Goal: Feedback & Contribution: Submit feedback/report problem

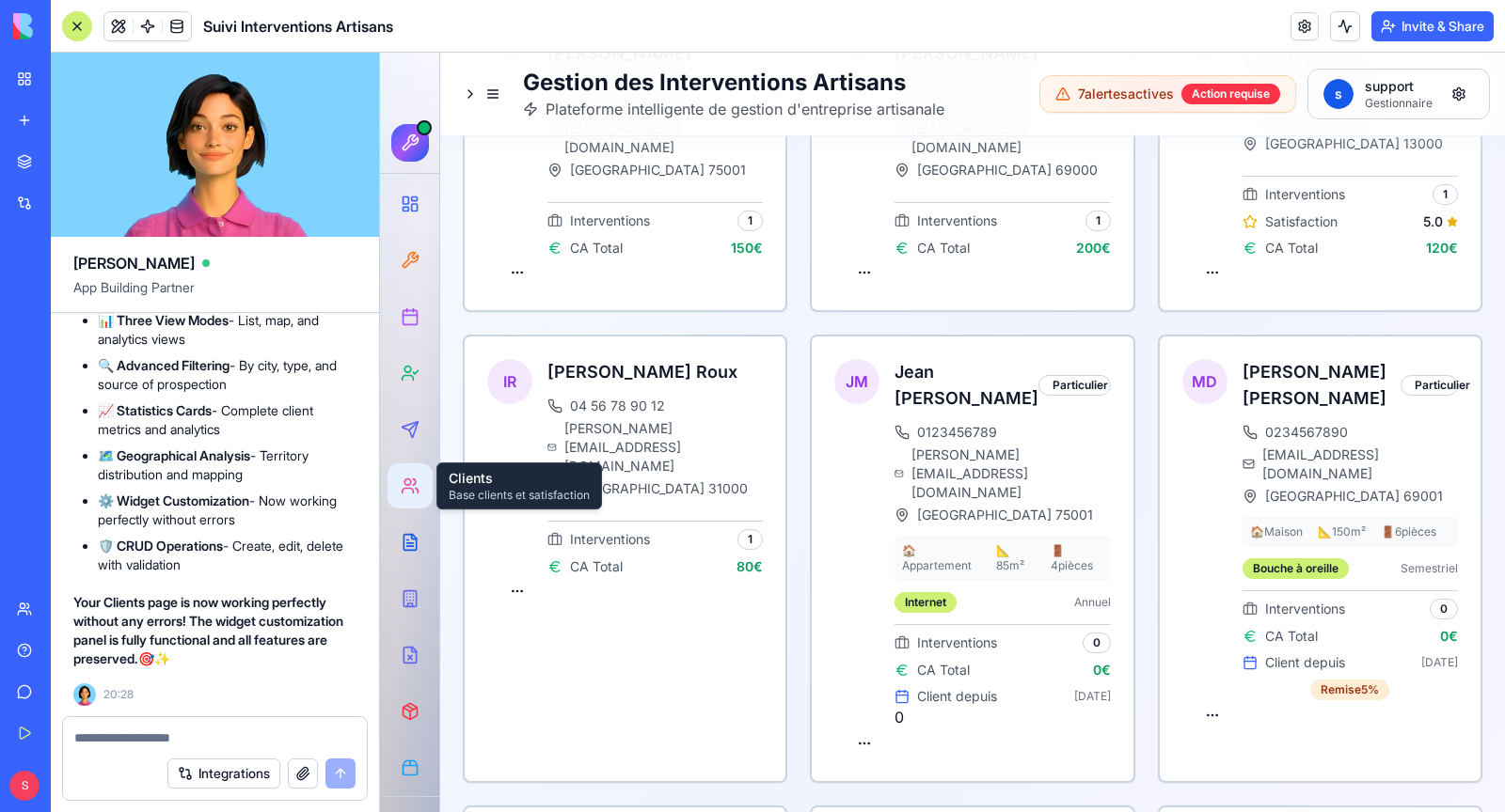
scroll to position [308278, 0]
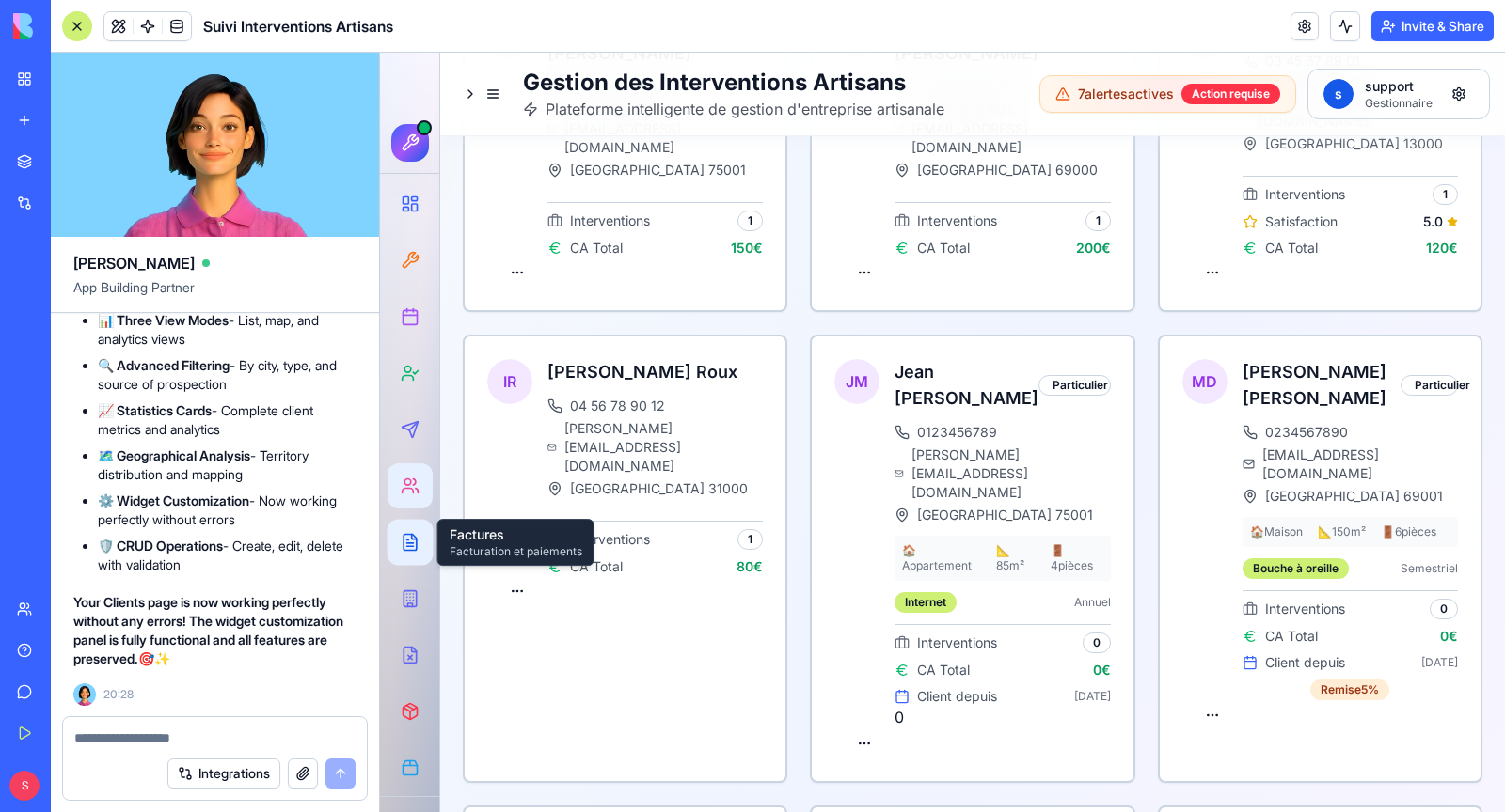
click at [403, 543] on icon at bounding box center [409, 543] width 13 height 16
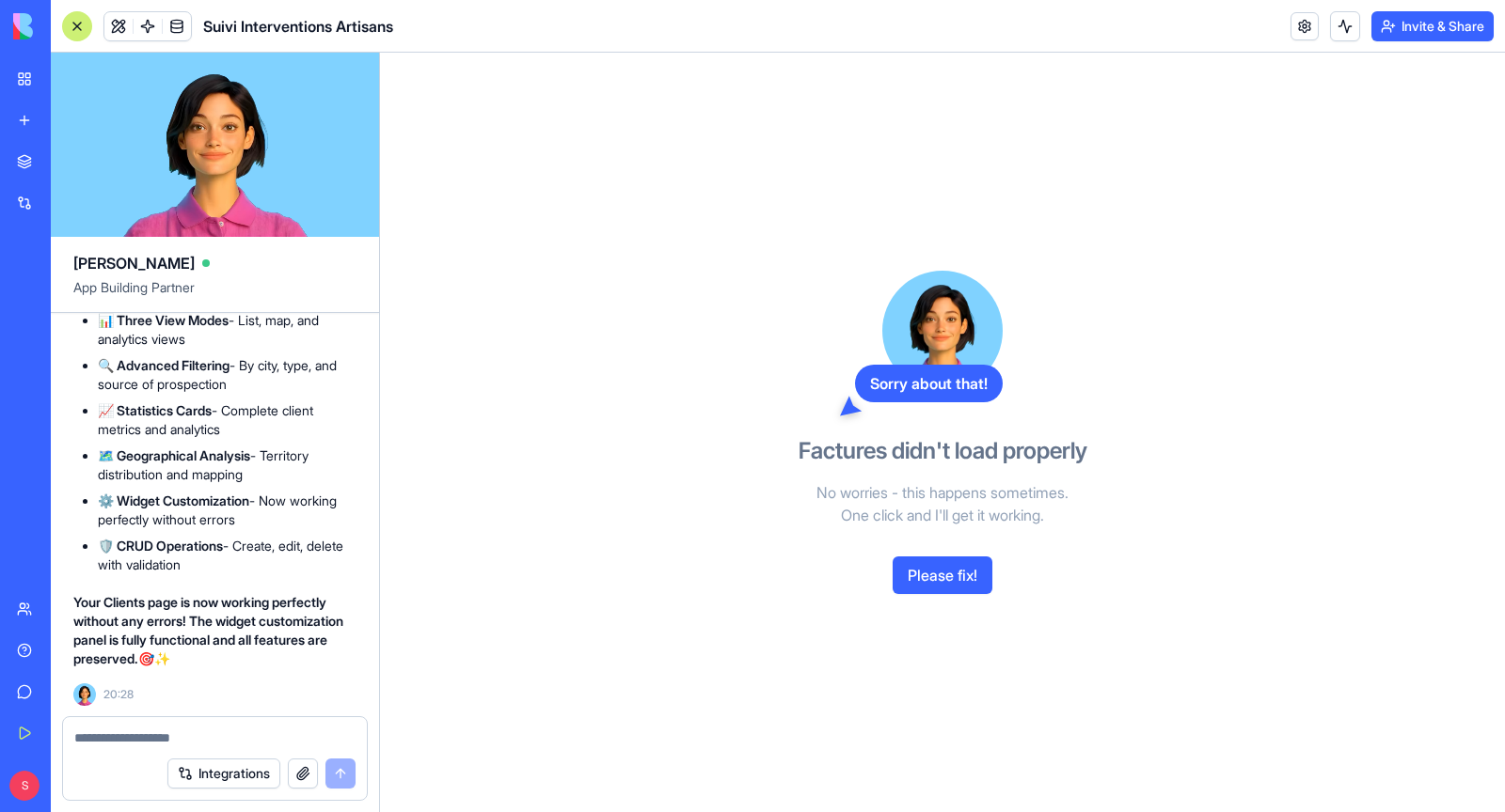
click at [102, 743] on textarea at bounding box center [214, 738] width 281 height 19
type textarea "*"
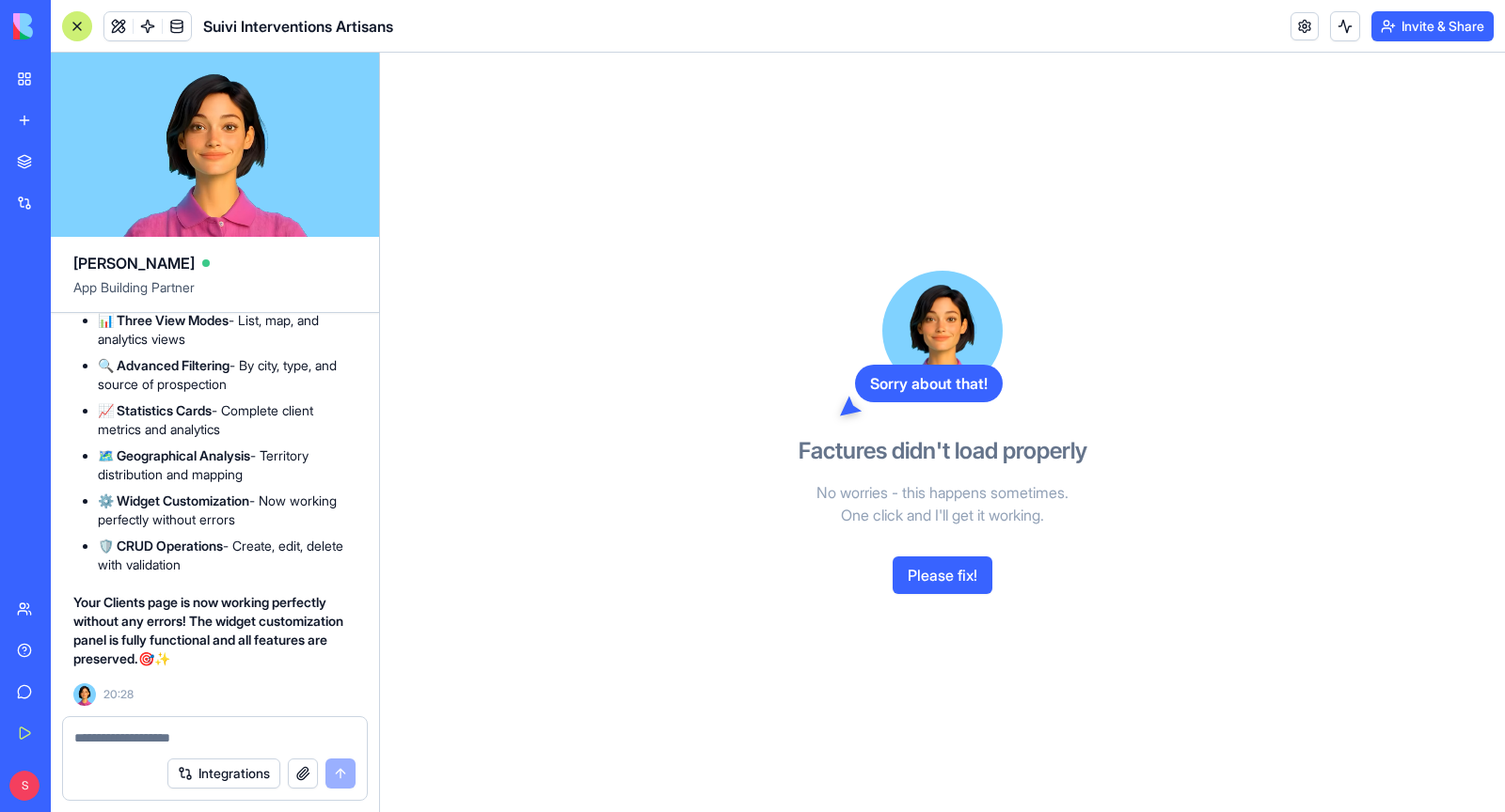
copy span "j'ai le meme problème sur la page client, fait pareil"
click at [163, 735] on textarea at bounding box center [215, 738] width 282 height 19
paste textarea "**********"
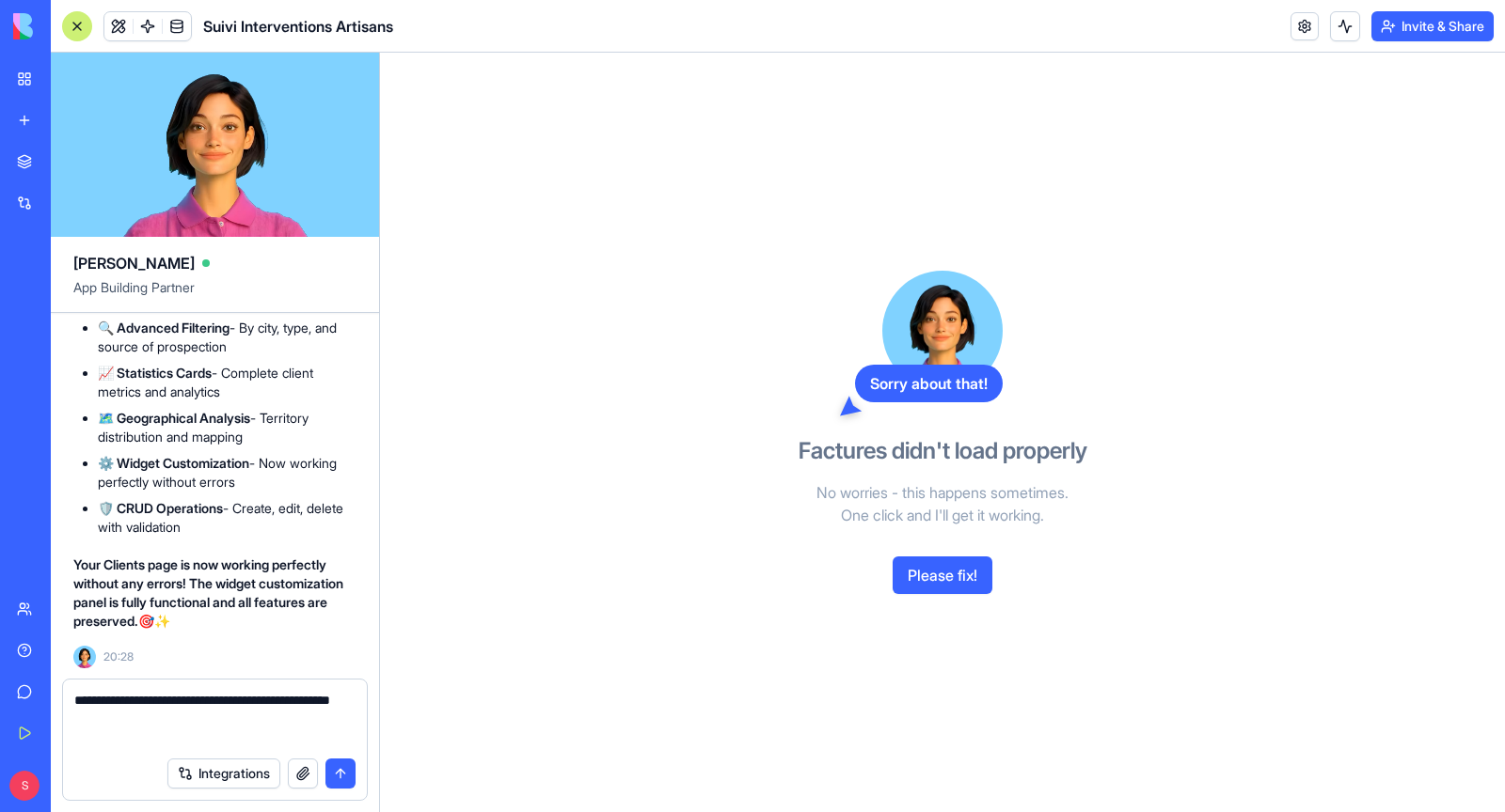
click at [297, 702] on textarea "**********" at bounding box center [215, 719] width 282 height 56
type textarea "**********"
click at [345, 778] on button "submit" at bounding box center [340, 774] width 30 height 30
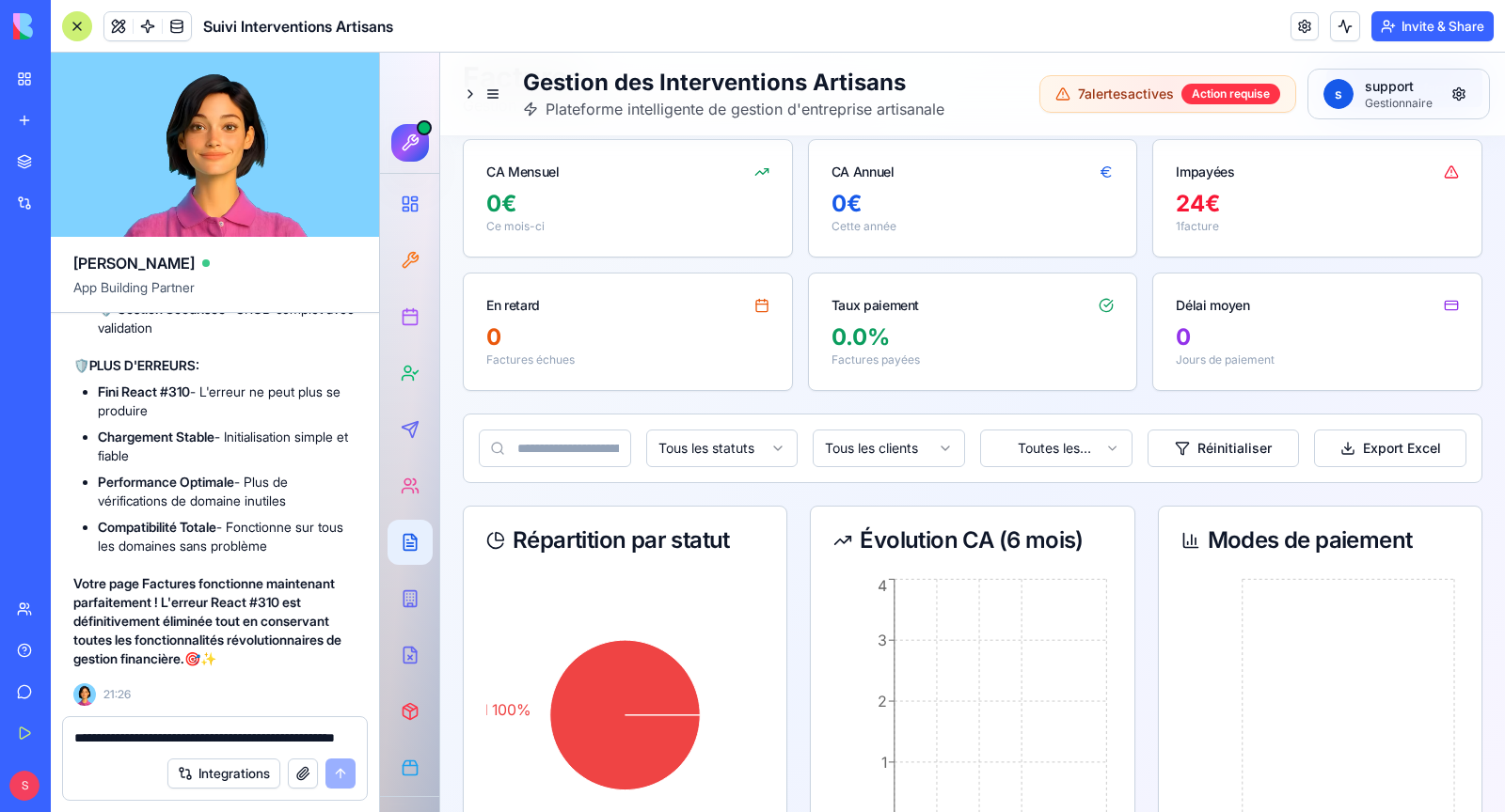
scroll to position [0, 0]
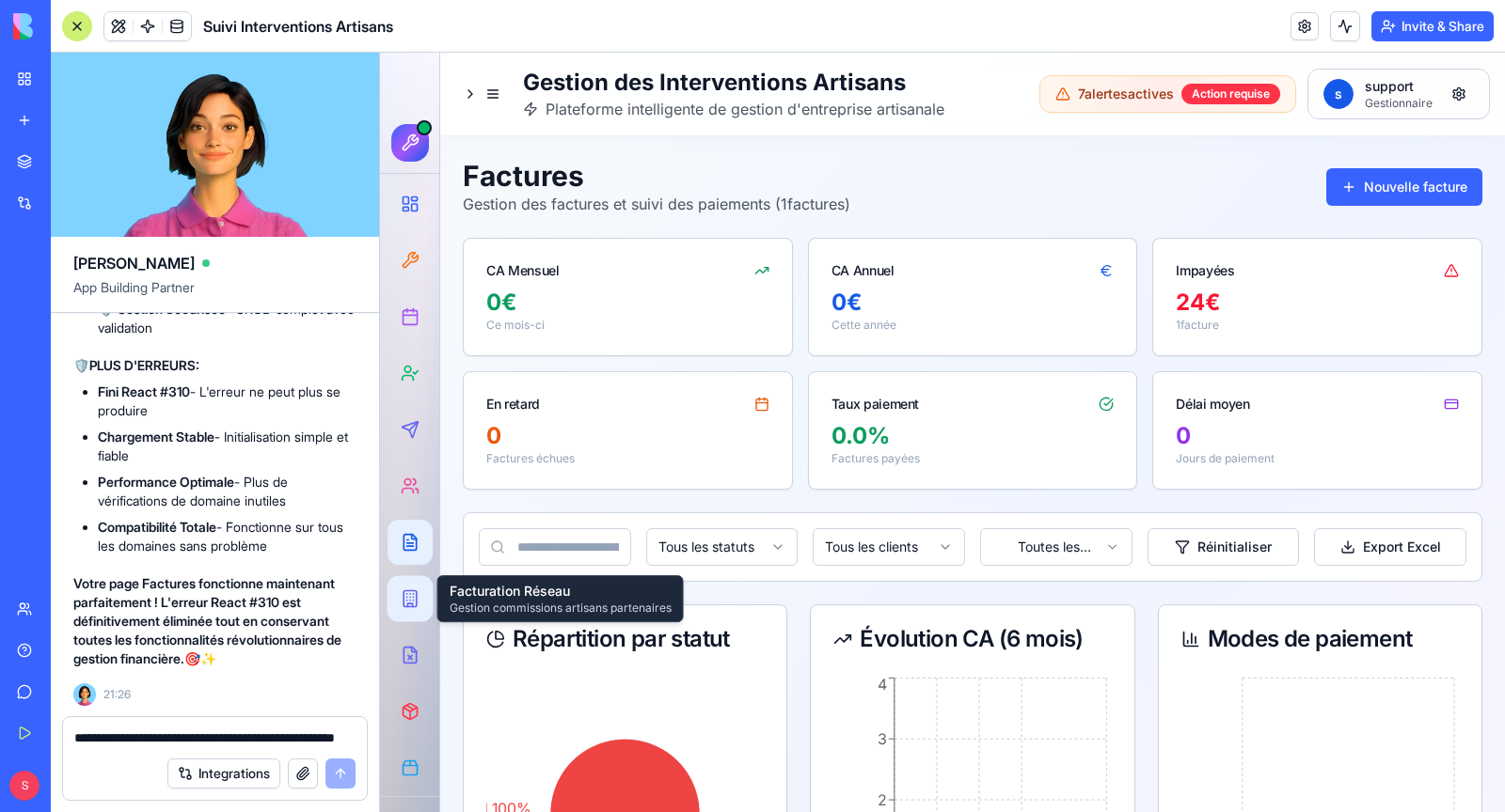
click at [413, 594] on icon at bounding box center [413, 594] width 0 height 0
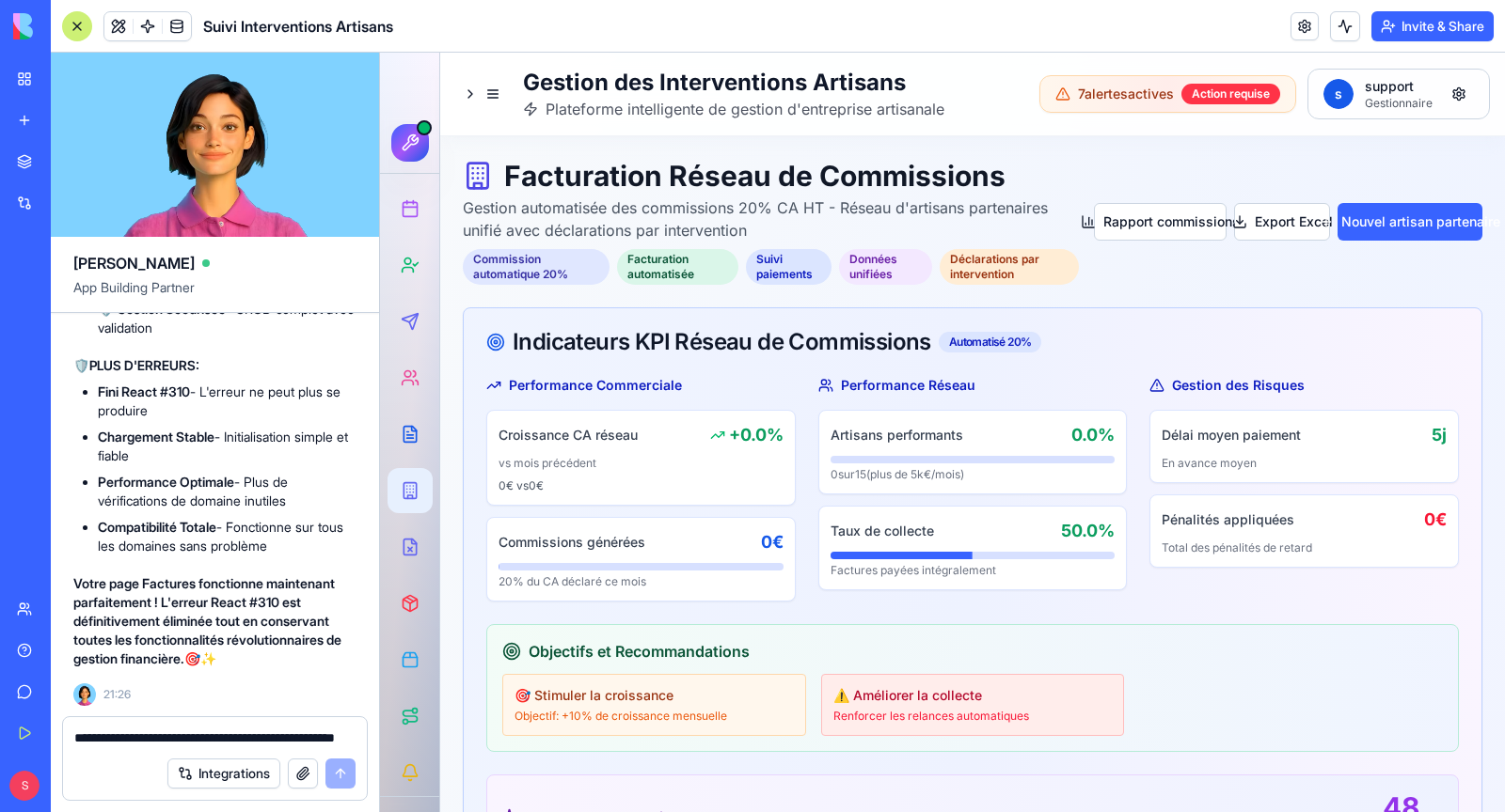
scroll to position [113, 0]
click at [410, 540] on icon at bounding box center [410, 542] width 19 height 19
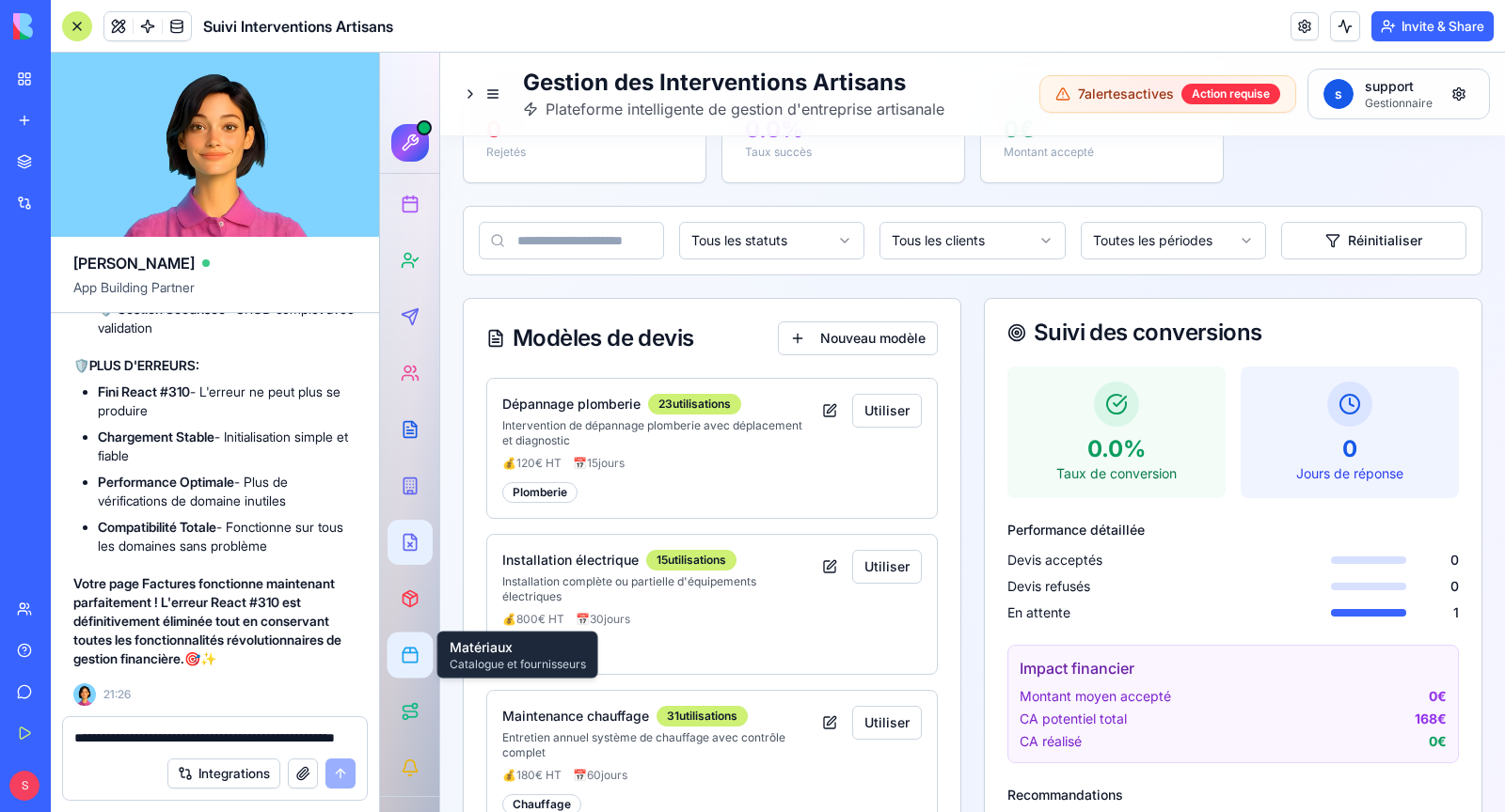
scroll to position [329, 0]
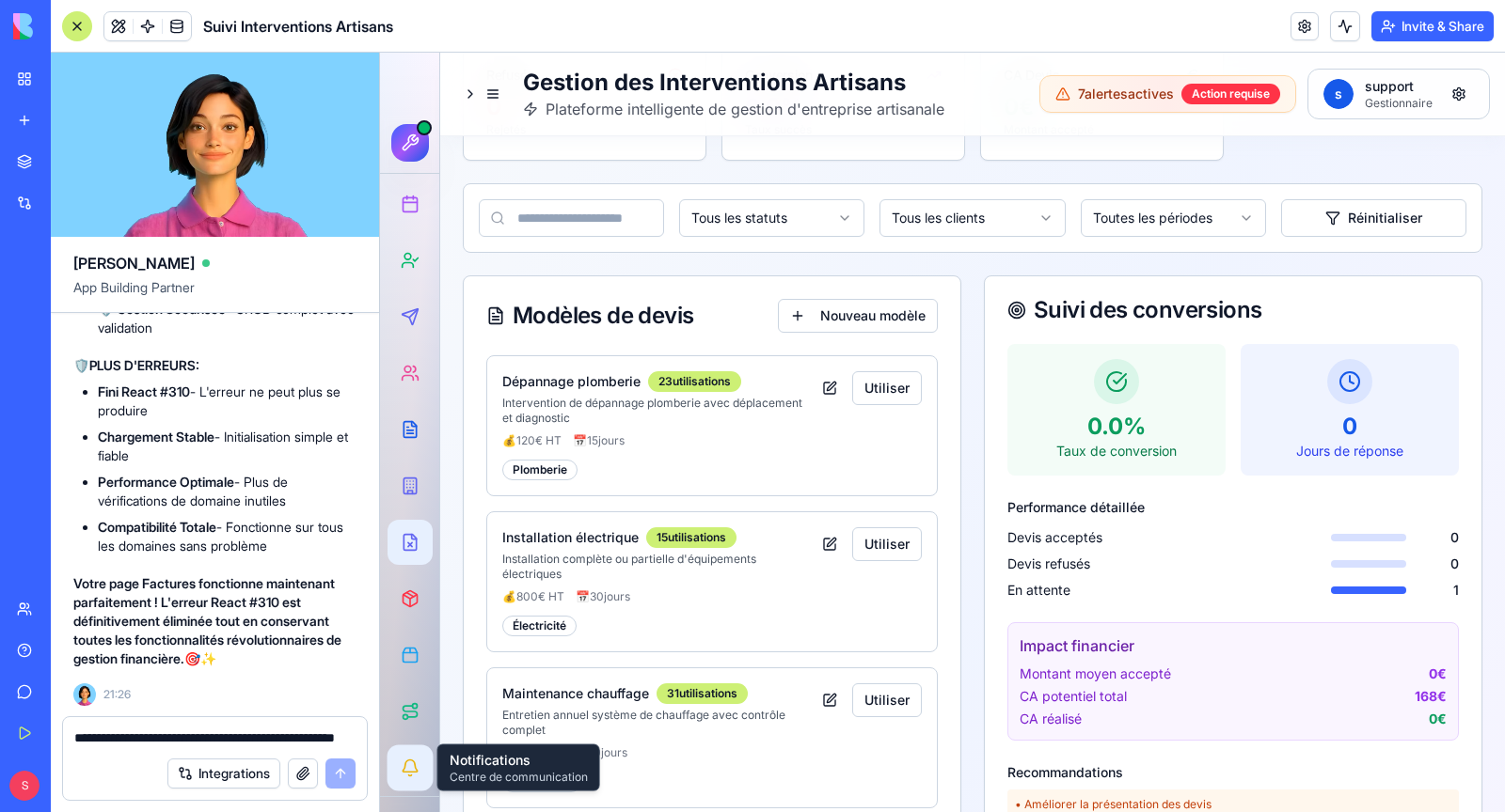
click at [410, 773] on icon at bounding box center [410, 768] width 19 height 19
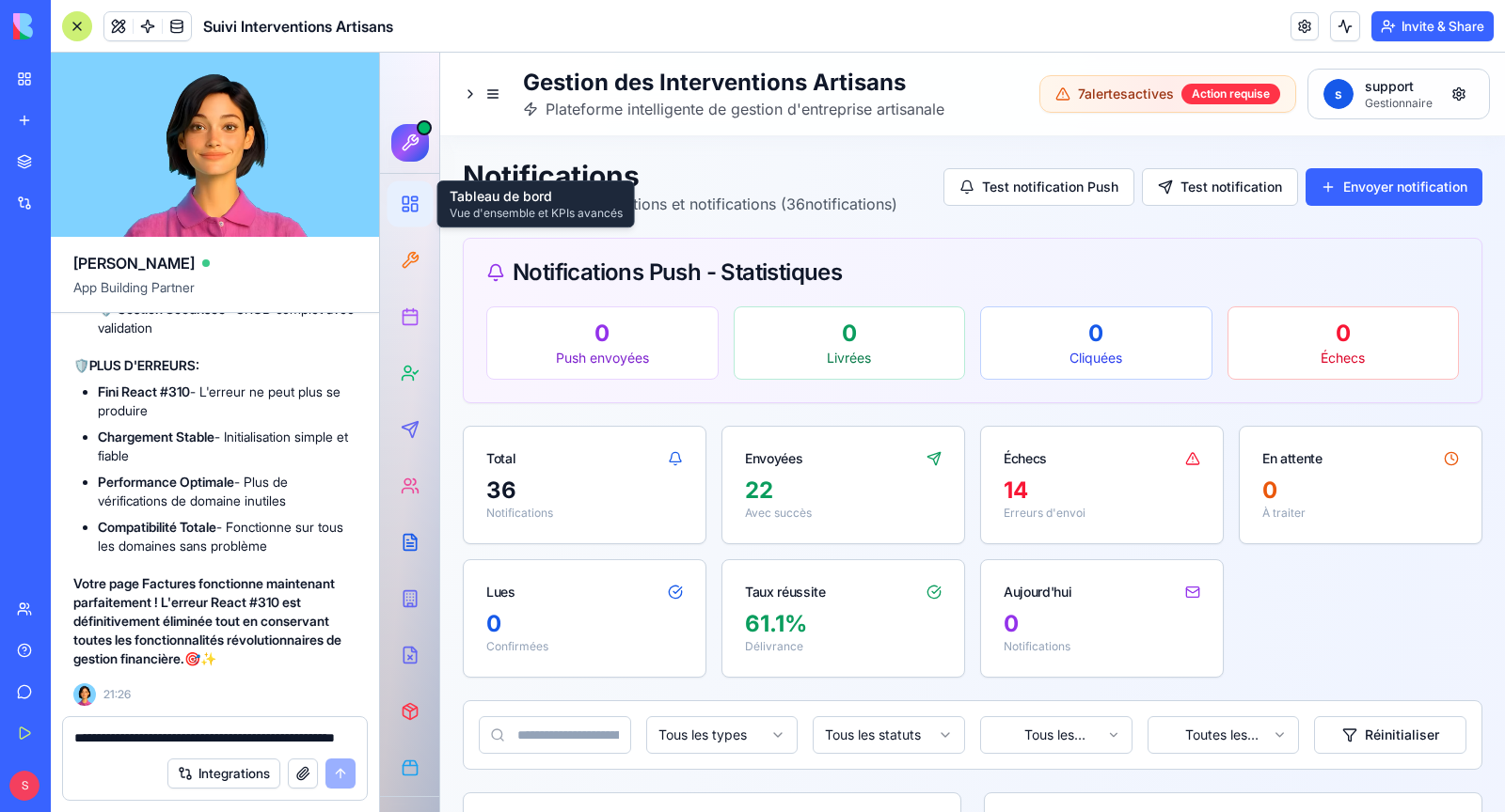
click at [403, 195] on icon at bounding box center [410, 204] width 19 height 19
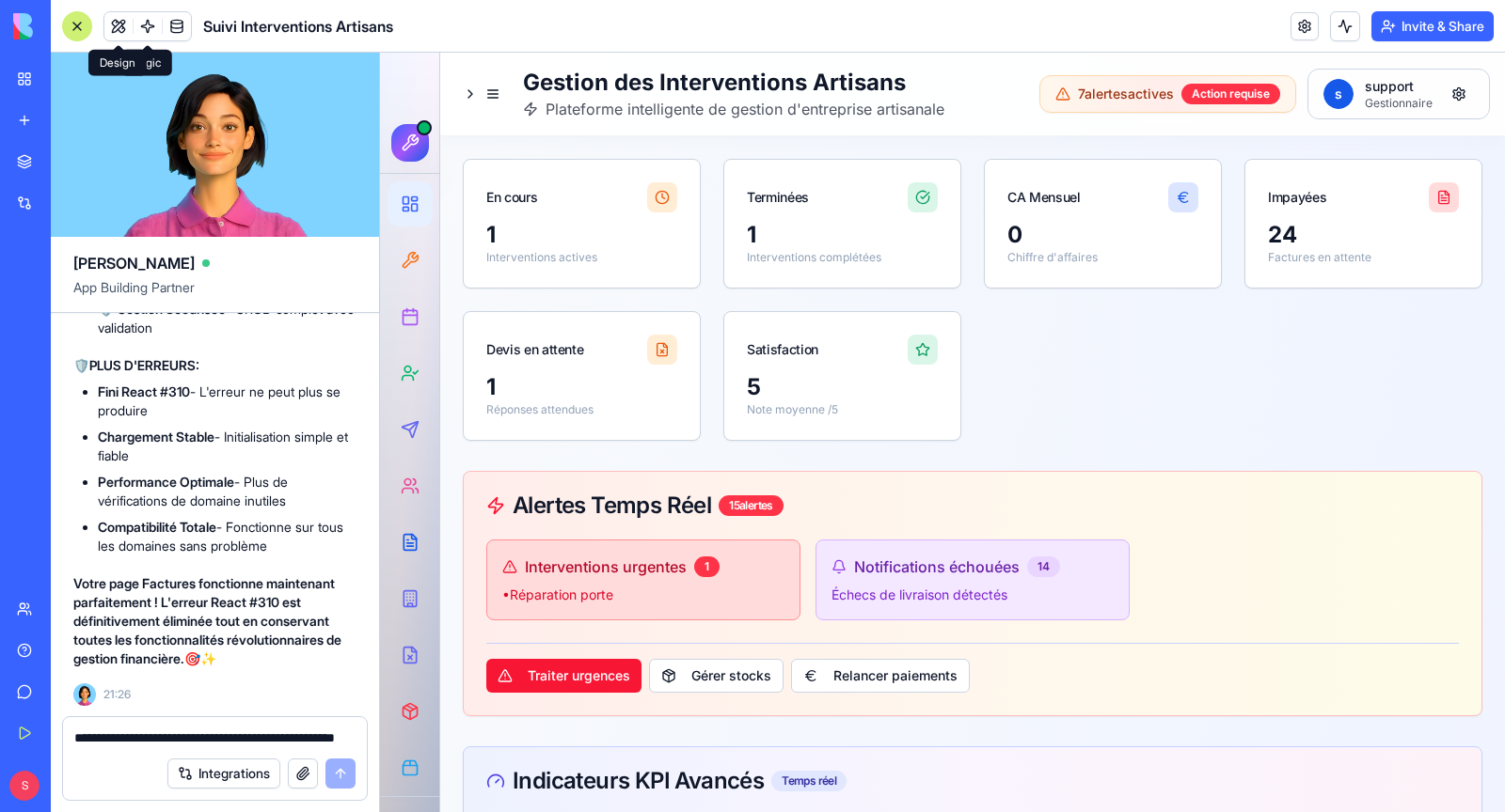
click at [117, 25] on button at bounding box center [118, 26] width 28 height 28
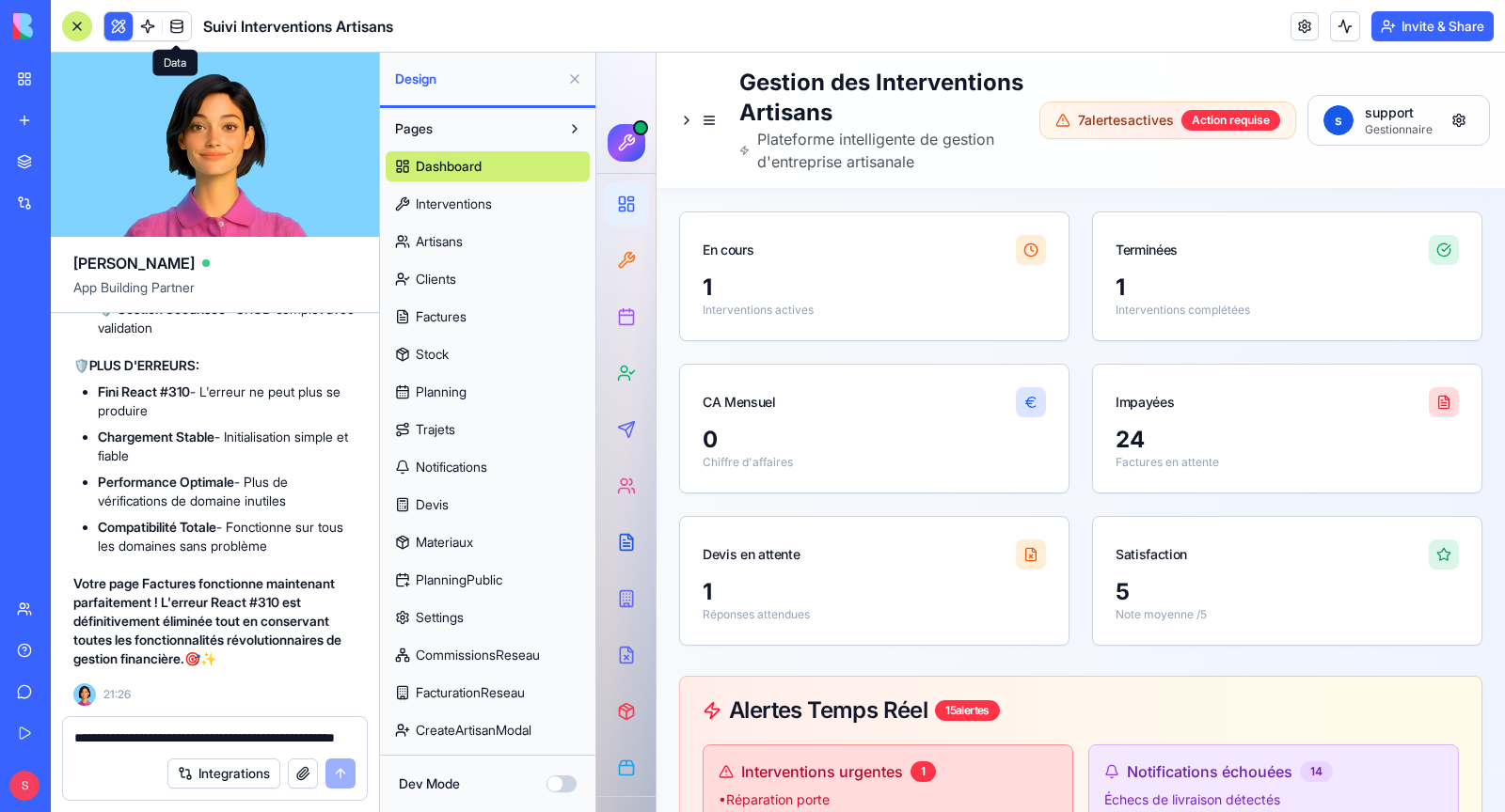
click at [522, 212] on link "Interventions" at bounding box center [488, 204] width 204 height 30
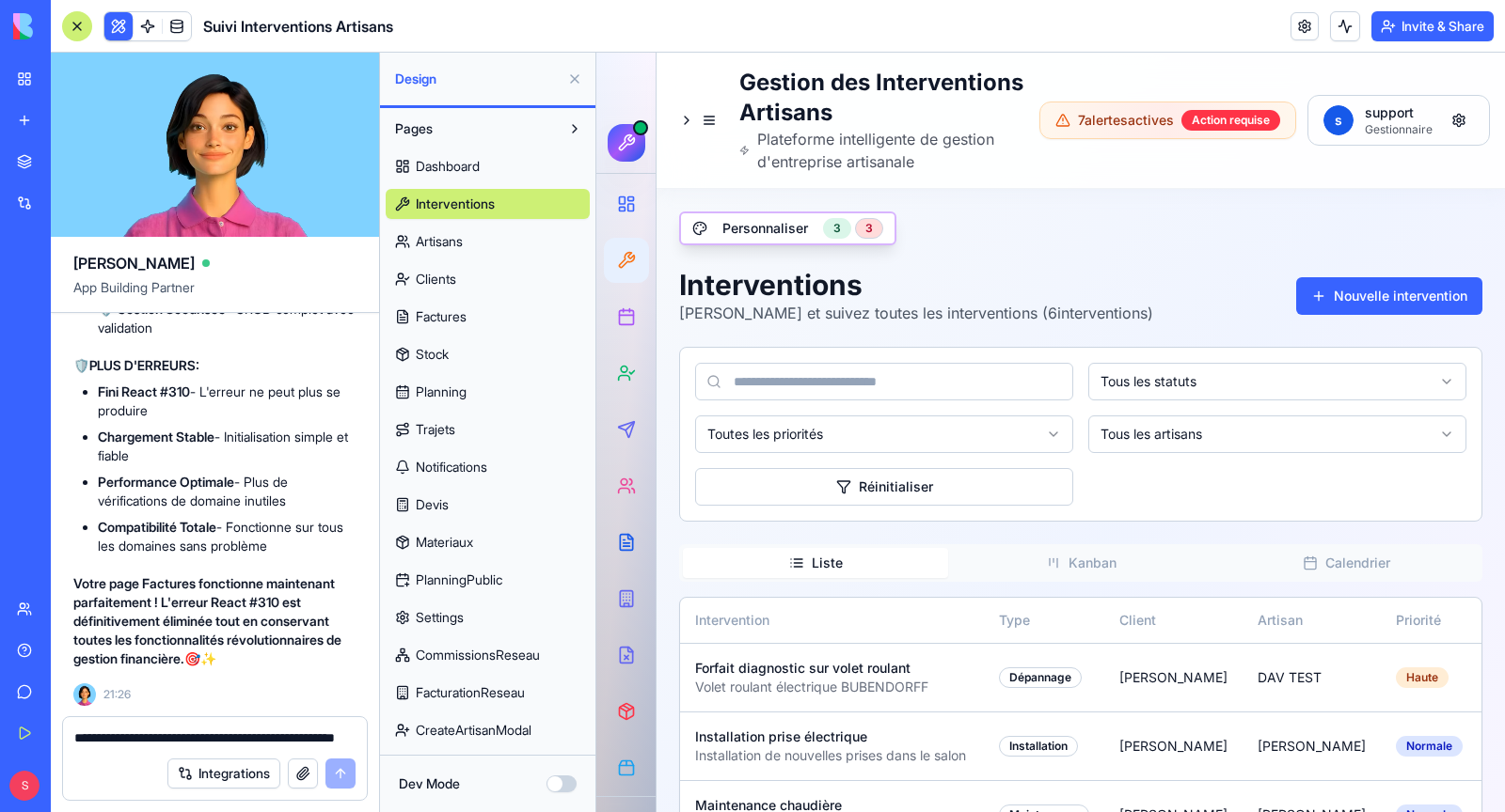
click at [520, 246] on link "Artisans" at bounding box center [488, 242] width 204 height 30
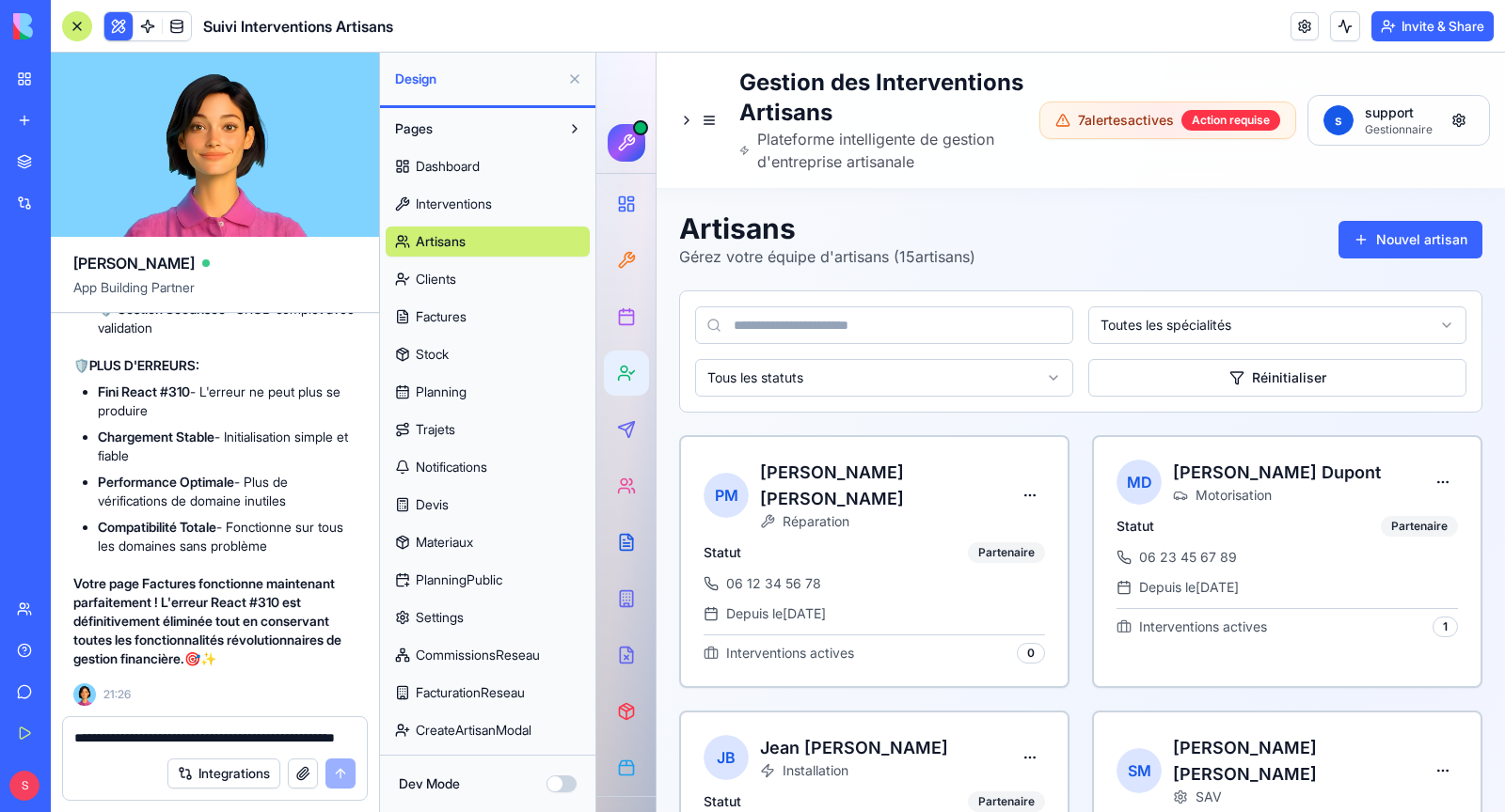
click at [512, 272] on link "Clients" at bounding box center [488, 279] width 204 height 30
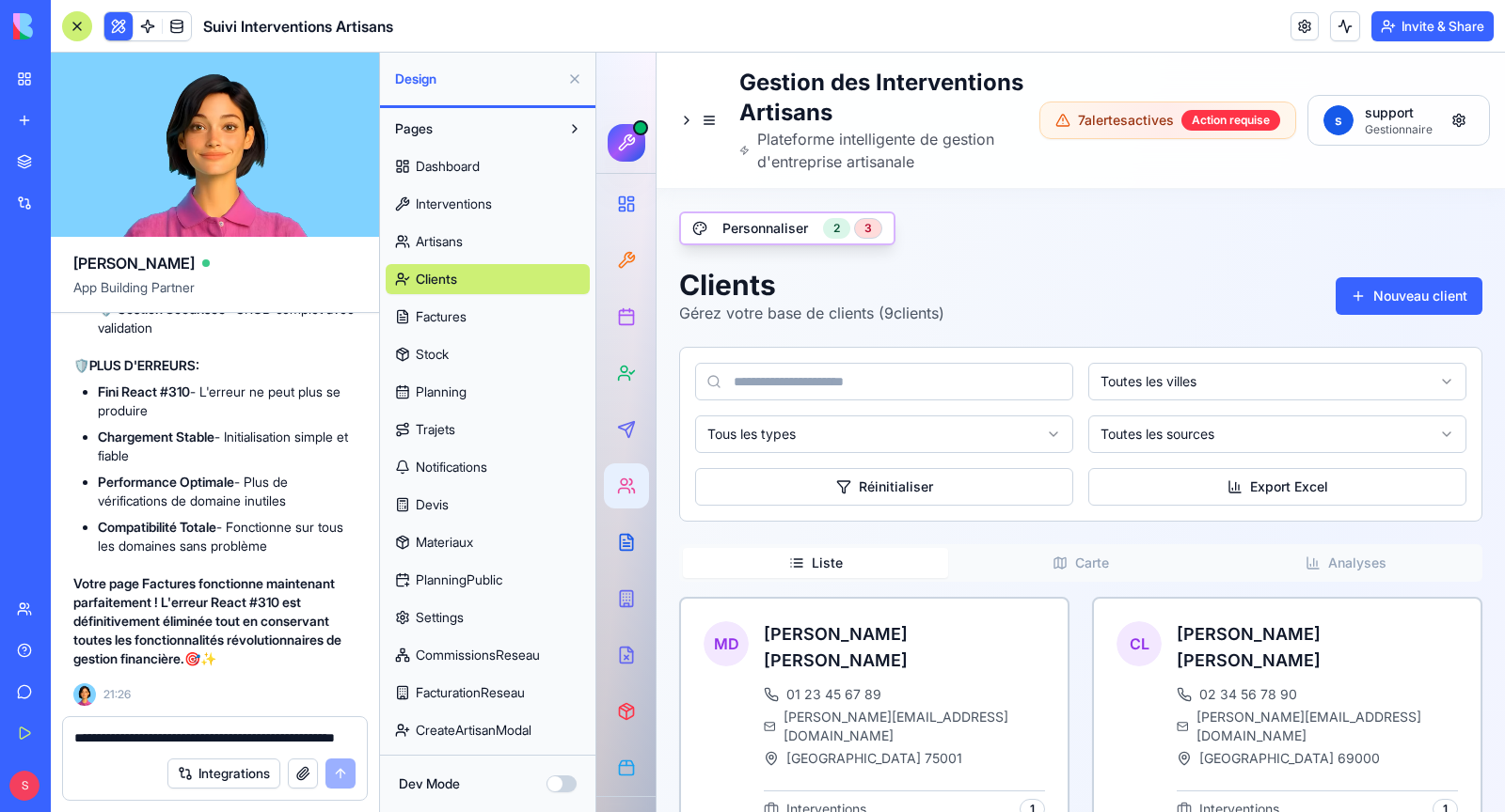
click at [507, 309] on link "Factures" at bounding box center [488, 317] width 204 height 30
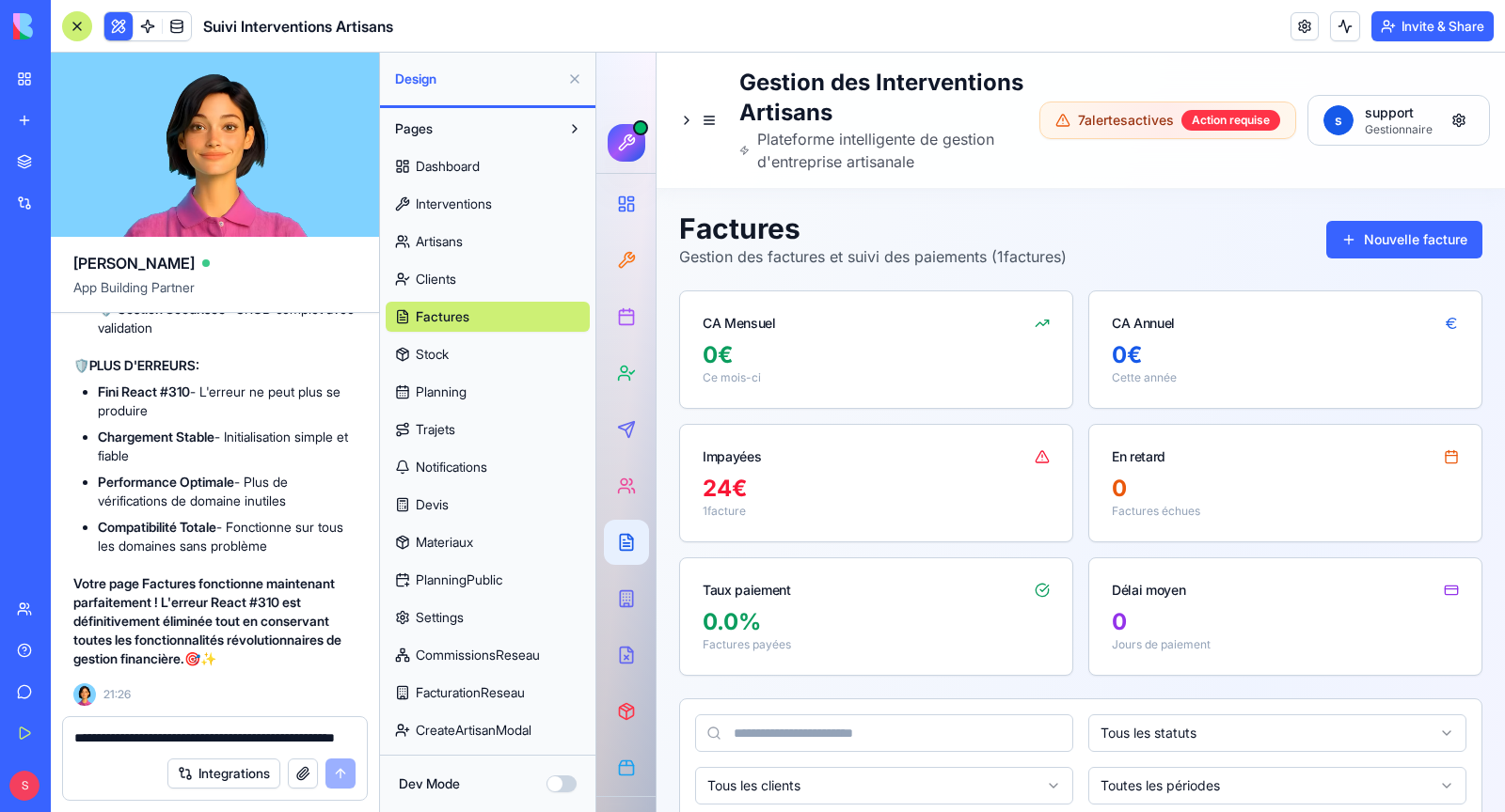
click at [509, 353] on link "Stock" at bounding box center [488, 354] width 204 height 30
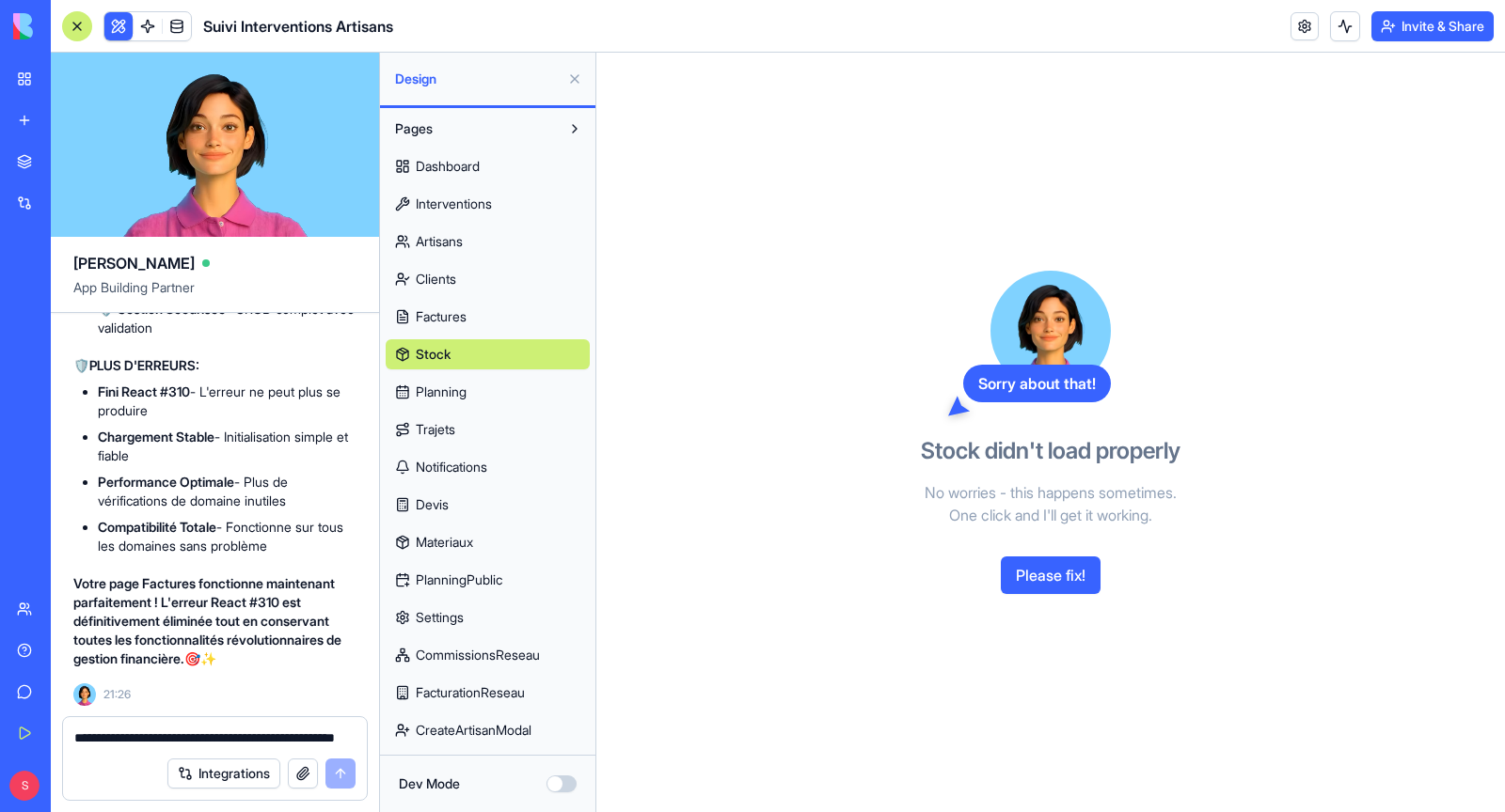
click at [513, 390] on link "Planning" at bounding box center [488, 392] width 204 height 30
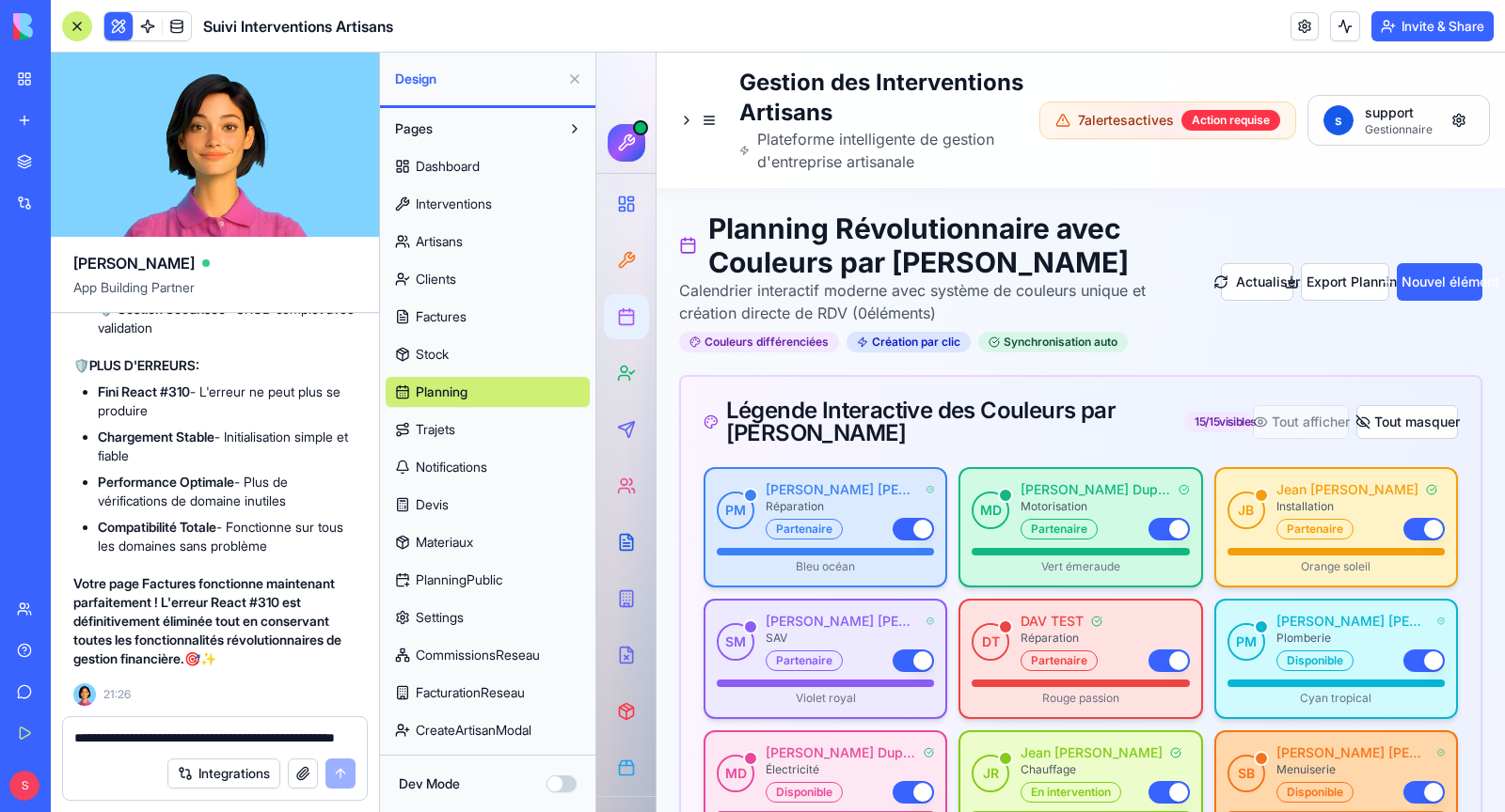
click at [513, 426] on link "Trajets" at bounding box center [488, 430] width 204 height 30
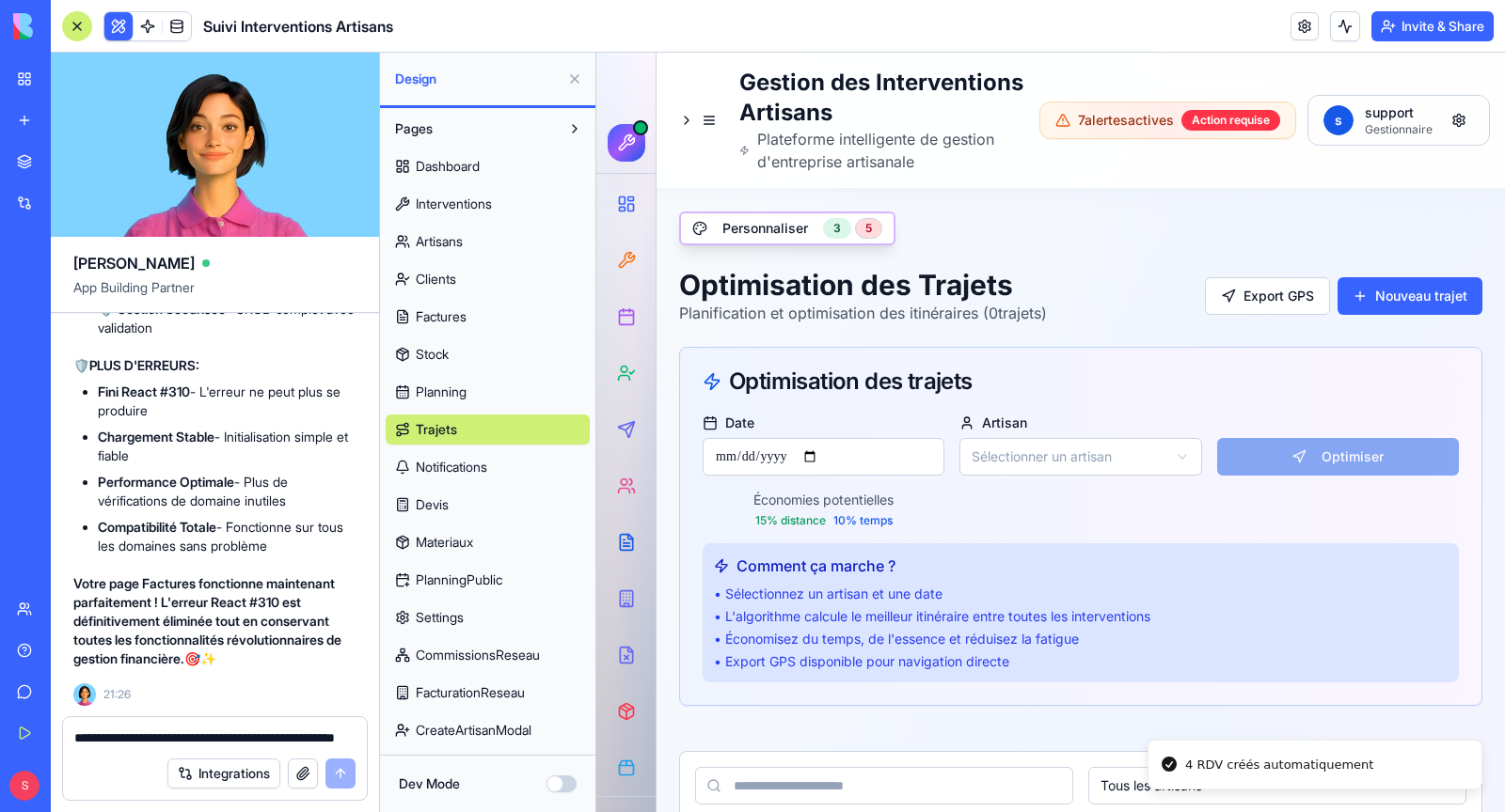
click at [516, 466] on link "Notifications" at bounding box center [488, 467] width 204 height 30
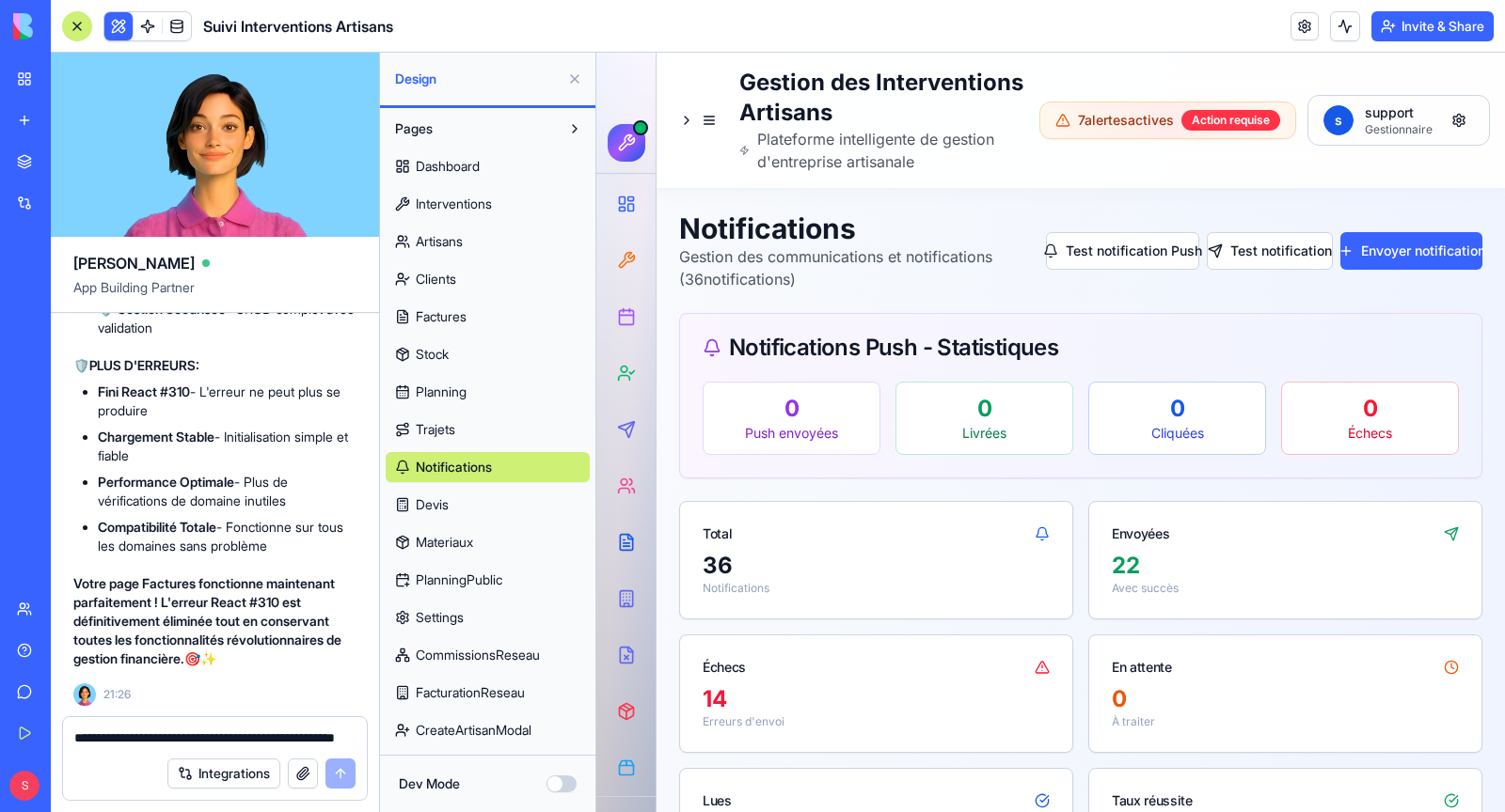
click at [505, 501] on link "Devis" at bounding box center [488, 505] width 204 height 30
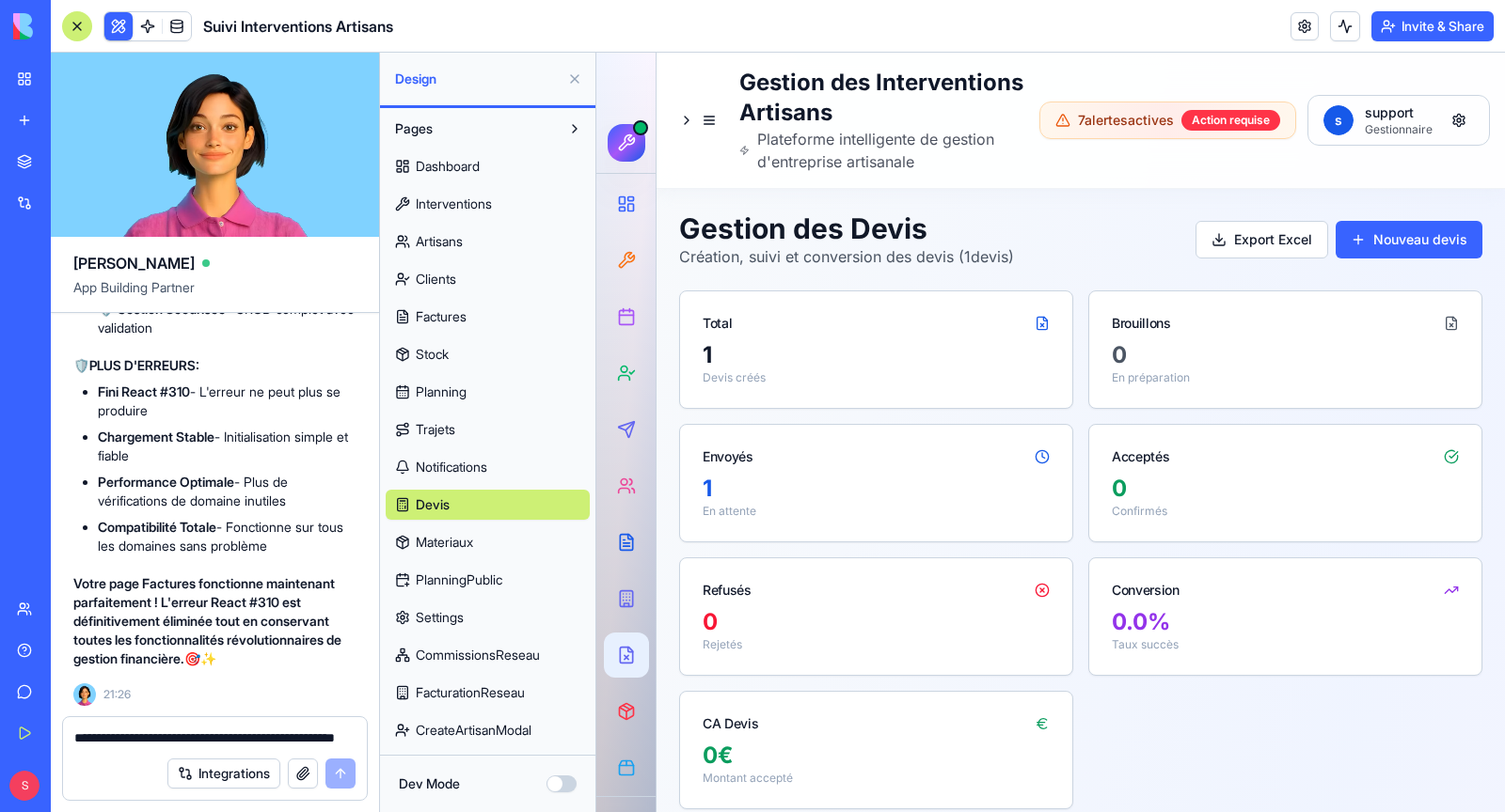
click at [501, 540] on link "Materiaux" at bounding box center [488, 543] width 204 height 30
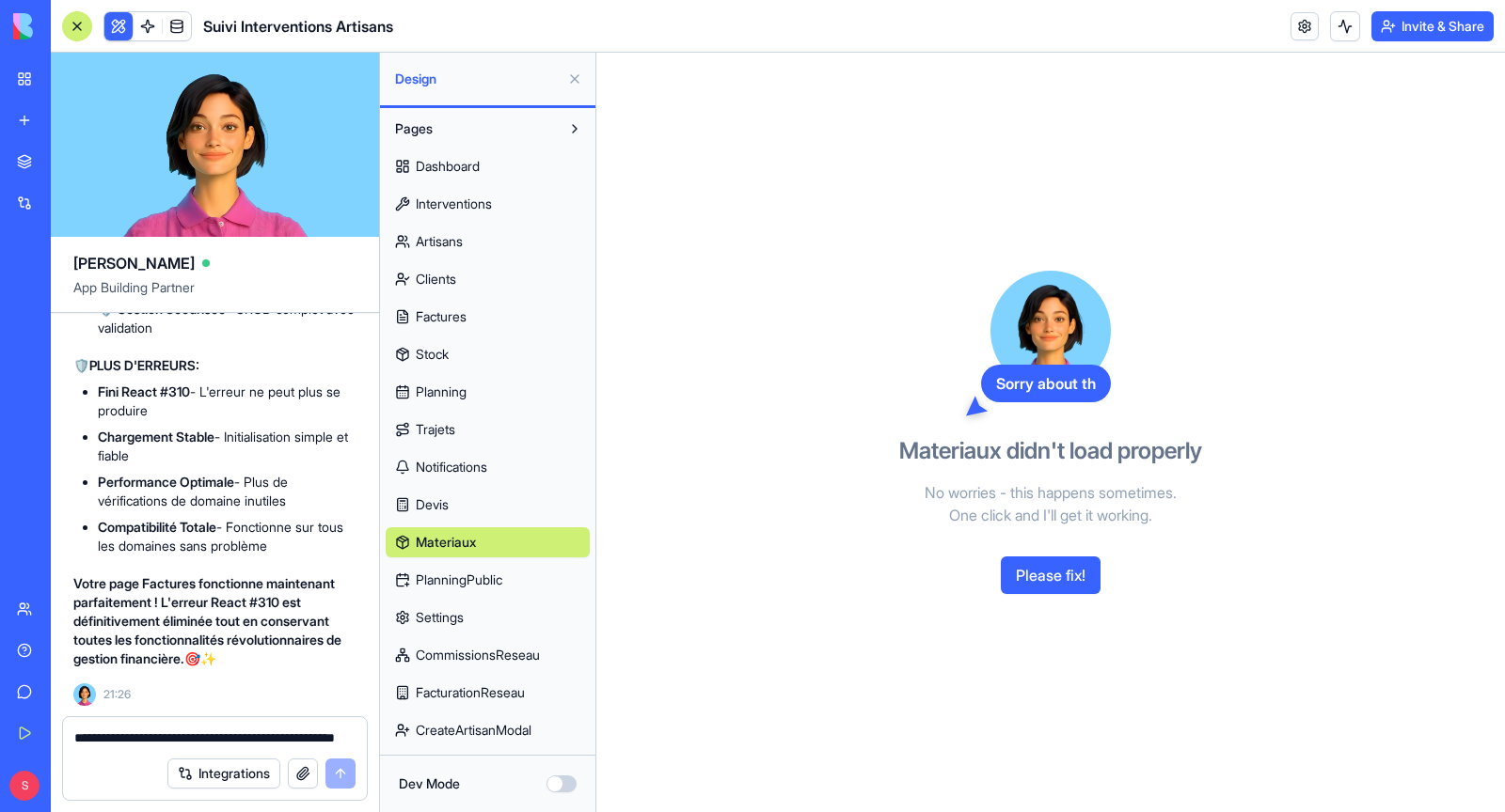
click at [512, 572] on link "PlanningPublic" at bounding box center [488, 580] width 204 height 30
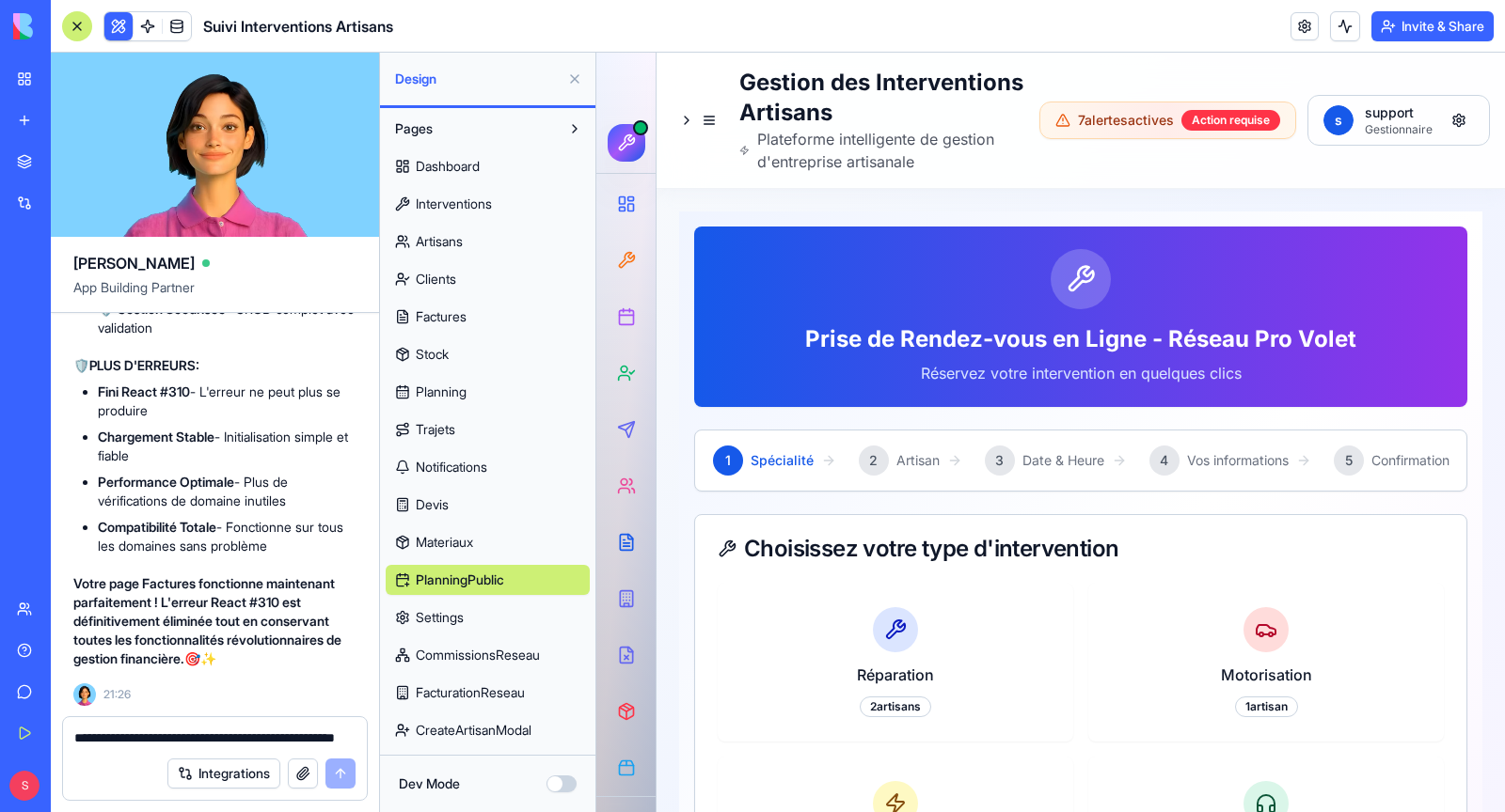
click at [502, 618] on link "Settings" at bounding box center [488, 618] width 204 height 30
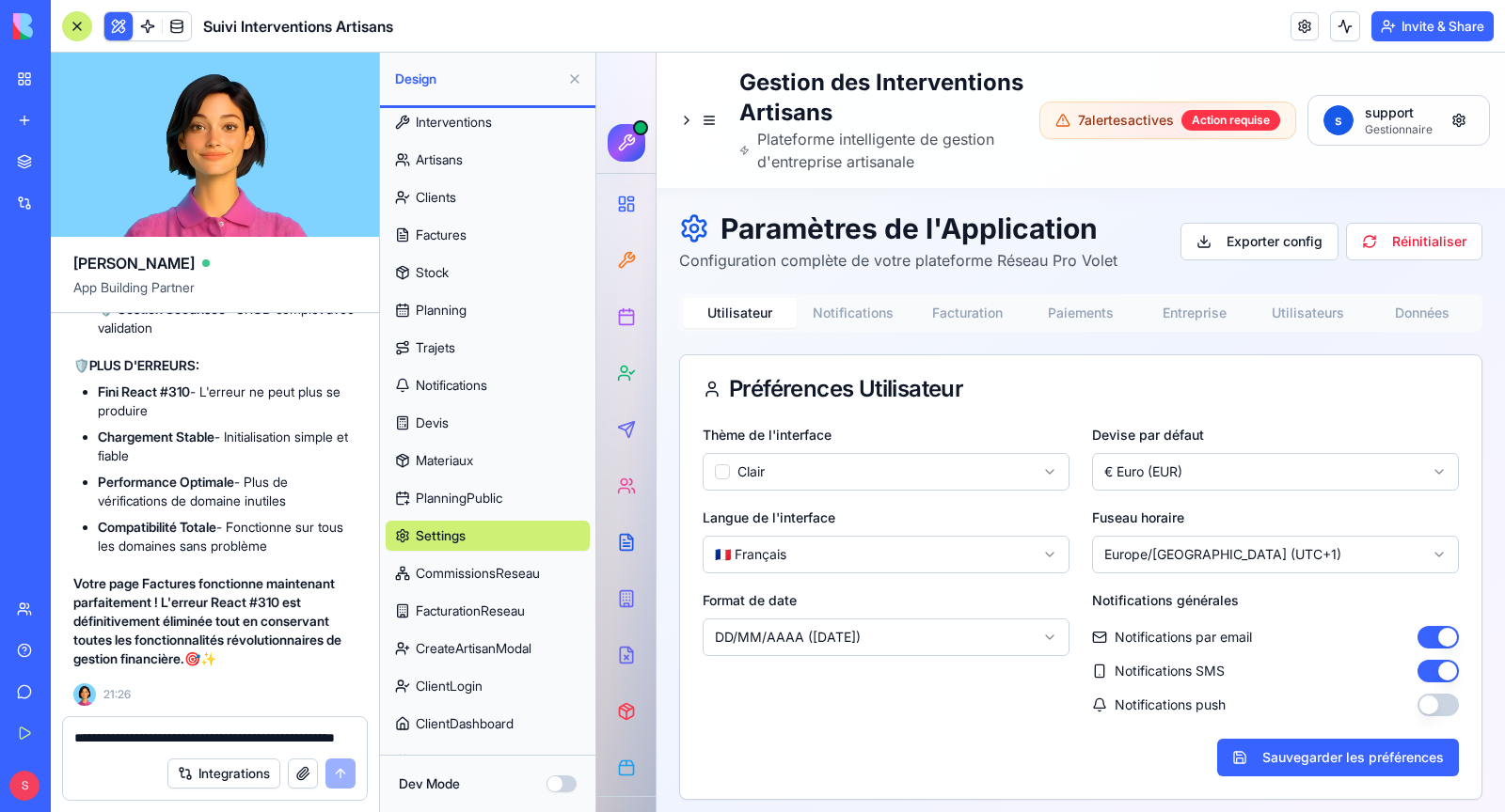
scroll to position [130, 0]
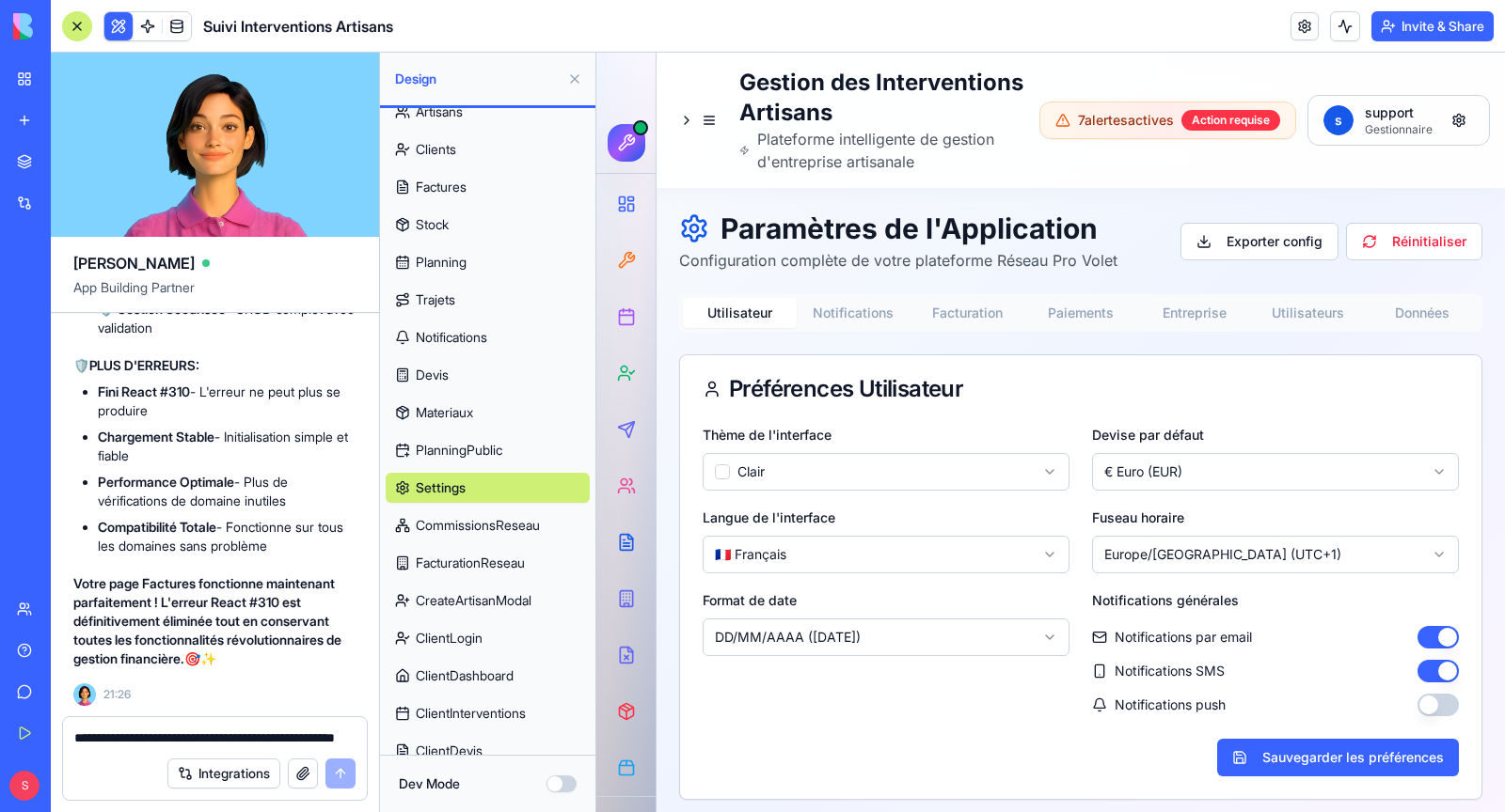
click at [477, 520] on span "CommissionsReseau" at bounding box center [478, 525] width 124 height 19
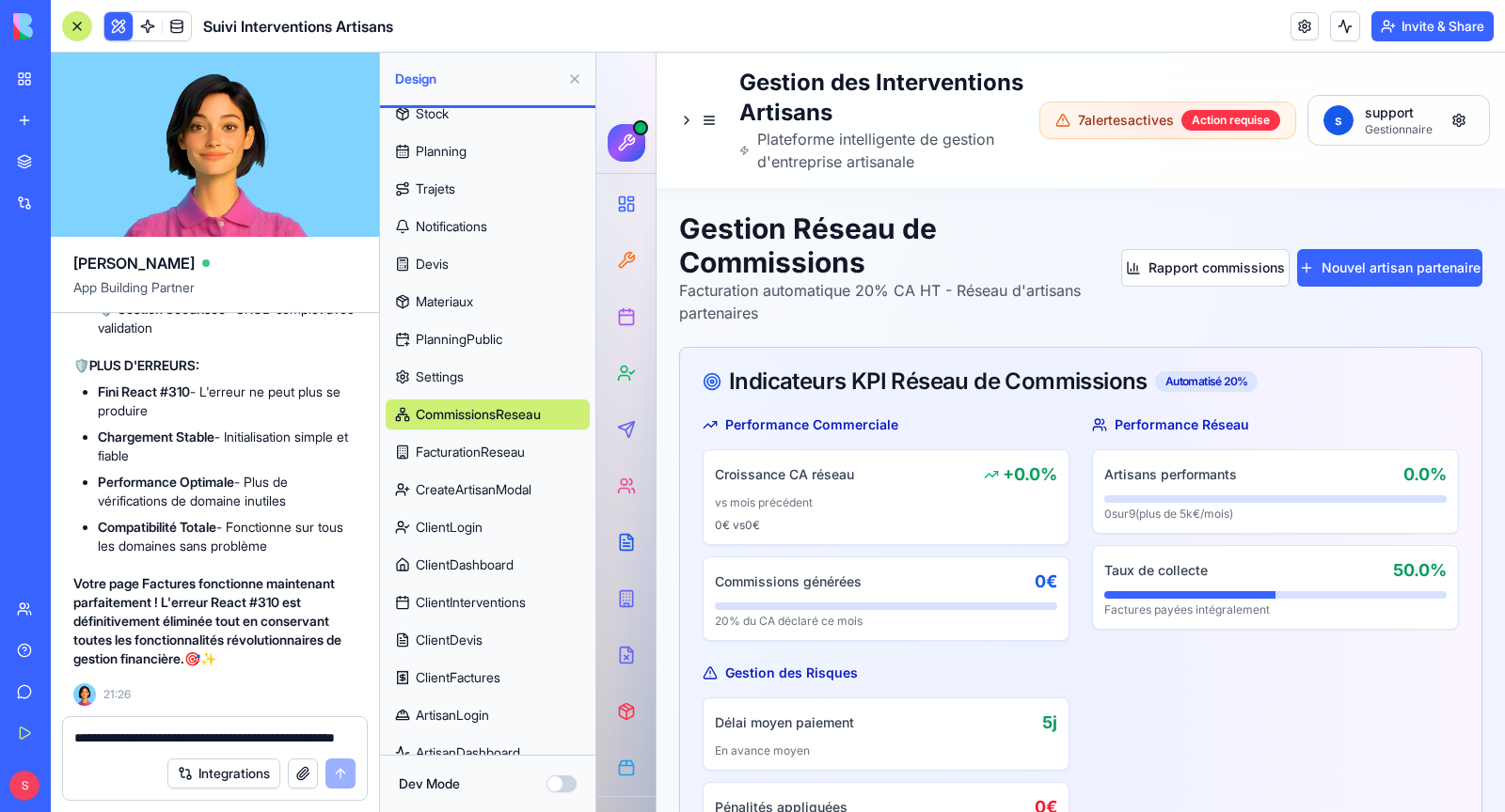
scroll to position [269, 0]
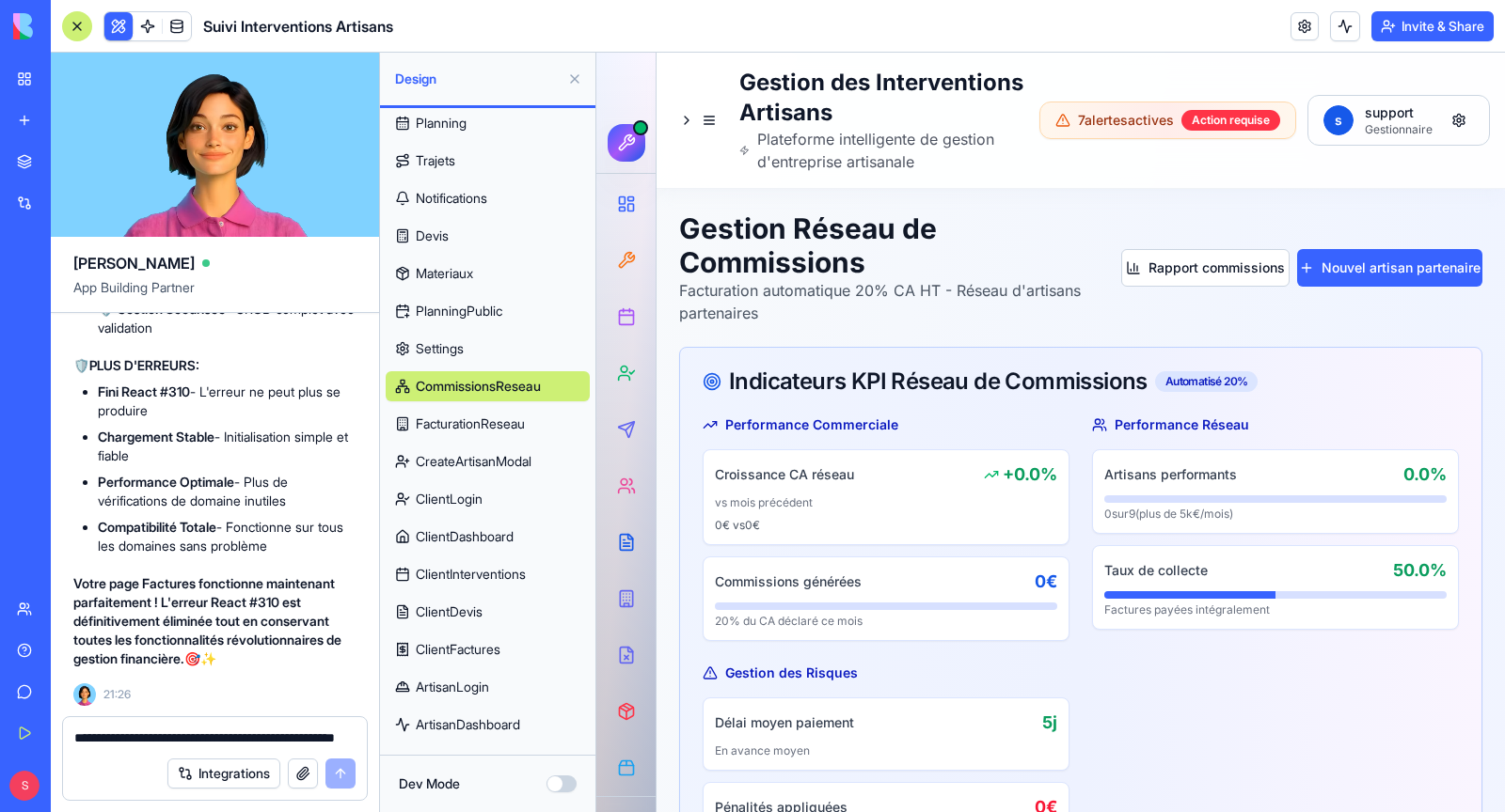
click at [468, 424] on span "FacturationReseau" at bounding box center [470, 424] width 109 height 19
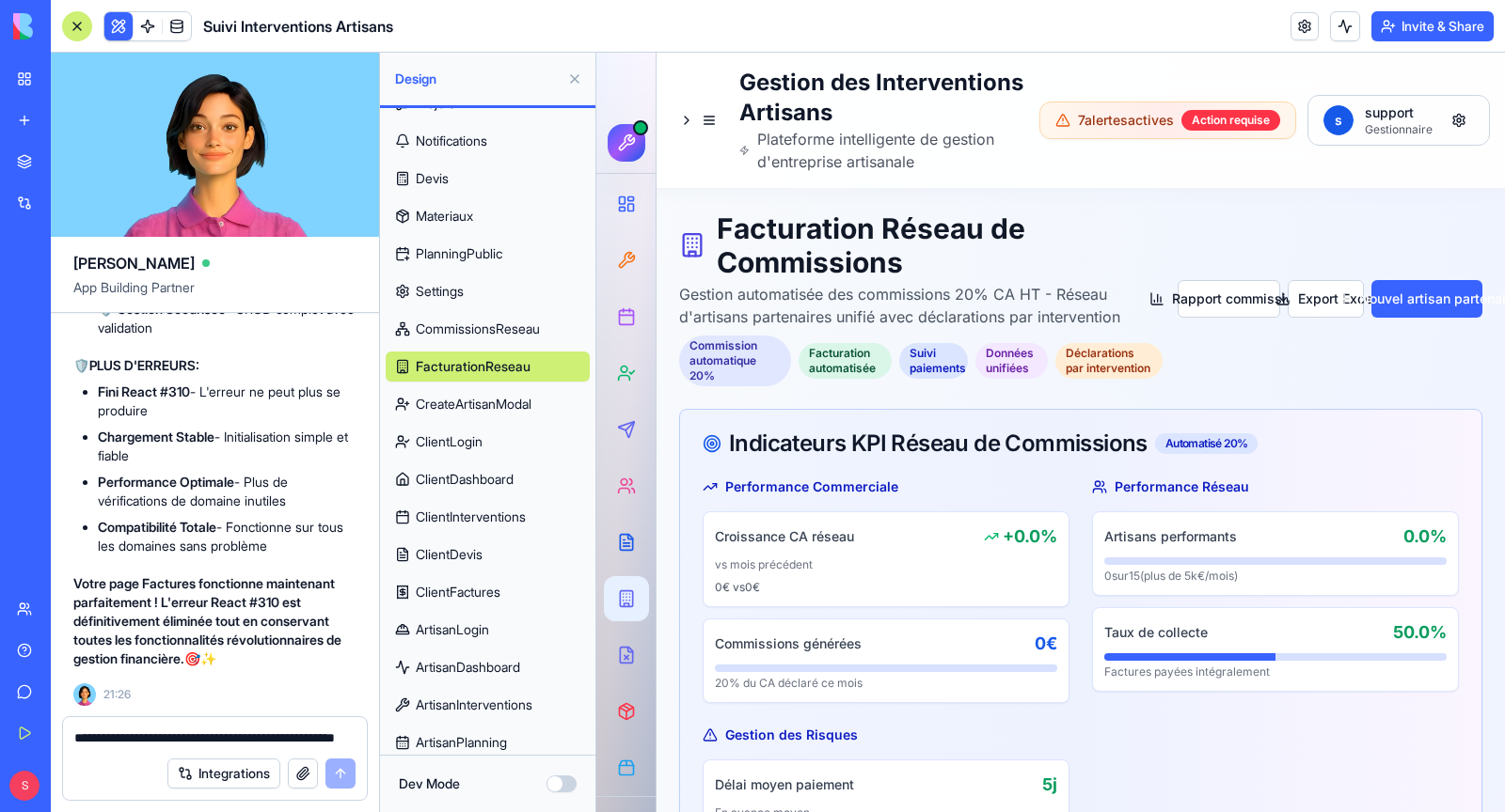
scroll to position [354, 0]
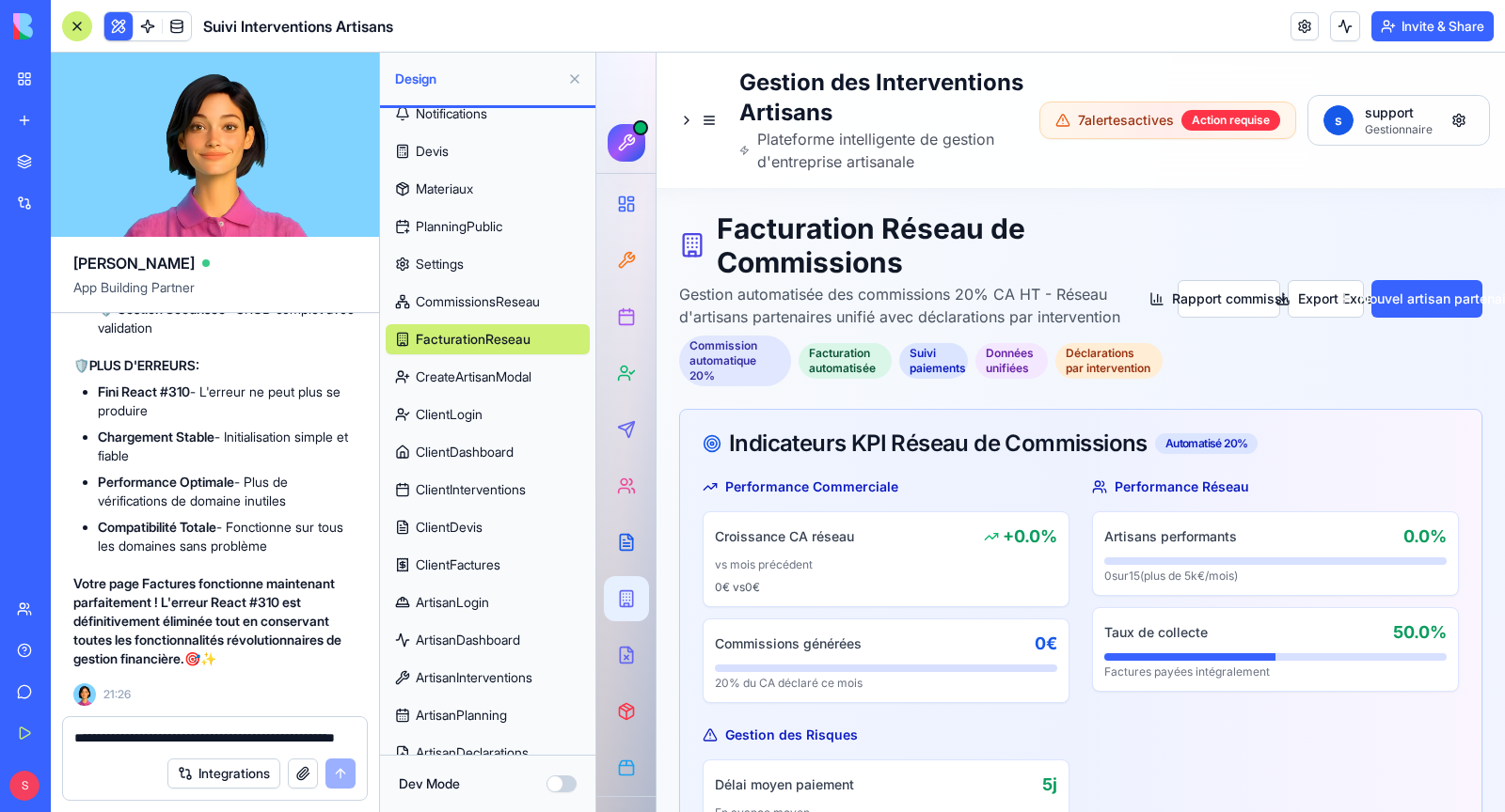
click at [458, 373] on span "CreateArtisanModal" at bounding box center [474, 377] width 116 height 19
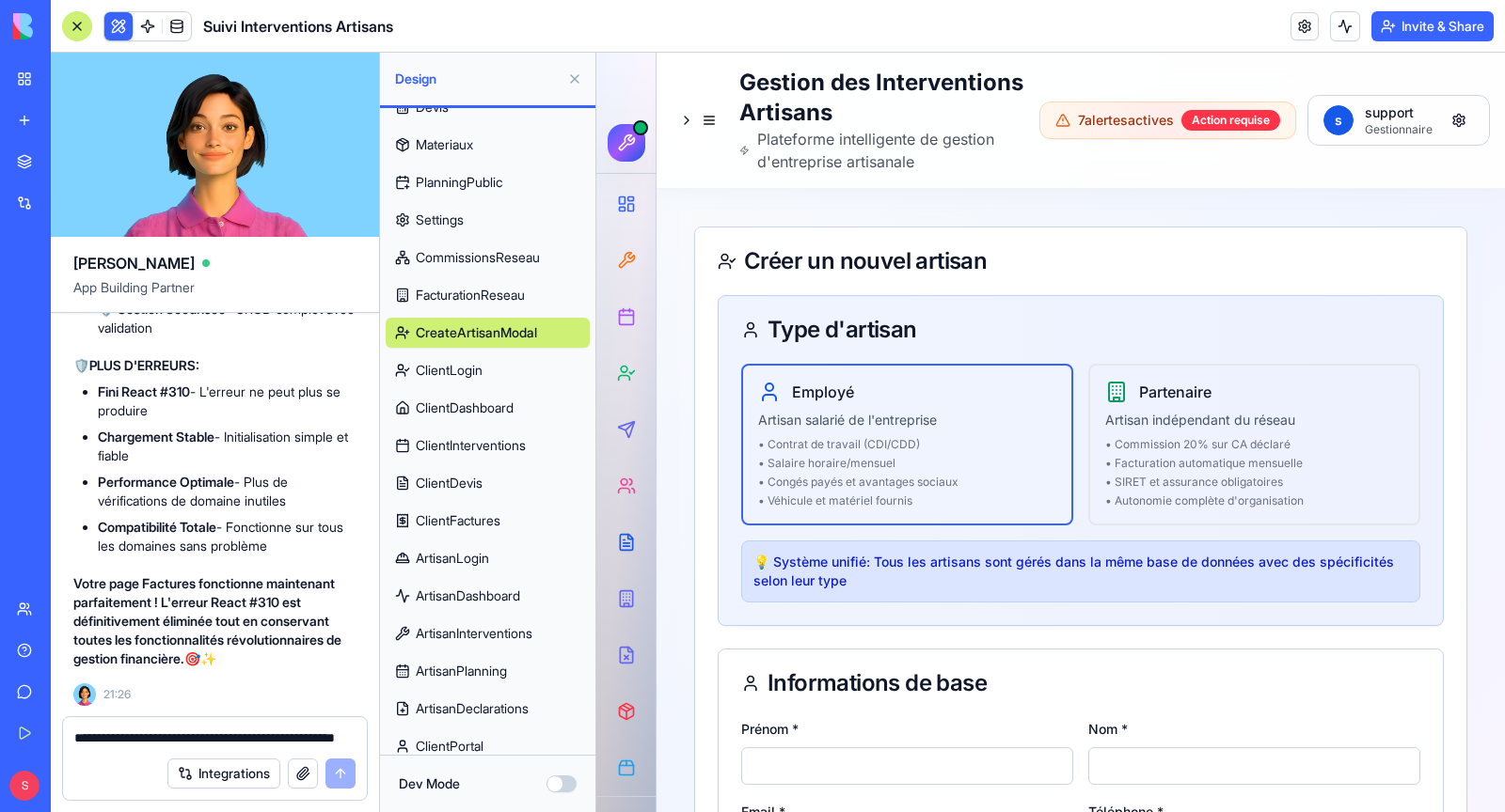
scroll to position [443, 0]
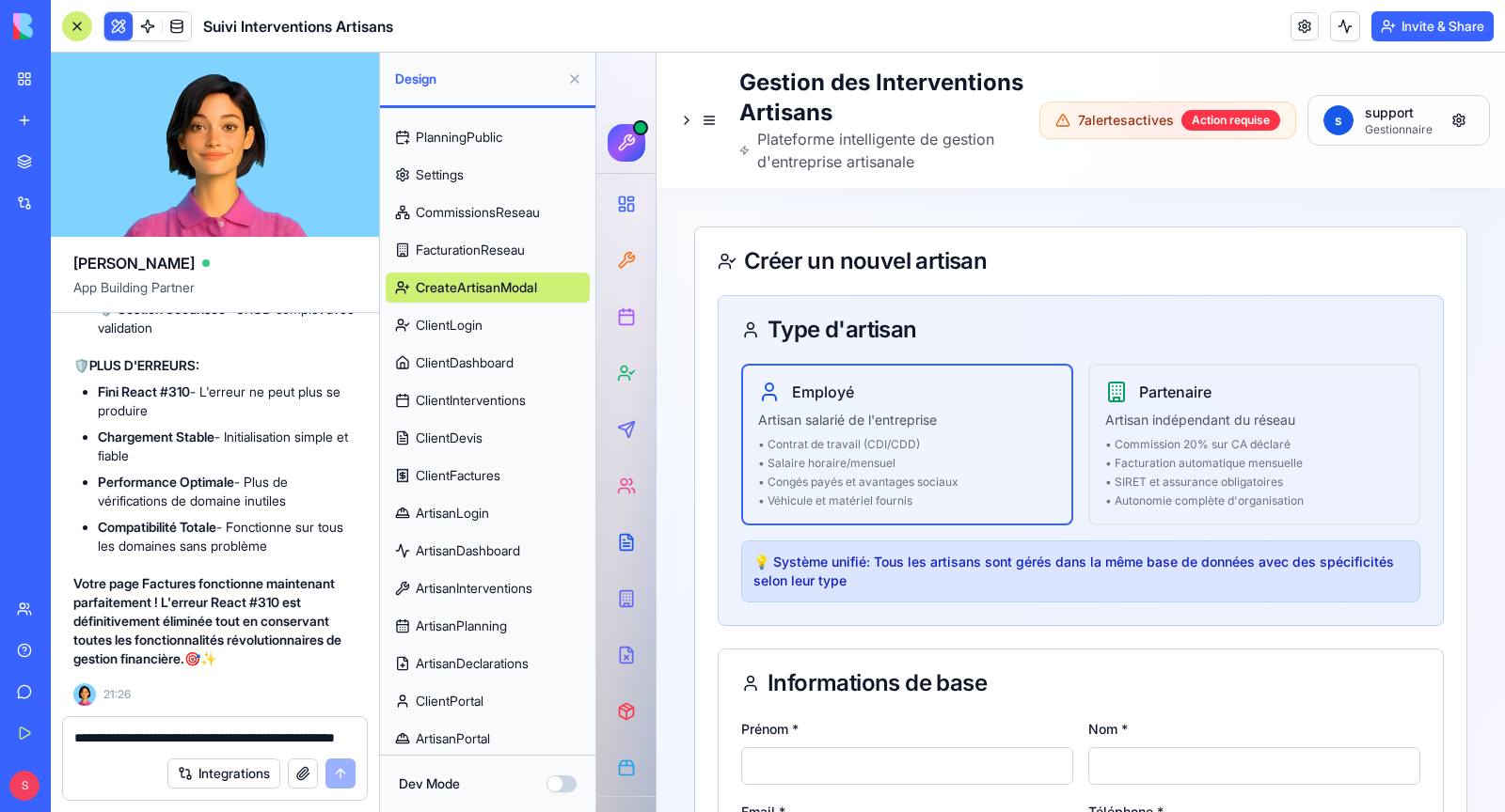
click at [455, 325] on span "ClientLogin" at bounding box center [449, 325] width 67 height 19
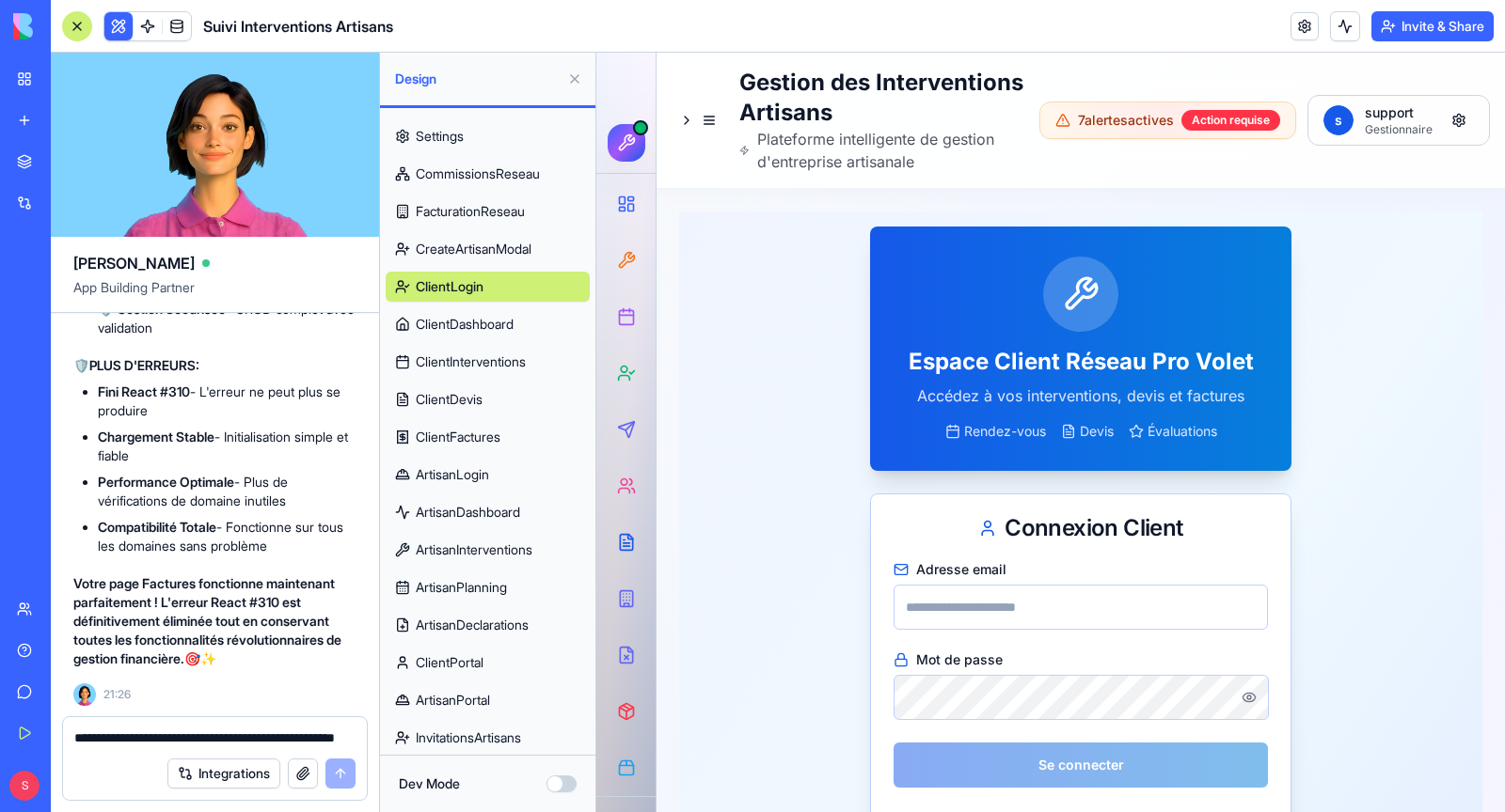
scroll to position [484, 0]
click at [458, 323] on span "ClientDashboard" at bounding box center [465, 321] width 98 height 19
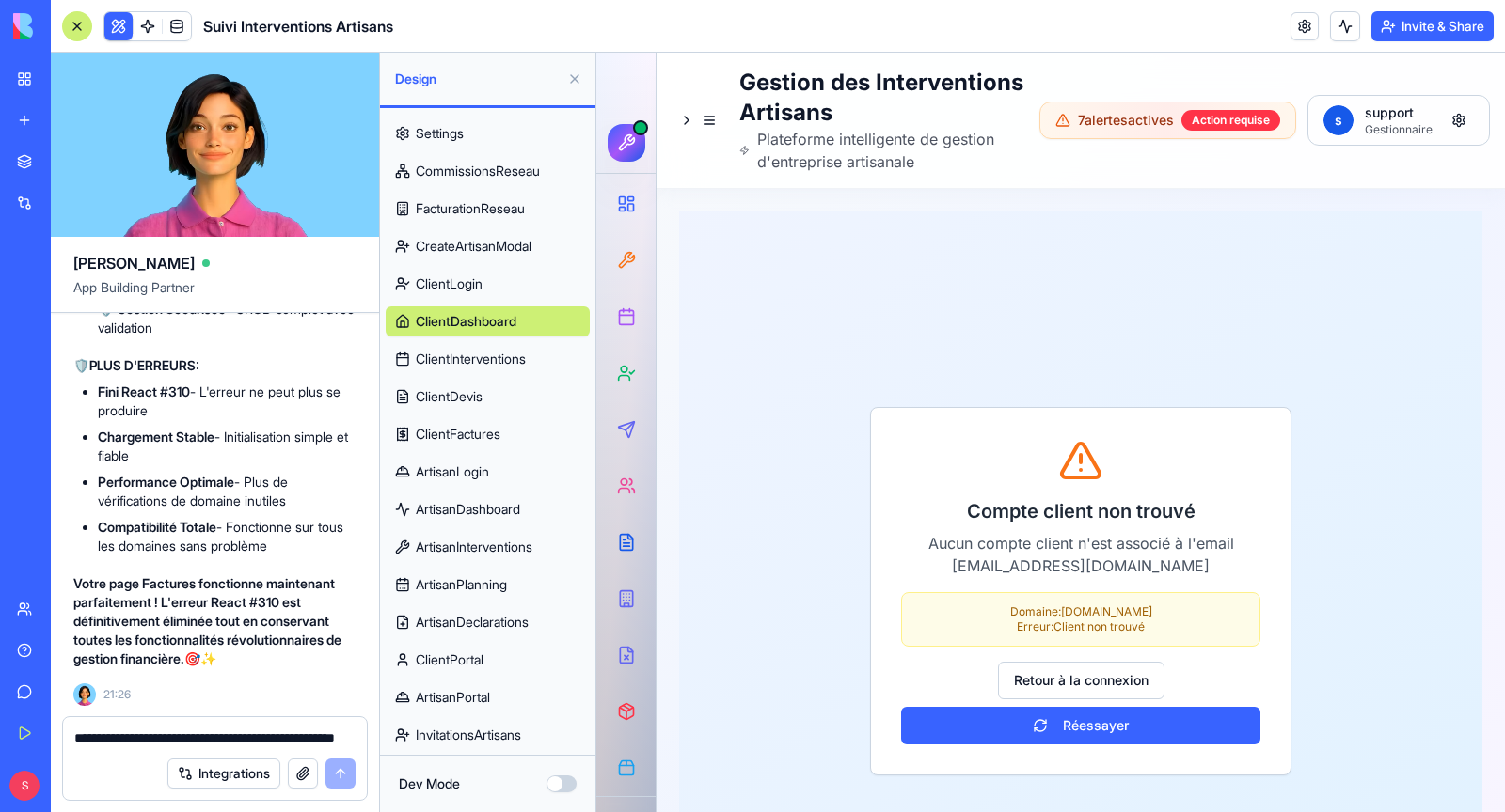
click at [462, 358] on span "ClientInterventions" at bounding box center [471, 359] width 110 height 19
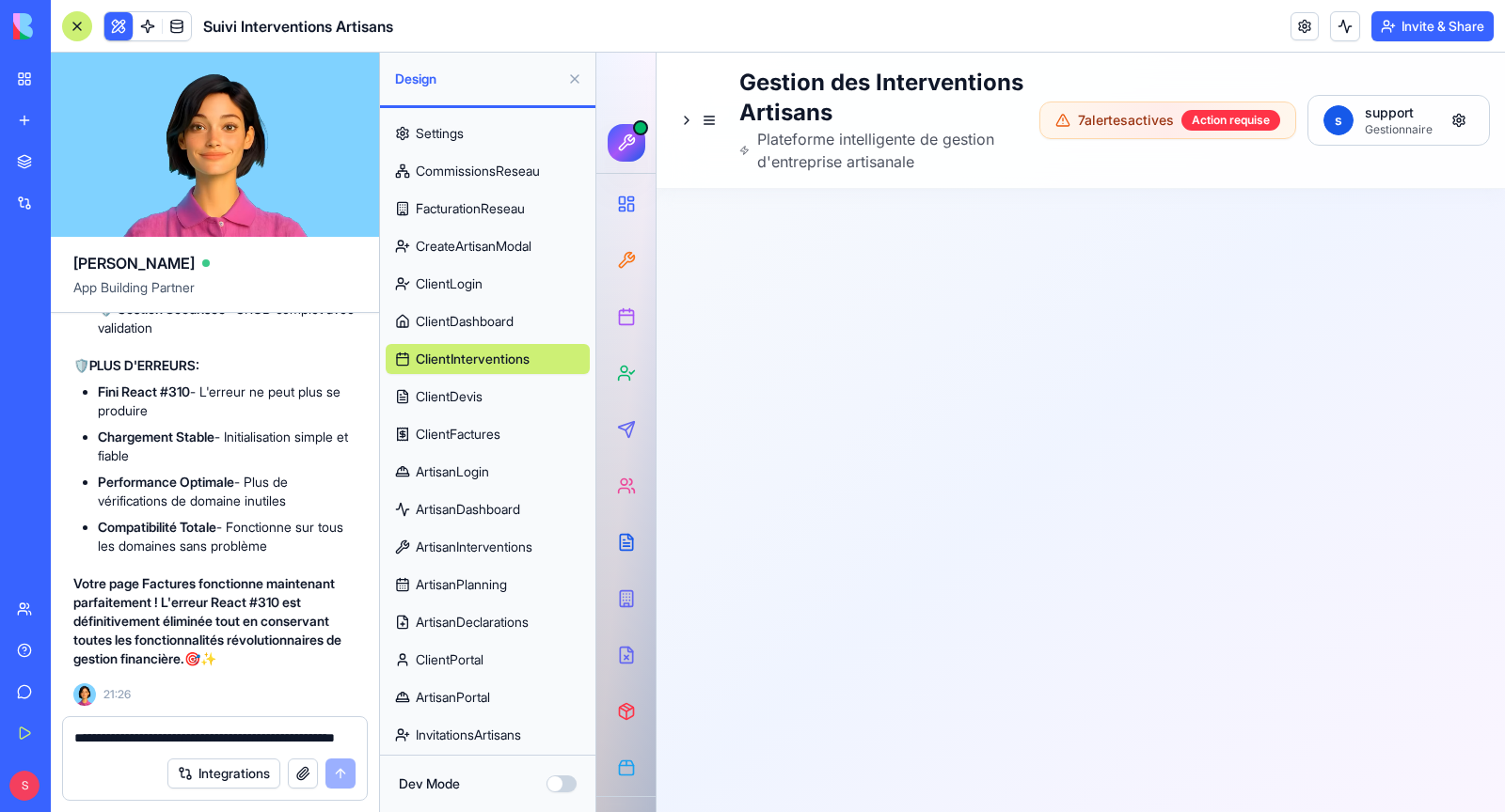
click at [487, 400] on link "ClientDevis" at bounding box center [488, 397] width 204 height 30
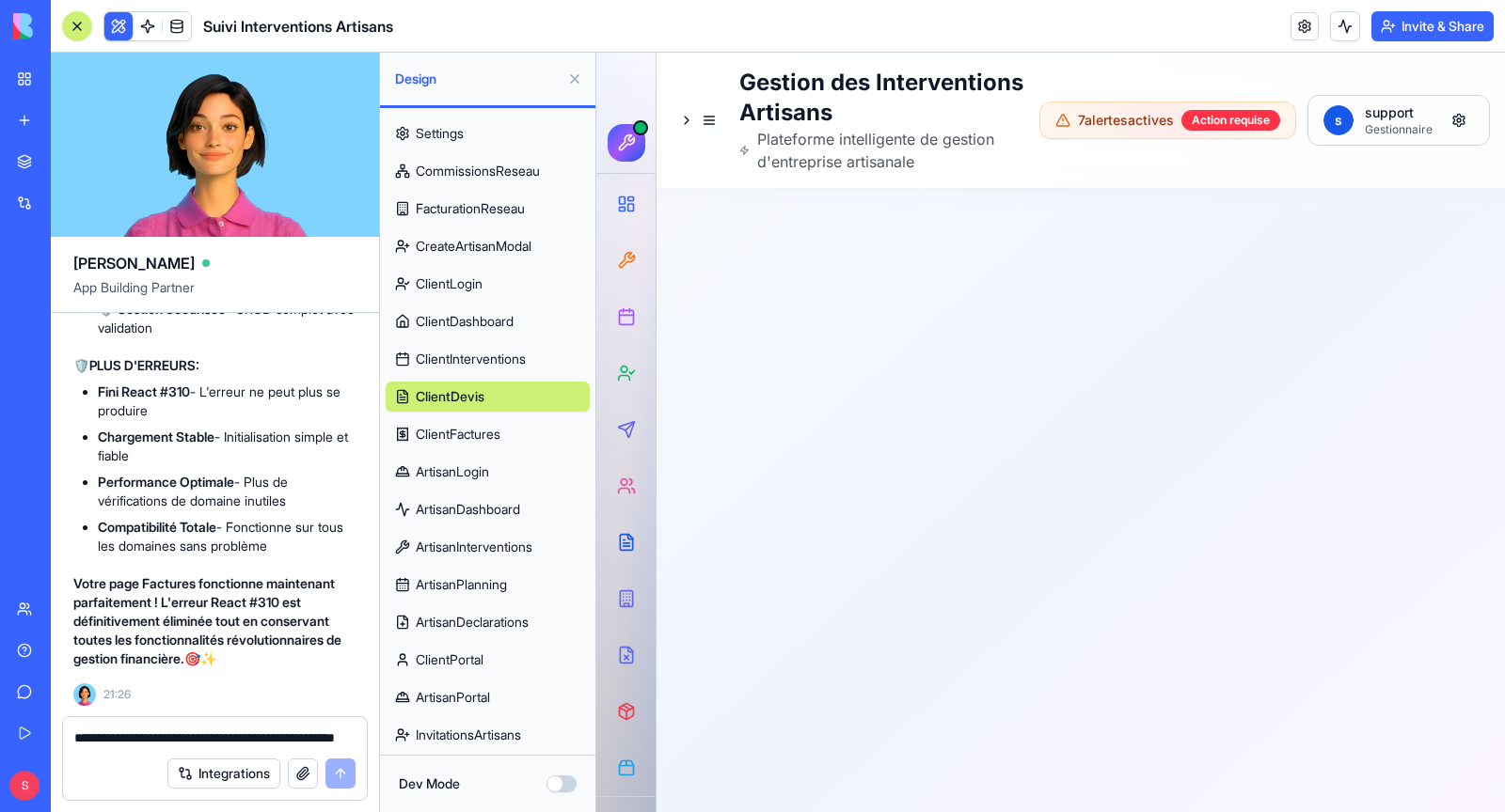
click at [485, 429] on span "ClientFactures" at bounding box center [458, 434] width 85 height 19
click at [487, 471] on span "ArtisanLogin" at bounding box center [452, 472] width 73 height 19
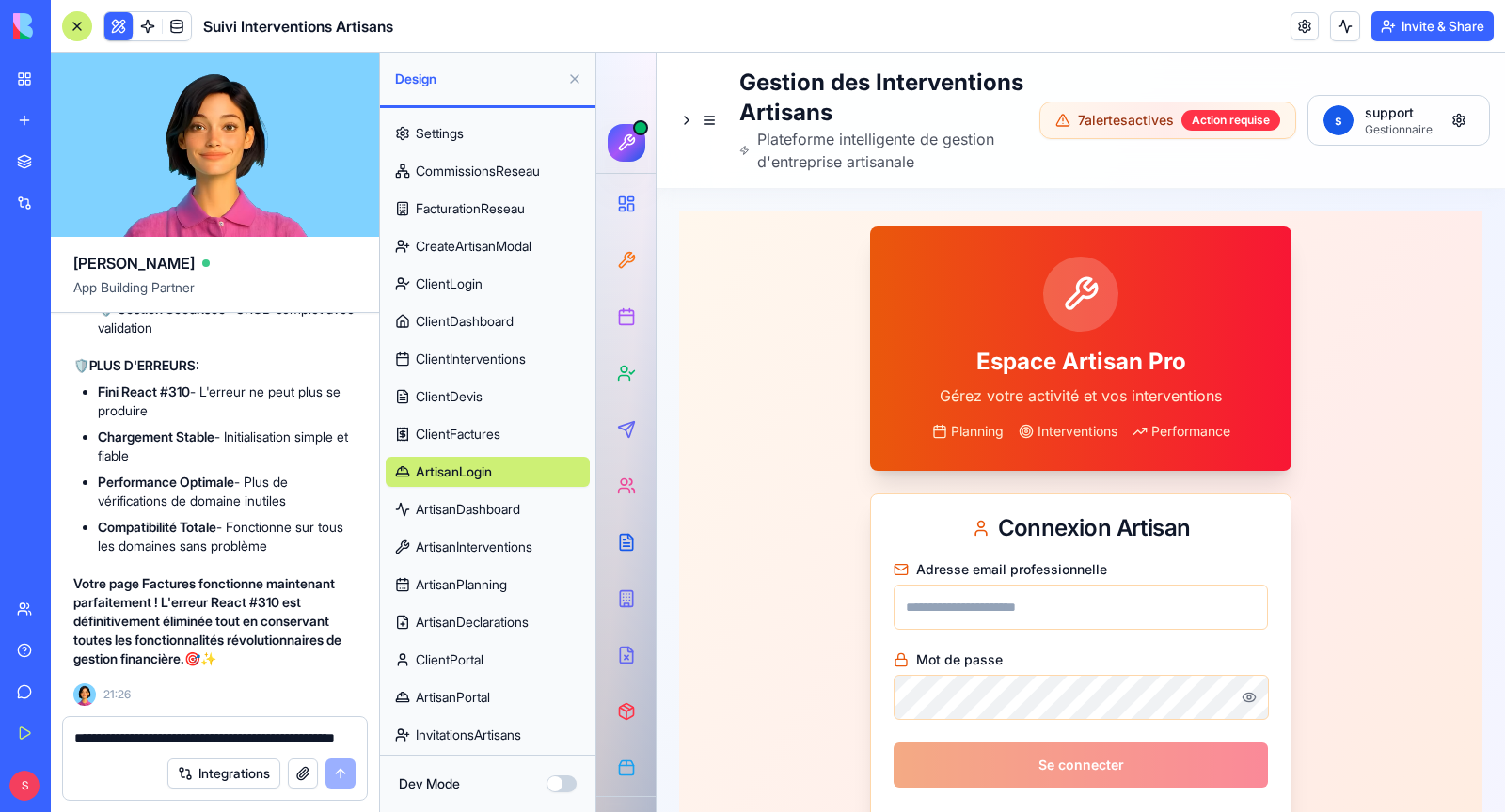
click at [502, 514] on span "ArtisanDashboard" at bounding box center [468, 509] width 104 height 19
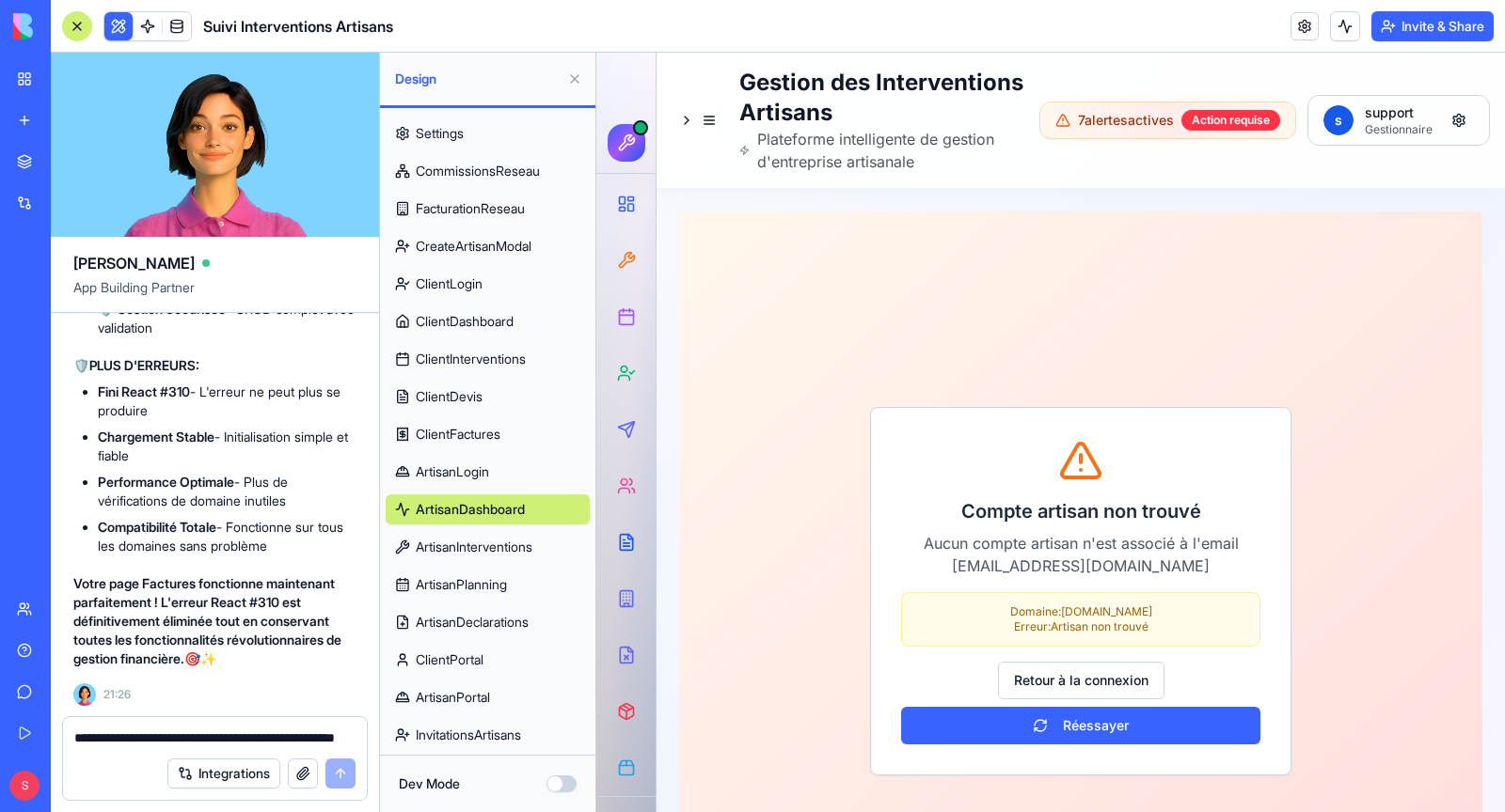
click at [502, 543] on span "ArtisanInterventions" at bounding box center [474, 547] width 117 height 19
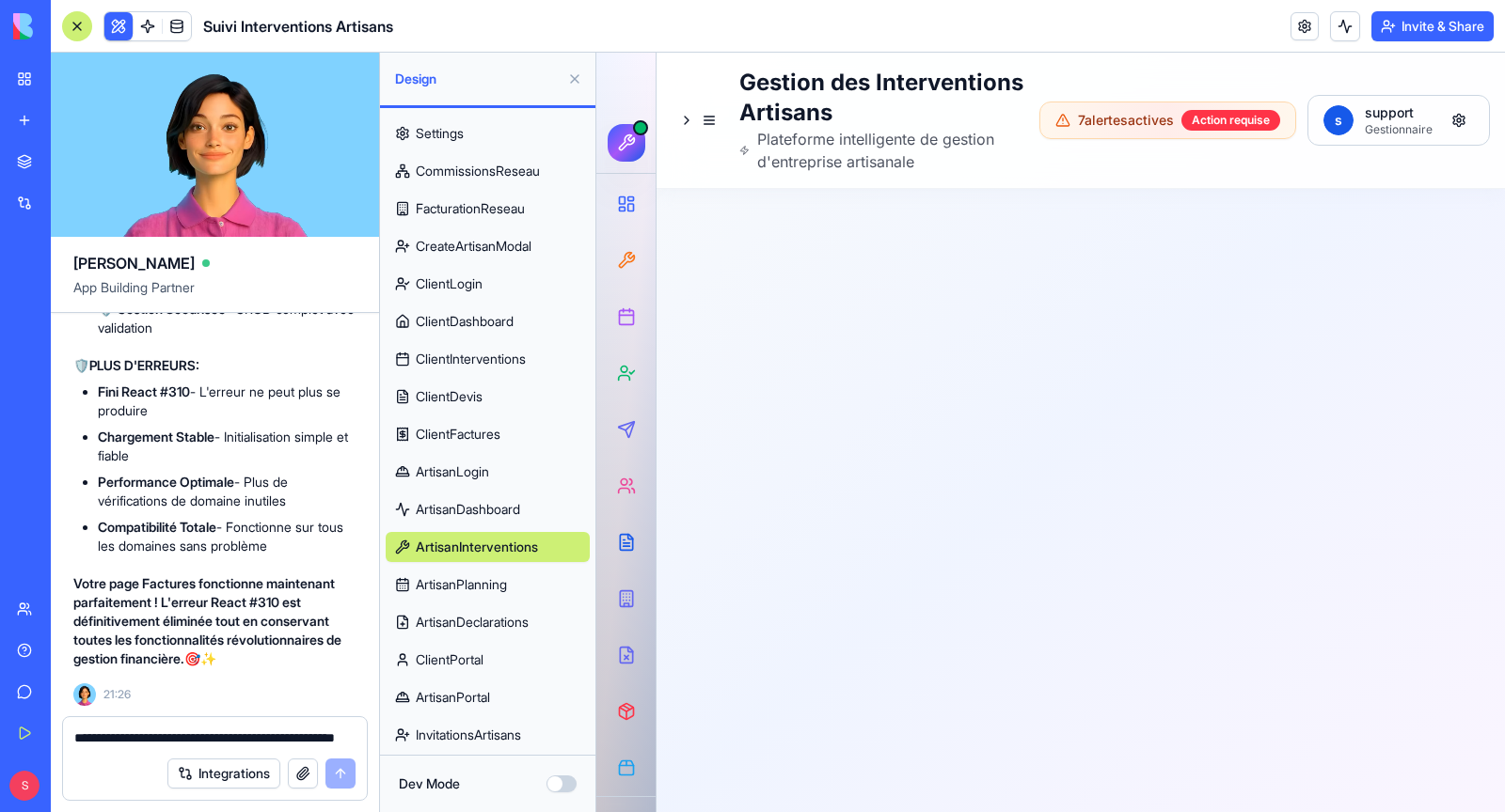
click at [513, 587] on link "ArtisanPlanning" at bounding box center [488, 585] width 204 height 30
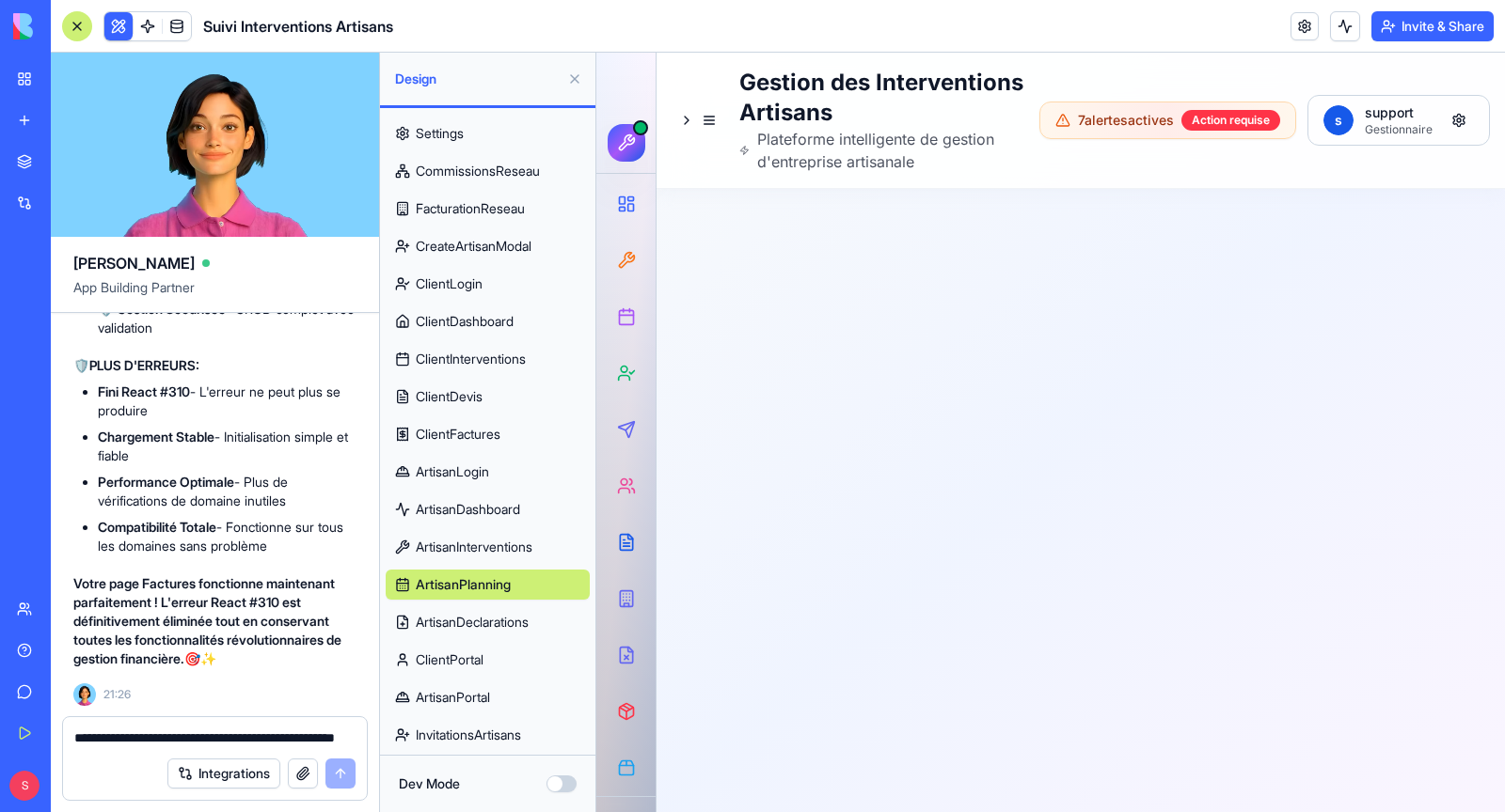
click at [521, 622] on span "ArtisanDeclarations" at bounding box center [472, 622] width 113 height 19
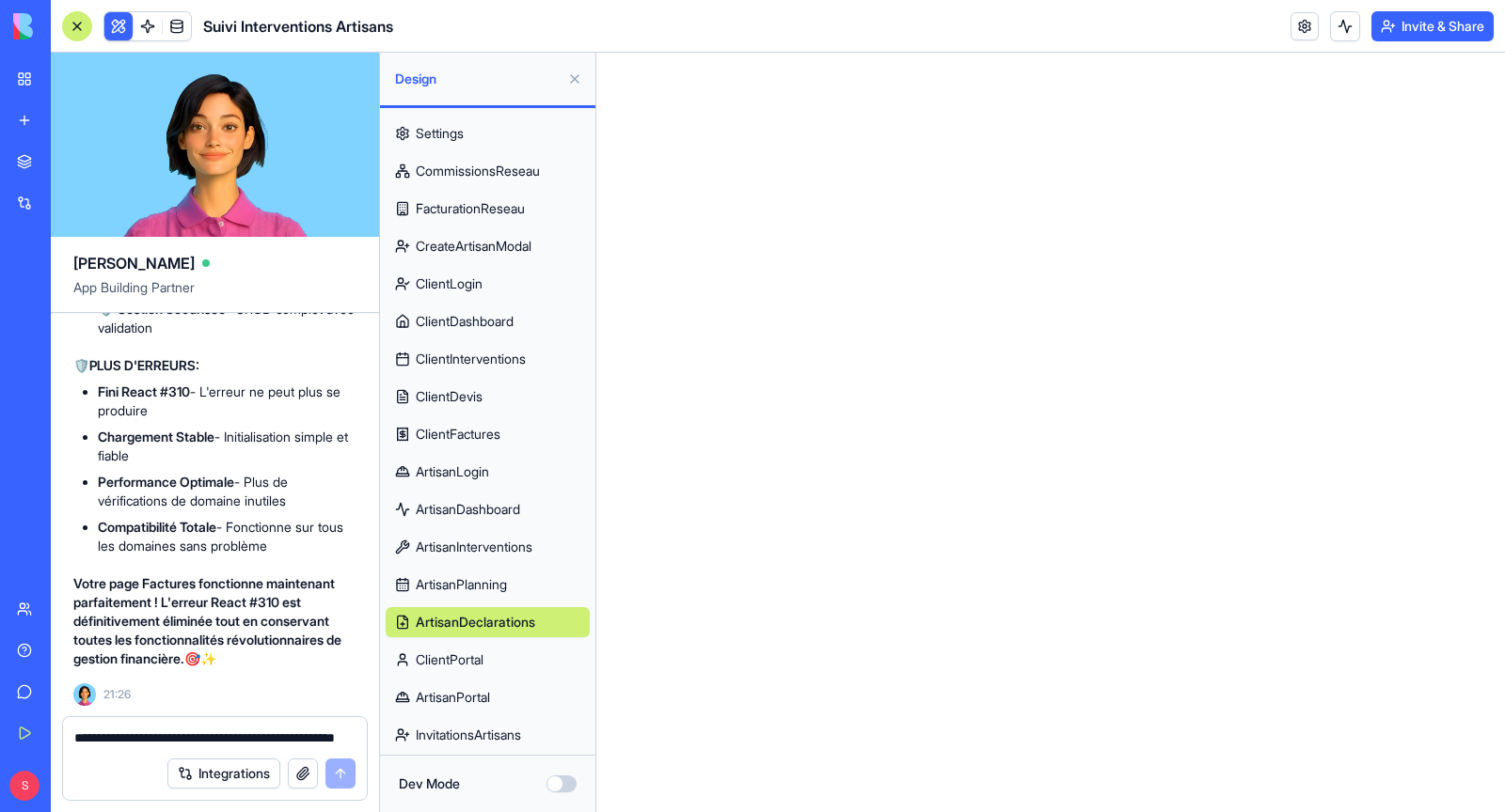
click at [474, 659] on span "ClientPortal" at bounding box center [450, 660] width 68 height 19
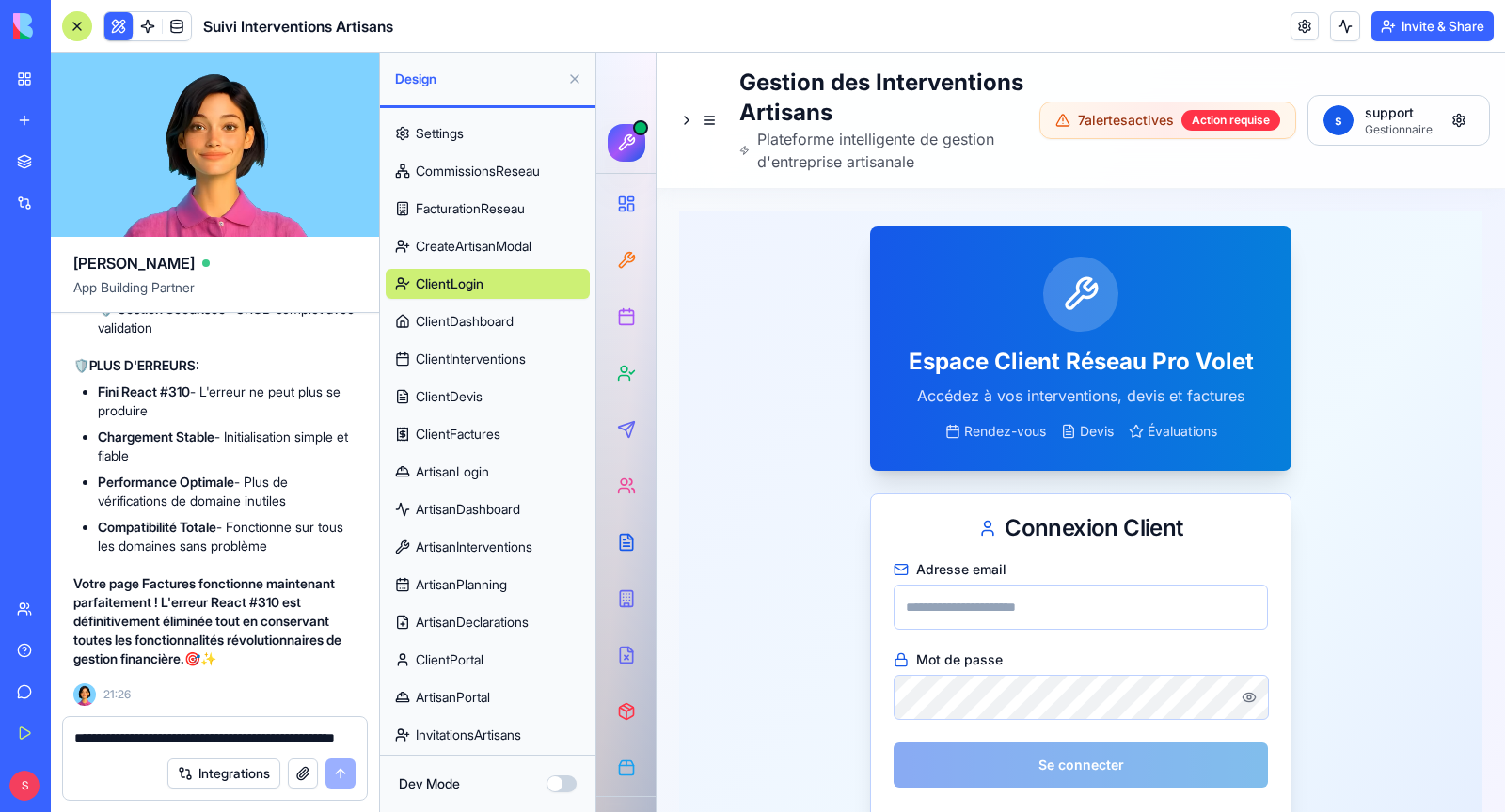
click at [483, 663] on span "ClientPortal" at bounding box center [450, 660] width 68 height 19
click at [490, 700] on span "ArtisanPortal" at bounding box center [453, 697] width 74 height 19
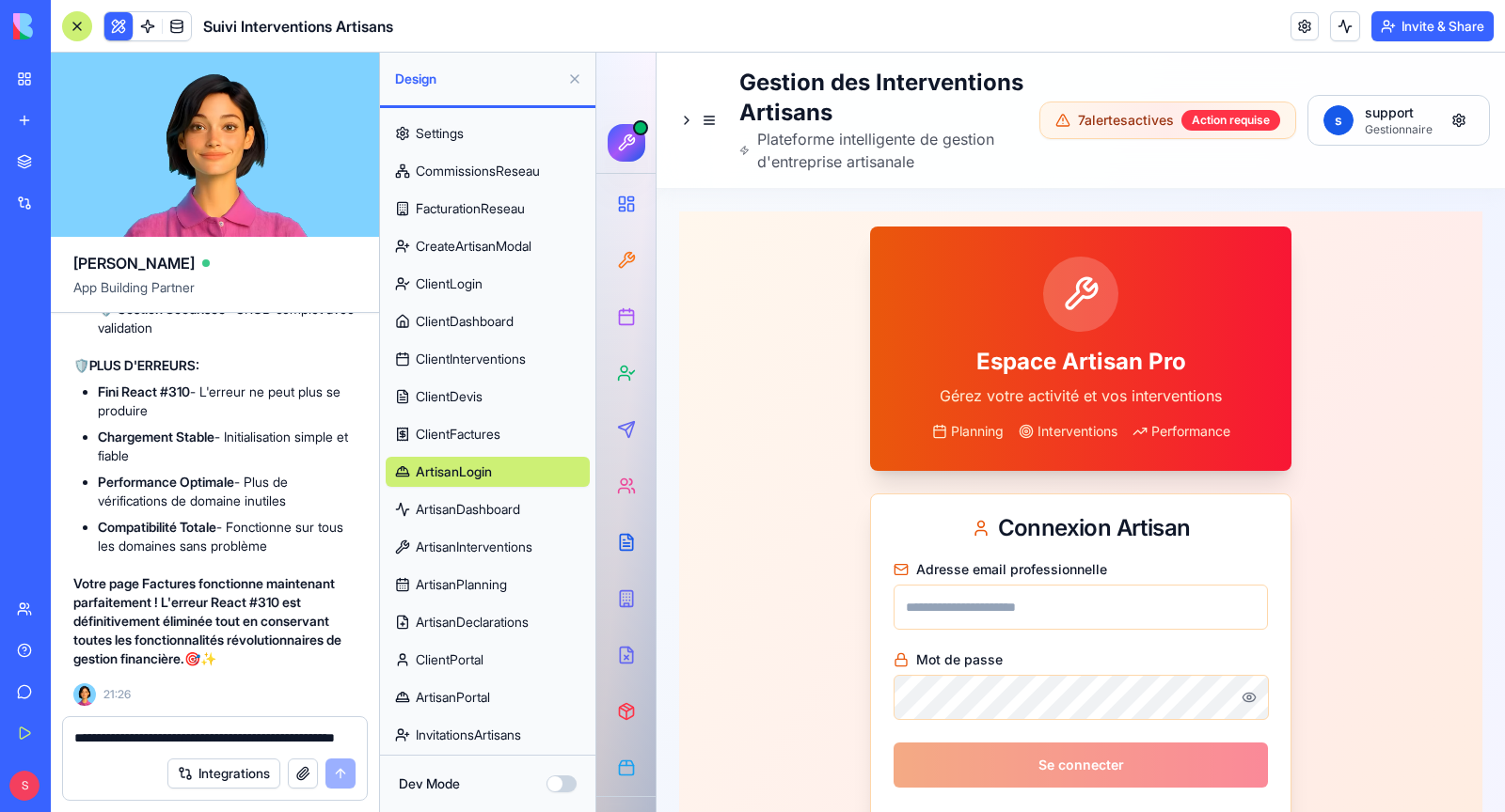
click at [491, 735] on span "InvitationsArtisans" at bounding box center [468, 735] width 105 height 19
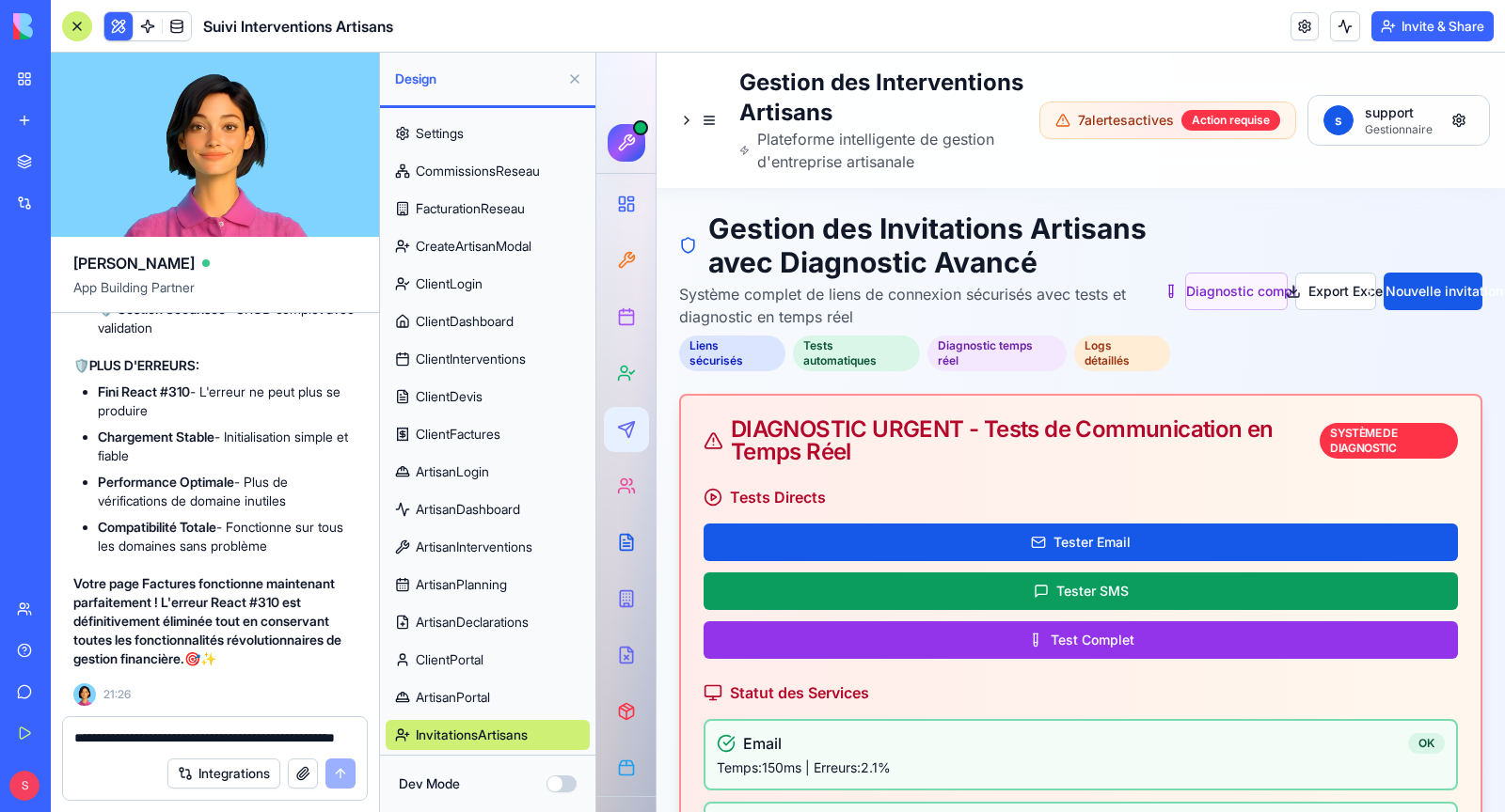
click at [474, 627] on span "ArtisanDeclarations" at bounding box center [472, 622] width 113 height 19
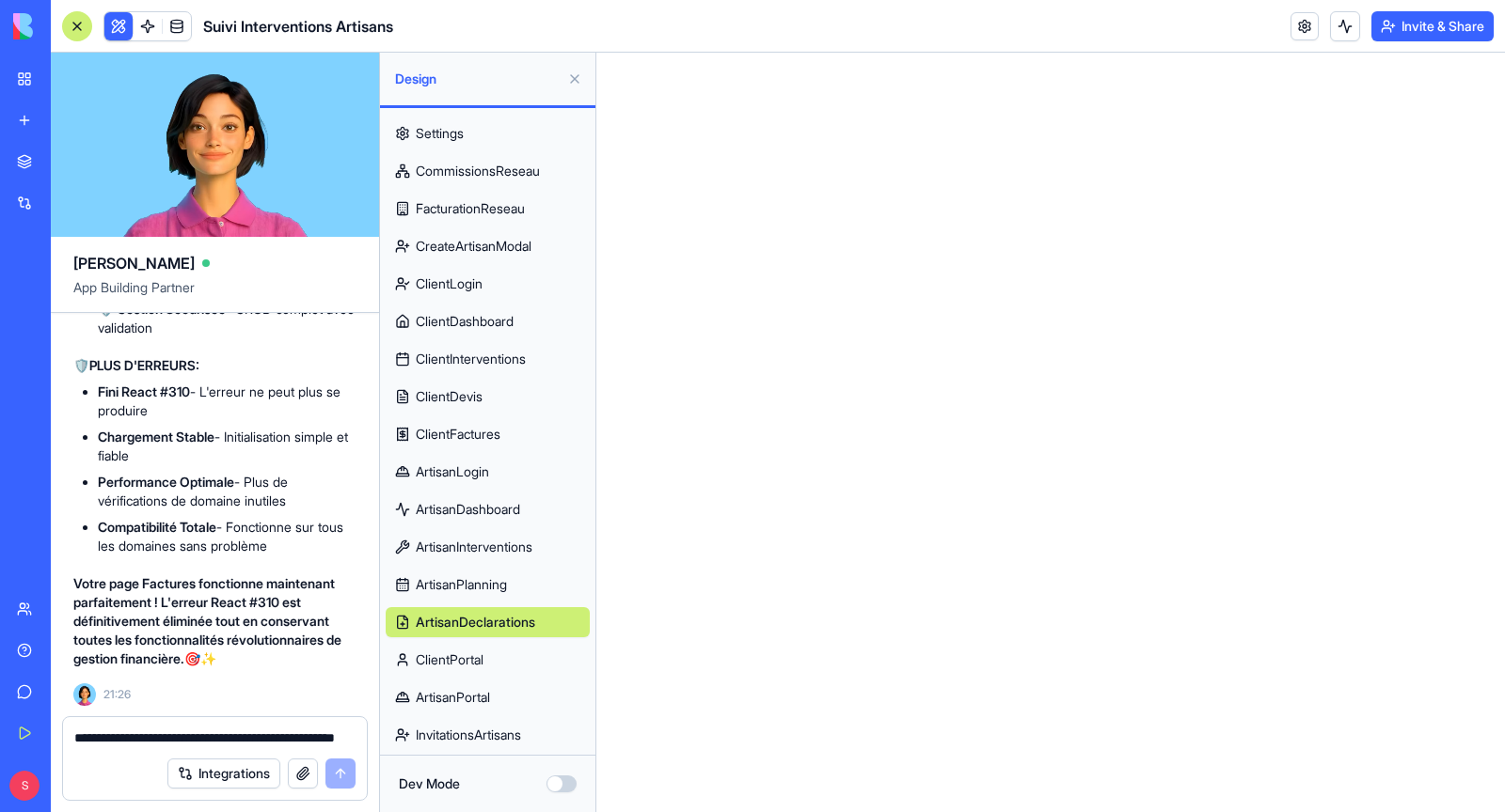
click at [224, 739] on textarea "**********" at bounding box center [215, 738] width 282 height 19
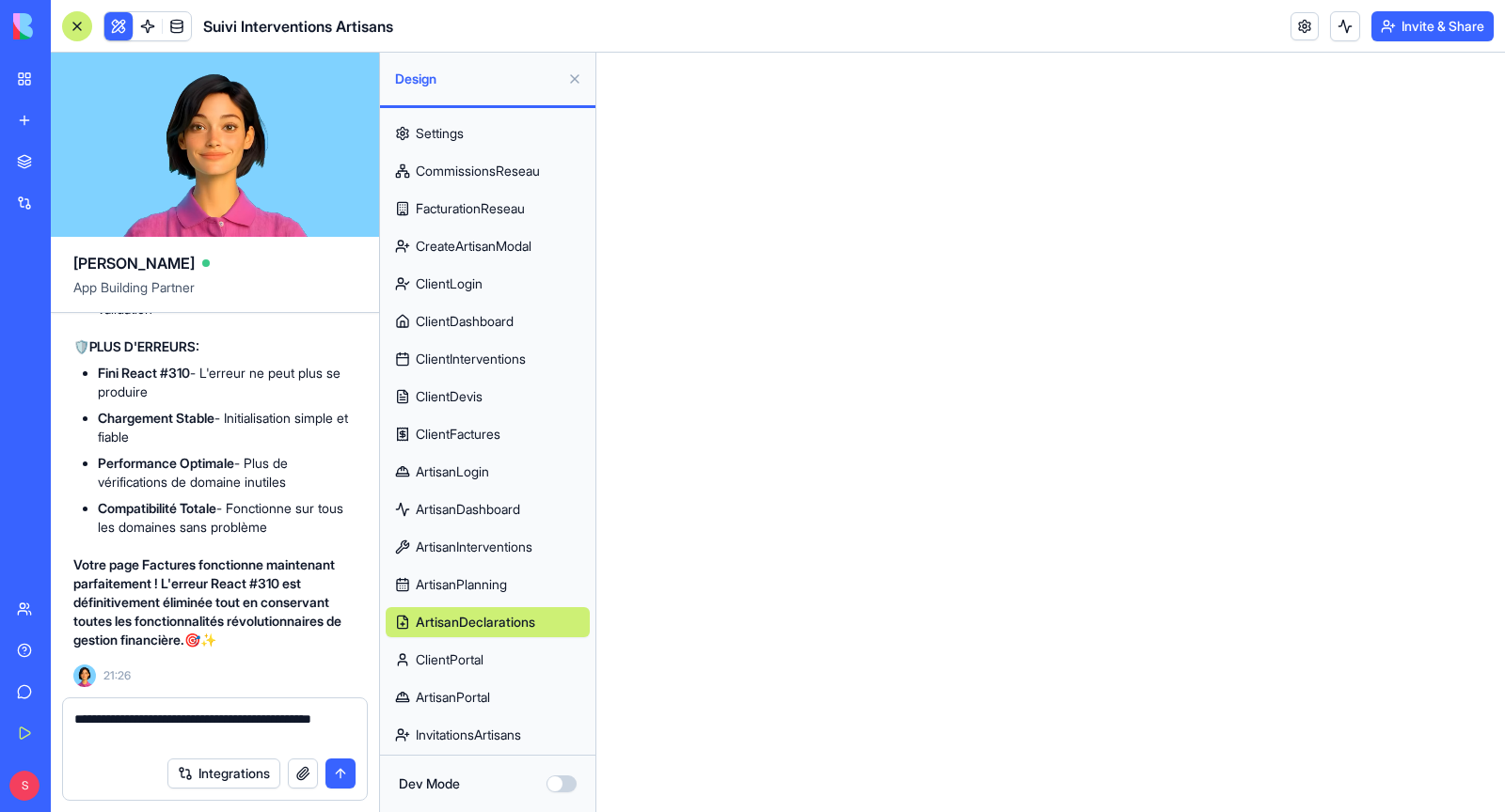
type textarea "**********"
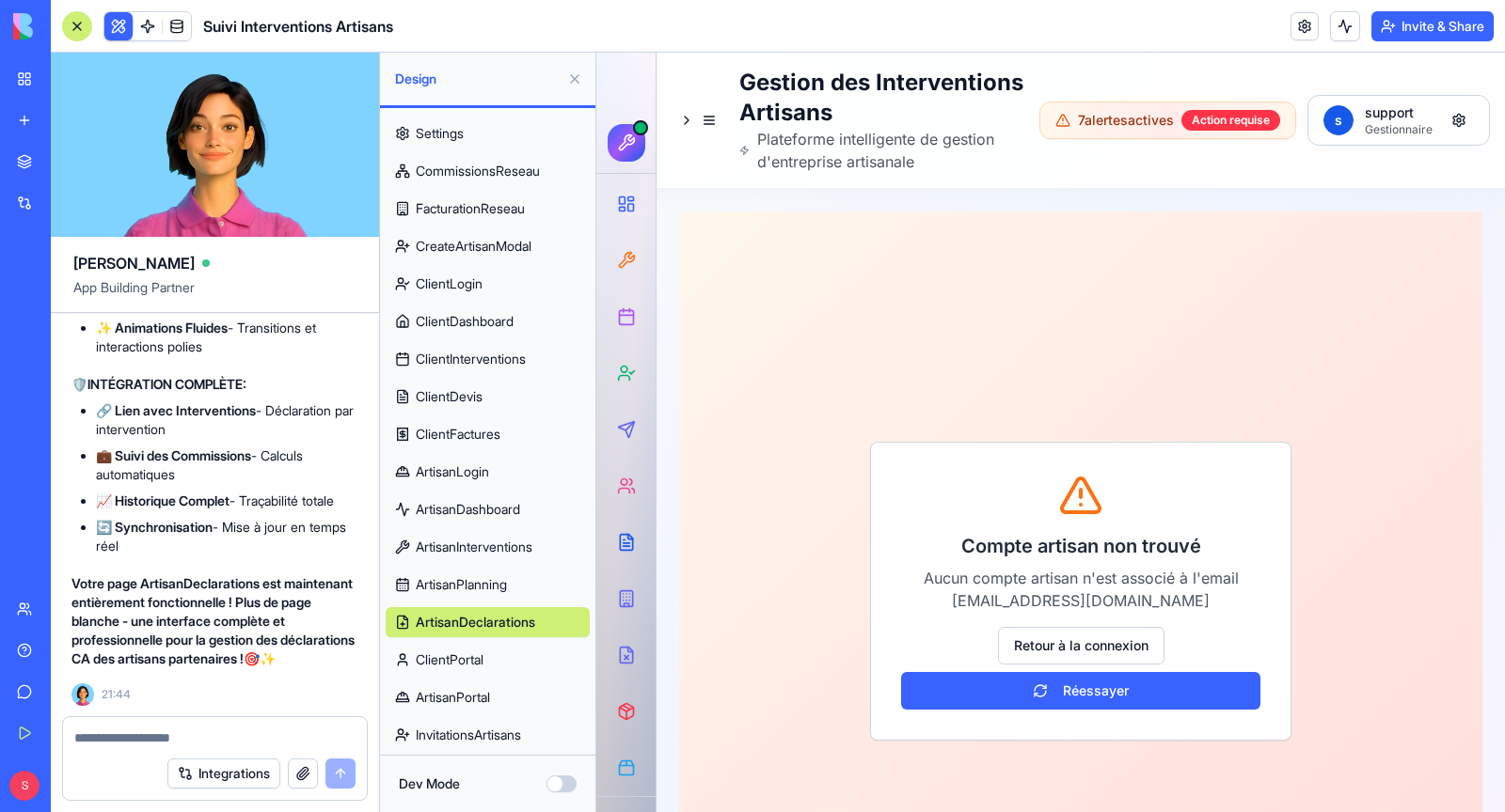
scroll to position [311918, 2]
click at [456, 661] on span "ClientPortal" at bounding box center [450, 660] width 68 height 19
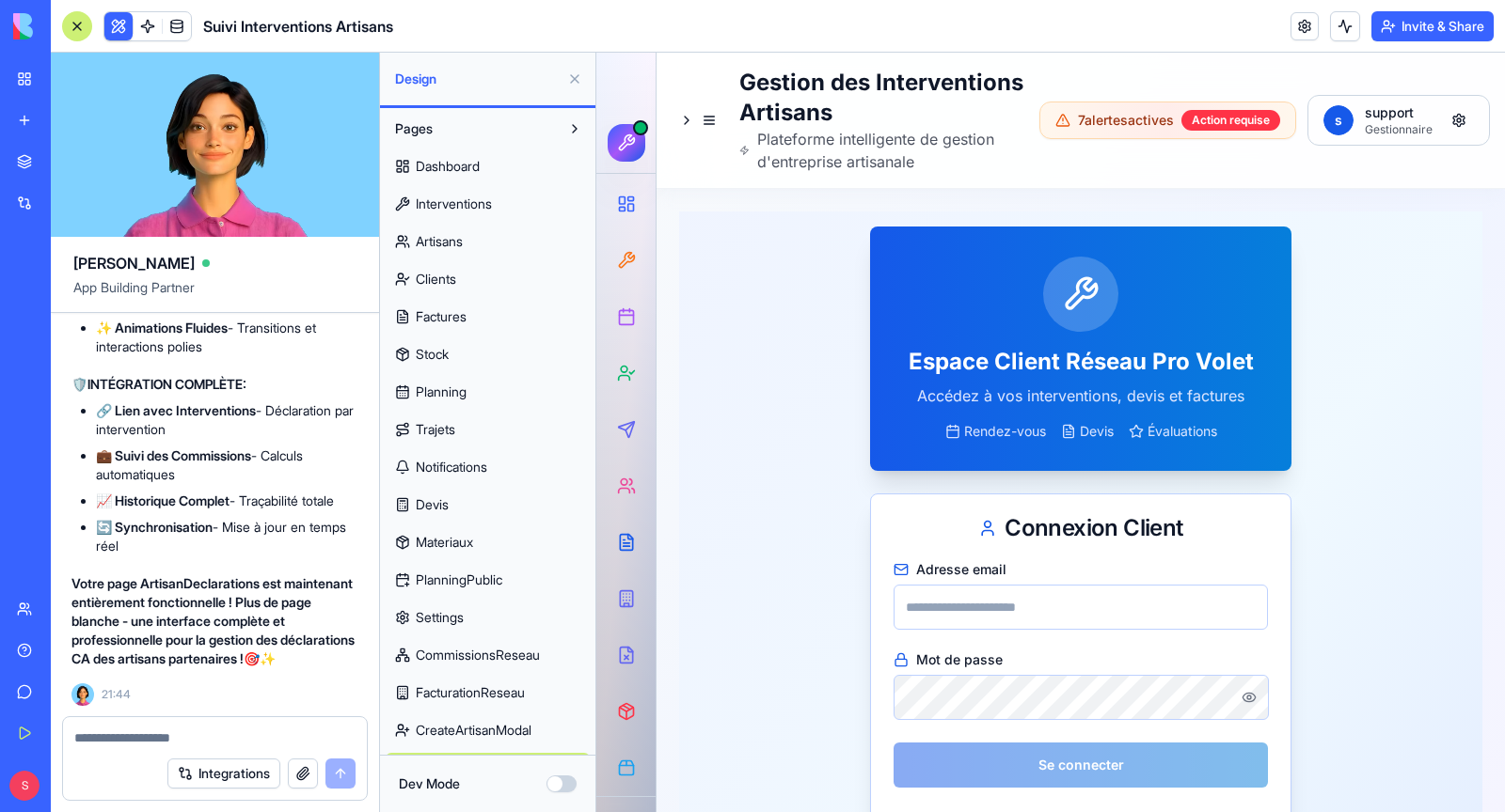
click at [460, 166] on span "Dashboard" at bounding box center [448, 166] width 64 height 19
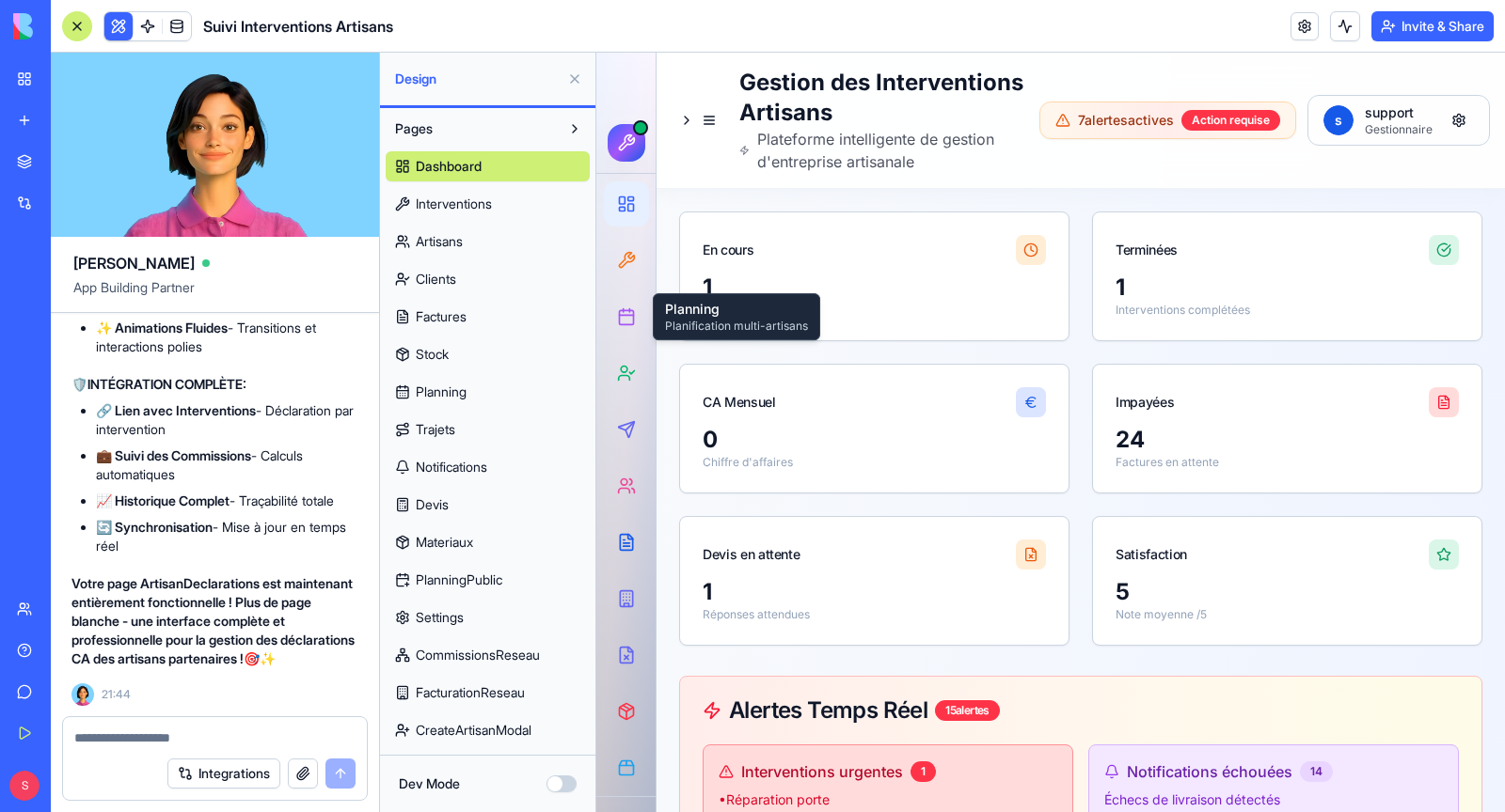
click at [475, 284] on link "Clients" at bounding box center [488, 279] width 204 height 30
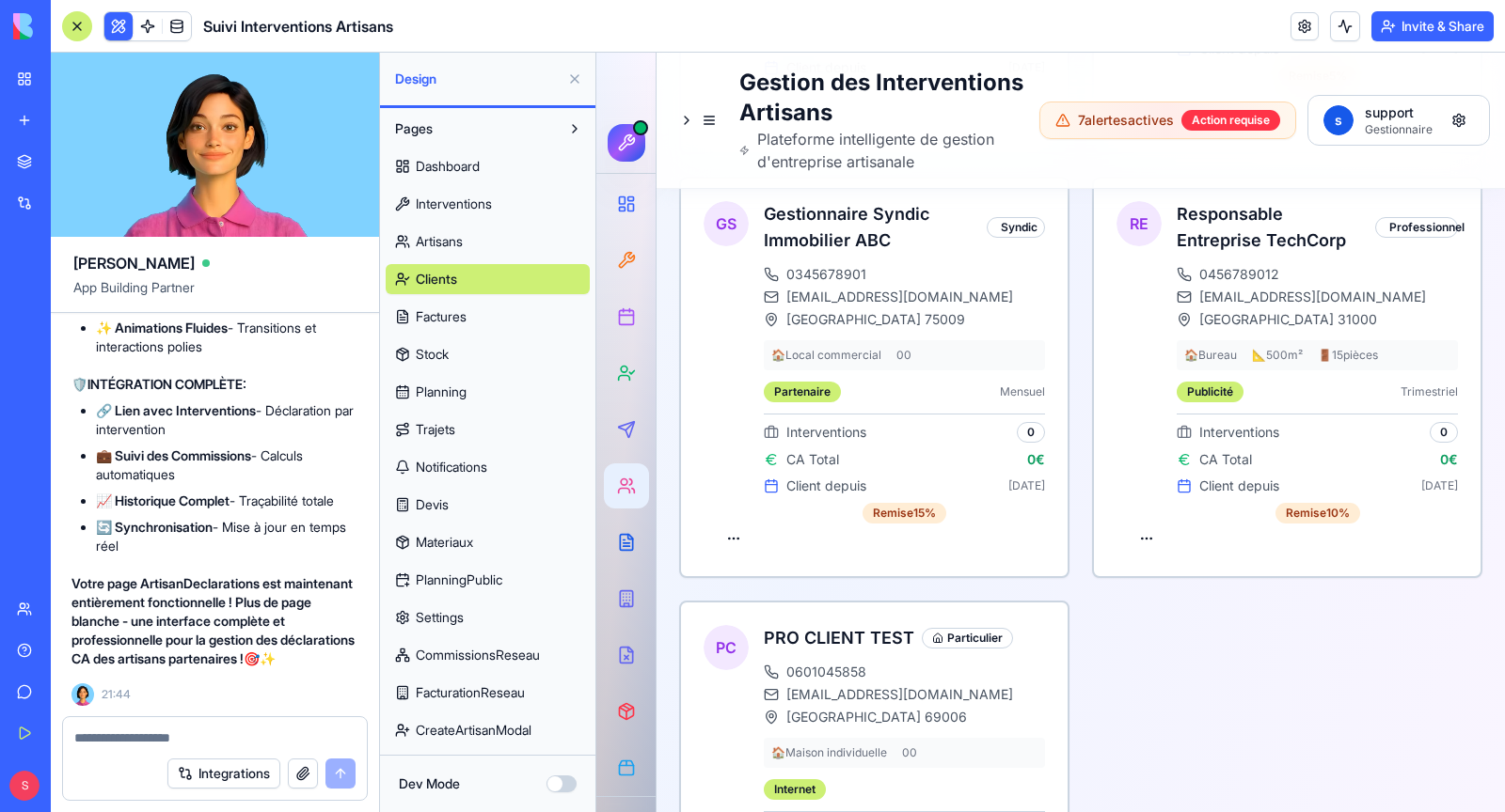
scroll to position [1570, 0]
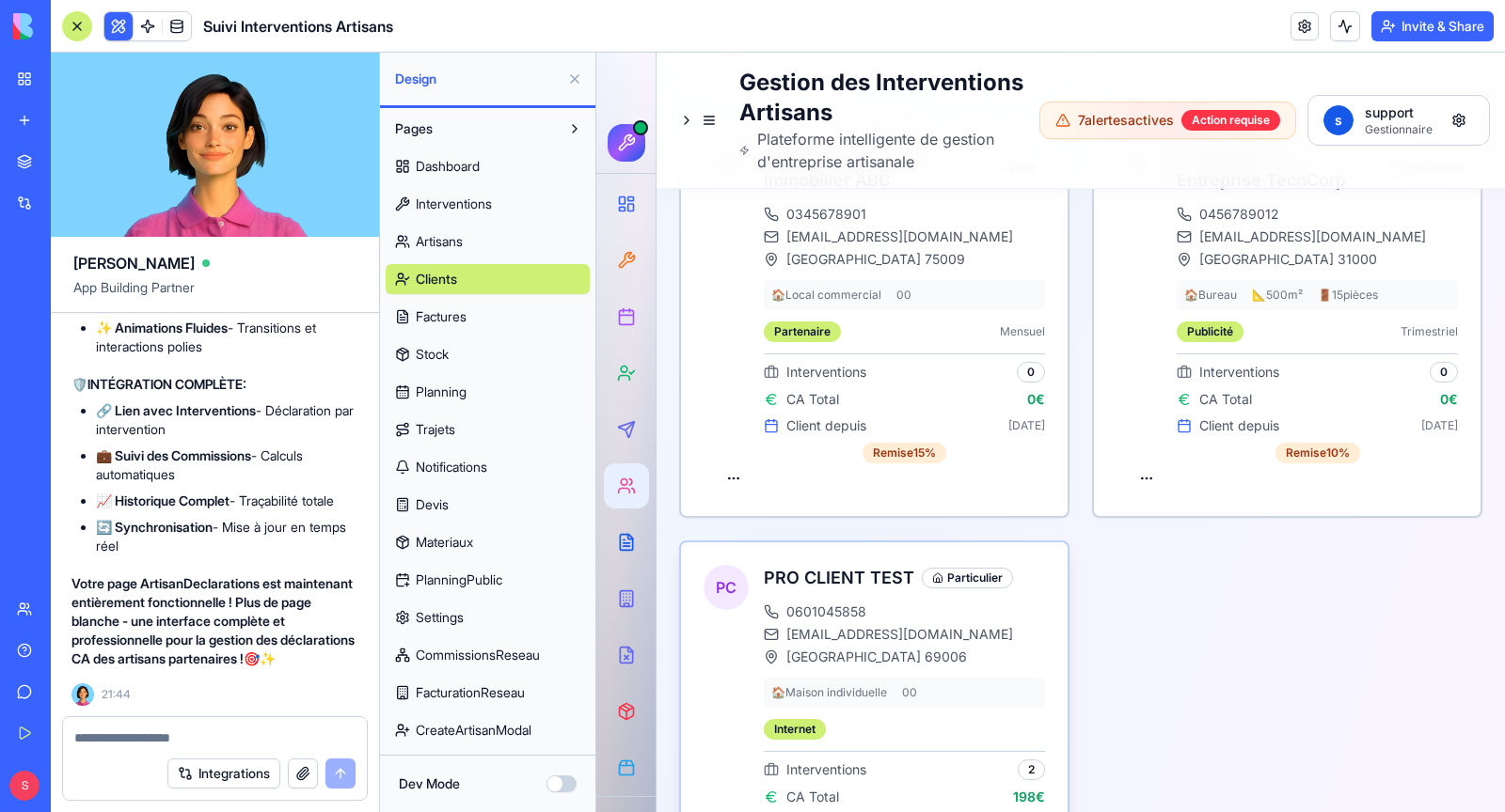
click at [871, 625] on span "[EMAIL_ADDRESS][DOMAIN_NAME]" at bounding box center [899, 634] width 227 height 19
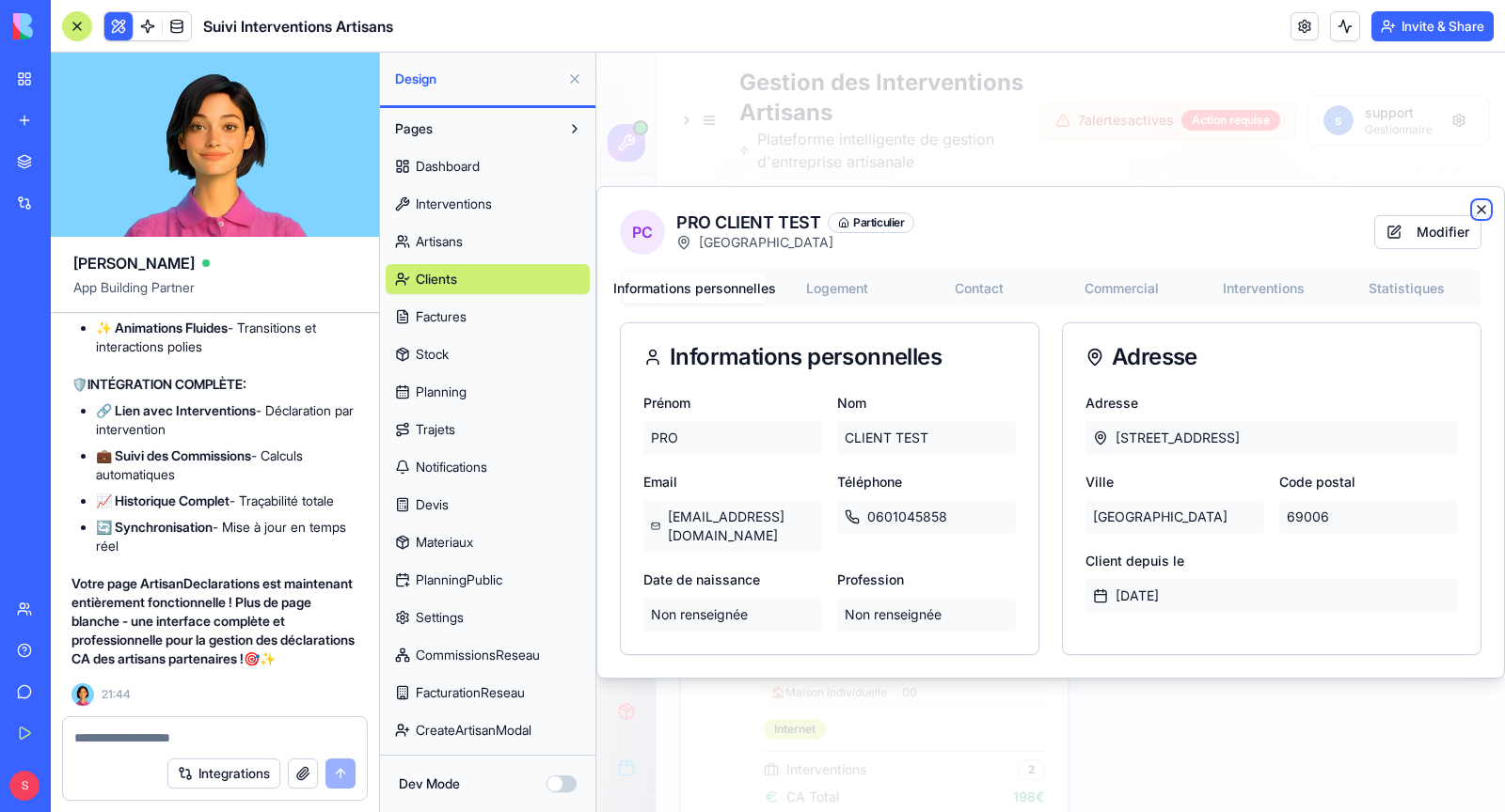
click at [1486, 217] on icon "button" at bounding box center [1481, 209] width 15 height 15
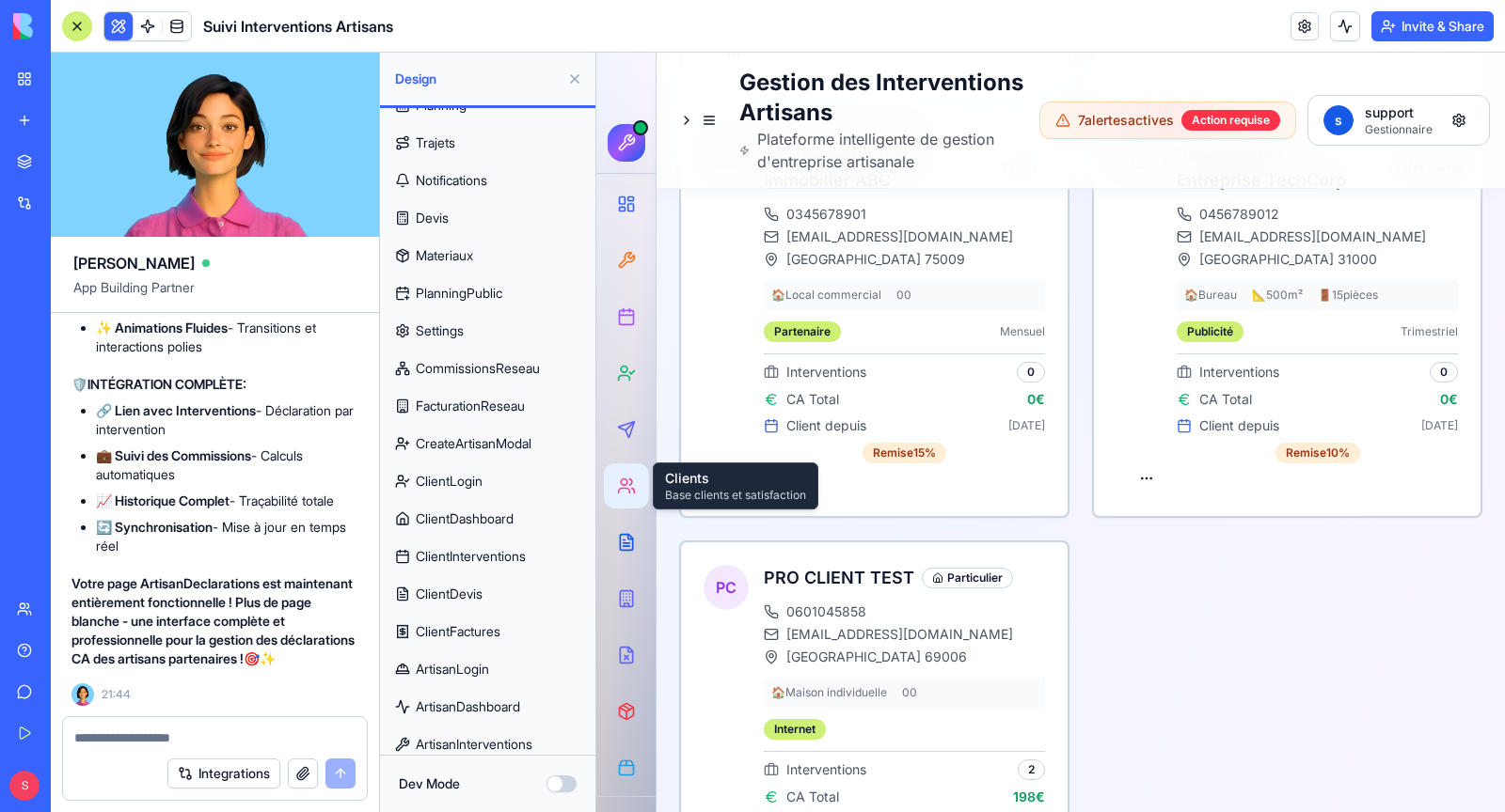
scroll to position [298, 0]
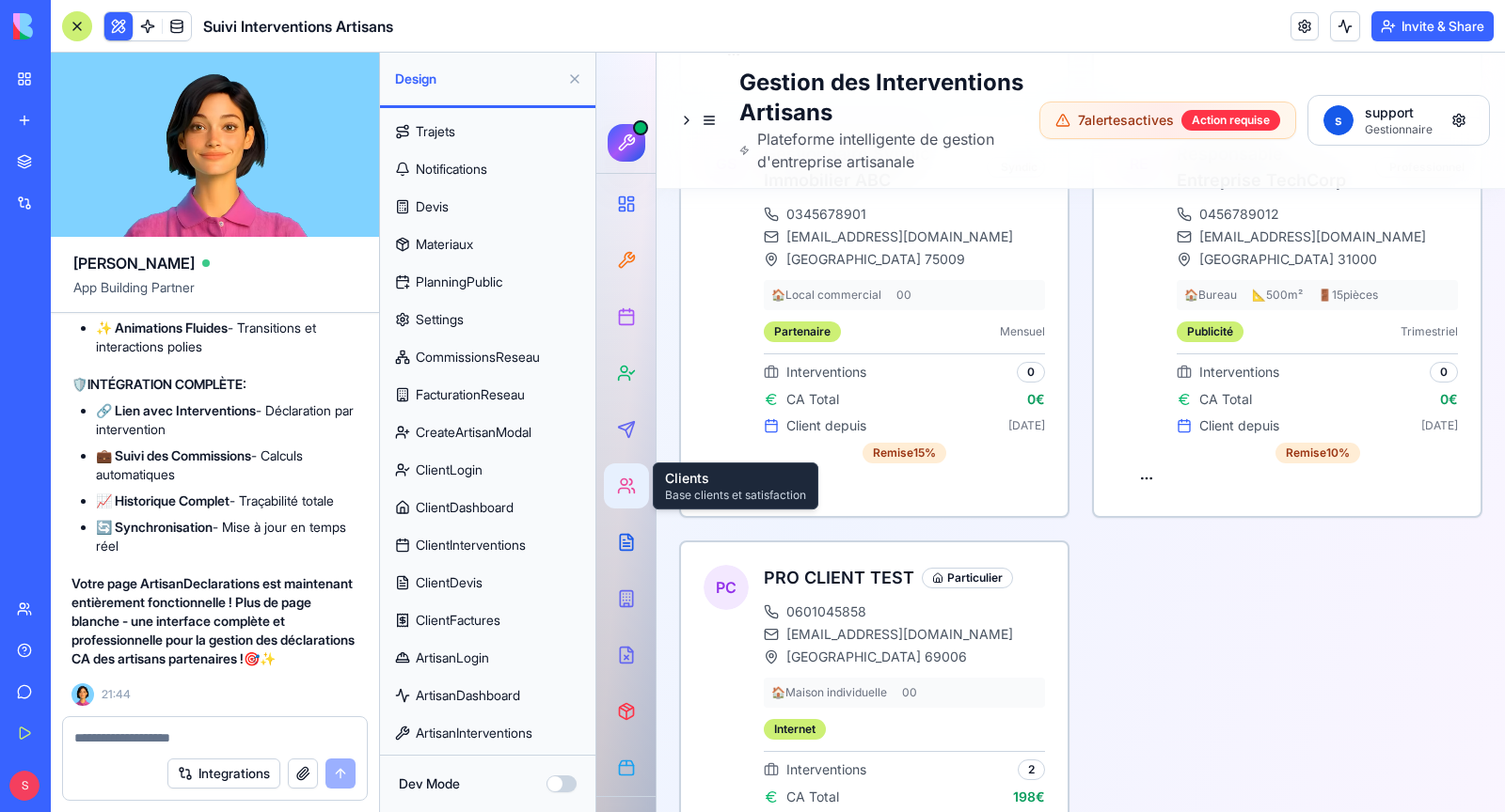
click at [472, 468] on span "ClientLogin" at bounding box center [449, 470] width 67 height 19
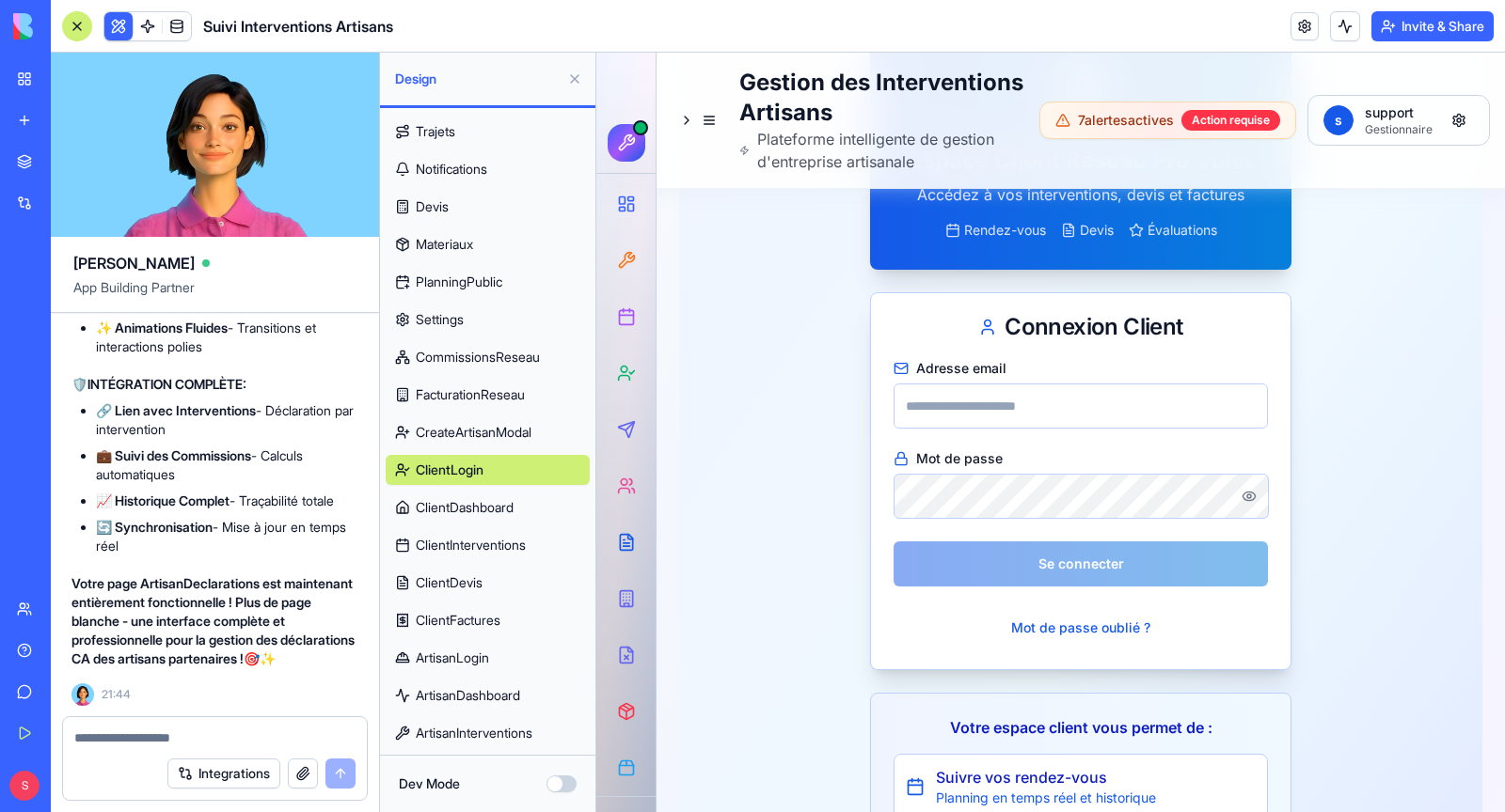
scroll to position [192, 0]
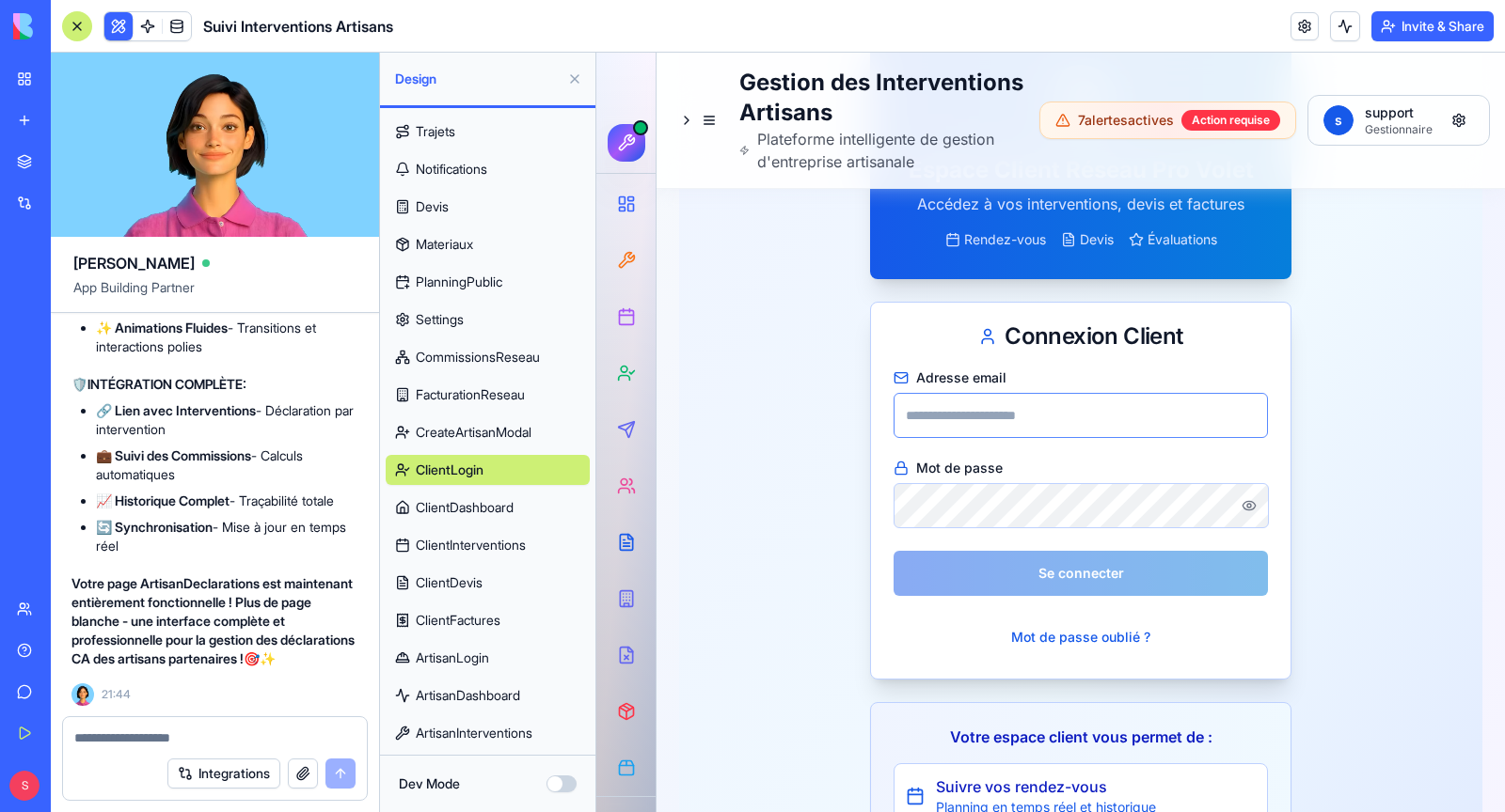
click at [966, 419] on input "Adresse email" at bounding box center [1080, 415] width 374 height 45
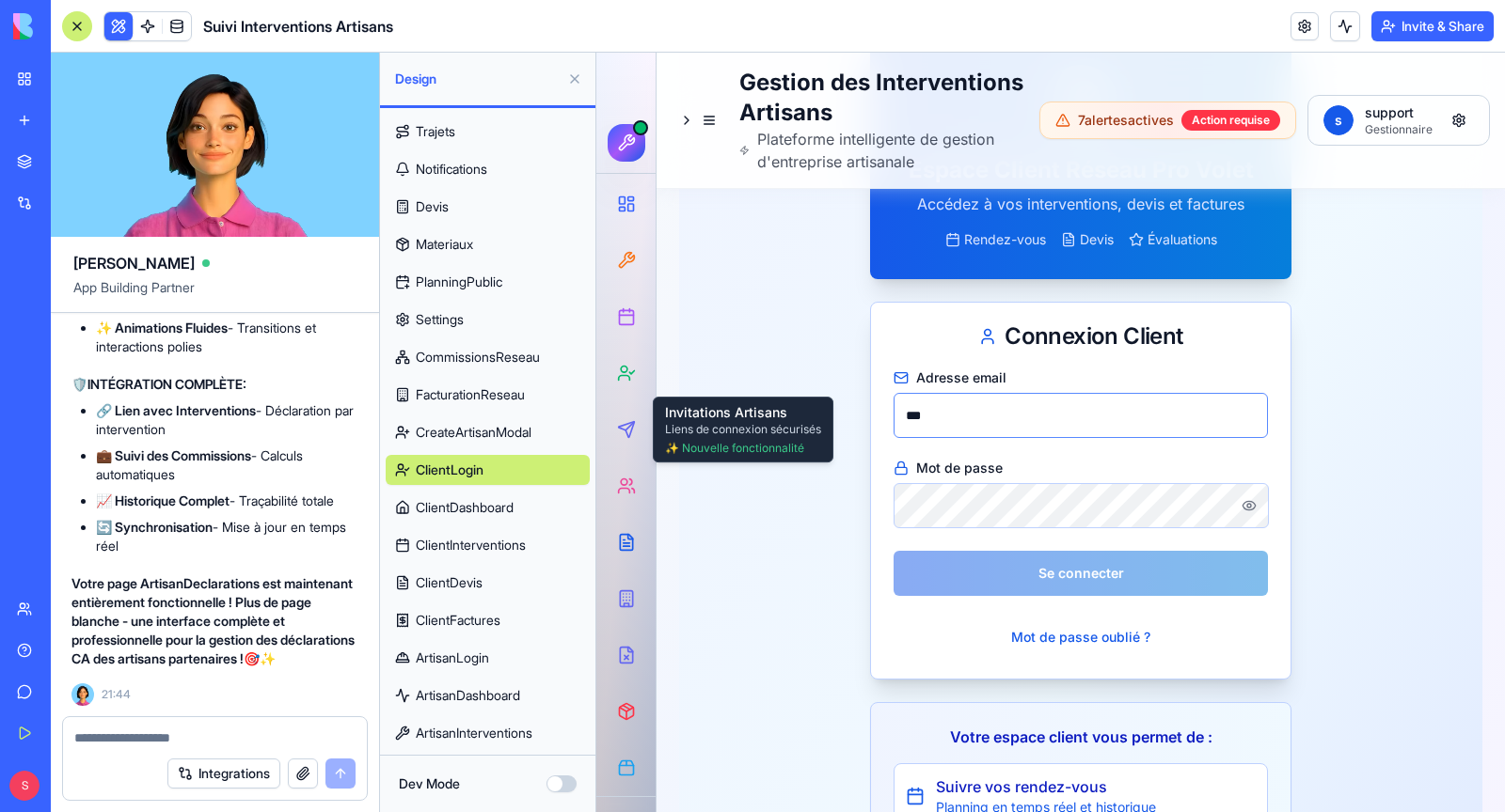
type input "***"
click at [245, 742] on textarea at bounding box center [215, 738] width 282 height 19
type textarea "*"
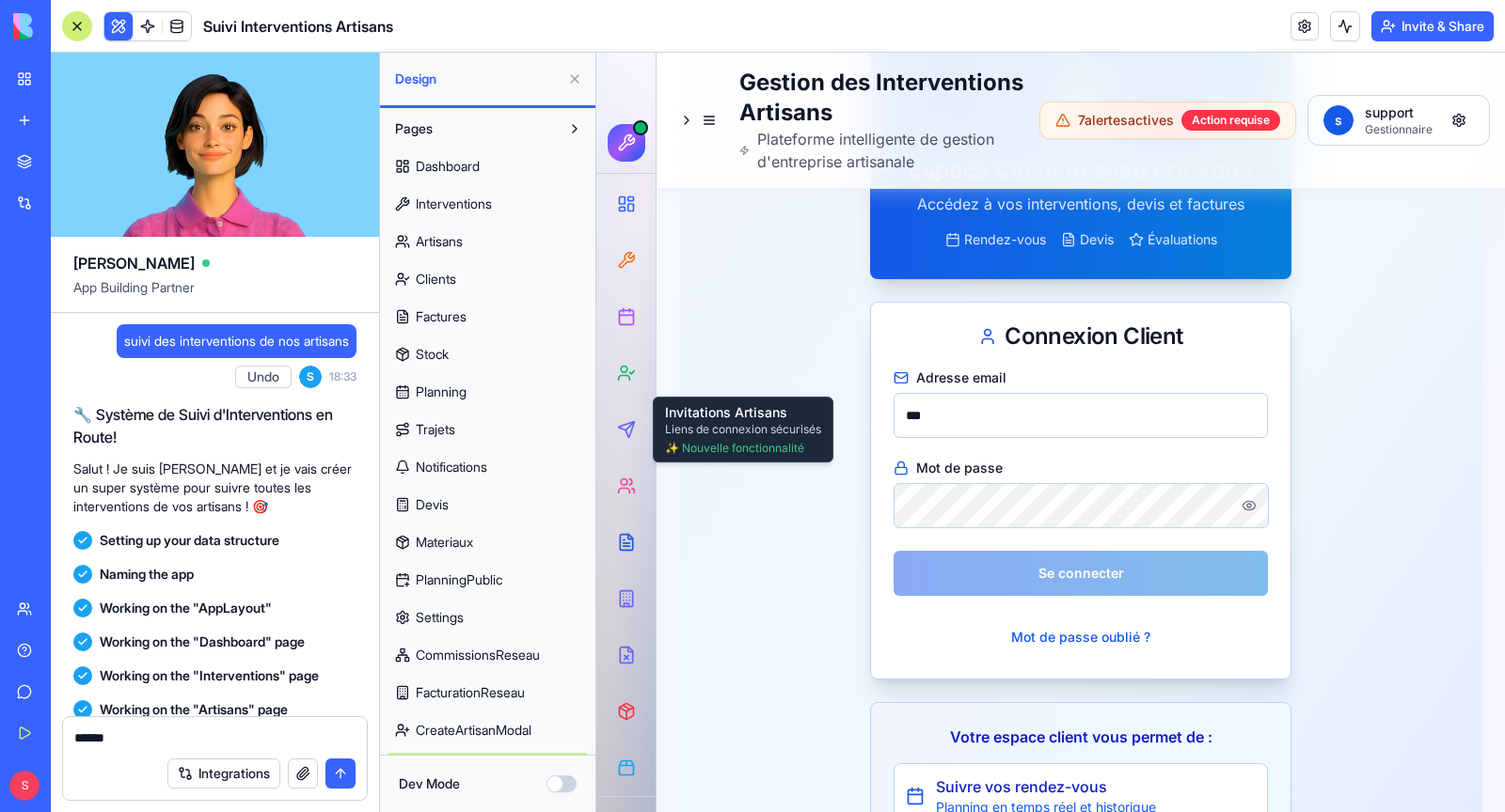
scroll to position [298, 0]
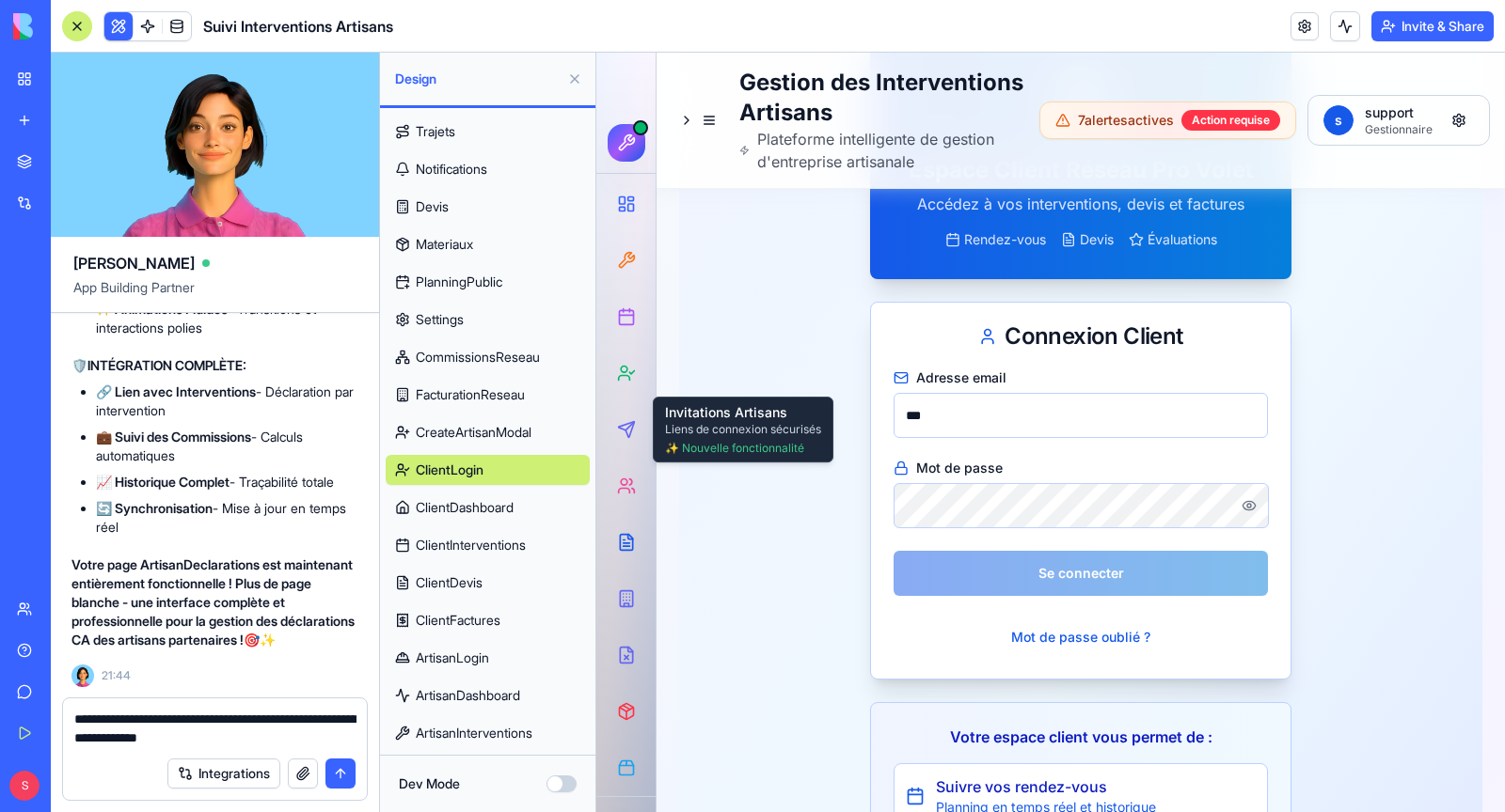
type textarea "**********"
click at [342, 778] on button "submit" at bounding box center [340, 774] width 30 height 30
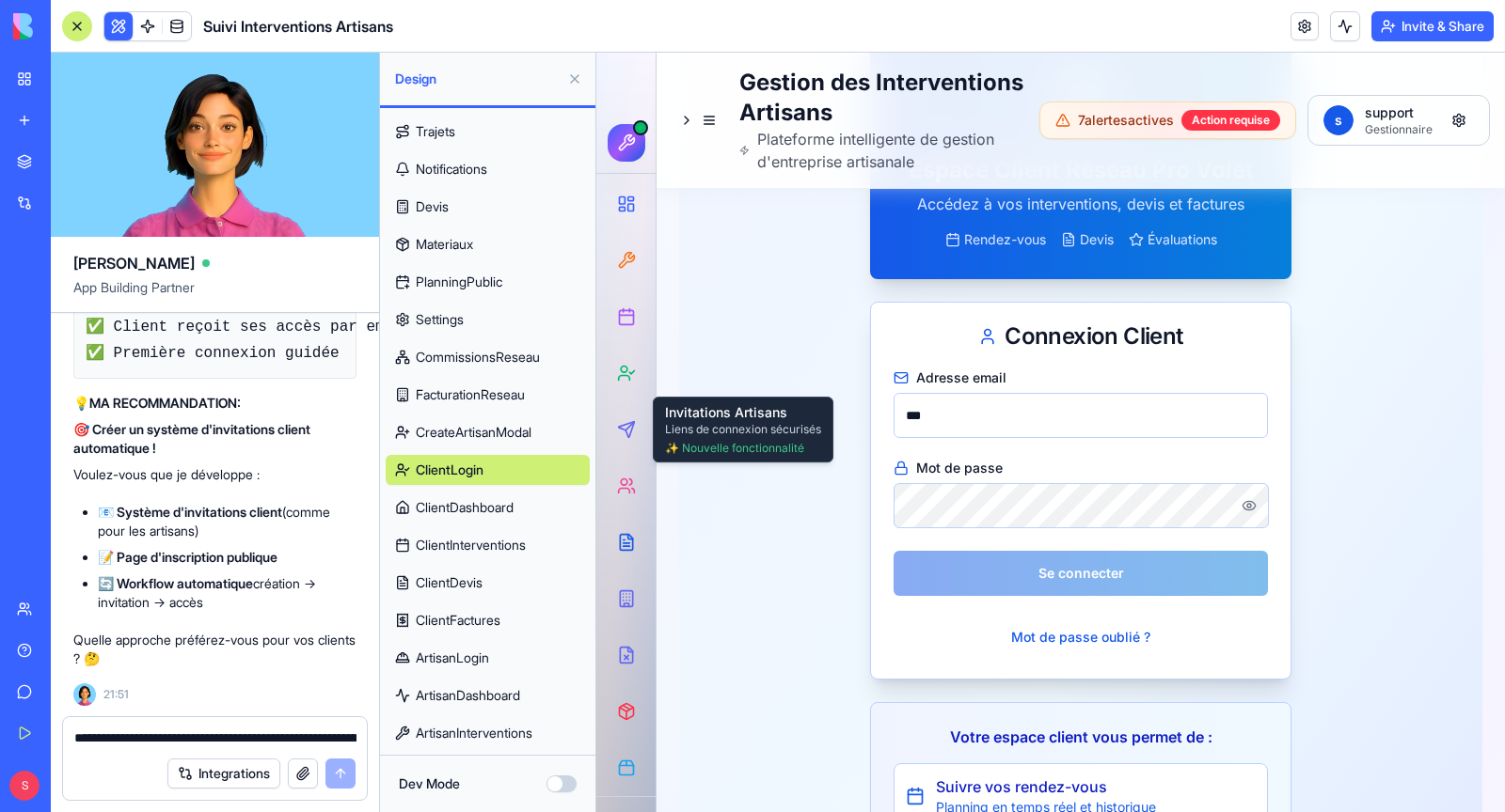
scroll to position [313786, 0]
click at [189, 743] on textarea "**********" at bounding box center [215, 738] width 282 height 19
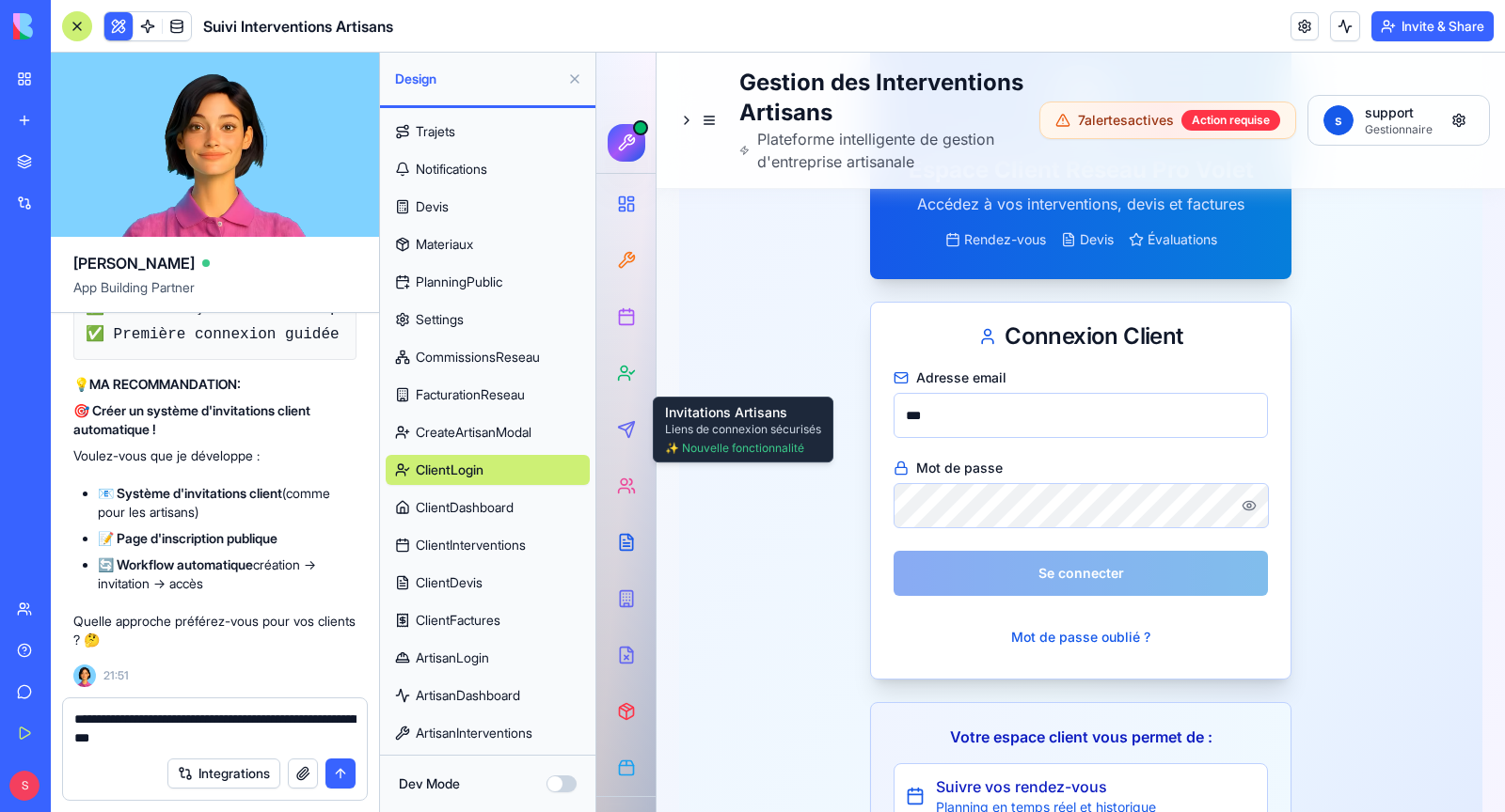
click at [173, 747] on textarea "**********" at bounding box center [215, 729] width 282 height 38
click at [178, 735] on textarea "**********" at bounding box center [215, 729] width 282 height 38
type textarea "**********"
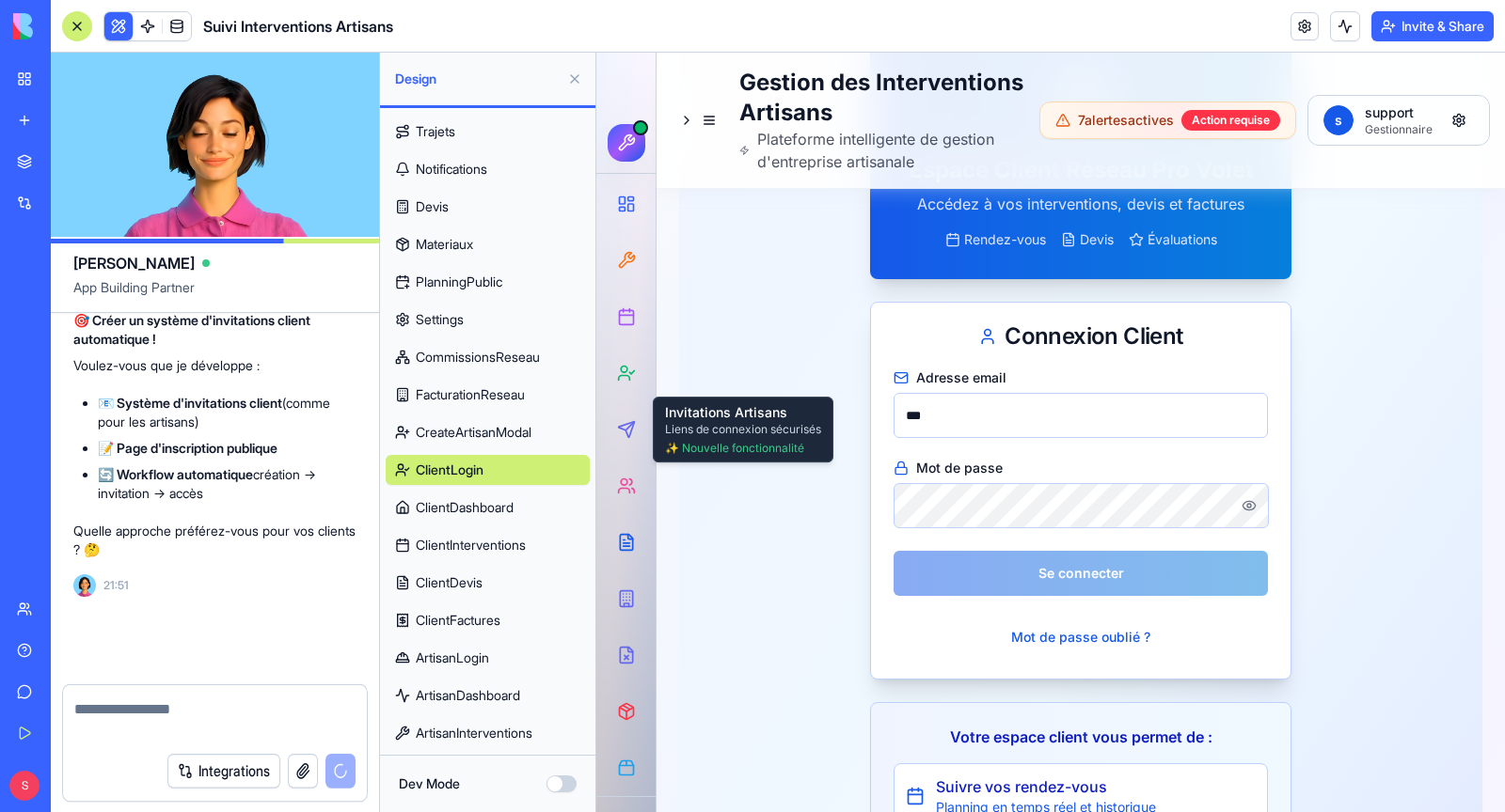
scroll to position [313876, 0]
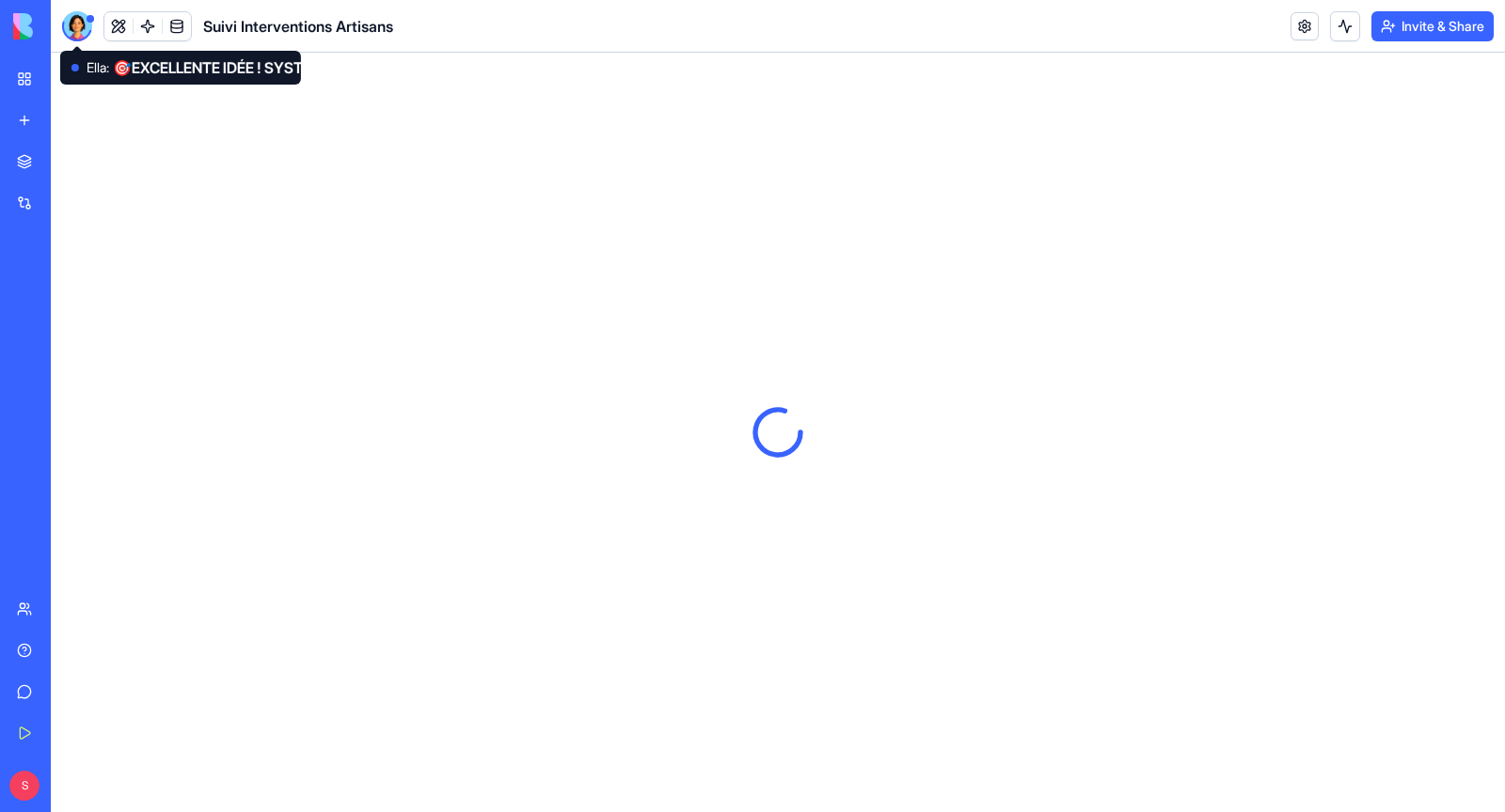
click at [76, 20] on div at bounding box center [77, 26] width 30 height 30
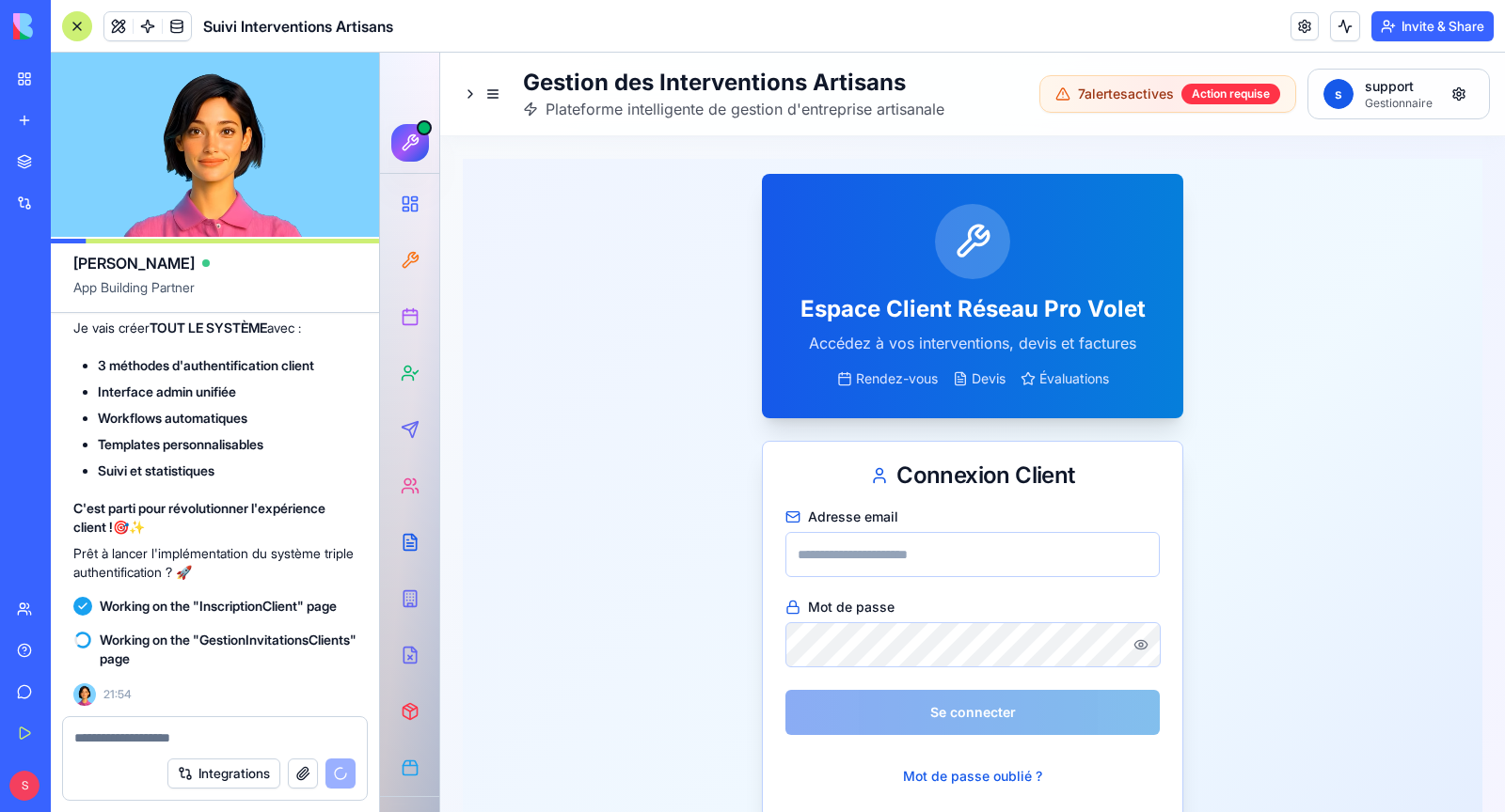
scroll to position [315900, 0]
click at [849, 550] on input "Adresse email" at bounding box center [972, 554] width 374 height 45
click at [866, 559] on input "**********" at bounding box center [972, 554] width 374 height 45
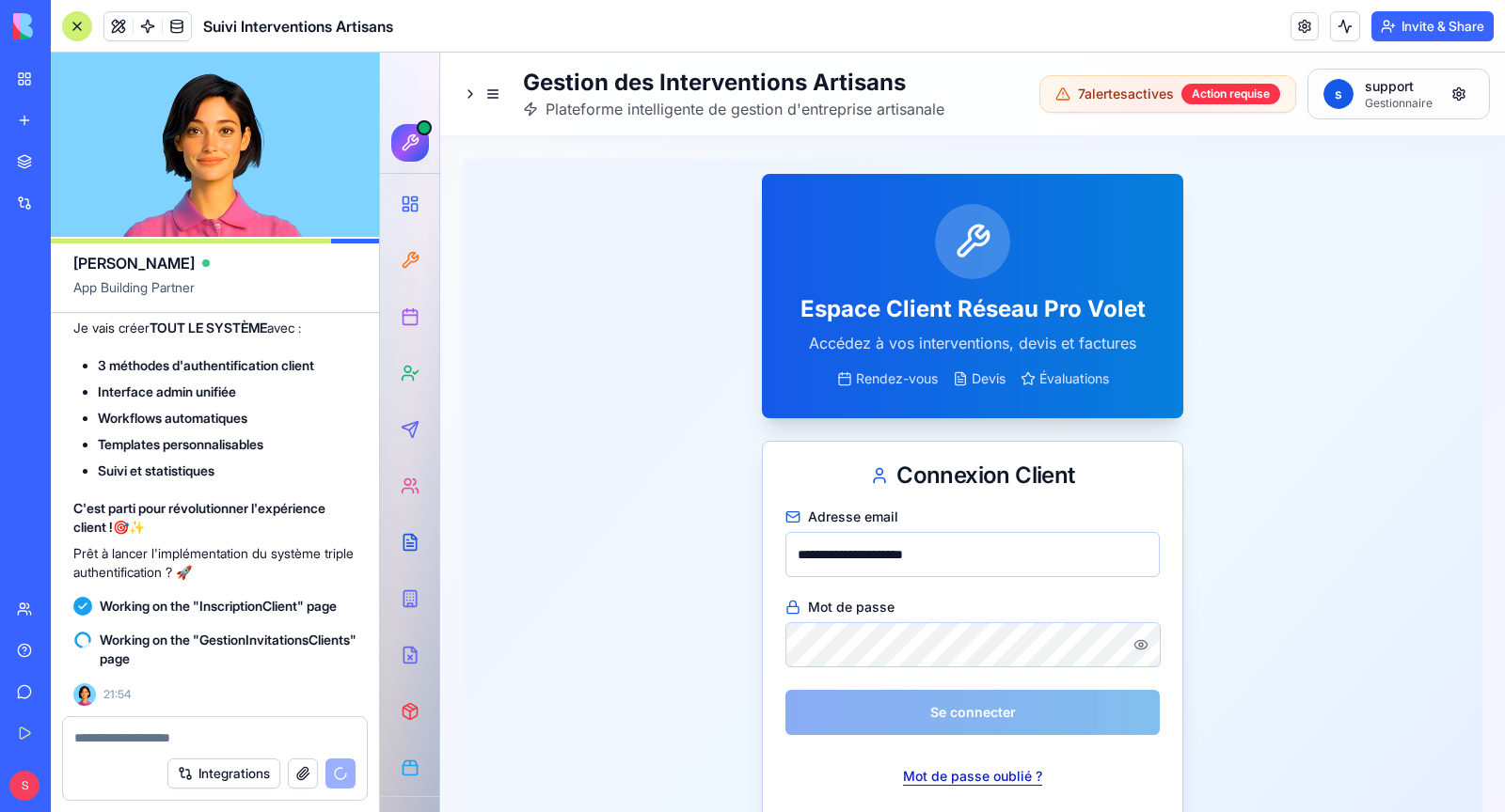
scroll to position [2, 0]
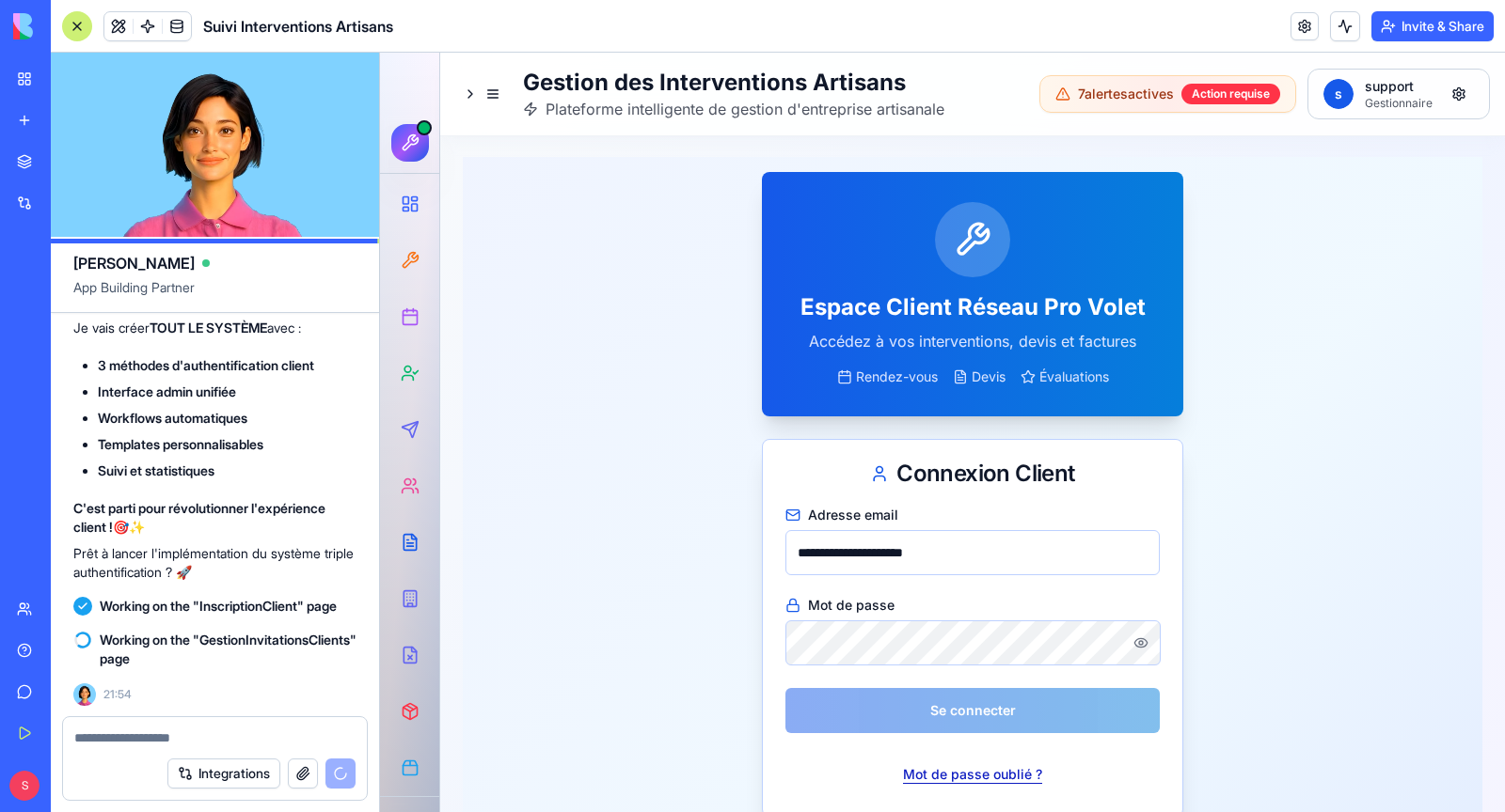
type input "**********"
click at [993, 775] on button "Mot de passe oublié ?" at bounding box center [972, 775] width 169 height 38
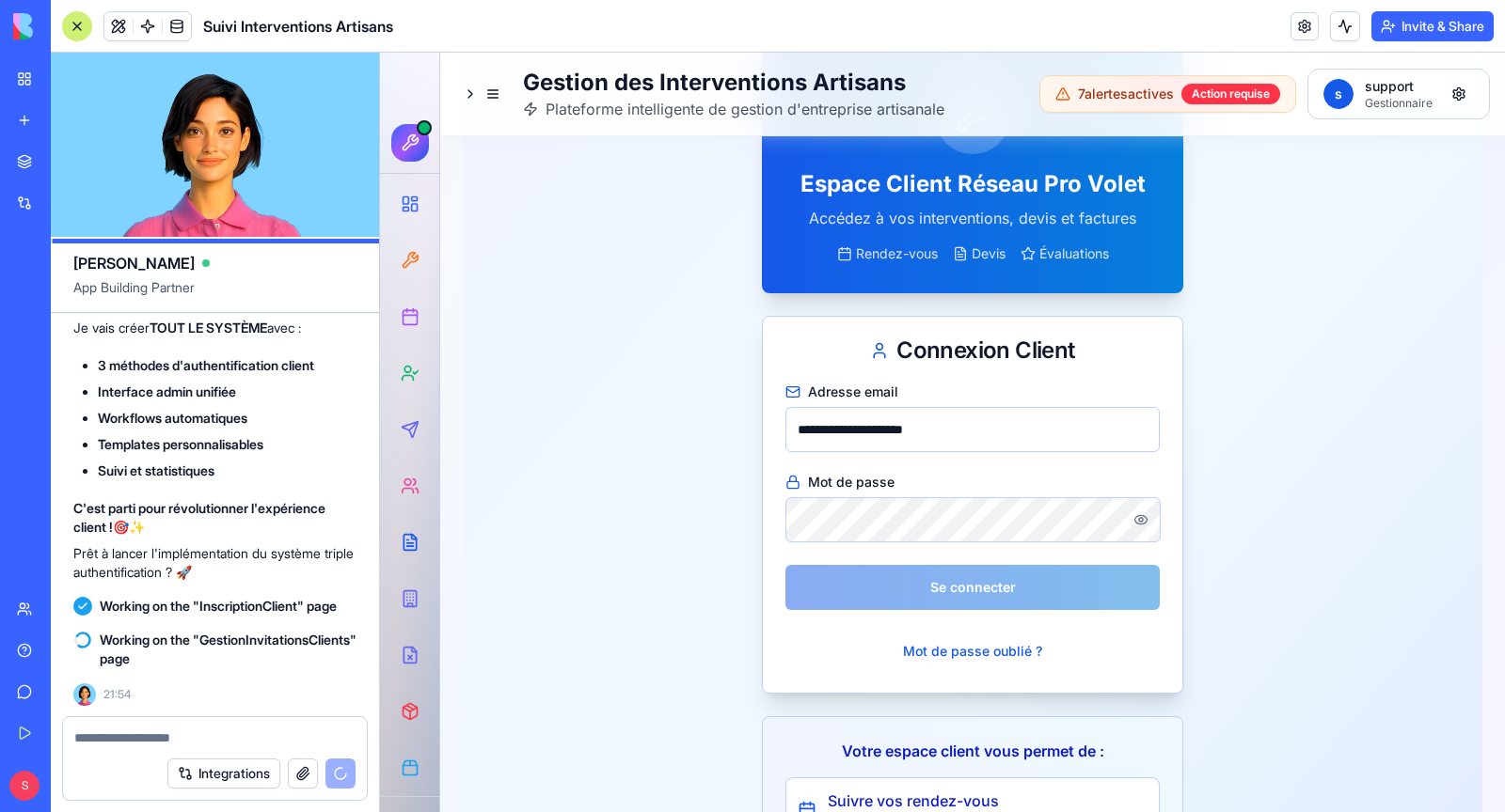
scroll to position [138, 0]
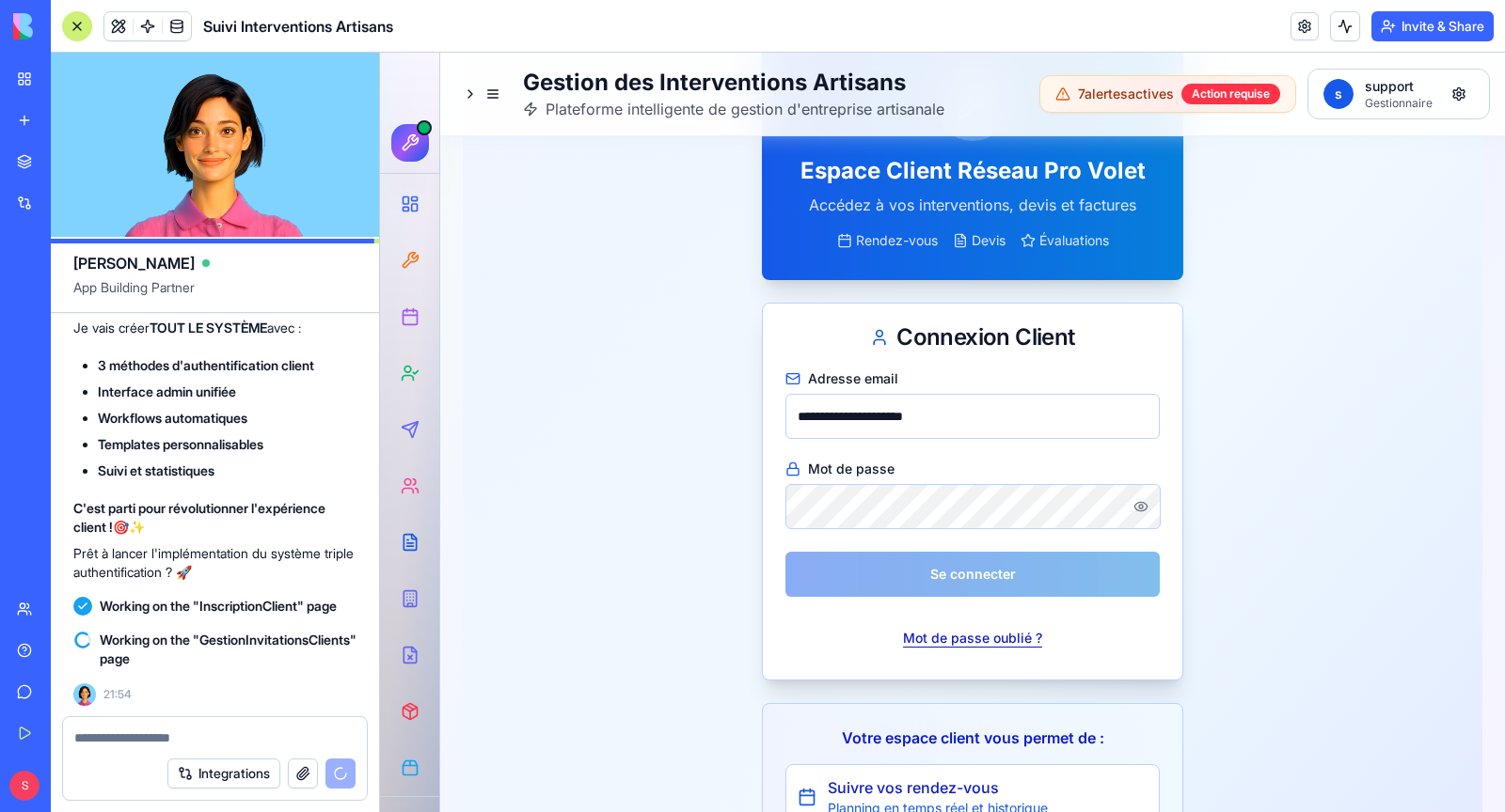
click at [972, 641] on button "Mot de passe oublié ?" at bounding box center [972, 639] width 169 height 38
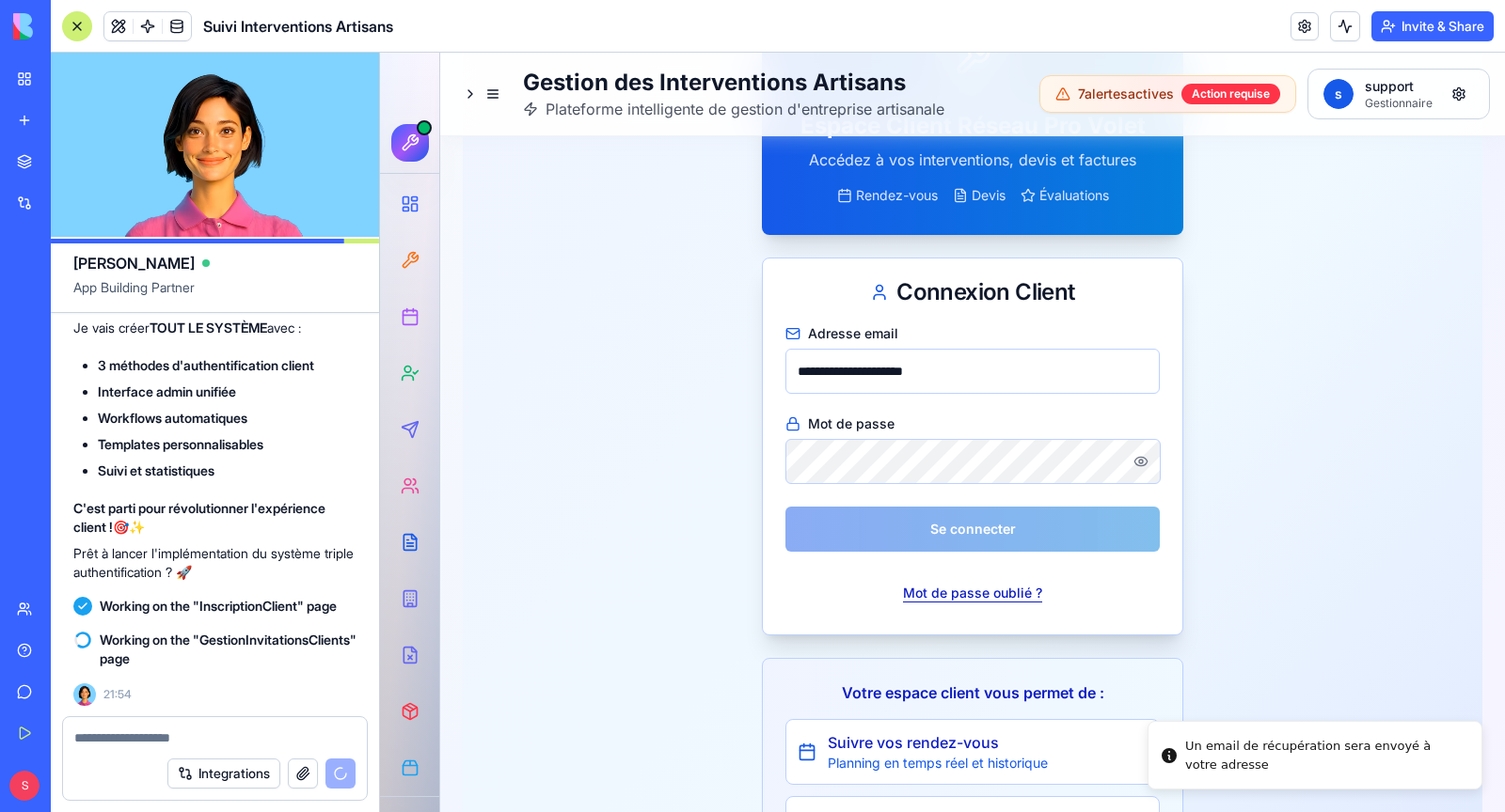
scroll to position [184, 0]
click at [806, 596] on div "Mot de passe oublié ?" at bounding box center [972, 593] width 374 height 38
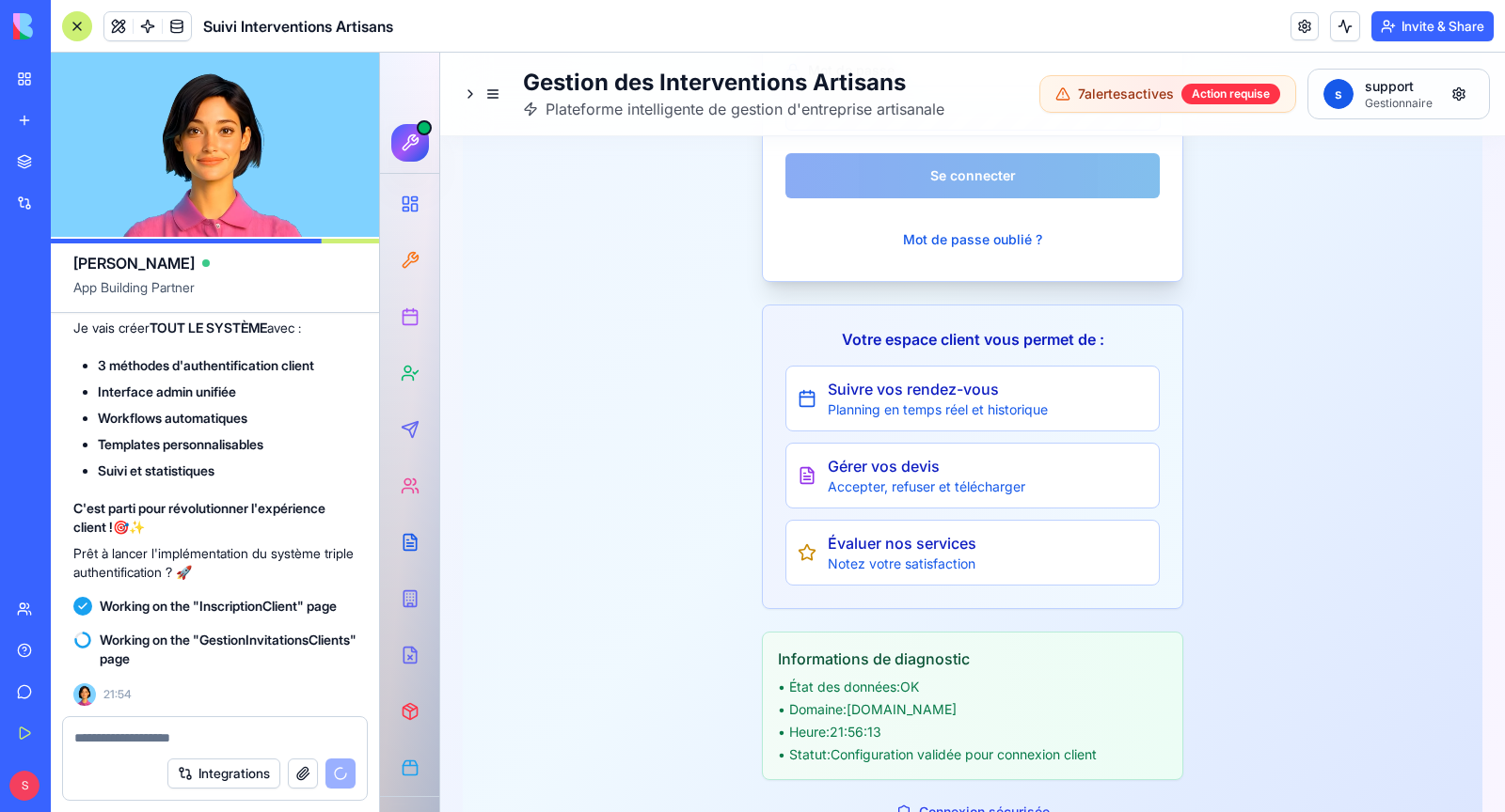
scroll to position [614, 0]
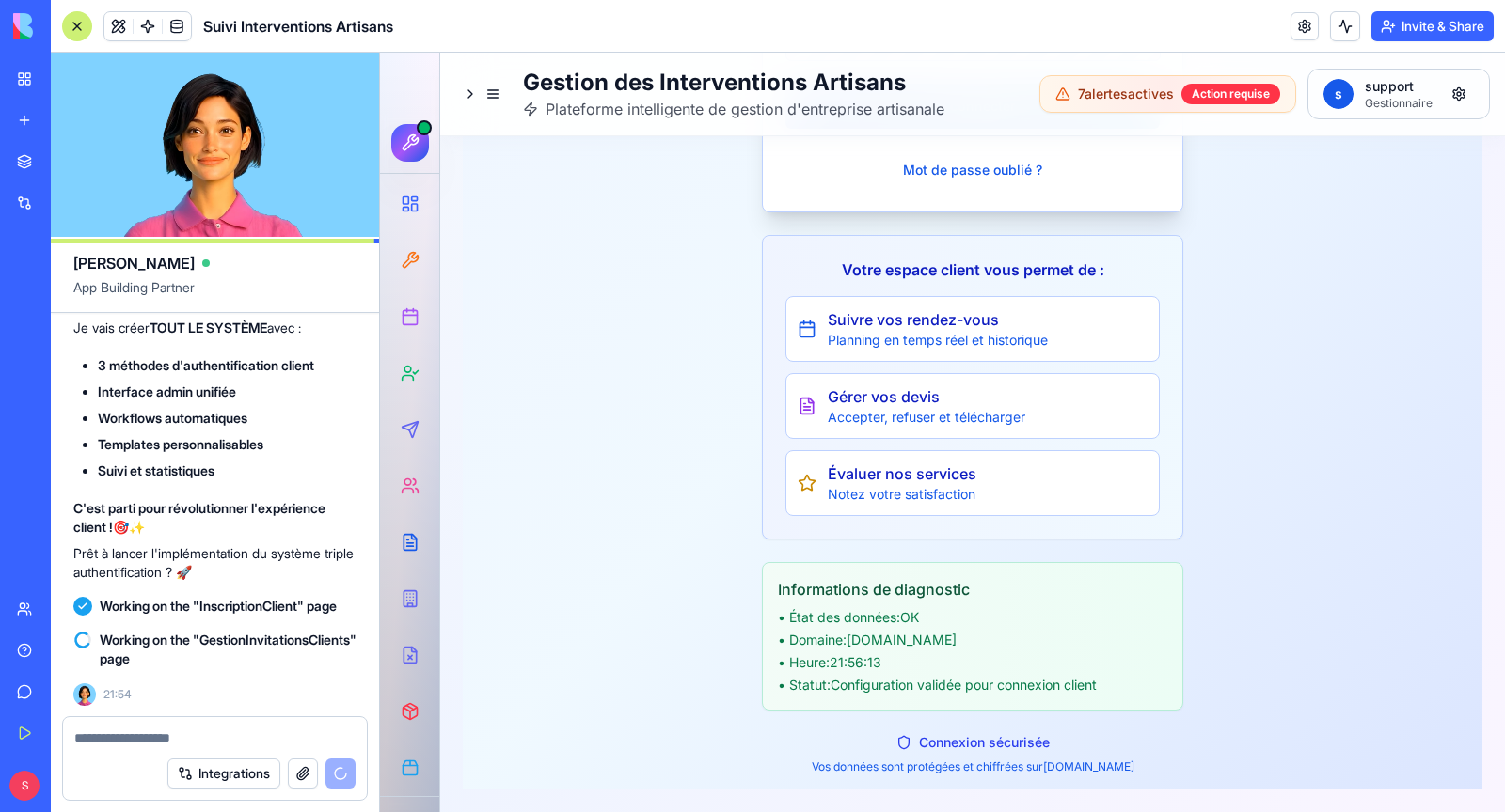
drag, startPoint x: 843, startPoint y: 758, endPoint x: 1144, endPoint y: 761, distance: 300.9
click at [1144, 761] on p "Vos données sont protégées et chiffrées sur 68b71c45647b9658dbe3b8df.blocks-app…" at bounding box center [972, 767] width 421 height 15
drag, startPoint x: 846, startPoint y: 753, endPoint x: 1144, endPoint y: 784, distance: 298.8
click at [1144, 784] on div "**********" at bounding box center [972, 171] width 1019 height 1238
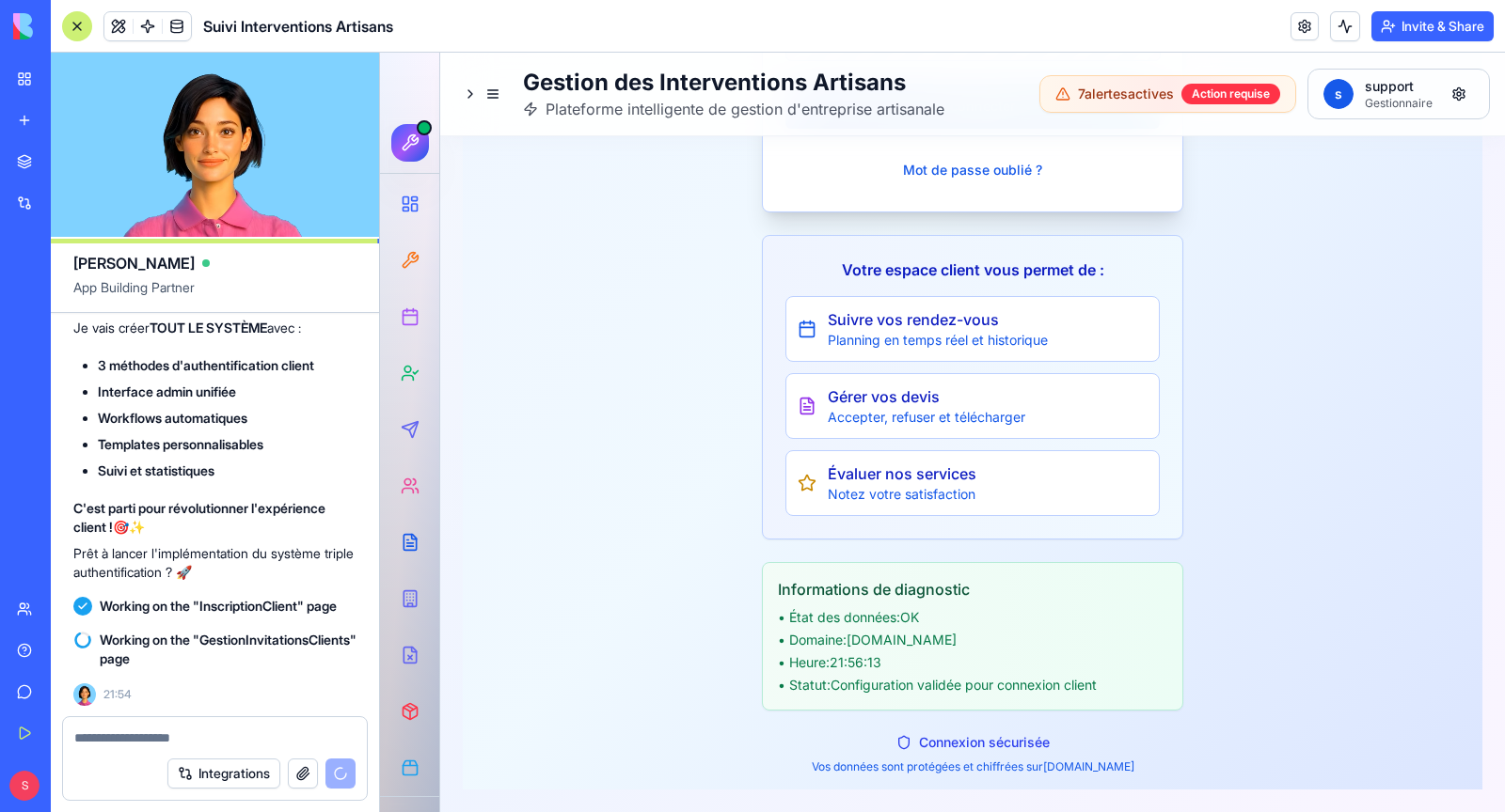
click at [1144, 784] on div "**********" at bounding box center [972, 171] width 1019 height 1238
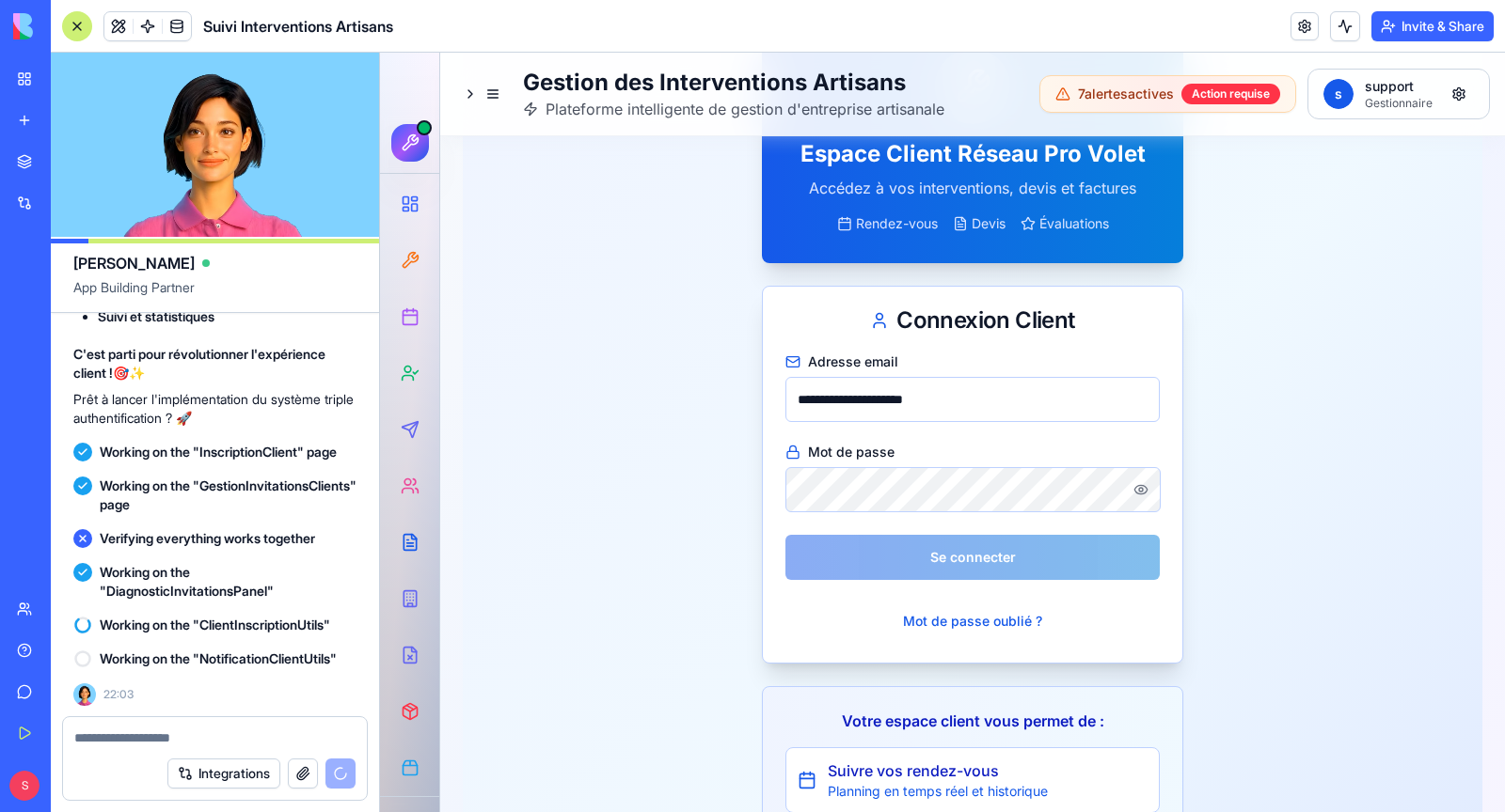
scroll to position [153, 0]
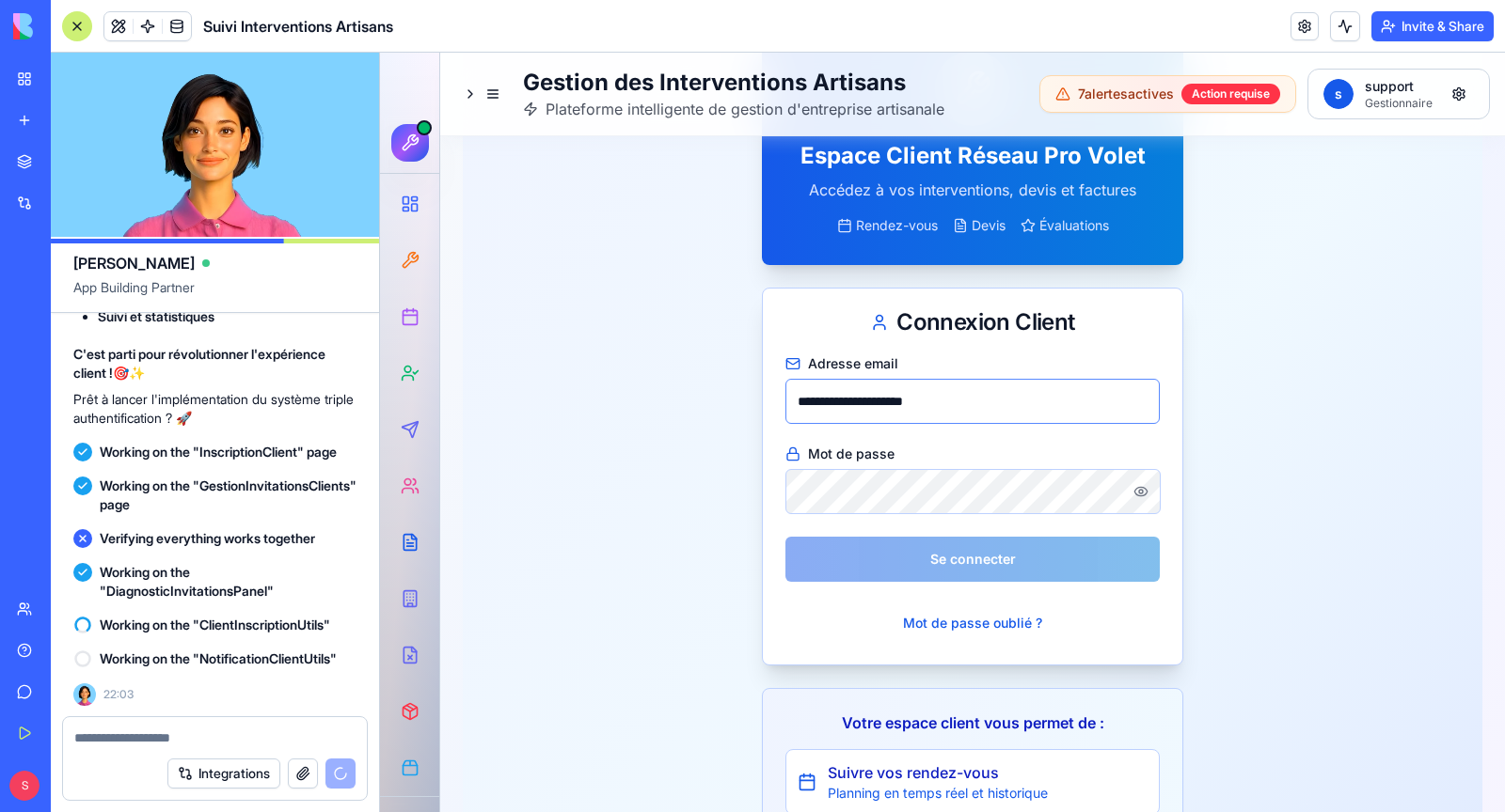
click at [856, 405] on input "**********" at bounding box center [972, 401] width 374 height 45
click at [702, 455] on div "**********" at bounding box center [972, 625] width 1019 height 1238
click at [1137, 490] on button "button" at bounding box center [1141, 491] width 38 height 45
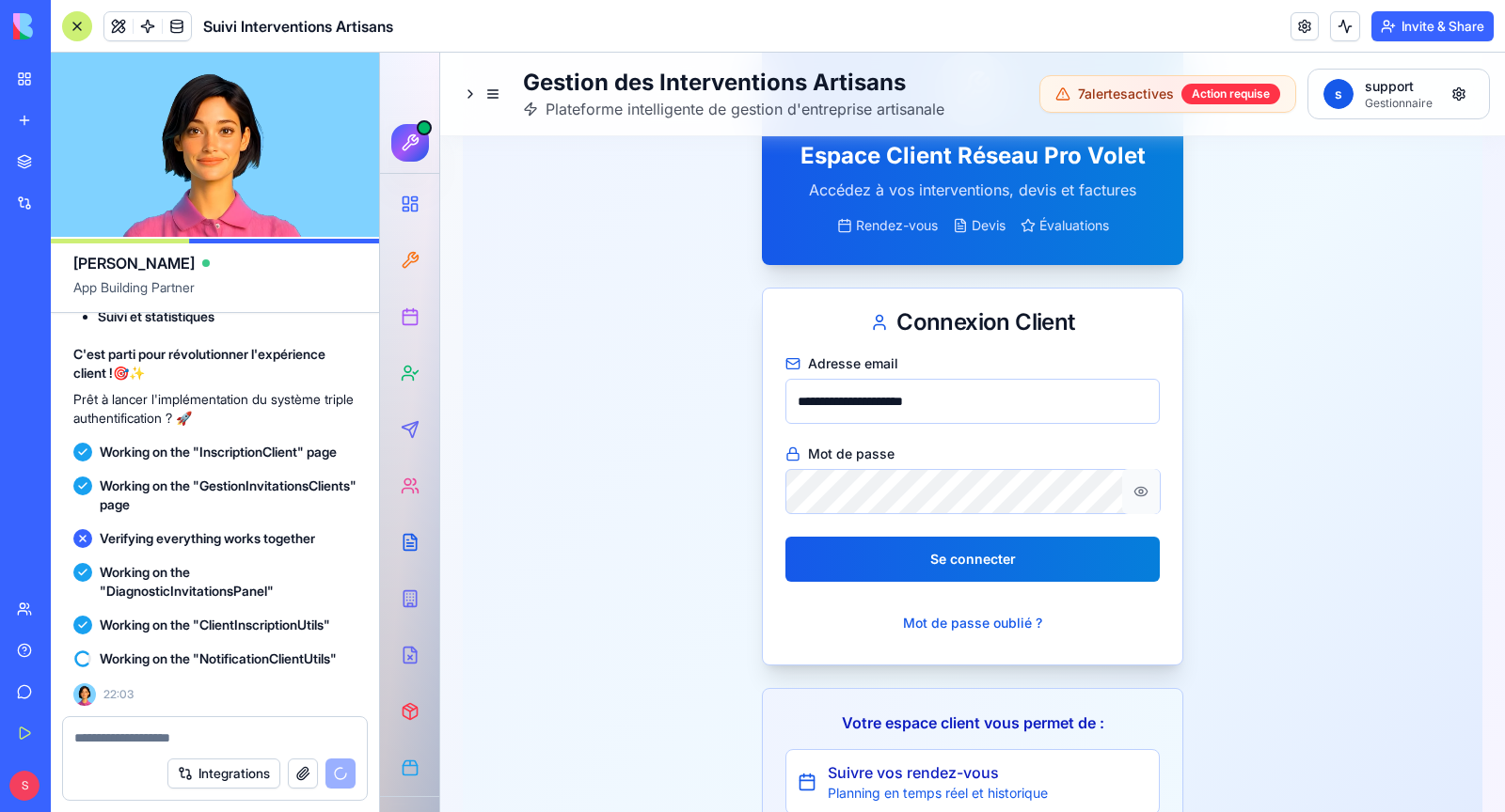
click at [1150, 487] on button "button" at bounding box center [1141, 491] width 38 height 45
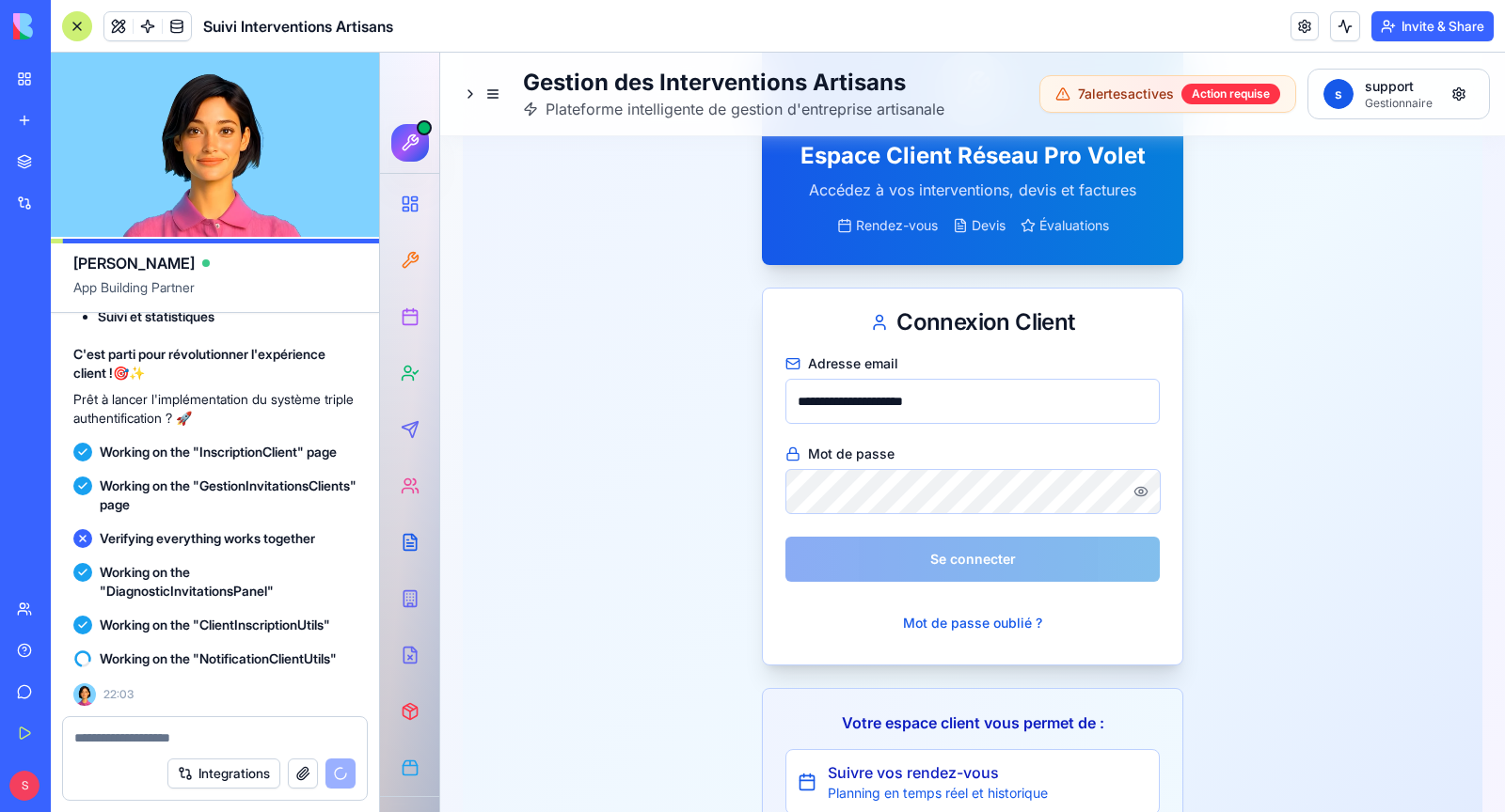
click at [758, 443] on div "**********" at bounding box center [972, 625] width 1019 height 1238
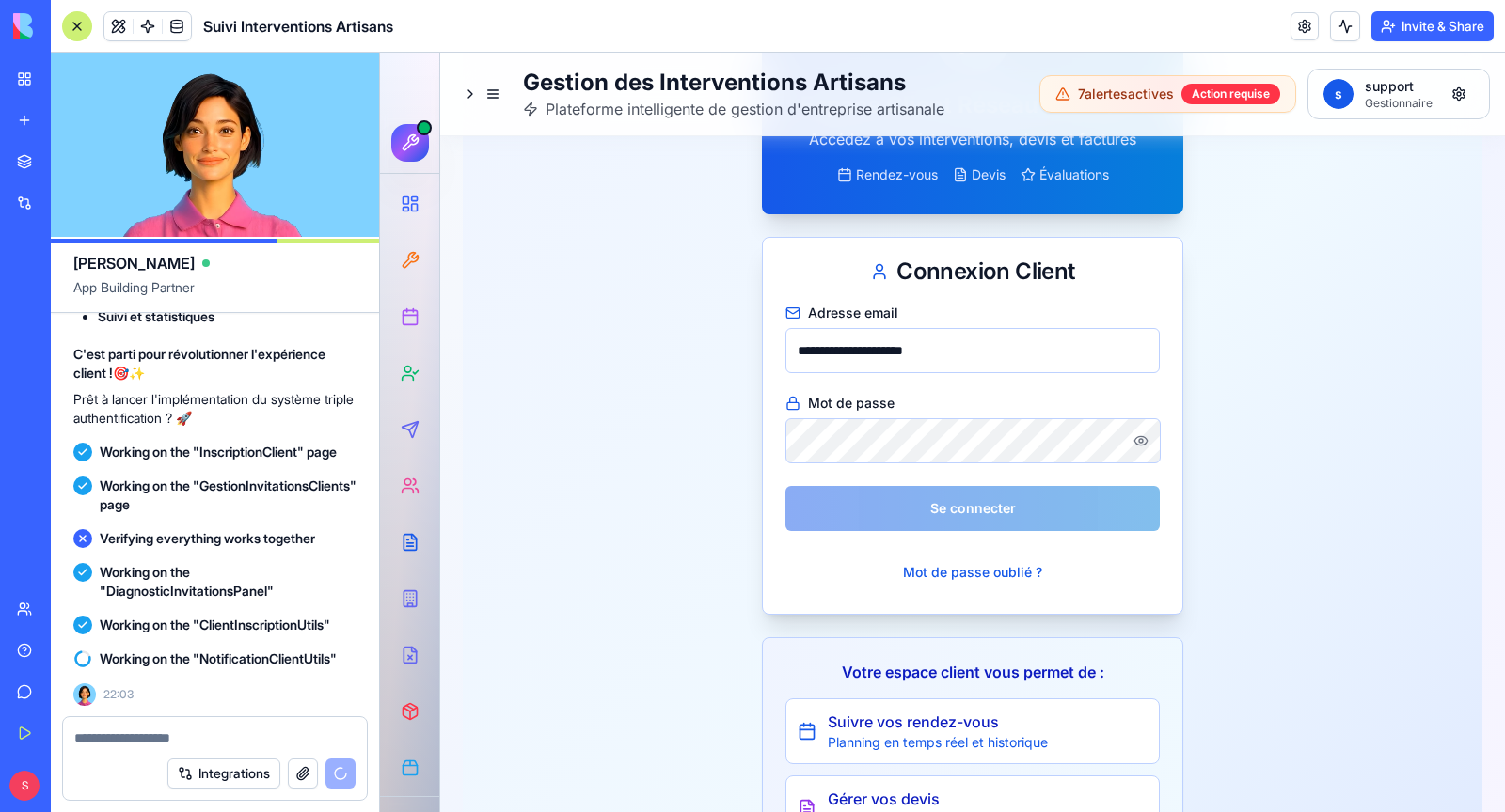
scroll to position [225, 0]
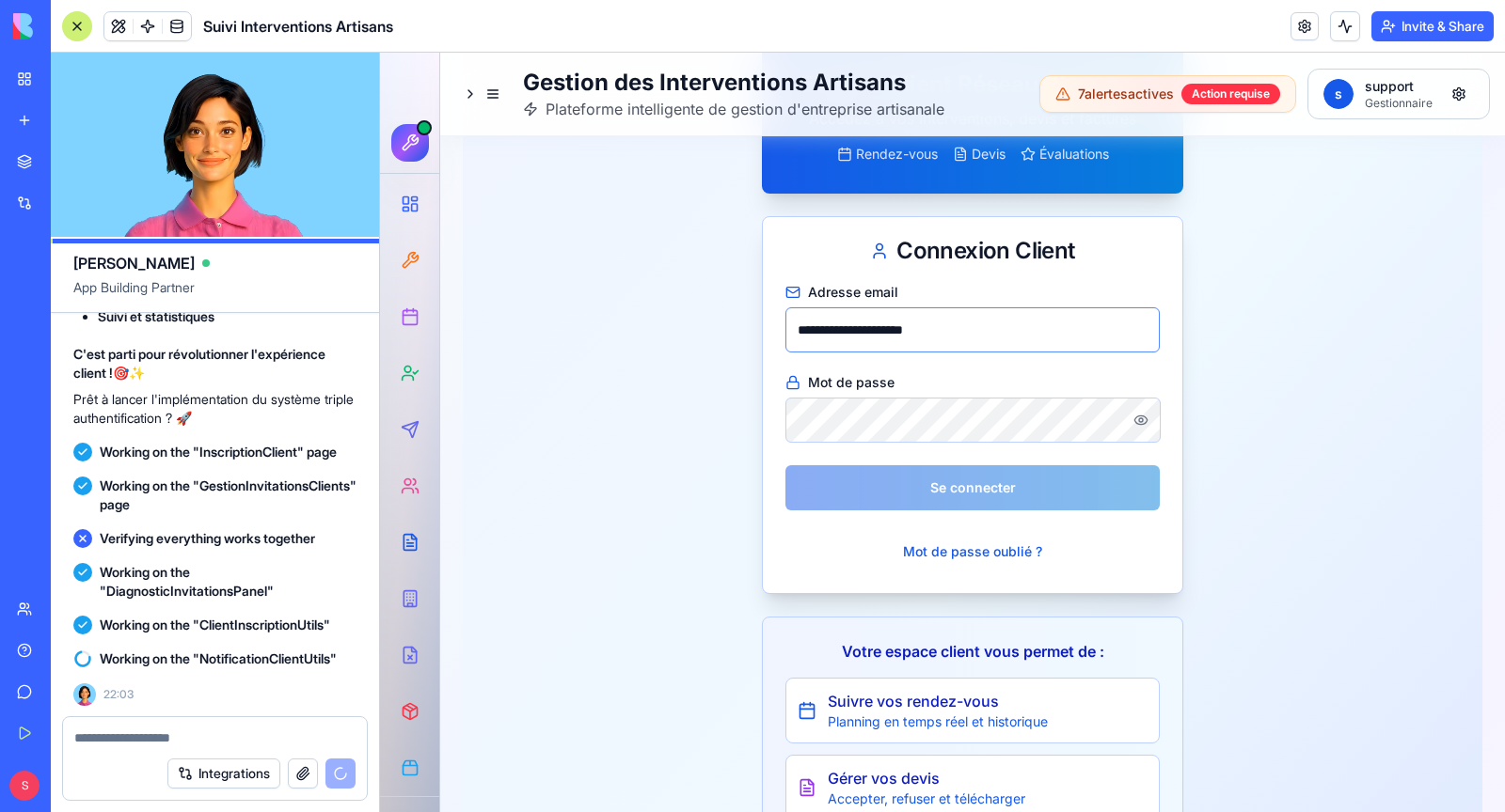
click at [927, 331] on input "**********" at bounding box center [972, 330] width 374 height 45
click at [1015, 556] on button "Mot de passe oublié ?" at bounding box center [972, 552] width 169 height 38
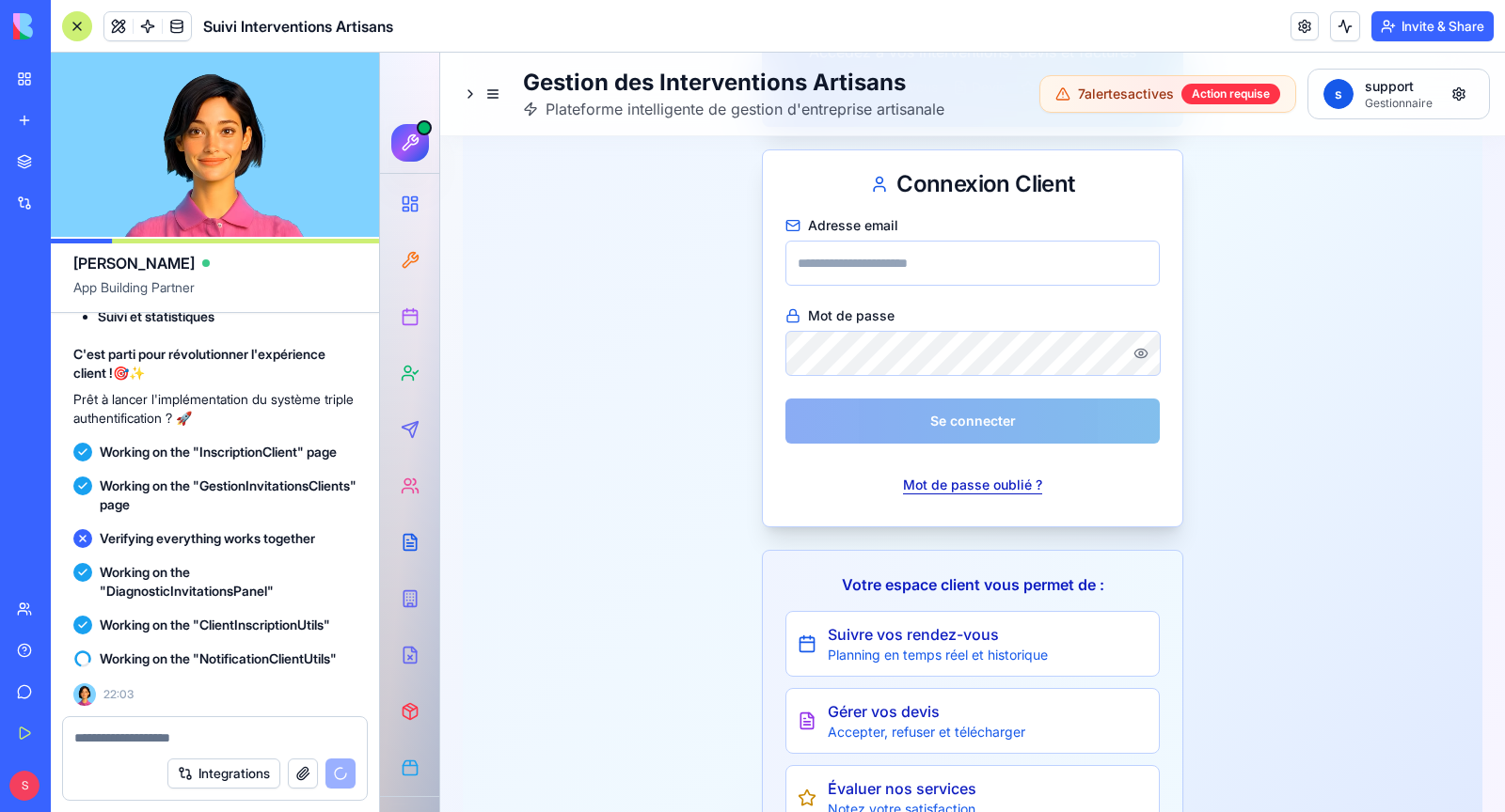
scroll to position [290, 0]
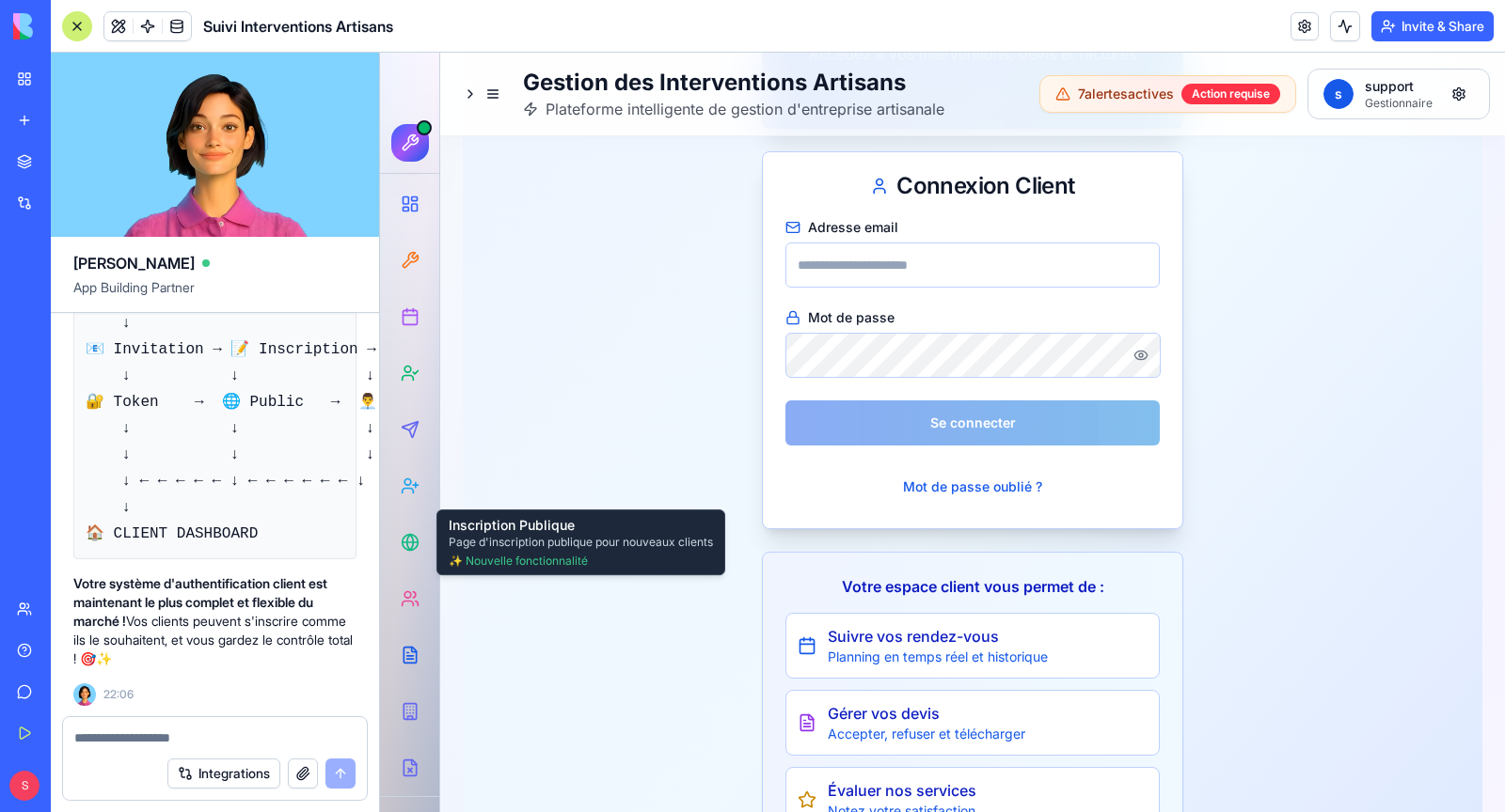
scroll to position [316918, 2]
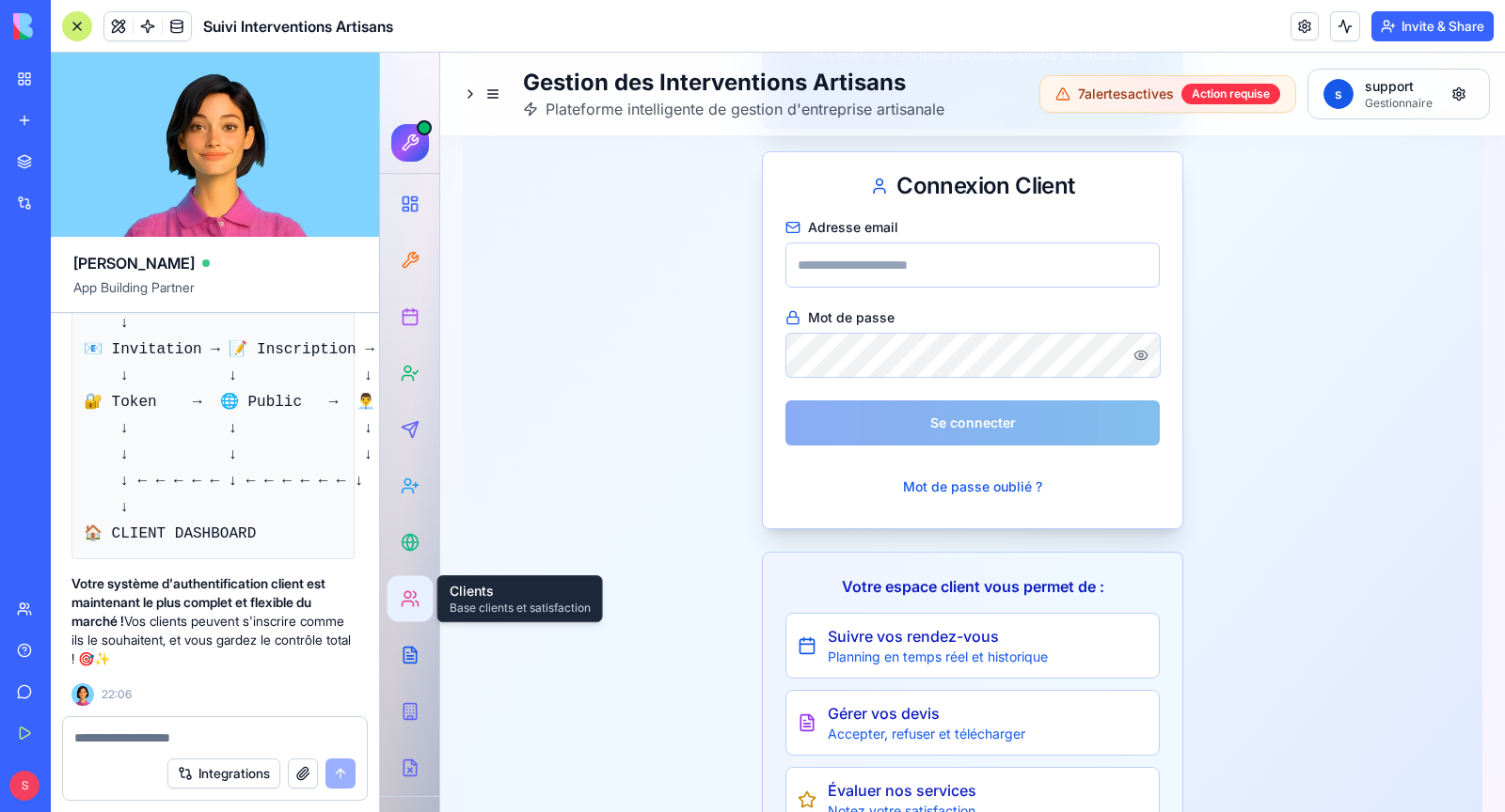
click at [409, 599] on icon at bounding box center [410, 599] width 19 height 19
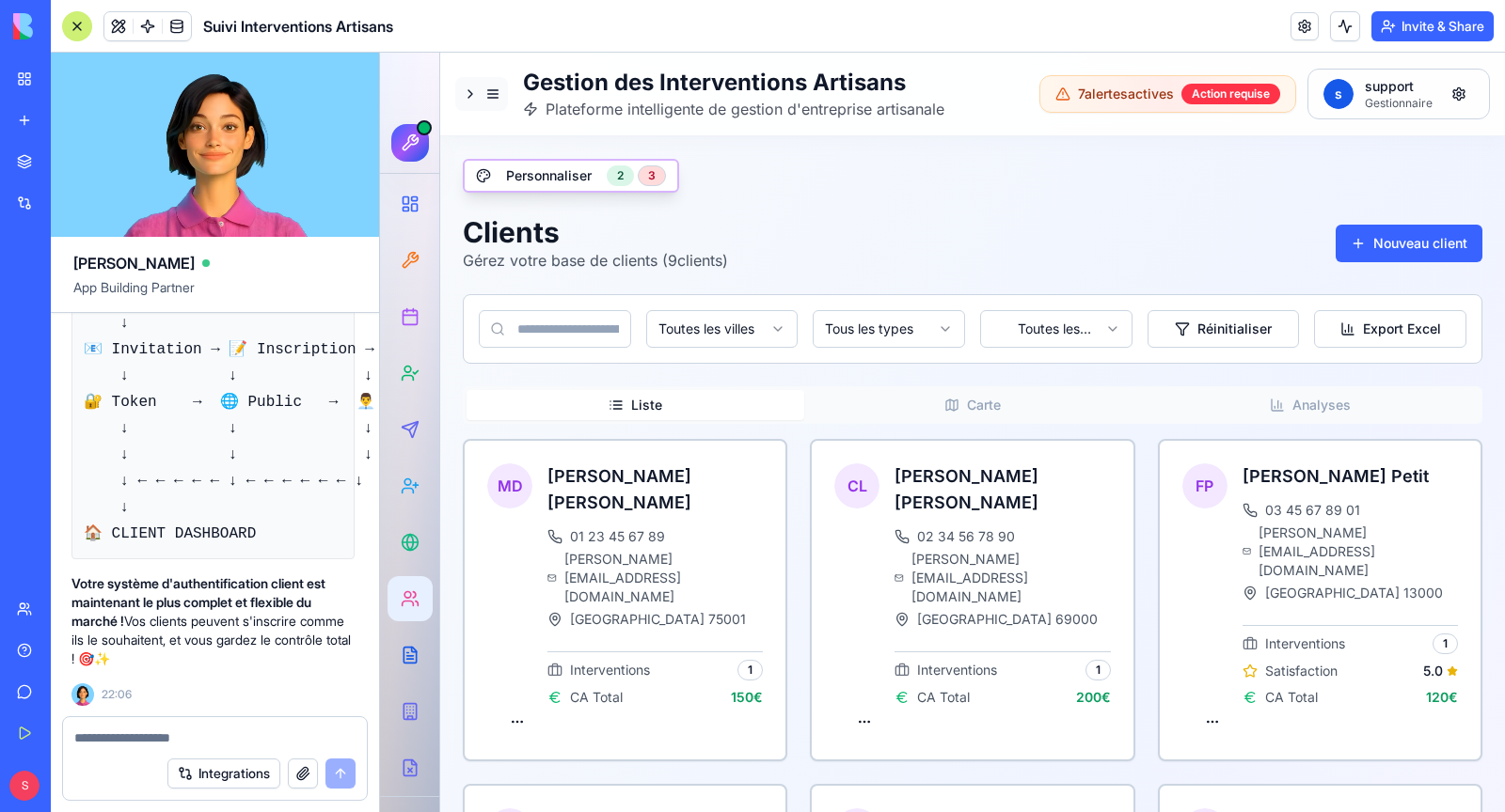
click at [479, 96] on button at bounding box center [481, 94] width 53 height 34
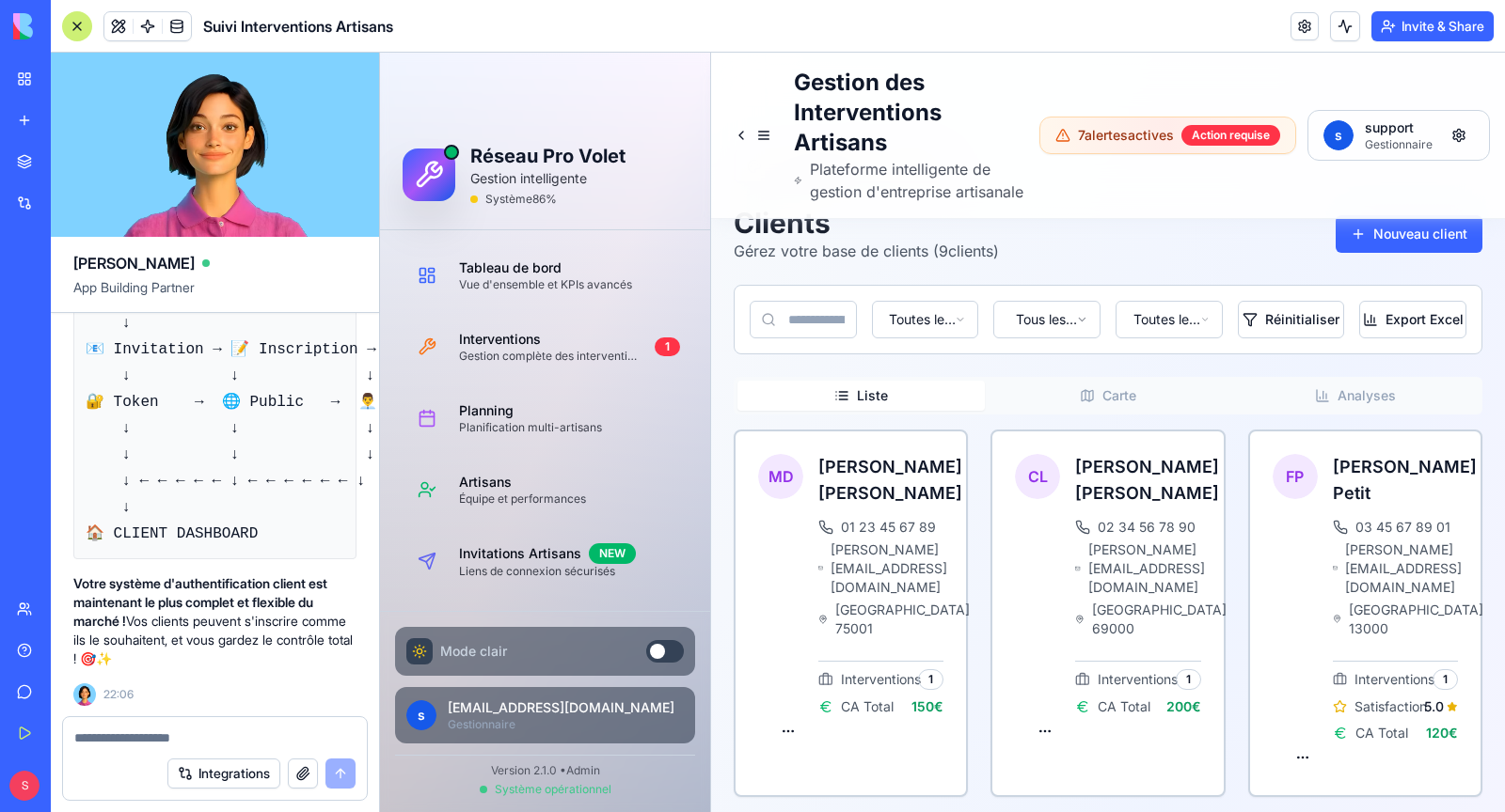
scroll to position [316592, 0]
click at [118, 31] on span at bounding box center [118, 26] width 53 height 53
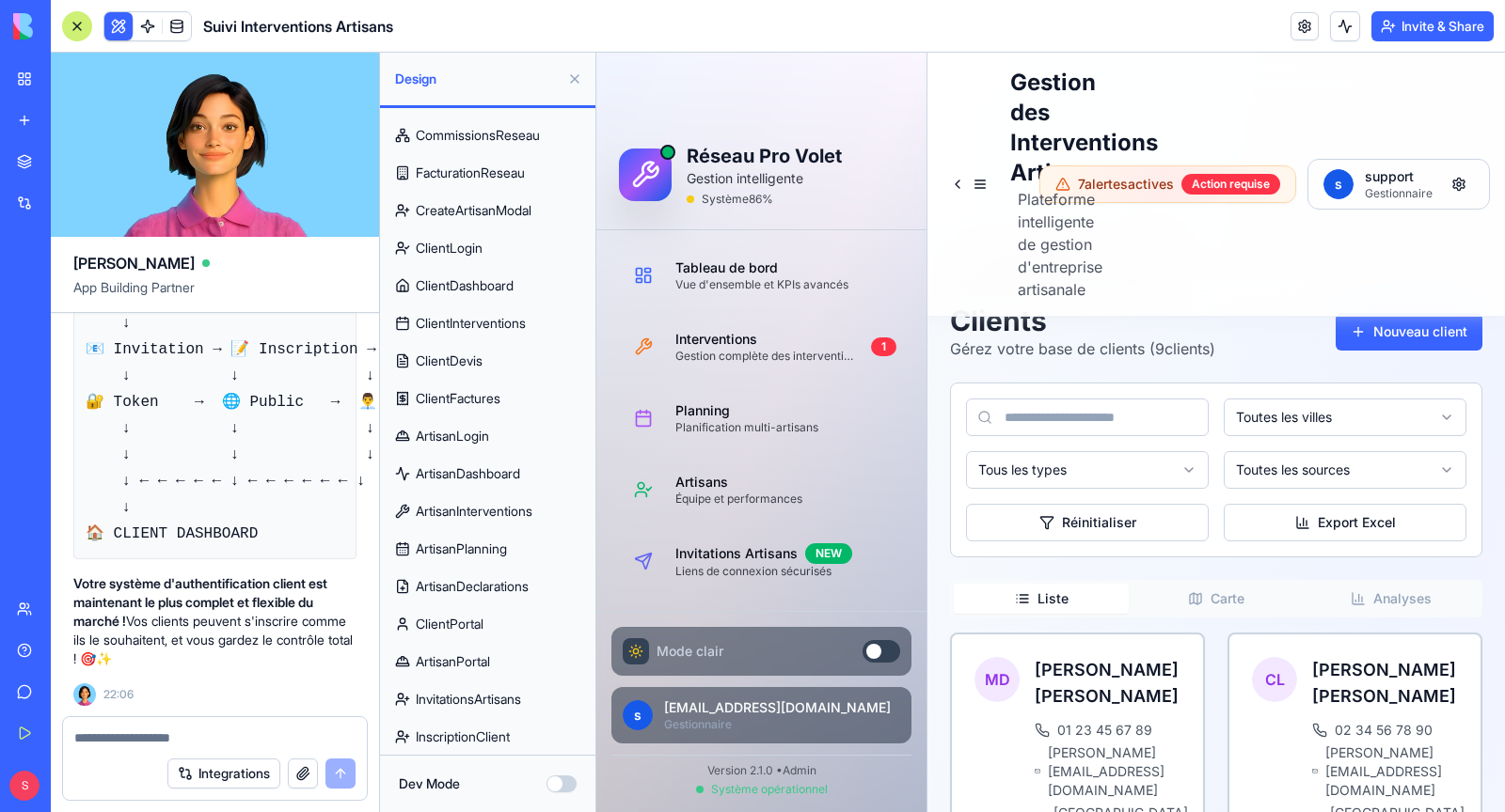
scroll to position [560, 0]
click at [524, 727] on span "GestionInvitationsClients" at bounding box center [488, 735] width 144 height 19
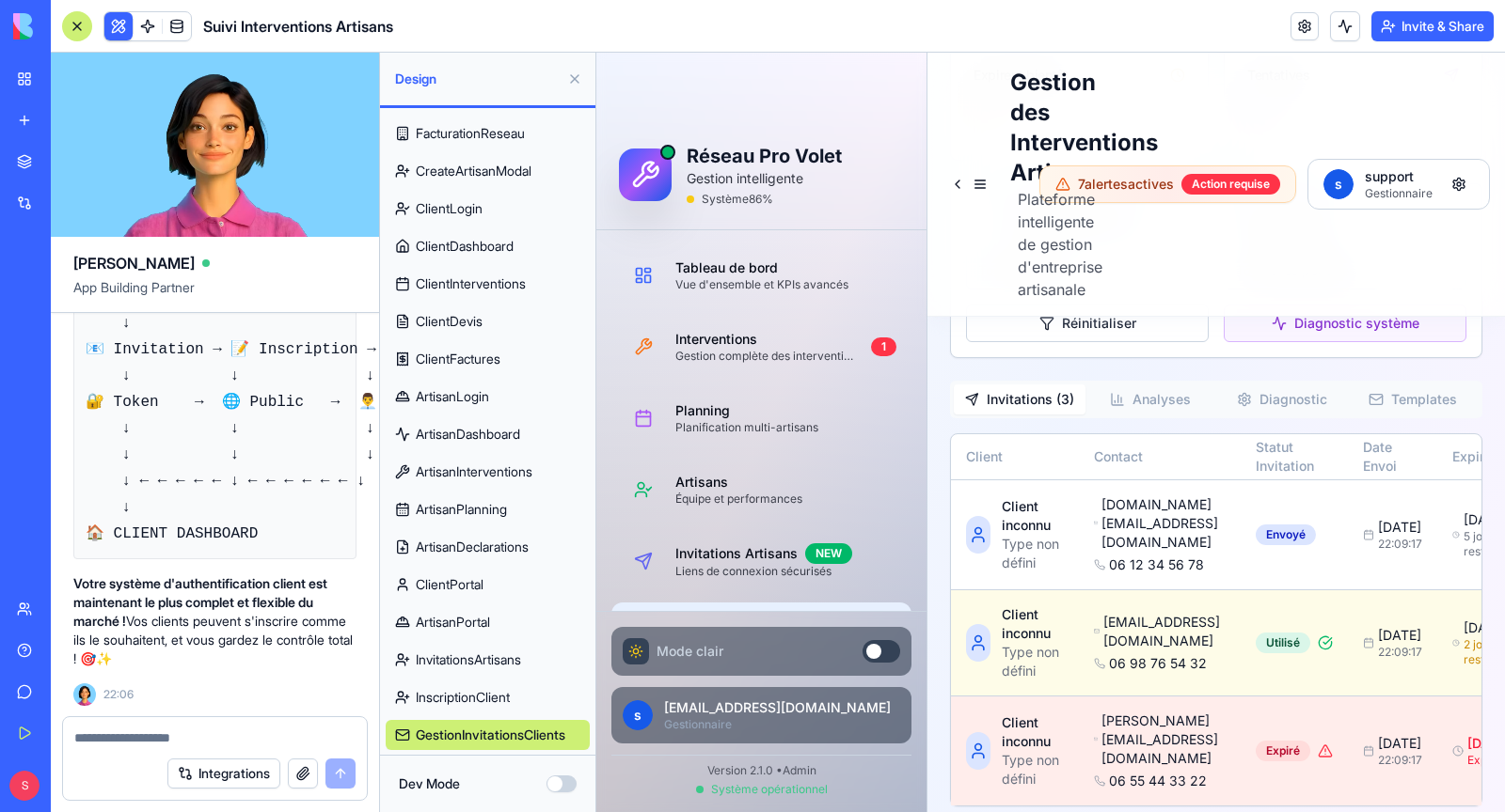
scroll to position [316632, 0]
click at [431, 694] on span "InscriptionClient" at bounding box center [463, 697] width 94 height 19
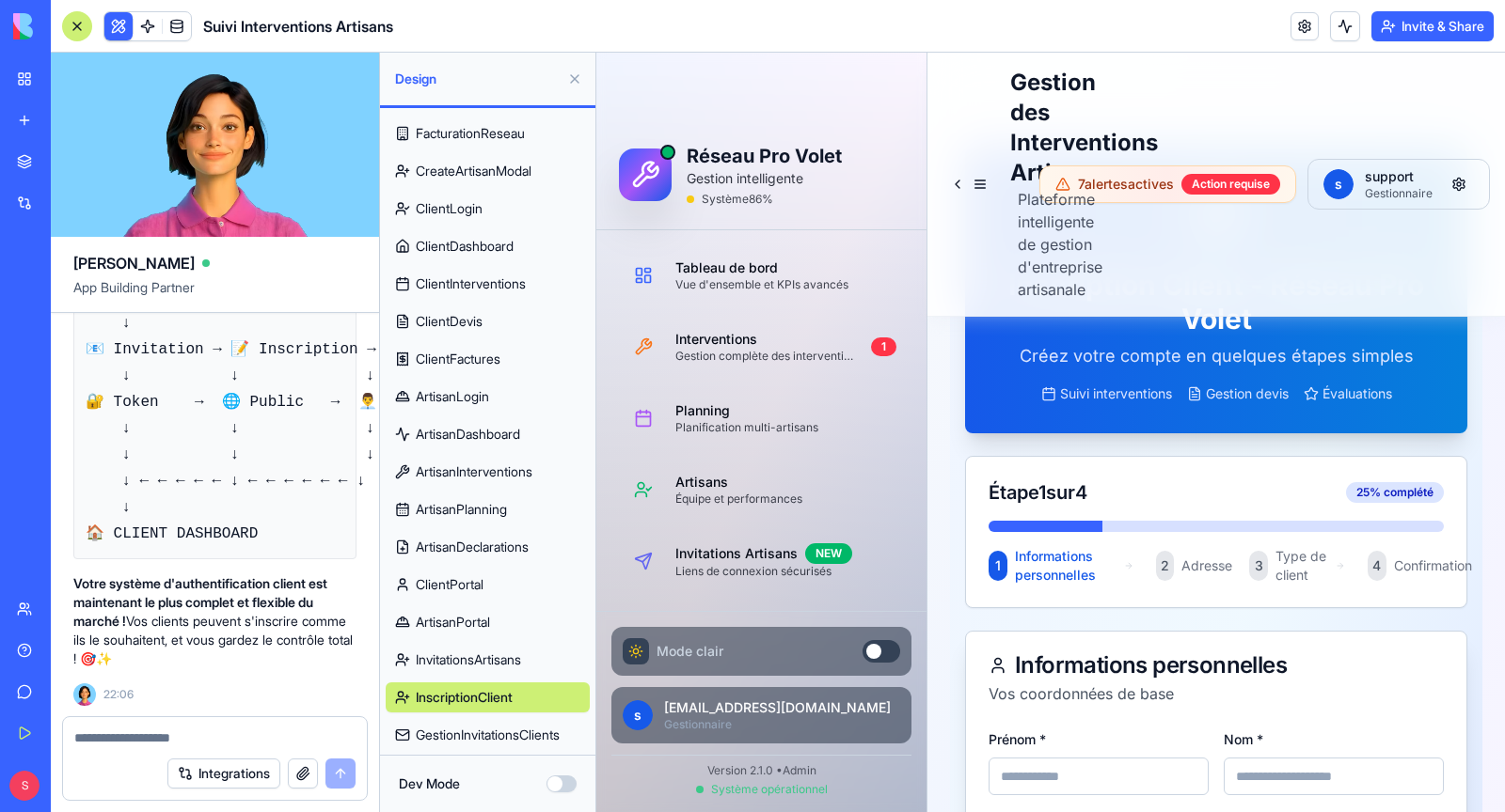
scroll to position [208, 0]
click at [493, 661] on span "InvitationsArtisans" at bounding box center [468, 660] width 105 height 19
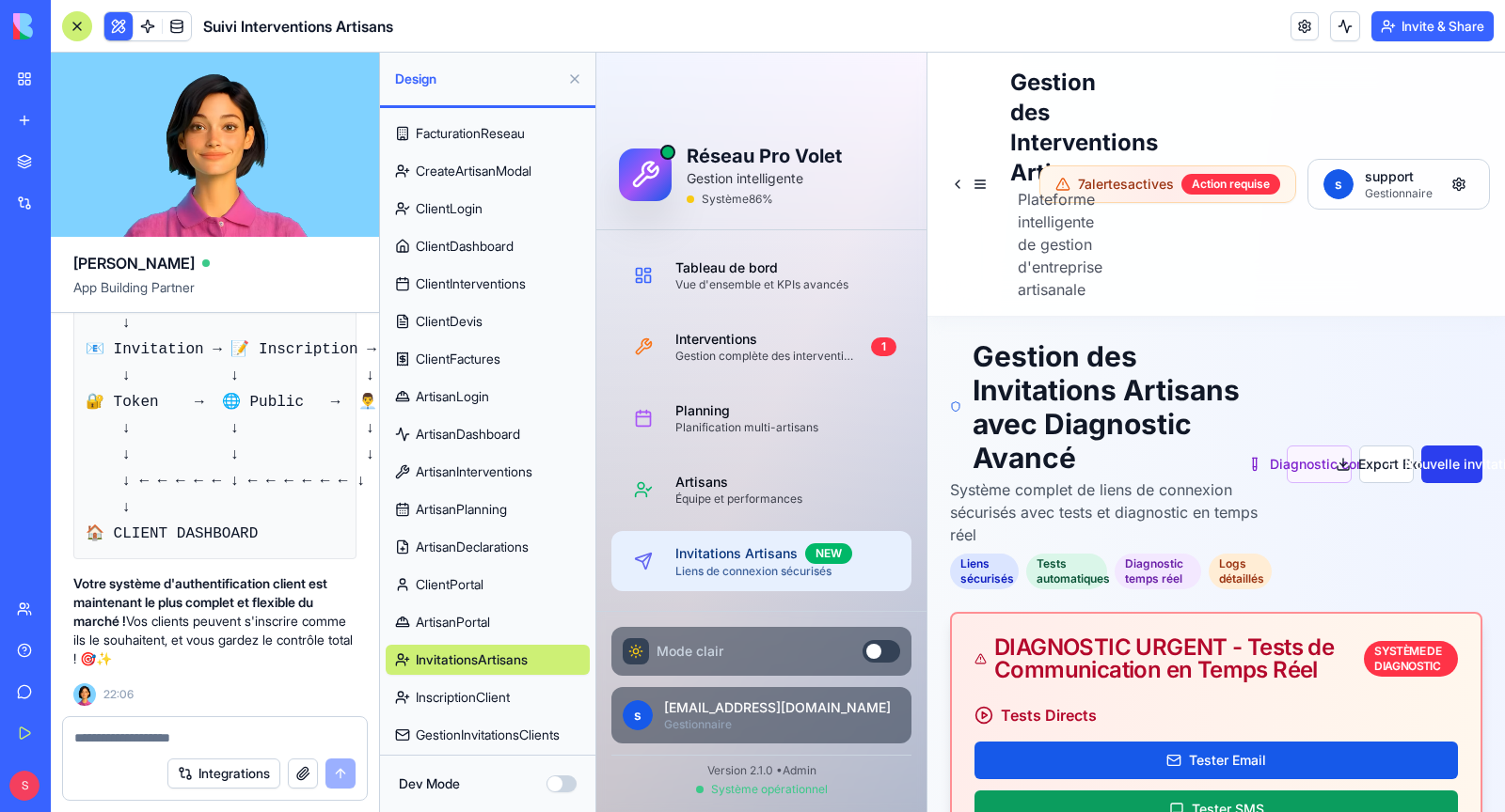
click at [1443, 472] on button "Nouvelle invitation" at bounding box center [1451, 465] width 61 height 38
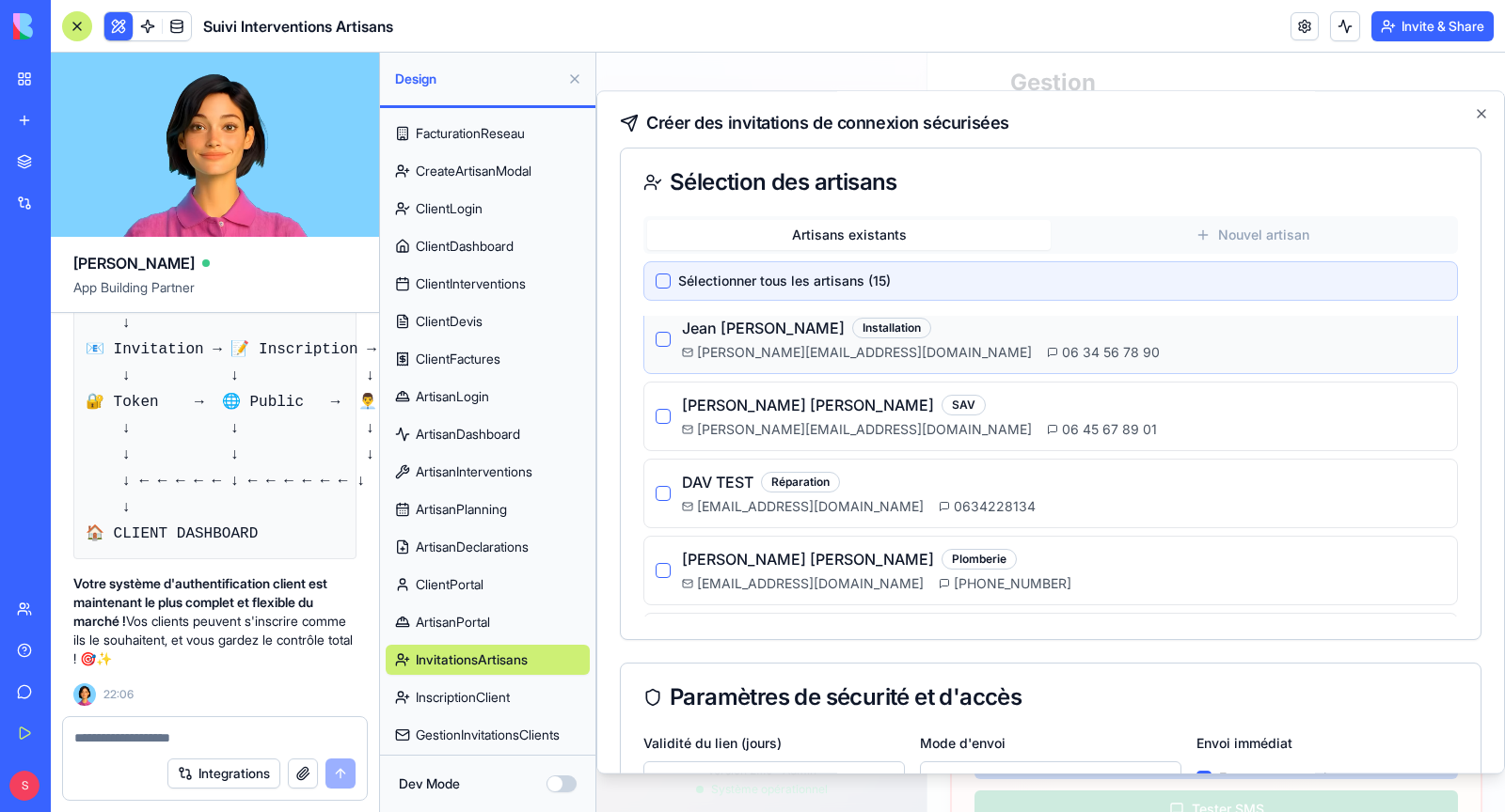
scroll to position [180, 0]
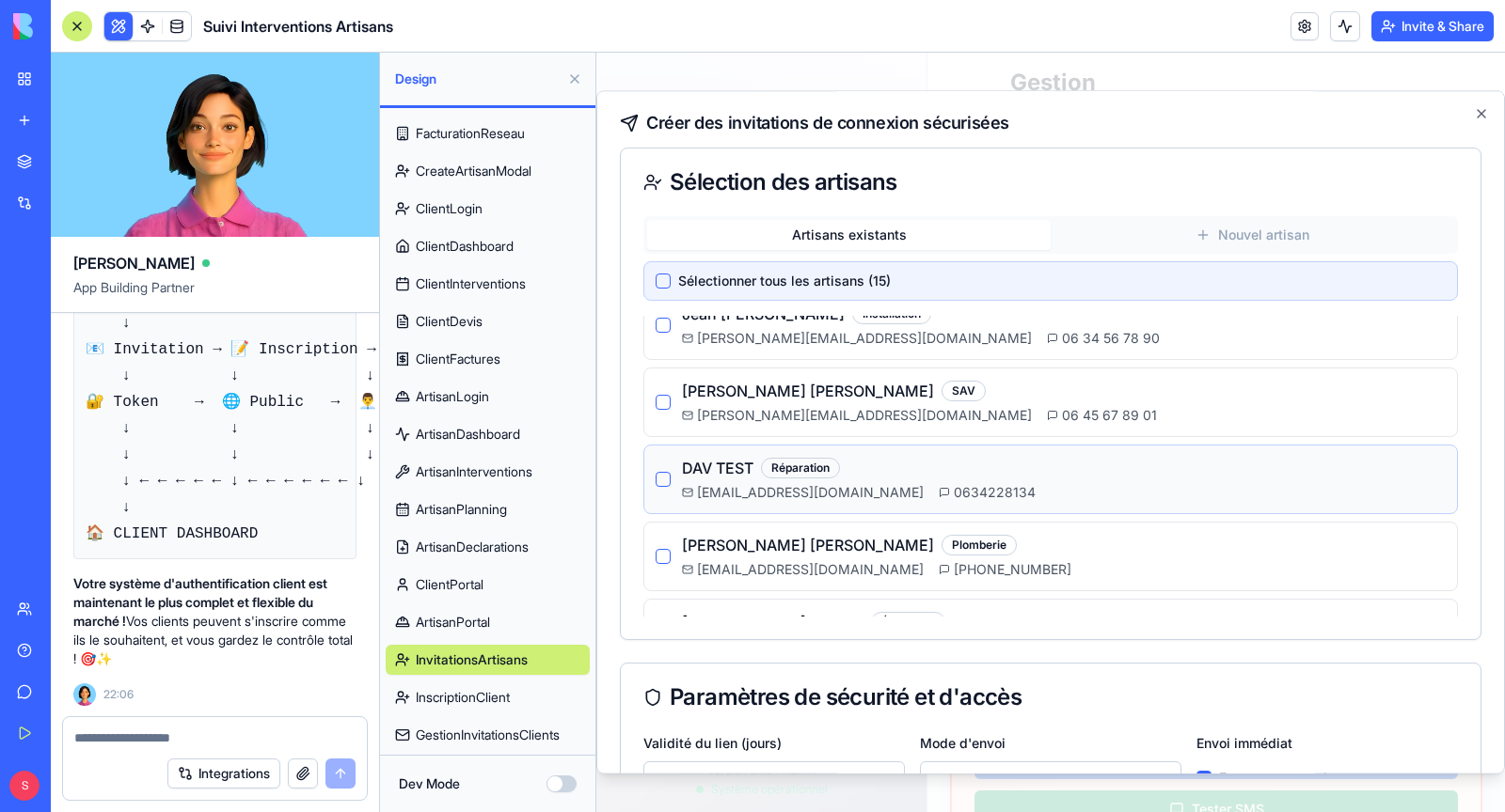
click at [660, 476] on button "button" at bounding box center [662, 479] width 15 height 15
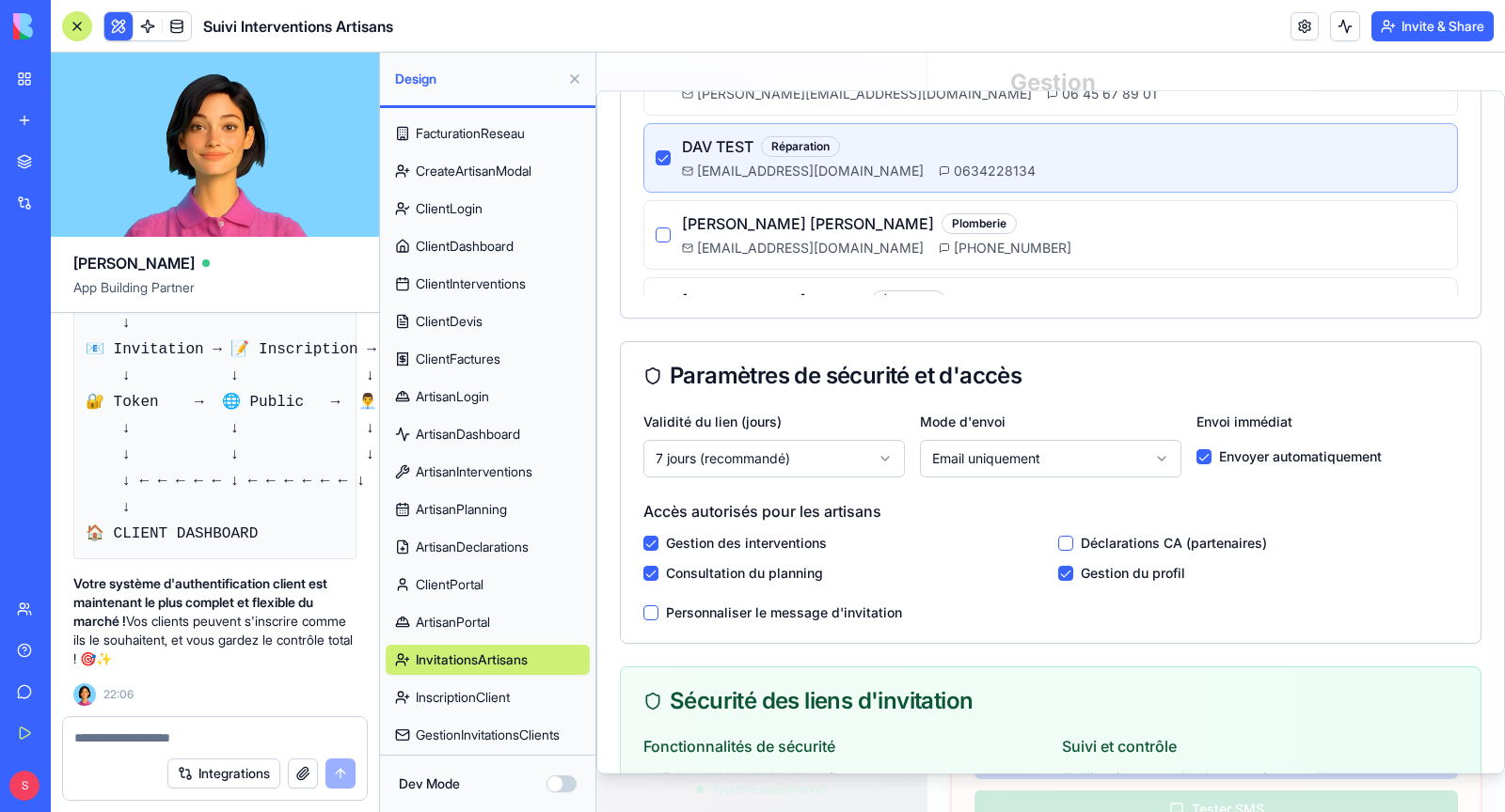
scroll to position [329, 0]
click at [1150, 540] on label "Déclarations CA (partenaires)" at bounding box center [1174, 541] width 186 height 19
click at [1061, 540] on button "button" at bounding box center [1065, 541] width 15 height 15
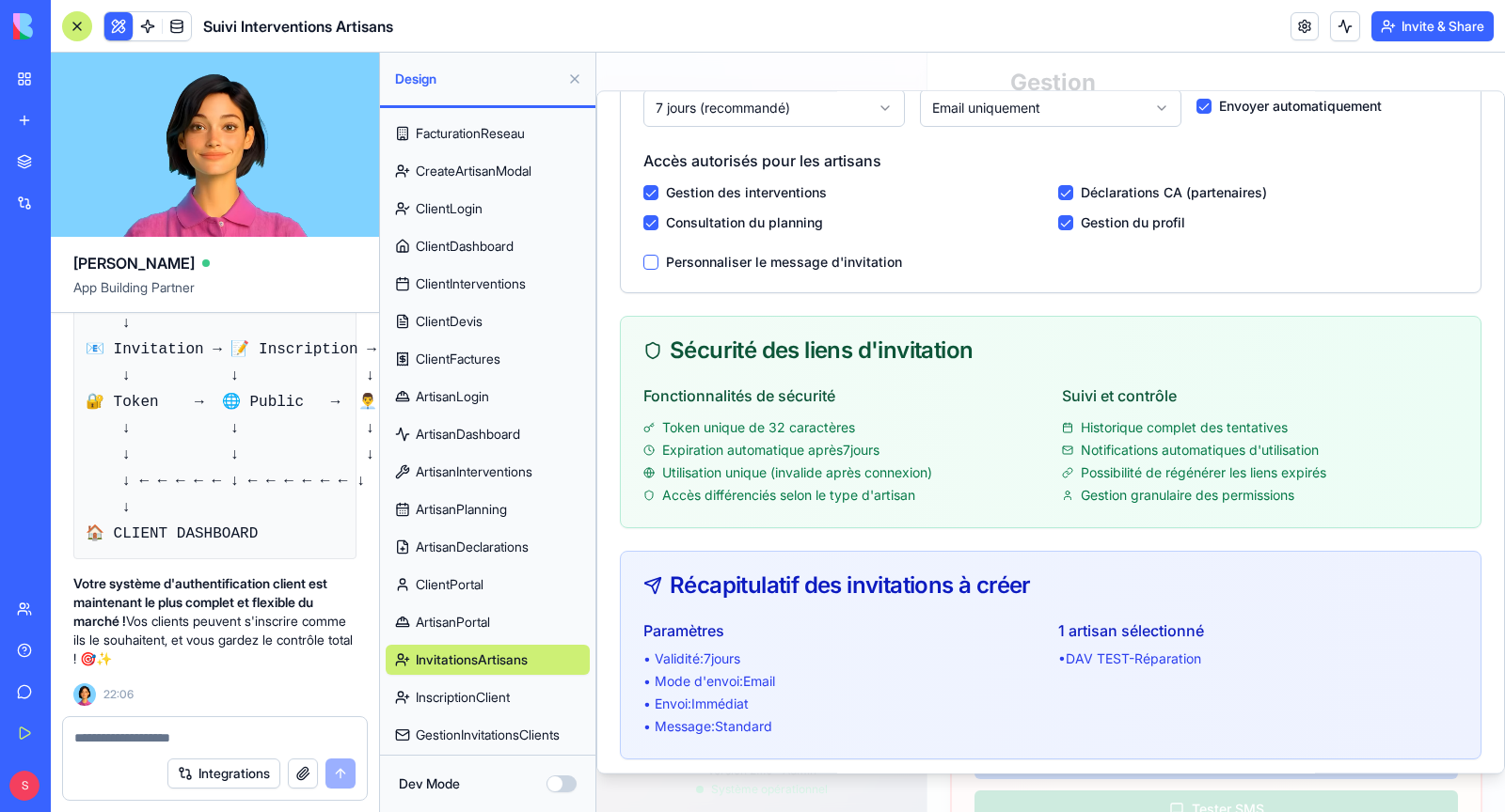
scroll to position [756, 0]
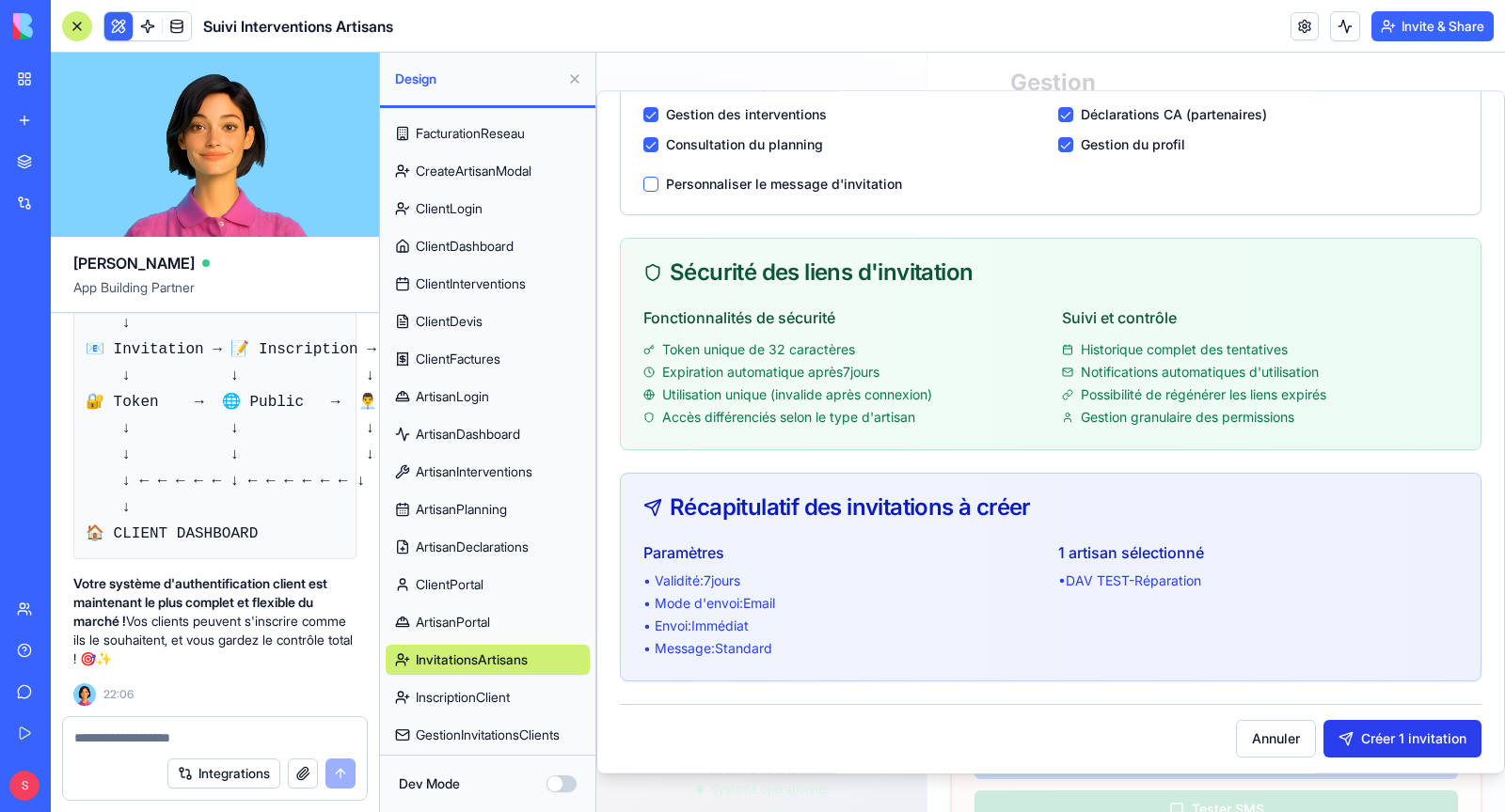
click at [1405, 731] on button "Créer 1 invitation" at bounding box center [1402, 739] width 158 height 38
click at [1368, 737] on button "Créer 1 invitation" at bounding box center [1402, 739] width 158 height 38
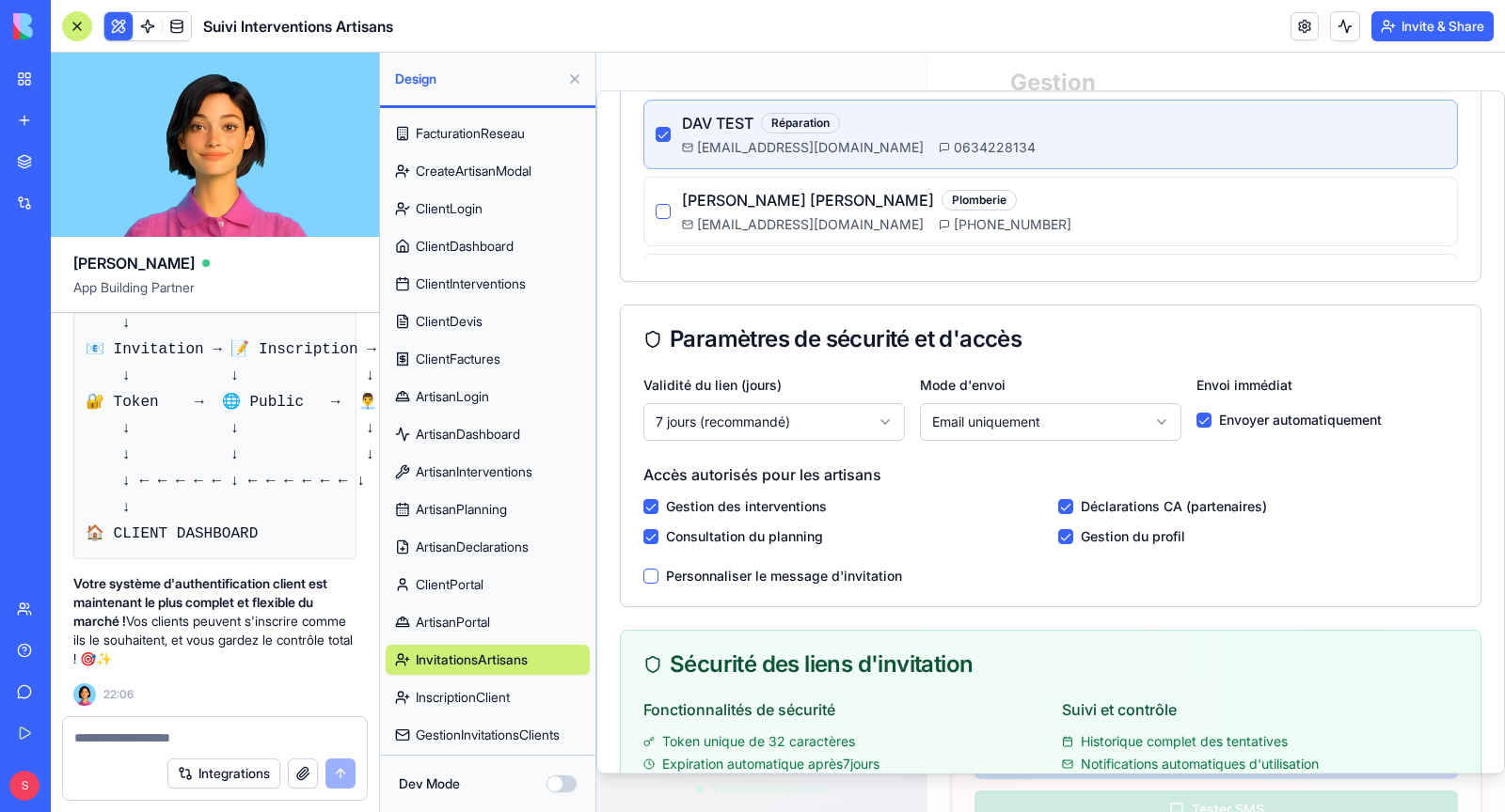
scroll to position [399, 0]
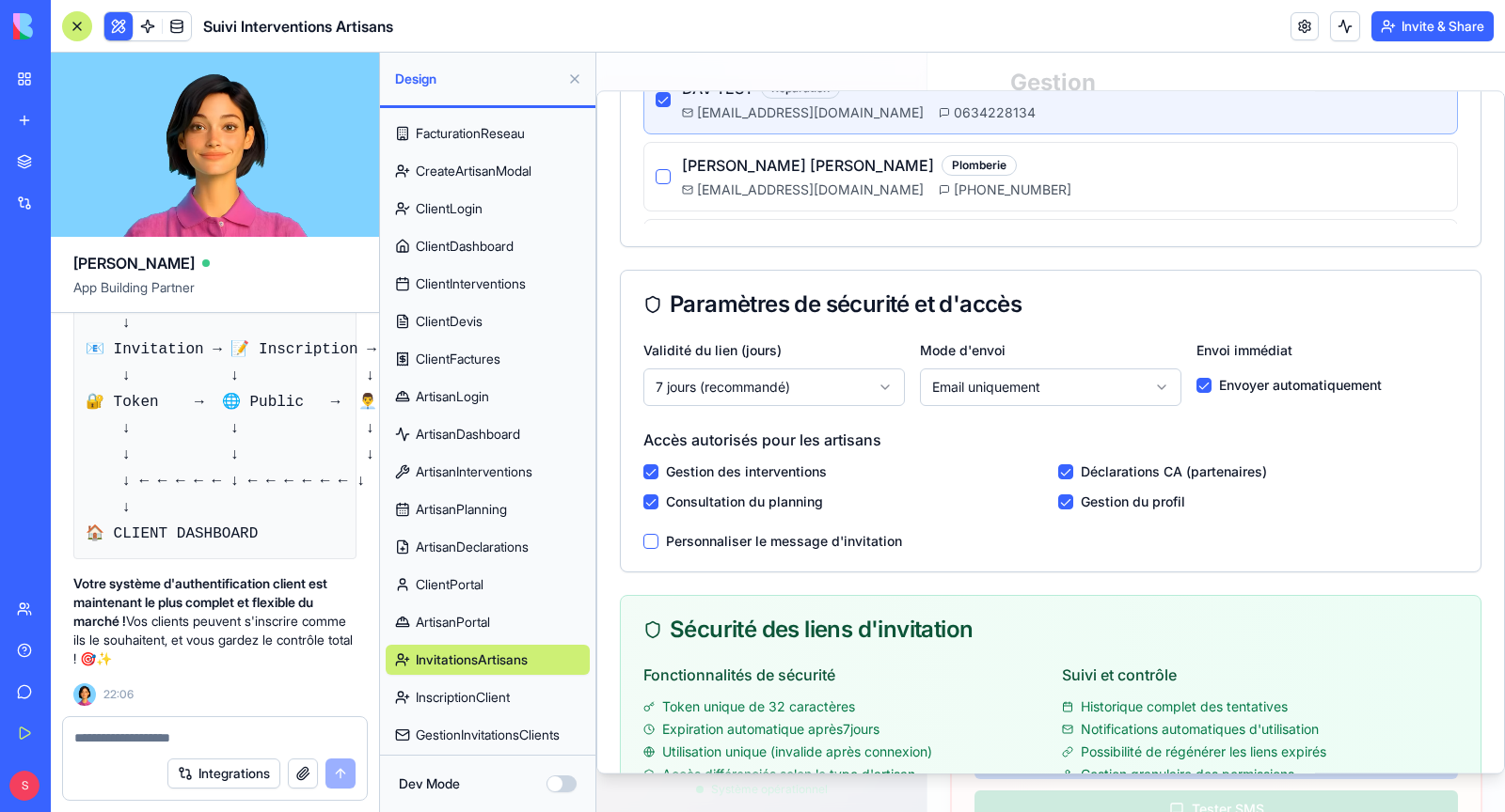
click at [1121, 469] on label "Déclarations CA (partenaires)" at bounding box center [1174, 472] width 186 height 19
click at [1067, 476] on div "Déclarations CA (partenaires)" at bounding box center [1258, 472] width 400 height 19
click at [1067, 475] on button "button" at bounding box center [1065, 472] width 15 height 15
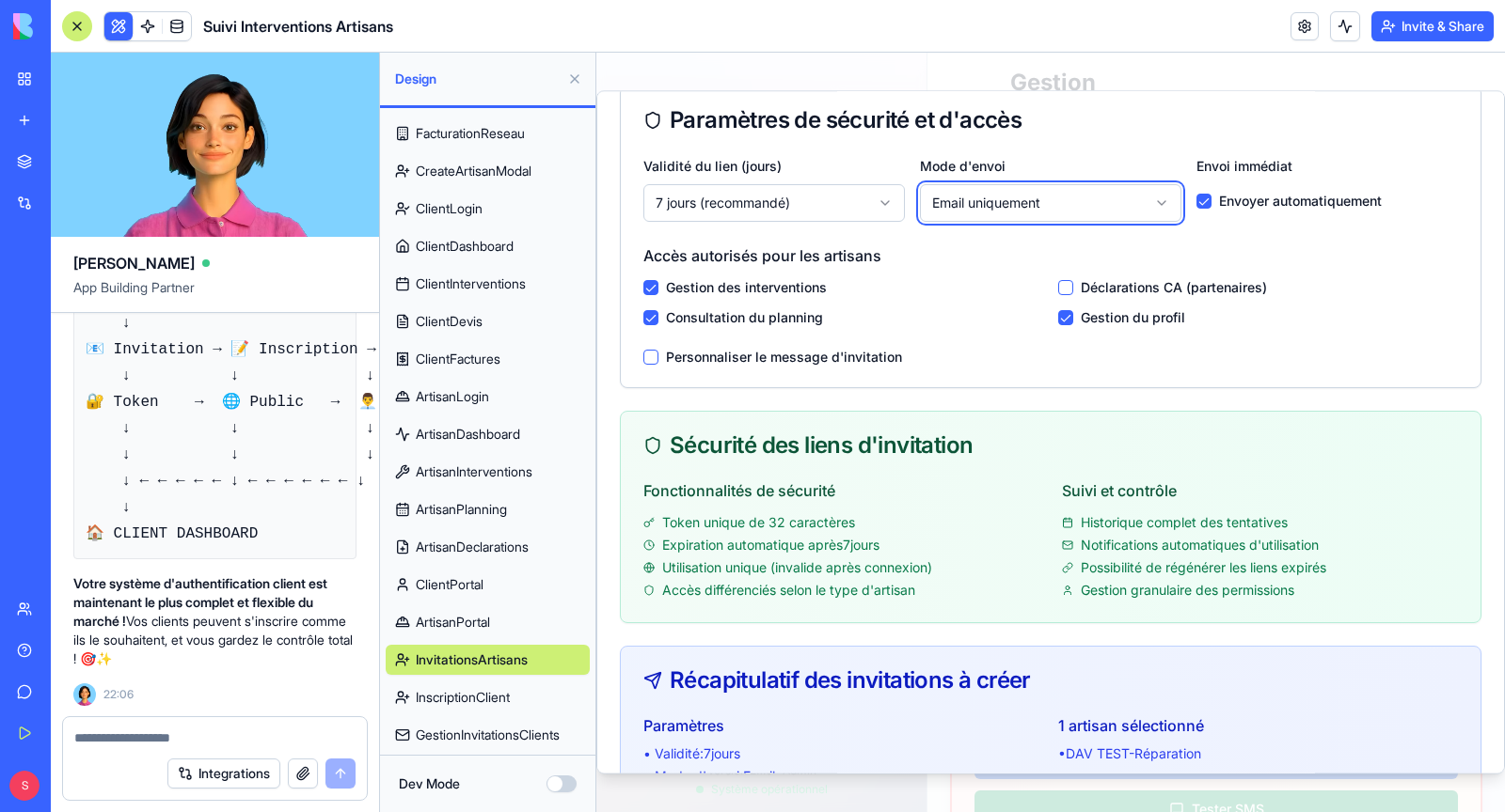
scroll to position [376, 0]
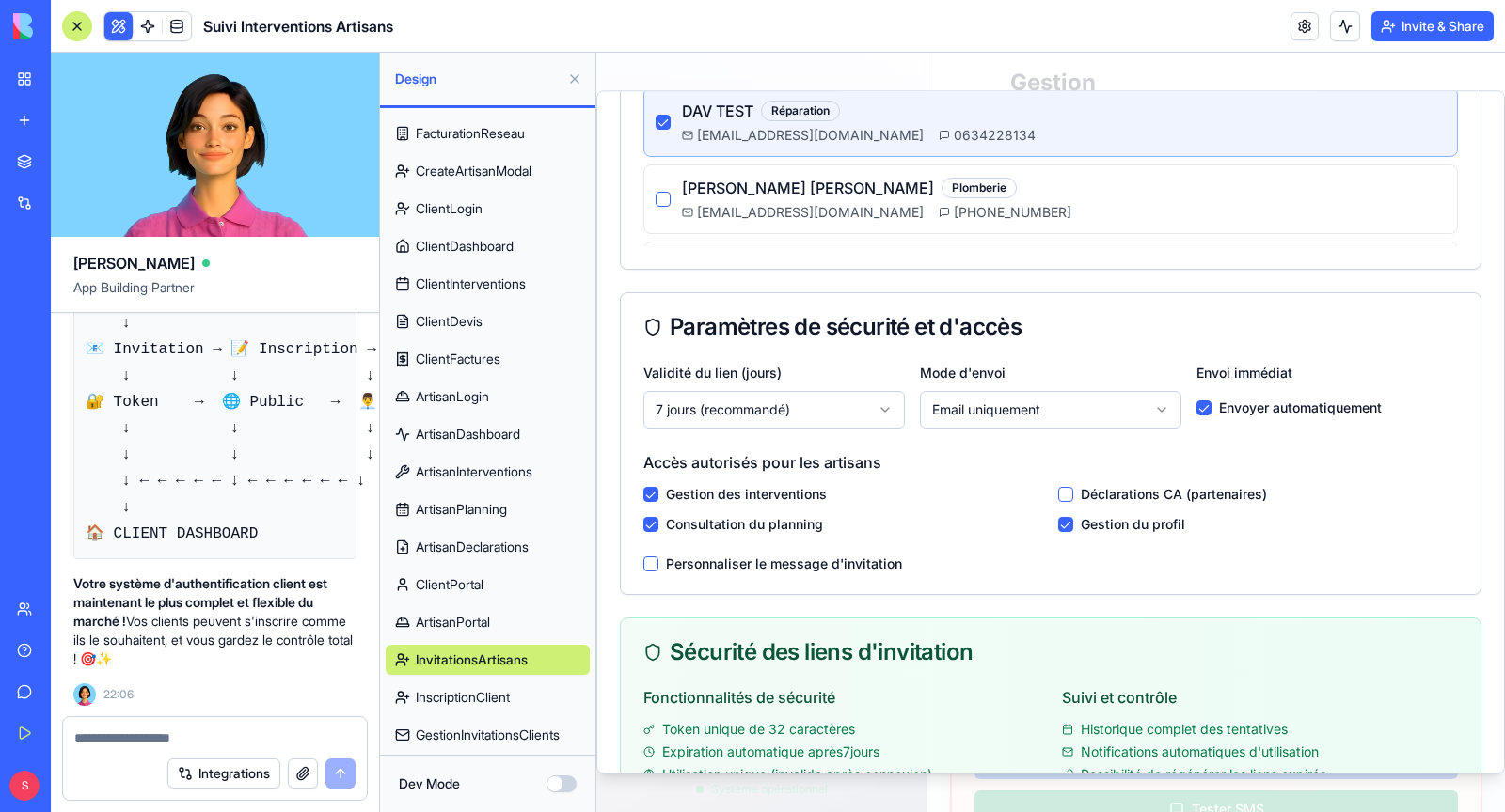
click at [808, 570] on div "Validité du lien (jours) 7 jours (recommandé) Mode d'envoi Email uniquement Env…" at bounding box center [1051, 477] width 860 height 233
click at [812, 552] on div "Validité du lien (jours) 7 jours (recommandé) Mode d'envoi Email uniquement Env…" at bounding box center [1051, 477] width 860 height 233
click at [782, 565] on label "Personnaliser le message d'invitation" at bounding box center [784, 564] width 236 height 13
click at [647, 559] on button "button" at bounding box center [650, 564] width 15 height 15
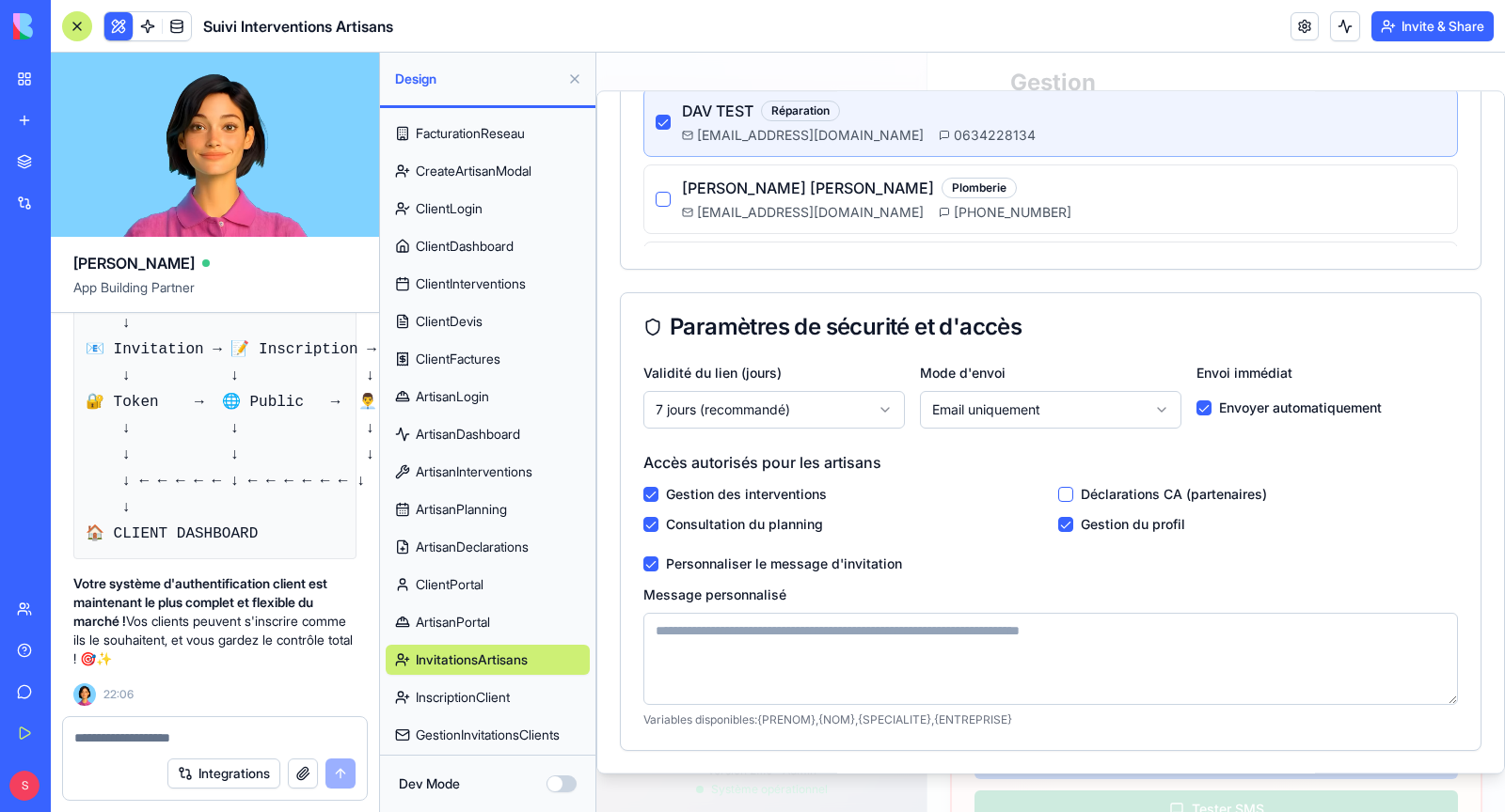
click at [671, 560] on label "Personnaliser le message d'invitation" at bounding box center [784, 564] width 236 height 13
click at [645, 560] on button "button" at bounding box center [650, 564] width 15 height 15
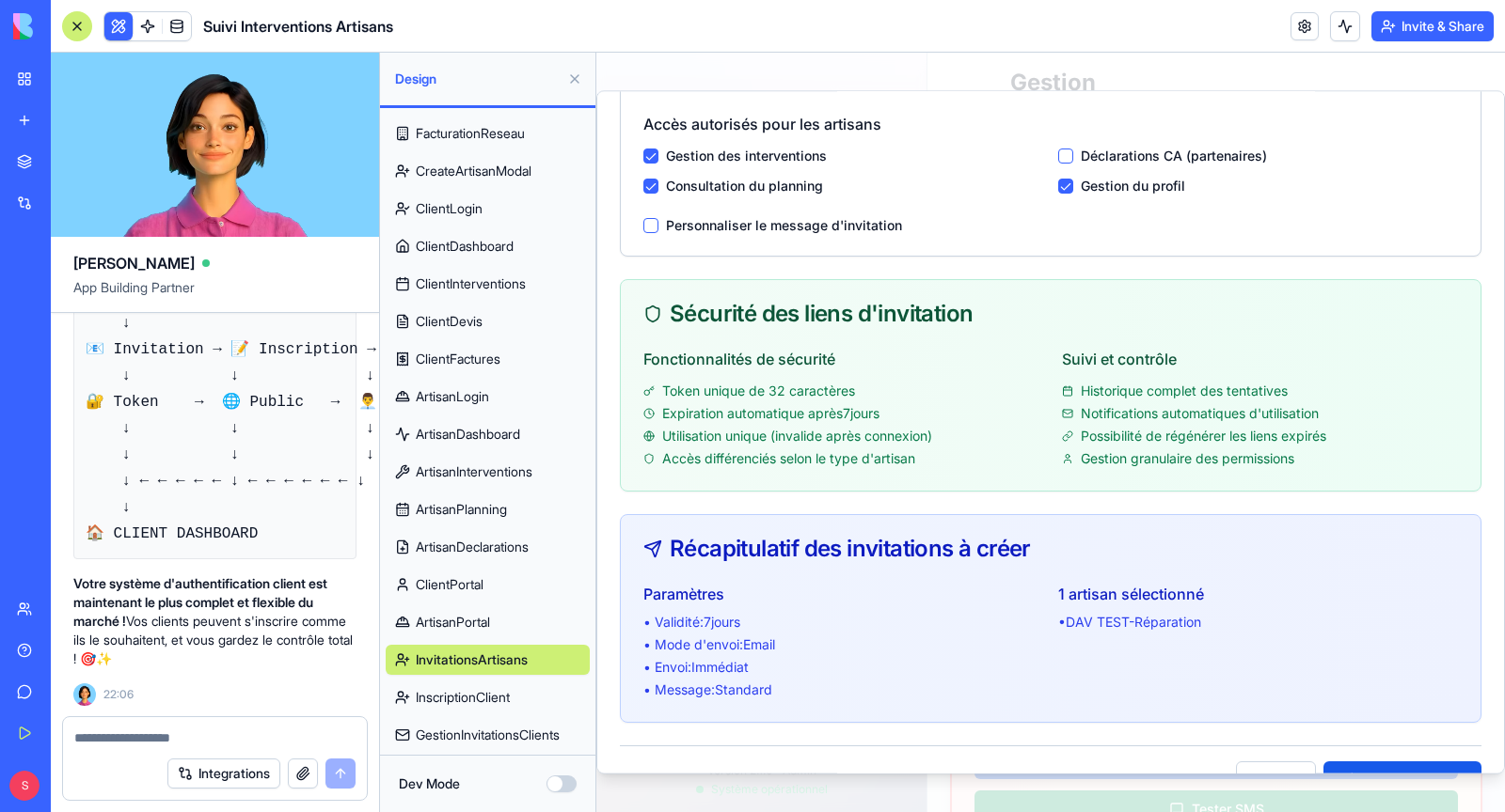
scroll to position [756, 0]
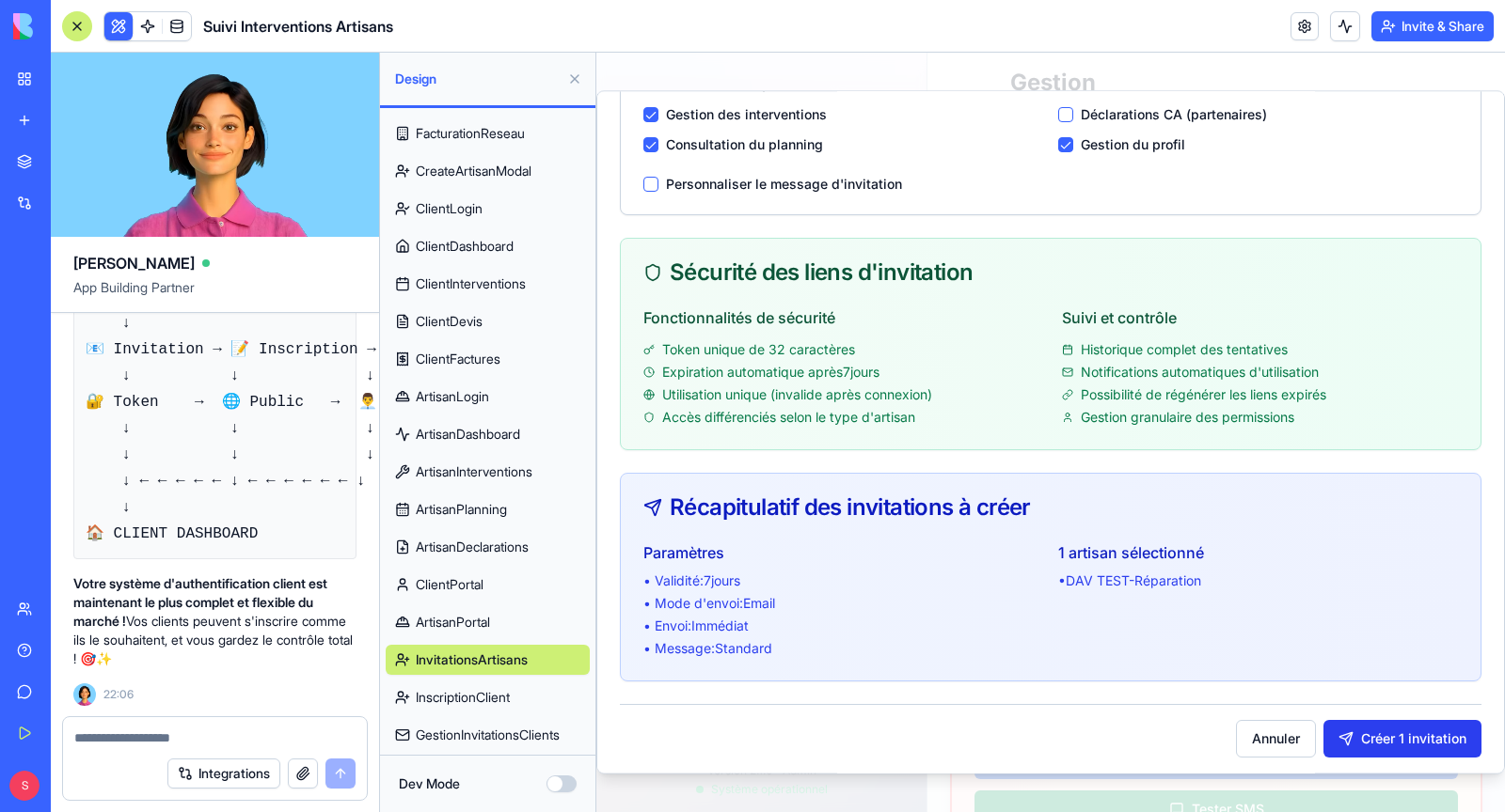
click at [1377, 736] on button "Créer 1 invitation" at bounding box center [1402, 739] width 158 height 38
click at [250, 747] on textarea at bounding box center [214, 738] width 281 height 19
click at [512, 727] on span "GestionInvitationsClients" at bounding box center [488, 735] width 144 height 19
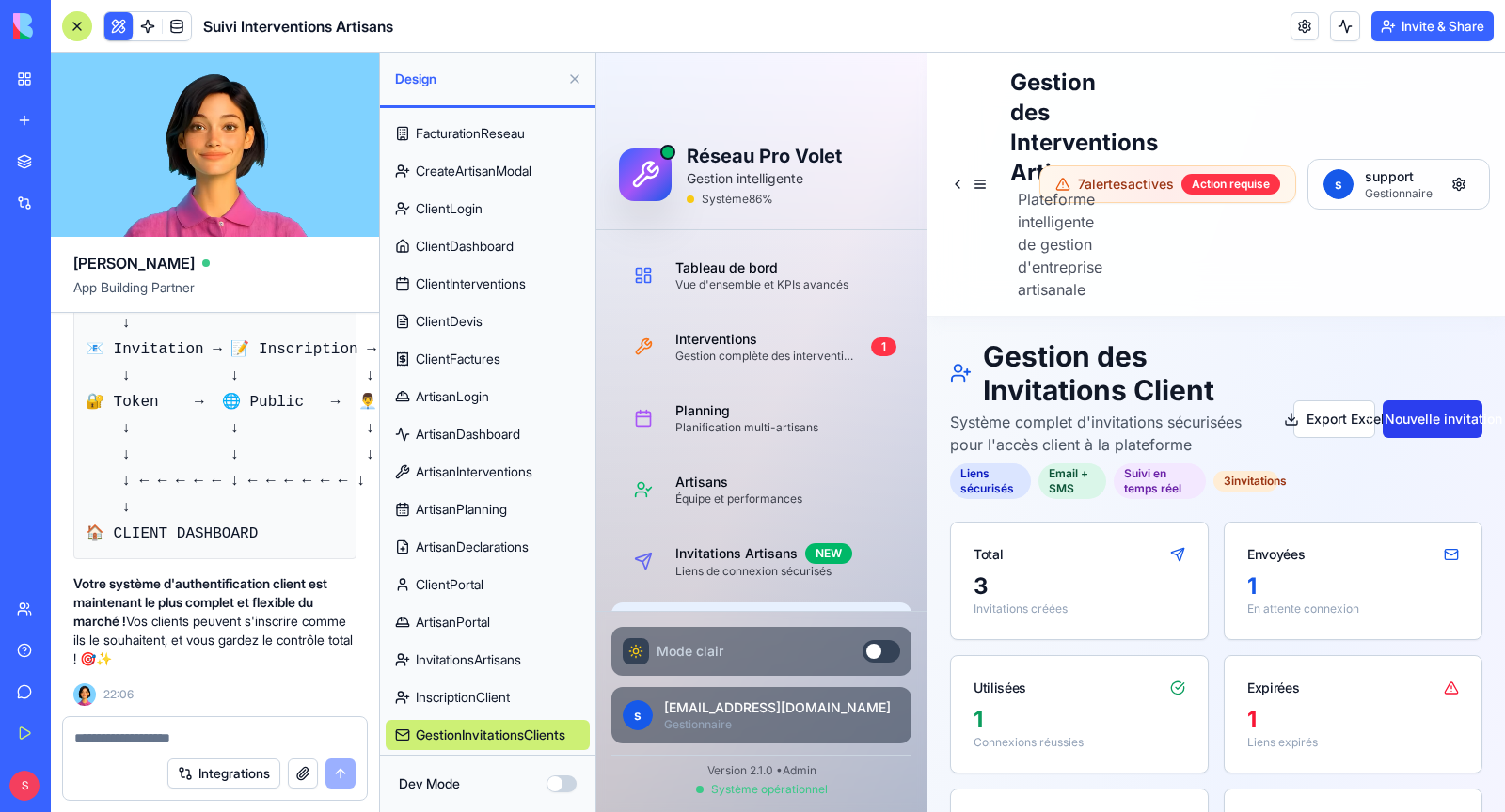
click at [1438, 427] on button "Nouvelle invitation" at bounding box center [1432, 420] width 100 height 38
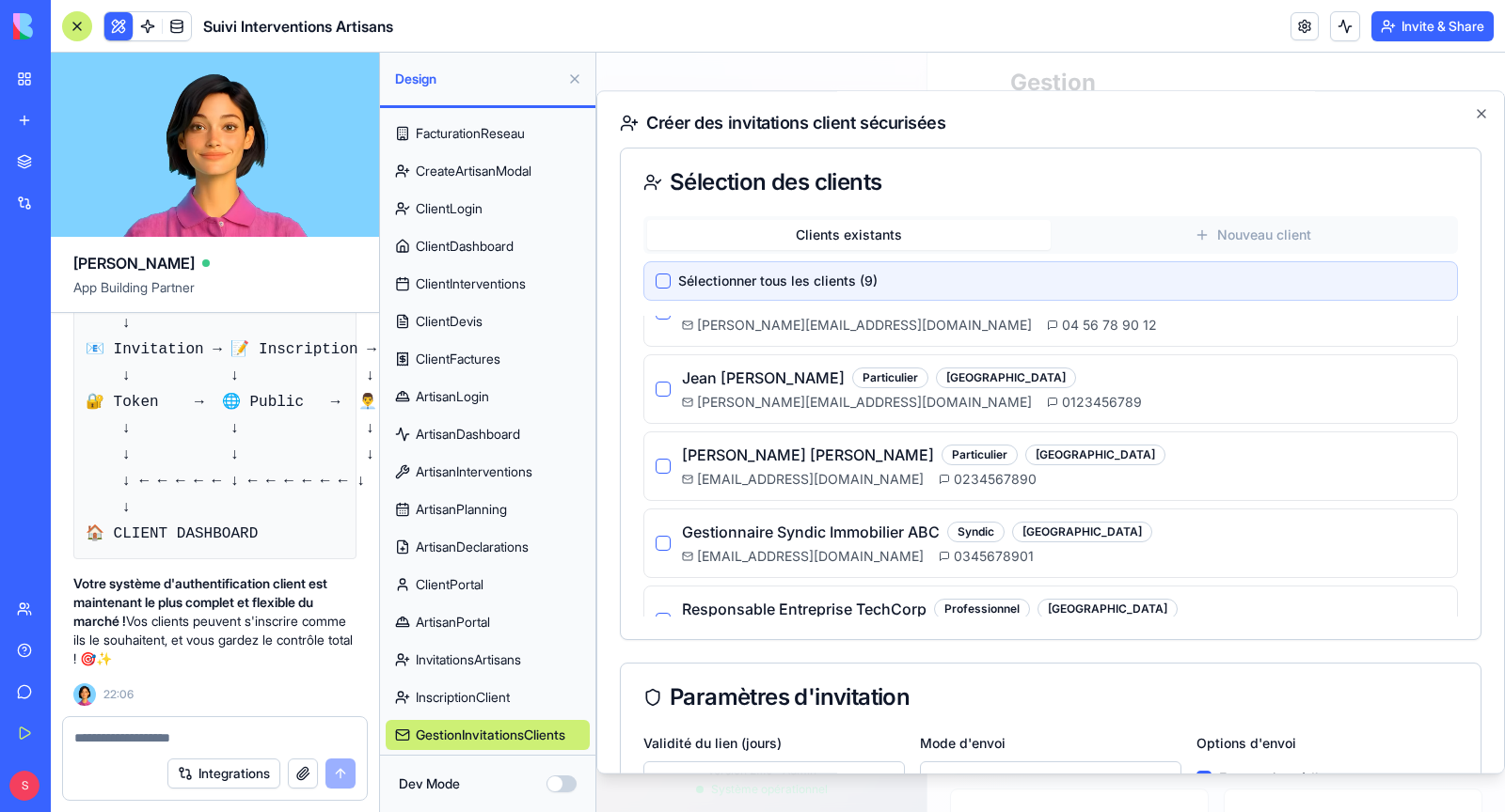
scroll to position [377, 0]
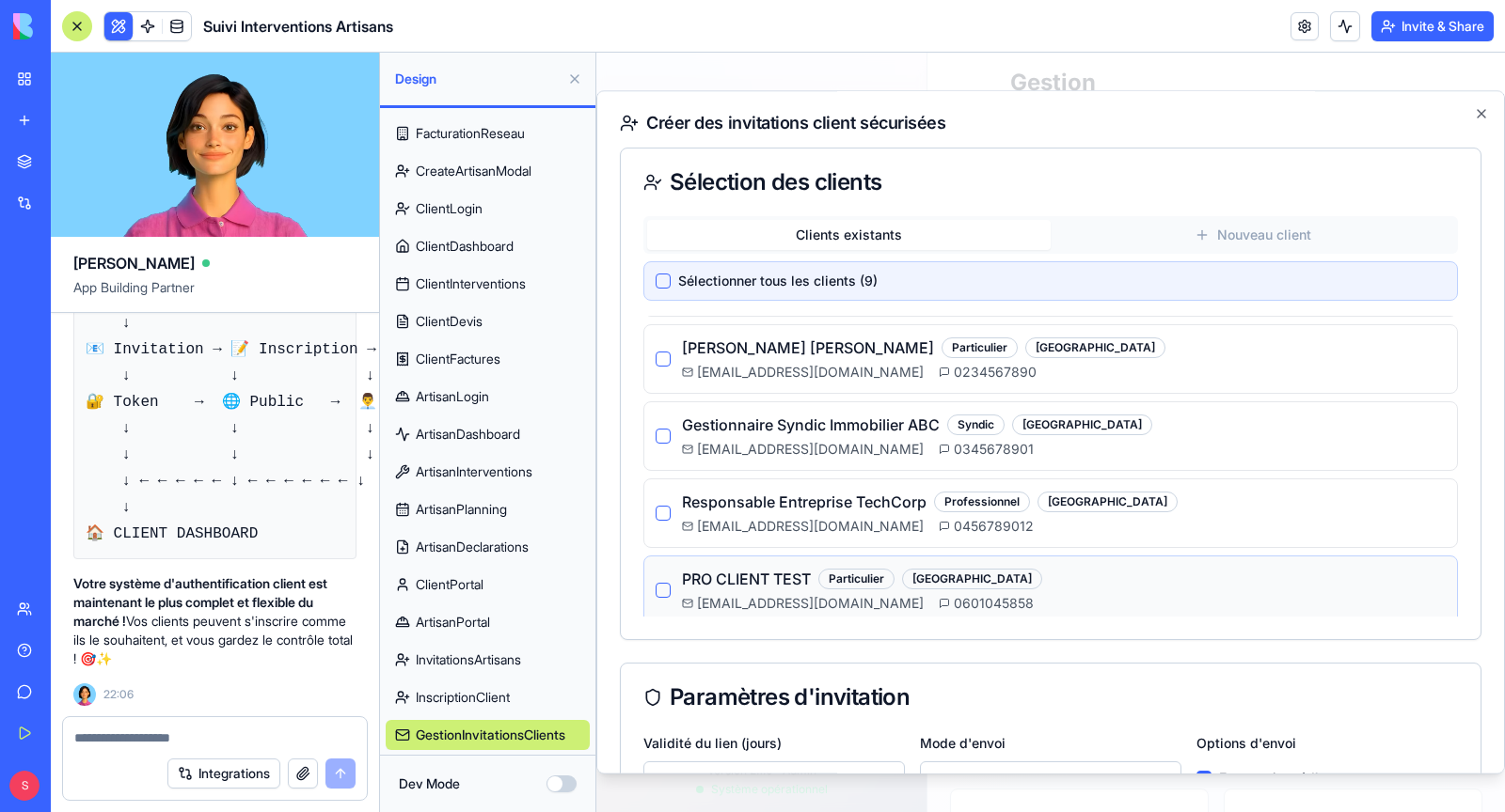
click at [669, 583] on button "button" at bounding box center [662, 590] width 15 height 15
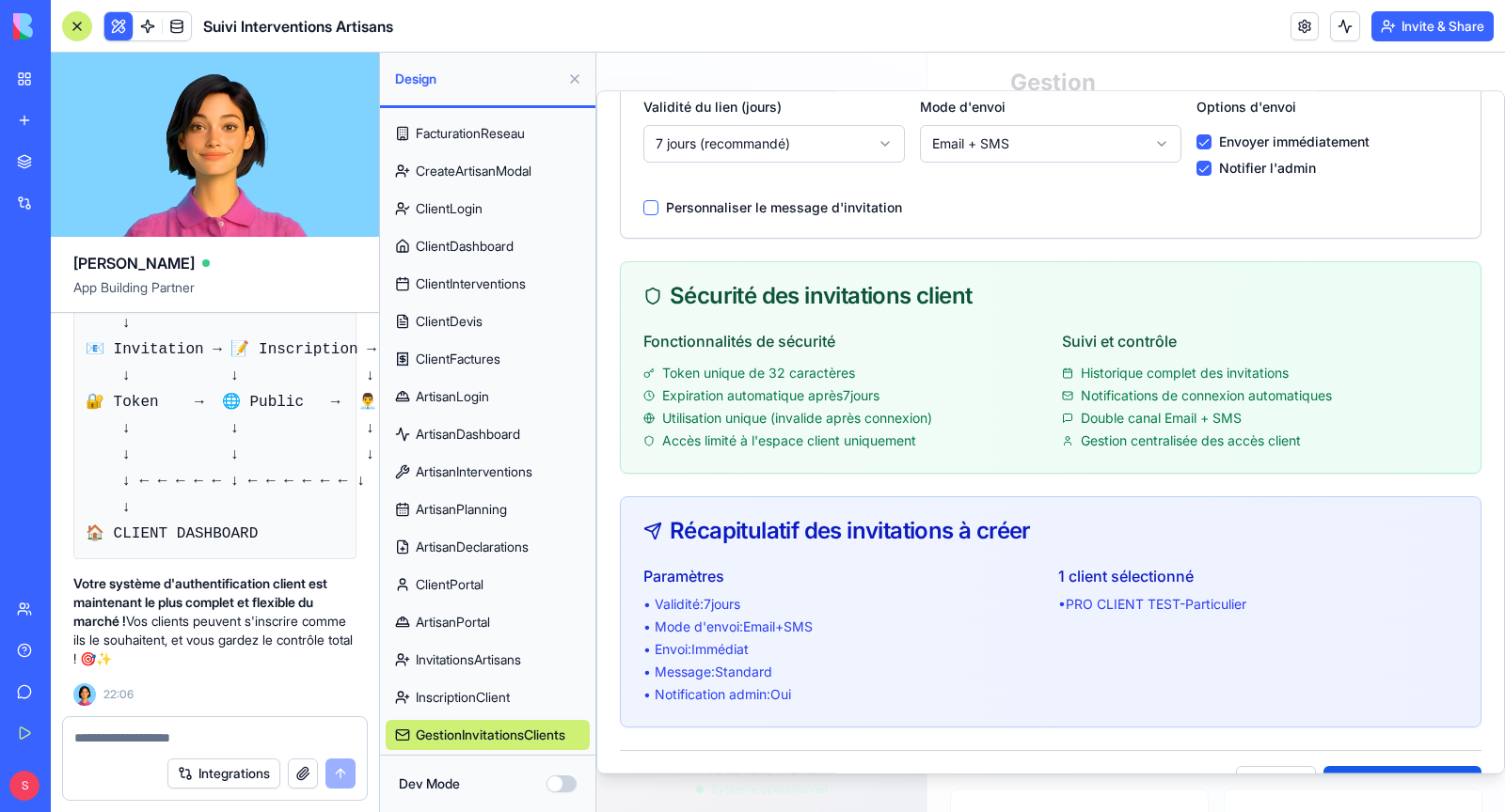
scroll to position [688, 0]
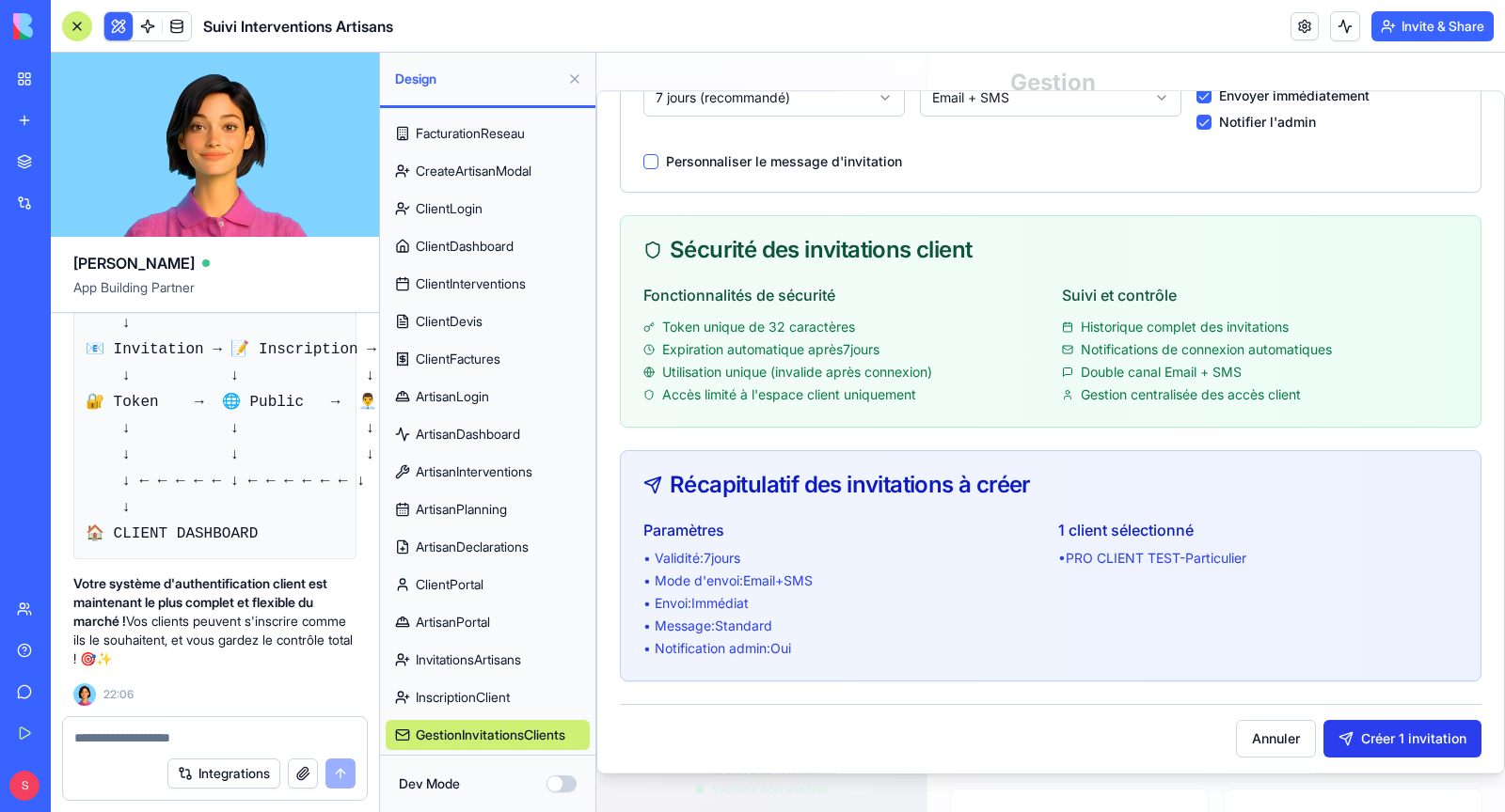
click at [1408, 749] on button "Créer 1 invitation" at bounding box center [1402, 739] width 158 height 38
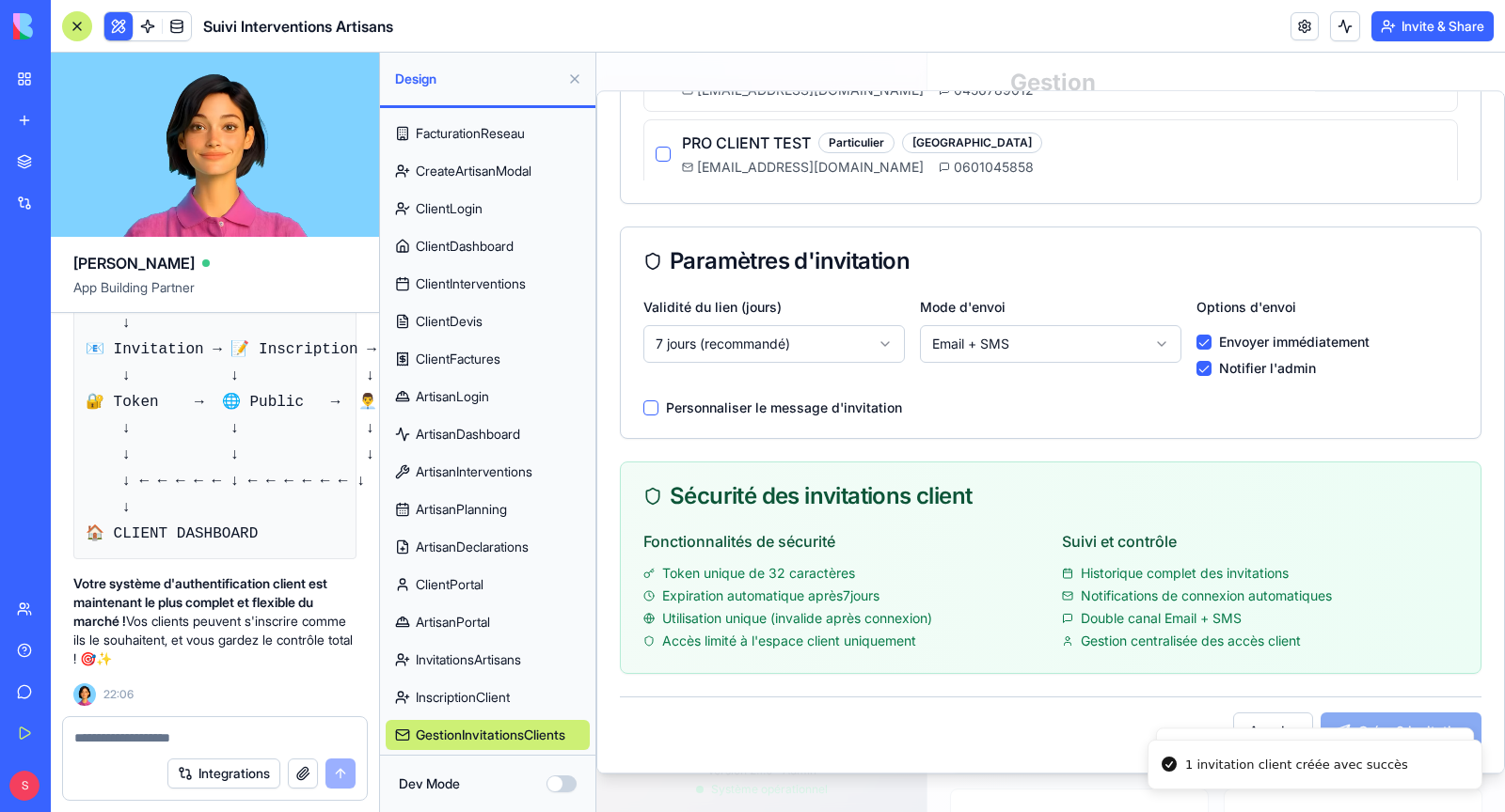
scroll to position [431, 0]
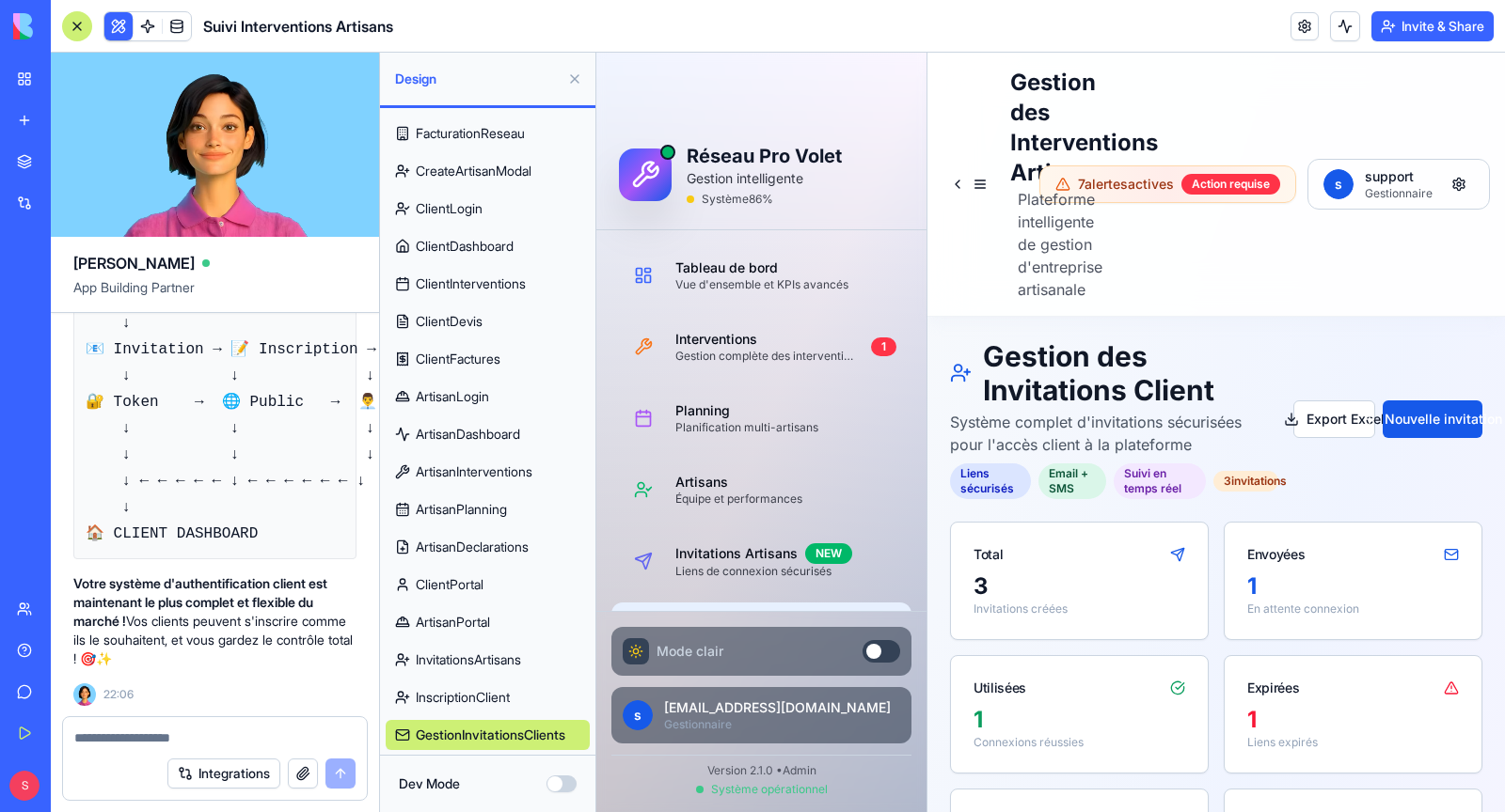
click at [226, 733] on textarea at bounding box center [214, 738] width 281 height 19
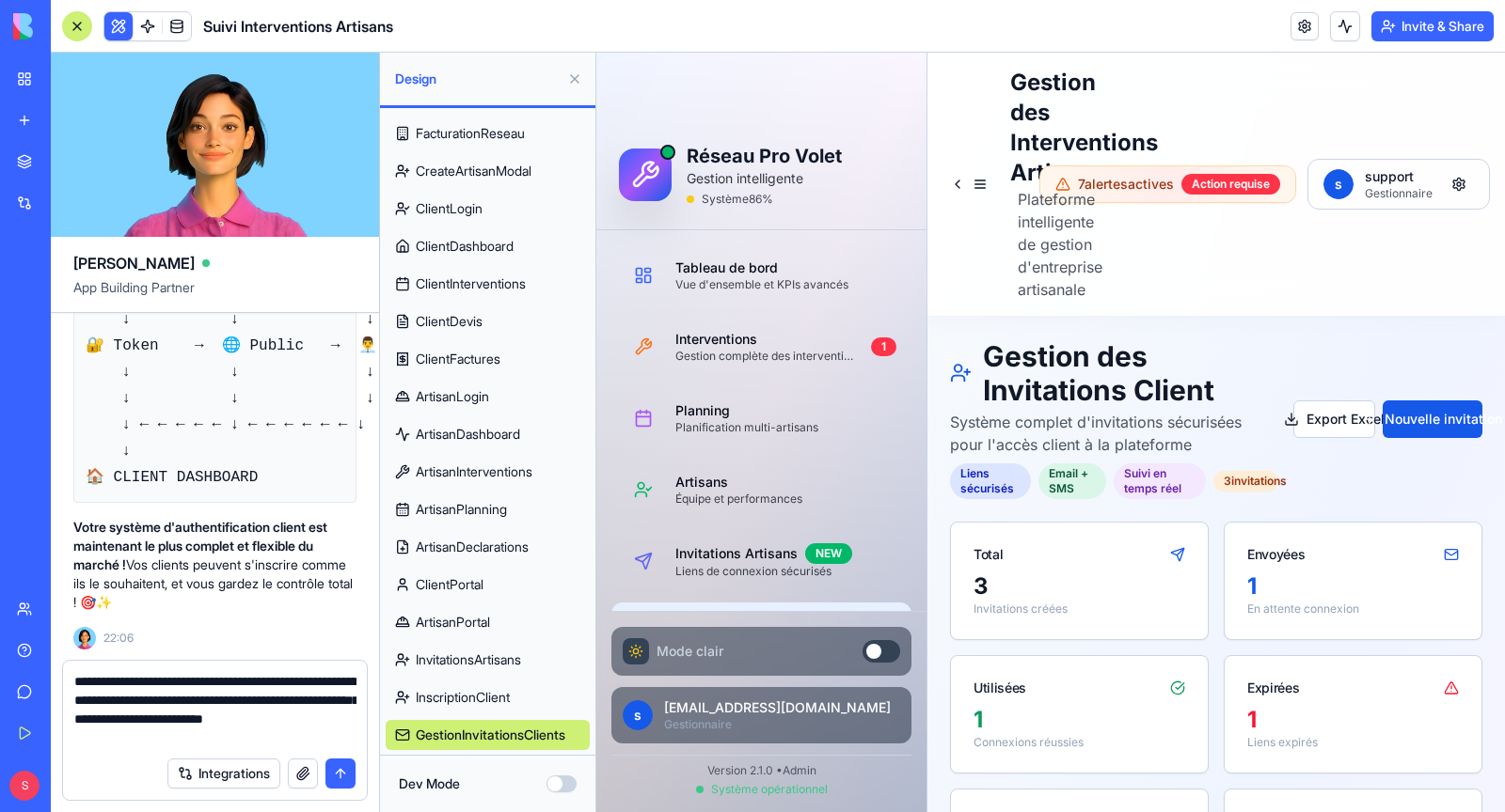
type textarea "**********"
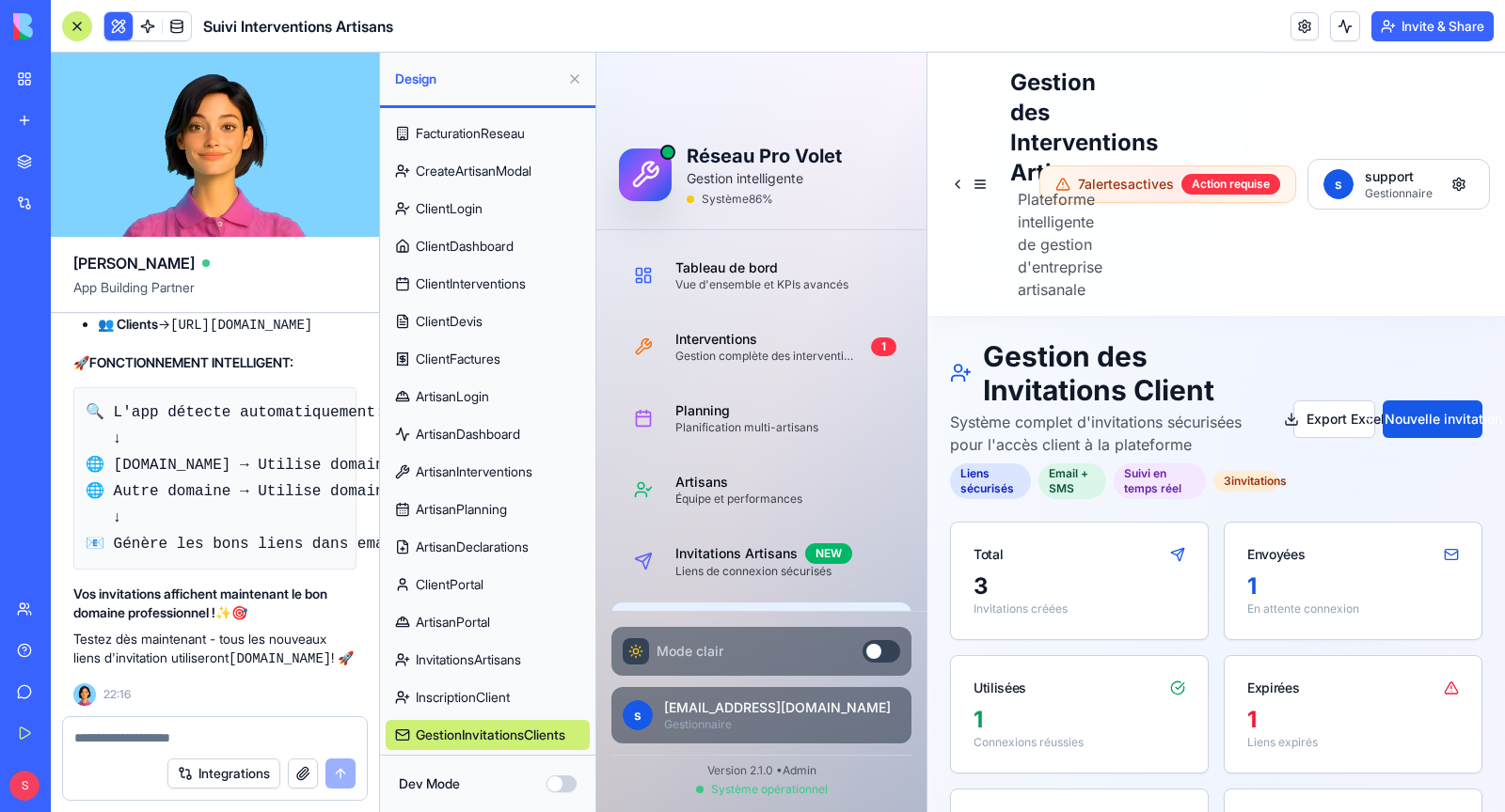
scroll to position [319142, 0]
click at [1407, 421] on button "Nouvelle invitation" at bounding box center [1432, 420] width 100 height 38
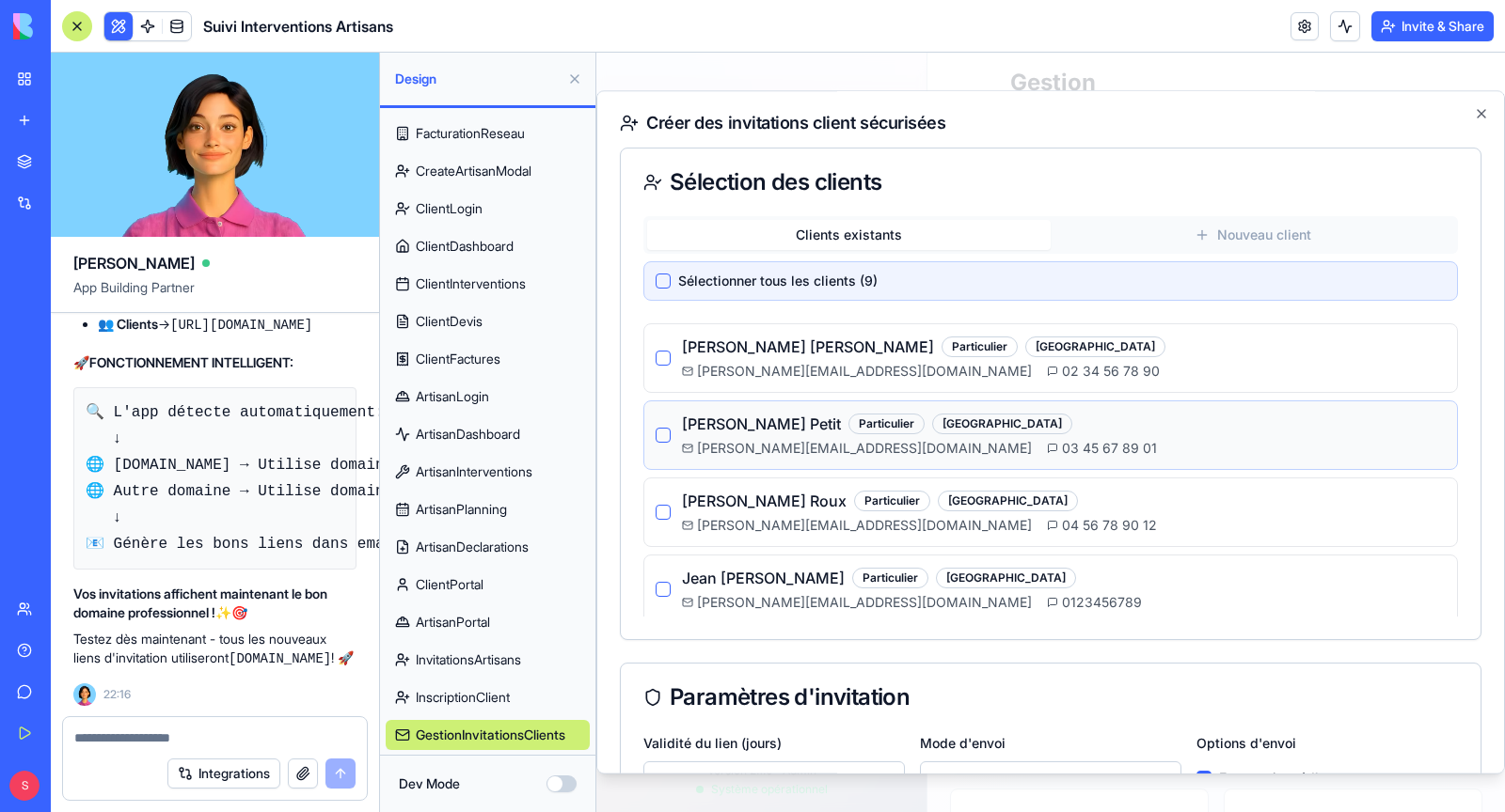
scroll to position [71, 0]
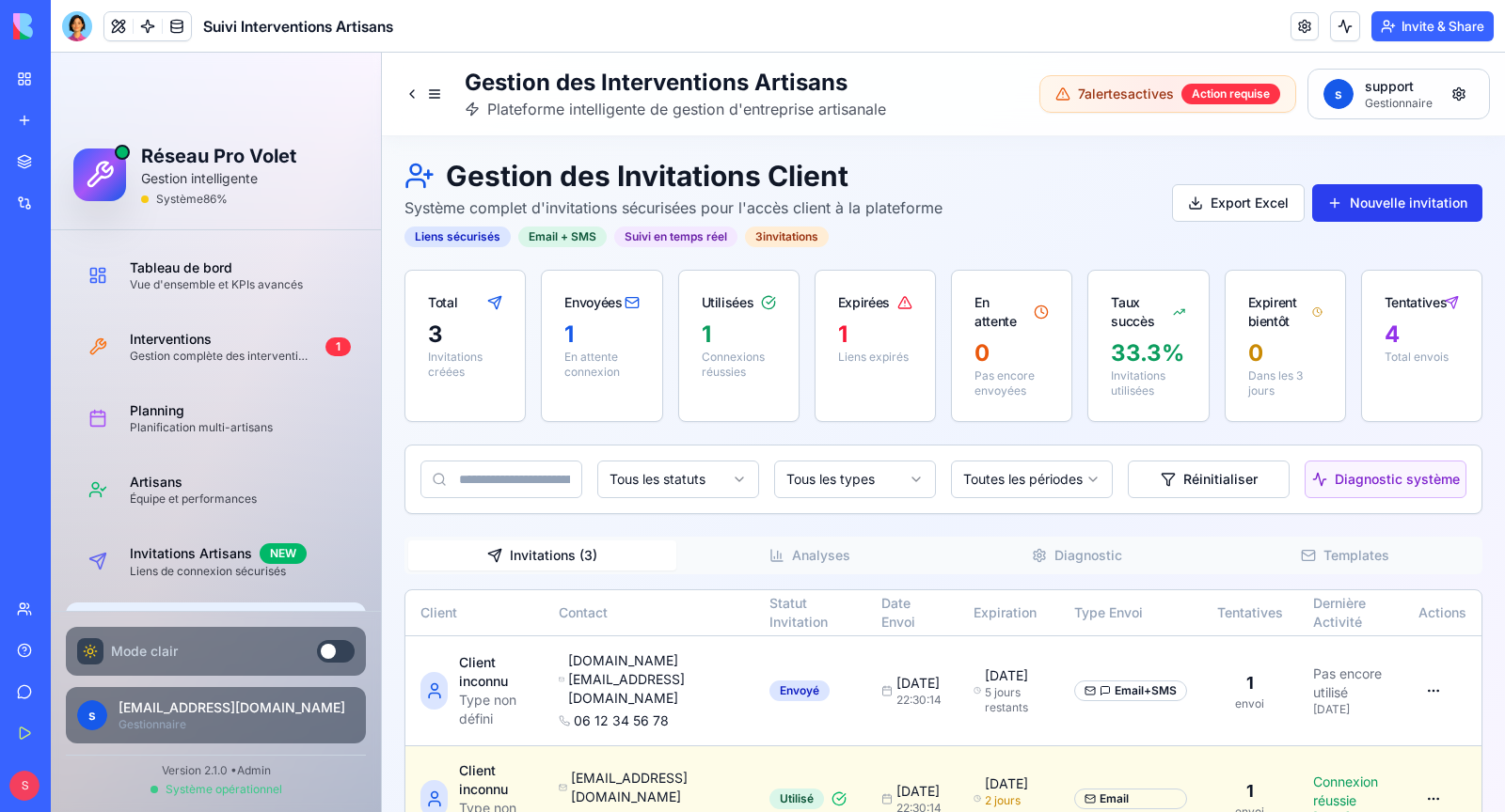
click at [1397, 213] on button "Nouvelle invitation" at bounding box center [1397, 203] width 170 height 38
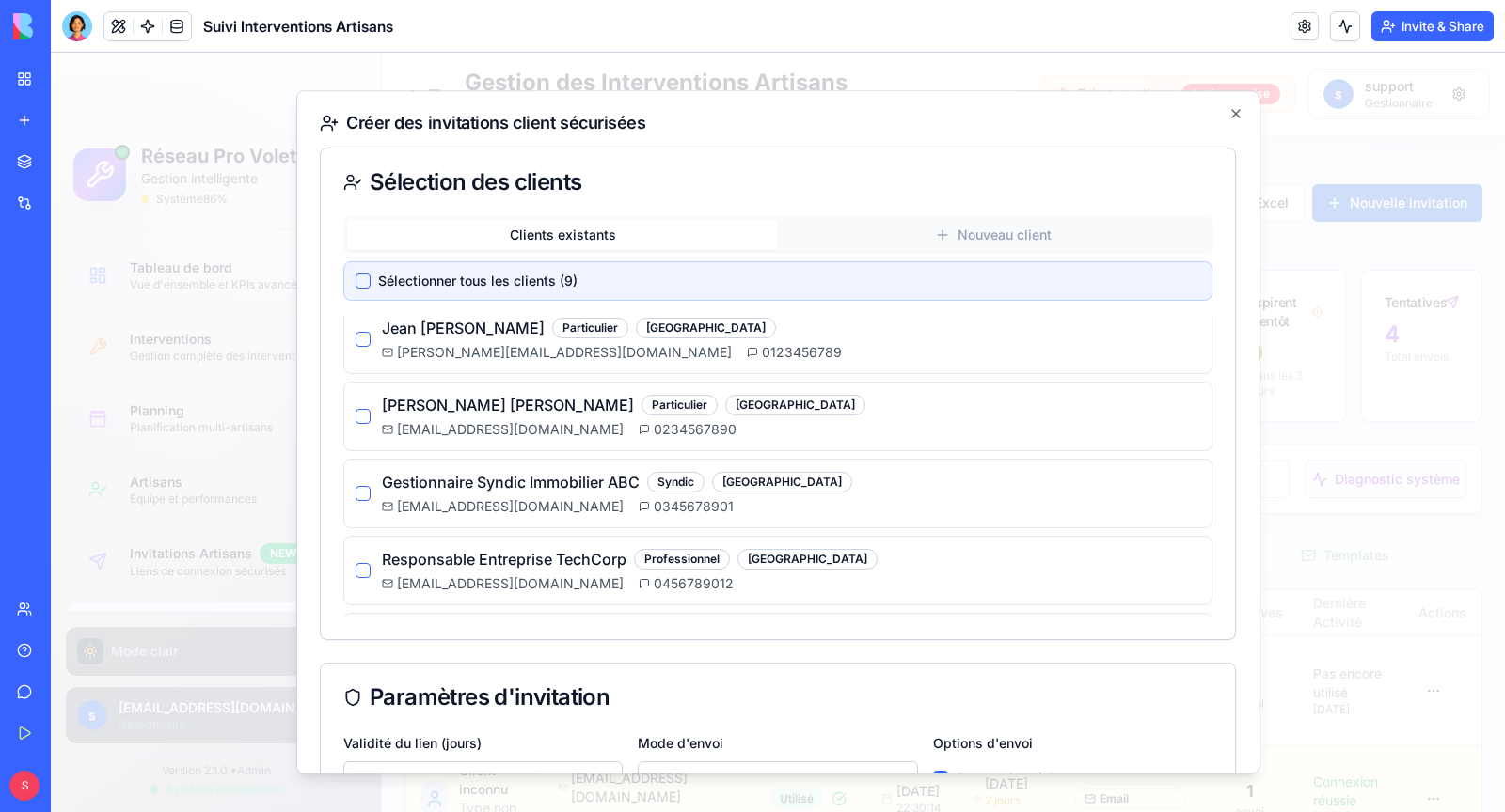
scroll to position [377, 0]
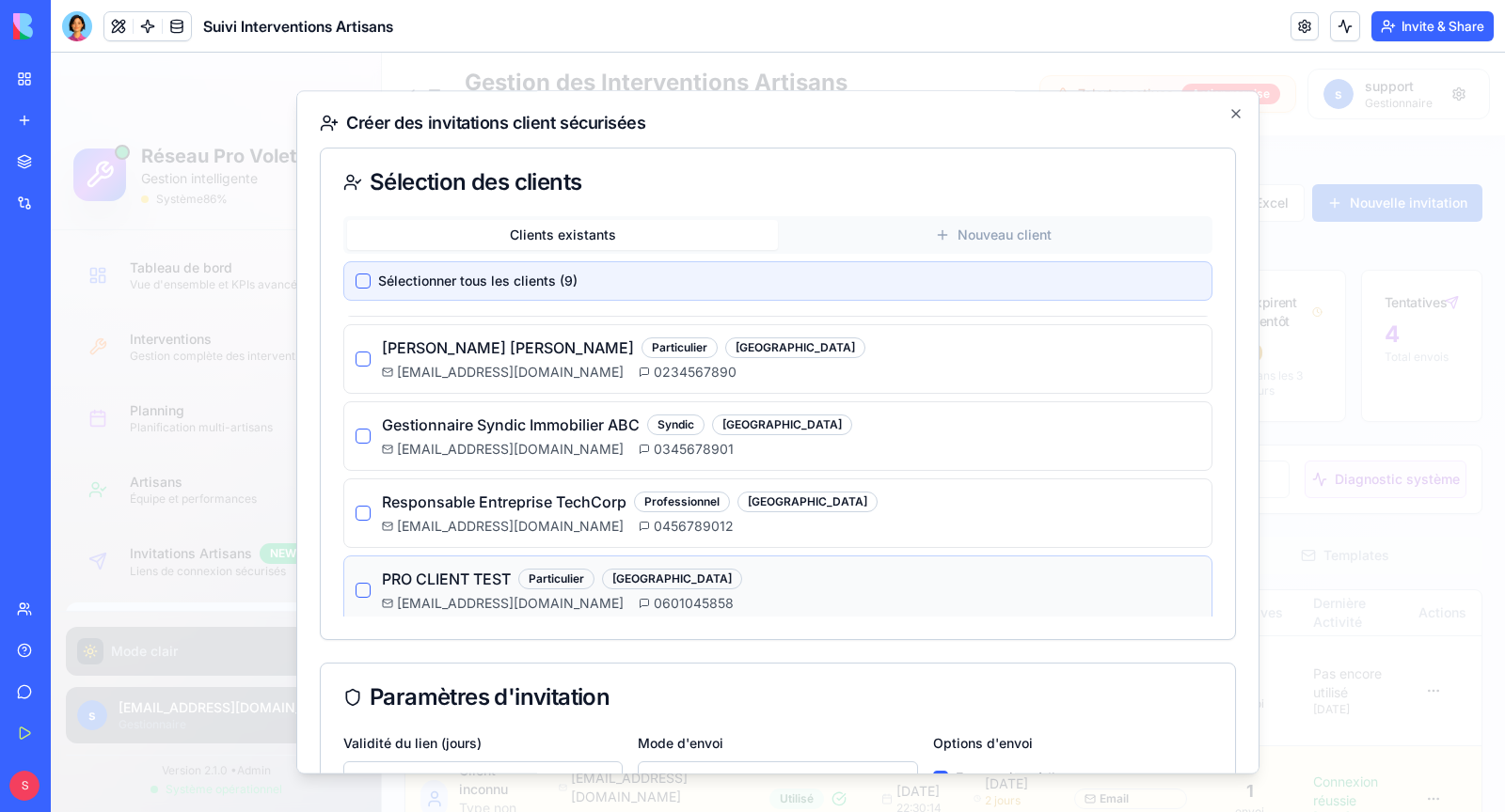
click at [520, 594] on span "[EMAIL_ADDRESS][DOMAIN_NAME]" at bounding box center [510, 603] width 227 height 19
click at [360, 583] on button "button" at bounding box center [362, 590] width 15 height 15
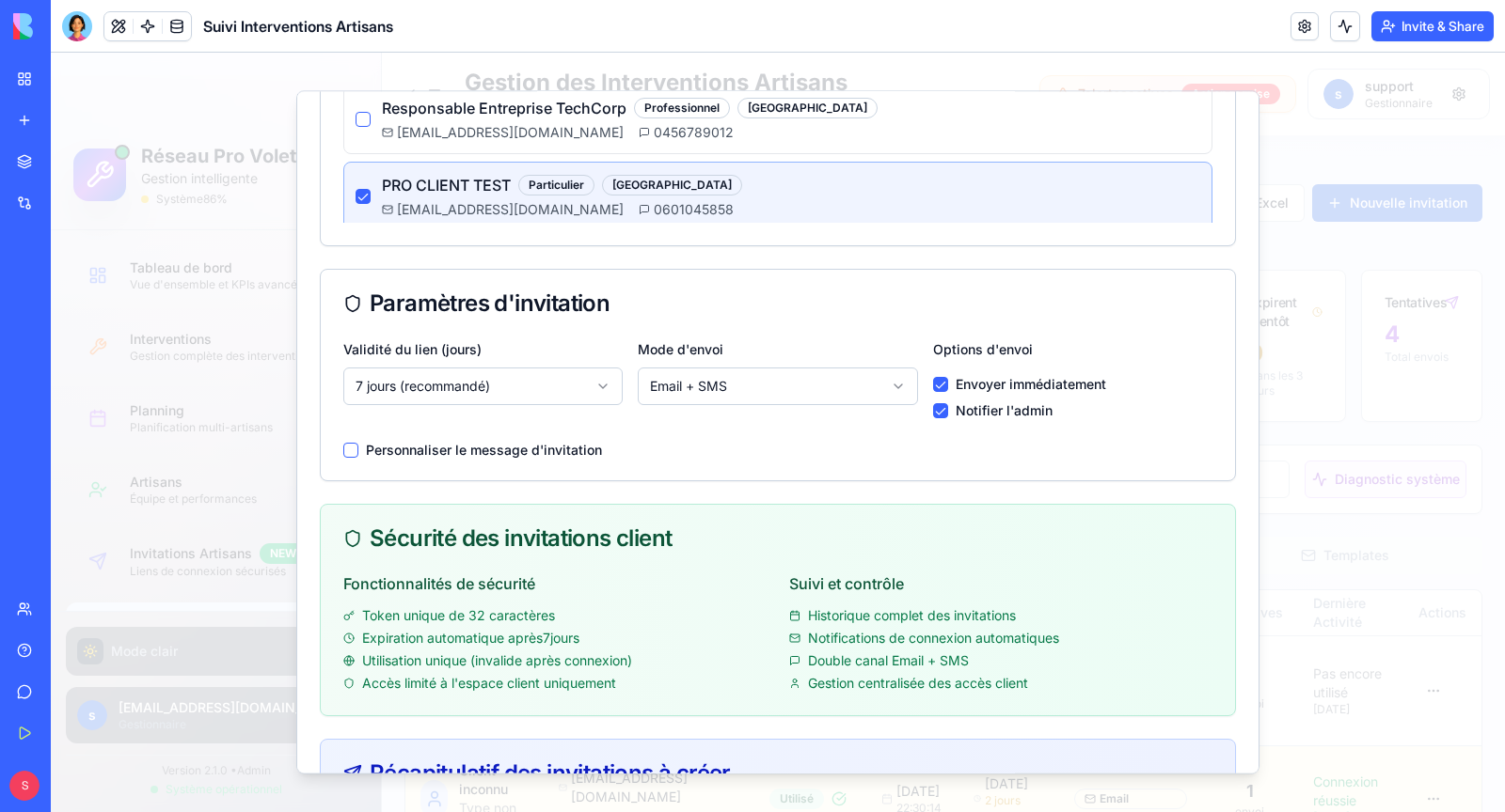
scroll to position [446, 0]
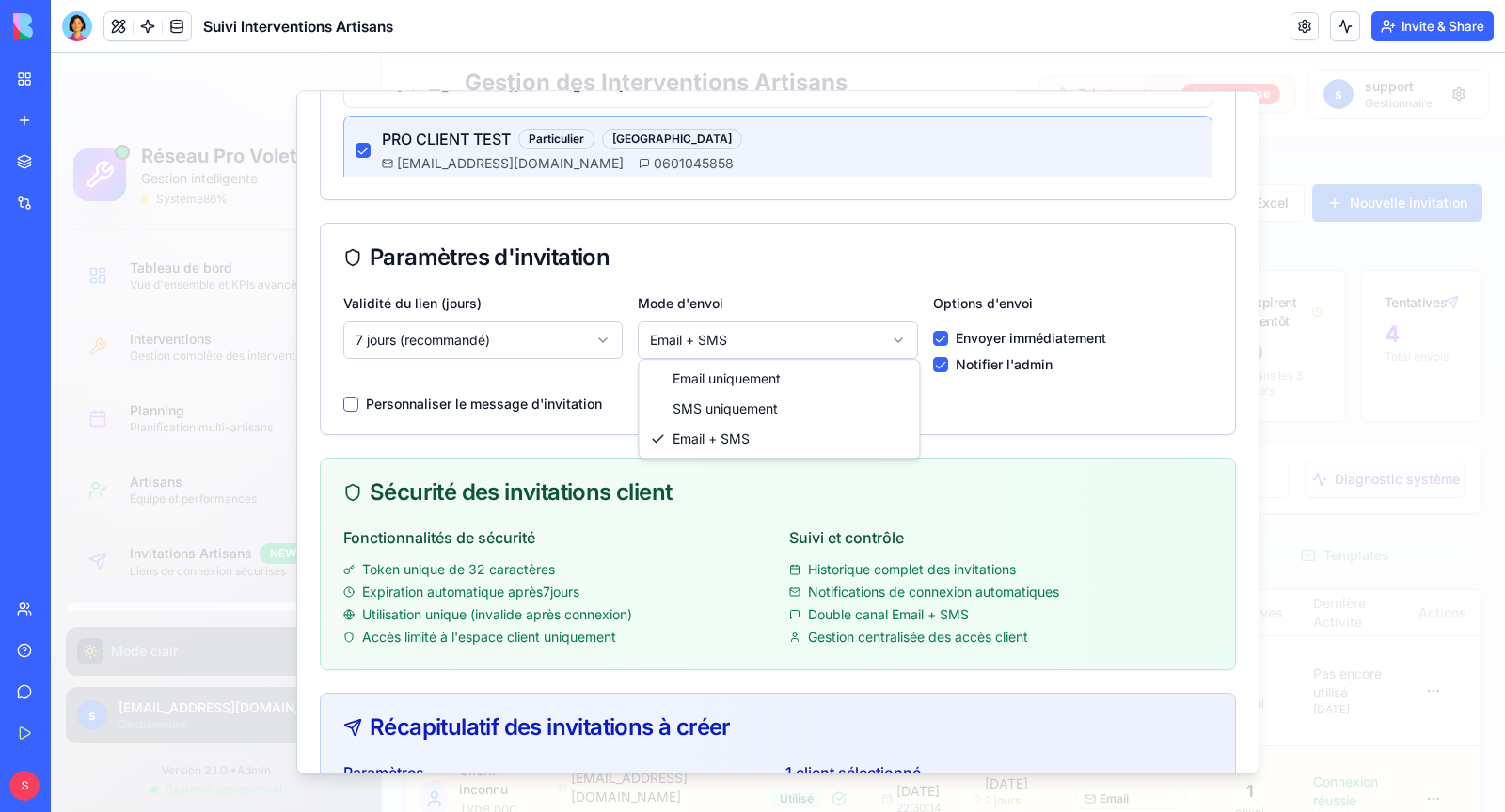
click at [774, 348] on body "Réseau Pro Volet Gestion intelligente Système 86 % Tableau de bord Vue d'ensemb…" at bounding box center [778, 519] width 1454 height 933
click at [880, 440] on div "Sélection des clients Clients existants Nouveau client Sélectionner tous les cl…" at bounding box center [778, 351] width 916 height 1299
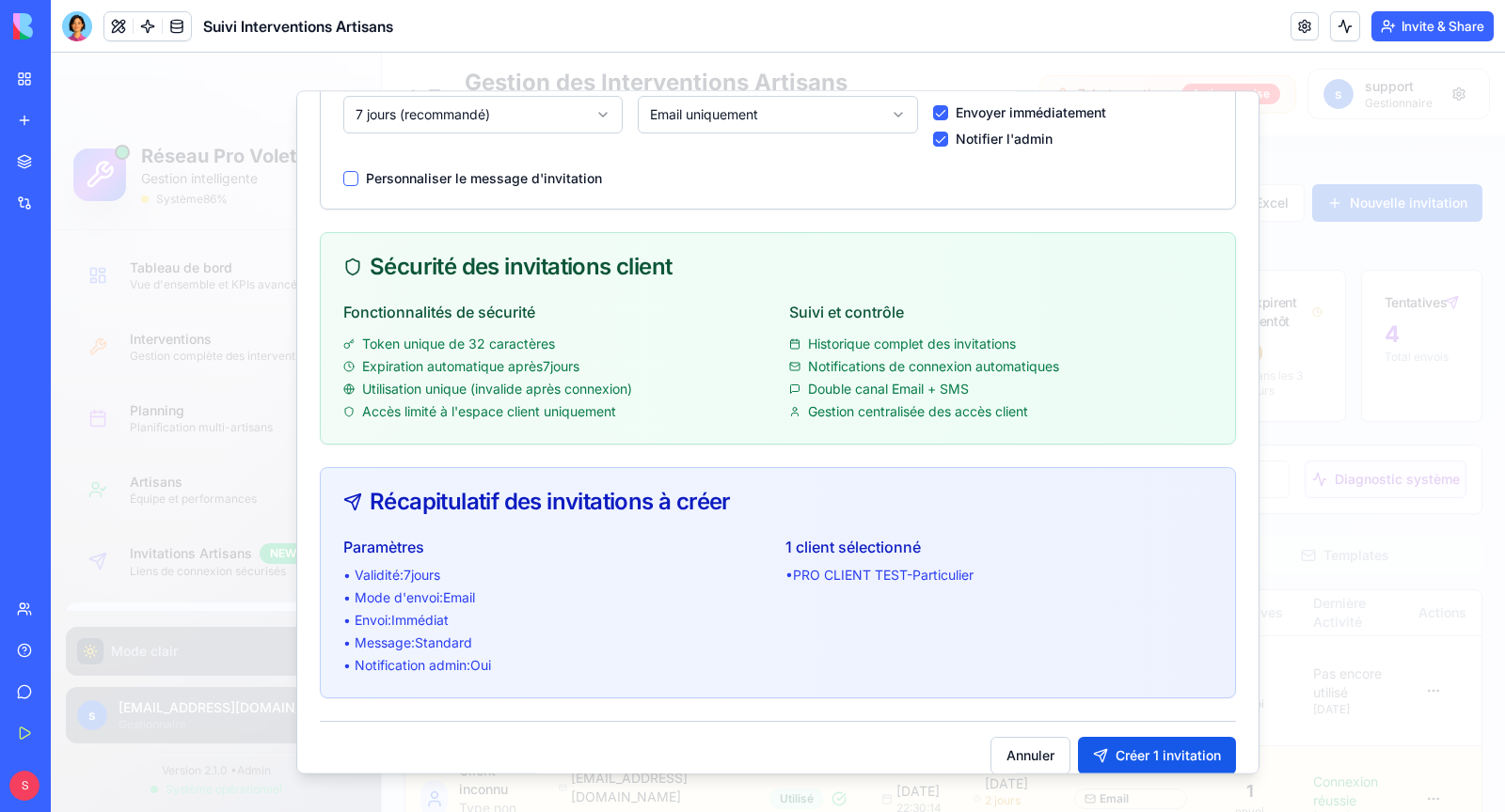
scroll to position [688, 0]
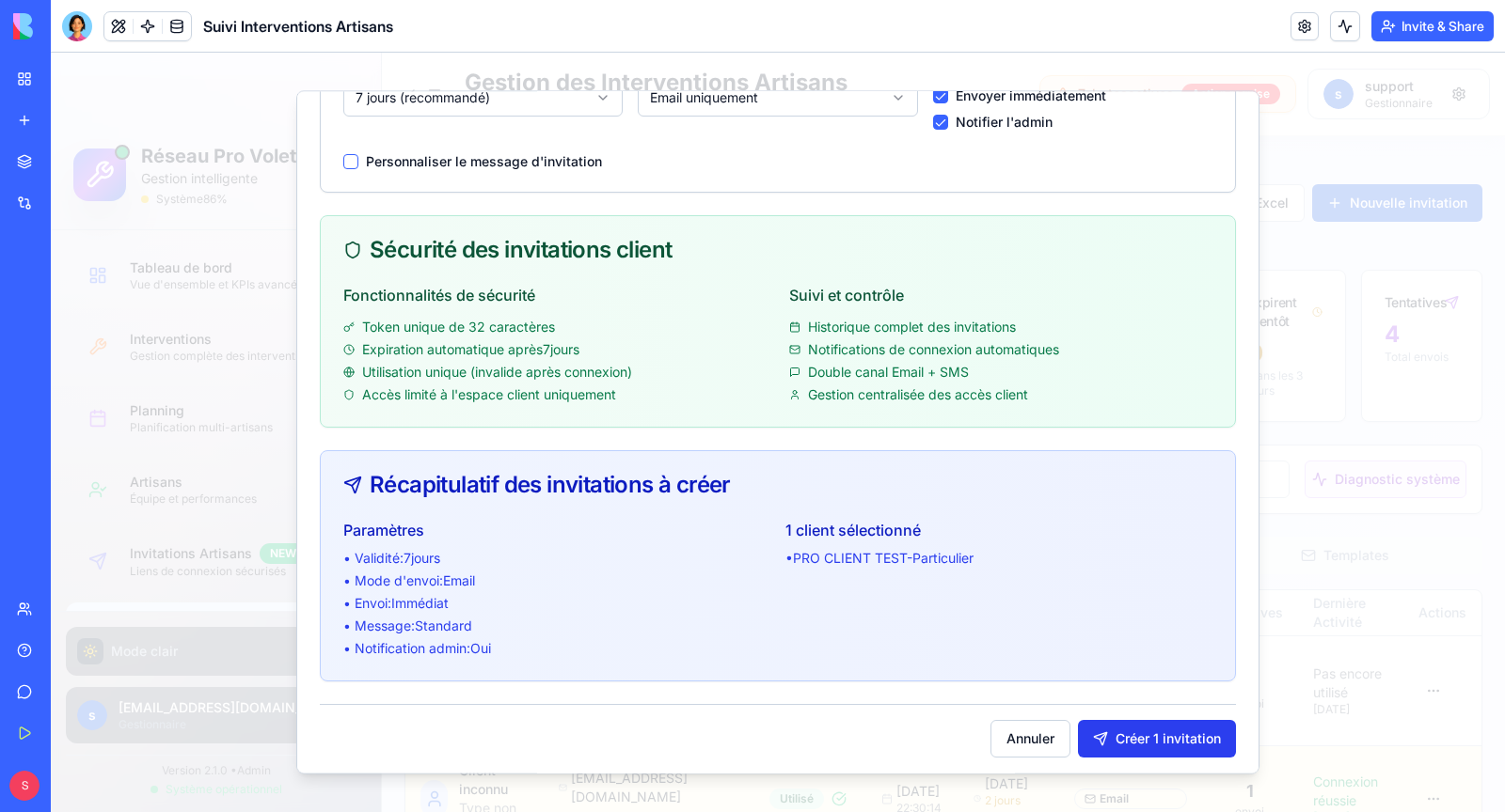
click at [1164, 736] on button "Créer 1 invitation" at bounding box center [1157, 739] width 158 height 38
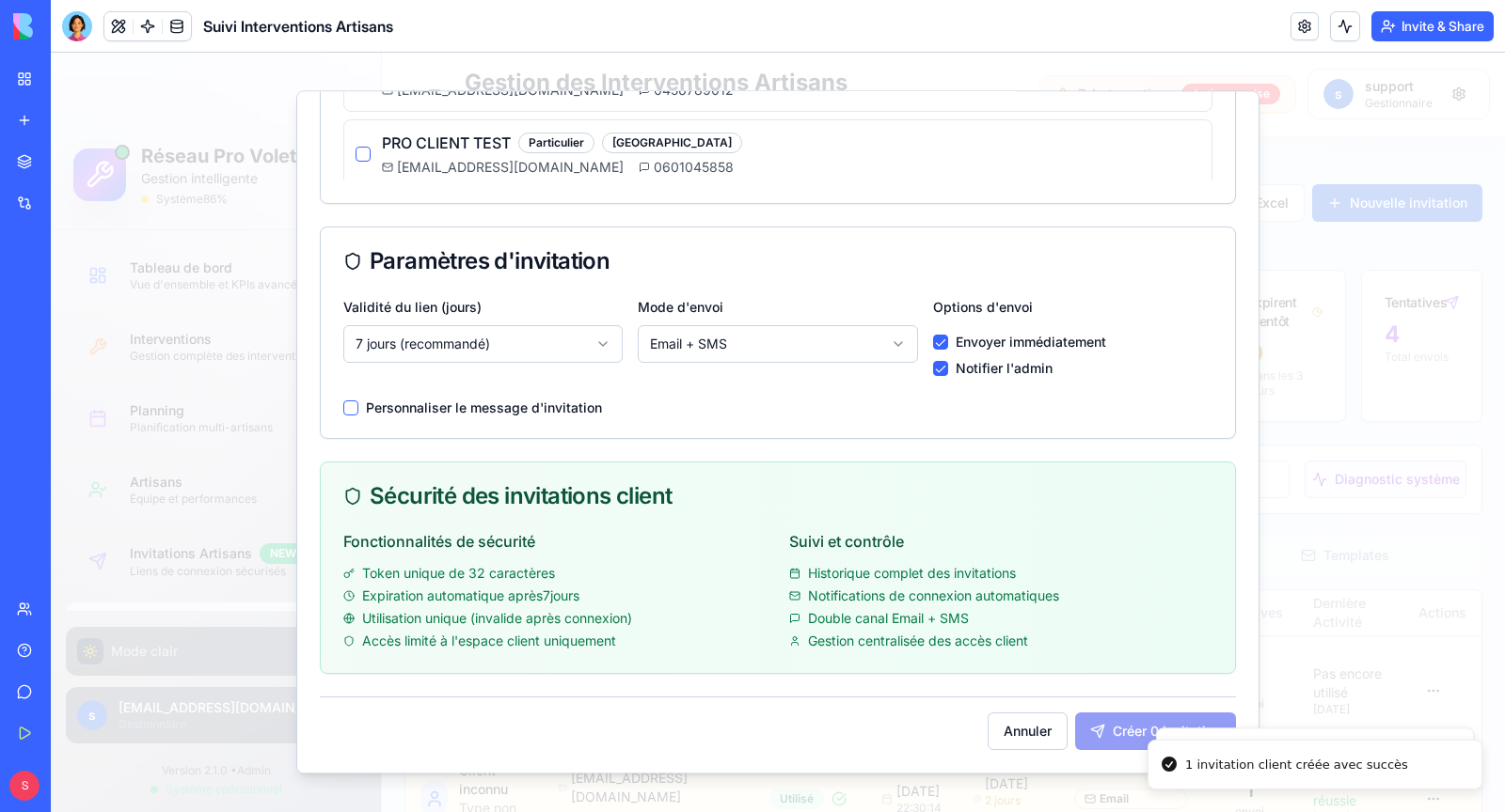
scroll to position [431, 0]
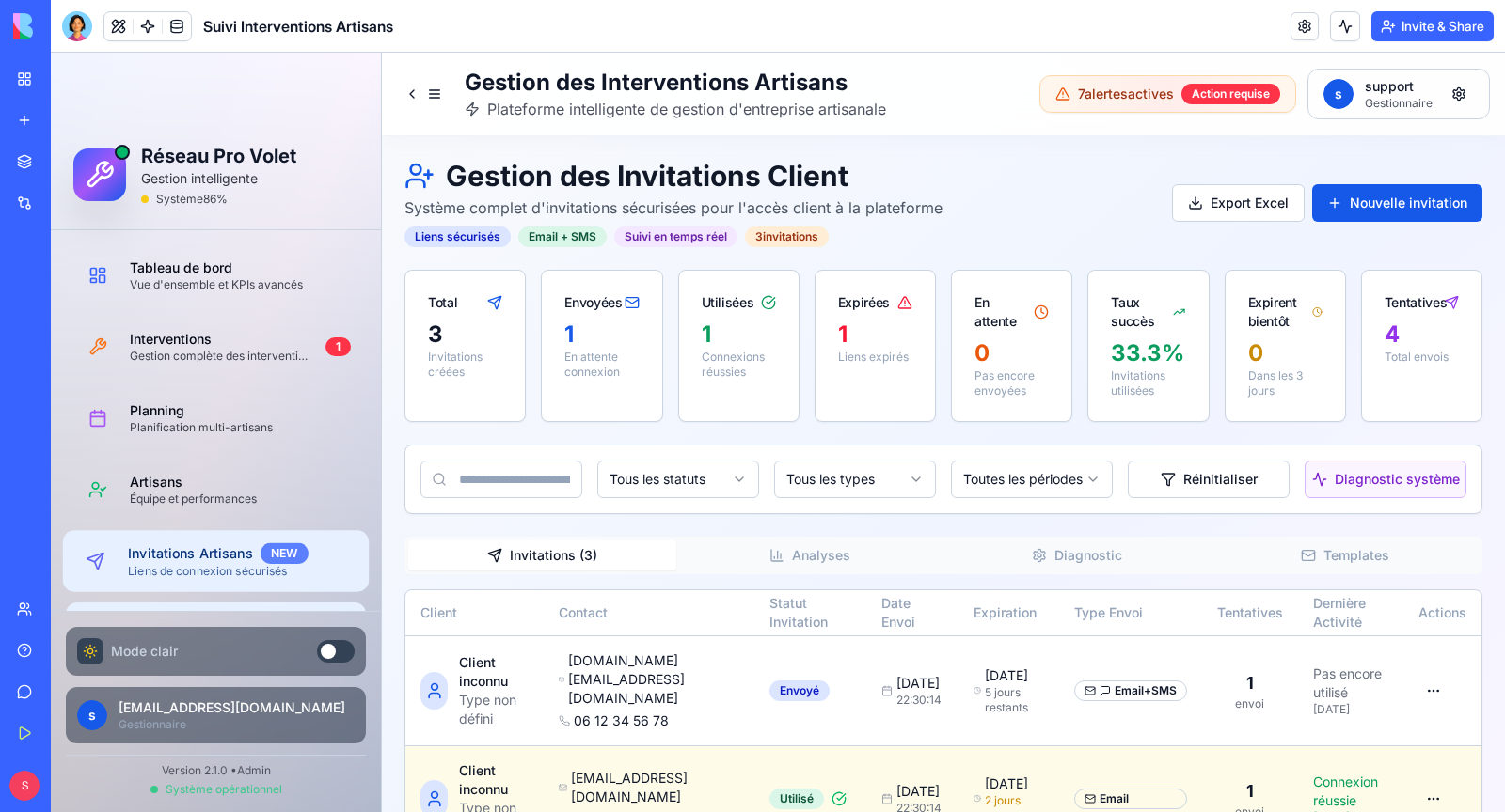
click at [282, 544] on div "NEW" at bounding box center [284, 554] width 48 height 21
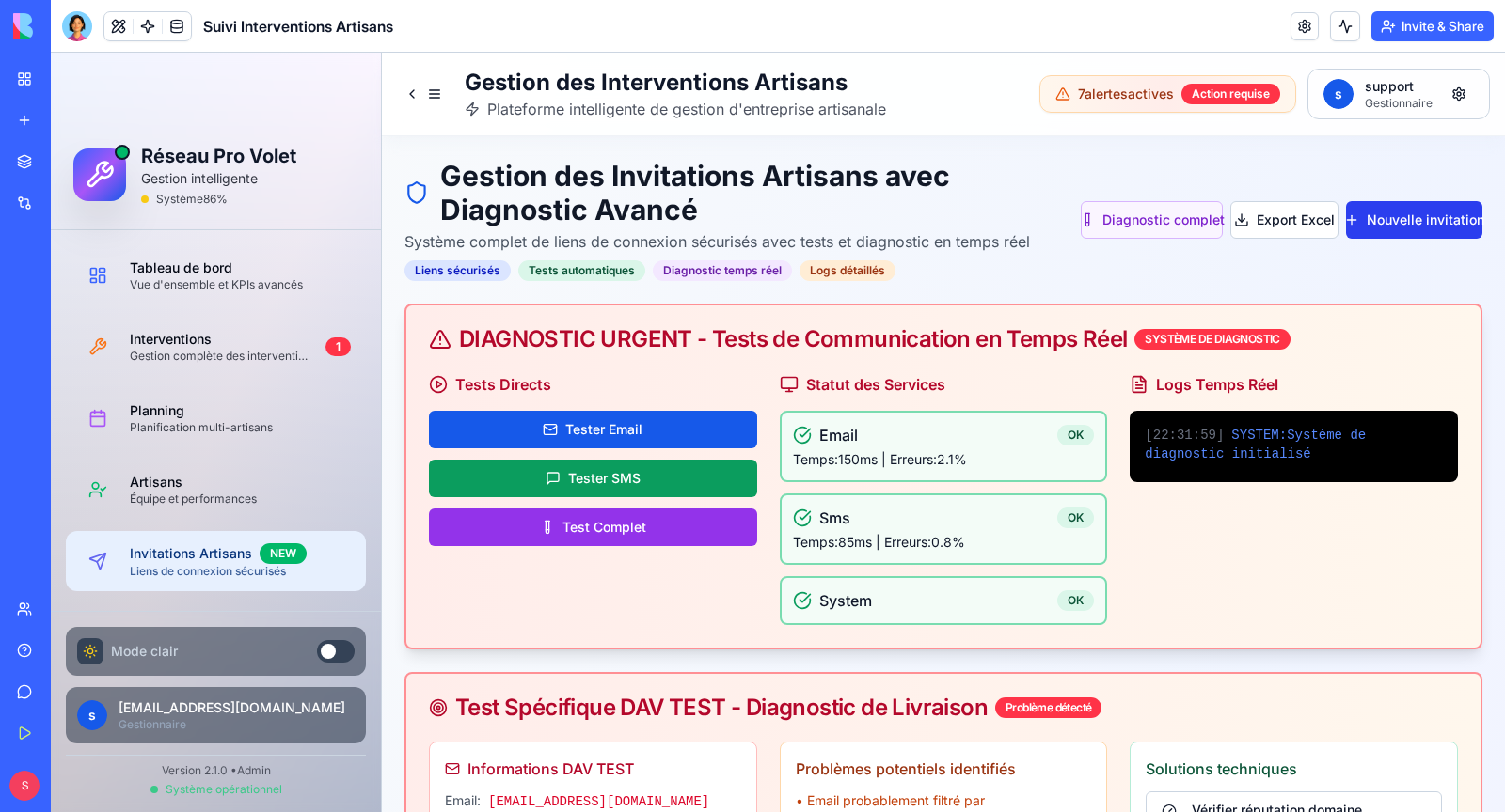
click at [1408, 222] on button "Nouvelle invitation" at bounding box center [1414, 220] width 136 height 38
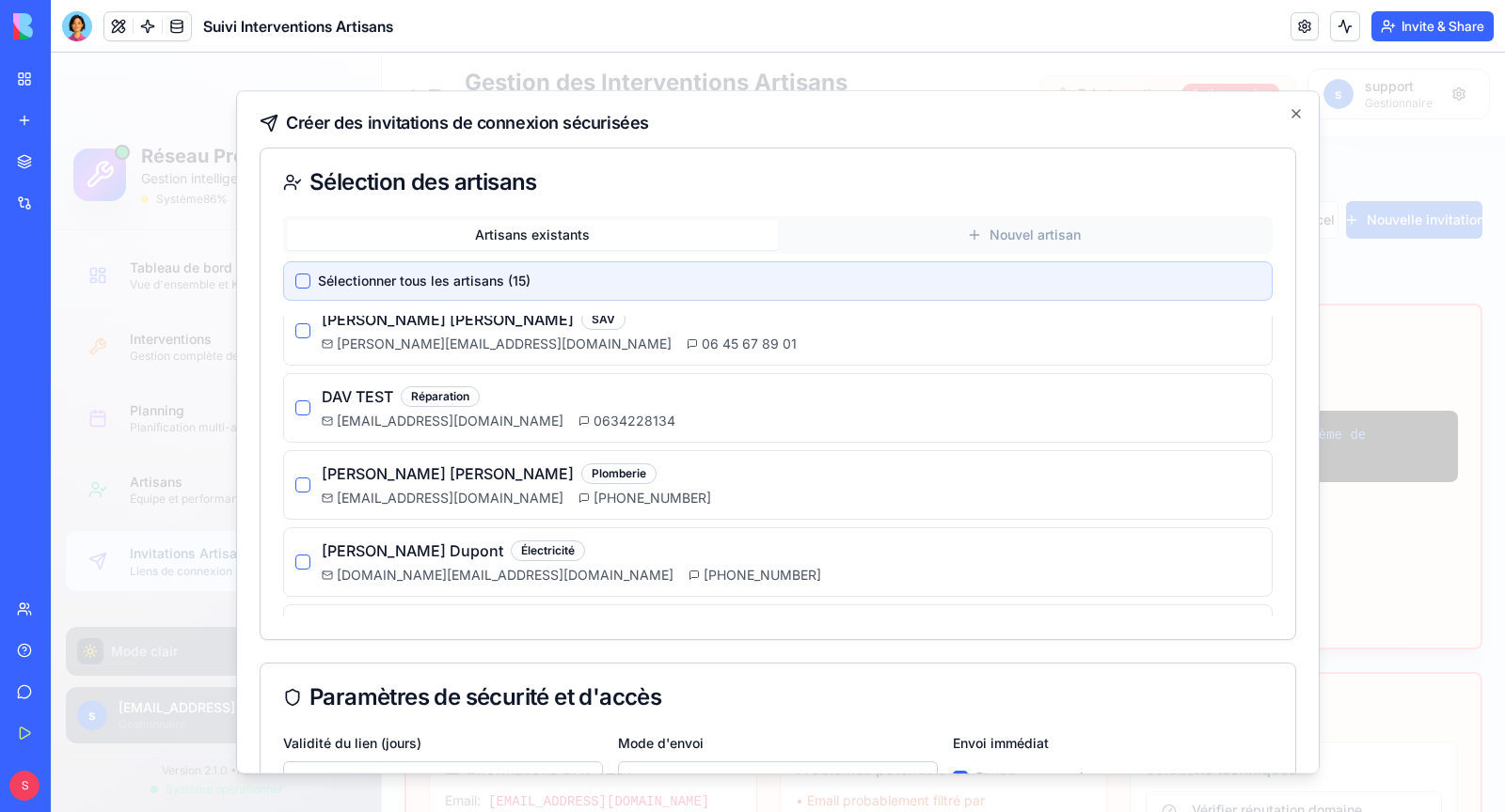
scroll to position [246, 0]
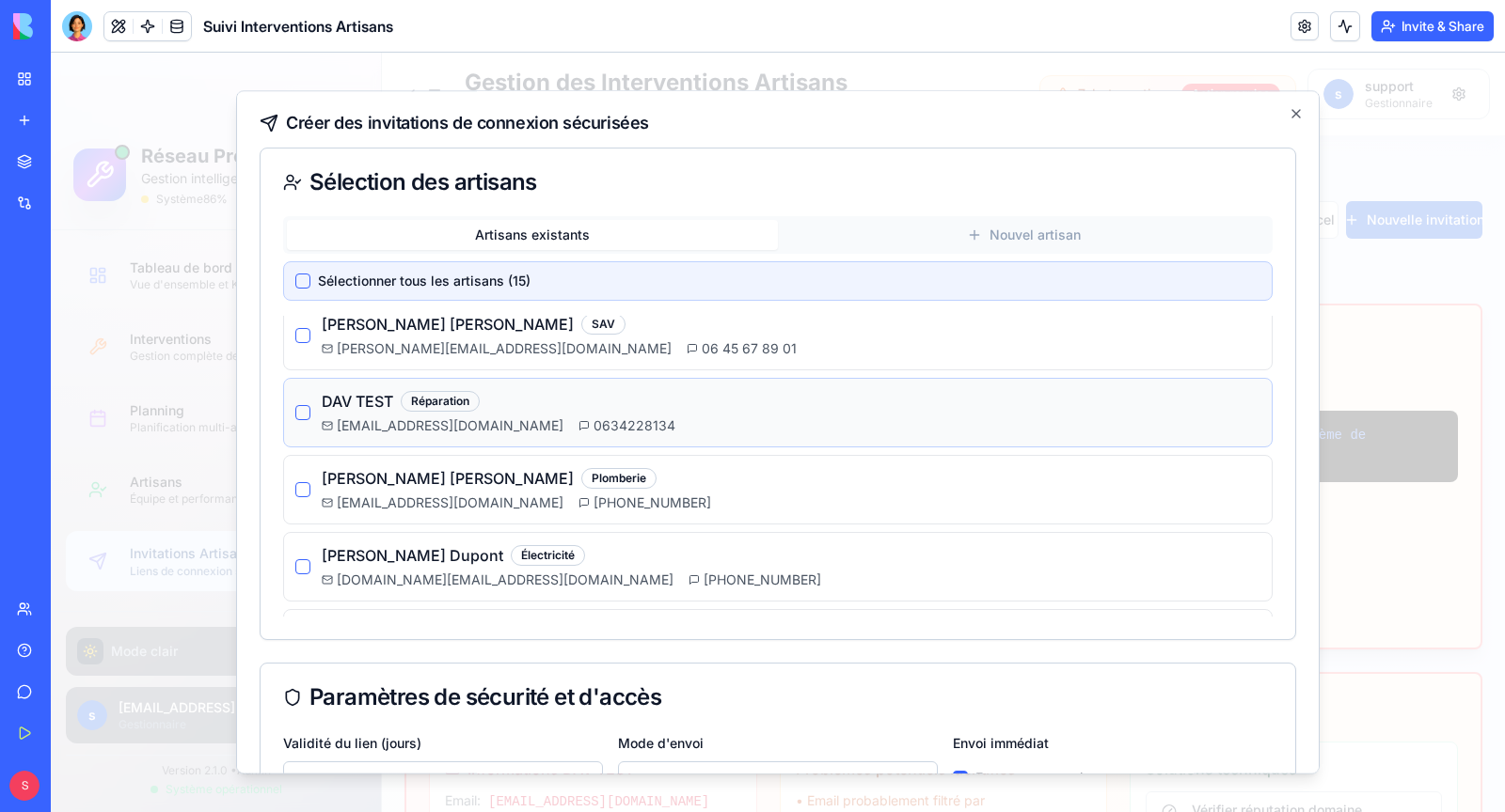
click at [297, 396] on div "DAV TEST Réparation [EMAIL_ADDRESS][DOMAIN_NAME] 0634228134" at bounding box center [777, 412] width 965 height 45
click at [297, 405] on button "button" at bounding box center [302, 412] width 15 height 15
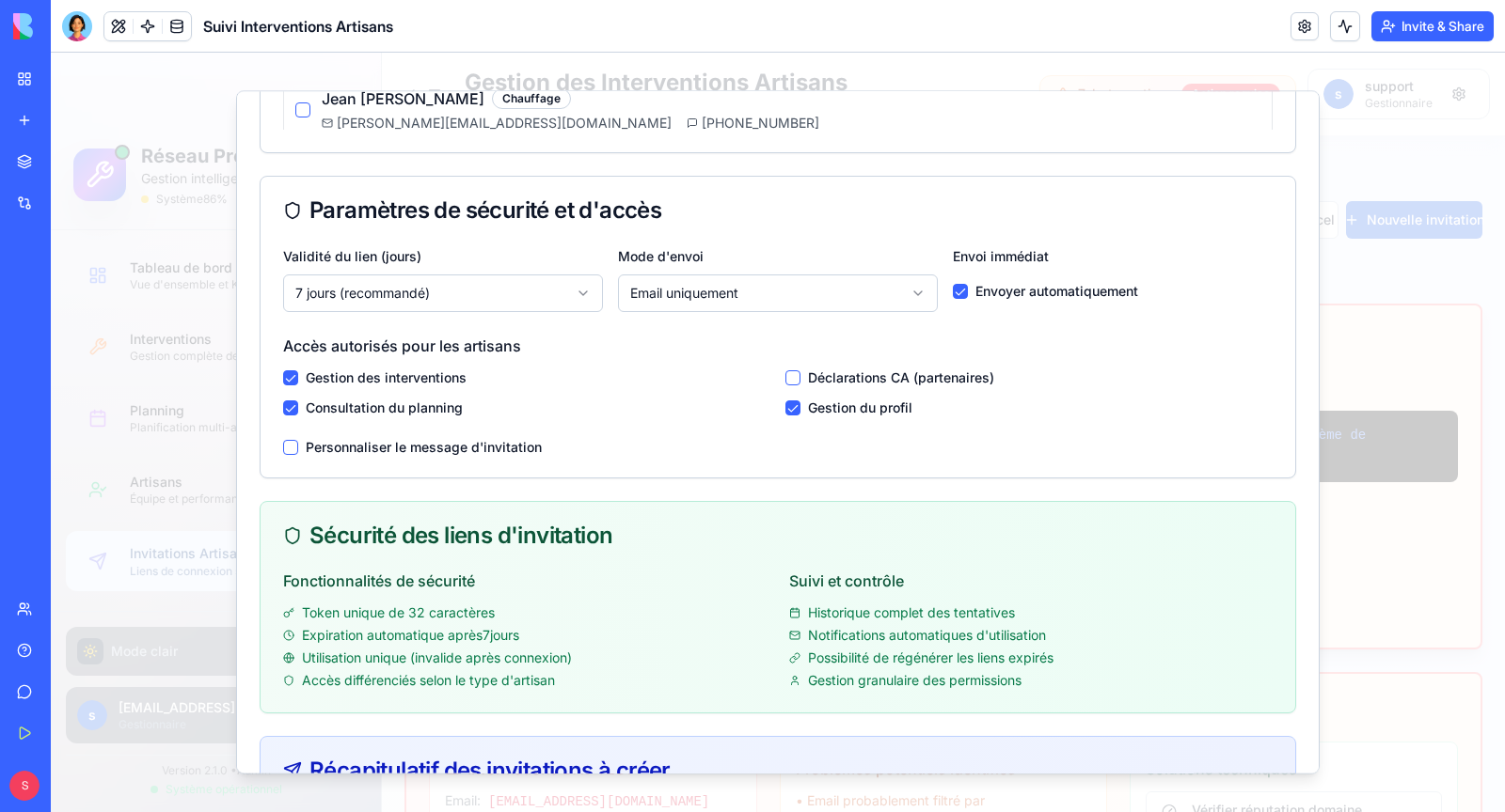
scroll to position [497, 0]
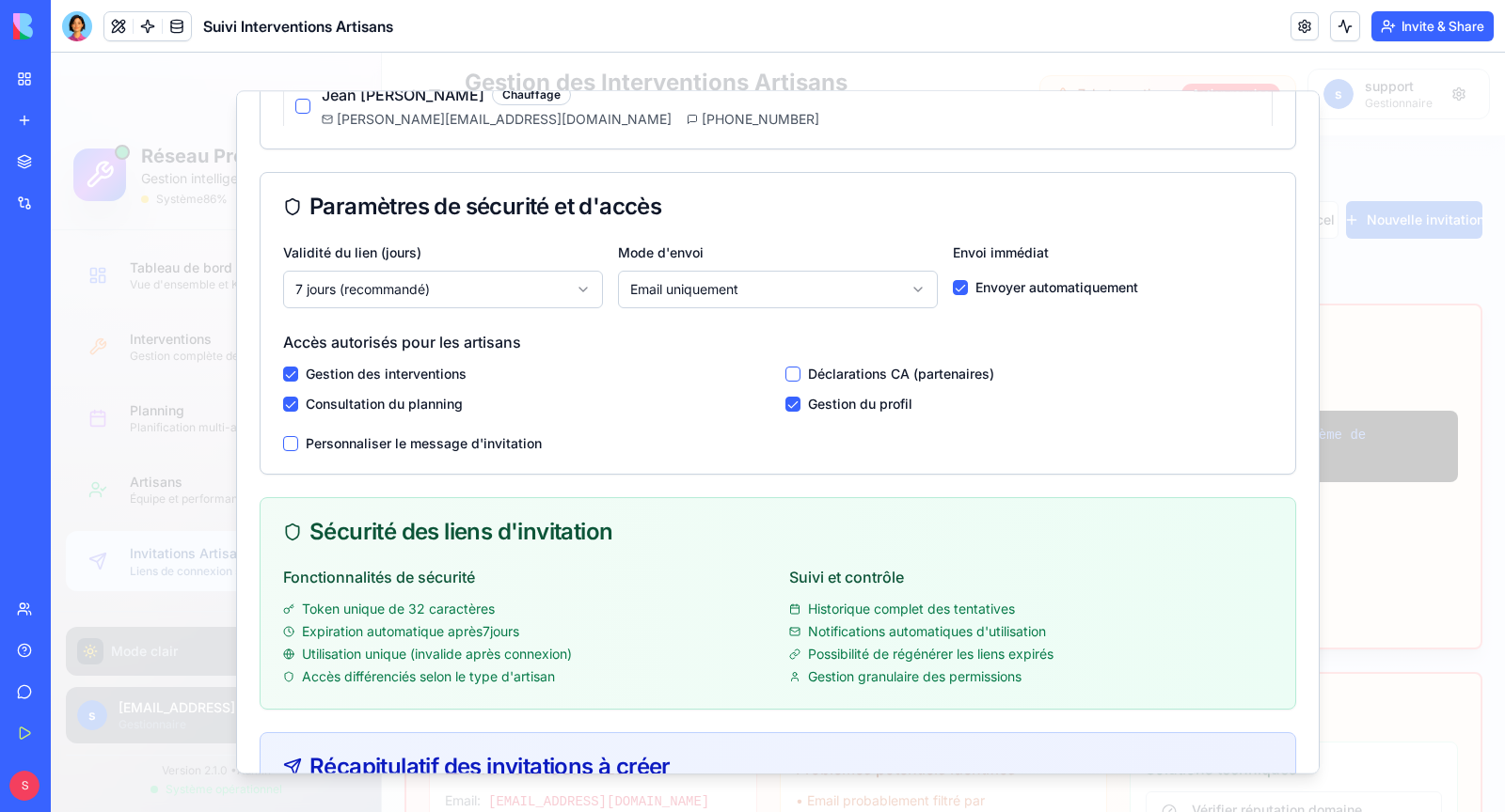
click at [789, 370] on button "button" at bounding box center [792, 374] width 15 height 15
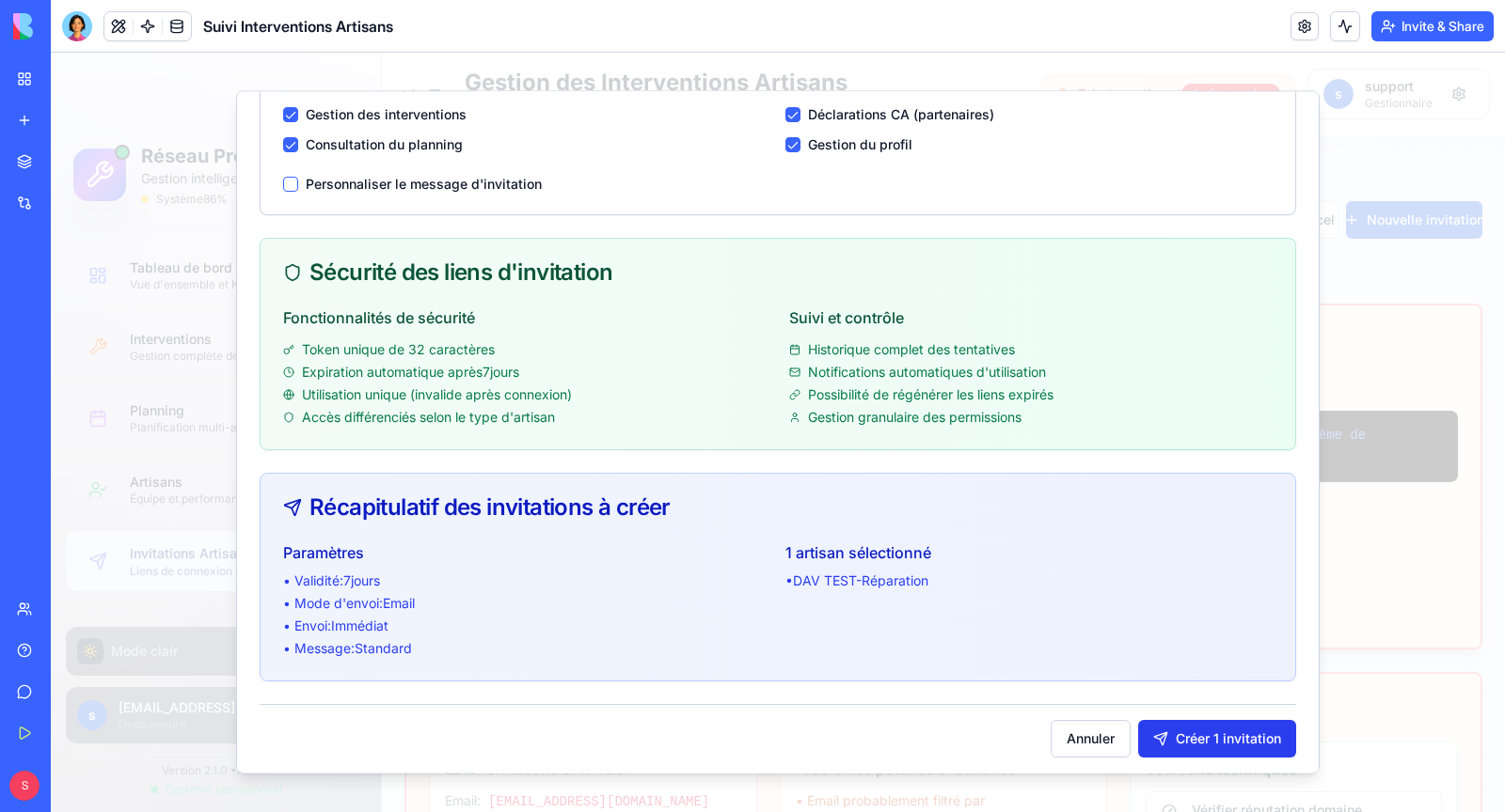
click at [1194, 732] on button "Créer 1 invitation" at bounding box center [1217, 739] width 158 height 38
click at [1386, 626] on div at bounding box center [778, 433] width 1454 height 760
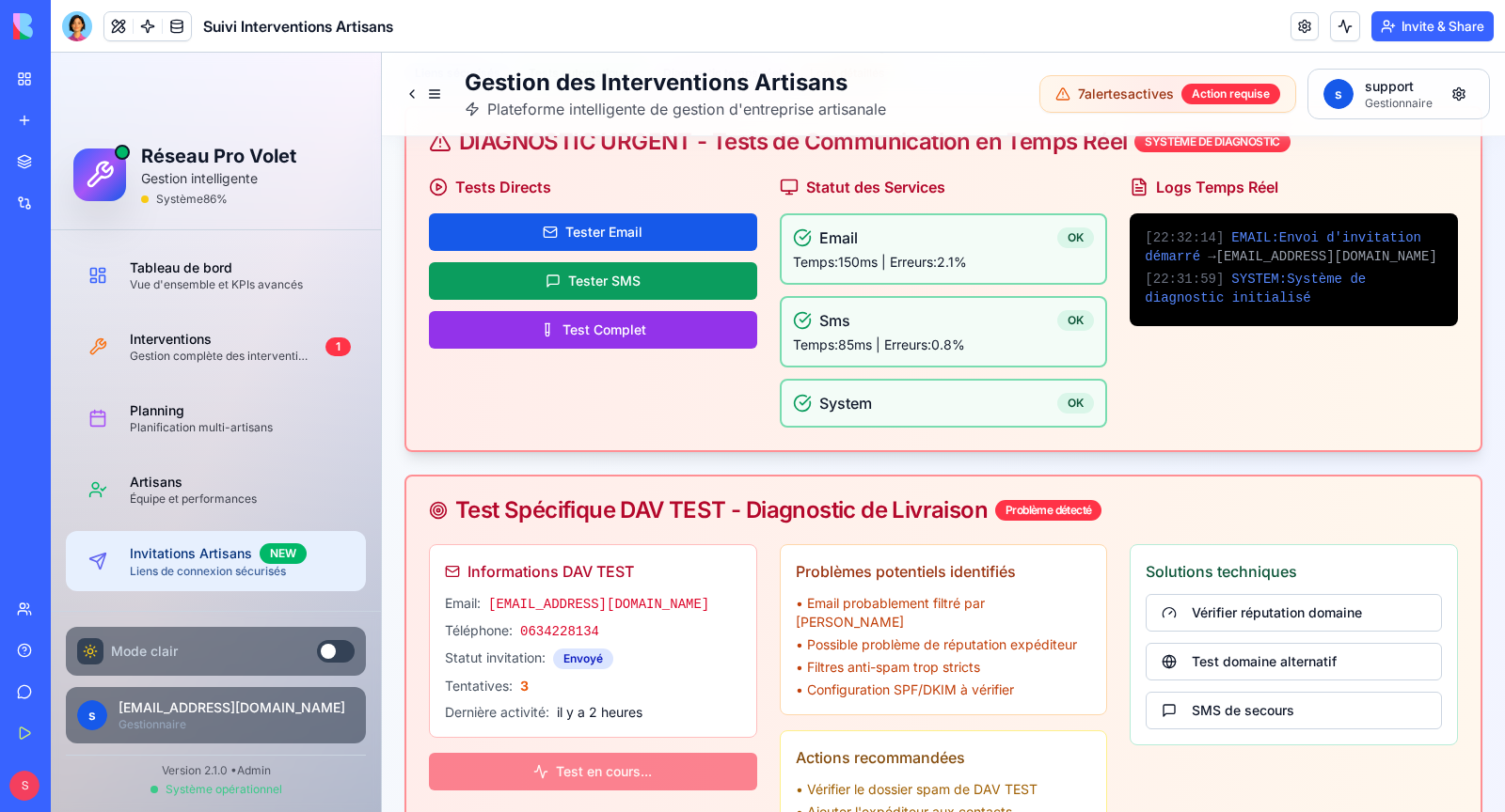
scroll to position [0, 0]
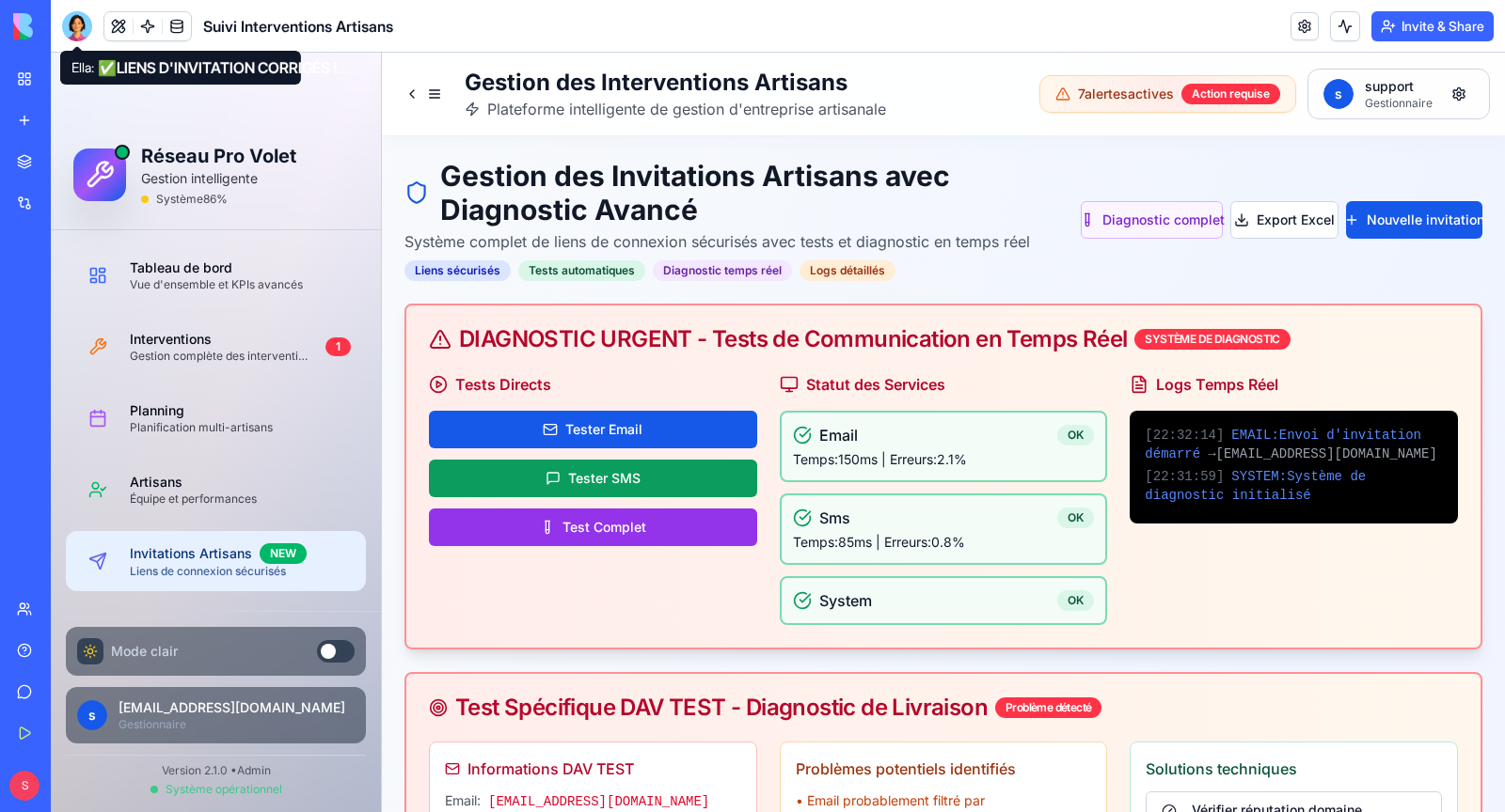
click at [82, 27] on div at bounding box center [77, 26] width 30 height 30
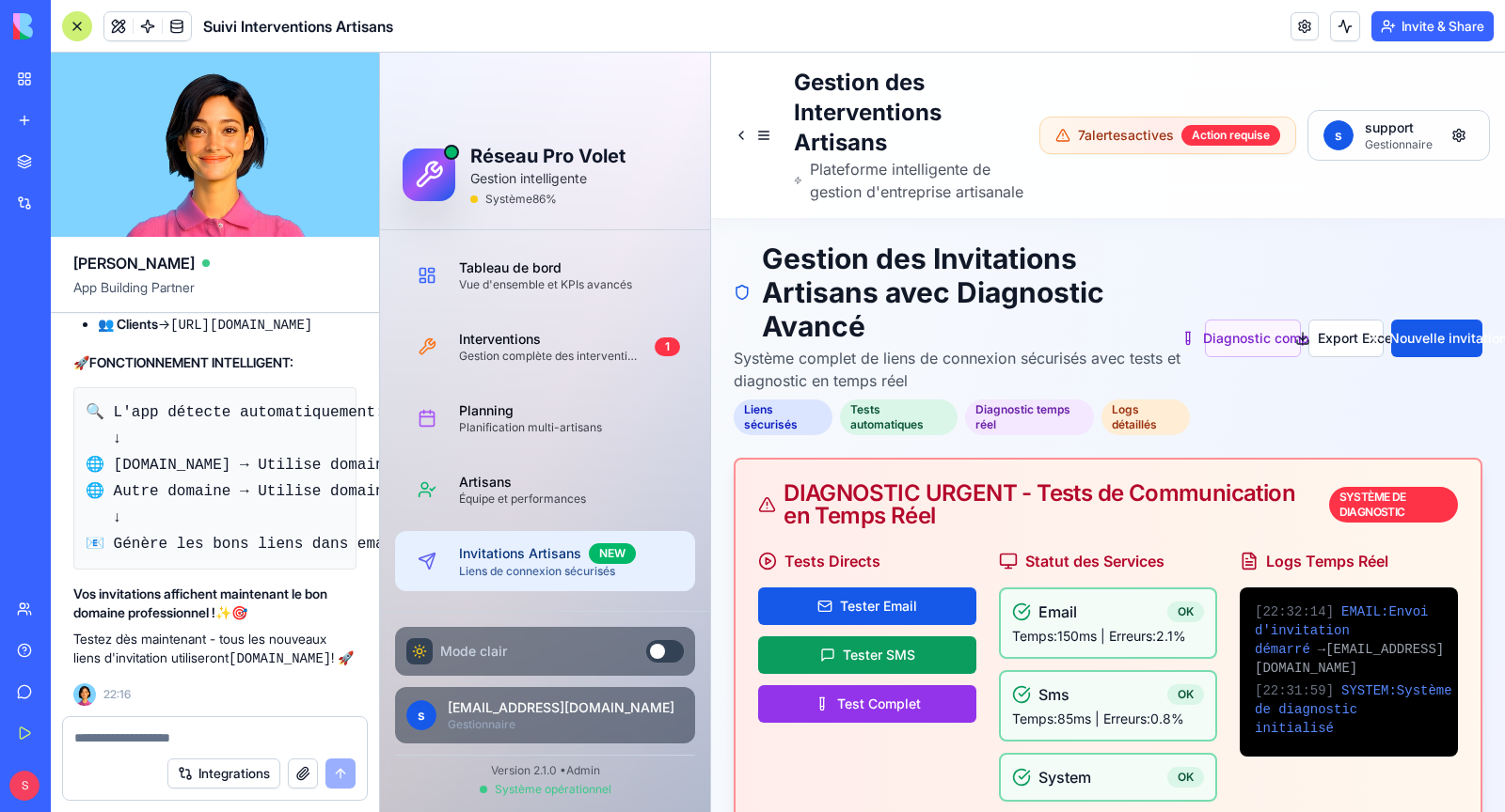
click at [163, 738] on textarea at bounding box center [214, 738] width 281 height 19
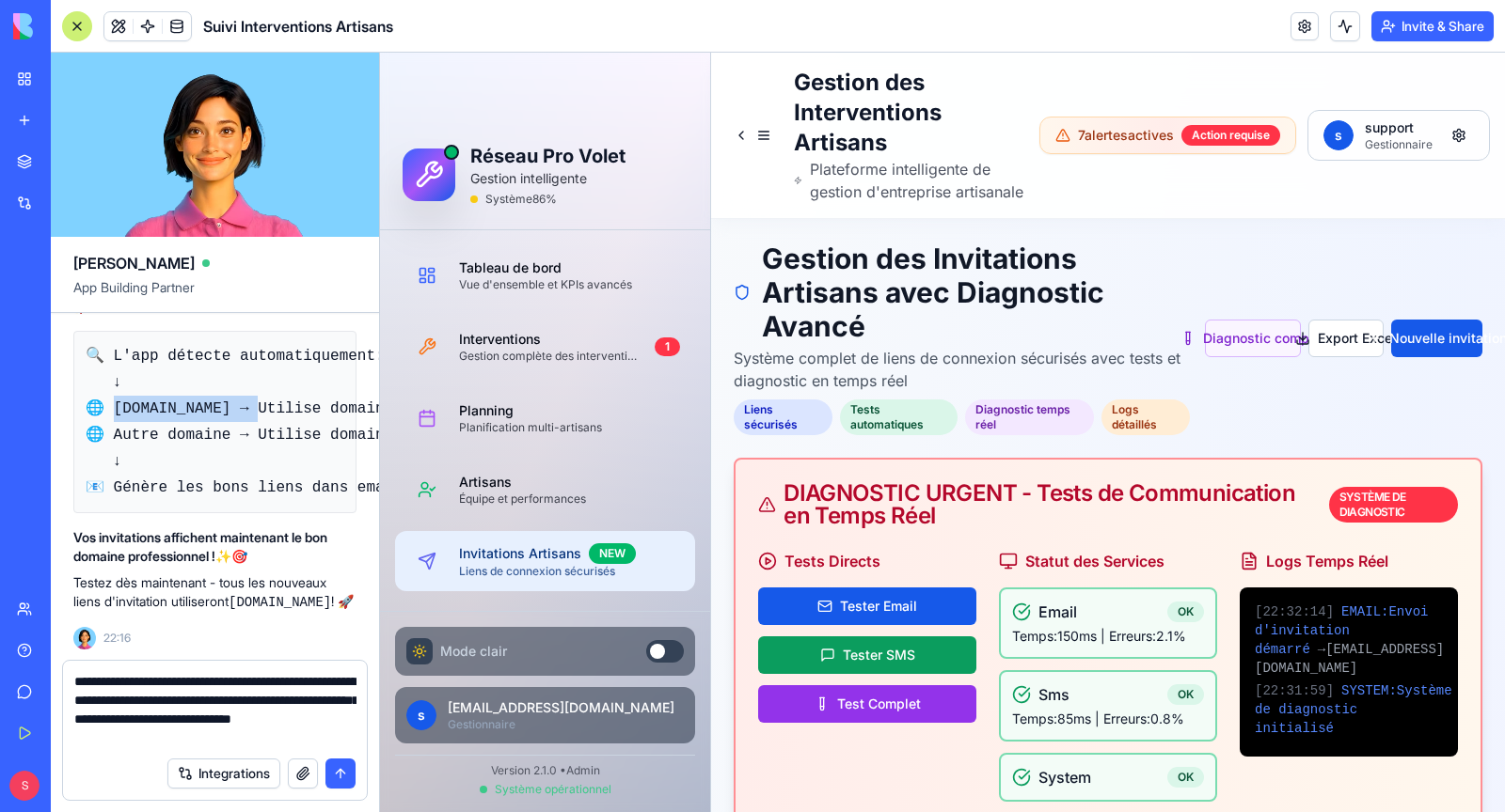
drag, startPoint x: 254, startPoint y: 446, endPoint x: 112, endPoint y: 450, distance: 142.1
click at [112, 450] on code "🔍 L'app détecte automatiquement: ↓ 🌐 [DOMAIN_NAME] → Utilise domaine personnali…" at bounding box center [298, 422] width 425 height 149
copy code "[DOMAIN_NAME] →"
click at [330, 742] on textarea "**********" at bounding box center [215, 709] width 282 height 75
paste textarea "**********"
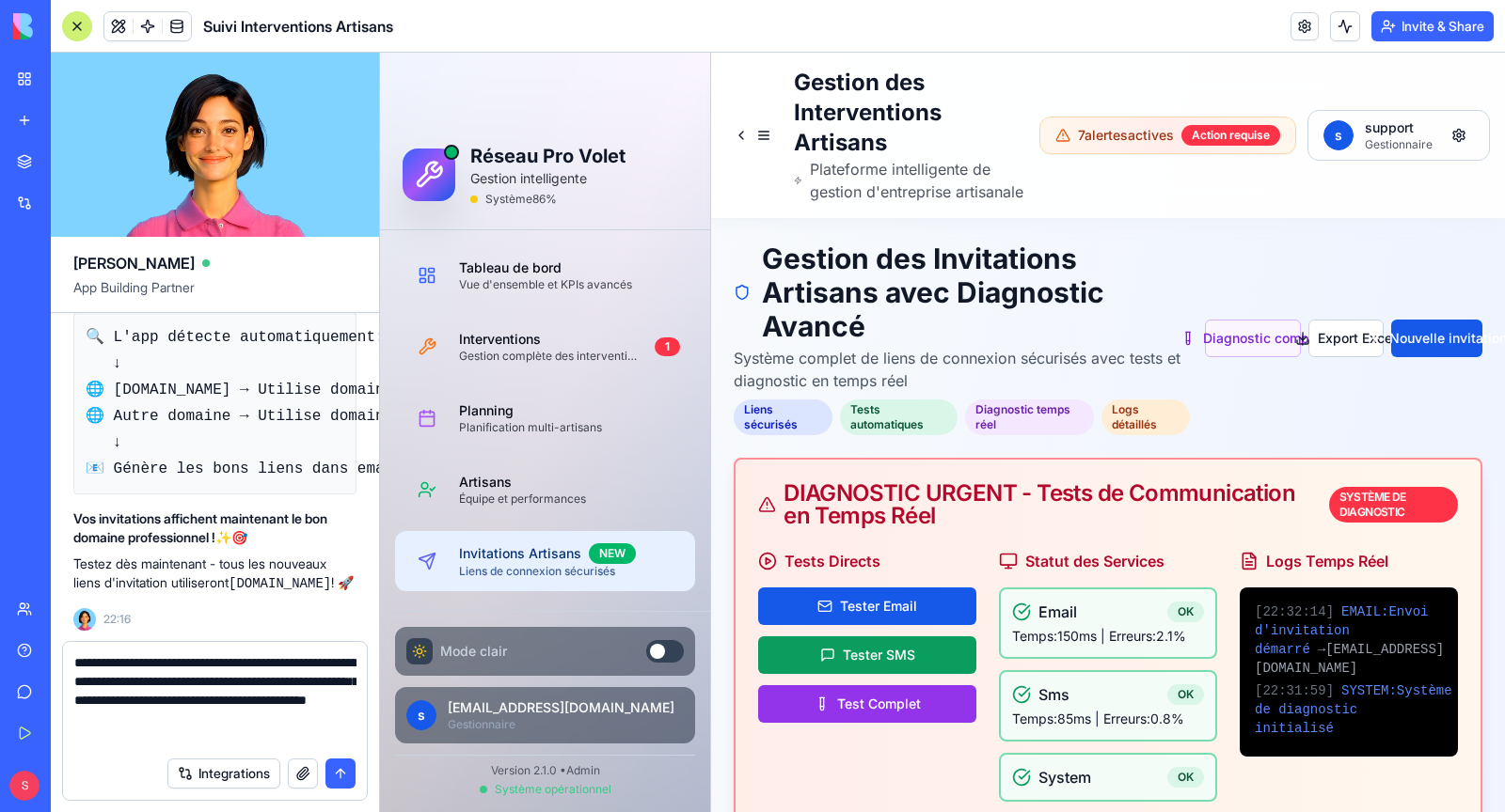
click at [303, 720] on textarea "**********" at bounding box center [215, 701] width 282 height 94
click at [354, 739] on textarea "**********" at bounding box center [215, 701] width 282 height 94
type textarea "**********"
click at [351, 781] on button "submit" at bounding box center [340, 774] width 30 height 30
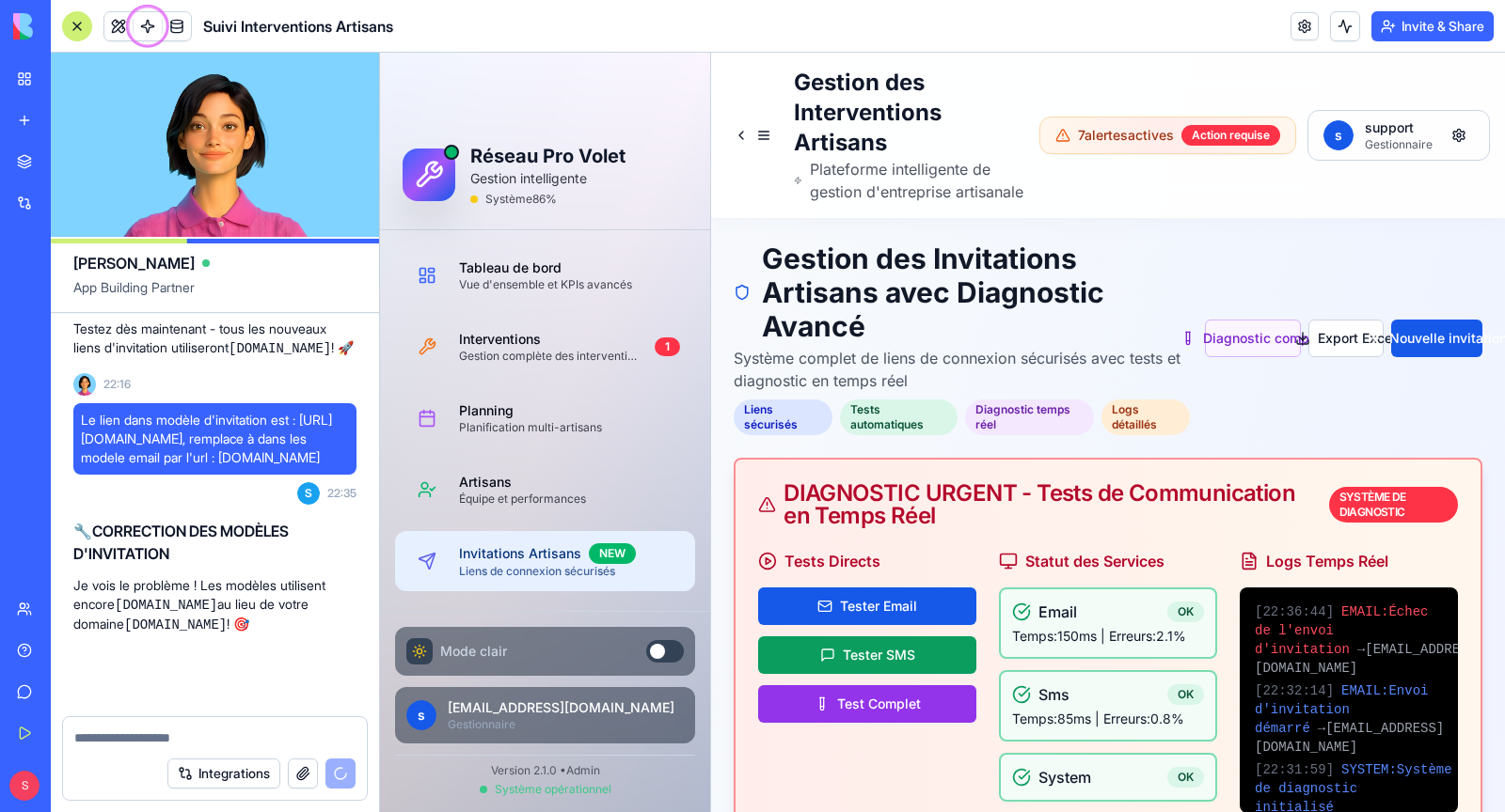
scroll to position [320211, 0]
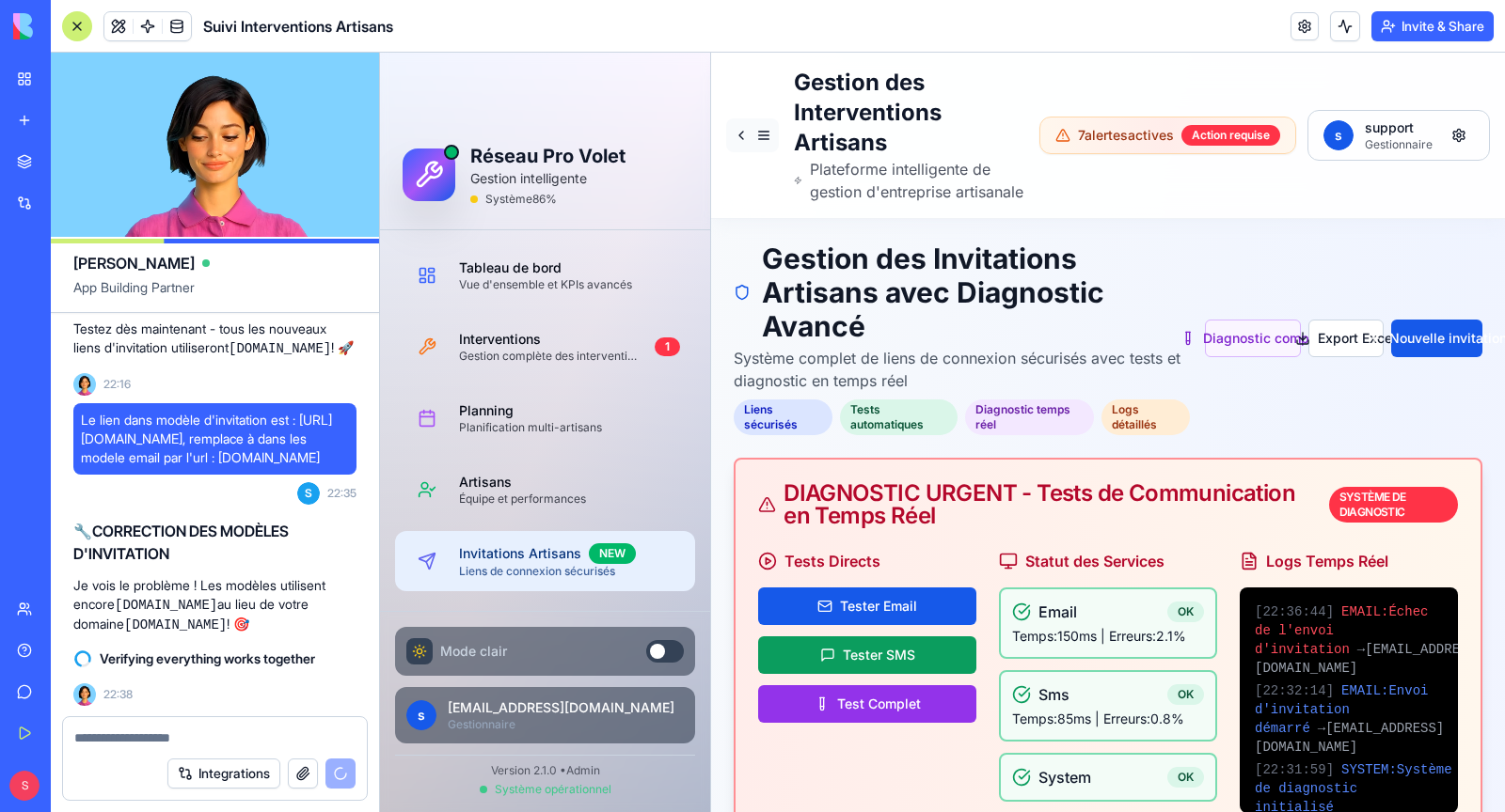
click at [769, 152] on button at bounding box center [752, 135] width 53 height 34
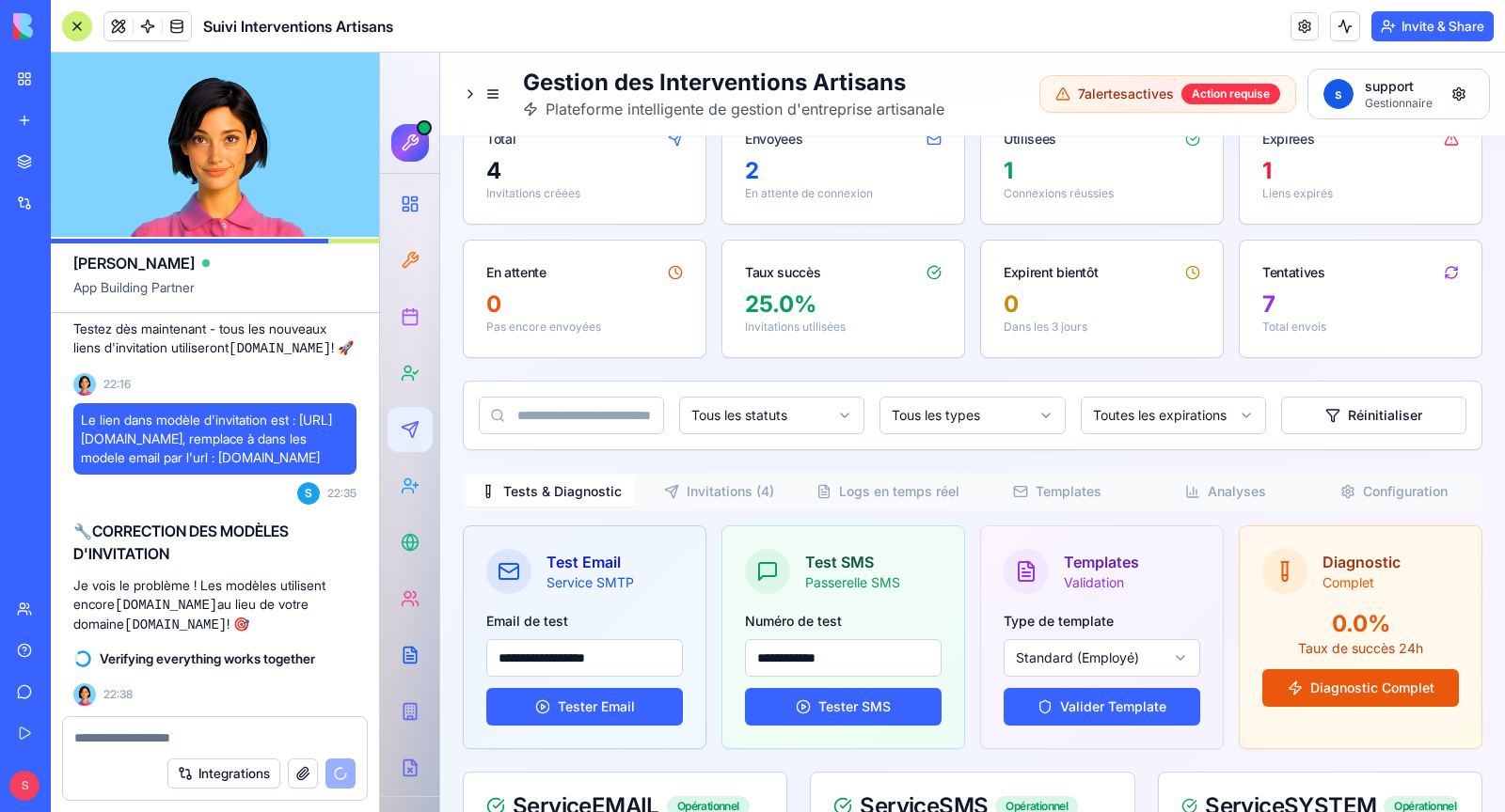
scroll to position [2111, 0]
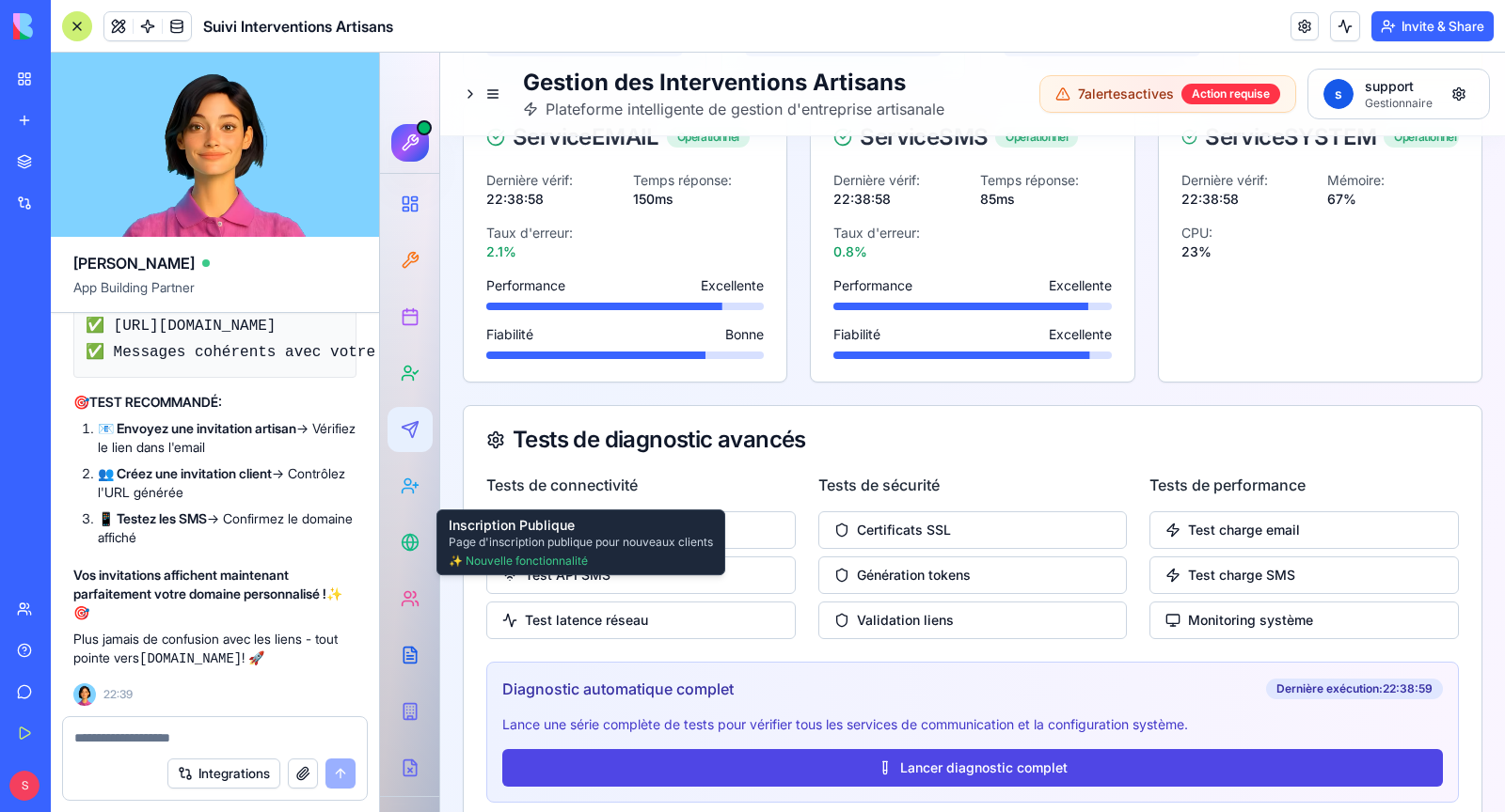
scroll to position [321703, 0]
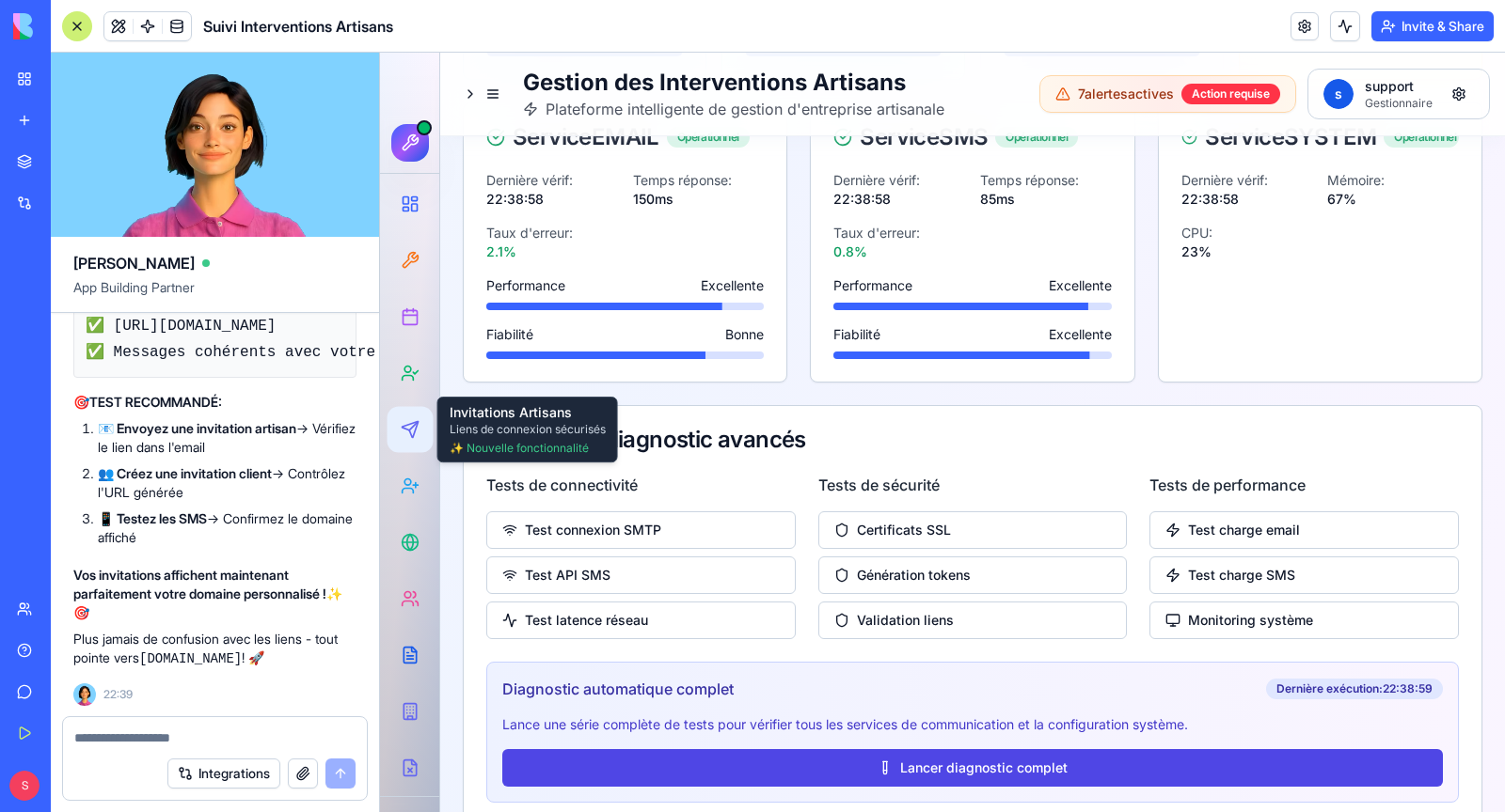
click at [420, 442] on div at bounding box center [410, 430] width 35 height 35
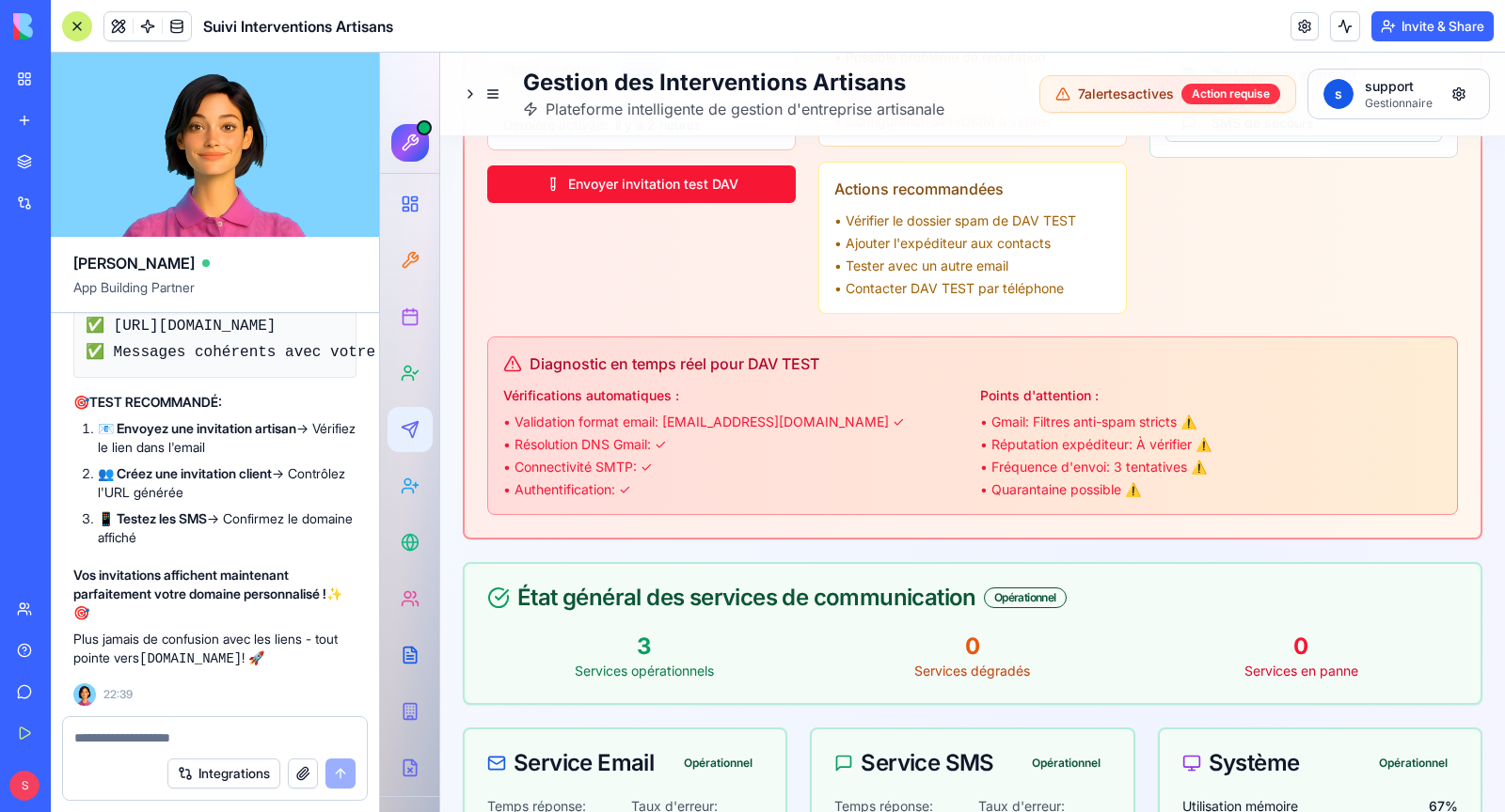
scroll to position [0, 0]
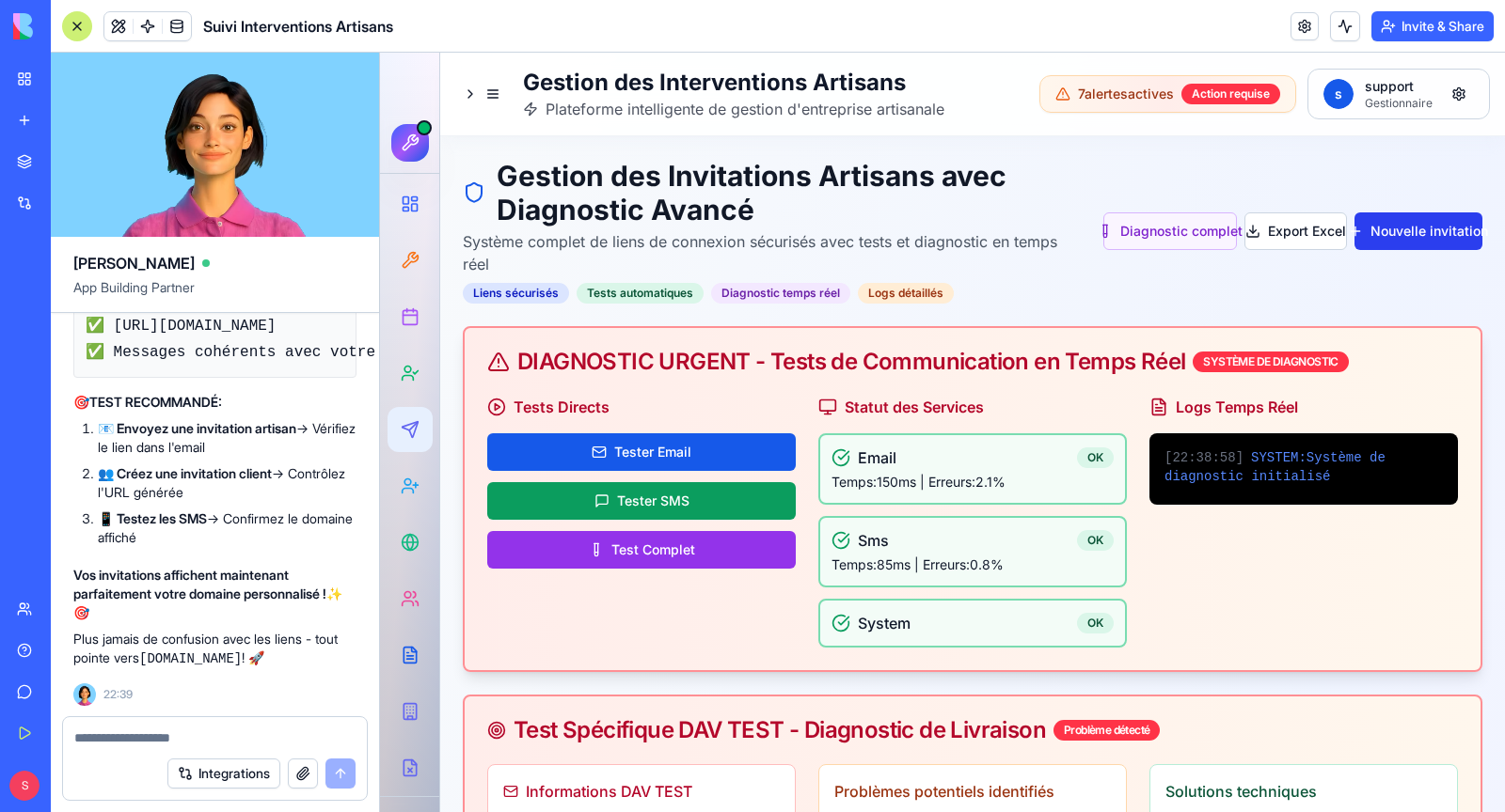
click at [1391, 242] on button "Nouvelle invitation" at bounding box center [1418, 232] width 128 height 38
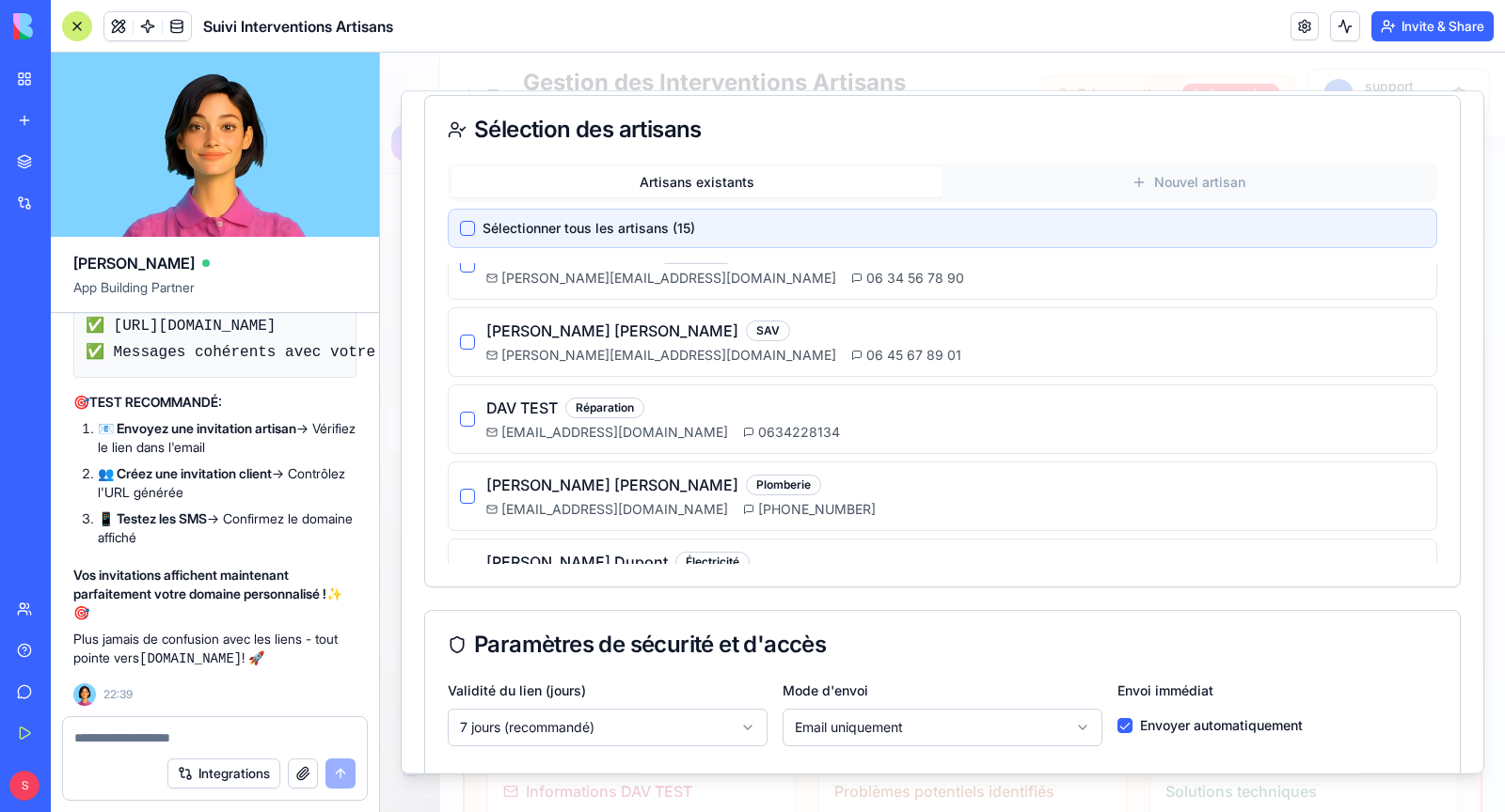
scroll to position [186, 0]
click at [474, 418] on div "DAV TEST Réparation [EMAIL_ADDRESS][DOMAIN_NAME] 0634228134" at bounding box center [942, 420] width 965 height 45
click at [469, 417] on button "button" at bounding box center [467, 420] width 15 height 15
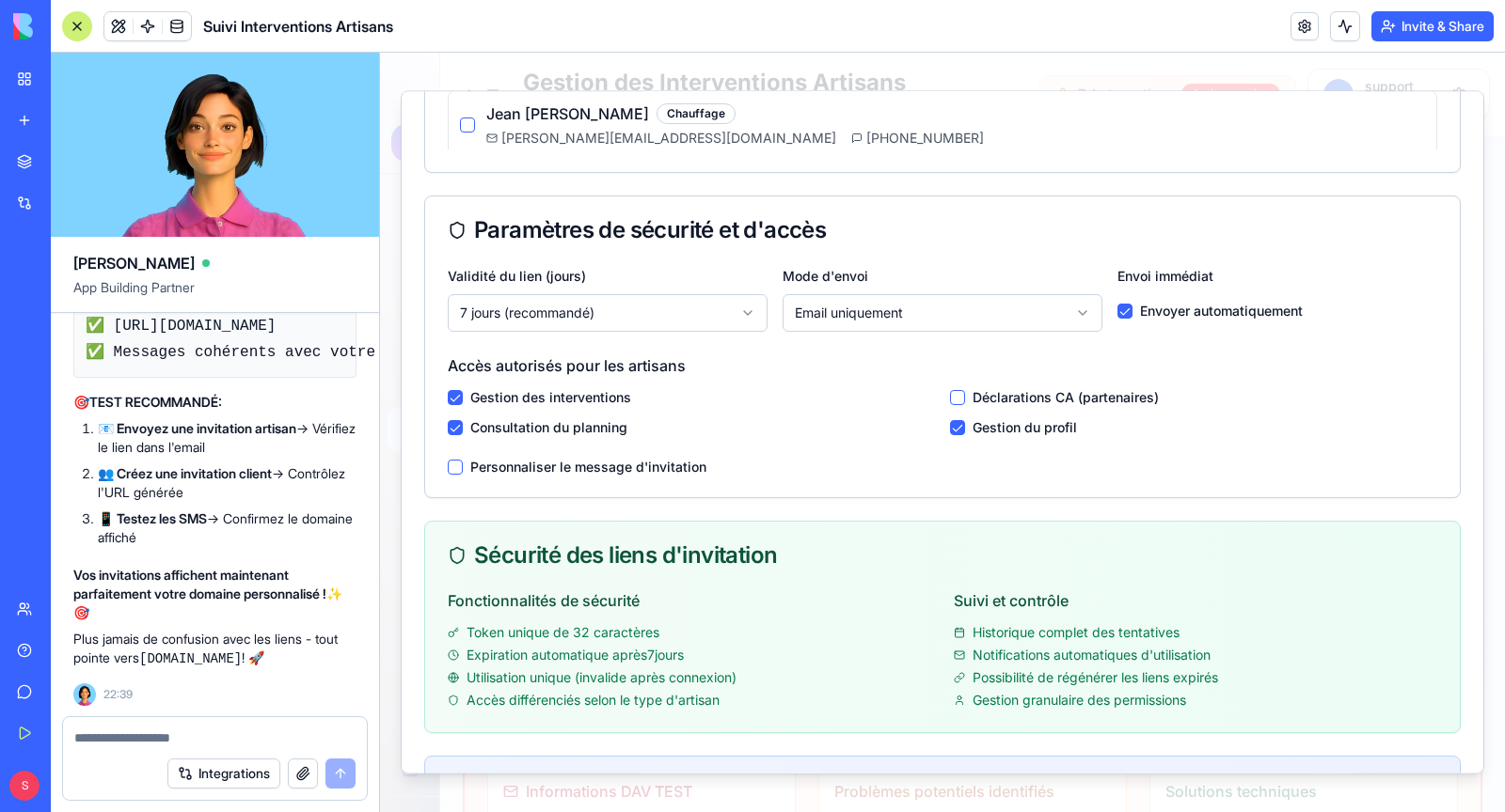
scroll to position [481, 0]
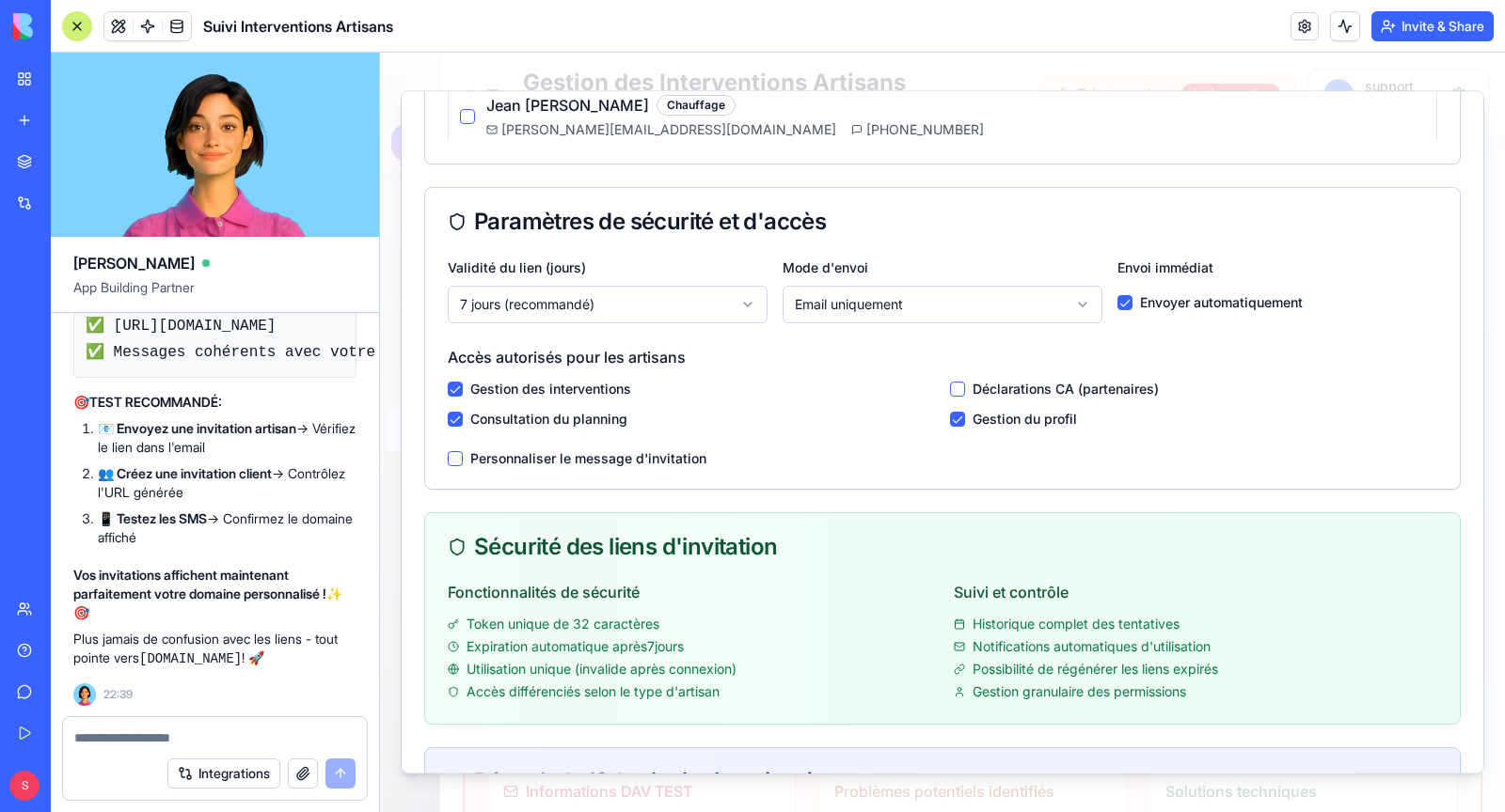
click at [957, 386] on button "button" at bounding box center [957, 389] width 15 height 15
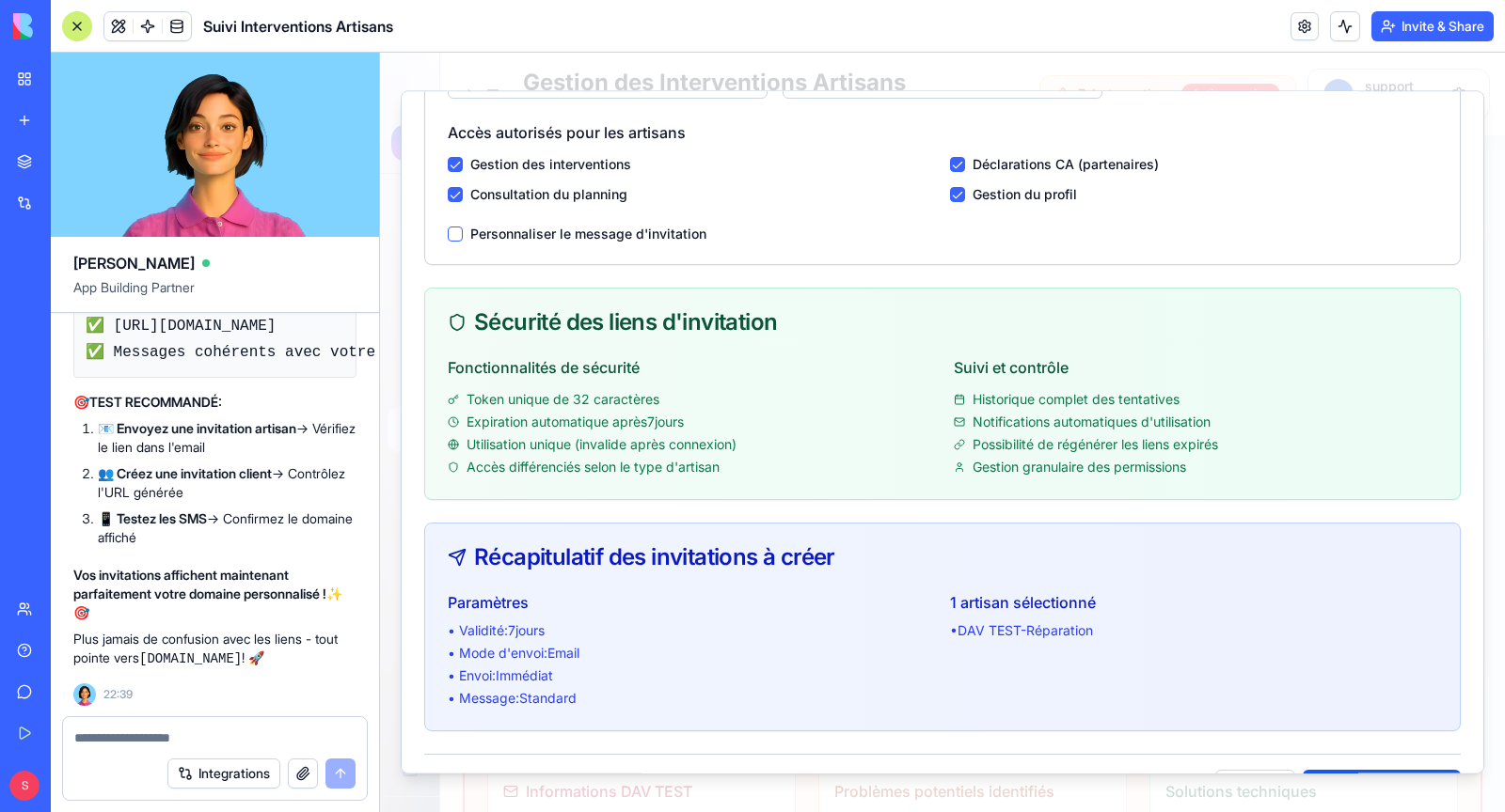
scroll to position [756, 0]
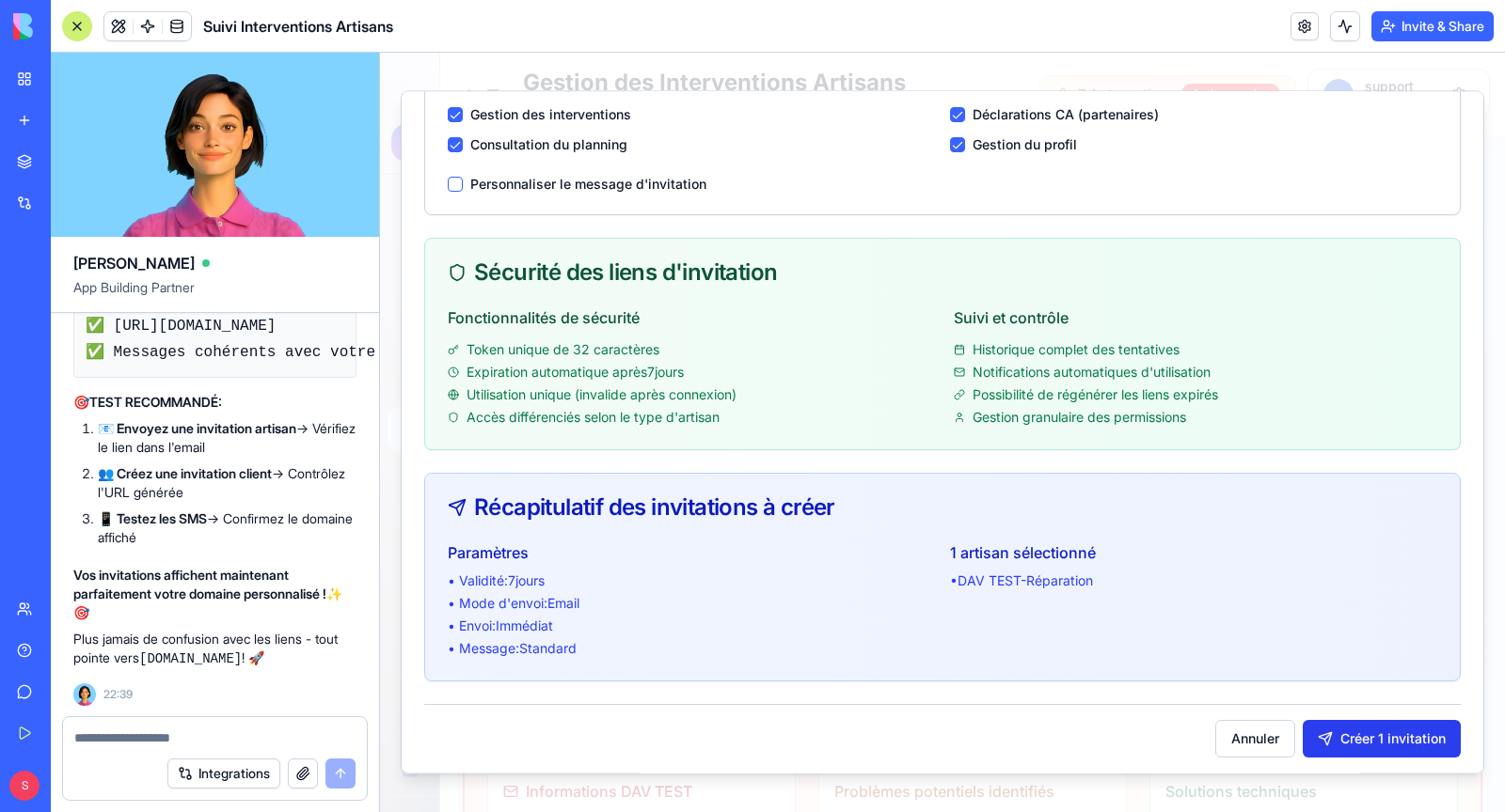
click at [1370, 739] on button "Créer 1 invitation" at bounding box center [1381, 739] width 158 height 38
click at [1319, 794] on div at bounding box center [942, 433] width 1125 height 760
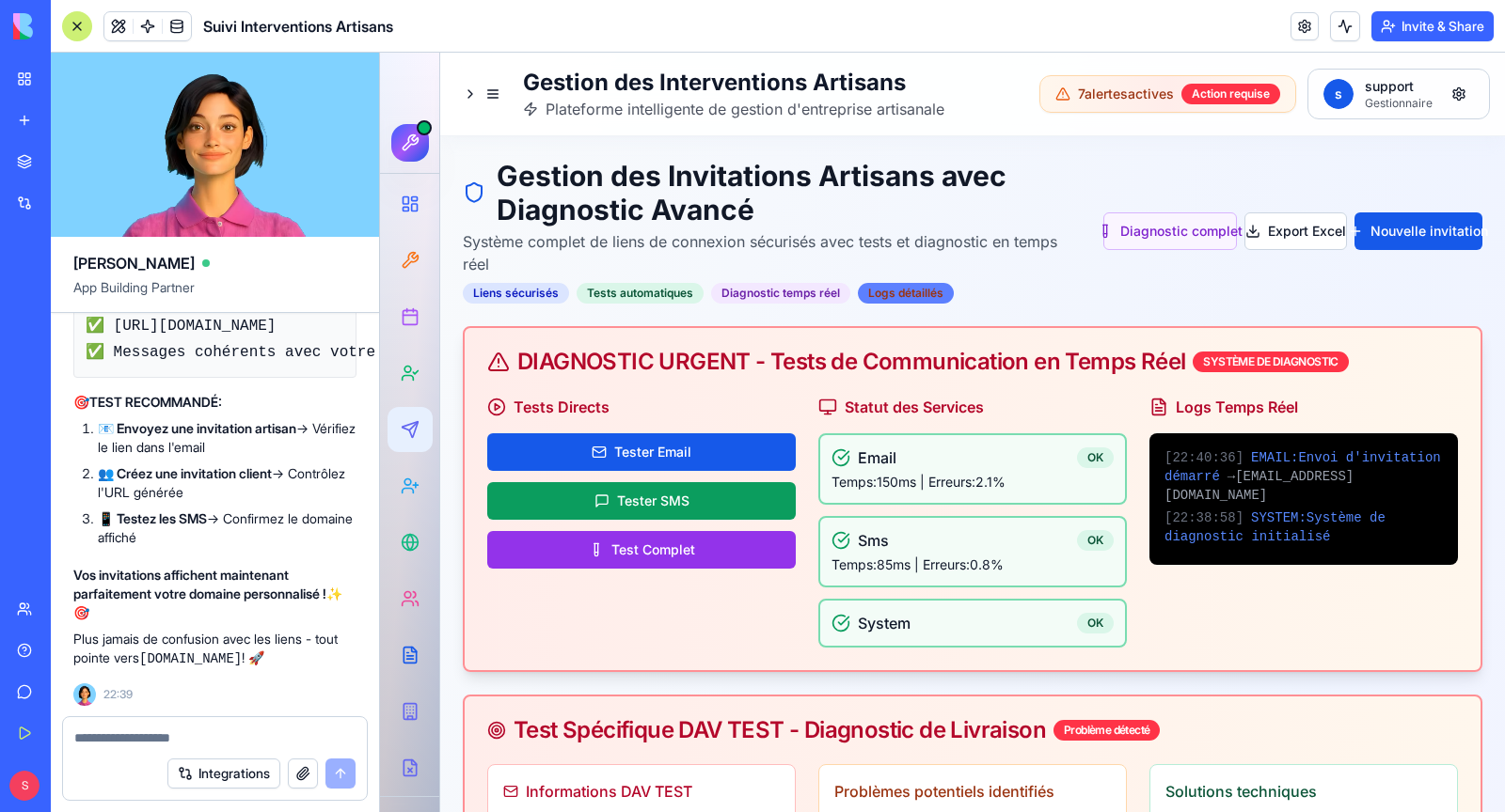
click at [905, 295] on div "Logs détaillés" at bounding box center [906, 293] width 96 height 21
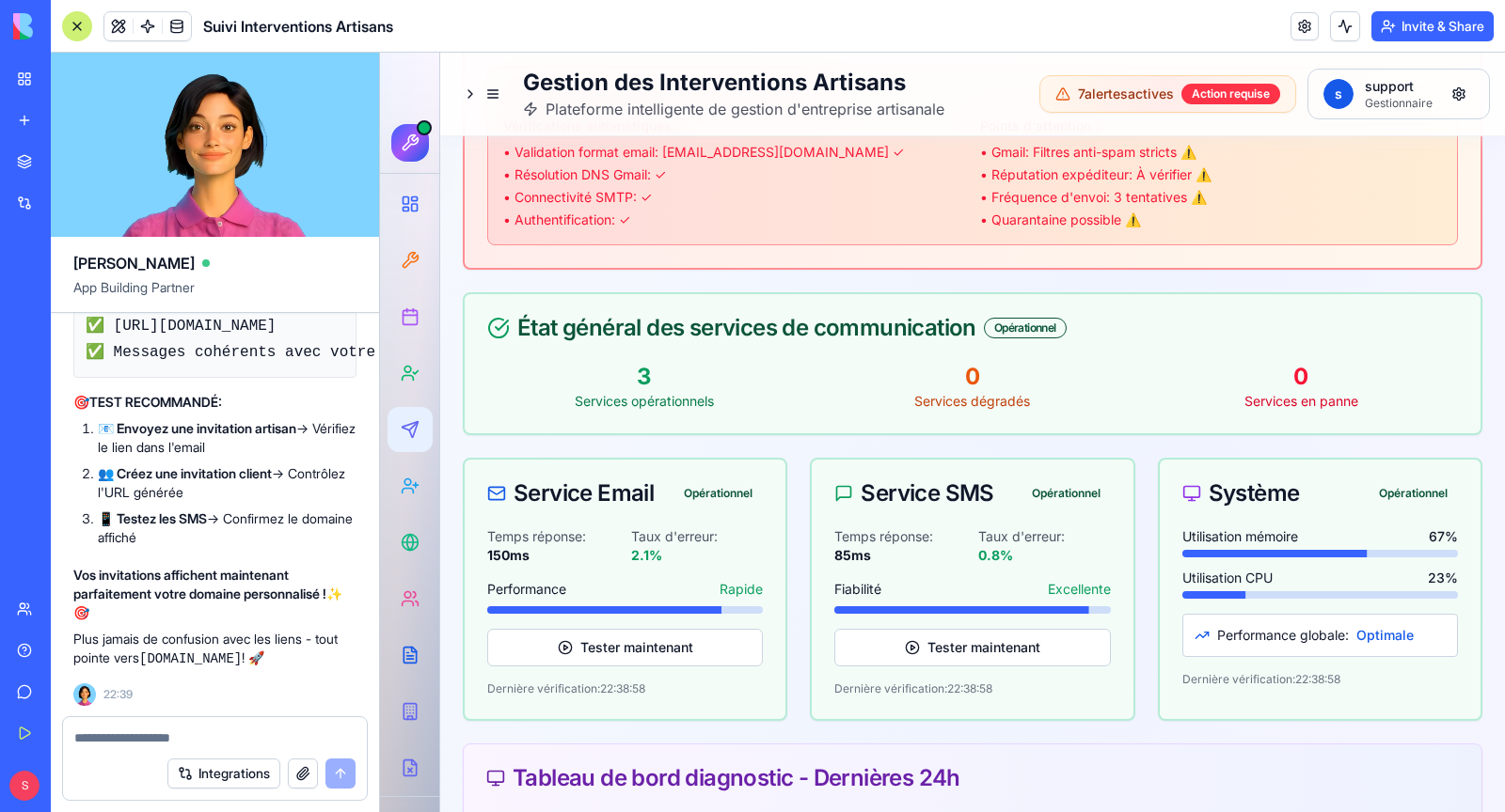
scroll to position [1084, 0]
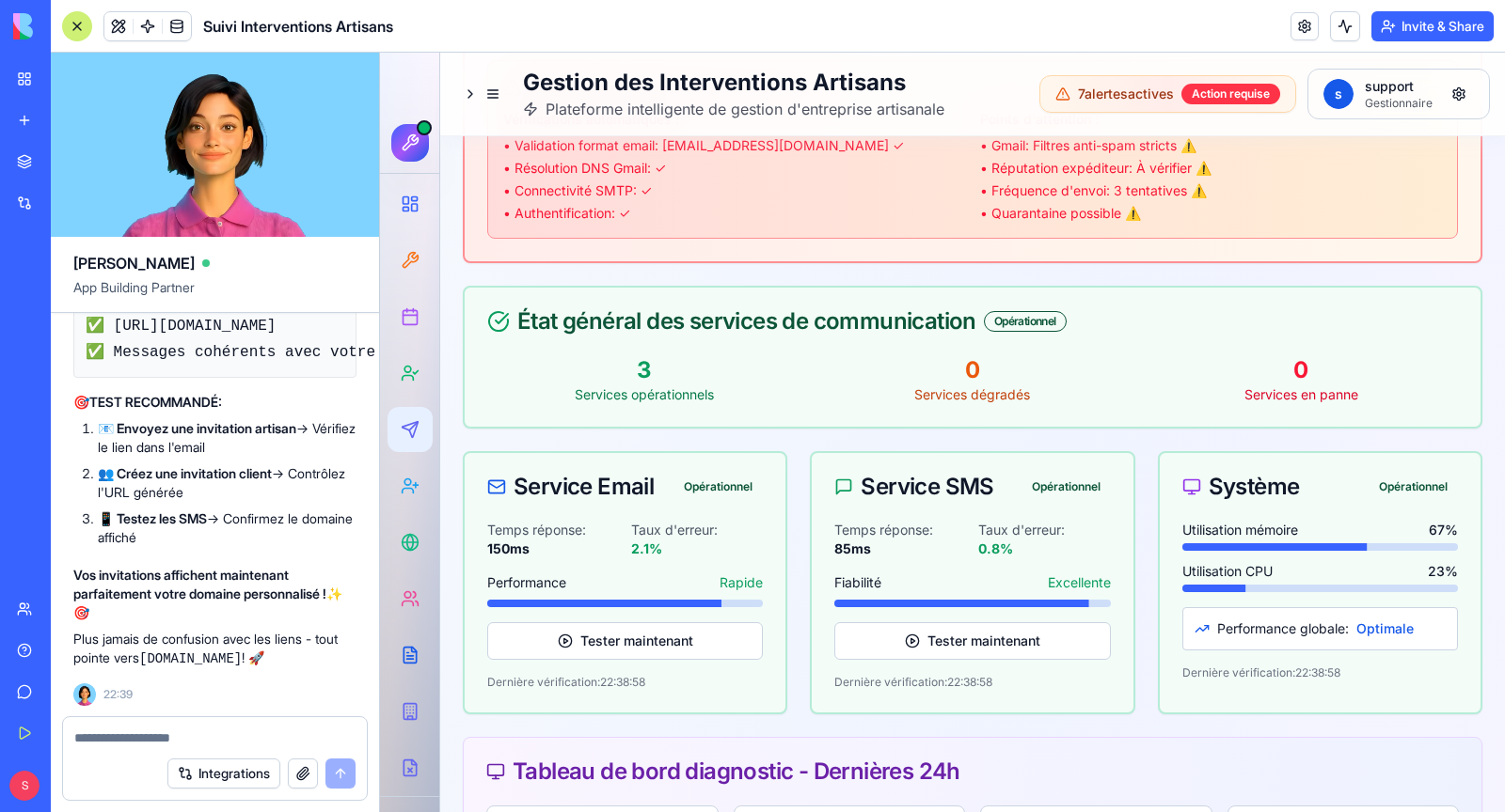
click at [183, 745] on textarea at bounding box center [214, 738] width 281 height 19
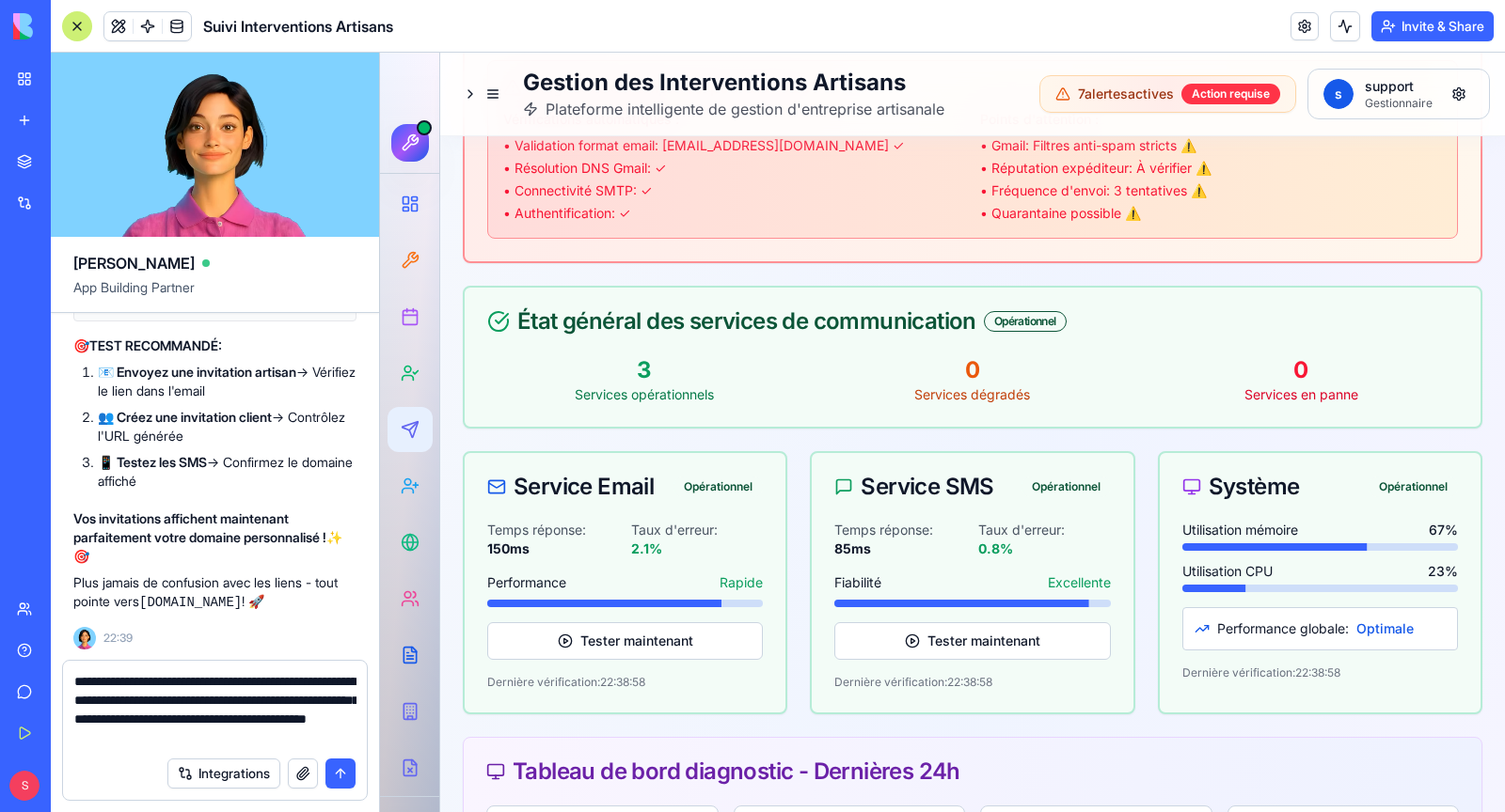
type textarea "**********"
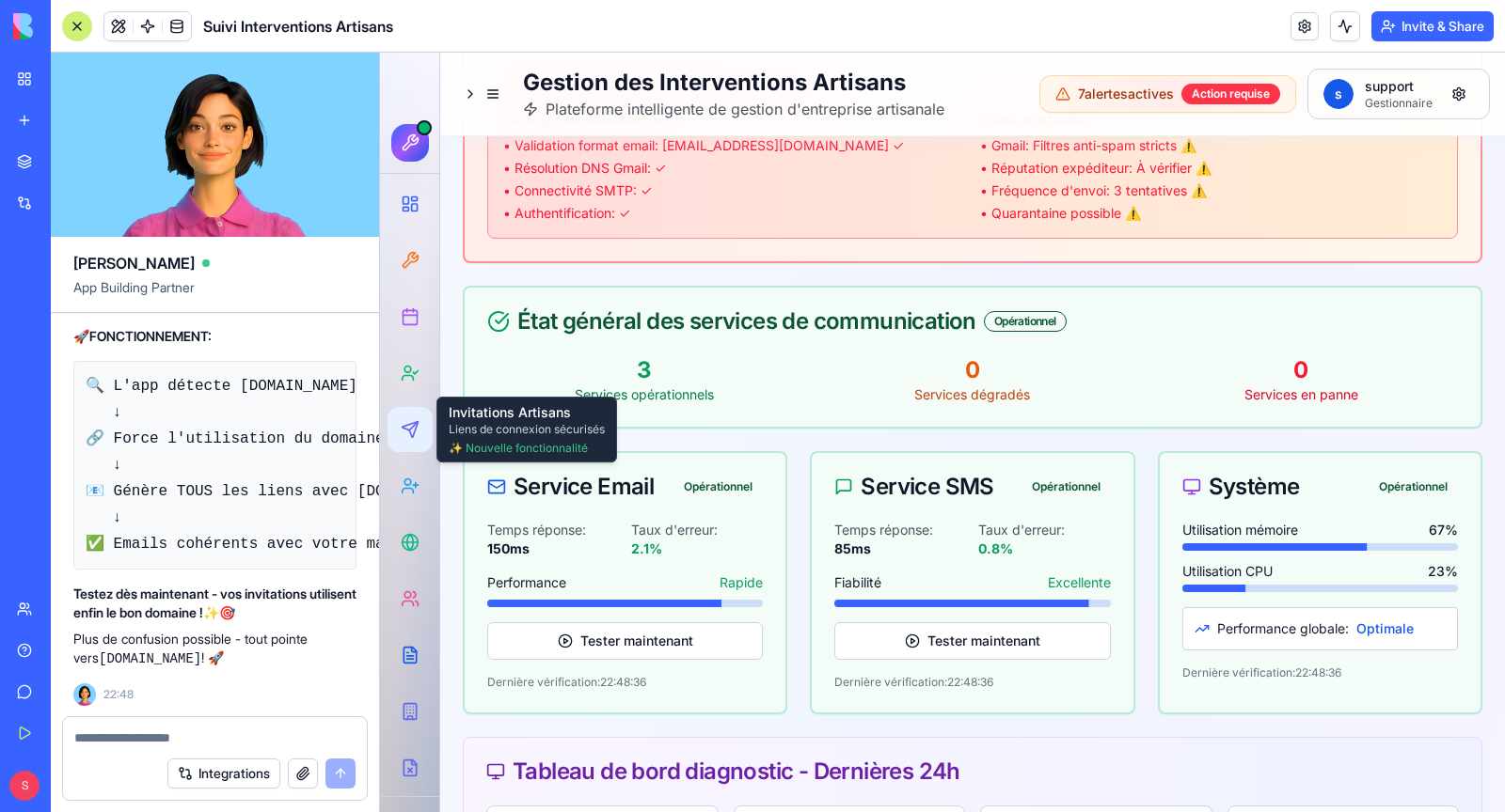
scroll to position [323024, 0]
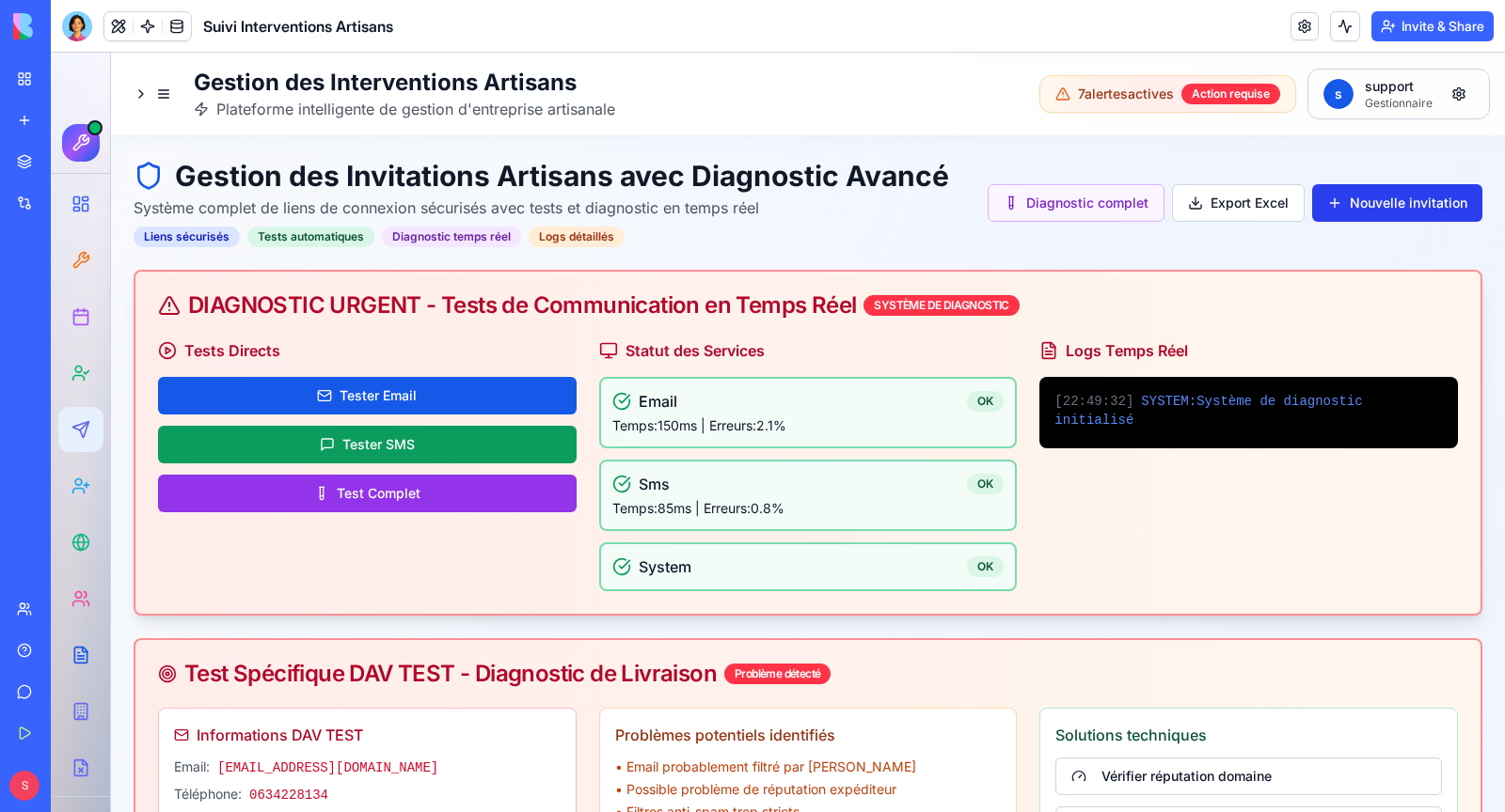
click at [1372, 207] on button "Nouvelle invitation" at bounding box center [1397, 203] width 170 height 38
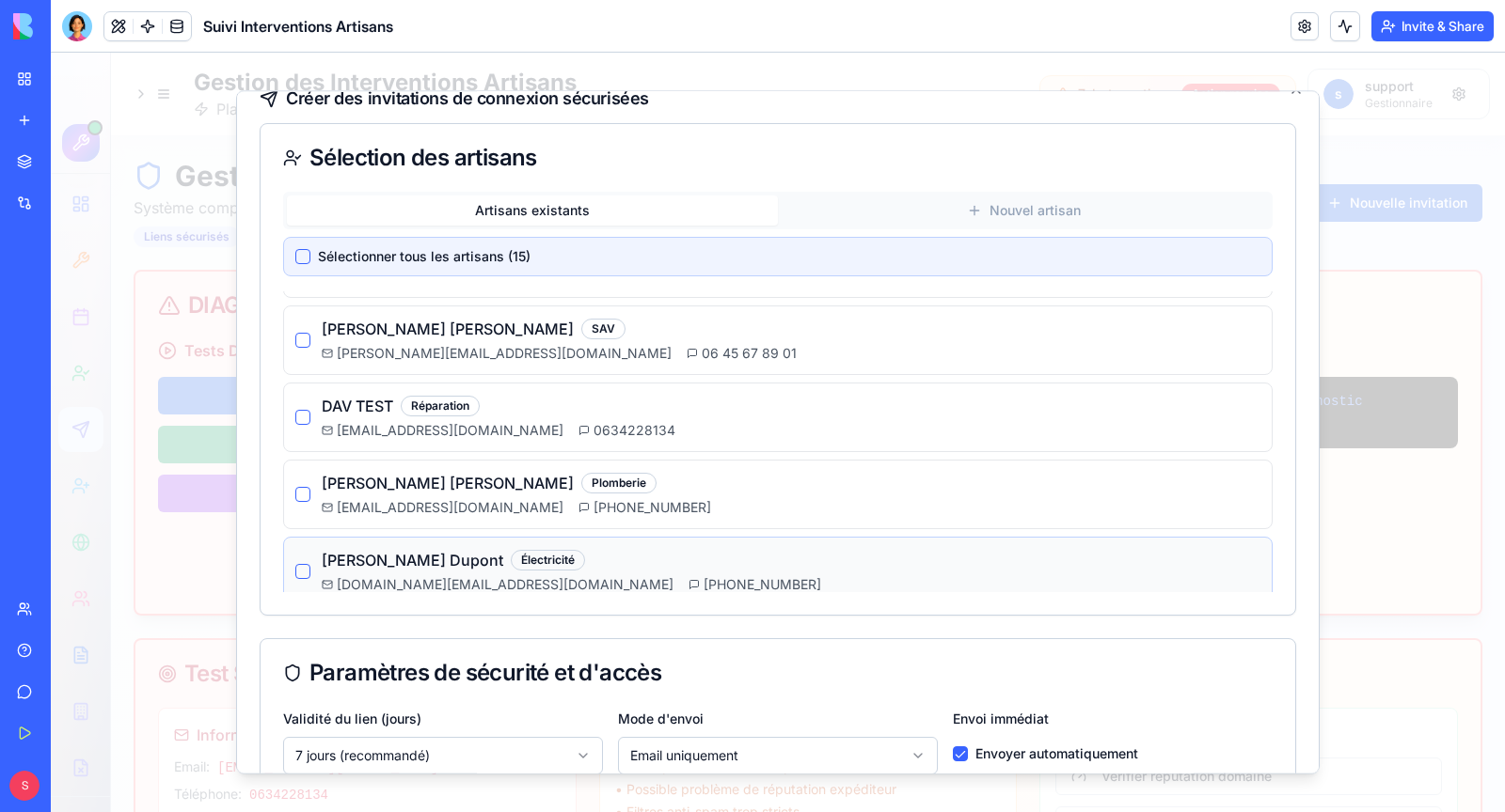
scroll to position [186, 0]
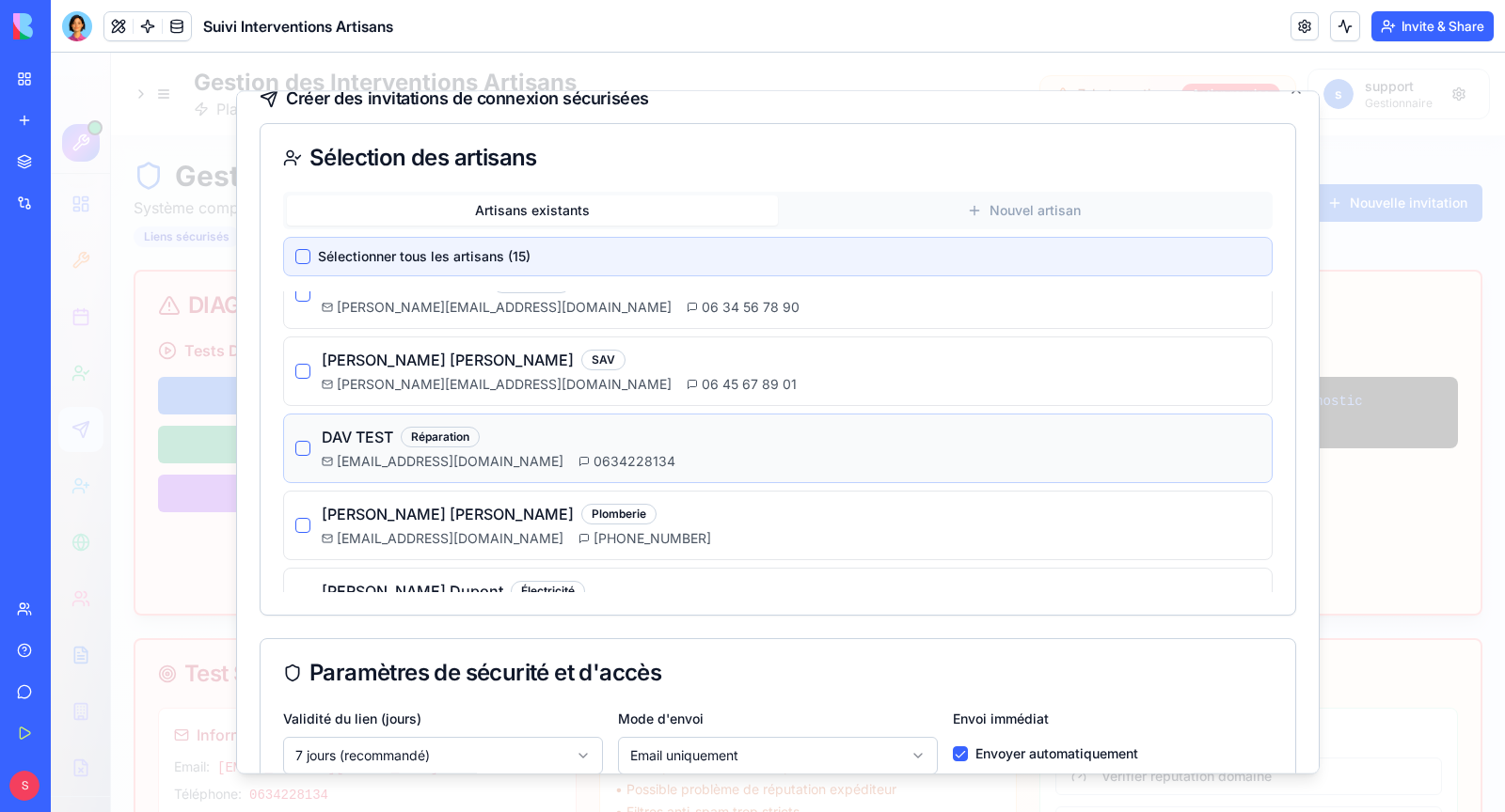
click at [480, 452] on span "[EMAIL_ADDRESS][DOMAIN_NAME]" at bounding box center [450, 461] width 227 height 19
click at [292, 450] on div "DAV TEST Réparation [EMAIL_ADDRESS][DOMAIN_NAME] 0634228134" at bounding box center [777, 449] width 989 height 70
click at [303, 447] on button "button" at bounding box center [302, 448] width 15 height 15
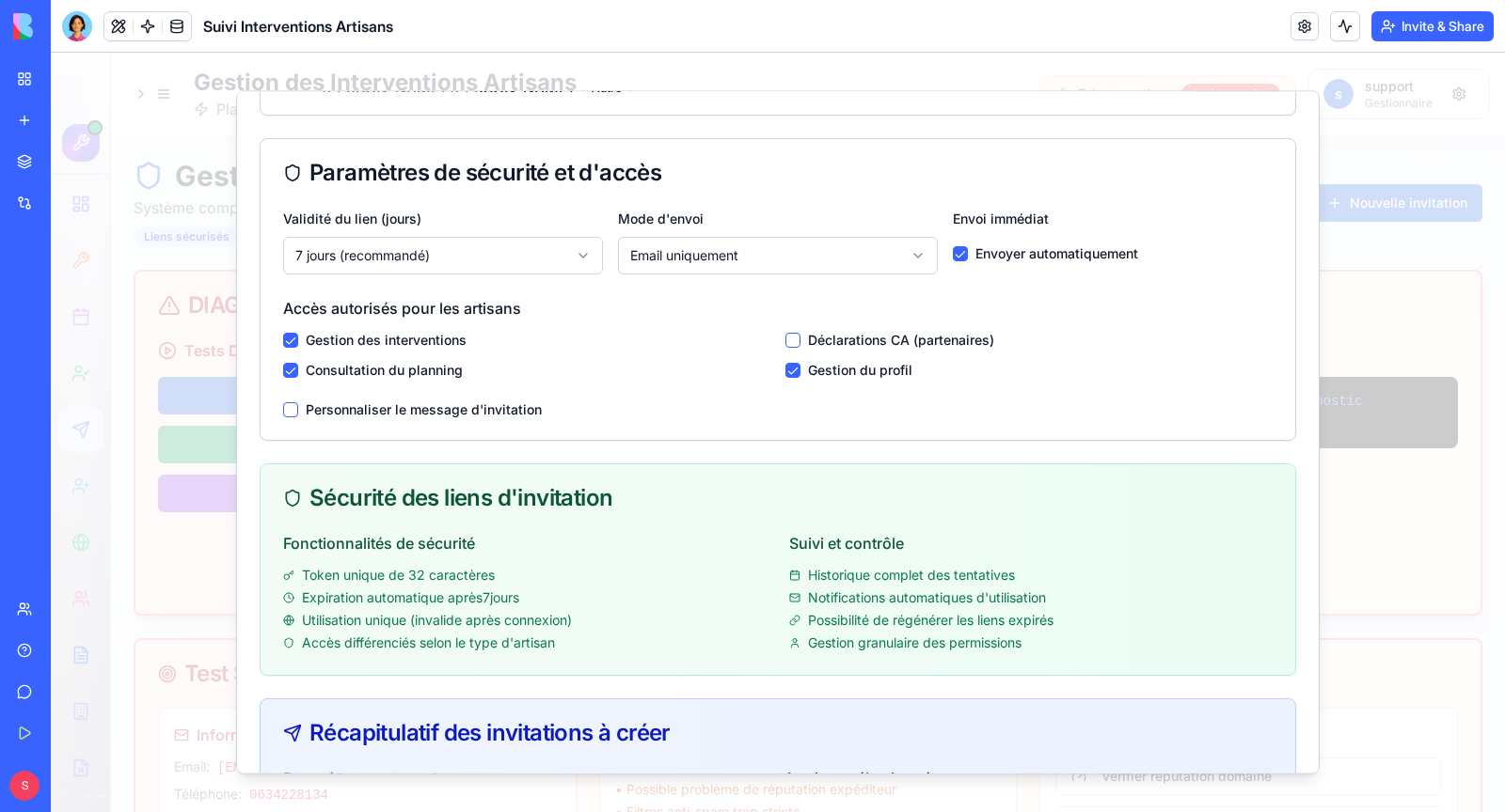
scroll to position [534, 0]
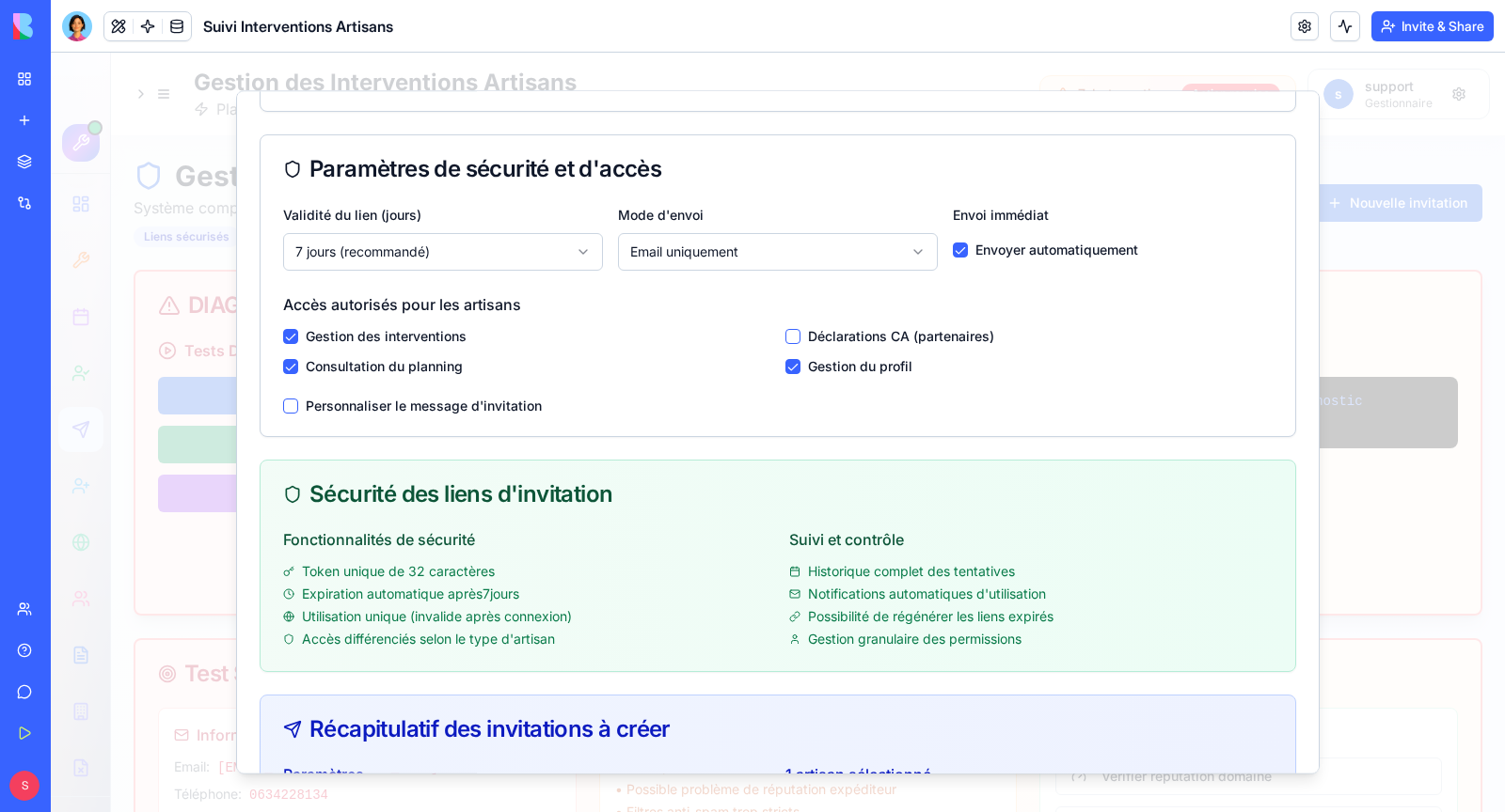
click at [789, 329] on button "button" at bounding box center [792, 336] width 15 height 15
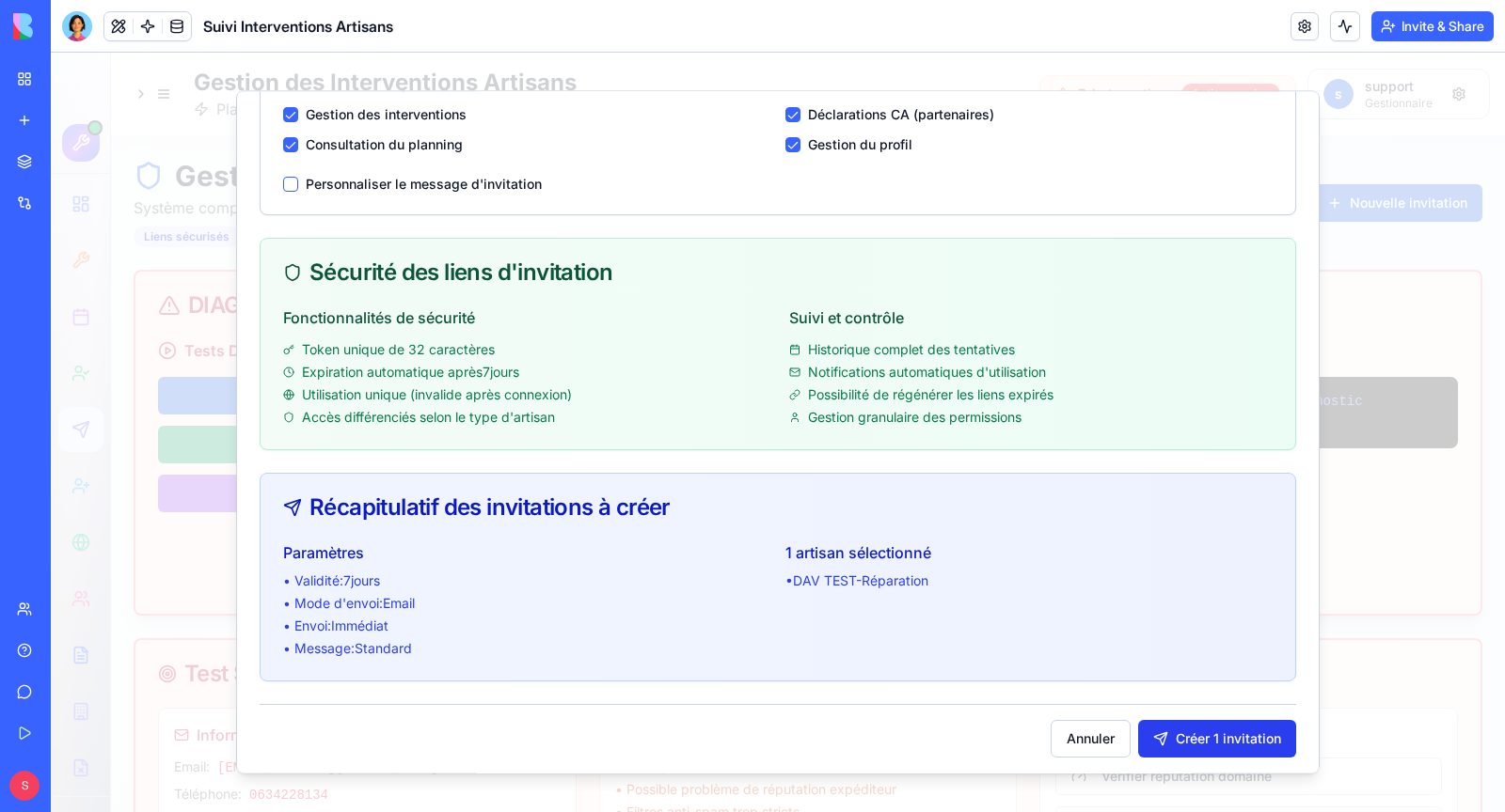
click at [1201, 731] on button "Créer 1 invitation" at bounding box center [1217, 739] width 158 height 38
click at [1338, 713] on div at bounding box center [778, 433] width 1454 height 760
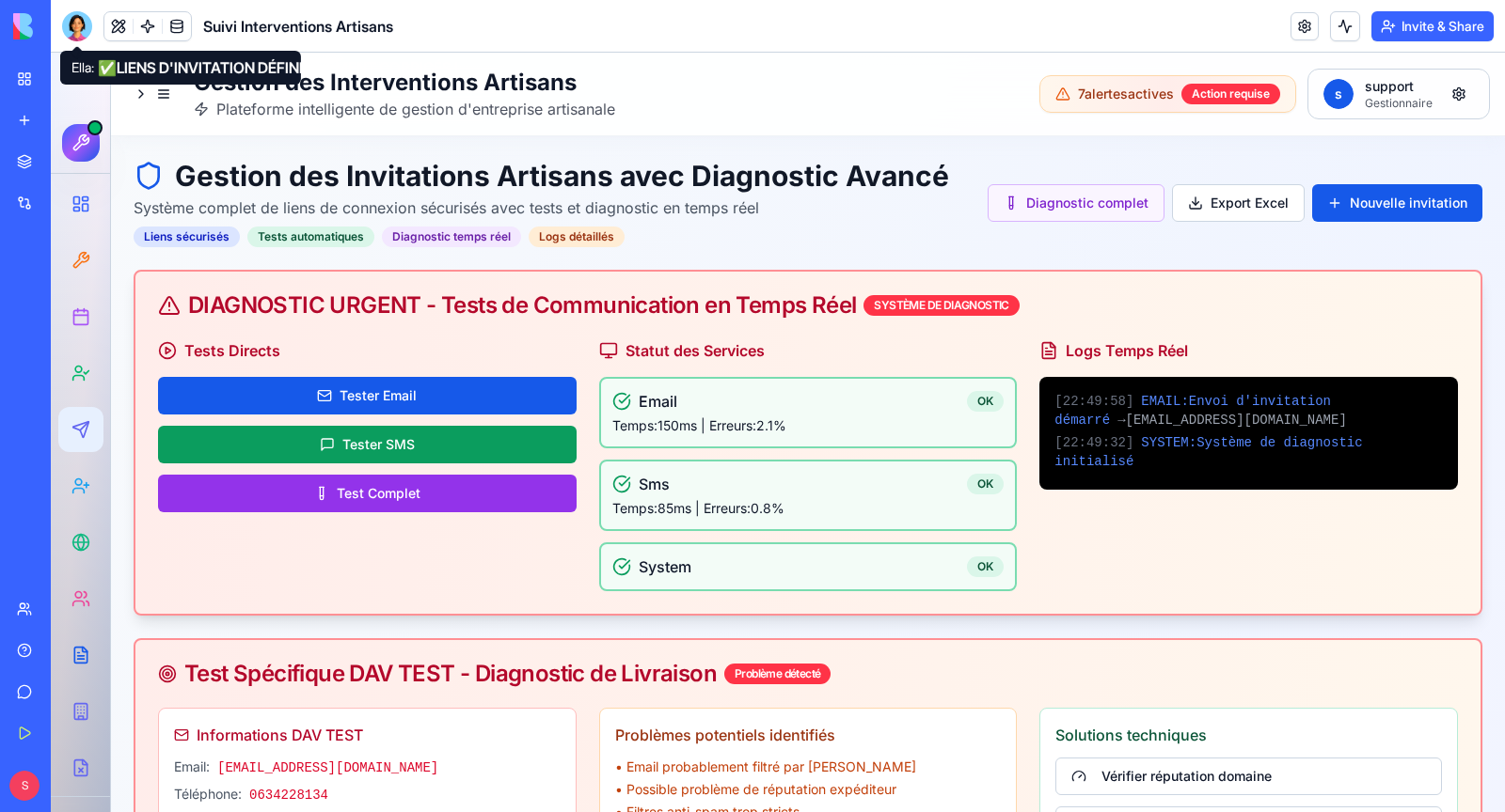
click at [86, 17] on div at bounding box center [77, 26] width 30 height 30
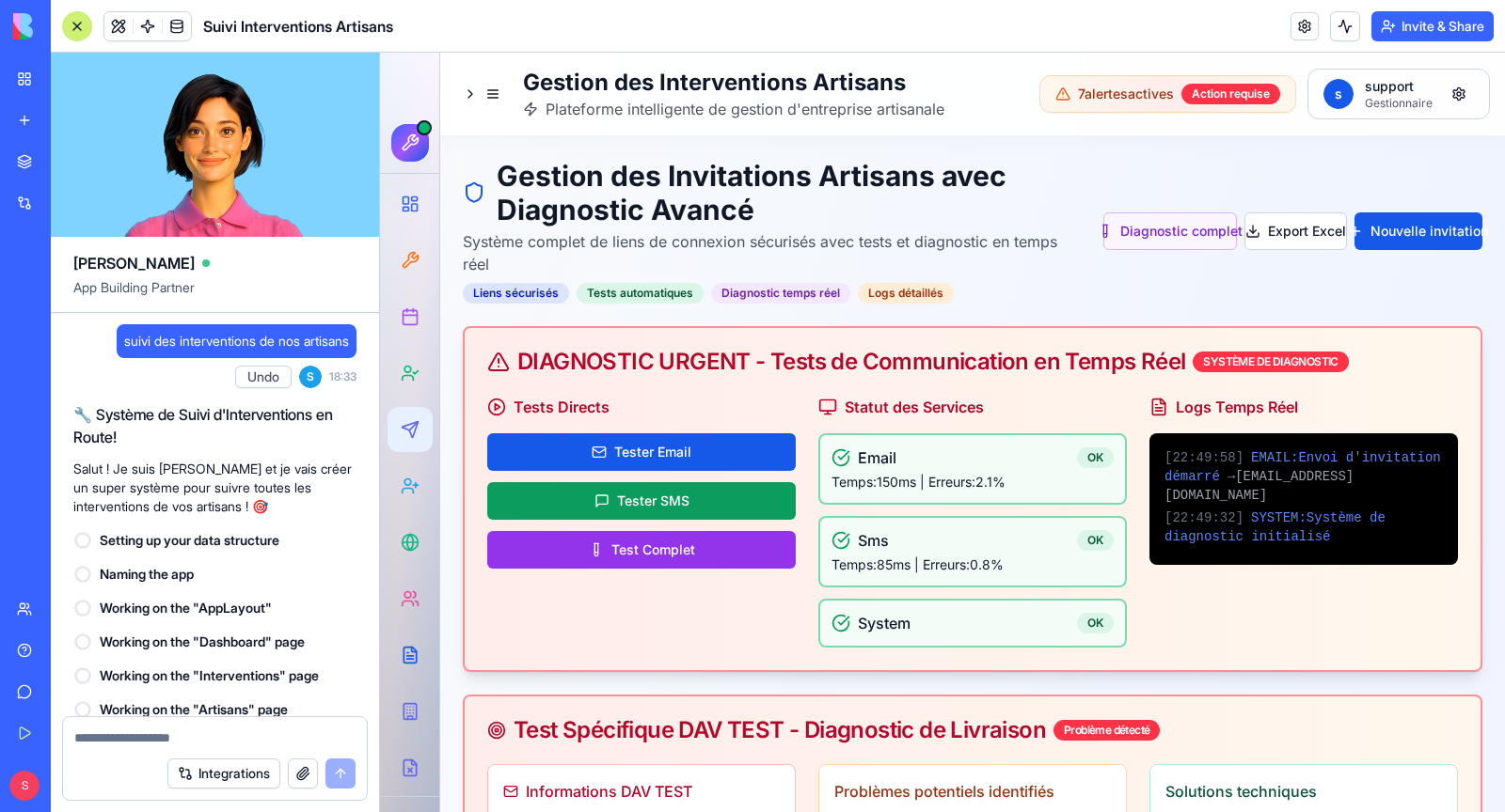
scroll to position [323051, 0]
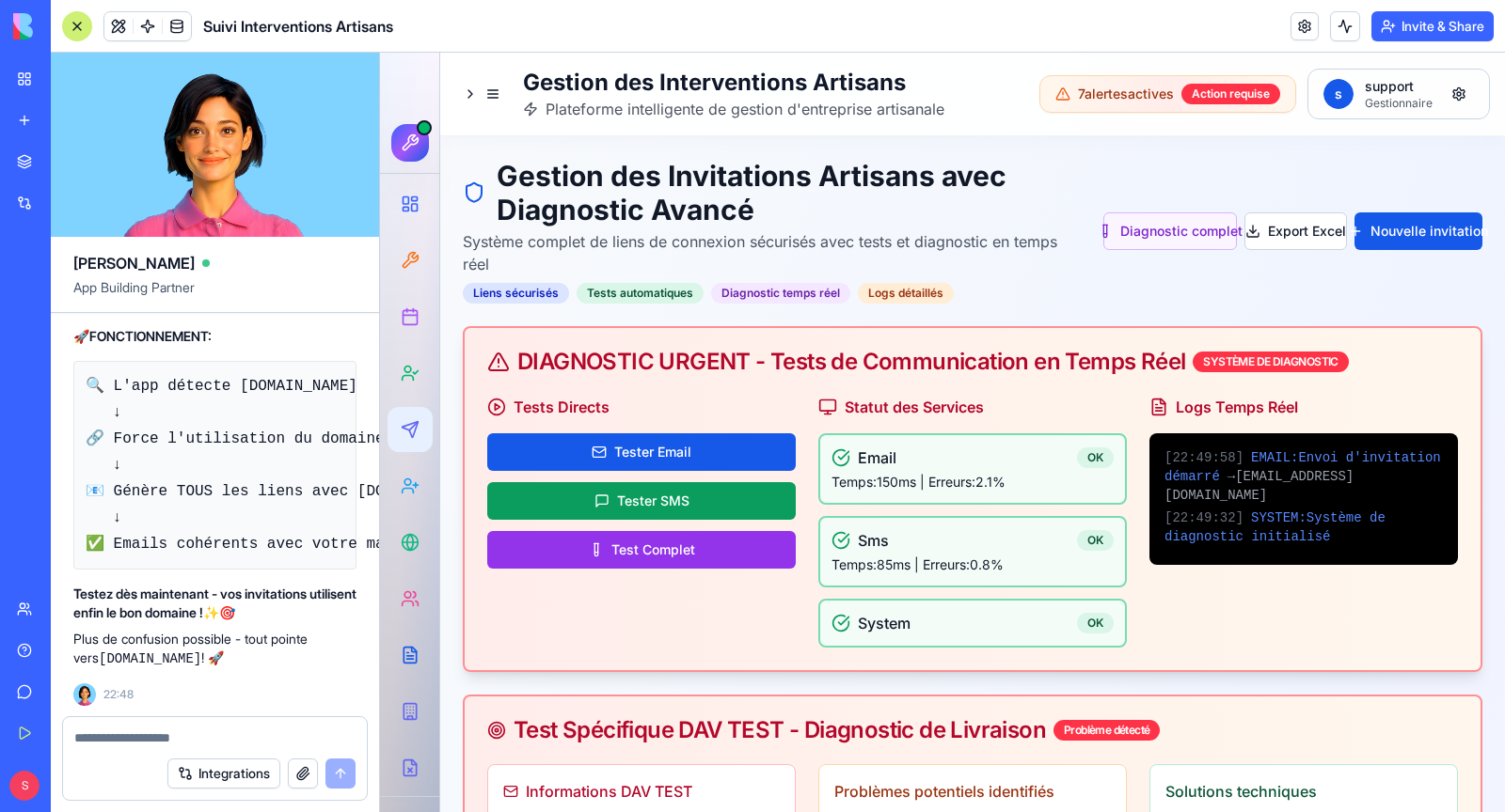
click at [154, 739] on textarea at bounding box center [214, 738] width 281 height 19
click at [170, 26] on link at bounding box center [177, 26] width 28 height 28
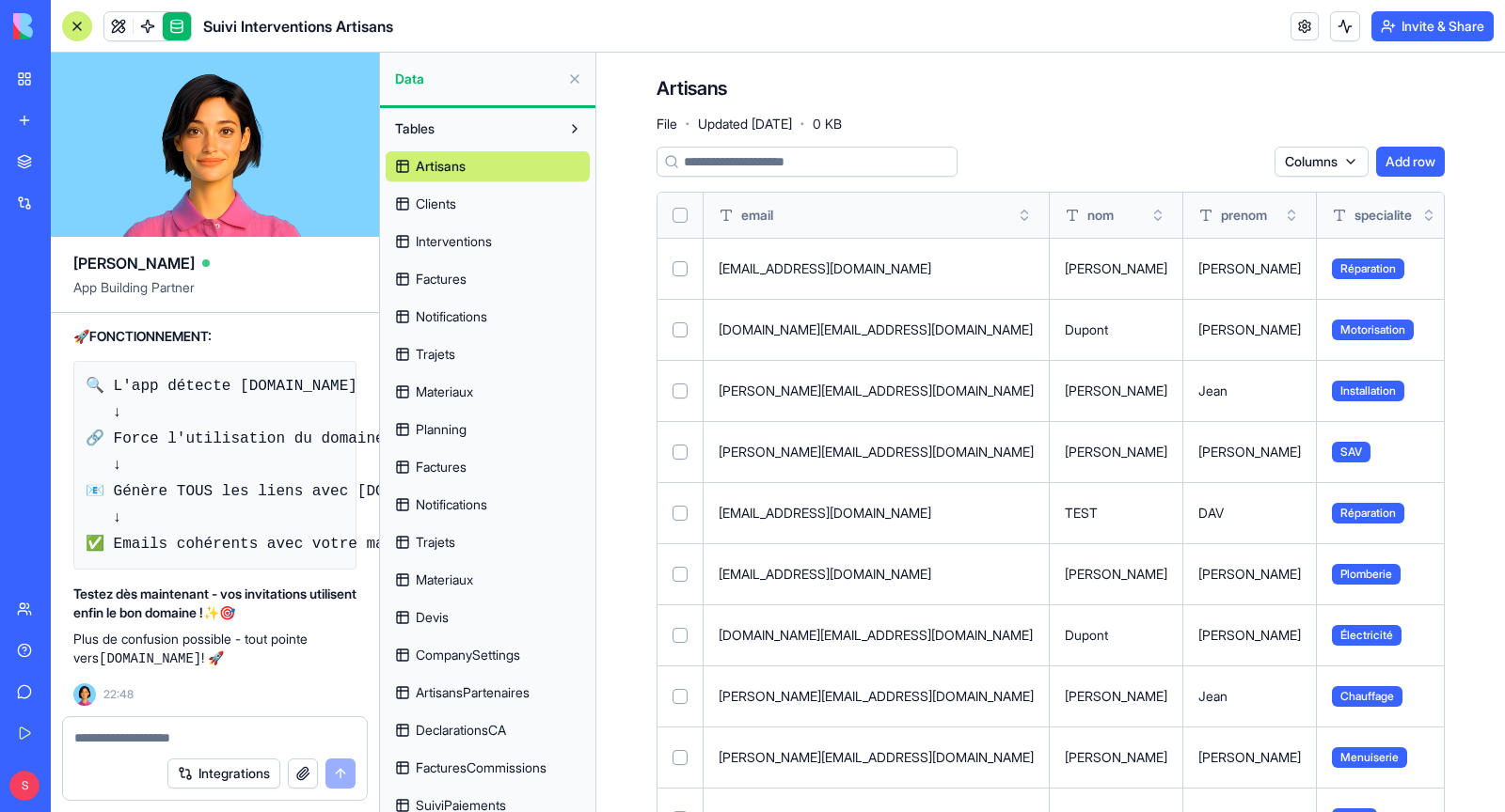
click at [473, 316] on span "Notifications" at bounding box center [451, 317] width 71 height 19
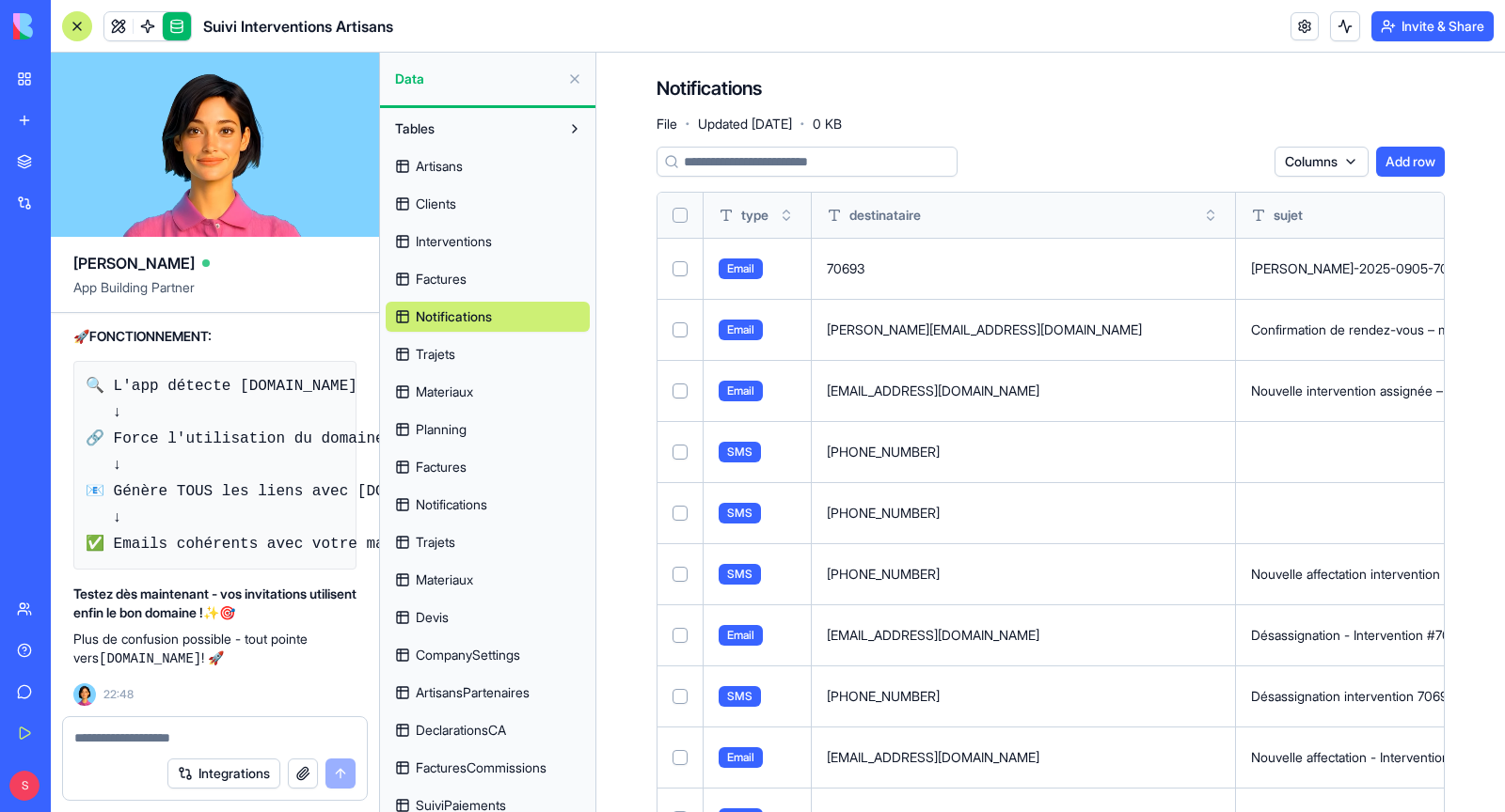
click at [813, 159] on input at bounding box center [806, 162] width 301 height 30
click at [222, 735] on textarea at bounding box center [214, 738] width 281 height 19
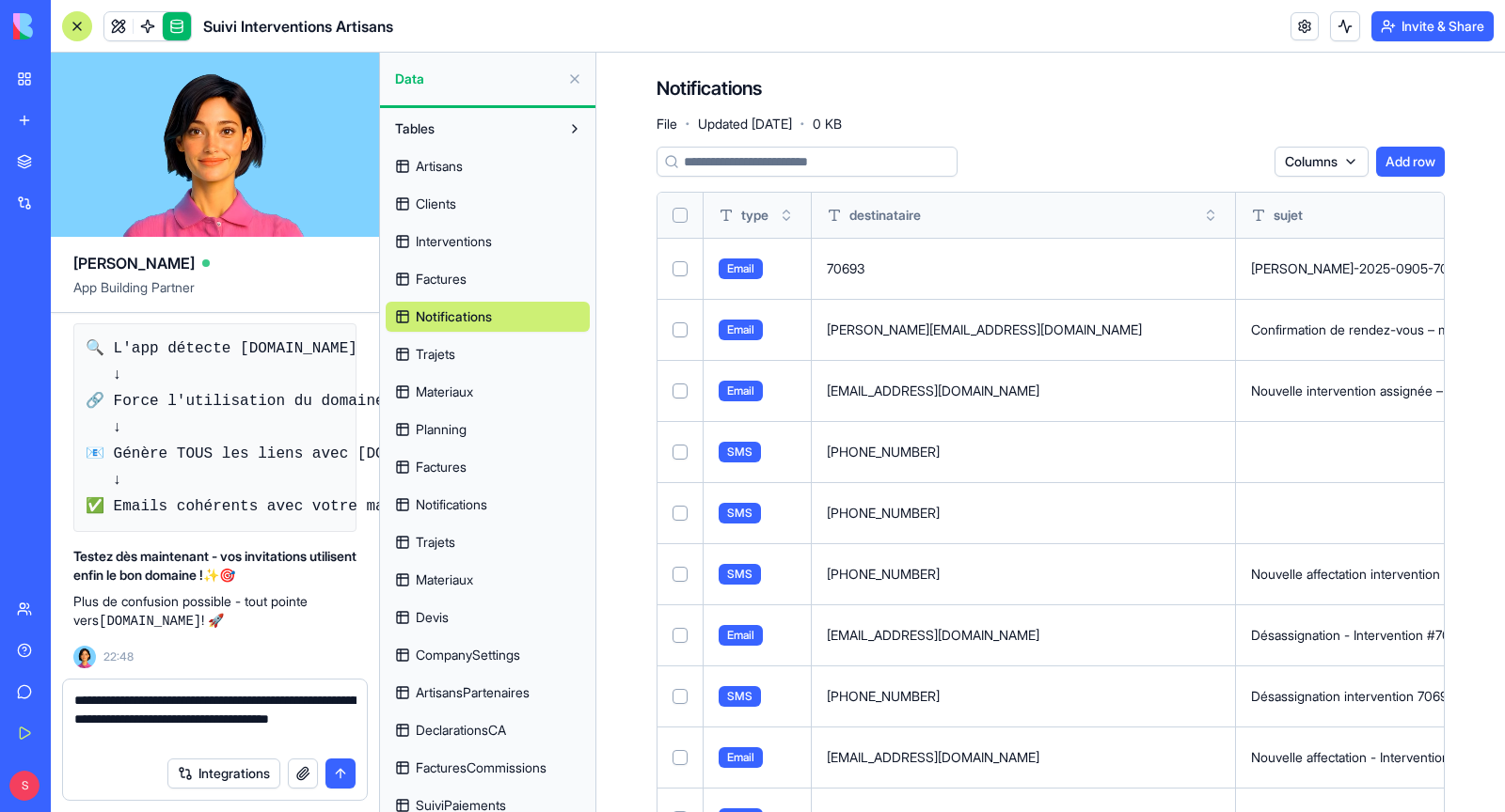
click at [321, 702] on textarea "**********" at bounding box center [215, 719] width 282 height 56
type textarea "**********"
click at [339, 775] on button "submit" at bounding box center [340, 774] width 30 height 30
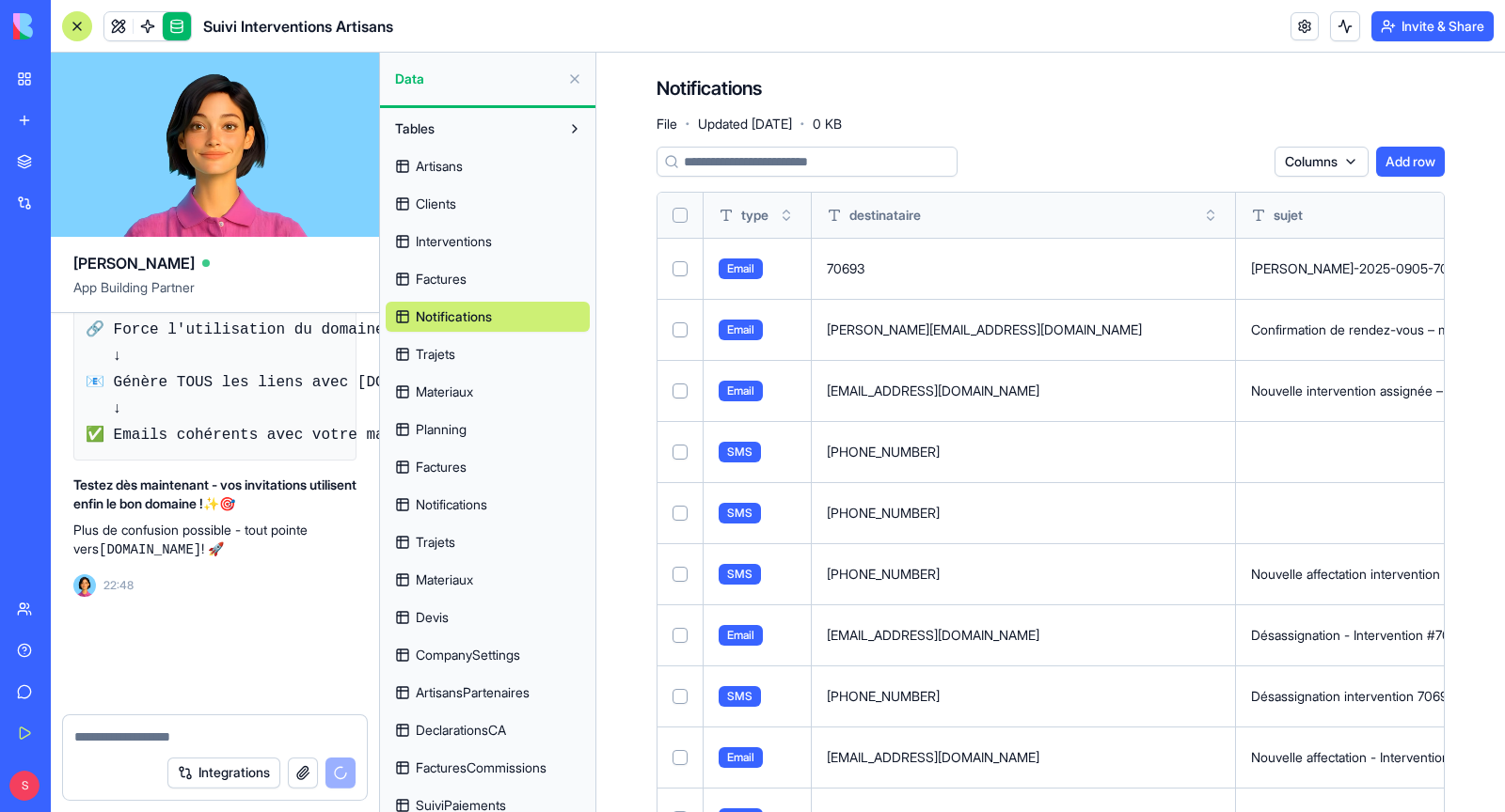
scroll to position [323160, 0]
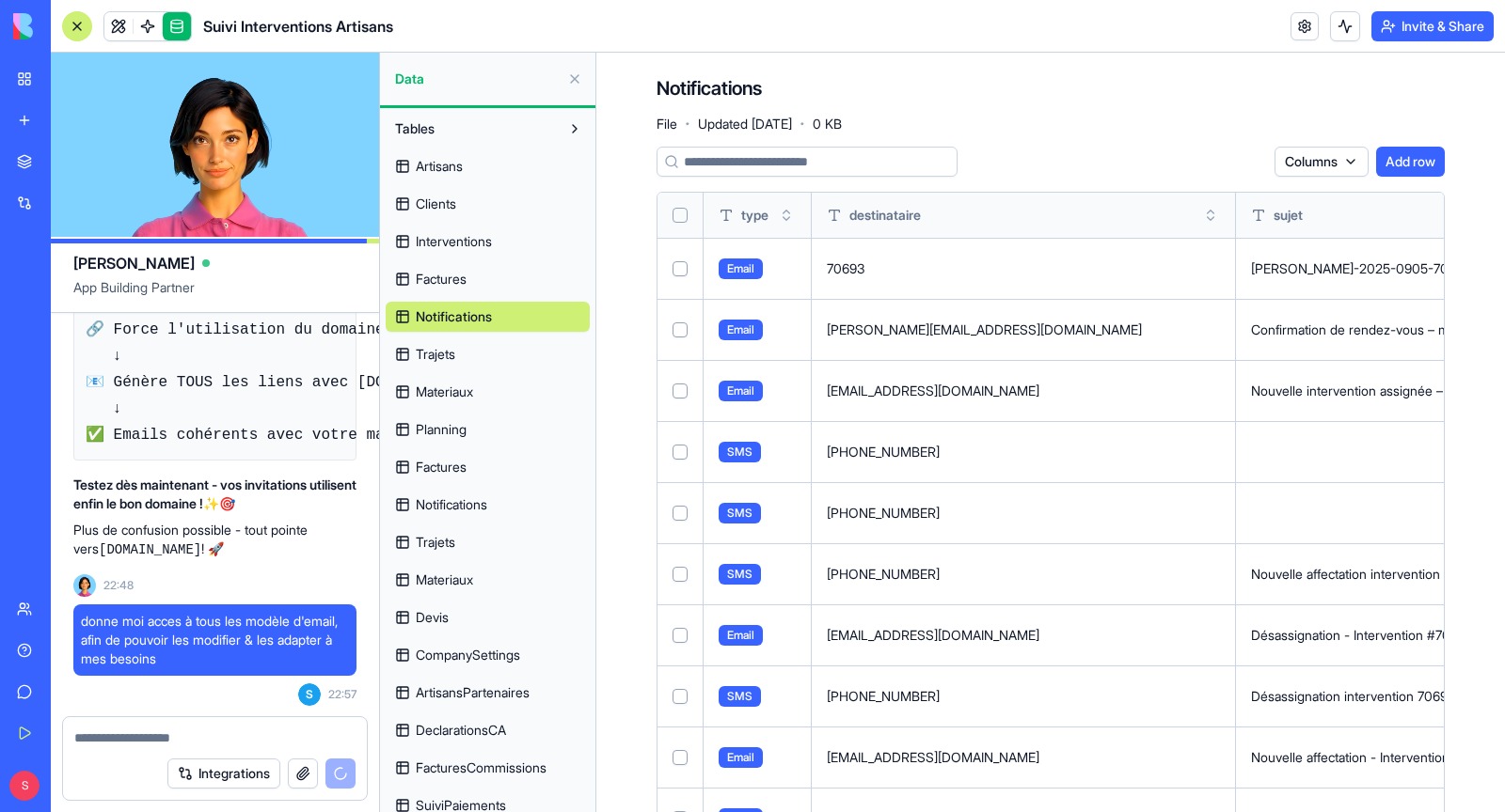
click at [569, 135] on button at bounding box center [575, 129] width 30 height 30
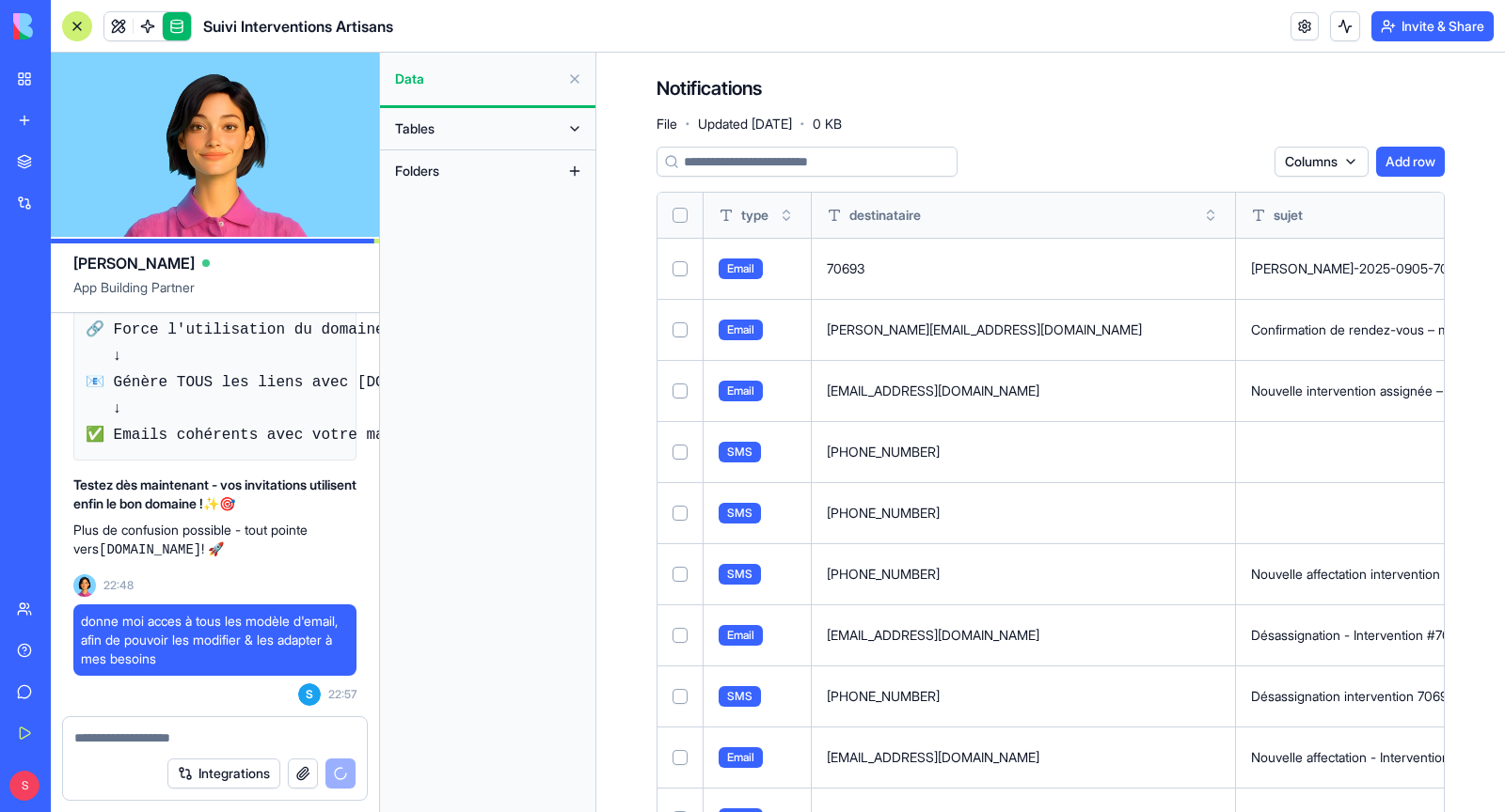
click at [569, 135] on button at bounding box center [575, 129] width 30 height 30
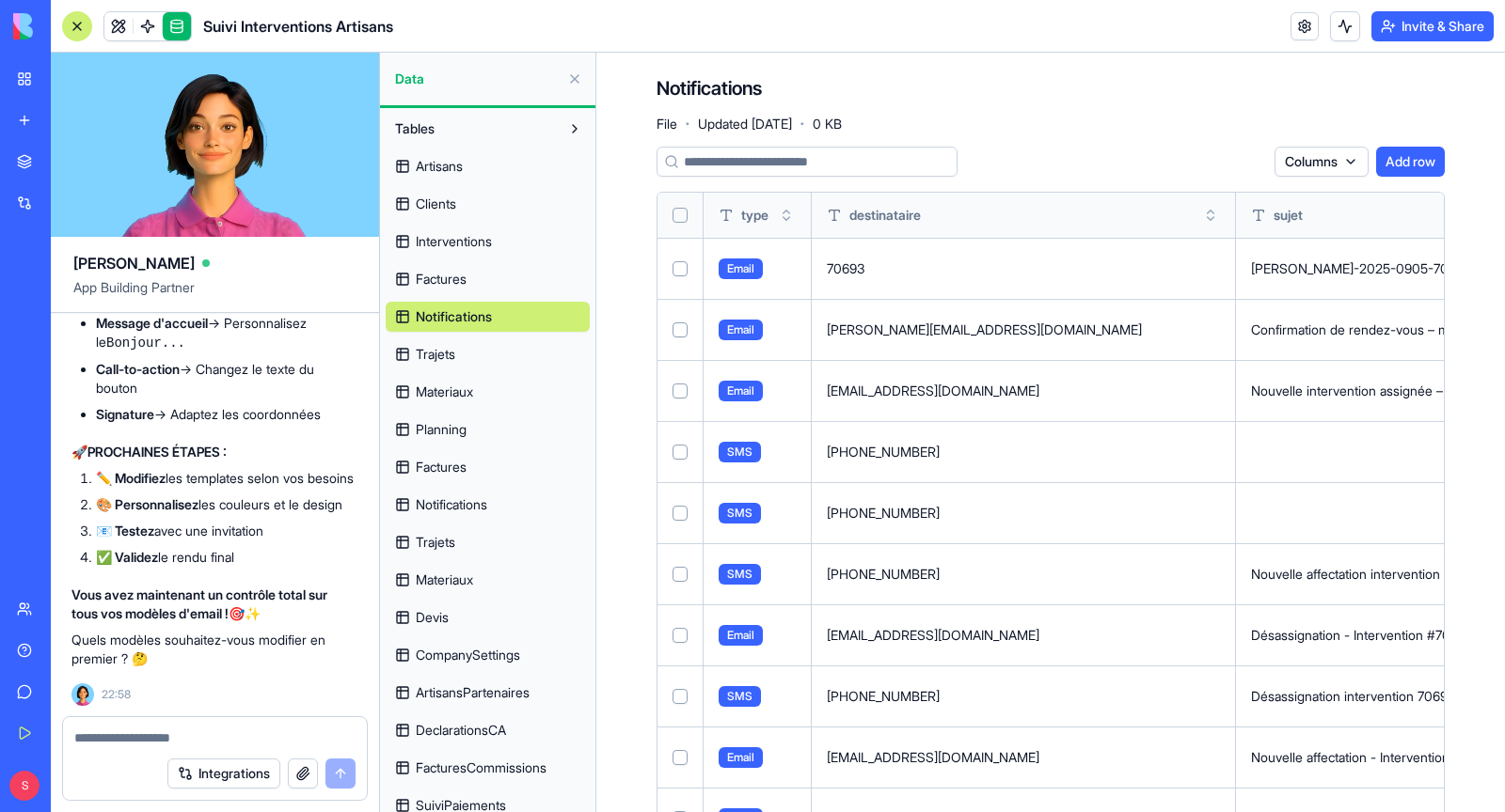
scroll to position [327327, 2]
click at [176, 742] on textarea at bounding box center [215, 738] width 282 height 19
type textarea "**********"
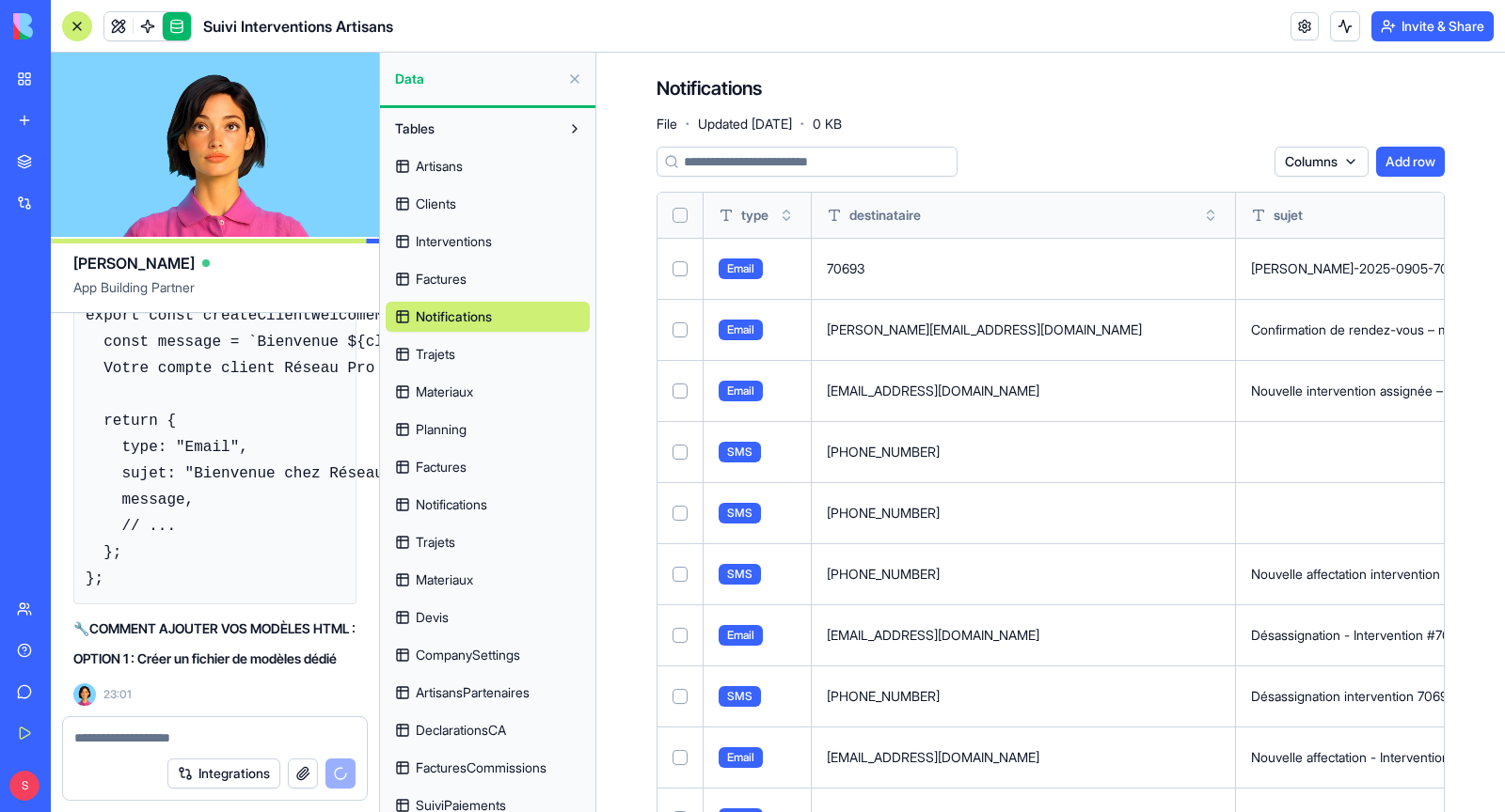
scroll to position [327868, 0]
click at [580, 69] on button at bounding box center [575, 79] width 30 height 30
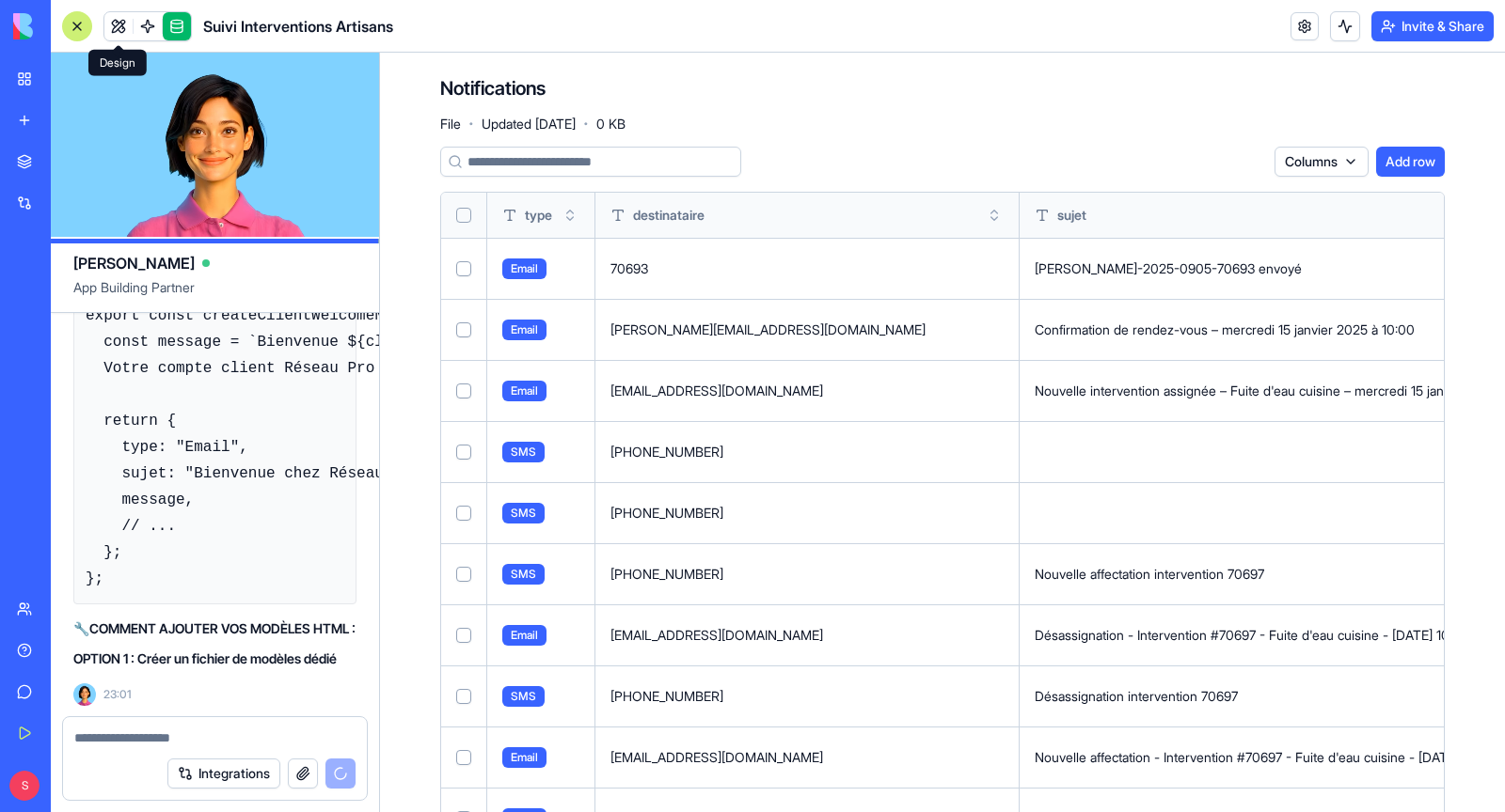
click at [119, 29] on link at bounding box center [118, 26] width 28 height 28
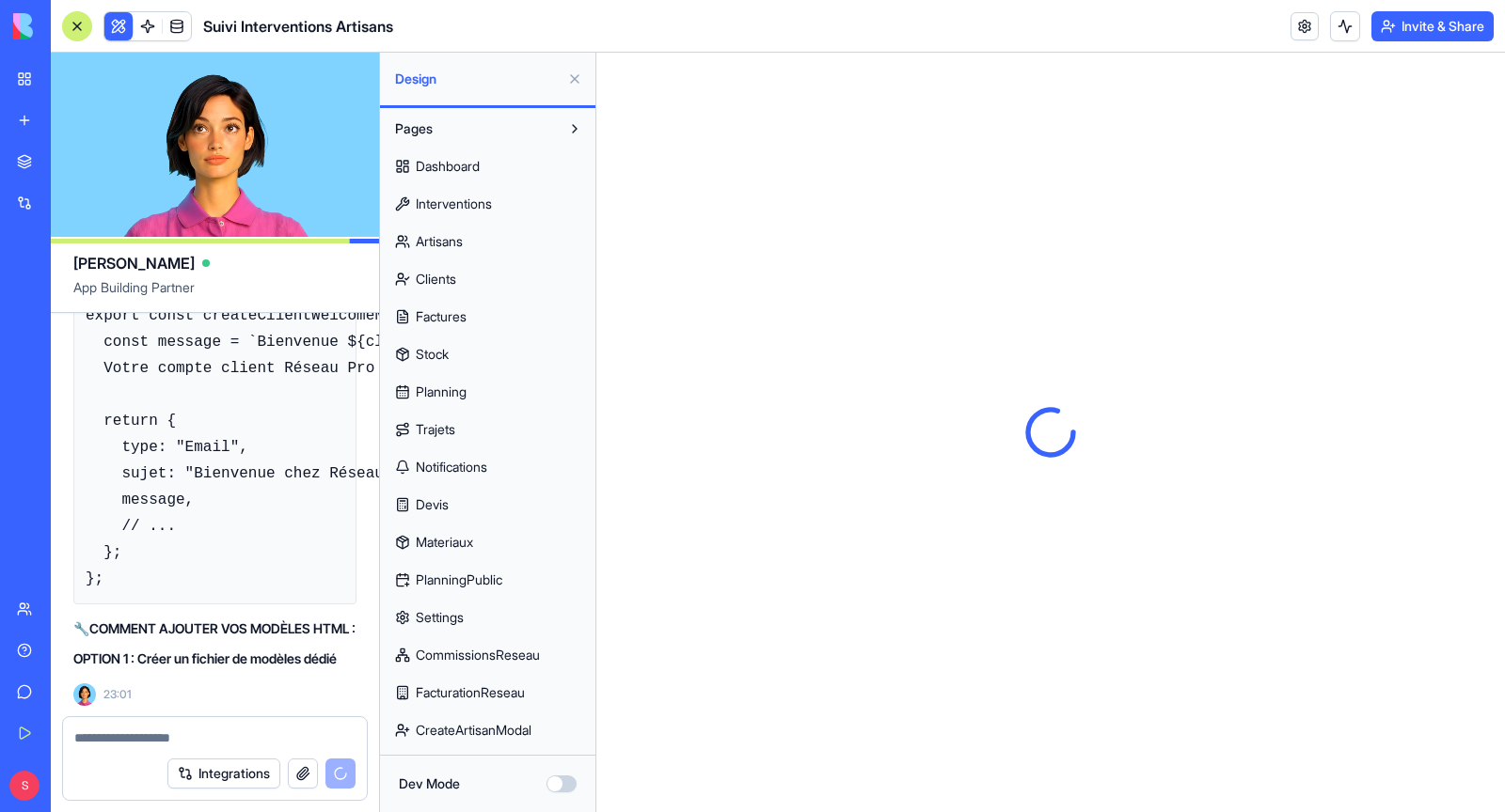
scroll to position [560, 0]
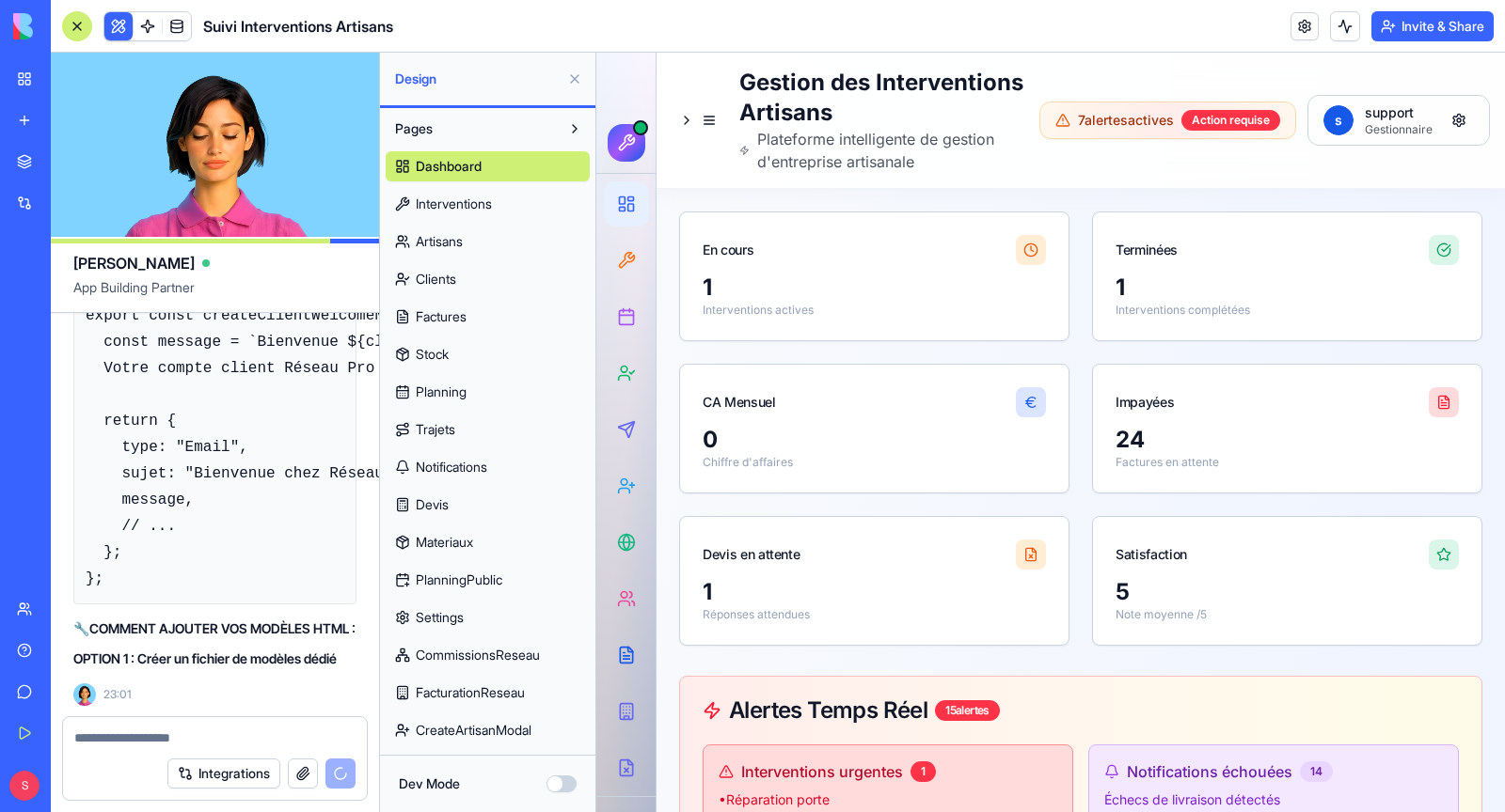
click at [422, 131] on span "Pages" at bounding box center [414, 128] width 38 height 19
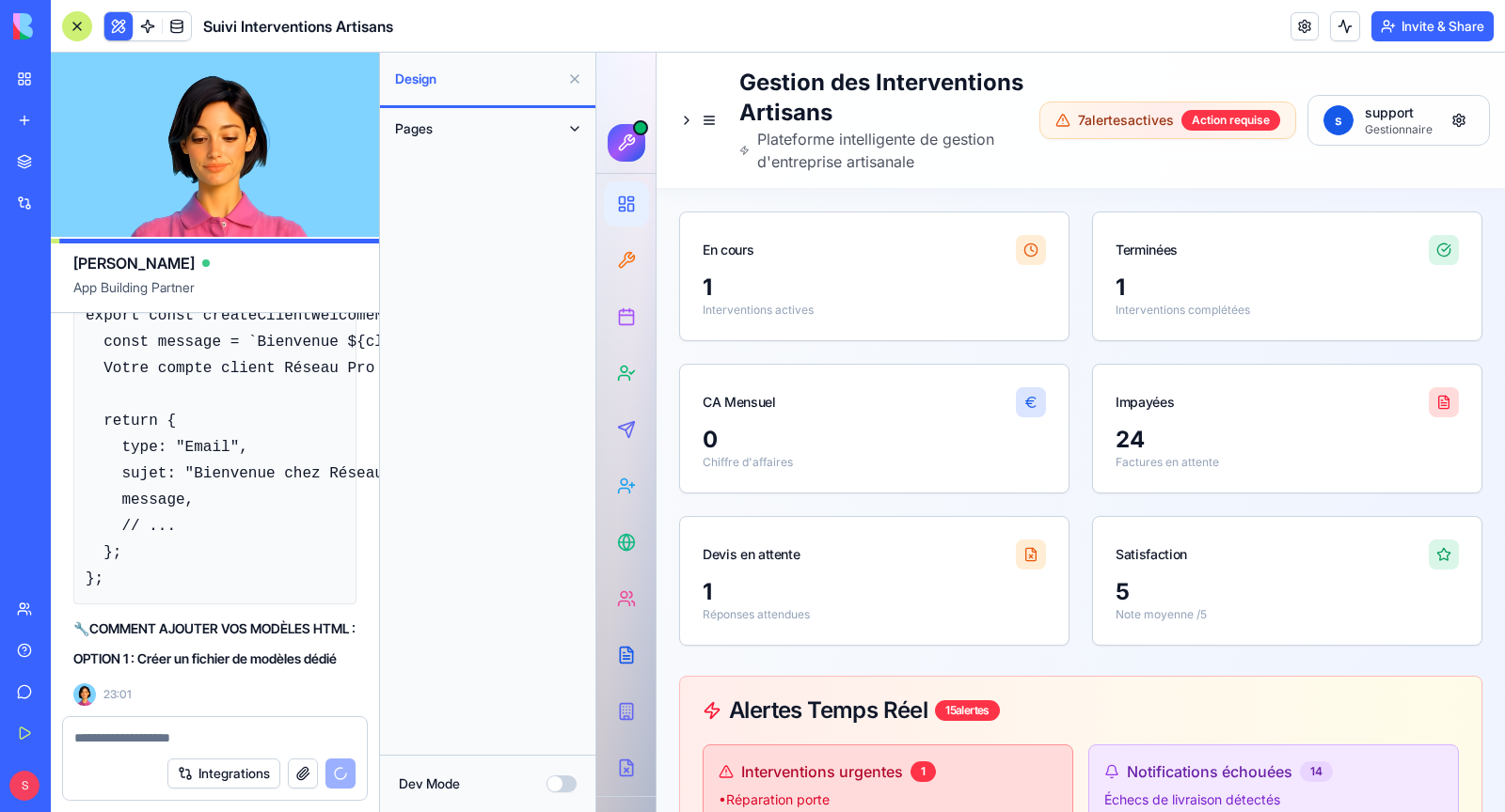
click at [422, 131] on span "Pages" at bounding box center [414, 128] width 38 height 19
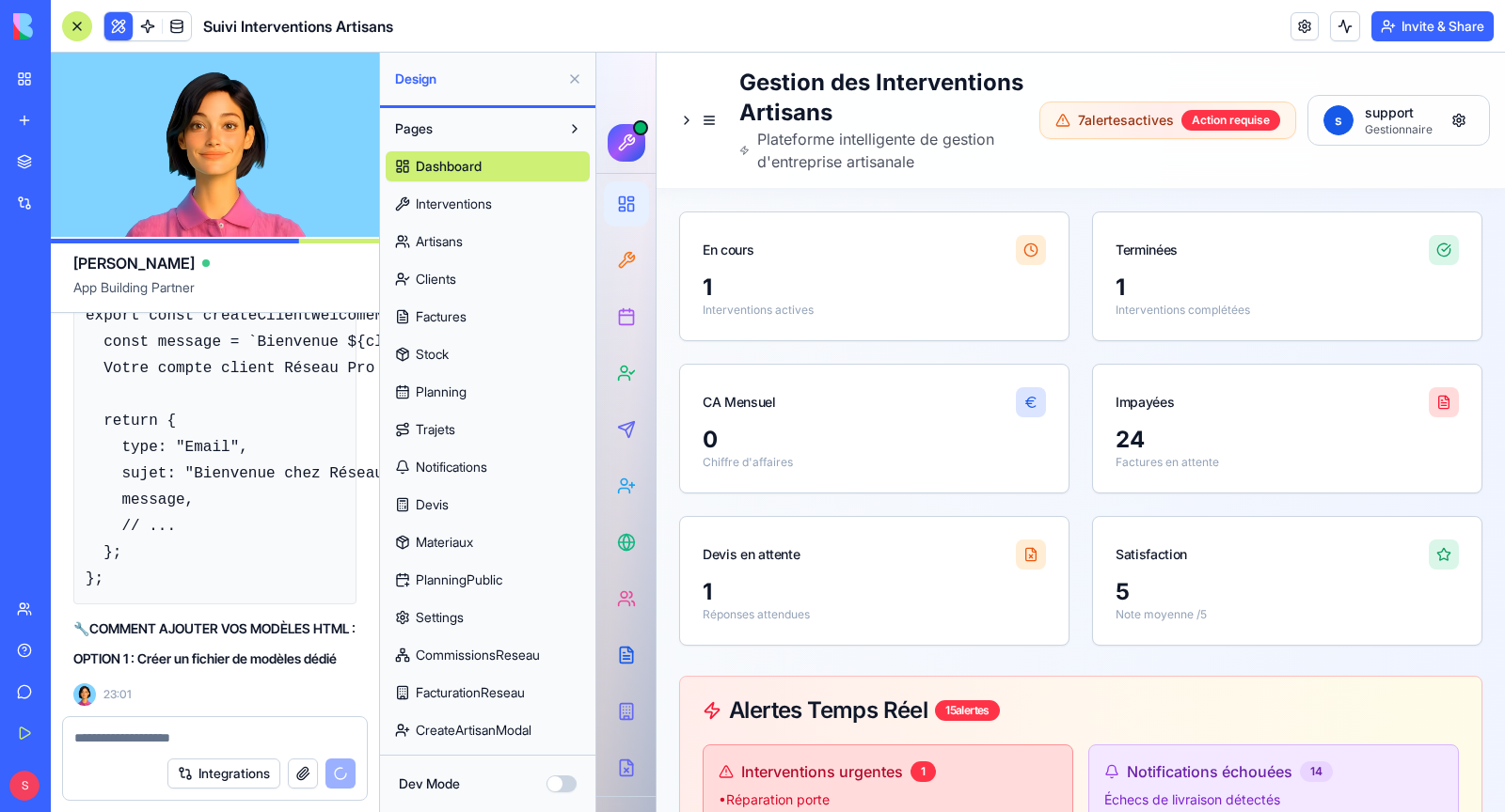
click at [422, 131] on span "Pages" at bounding box center [414, 128] width 38 height 19
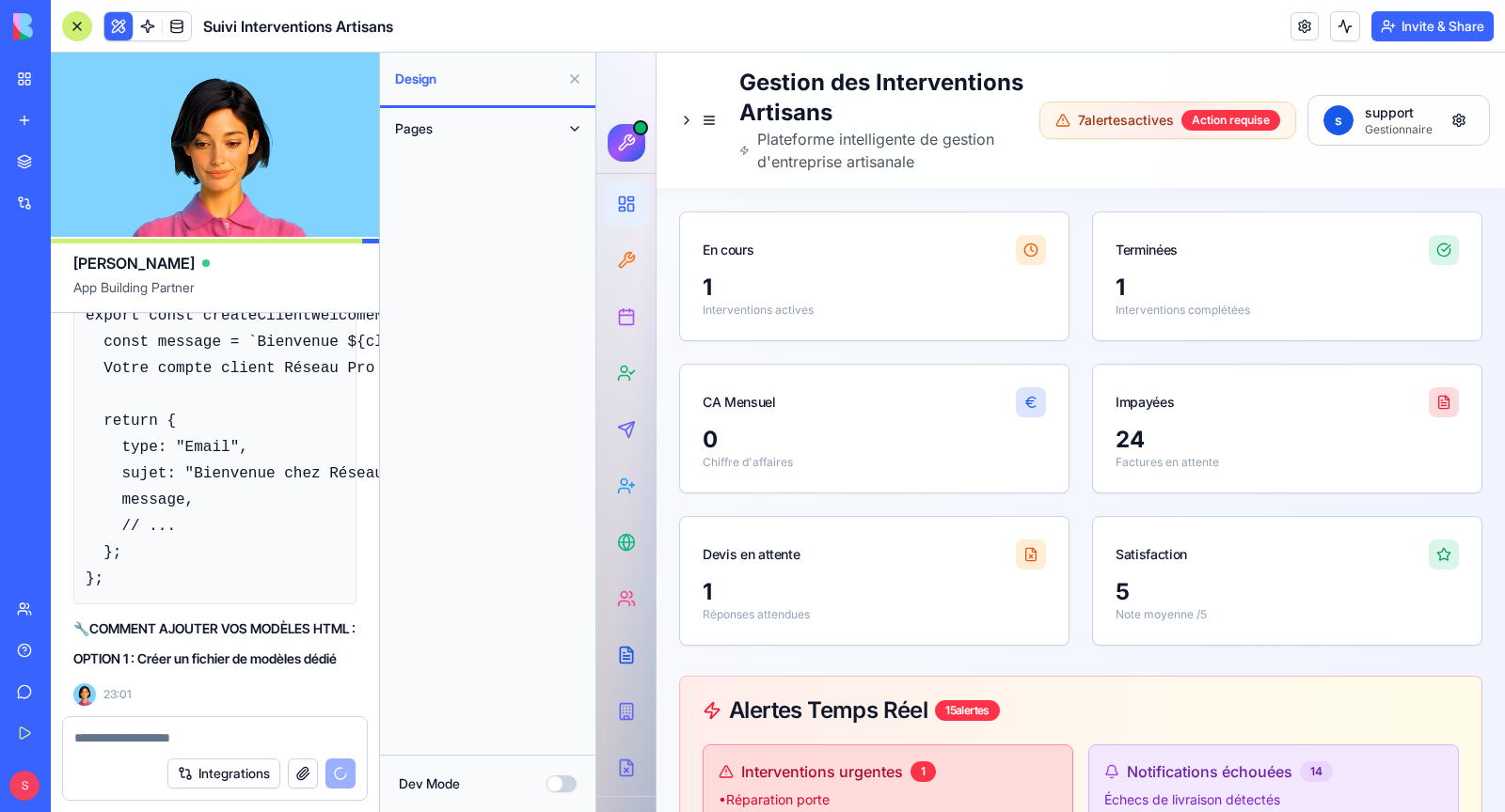
click at [422, 131] on span "Pages" at bounding box center [414, 128] width 38 height 19
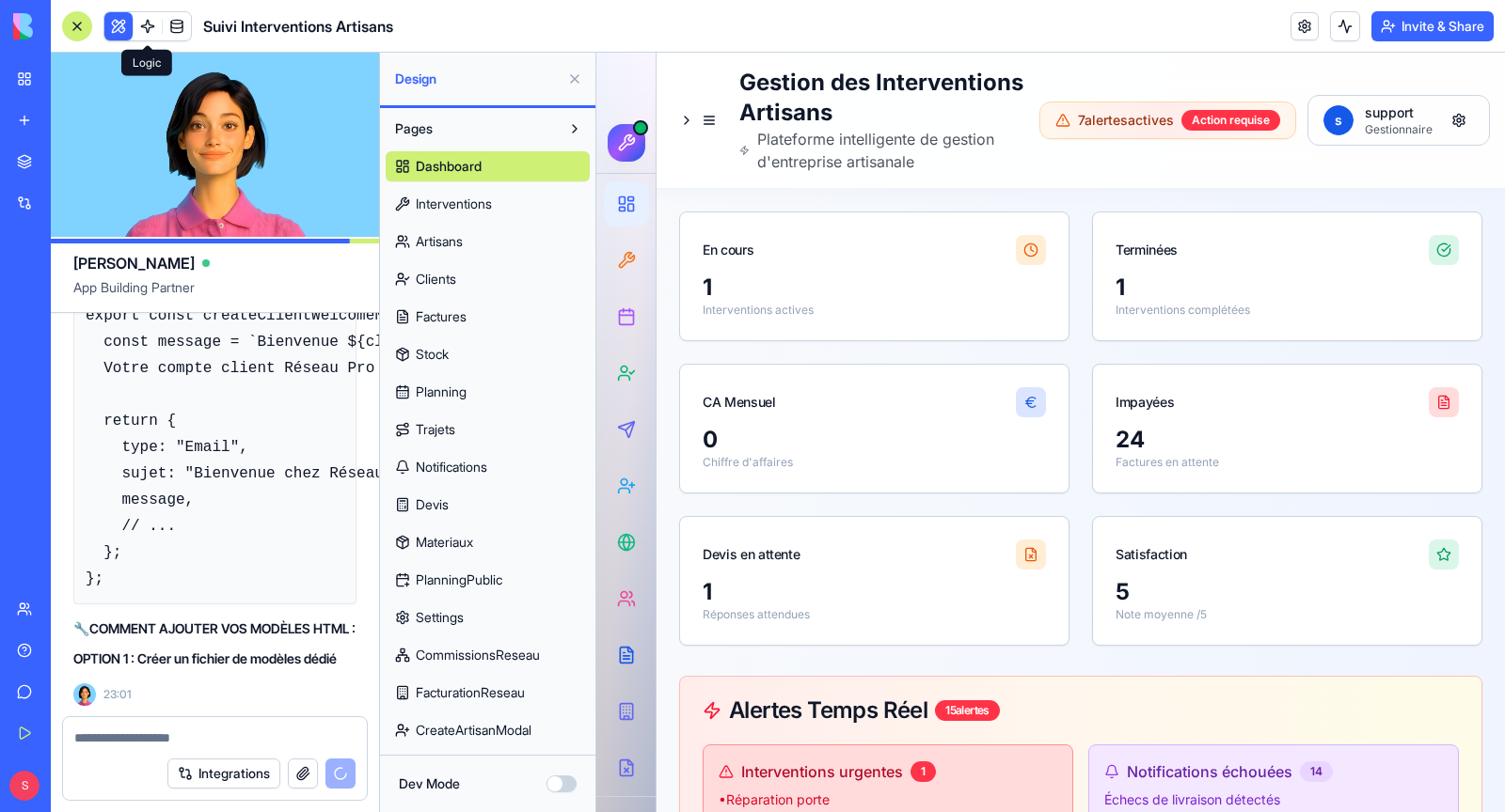
click at [151, 24] on link at bounding box center [148, 26] width 28 height 28
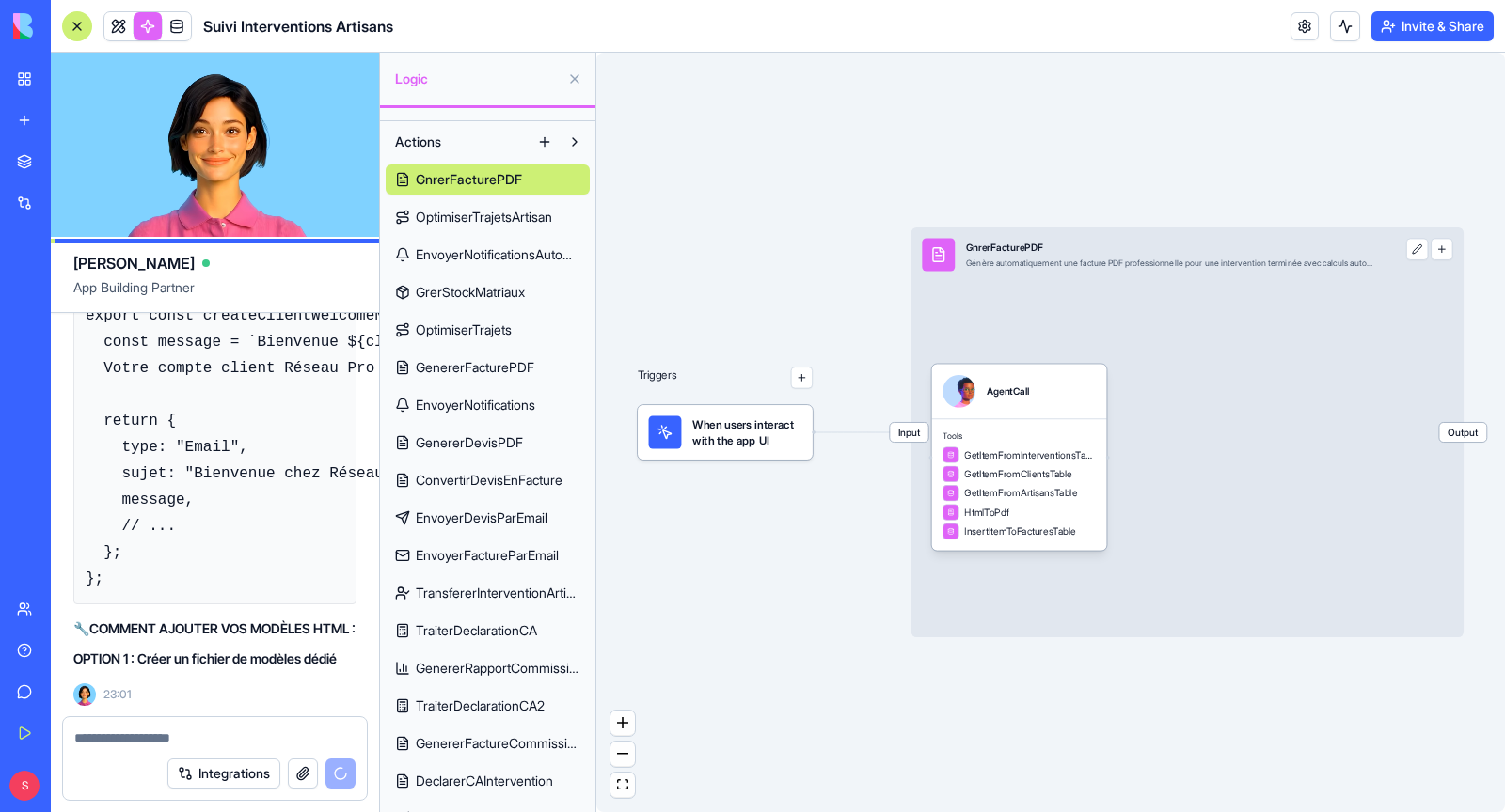
scroll to position [167, 0]
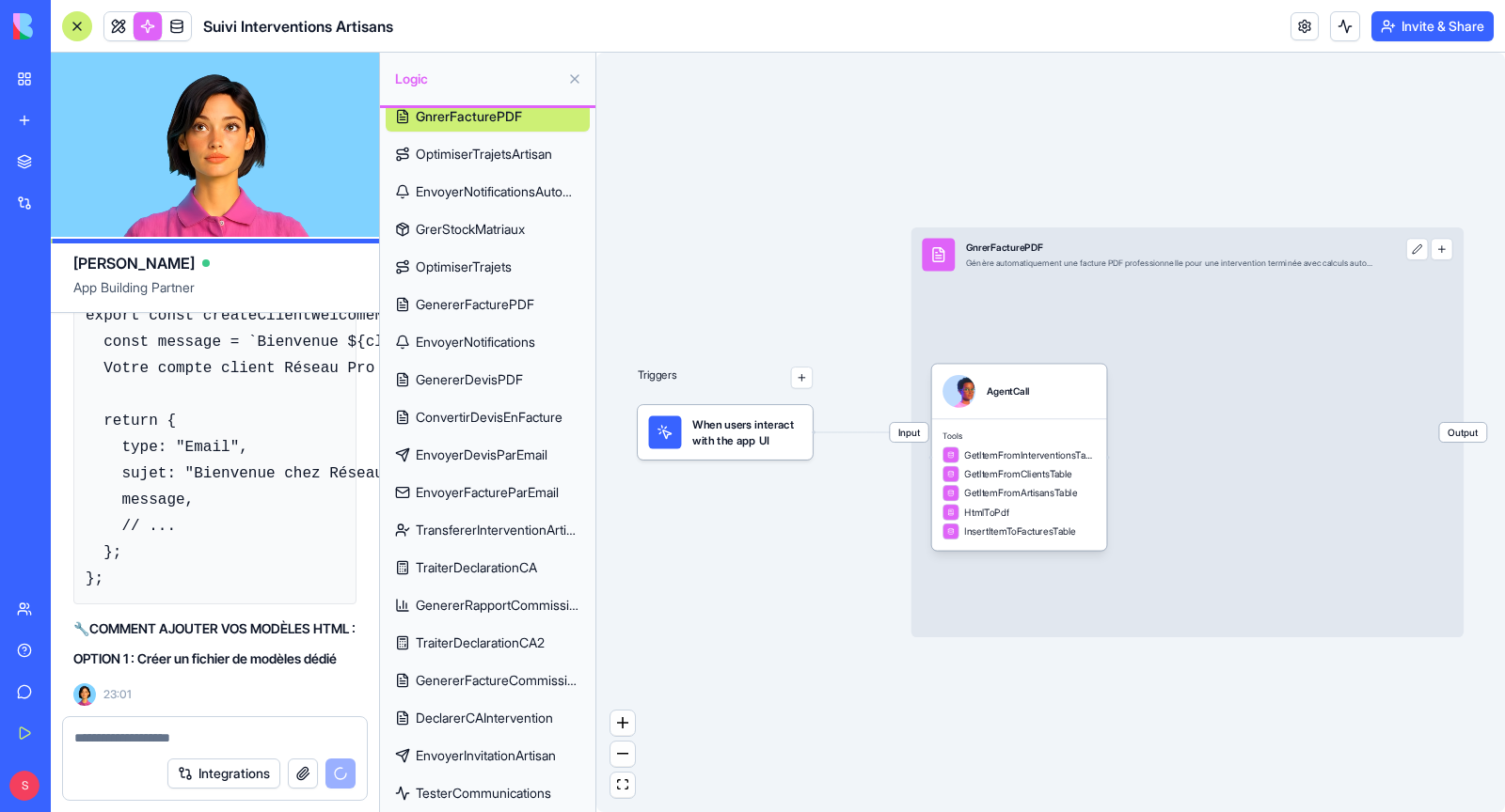
click at [506, 194] on span "EnvoyerNotificationsAutomatiques" at bounding box center [498, 191] width 165 height 19
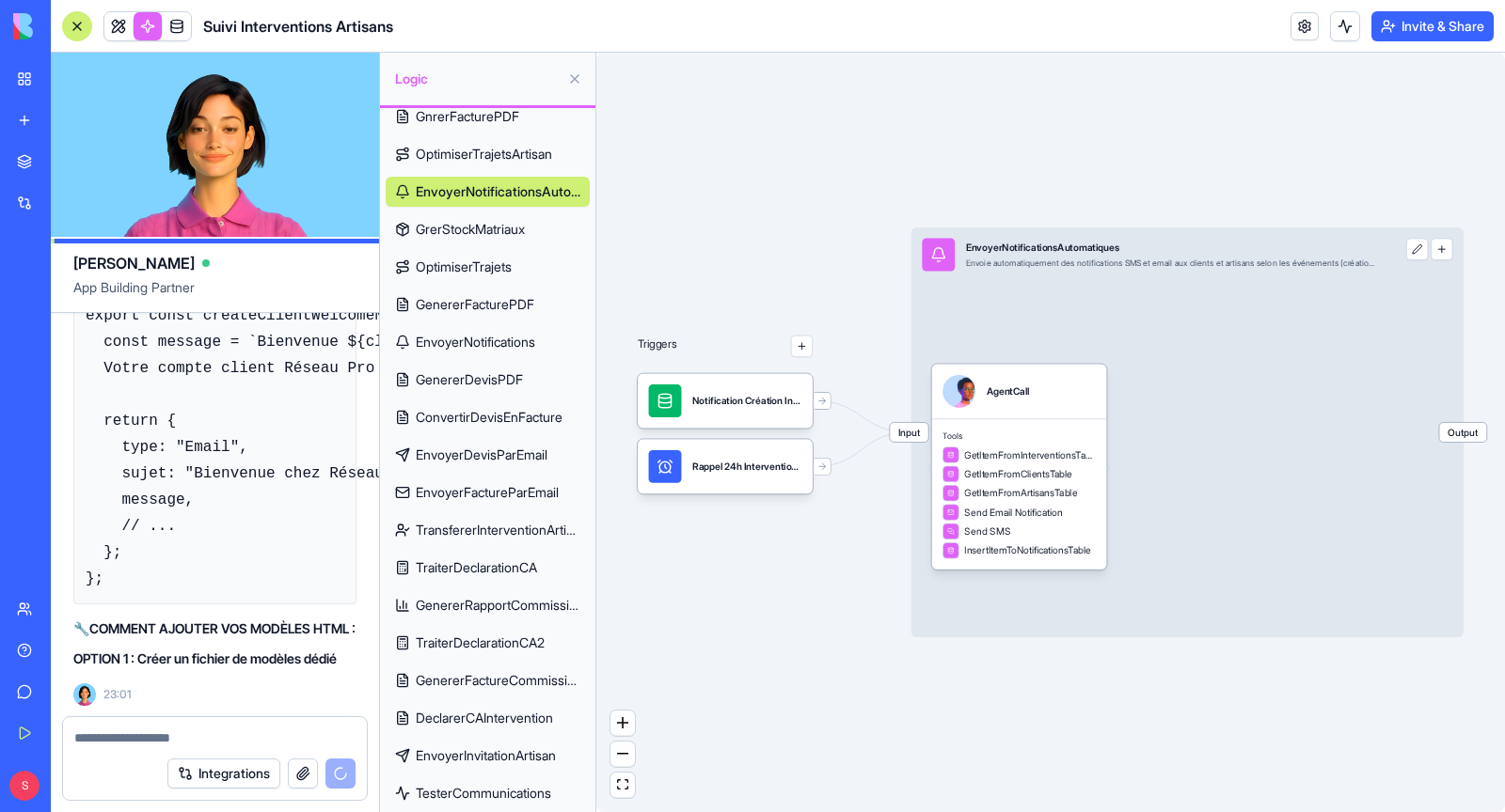
click at [521, 755] on span "EnvoyerInvitationArtisan" at bounding box center [486, 756] width 140 height 19
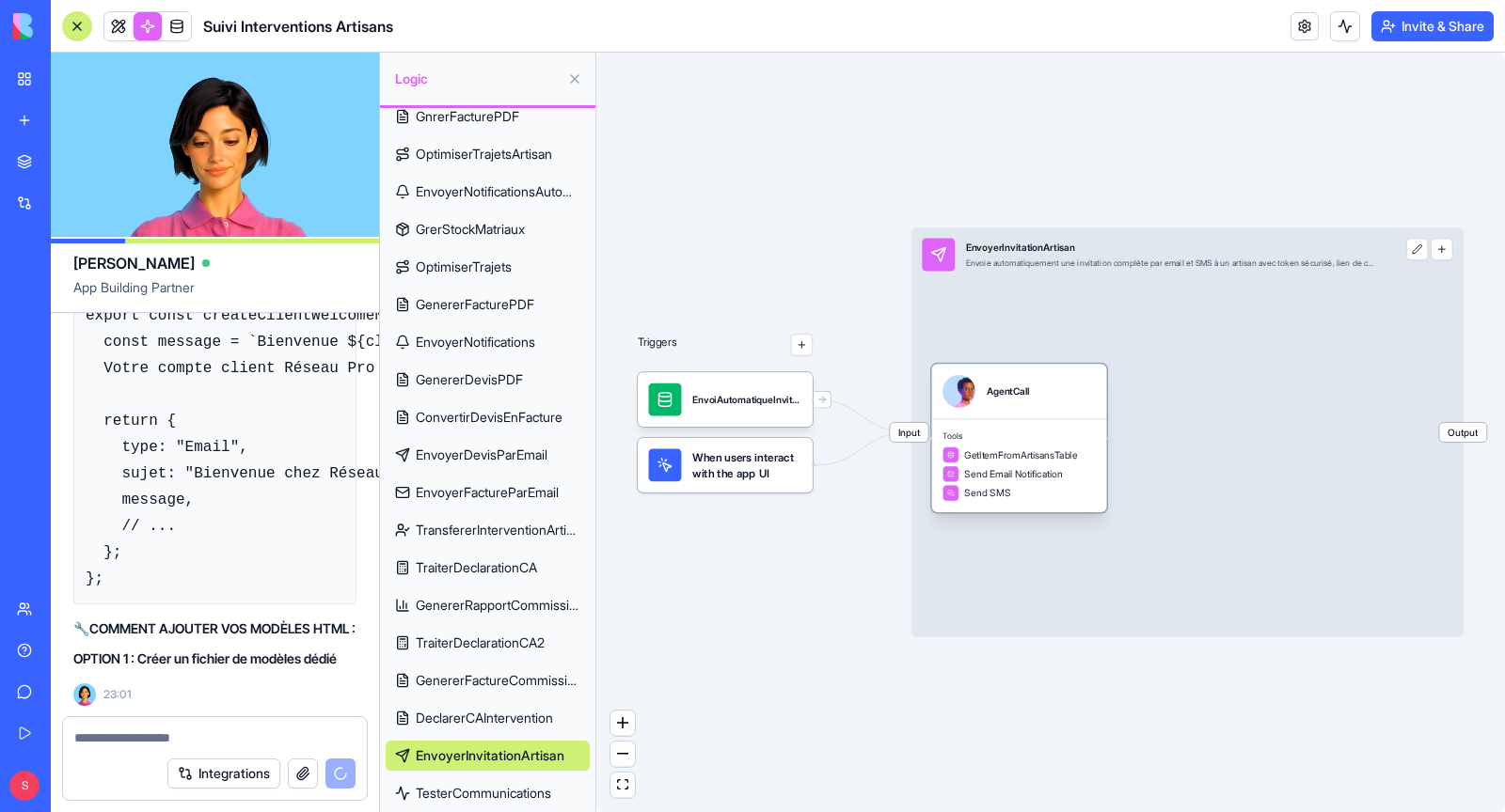
click at [979, 478] on span "Send Email Notification" at bounding box center [1013, 474] width 98 height 14
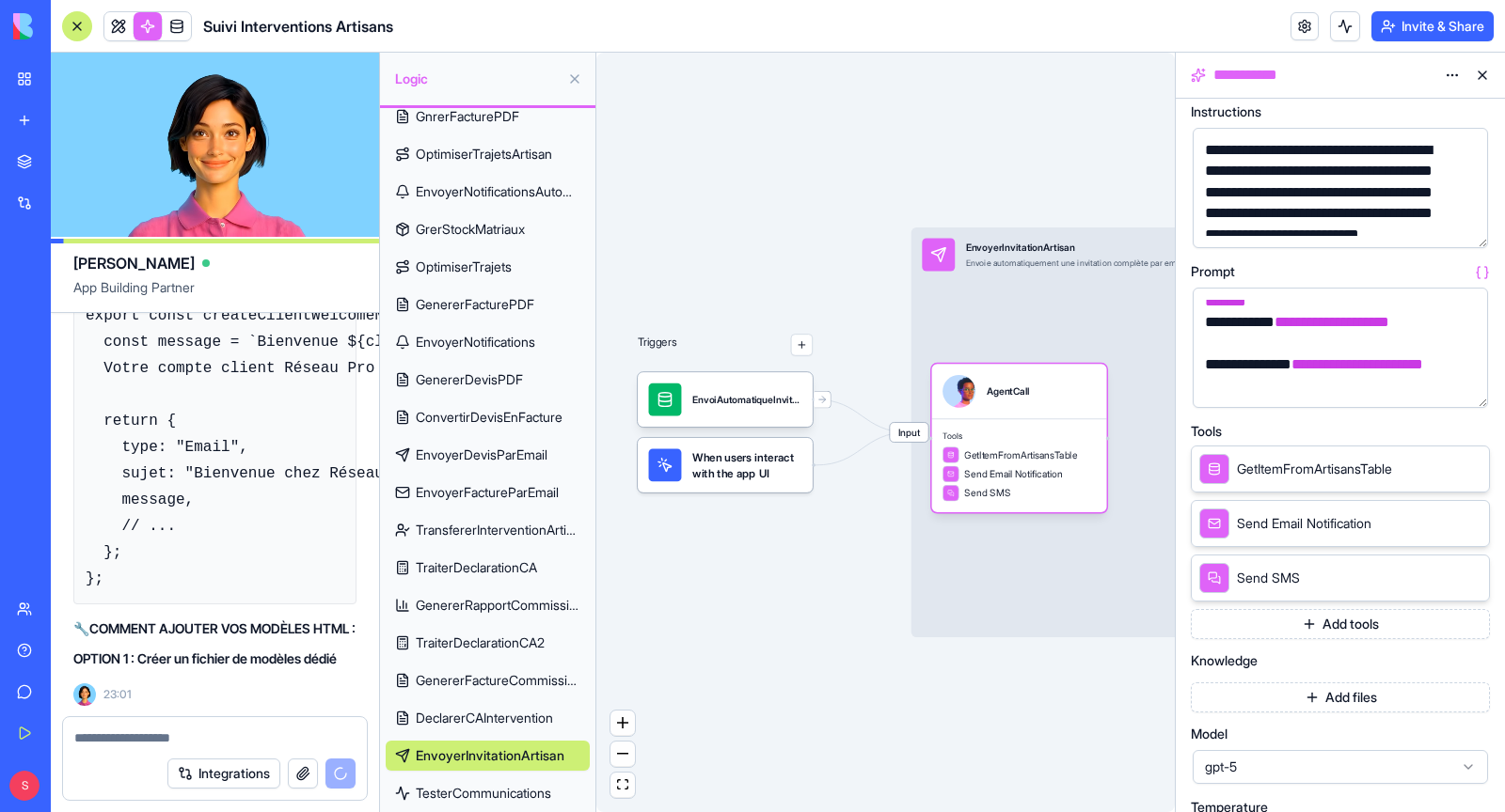
scroll to position [125, 0]
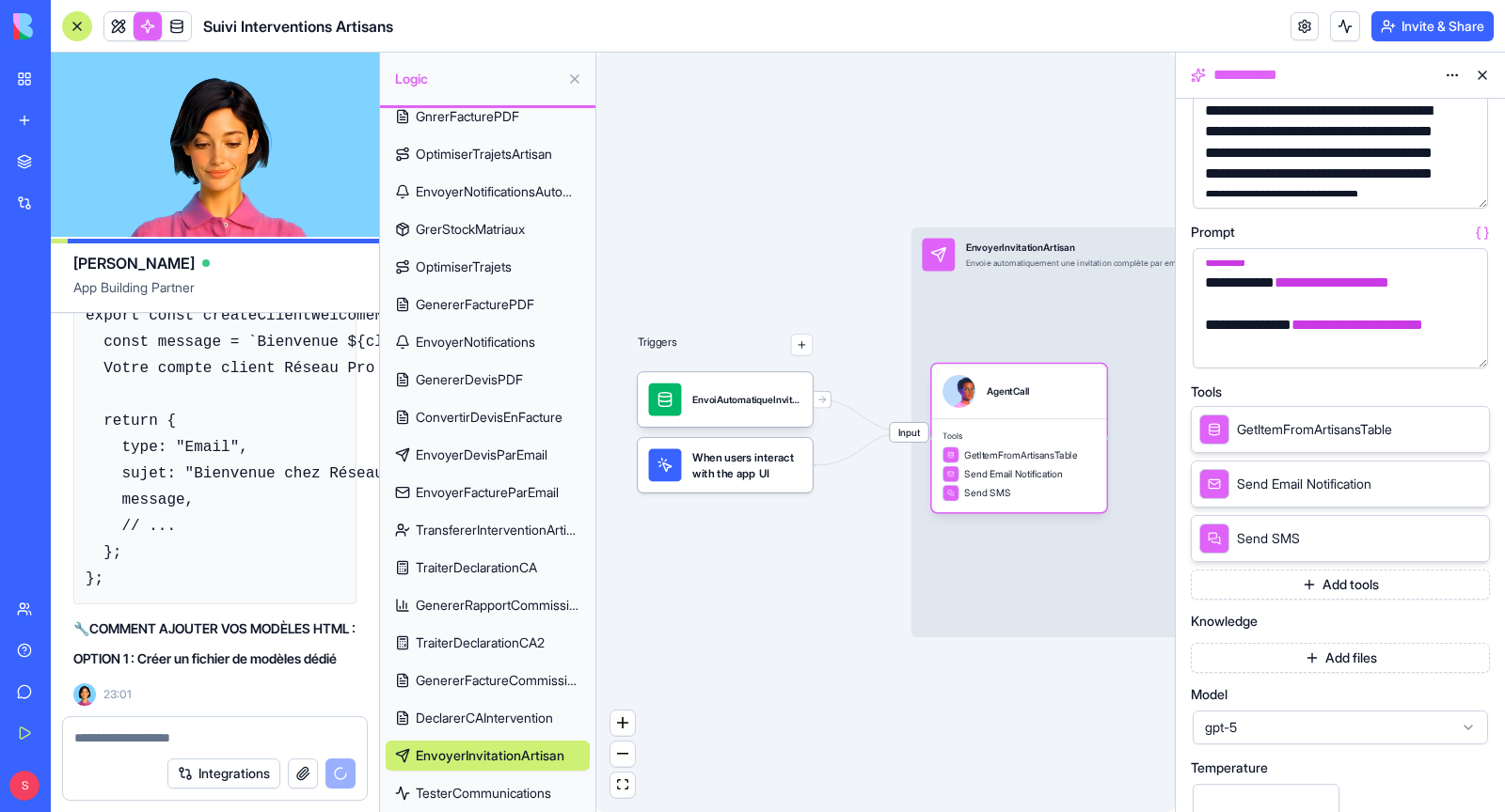
click at [1295, 482] on span "Send Email Notification" at bounding box center [1304, 484] width 134 height 19
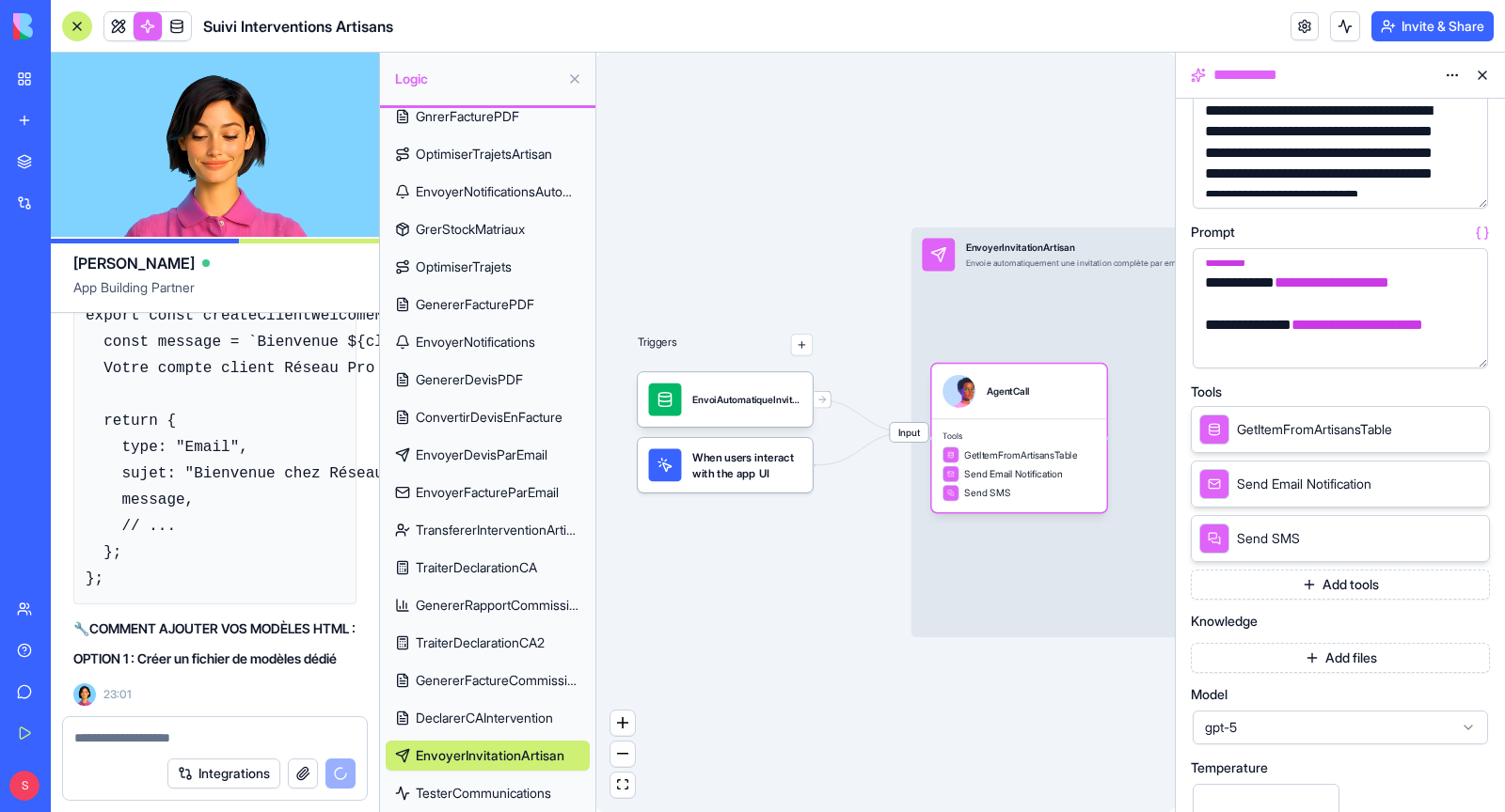
click at [1218, 483] on icon at bounding box center [1213, 484] width 13 height 23
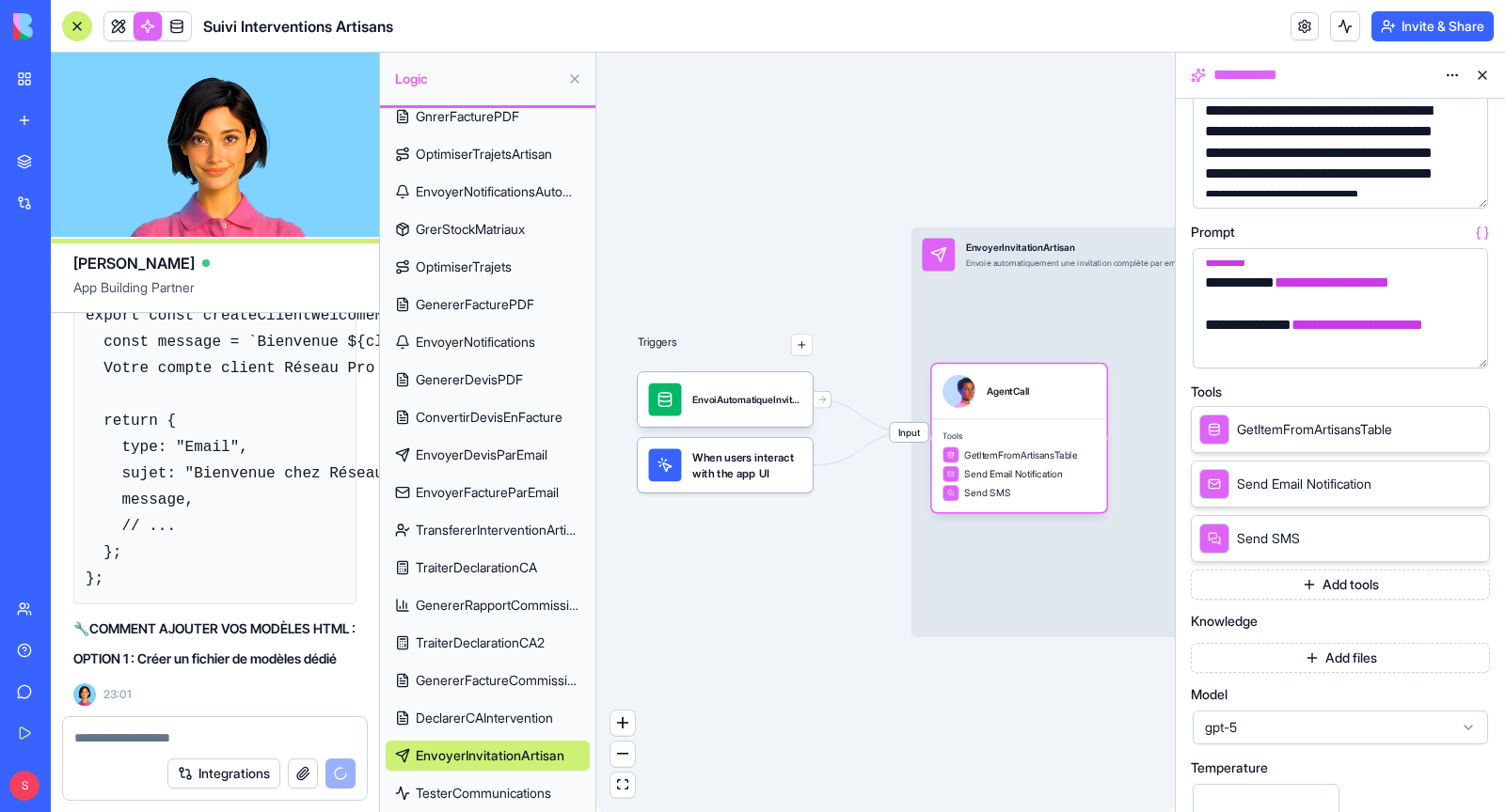
click at [1444, 488] on icon at bounding box center [1447, 483] width 15 height 15
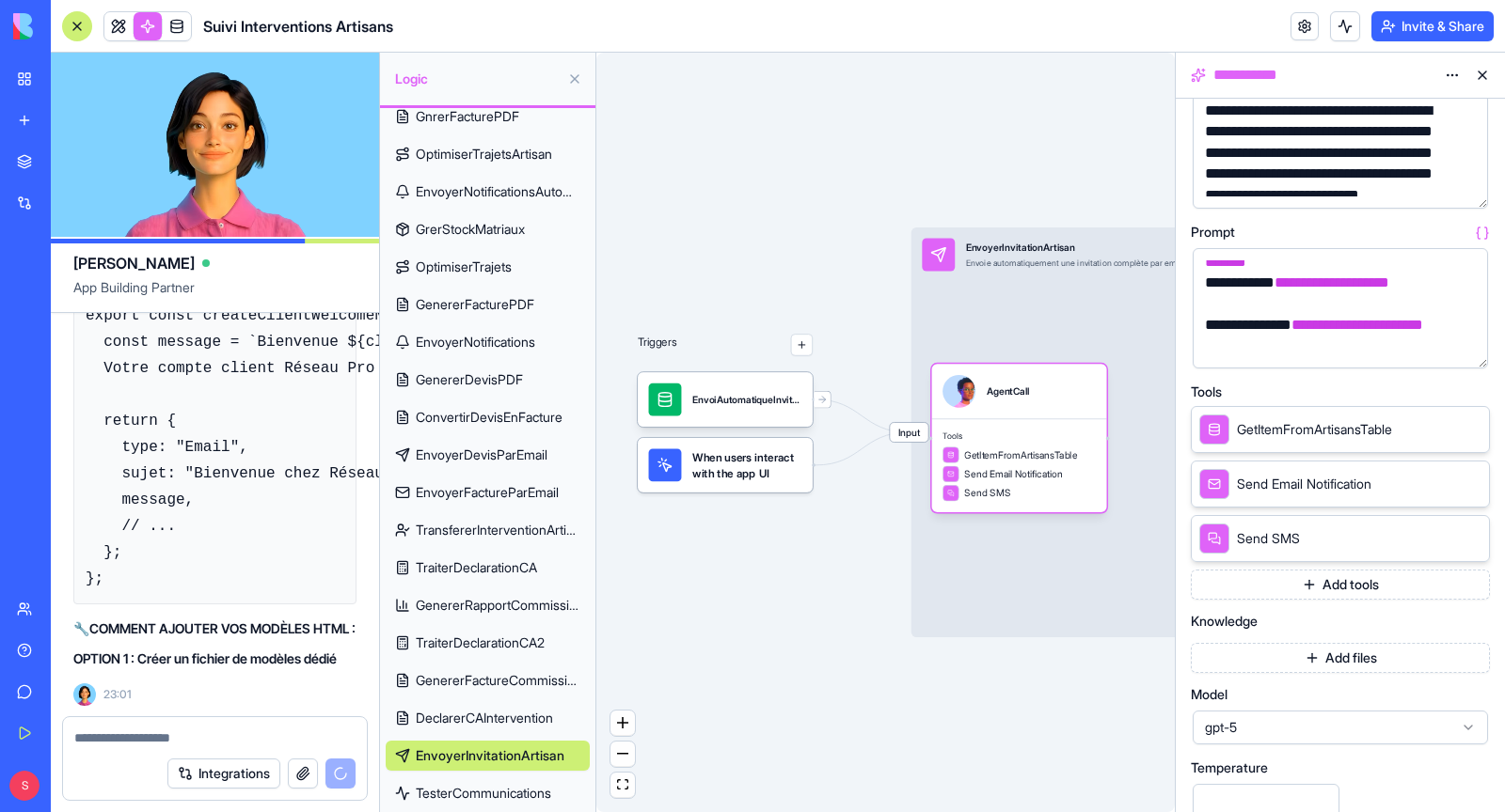
click at [1444, 483] on icon at bounding box center [1447, 483] width 15 height 15
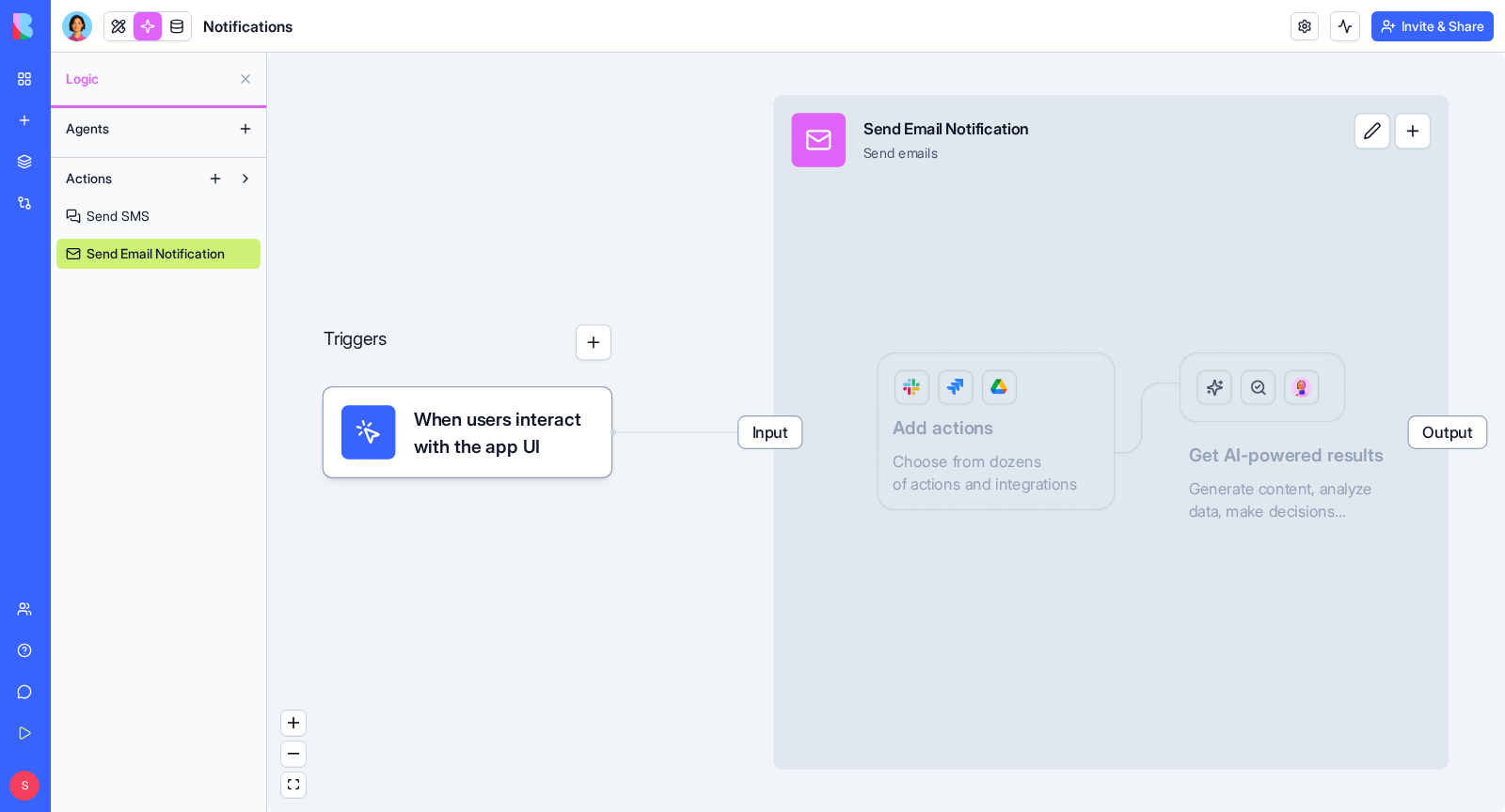
click at [1008, 462] on div "Input Send Email Notification Send emails Output Add actions Choose from dozens…" at bounding box center [1110, 432] width 675 height 675
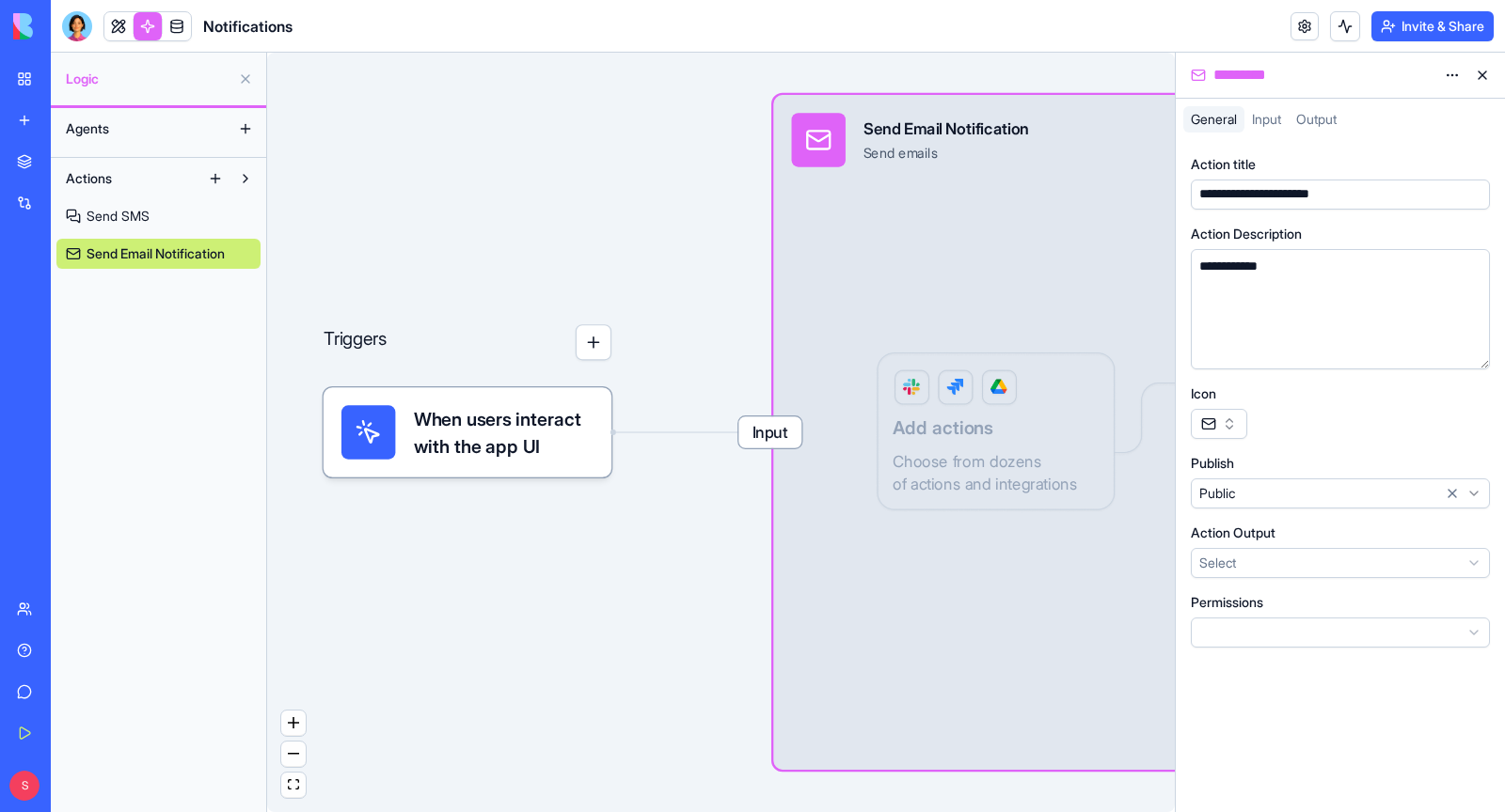
click at [1095, 582] on div "Input Send Email Notification Send emails Output Add actions Choose from dozens…" at bounding box center [1110, 432] width 675 height 675
click at [1052, 395] on div "Input Send Email Notification Send emails Output Add actions Choose from dozens…" at bounding box center [1110, 432] width 675 height 675
click at [1020, 245] on div "Input Send Email Notification Send emails Output Add actions Choose from dozens…" at bounding box center [1110, 432] width 675 height 675
click at [1490, 71] on button at bounding box center [1482, 75] width 30 height 30
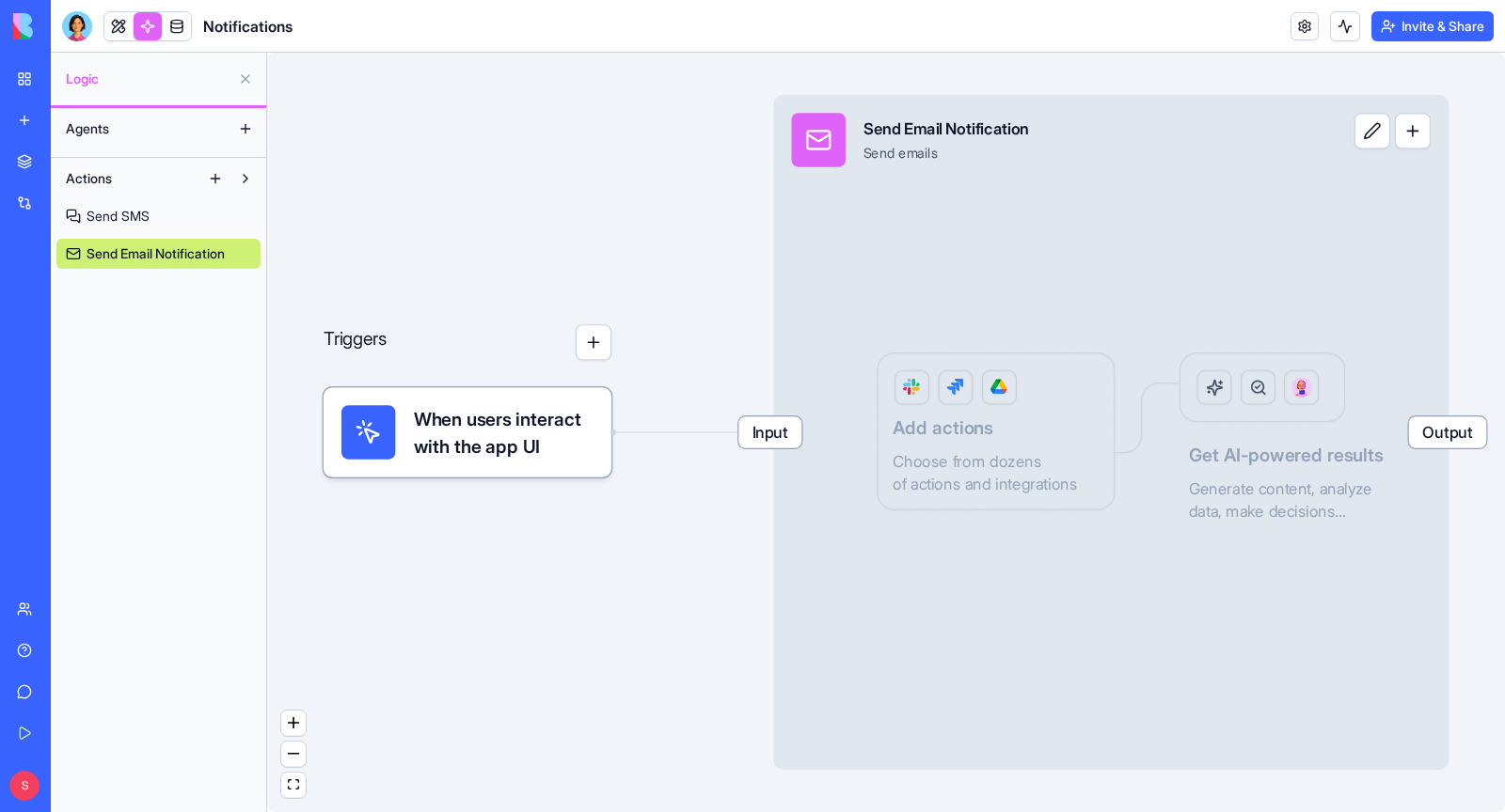
click at [1238, 423] on div "Input Send Email Notification Send emails Output Add actions Choose from dozens…" at bounding box center [1110, 432] width 675 height 675
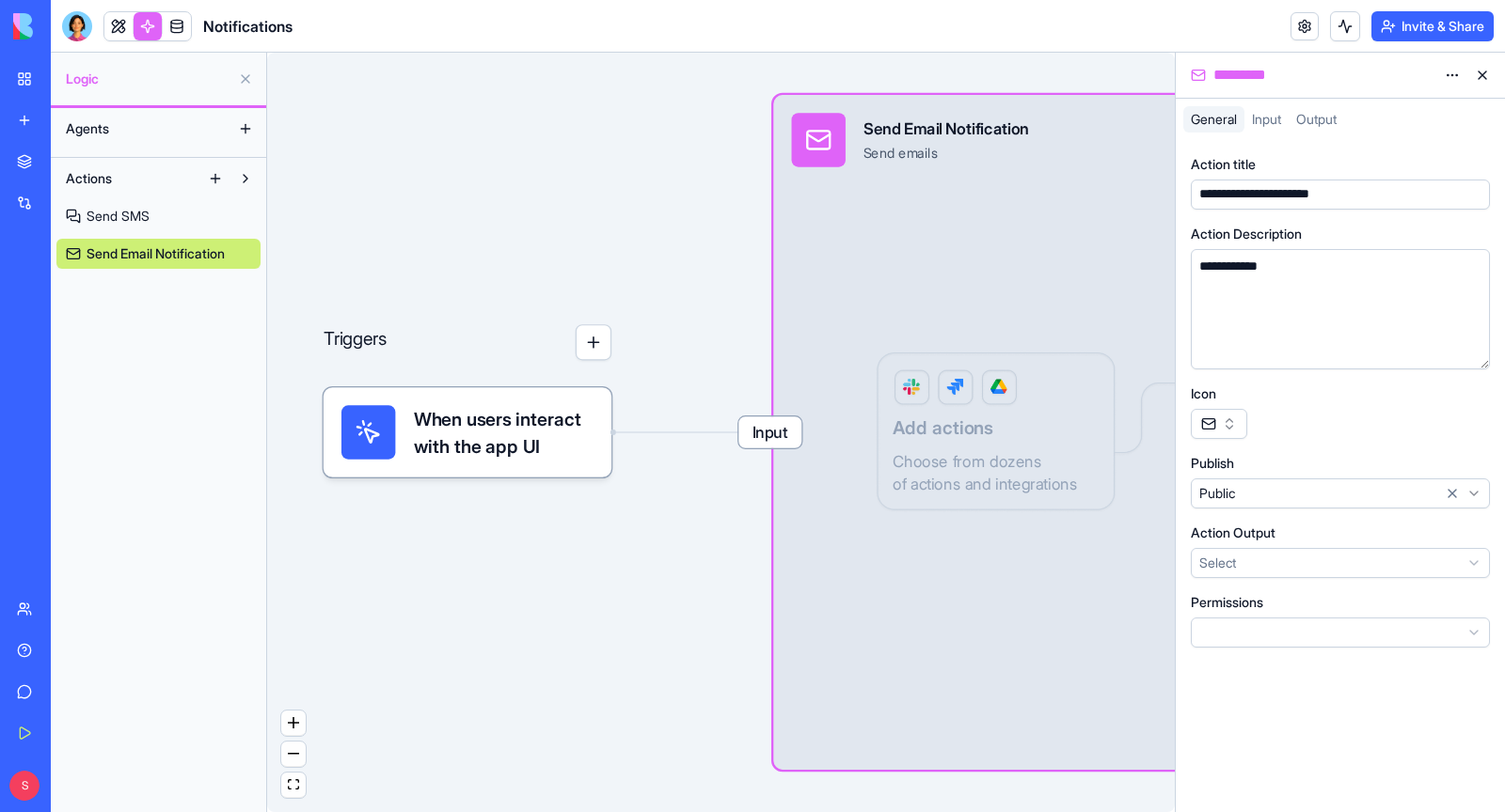
click at [1281, 113] on span "Input" at bounding box center [1266, 119] width 29 height 16
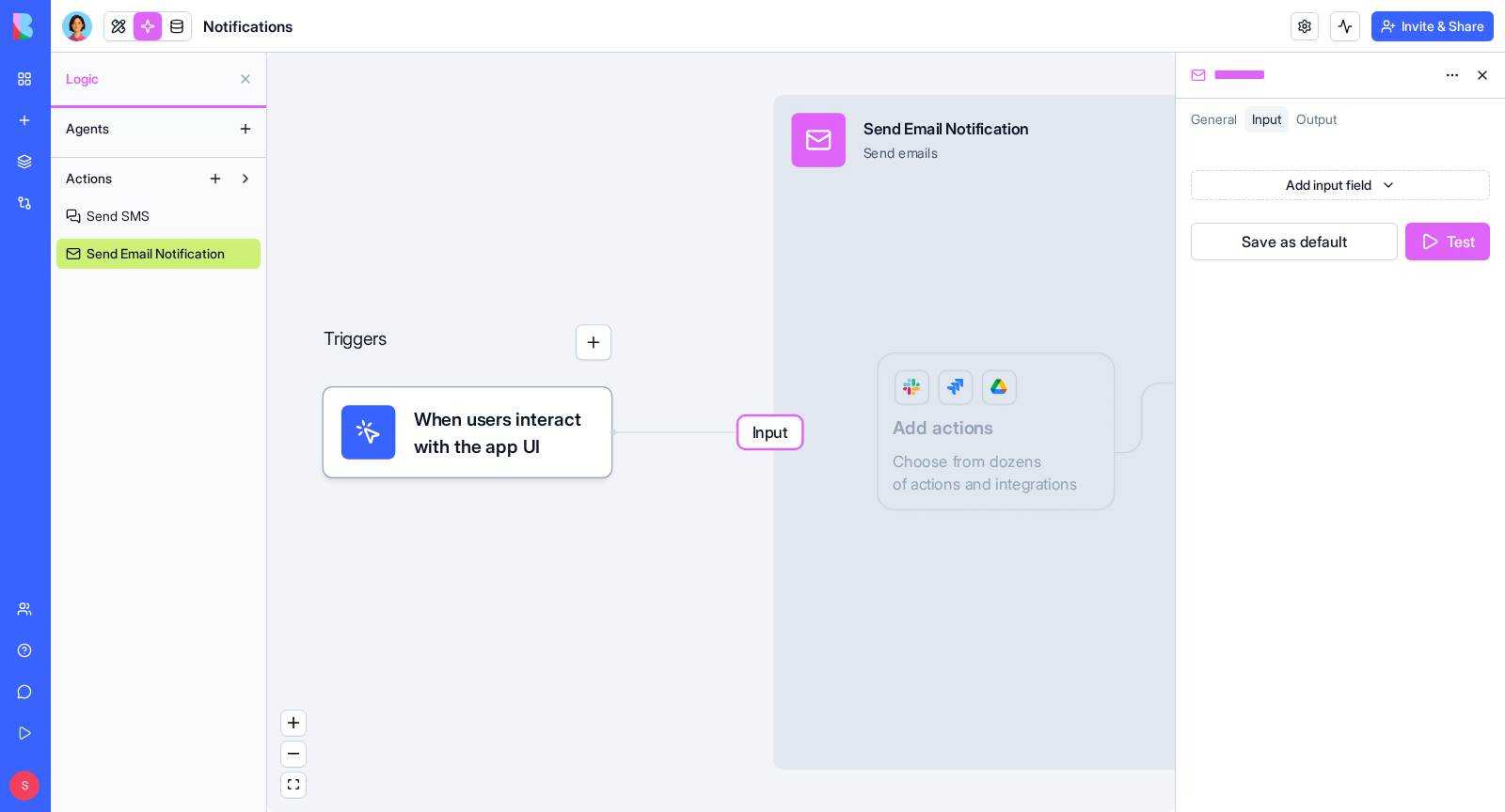
click at [1317, 117] on span "Output" at bounding box center [1316, 119] width 40 height 16
click at [1484, 71] on button at bounding box center [1482, 75] width 30 height 30
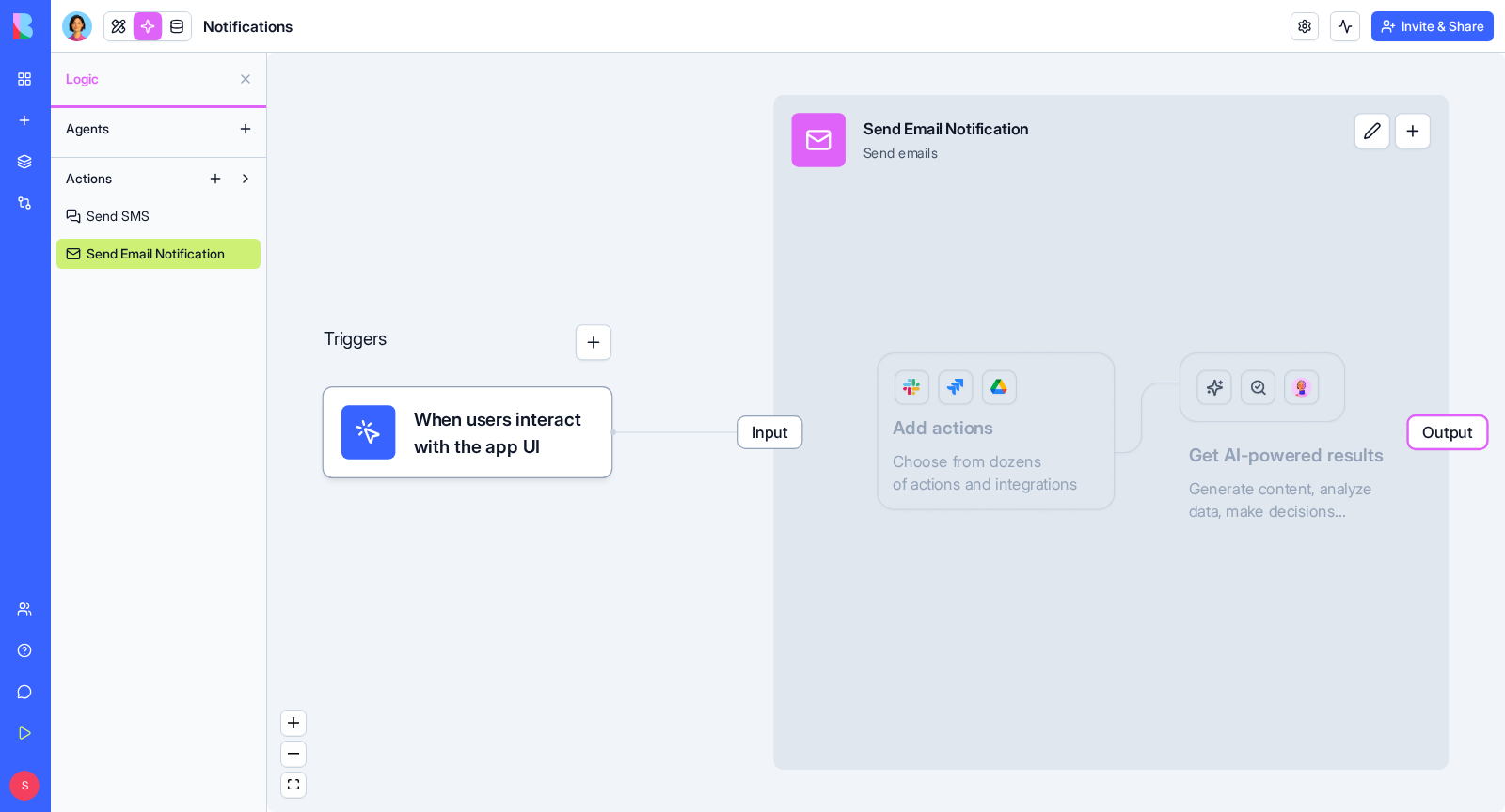
click at [249, 176] on button at bounding box center [245, 179] width 30 height 30
click at [476, 423] on span "When users interact with the app UI" at bounding box center [504, 432] width 180 height 54
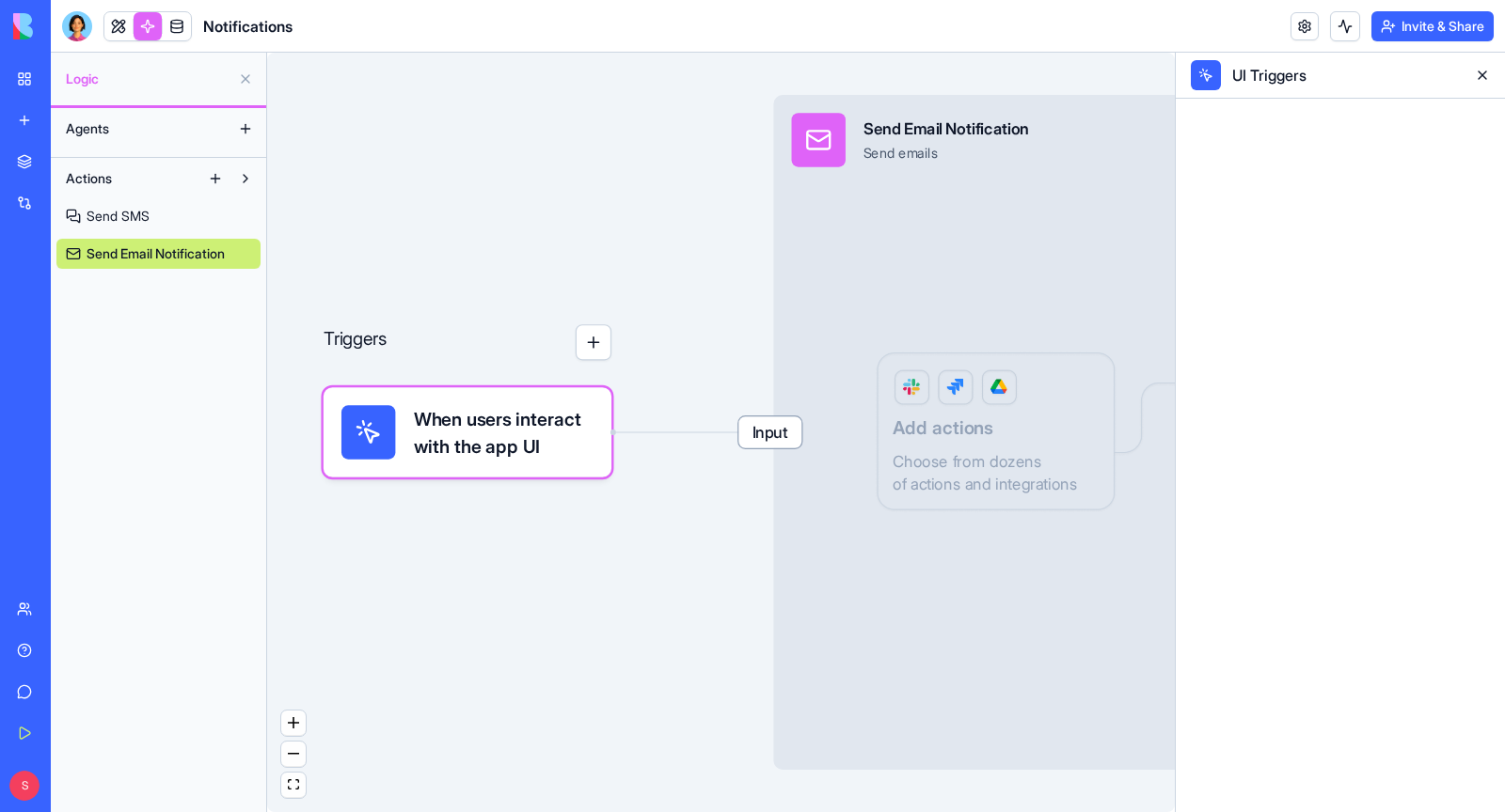
click at [1486, 81] on button at bounding box center [1482, 75] width 30 height 30
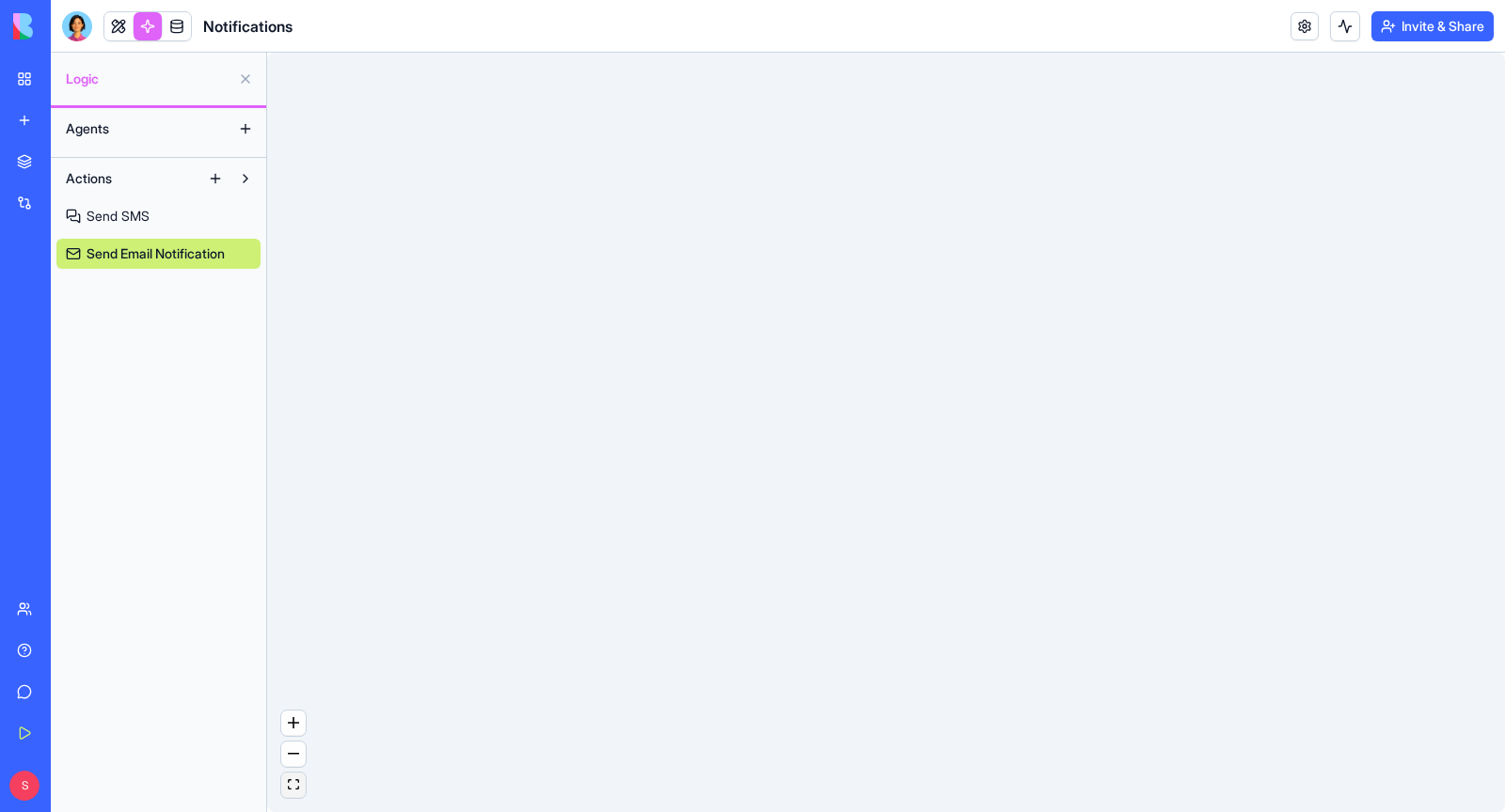
click at [292, 786] on icon "fit view" at bounding box center [293, 785] width 11 height 10
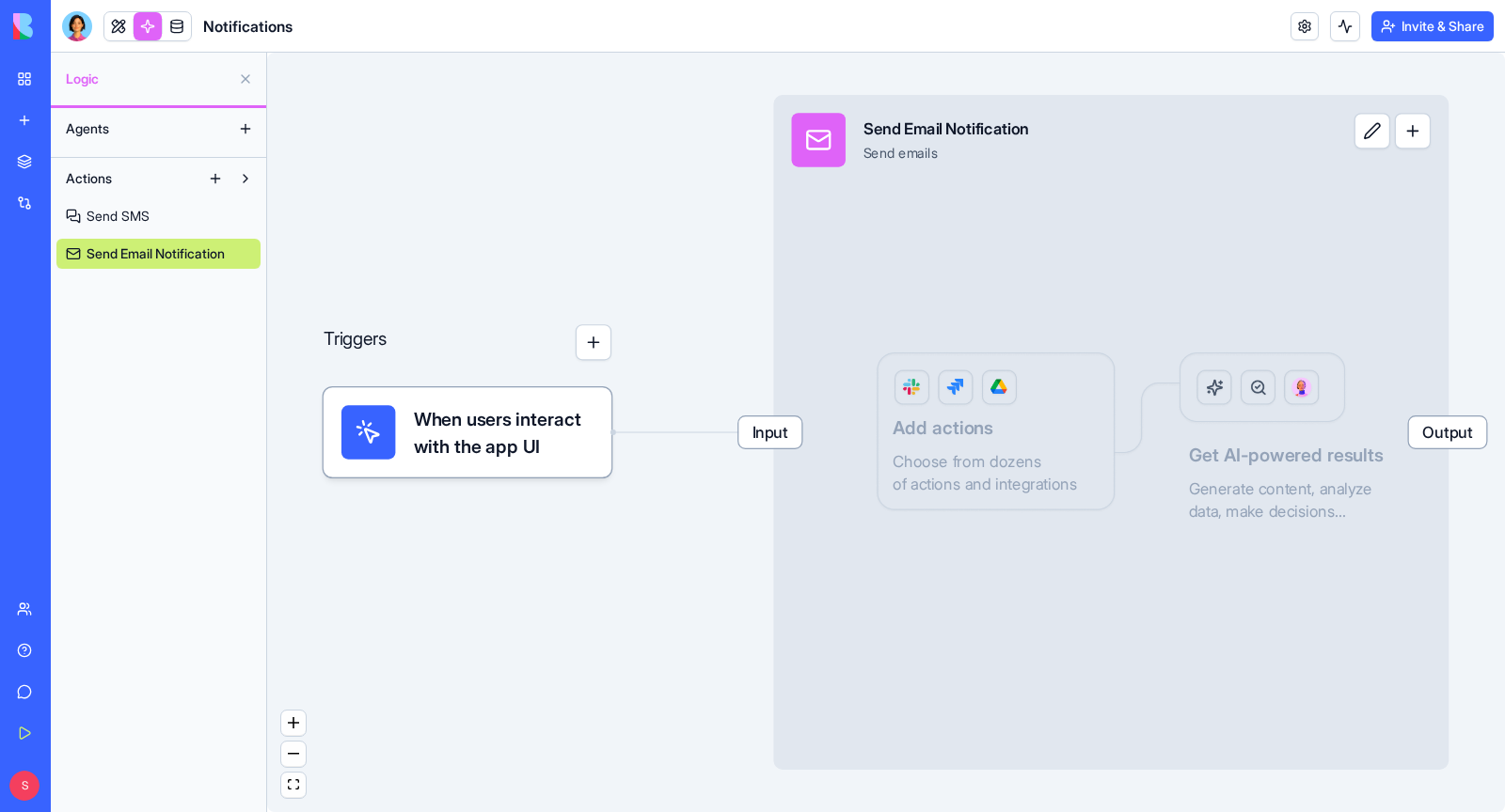
click at [75, 34] on div at bounding box center [77, 26] width 30 height 30
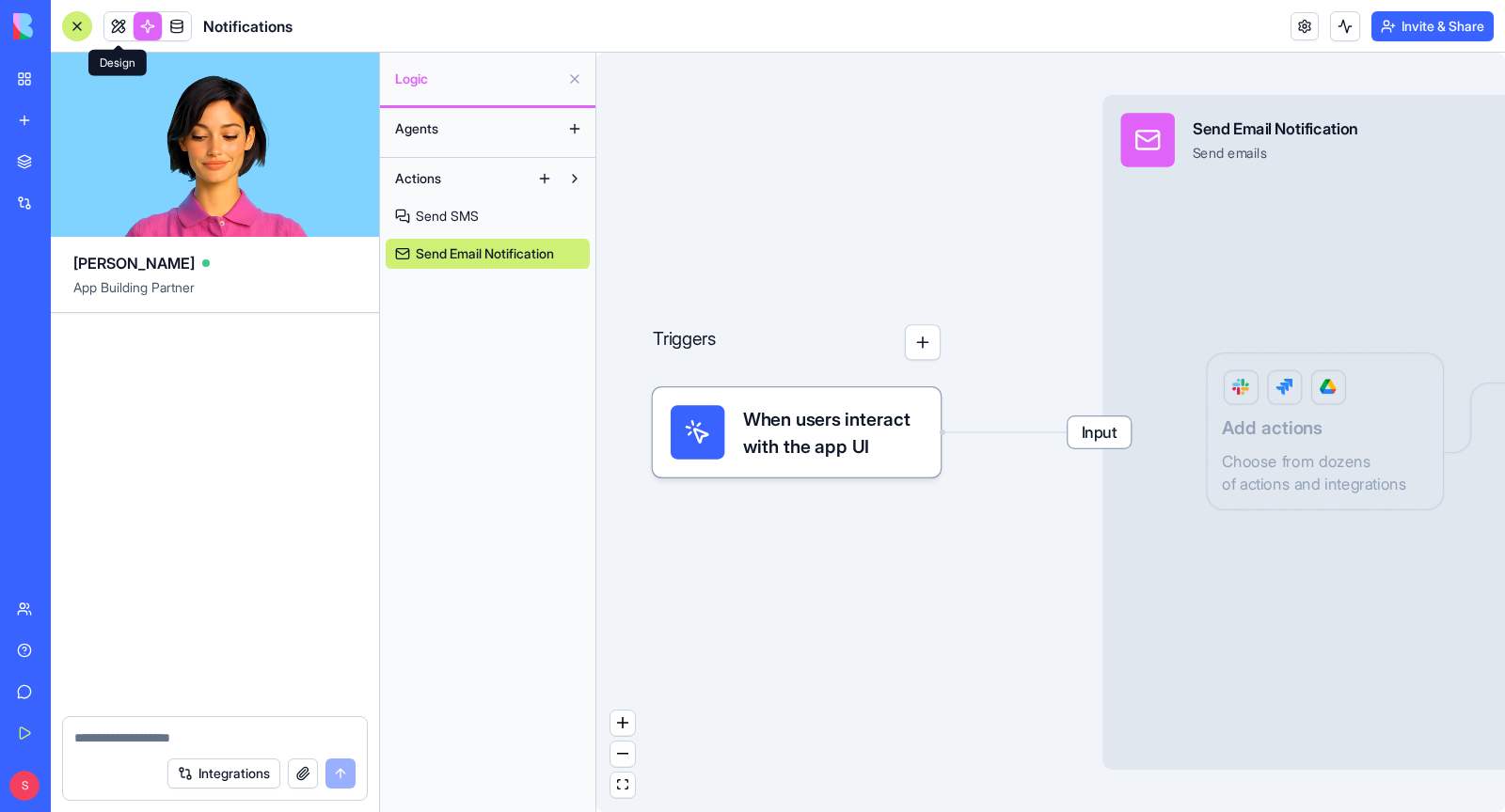
click at [125, 20] on link at bounding box center [118, 26] width 28 height 28
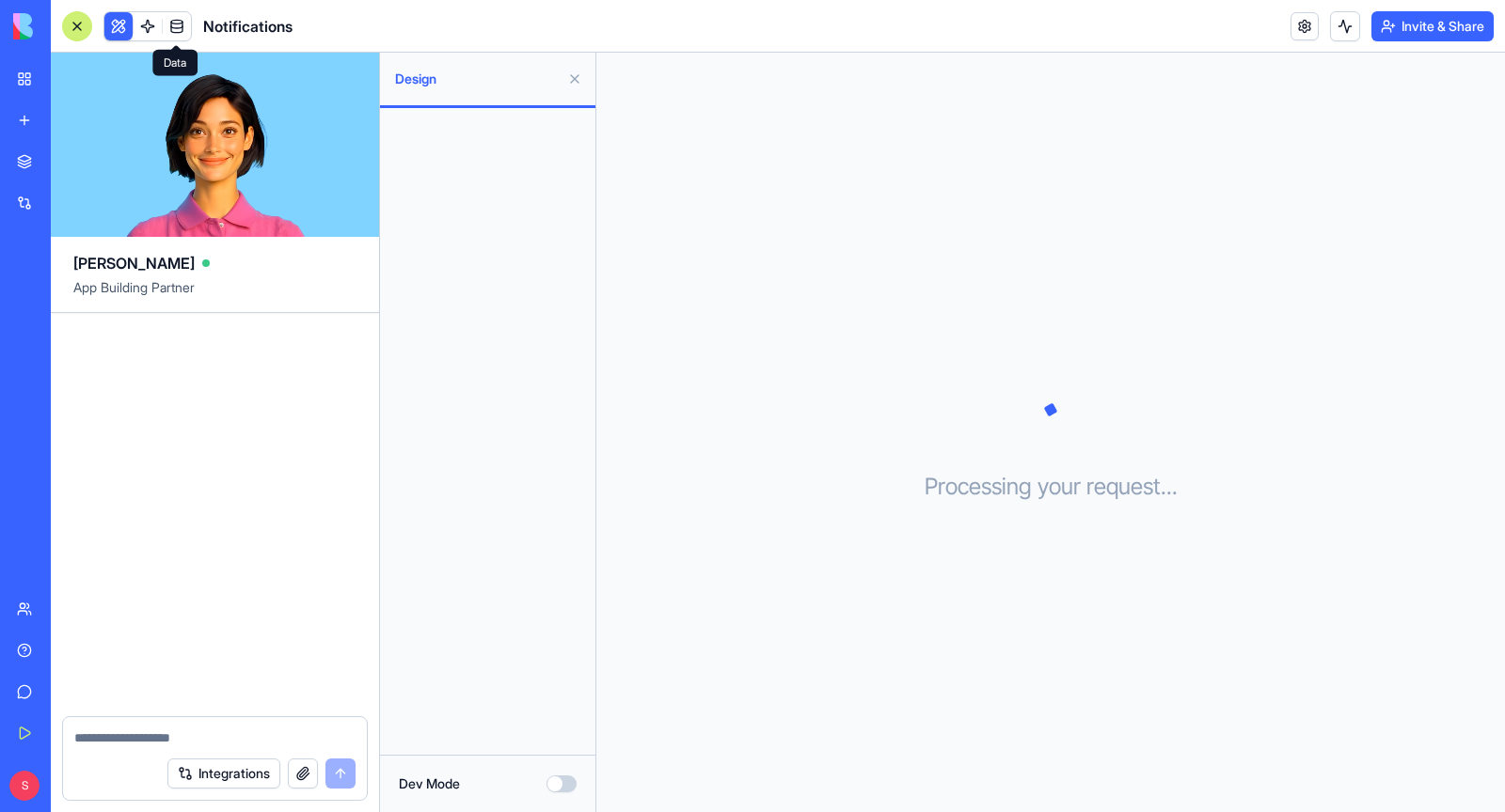
click at [190, 22] on link at bounding box center [177, 26] width 28 height 28
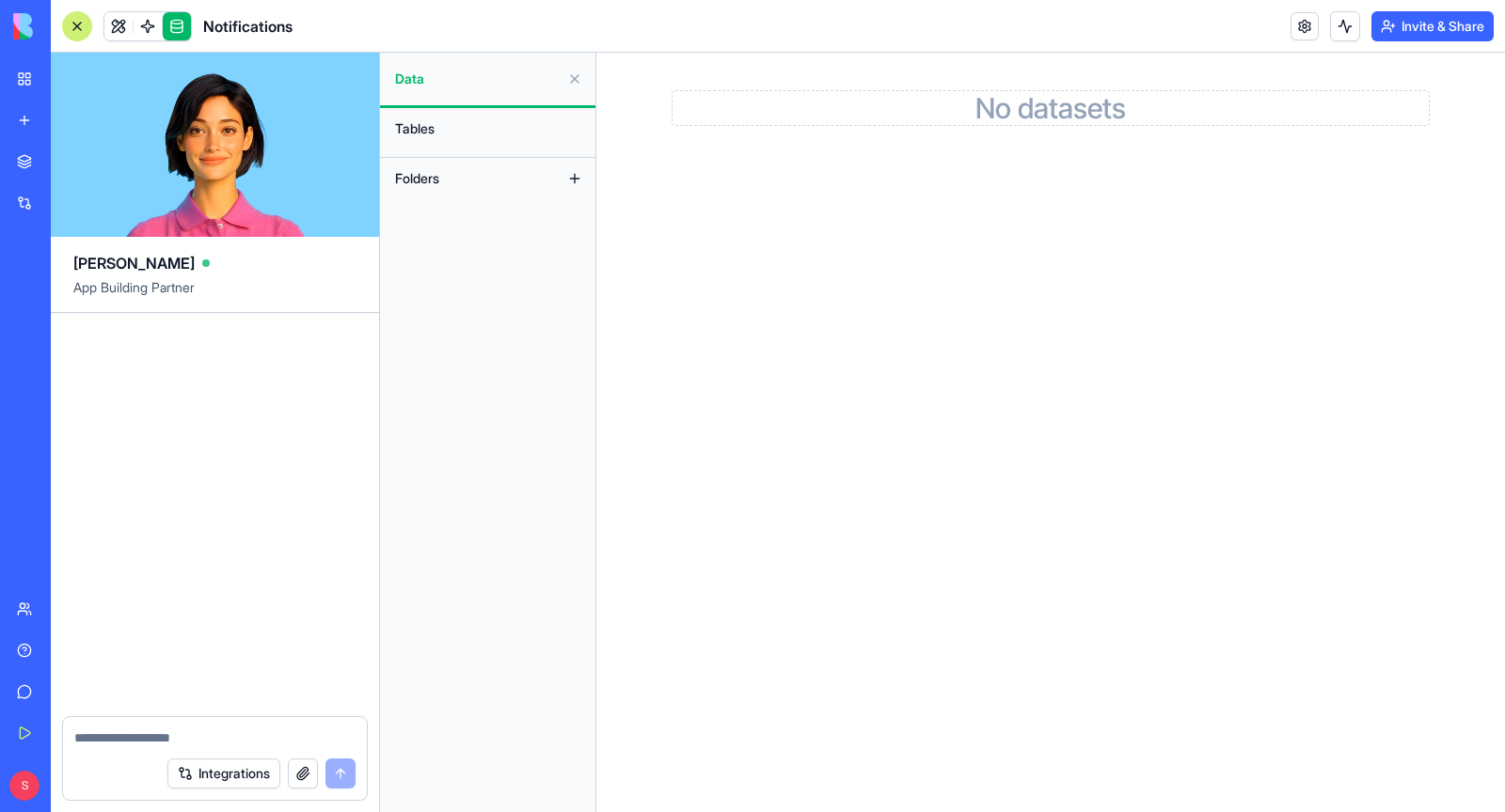
click at [81, 22] on div at bounding box center [77, 26] width 30 height 30
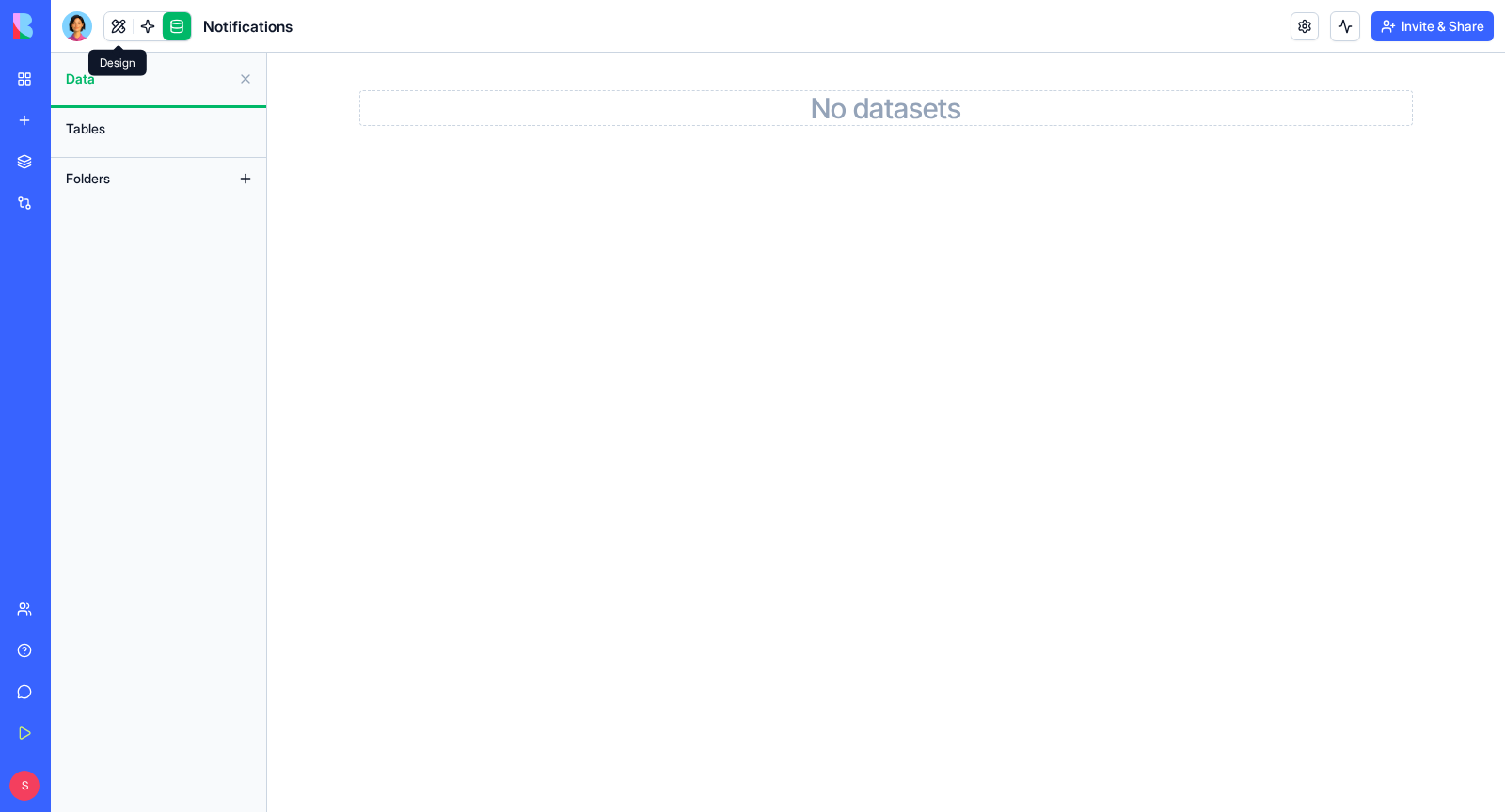
click at [122, 30] on link at bounding box center [118, 26] width 28 height 28
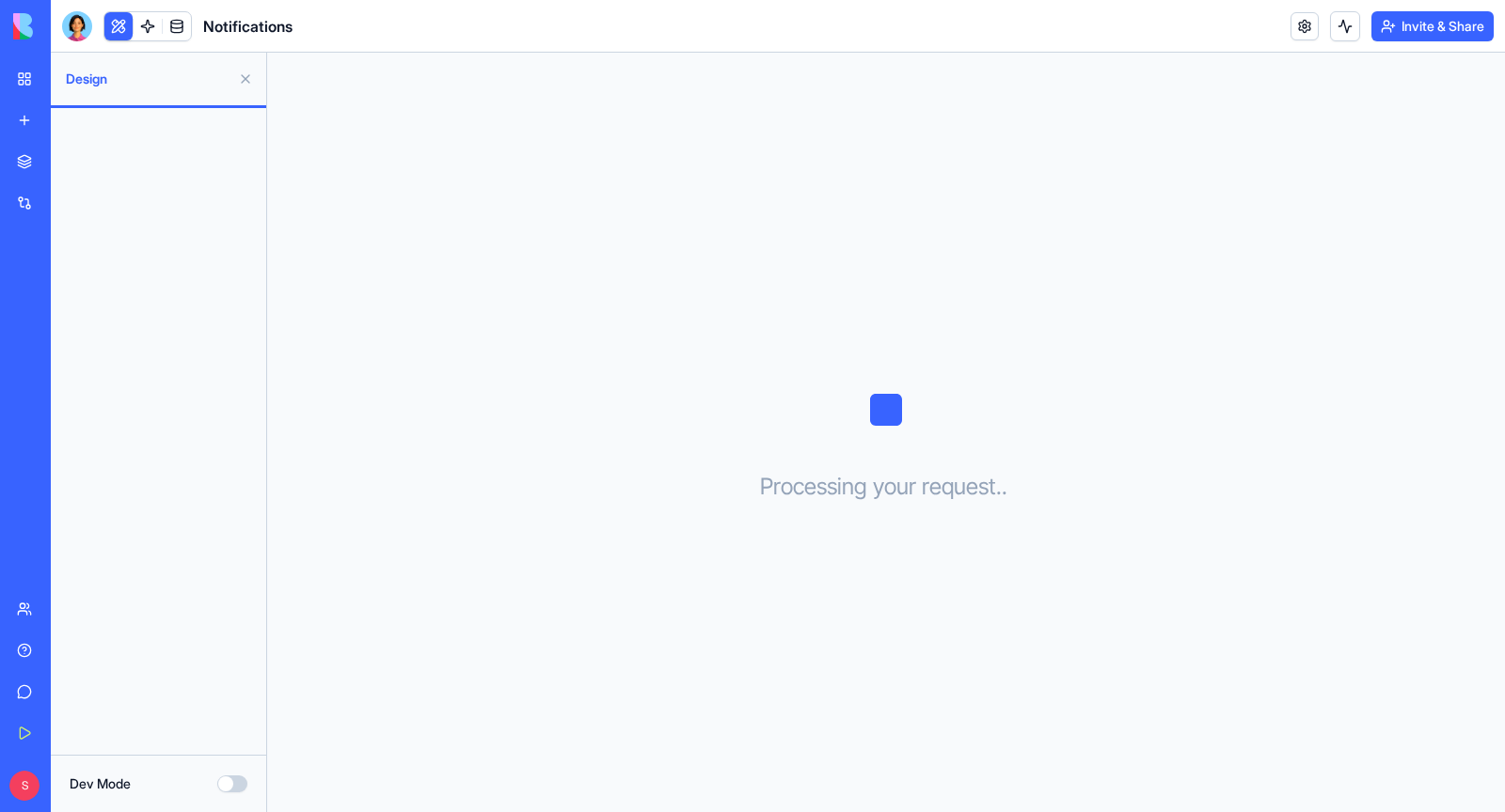
click at [120, 28] on button at bounding box center [118, 26] width 28 height 28
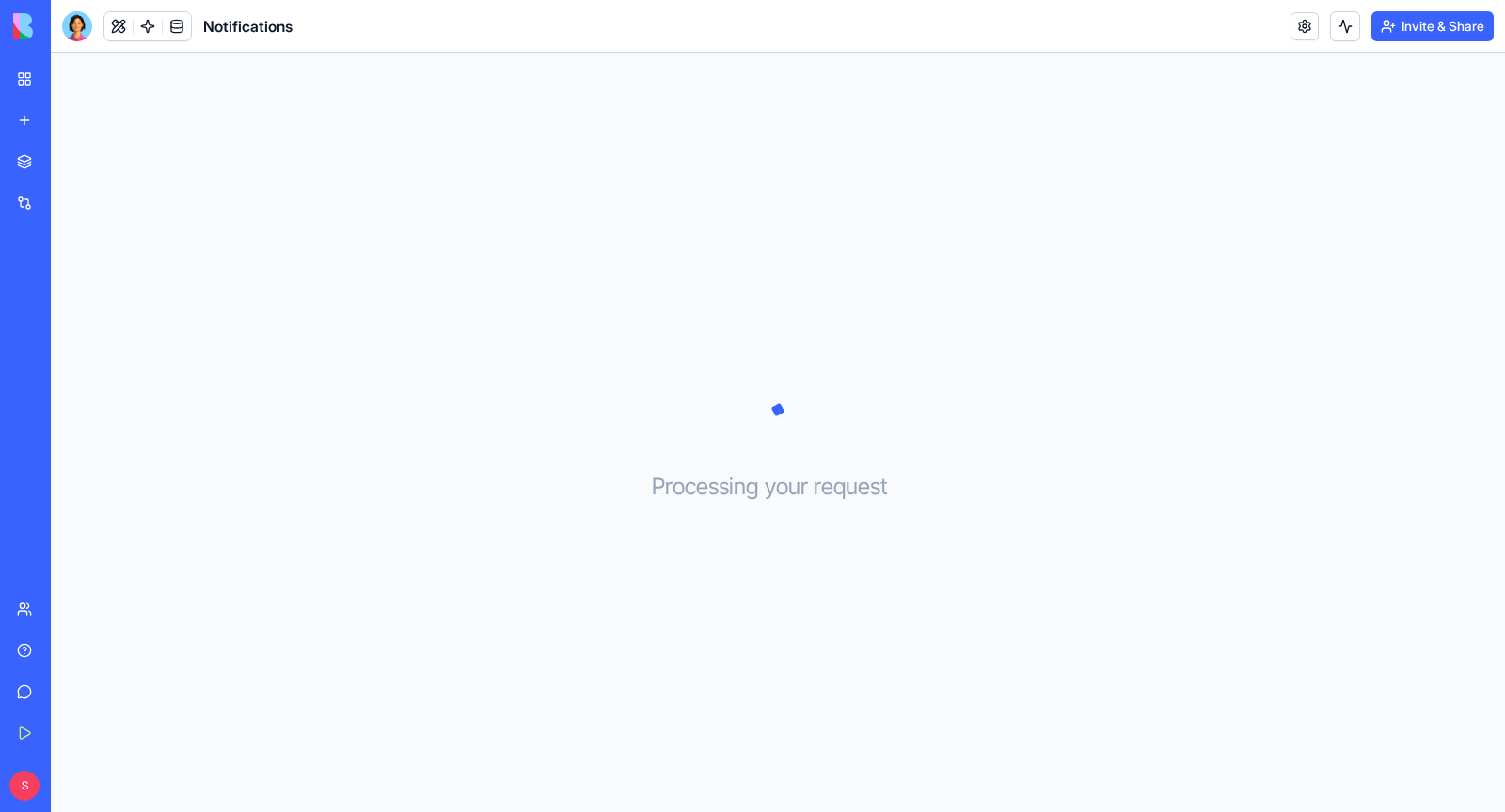
click at [24, 91] on link "My Workspace" at bounding box center [43, 79] width 75 height 38
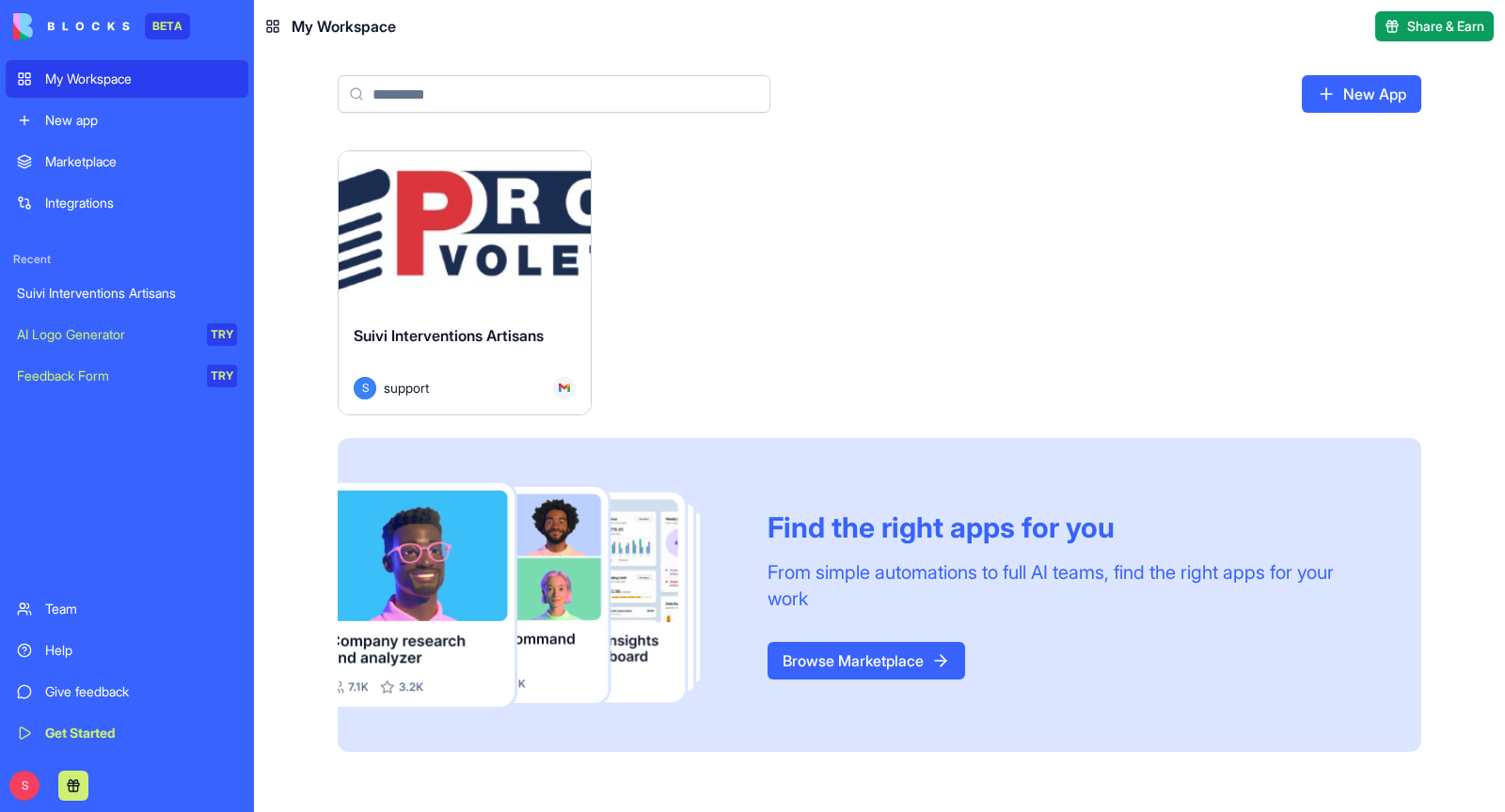
click at [411, 260] on div "Launch" at bounding box center [465, 230] width 252 height 158
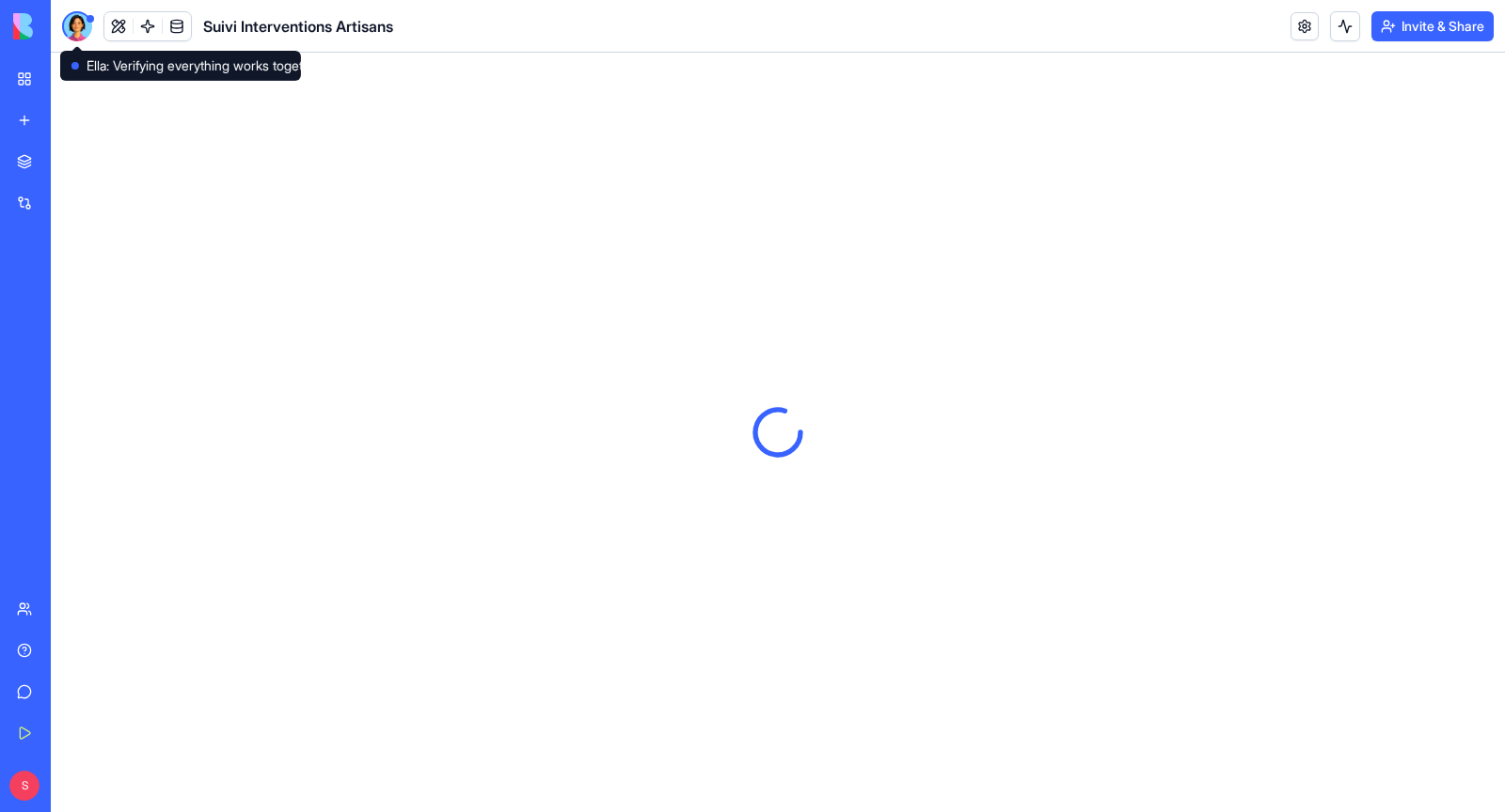
click at [82, 34] on div at bounding box center [77, 26] width 30 height 30
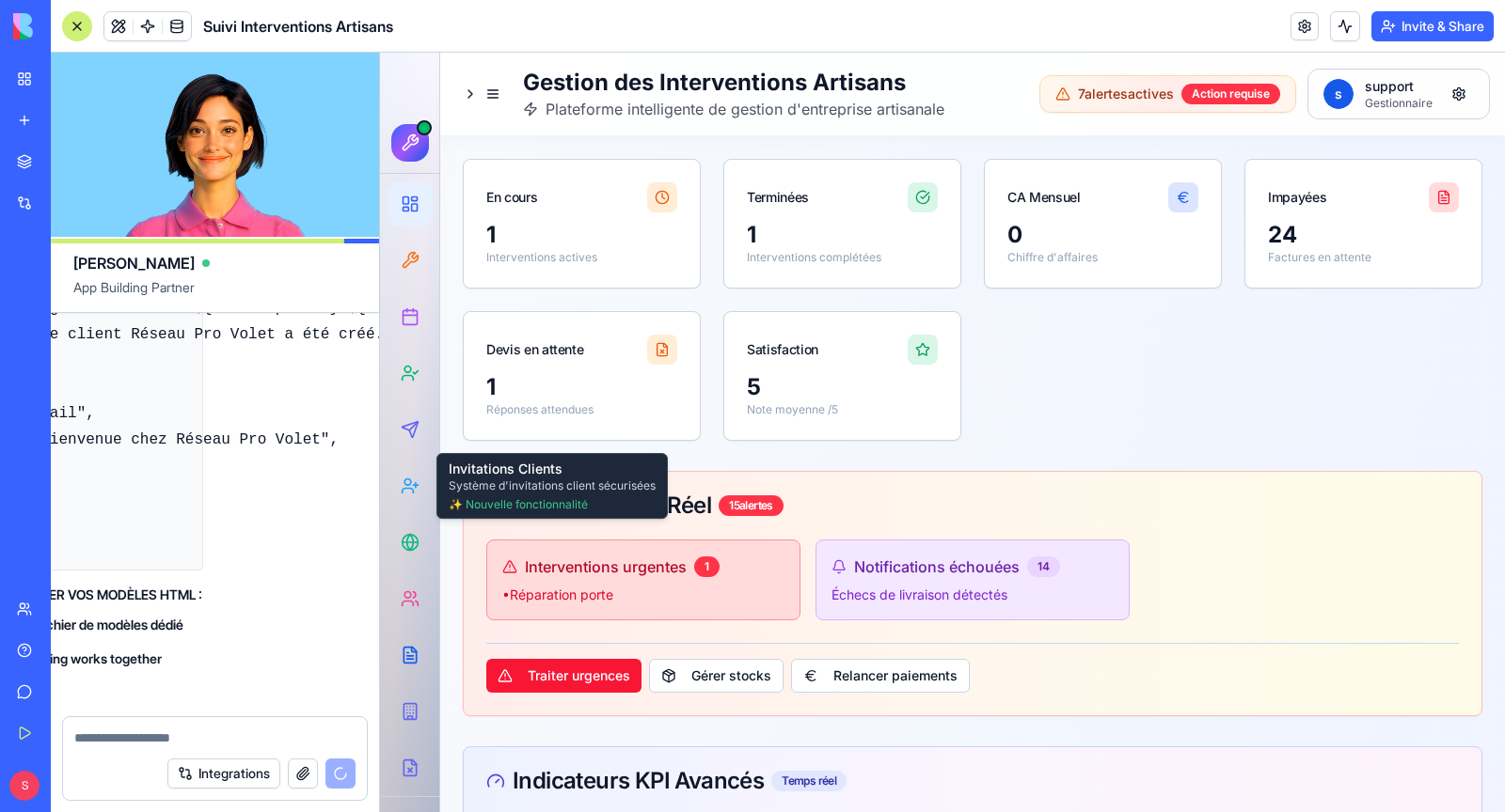
scroll to position [328009, 162]
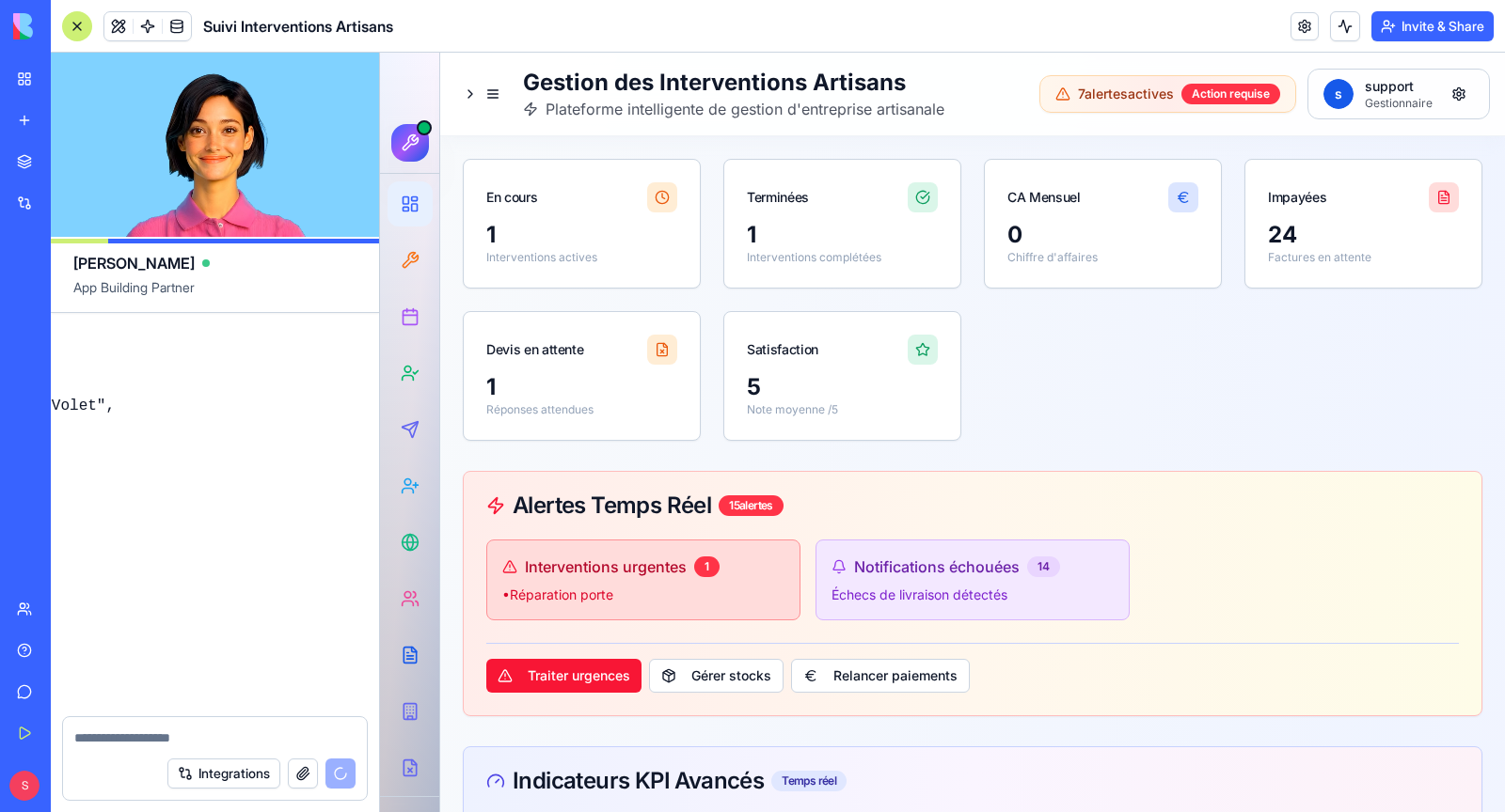
scroll to position [324998, 362]
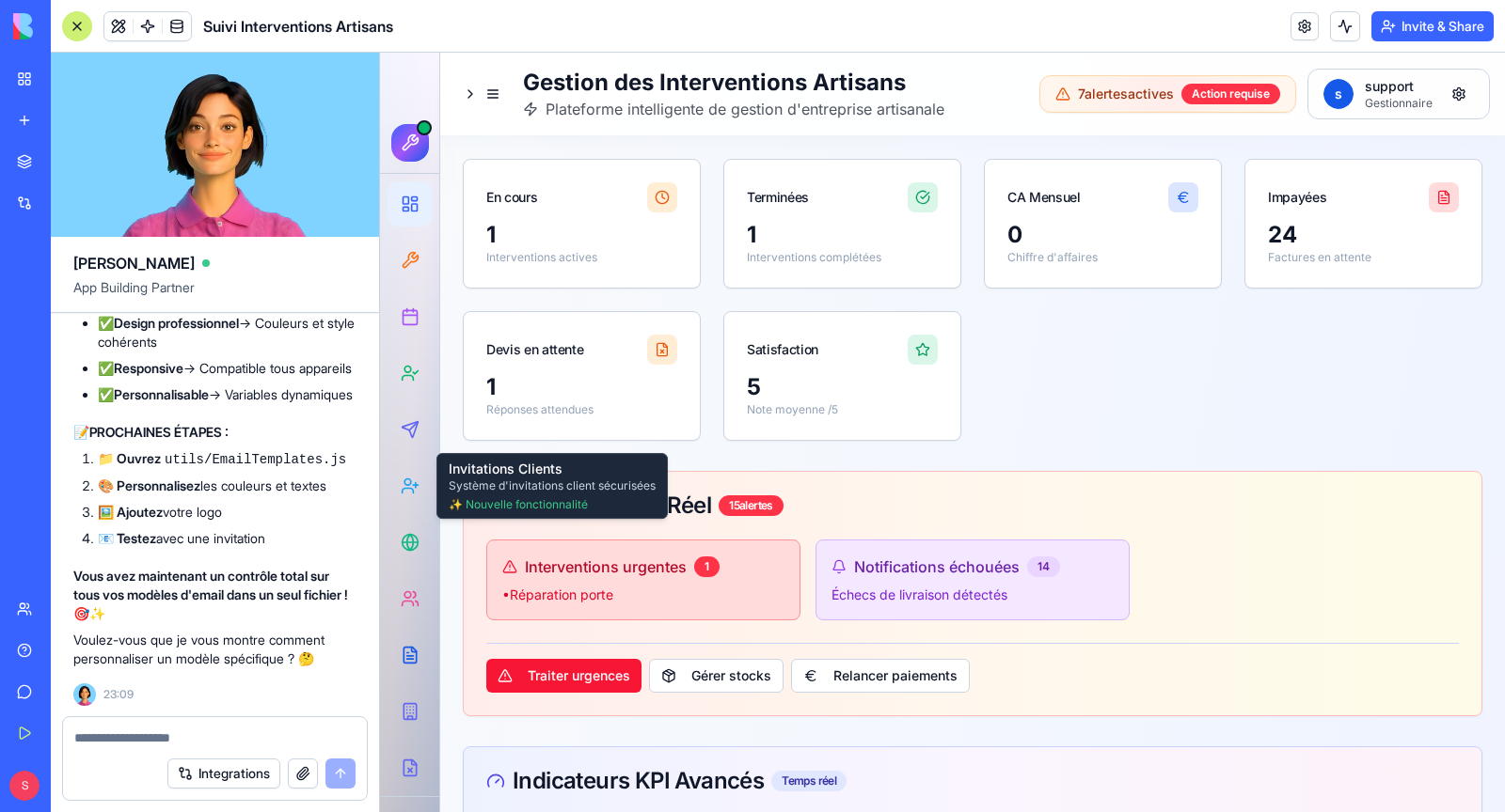
scroll to position [330657, 0]
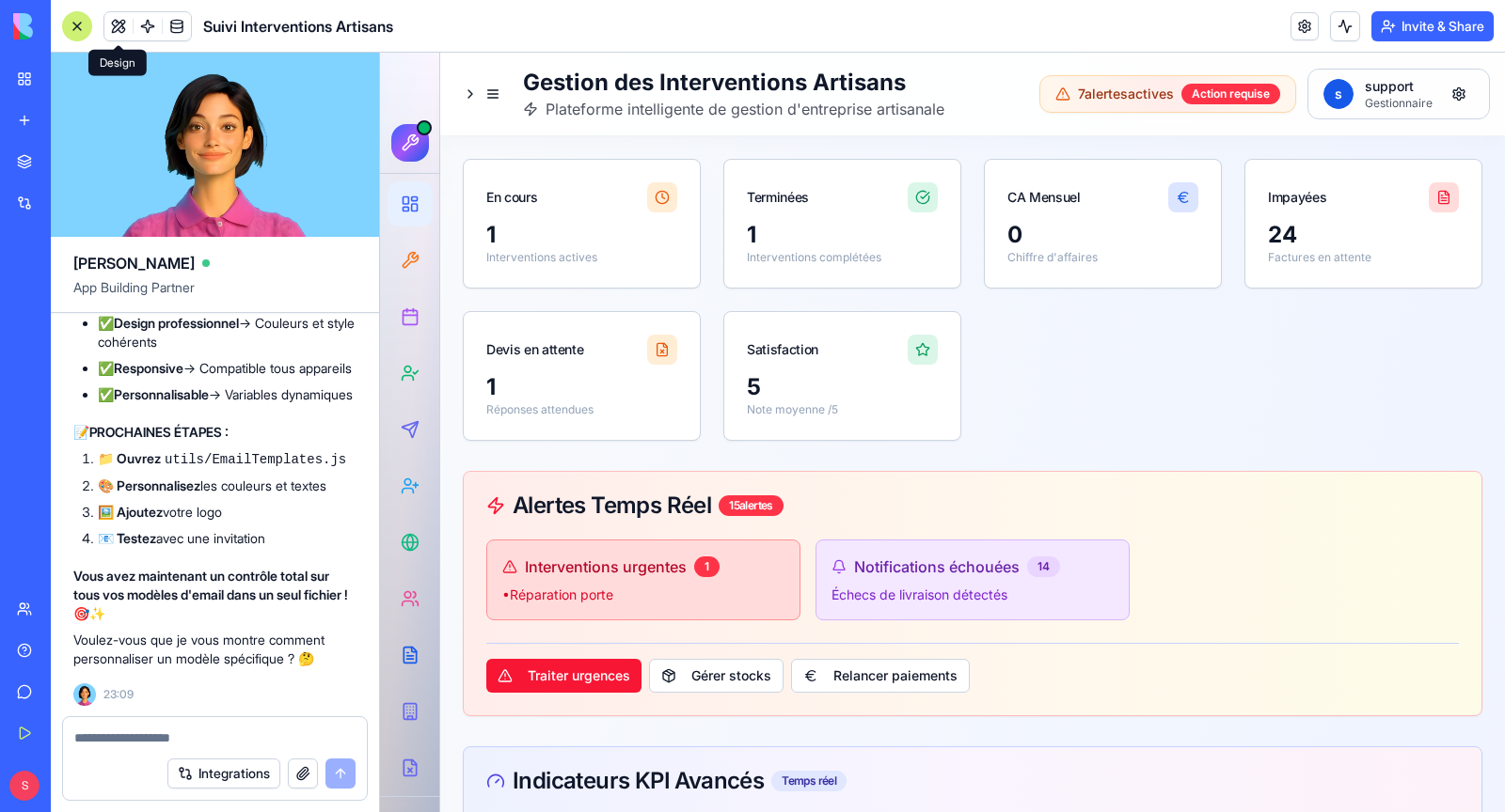
click at [126, 29] on button at bounding box center [118, 26] width 28 height 28
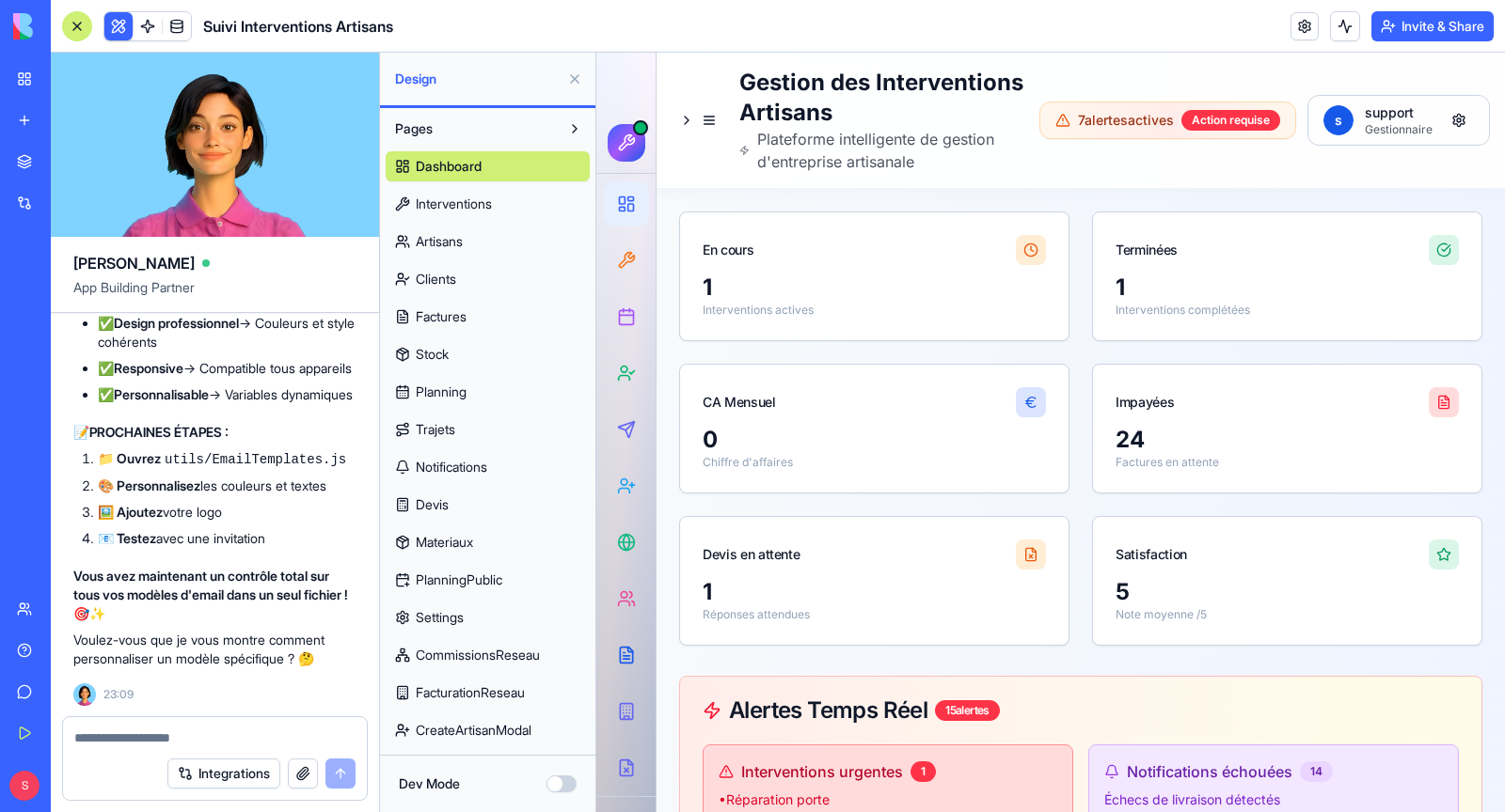
scroll to position [560, 0]
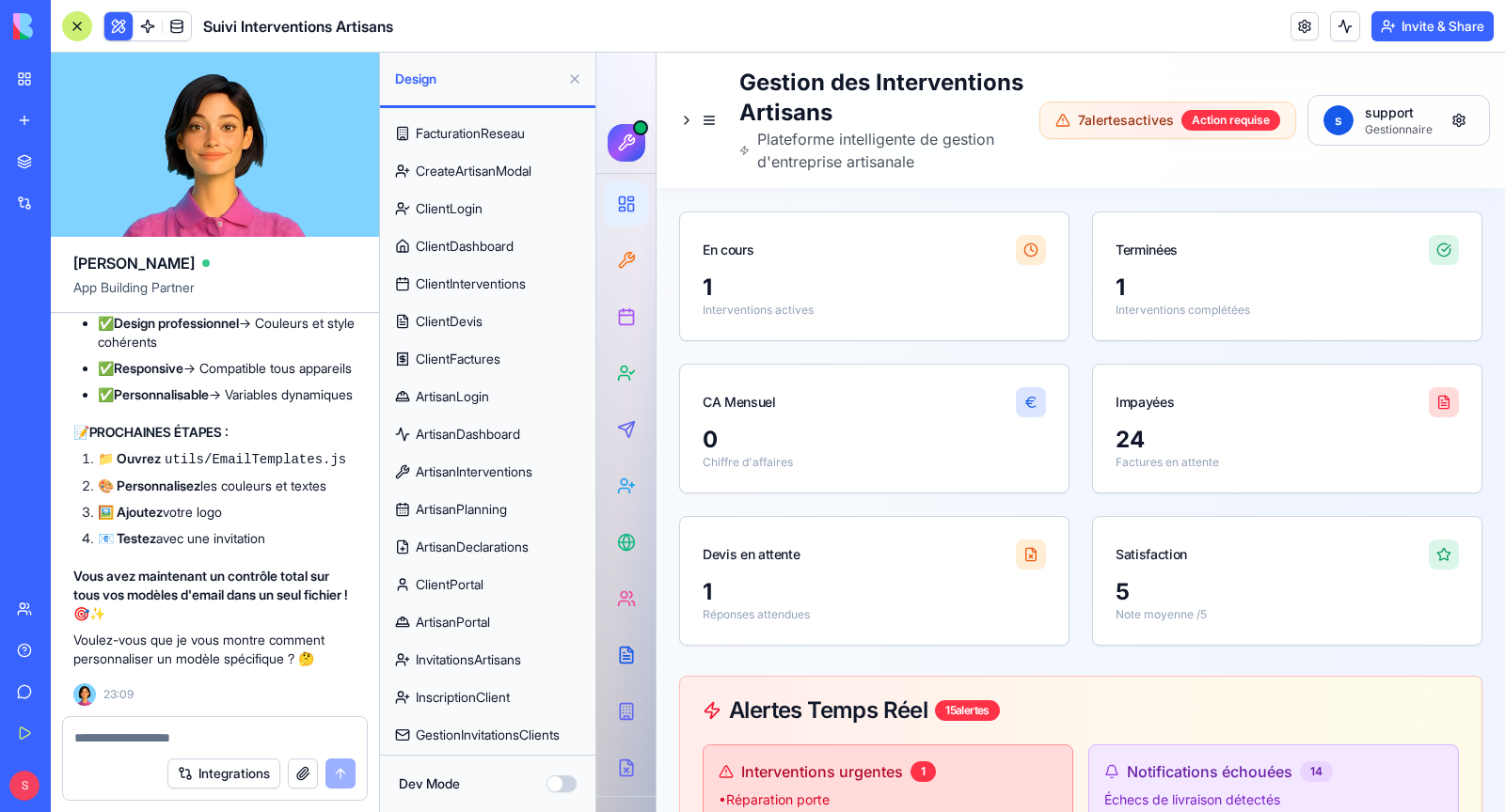
click at [562, 782] on button "Dev Mode" at bounding box center [561, 784] width 30 height 17
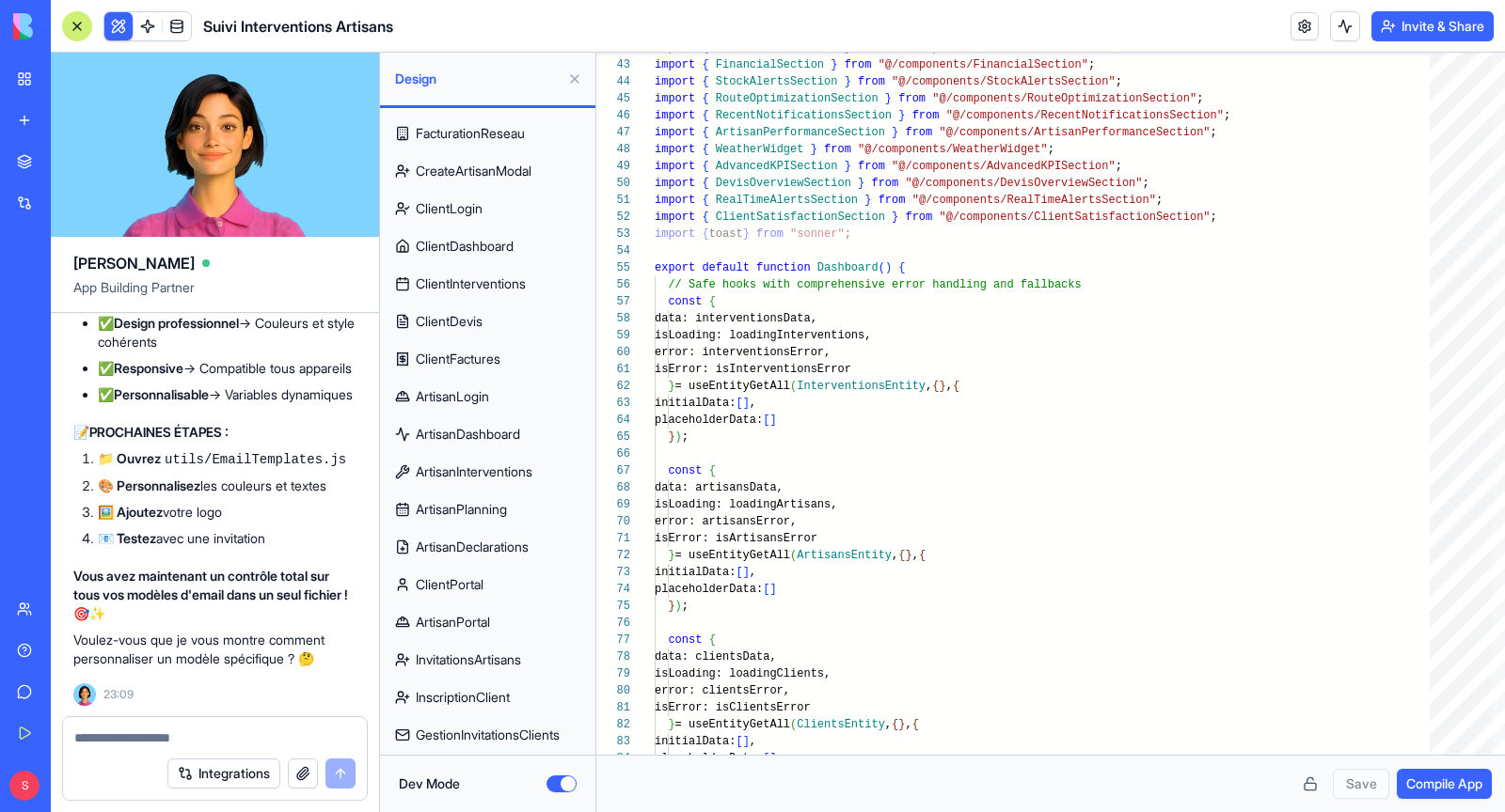
scroll to position [0, 0]
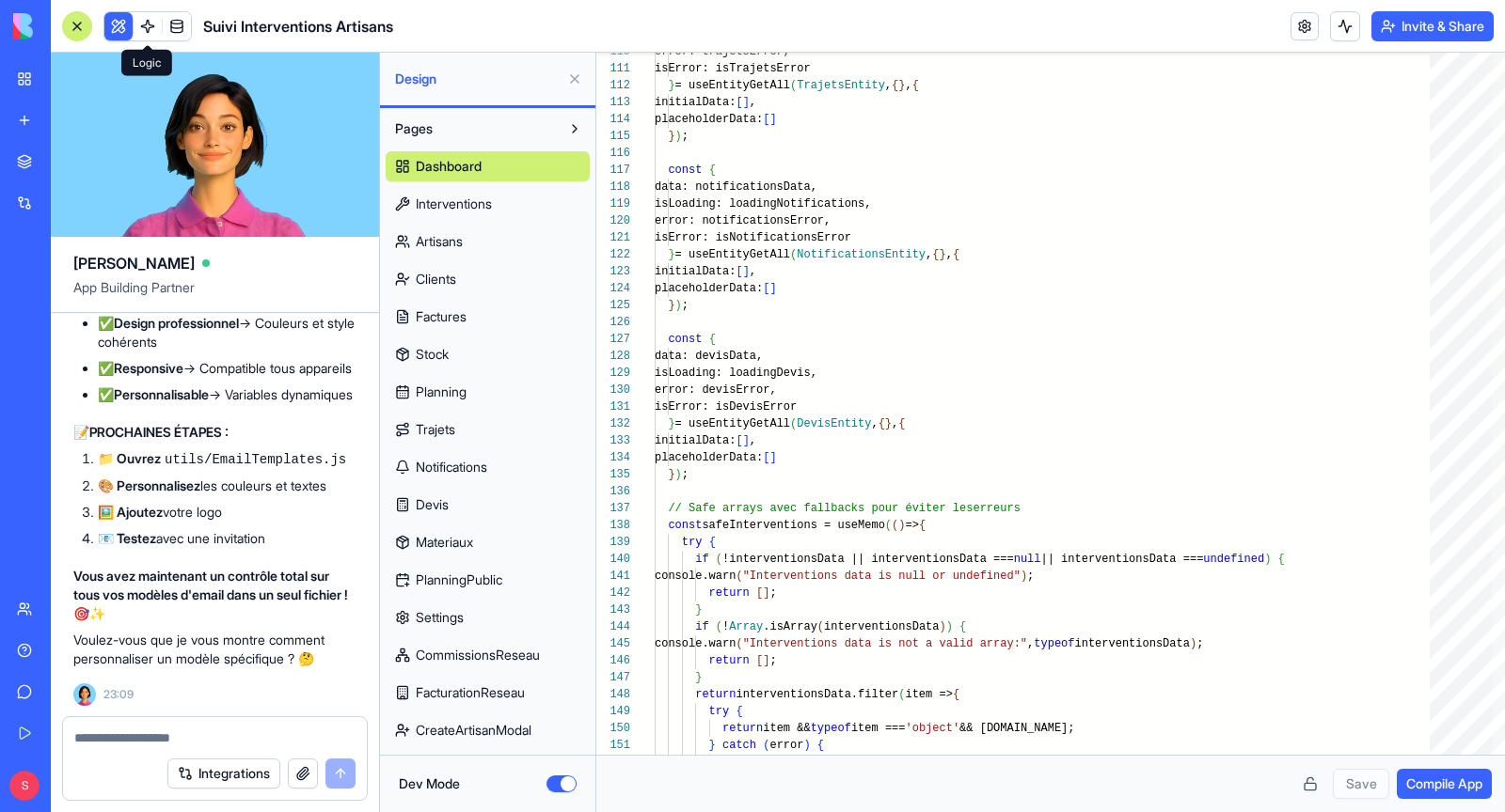
click at [147, 29] on link at bounding box center [148, 26] width 28 height 28
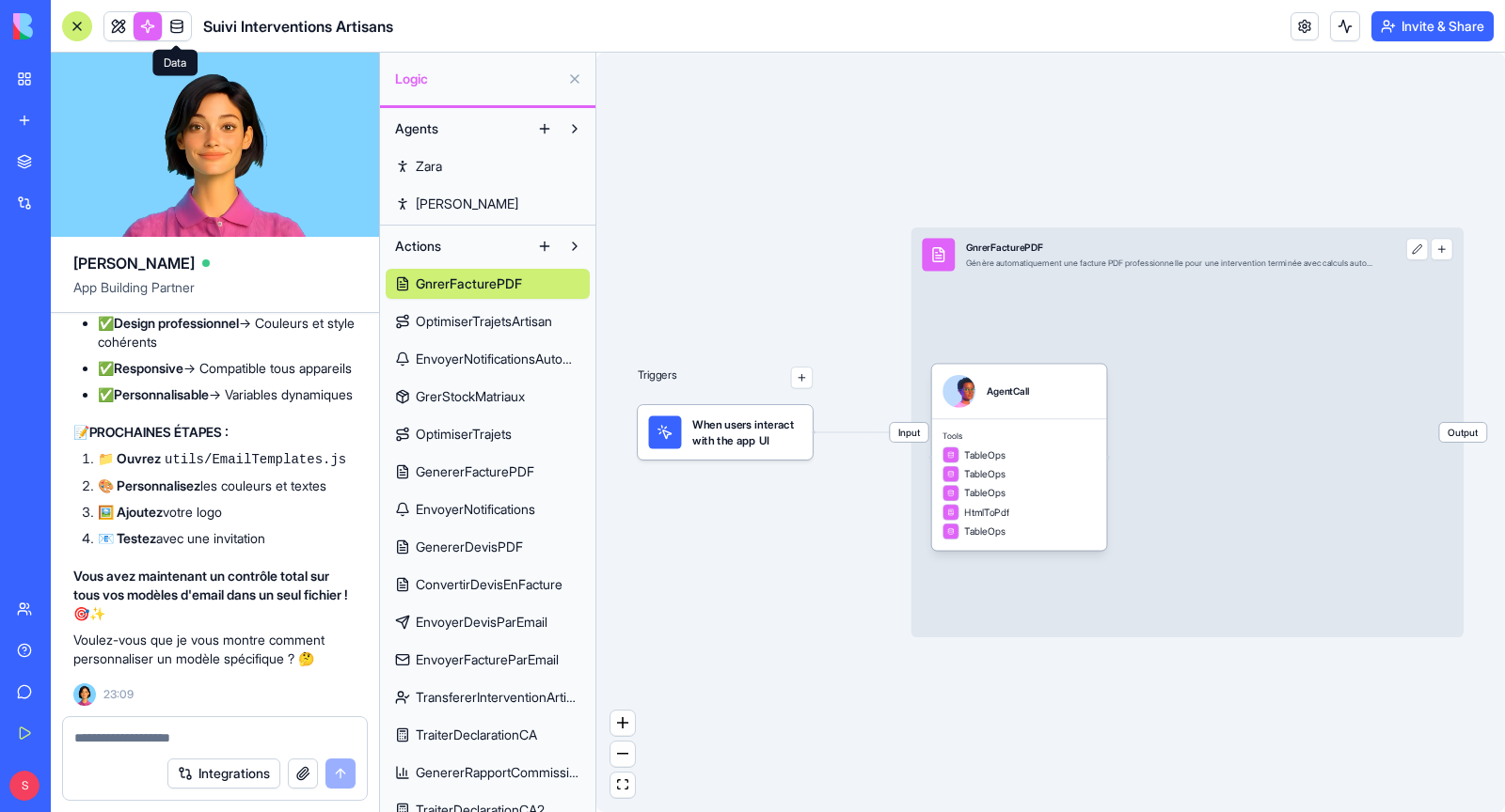
click at [172, 29] on link at bounding box center [177, 26] width 28 height 28
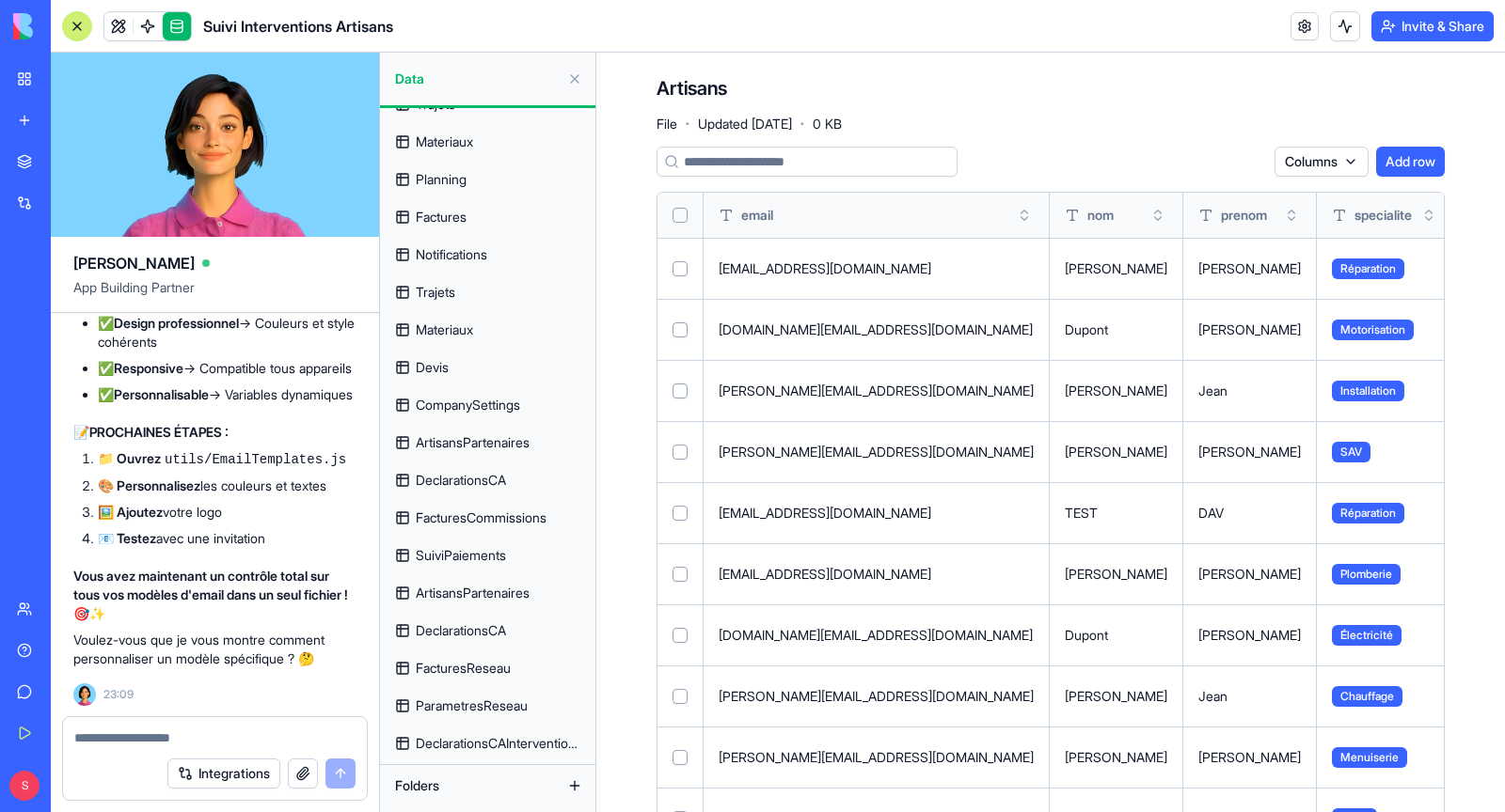
scroll to position [330691, 0]
drag, startPoint x: 166, startPoint y: 460, endPoint x: 355, endPoint y: 465, distance: 188.2
click at [355, 466] on li "📁 Ouvrez utils/EmailTemplates.js" at bounding box center [227, 460] width 259 height 20
copy code "utils/EmailTemplates.js"
click at [174, 735] on textarea at bounding box center [214, 738] width 281 height 19
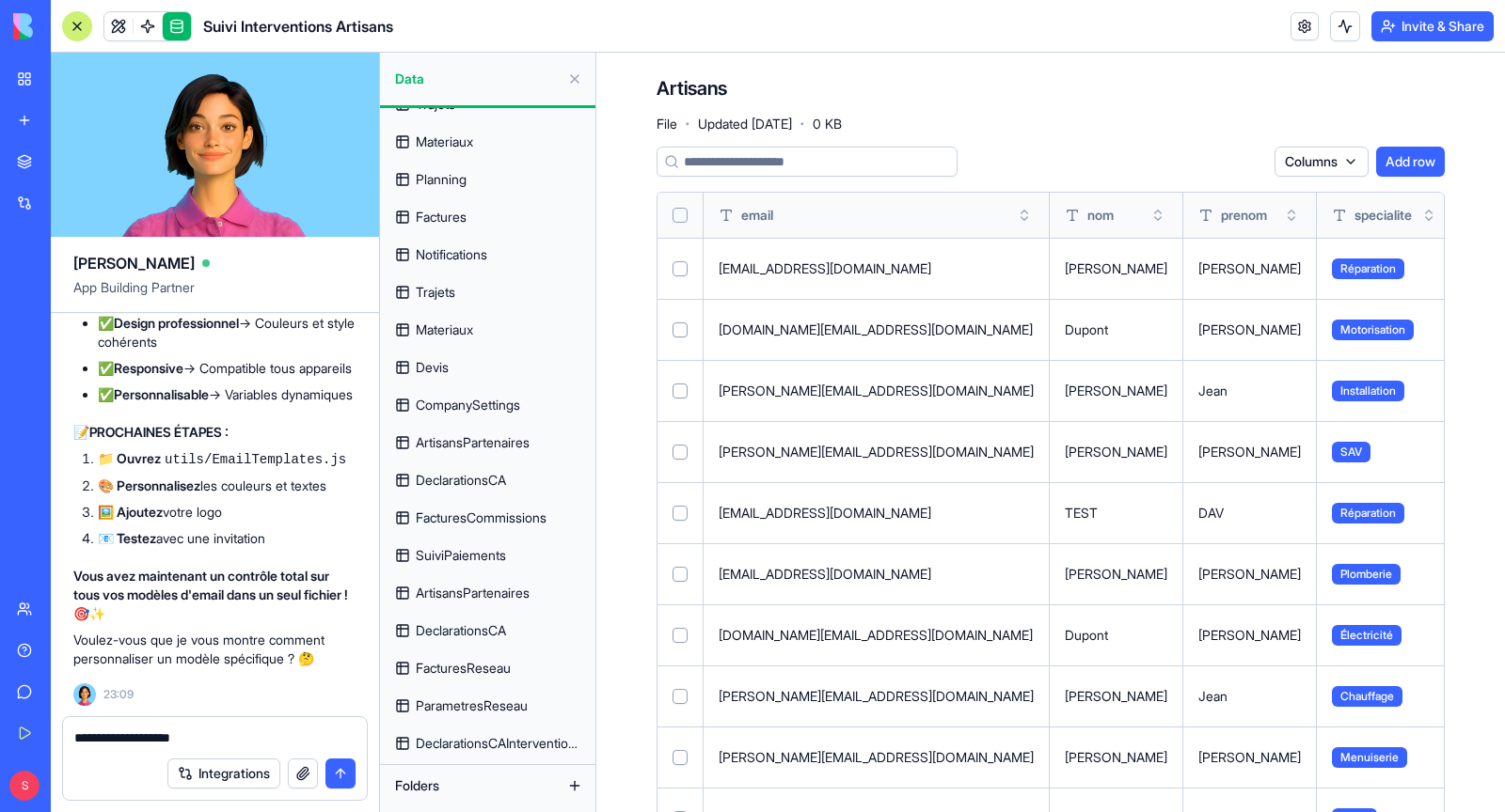
paste textarea "**********"
type textarea "**********"
click at [341, 773] on button "submit" at bounding box center [340, 774] width 30 height 30
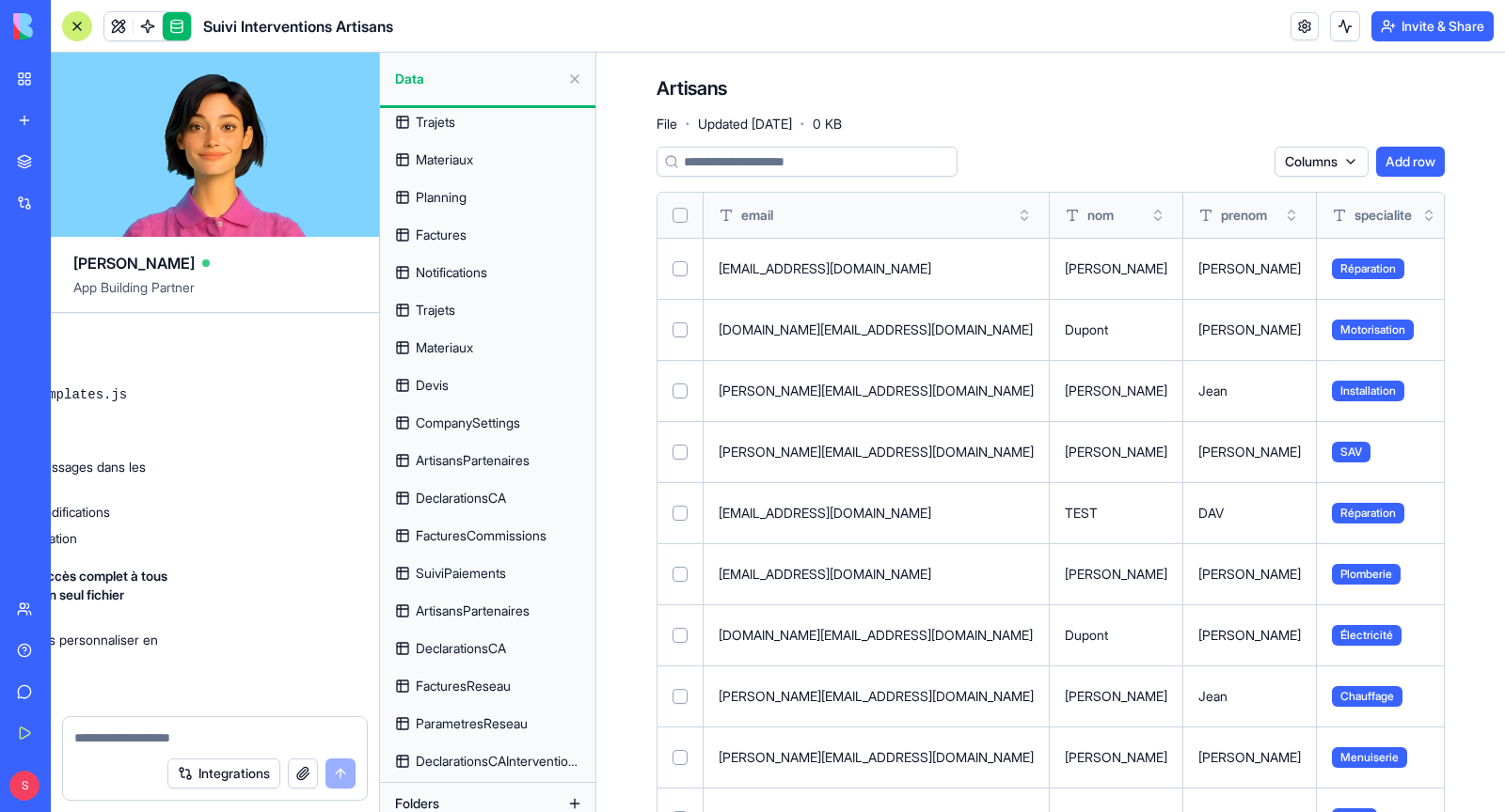
scroll to position [250, 0]
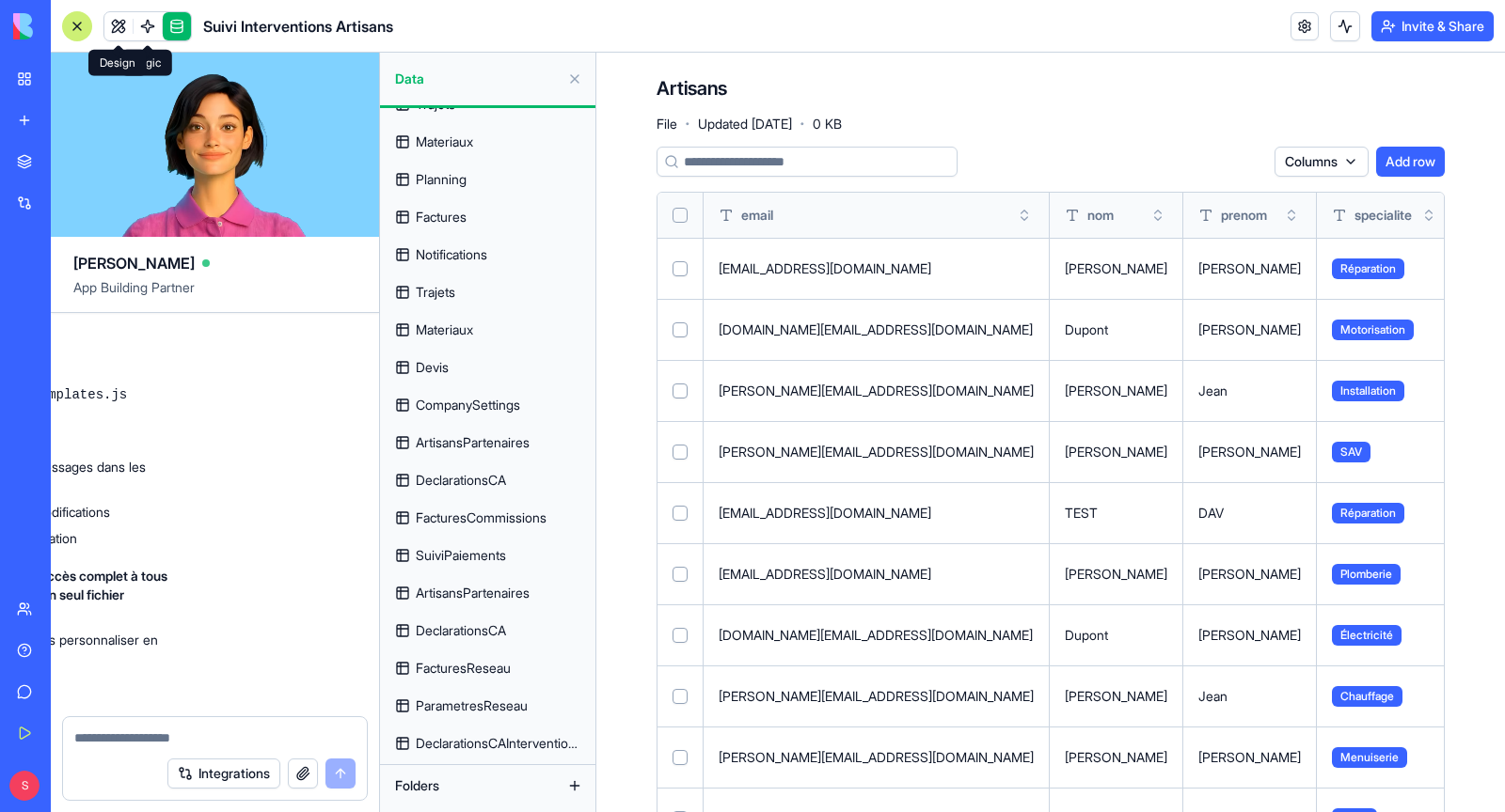
click at [122, 22] on link at bounding box center [118, 26] width 28 height 28
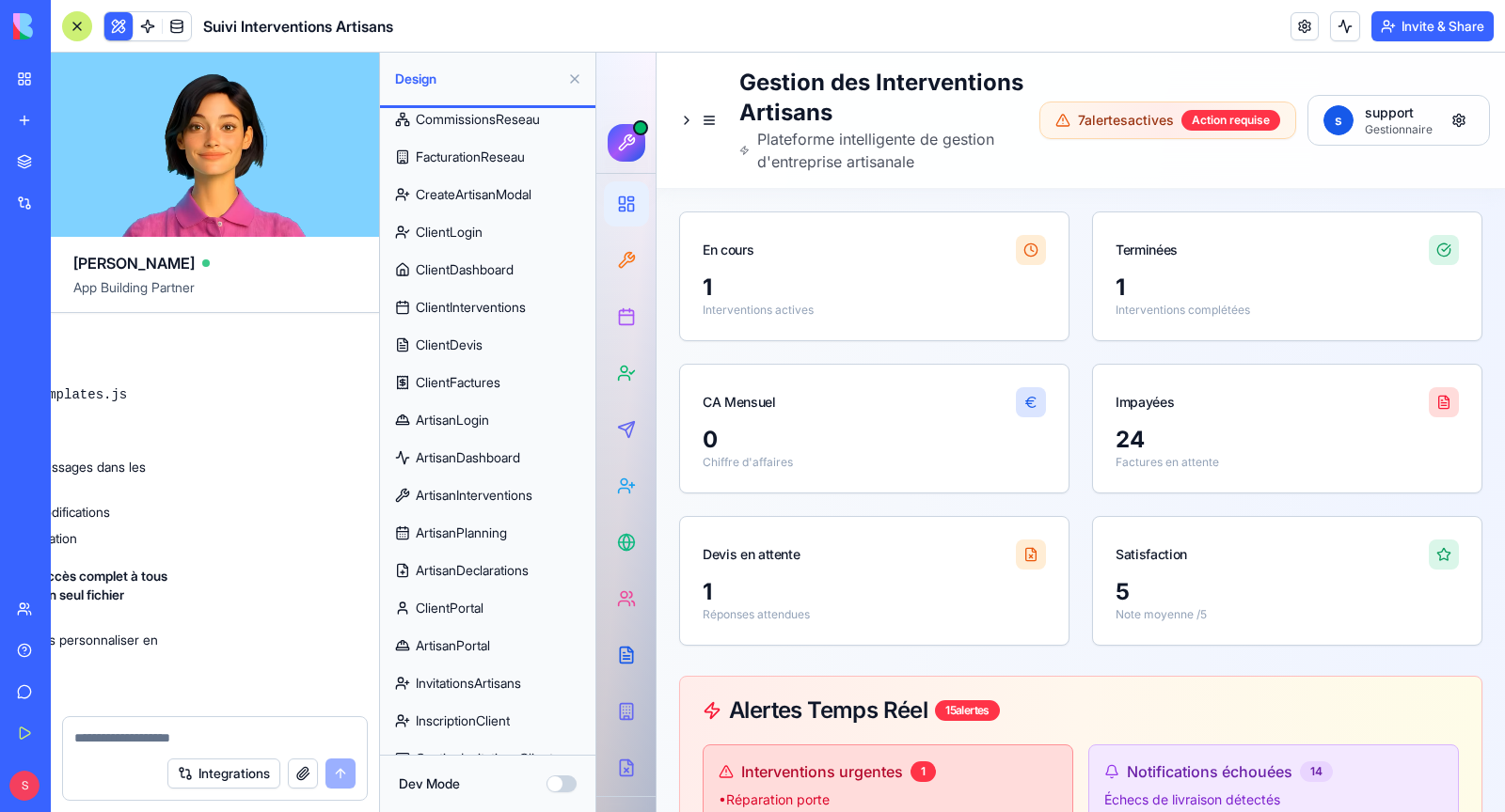
scroll to position [560, 0]
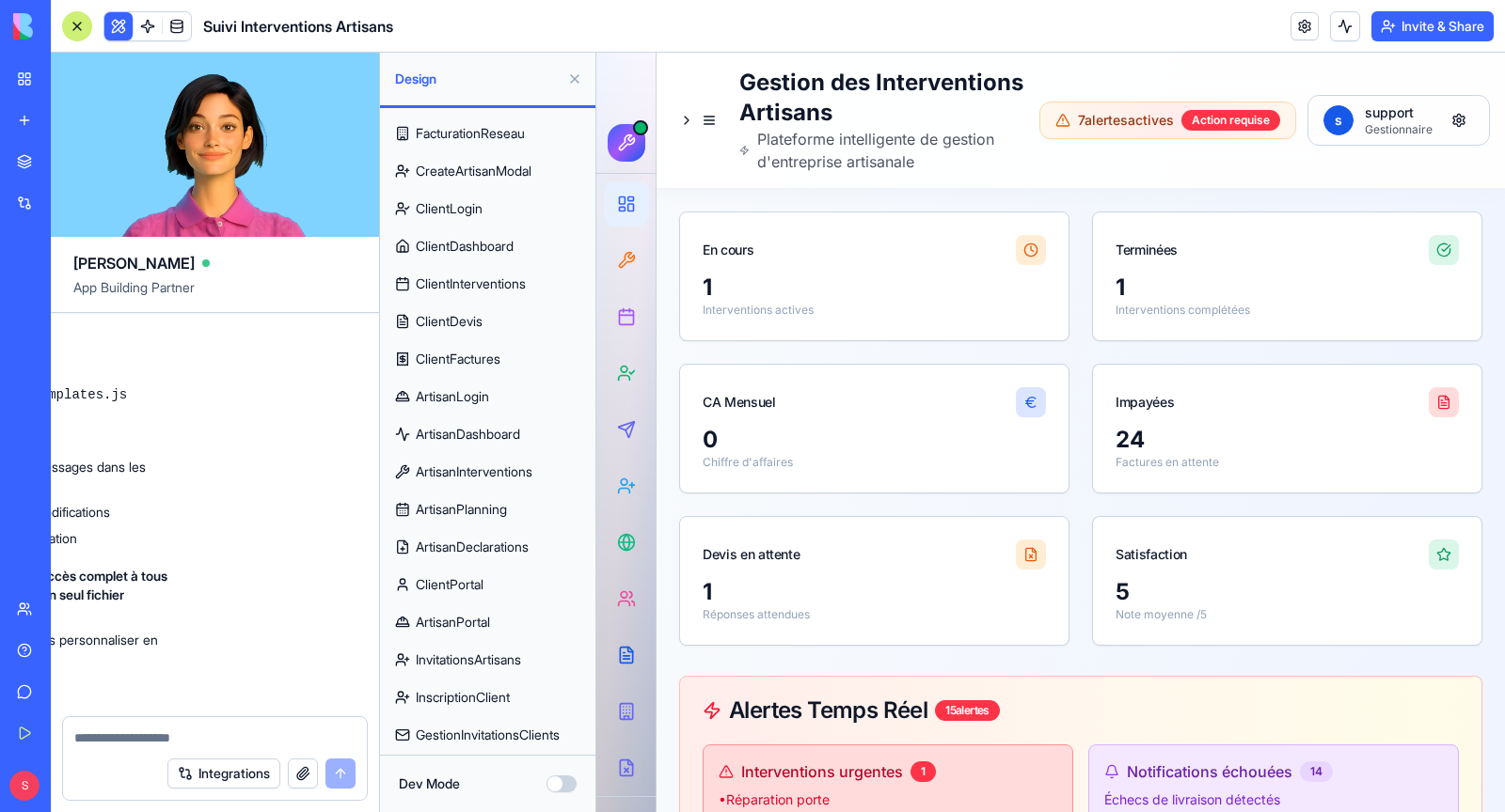
click at [507, 665] on span "InvitationsArtisans" at bounding box center [468, 660] width 105 height 19
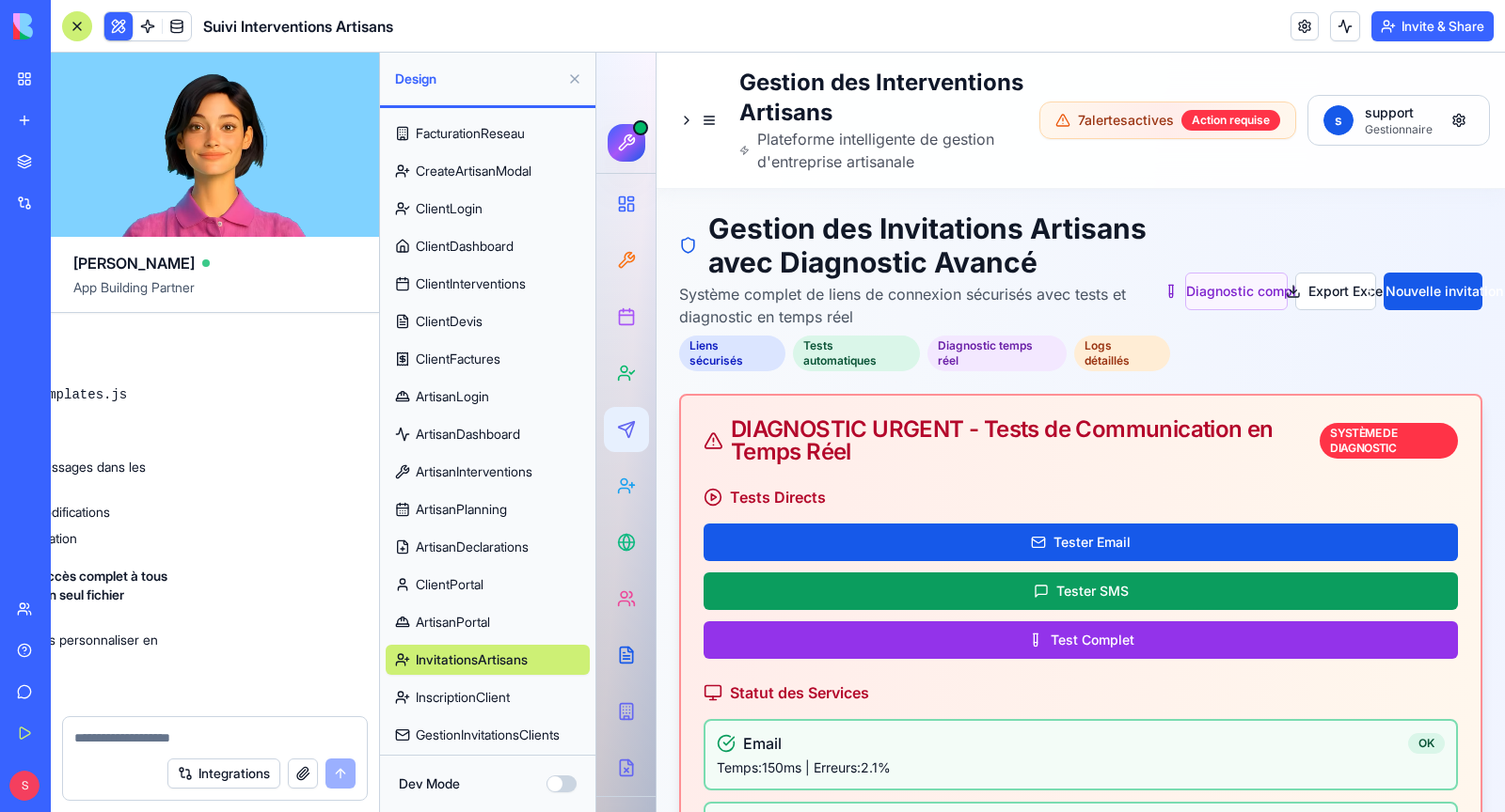
click at [558, 780] on button "Dev Mode" at bounding box center [561, 784] width 30 height 17
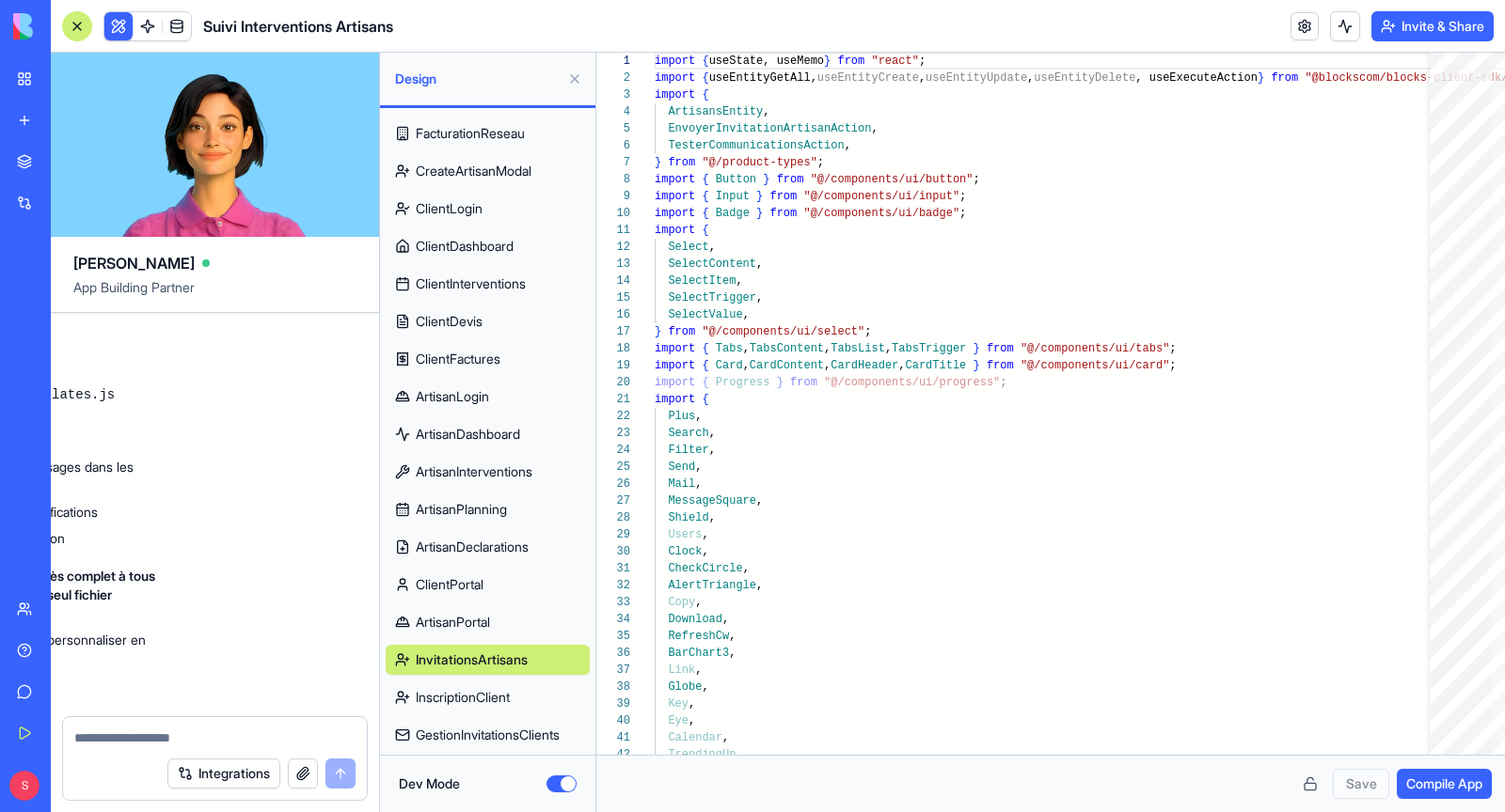
scroll to position [332643, 0]
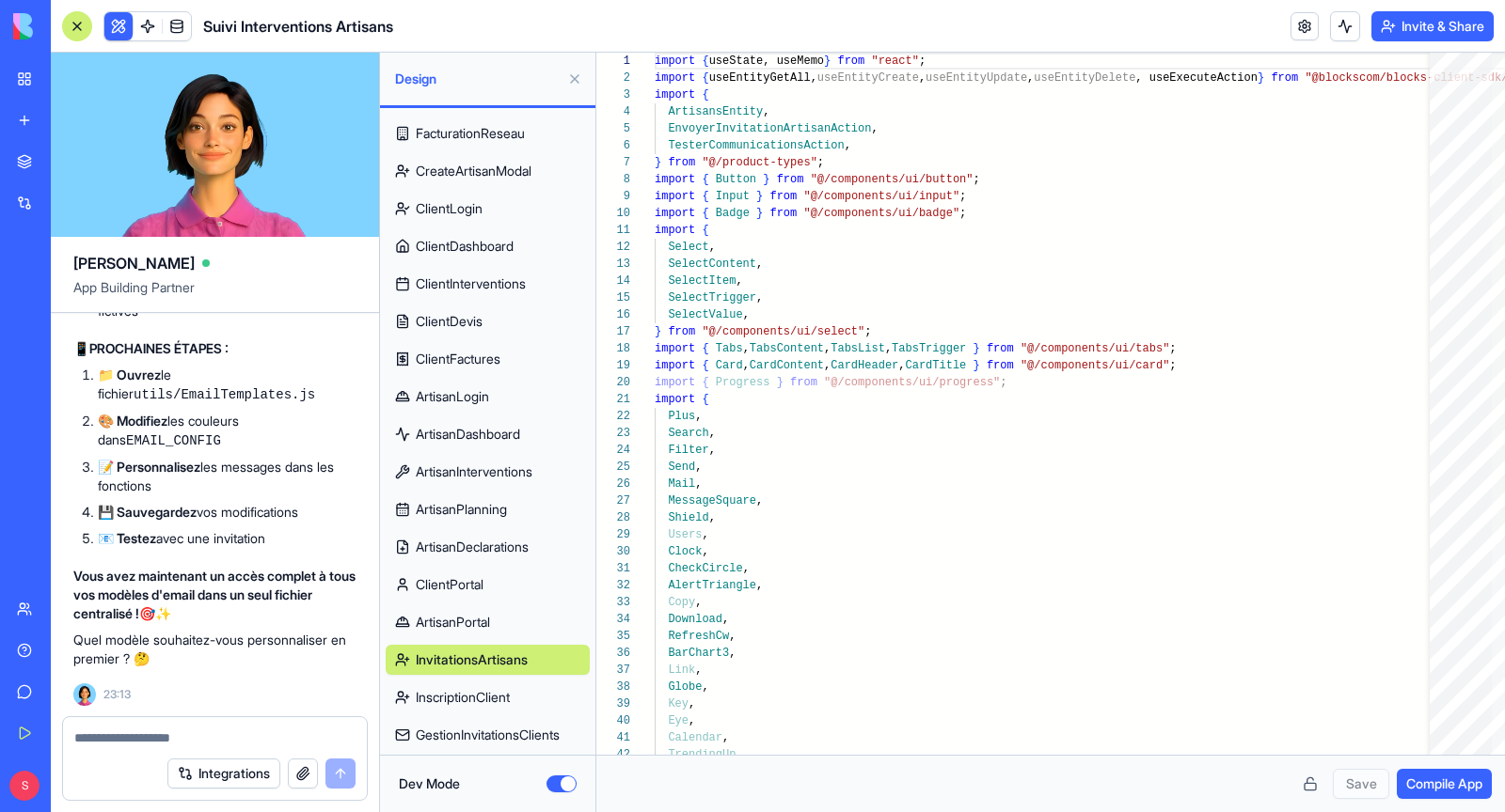
copy code "Bonjour"
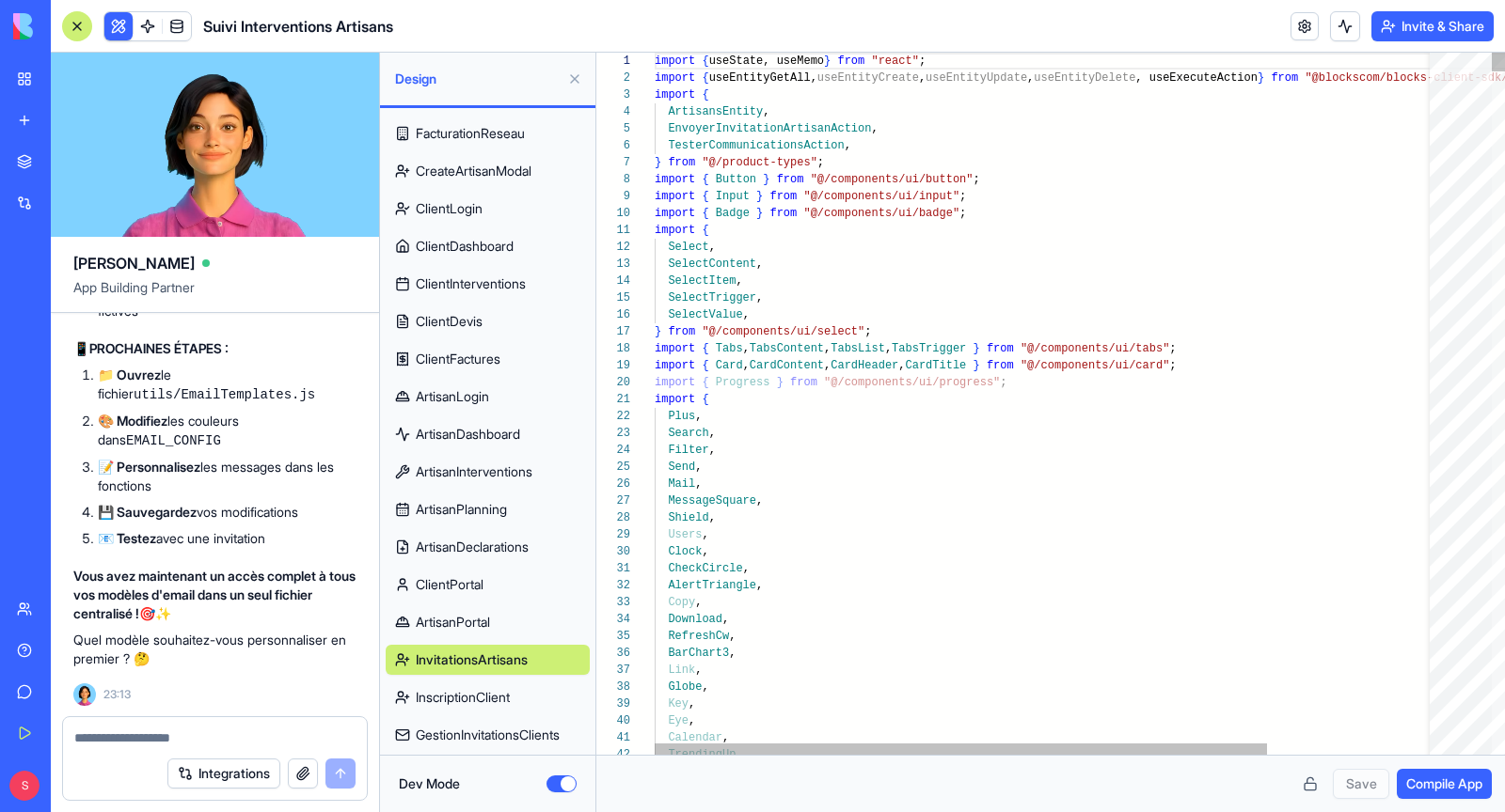
type textarea "**********"
click at [1067, 75] on textarea "*******" at bounding box center [1121, 67] width 157 height 22
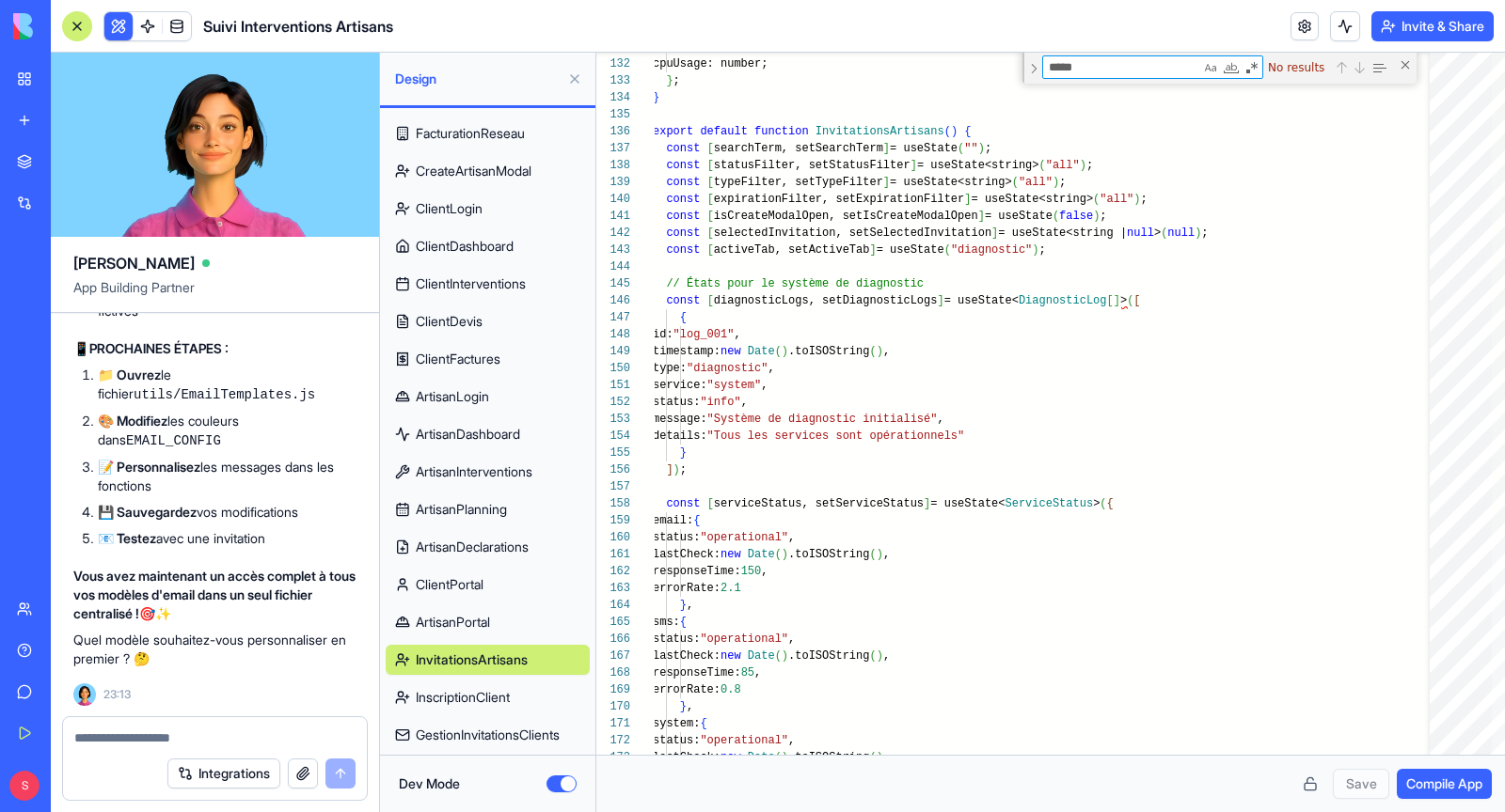
scroll to position [333180, 0]
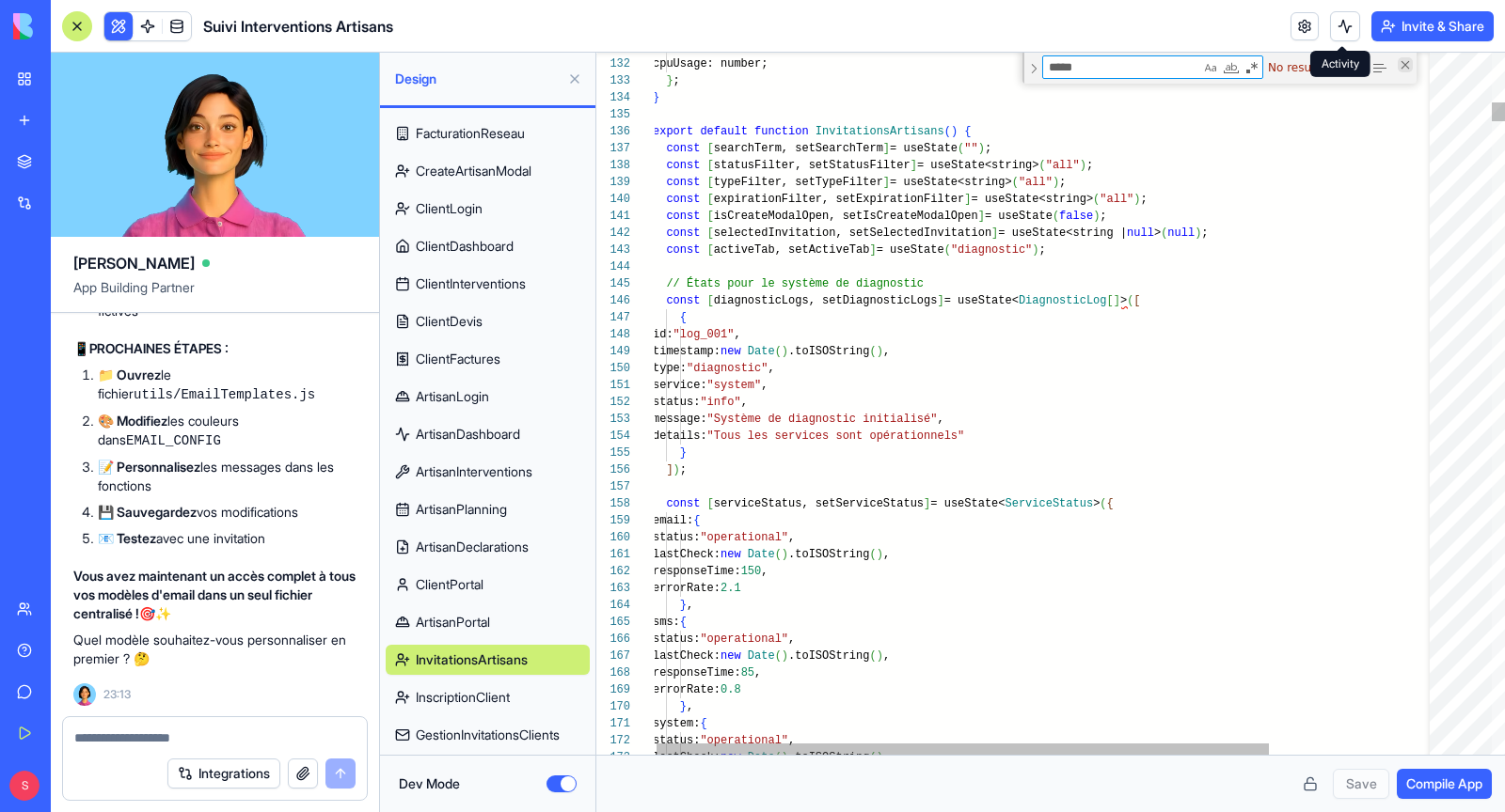
type textarea "*****"
click at [1407, 63] on div "Close (Escape)" at bounding box center [1404, 64] width 15 height 15
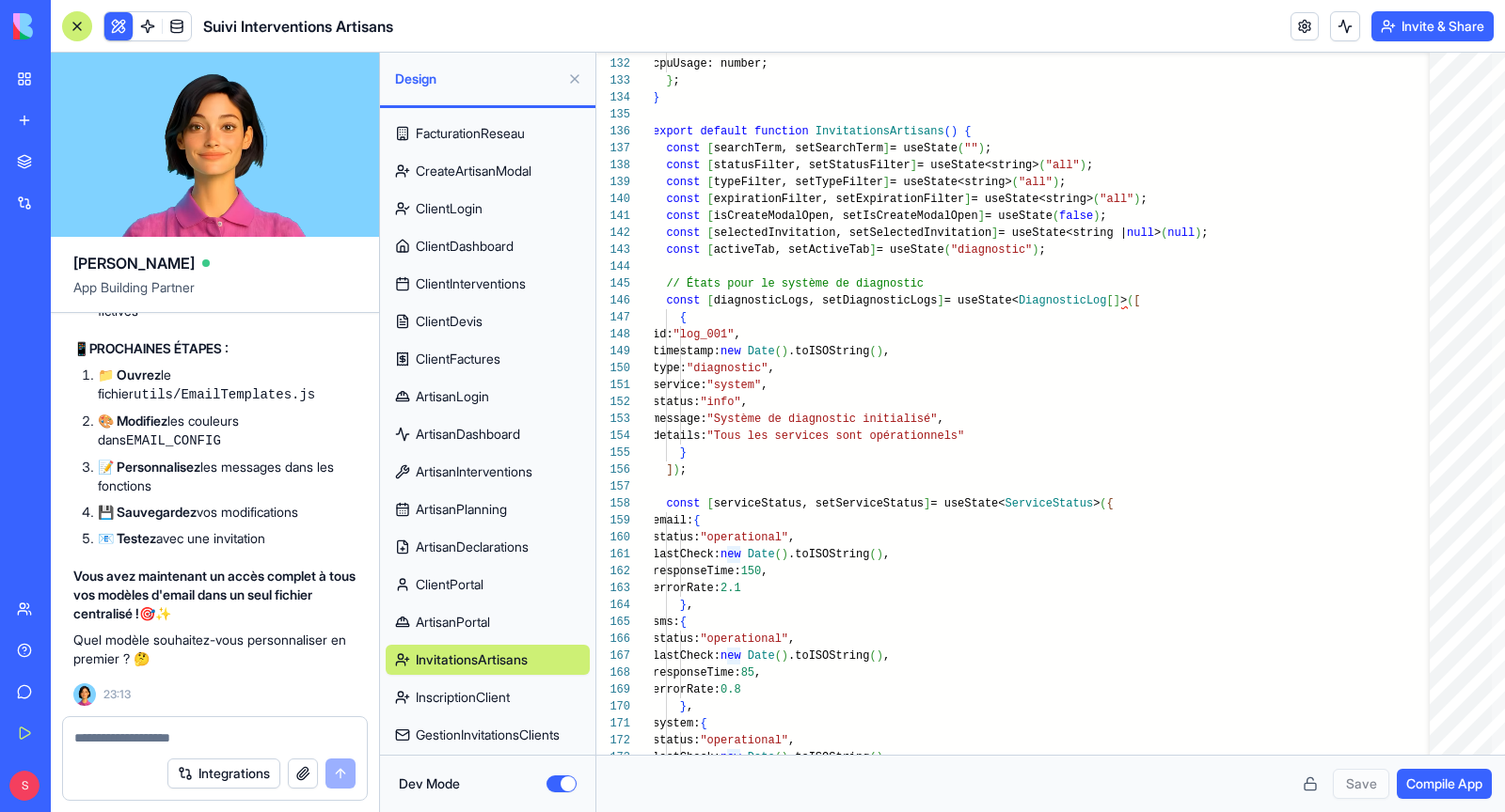
scroll to position [642, 0]
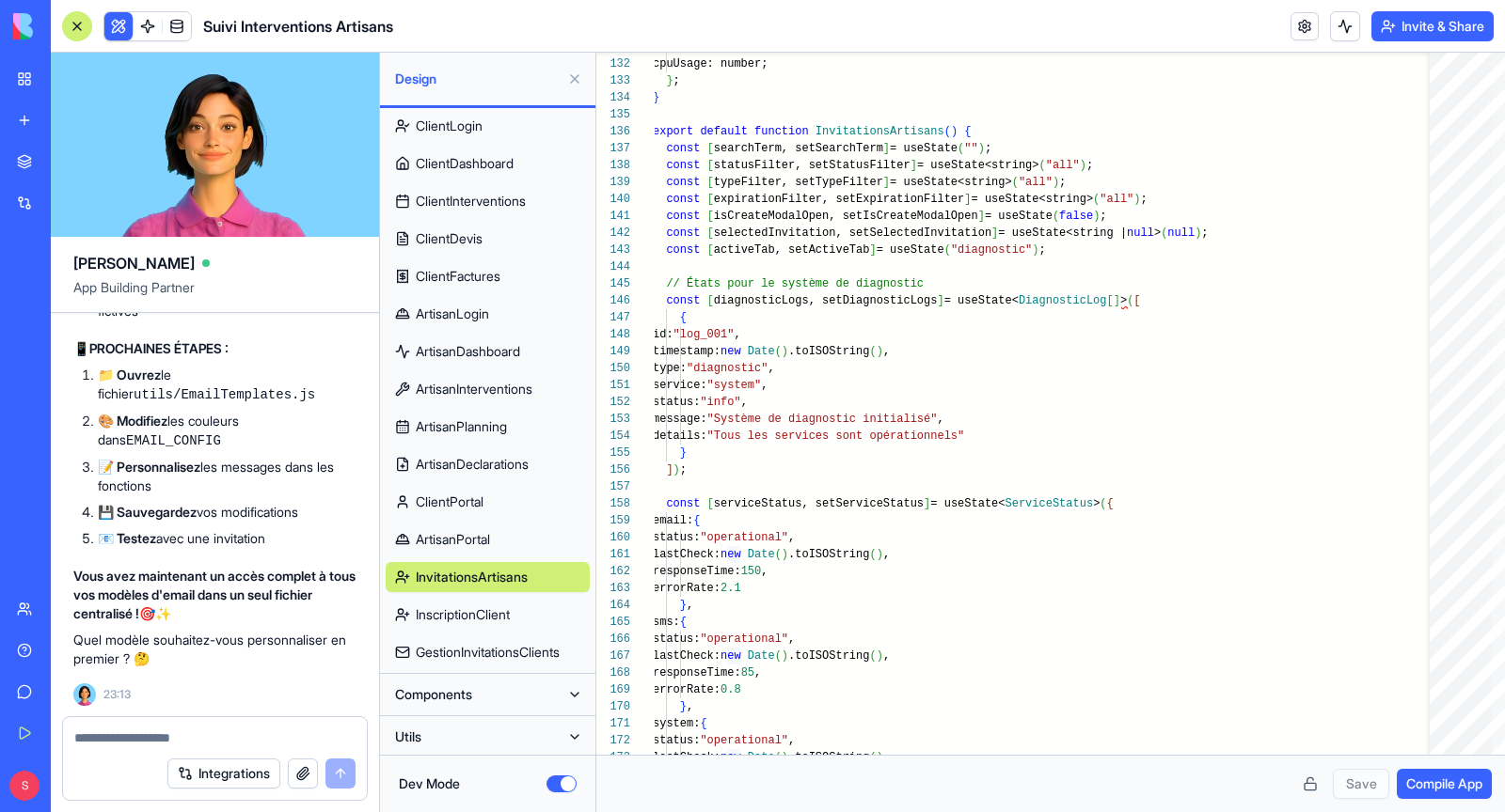
click at [458, 731] on button "Utils" at bounding box center [473, 737] width 174 height 30
click at [574, 734] on button at bounding box center [575, 737] width 30 height 30
click at [532, 734] on button "Utils" at bounding box center [473, 737] width 174 height 30
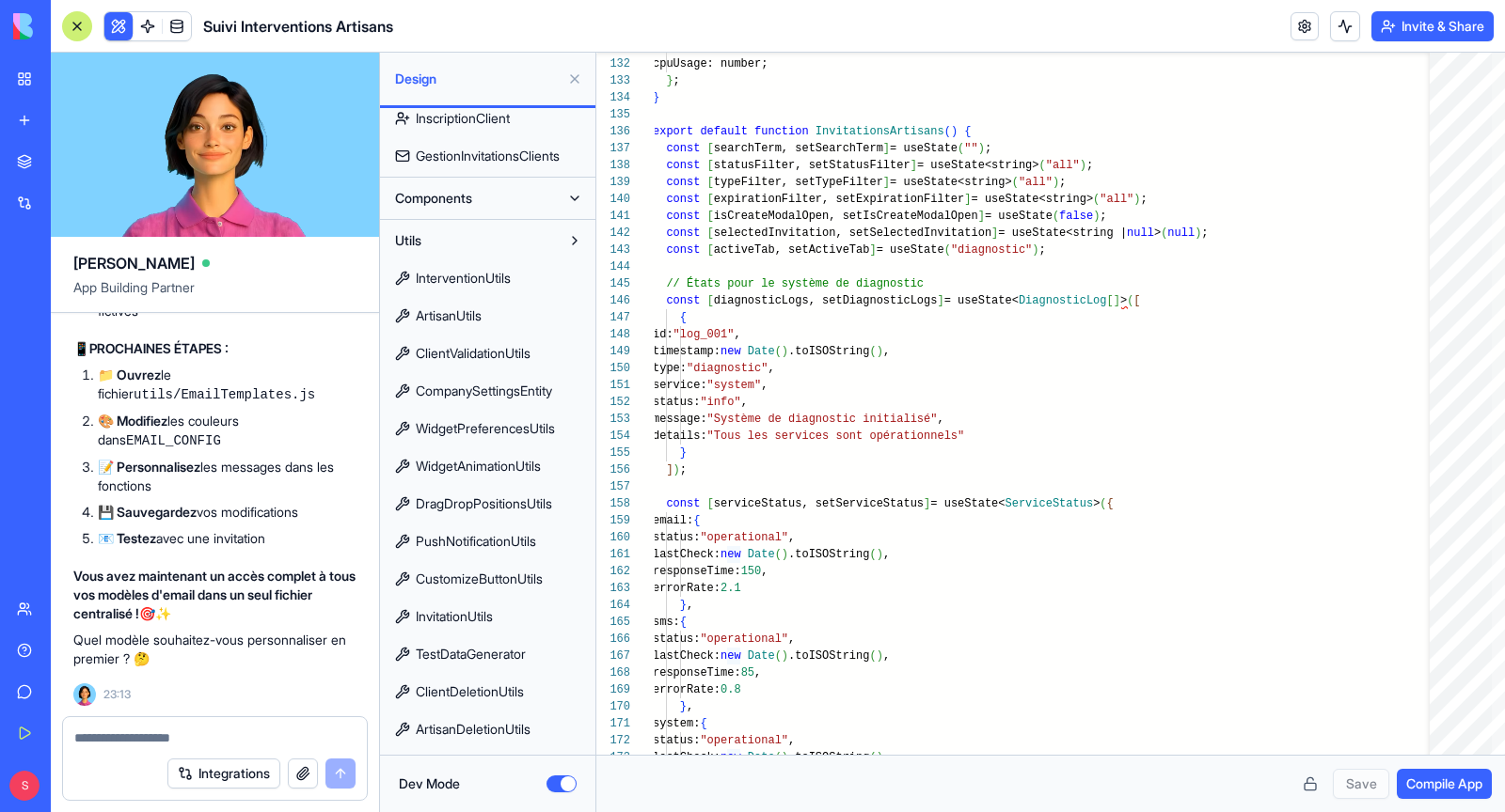
scroll to position [1282, 0]
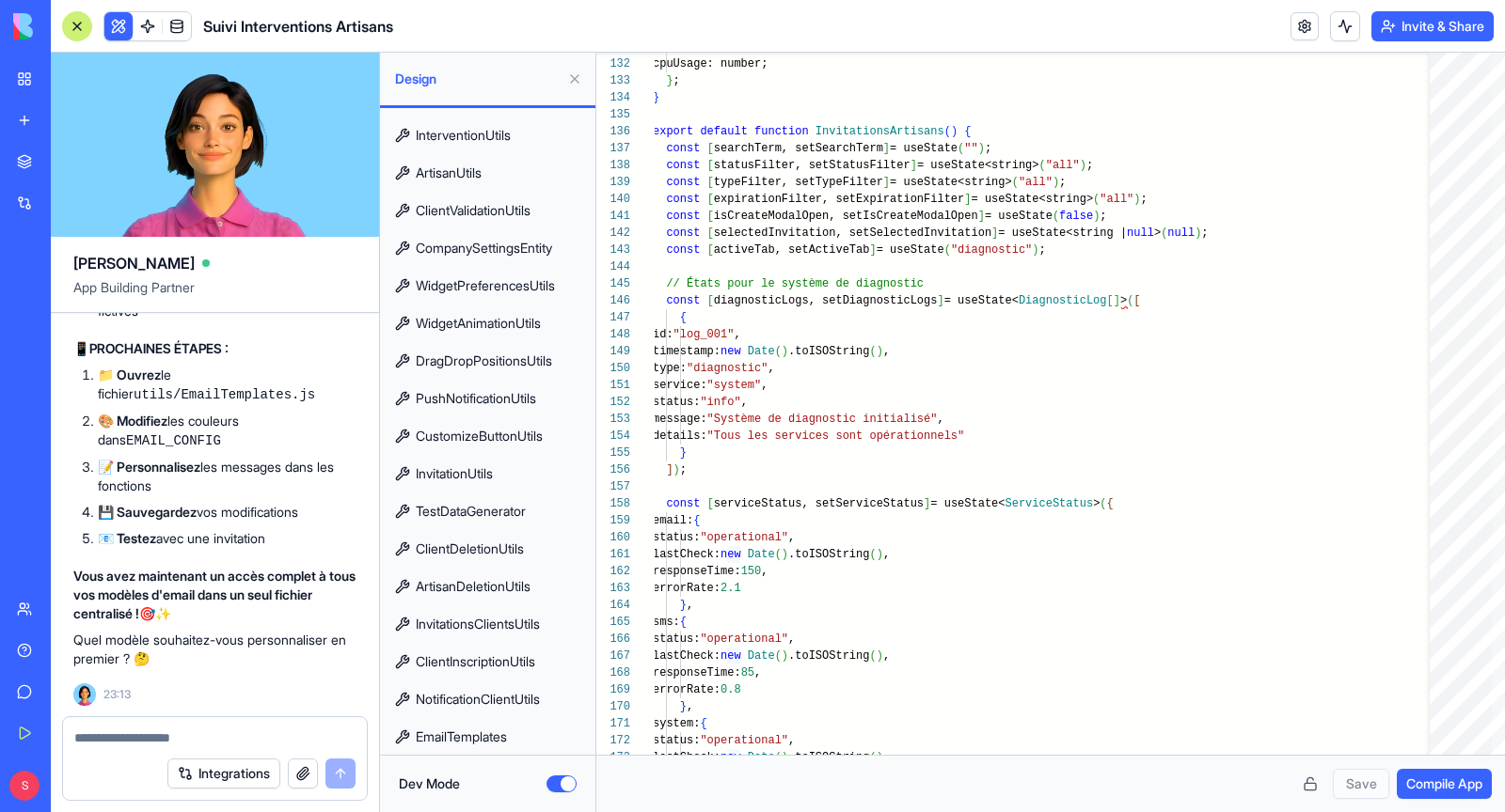
click at [481, 736] on span "EmailTemplates" at bounding box center [461, 737] width 91 height 19
type textarea "**********"
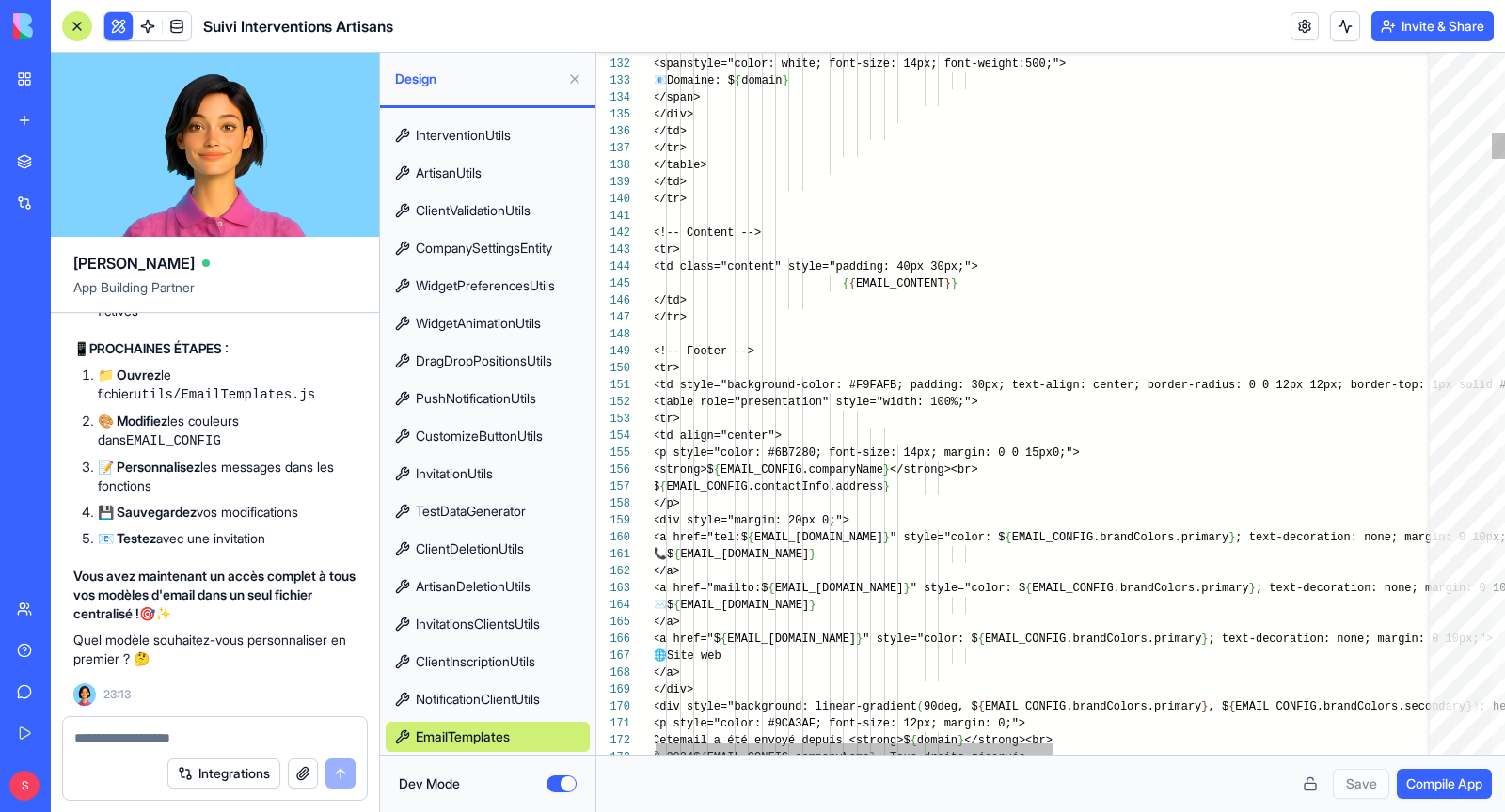
scroll to position [49, 142]
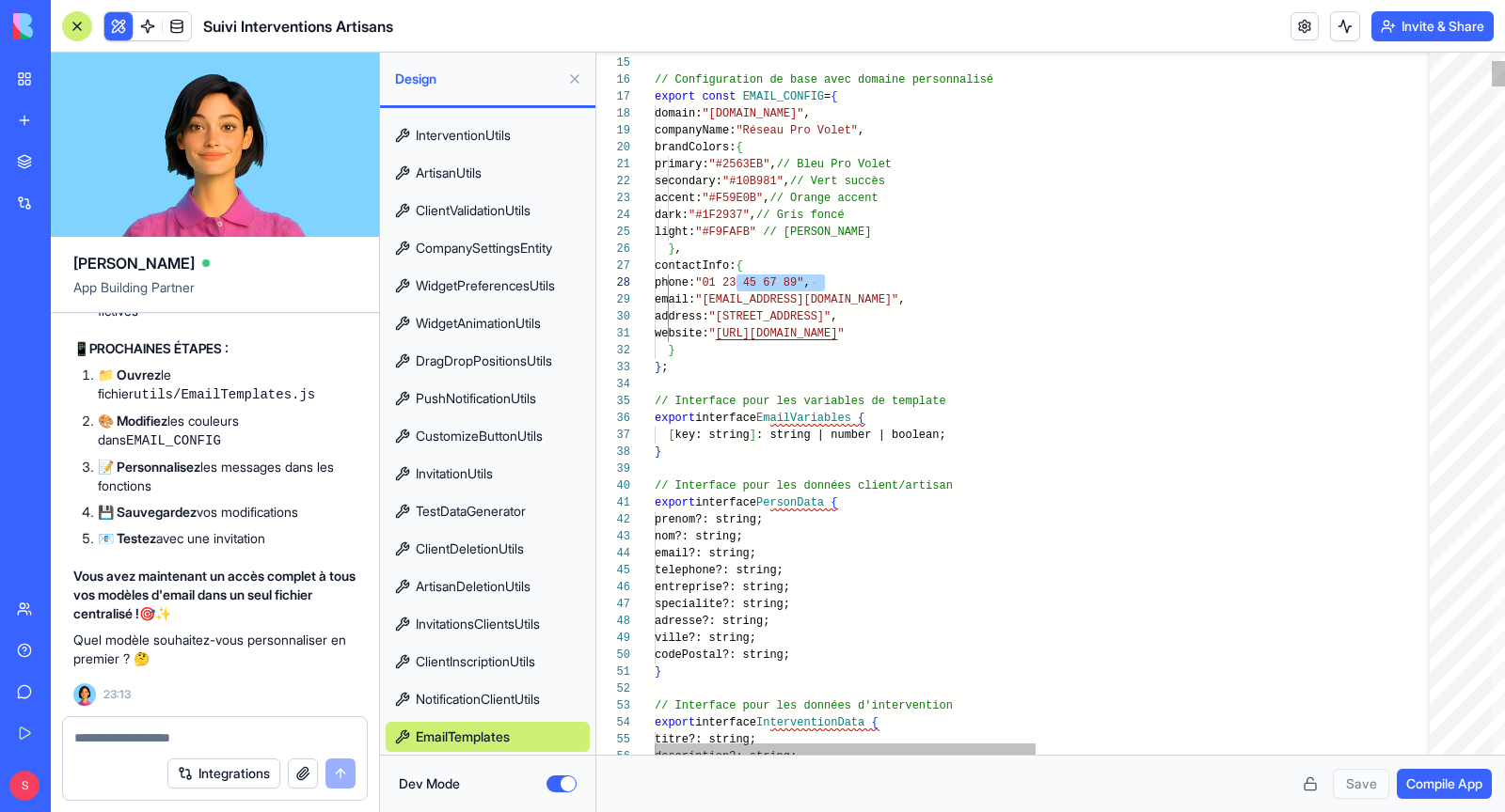
scroll to position [118, 176]
drag, startPoint x: 735, startPoint y: 284, endPoint x: 829, endPoint y: 284, distance: 94.0
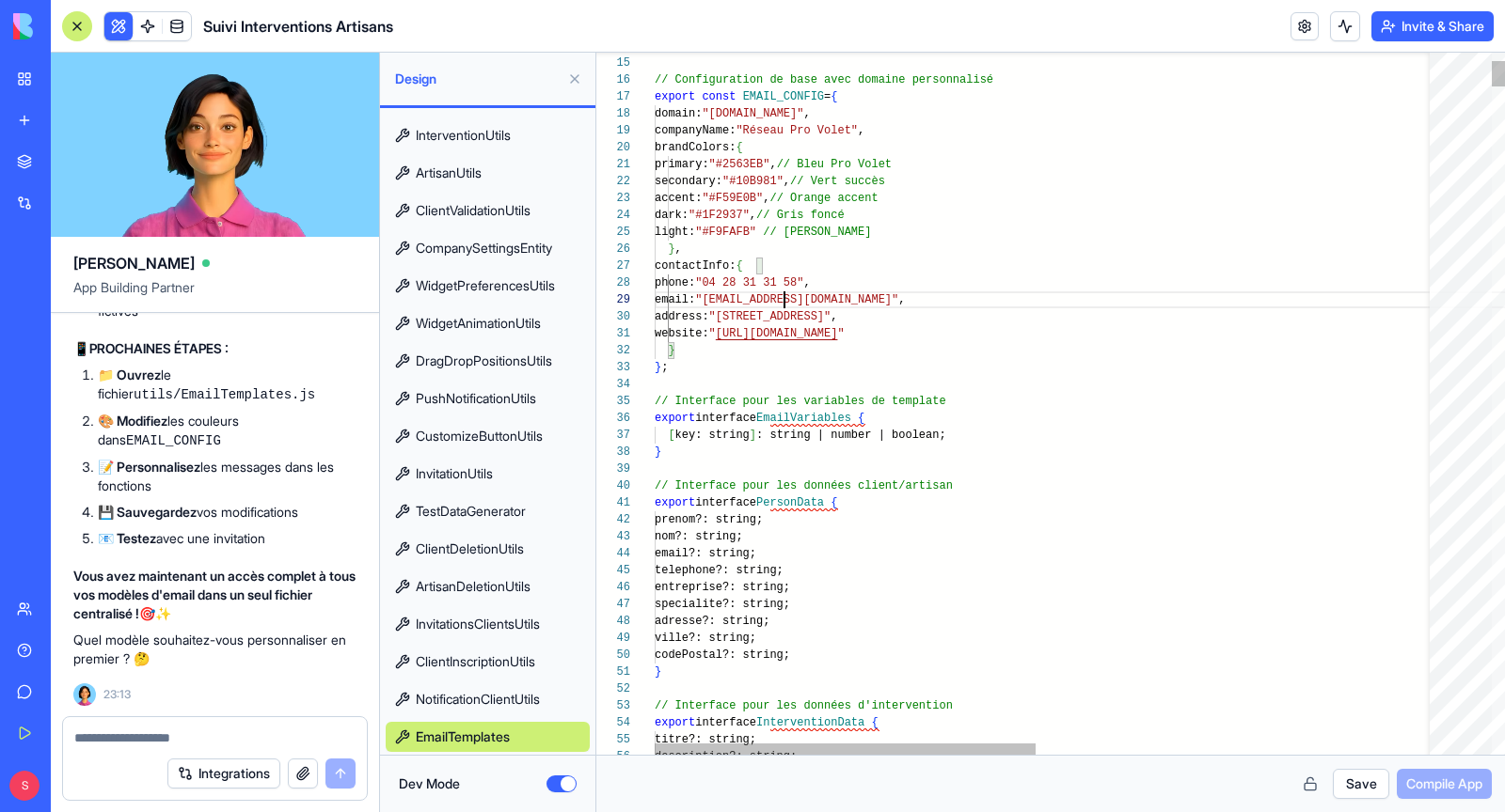
scroll to position [134, 129]
drag, startPoint x: 796, startPoint y: 299, endPoint x: 832, endPoint y: 297, distance: 36.7
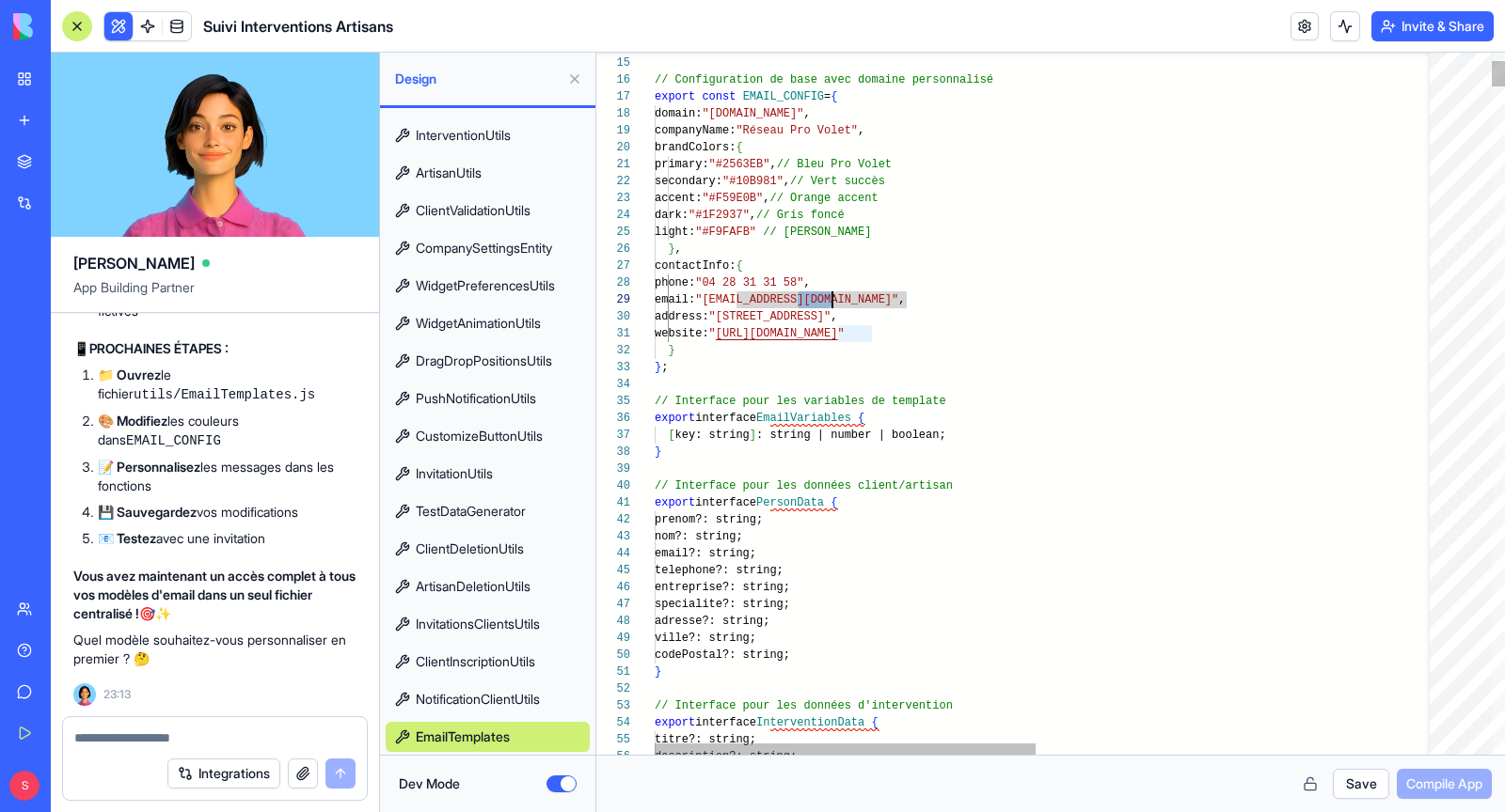
drag, startPoint x: 752, startPoint y: 318, endPoint x: 898, endPoint y: 311, distance: 145.9
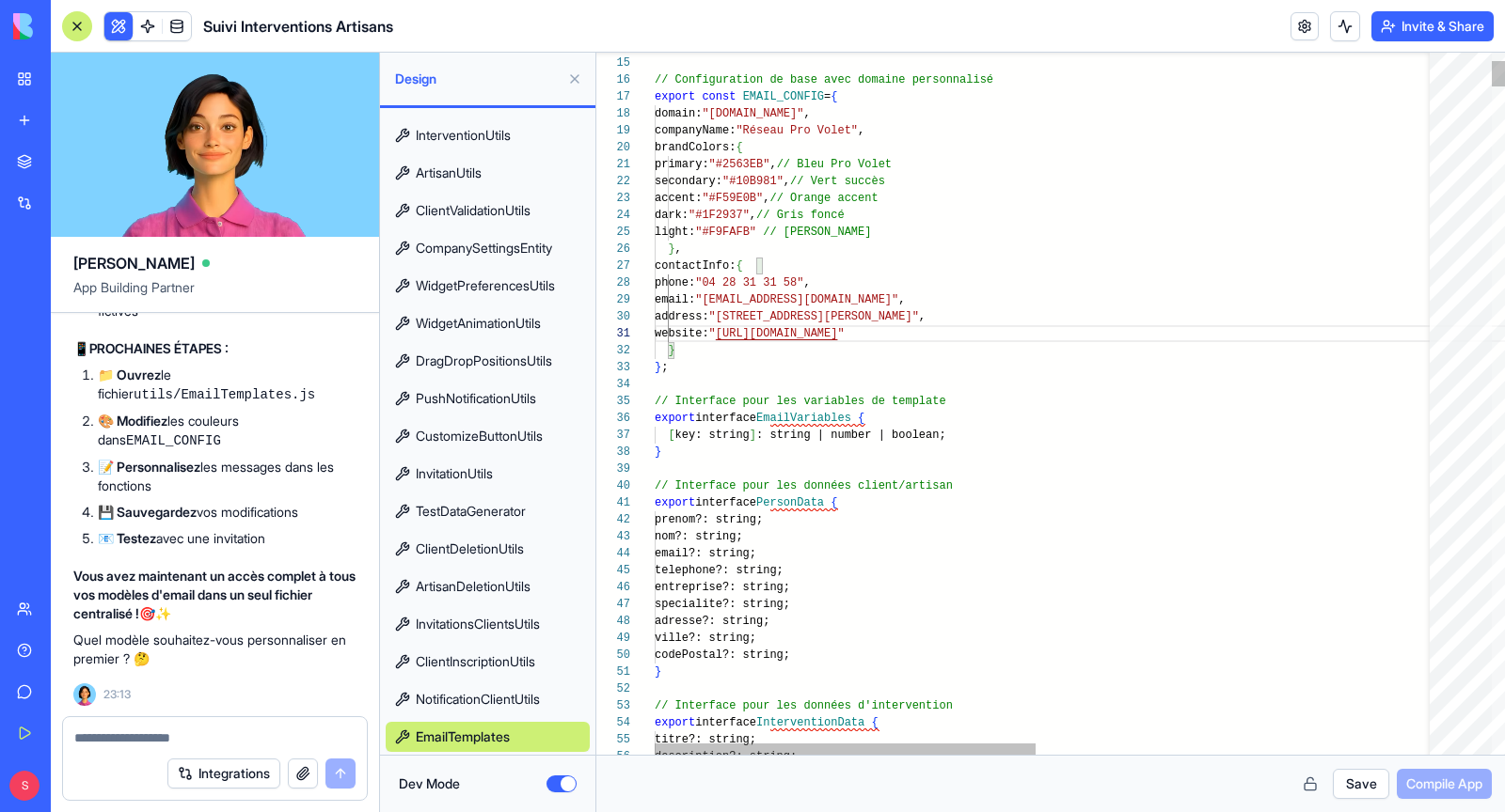
scroll to position [101, 265]
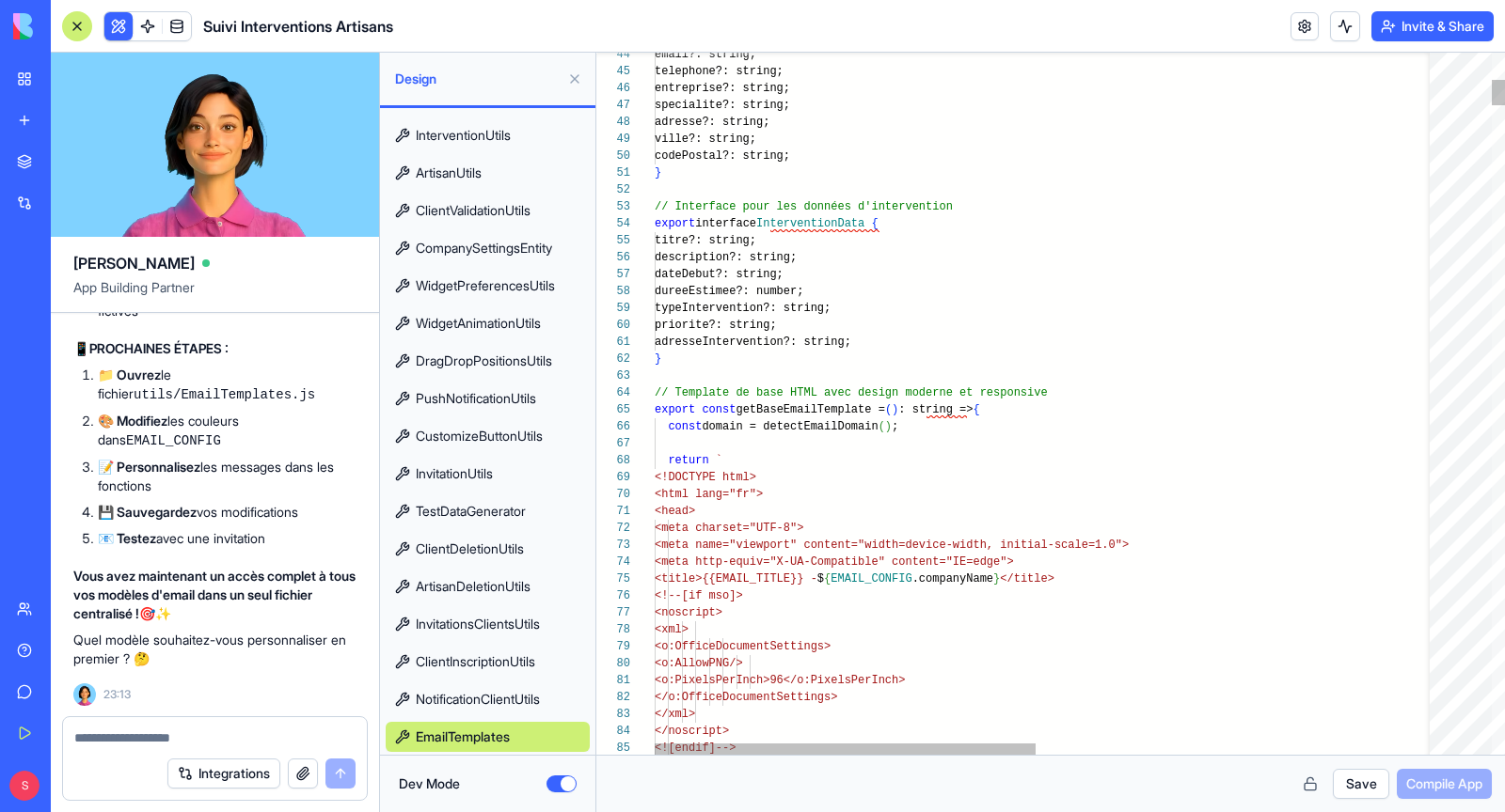
type textarea "**********"
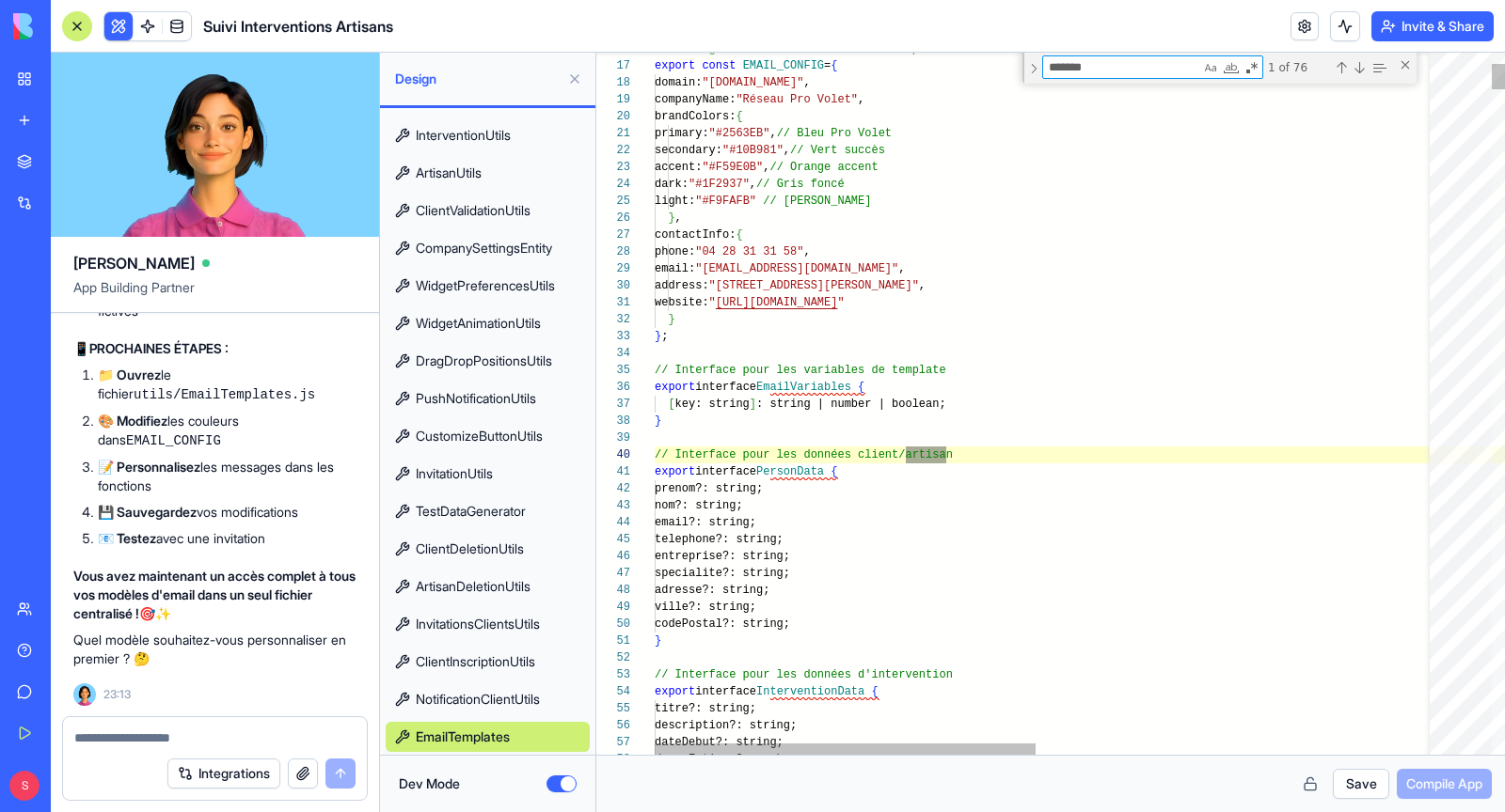
scroll to position [101, 297]
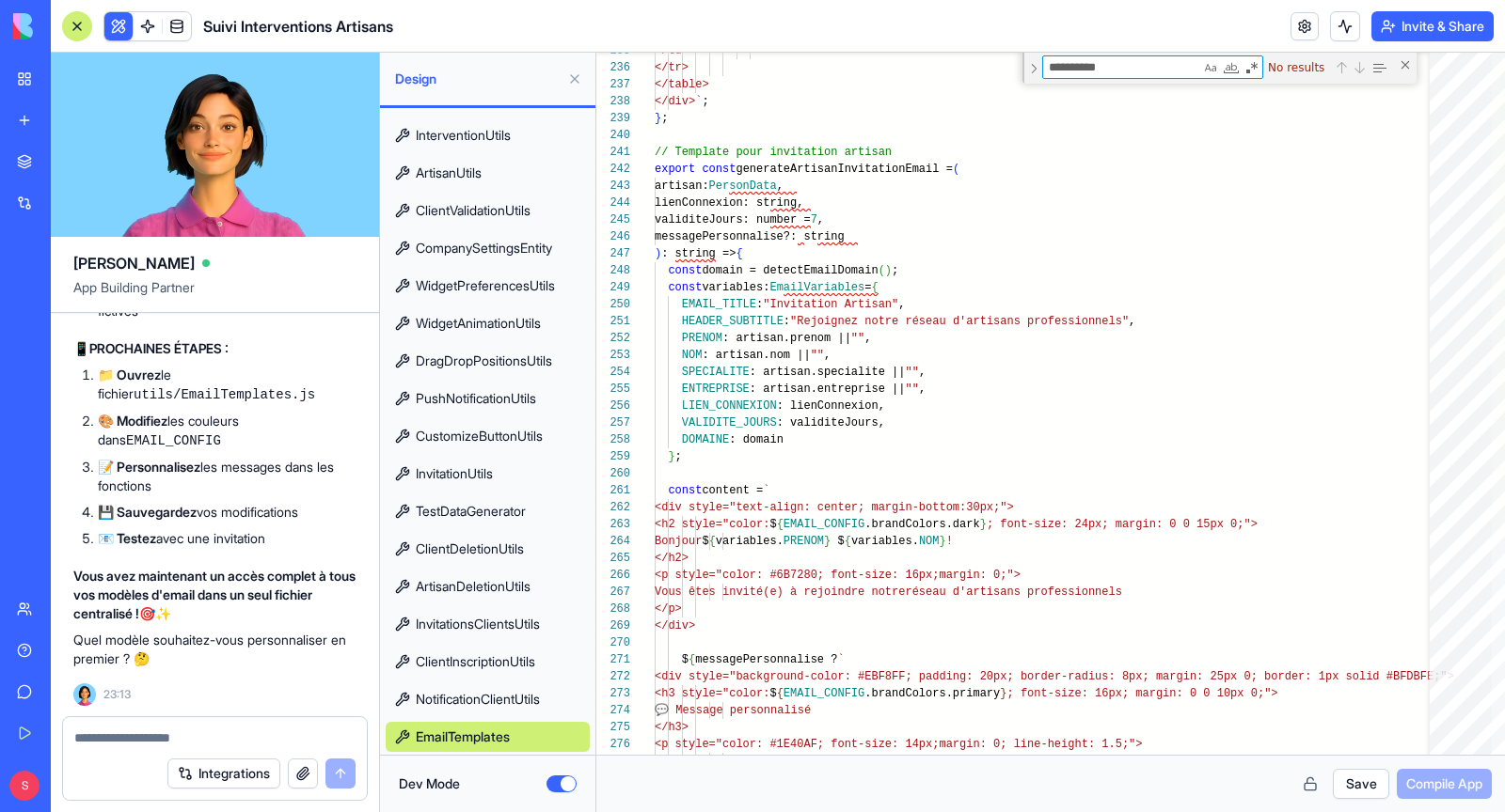
type textarea "**********"
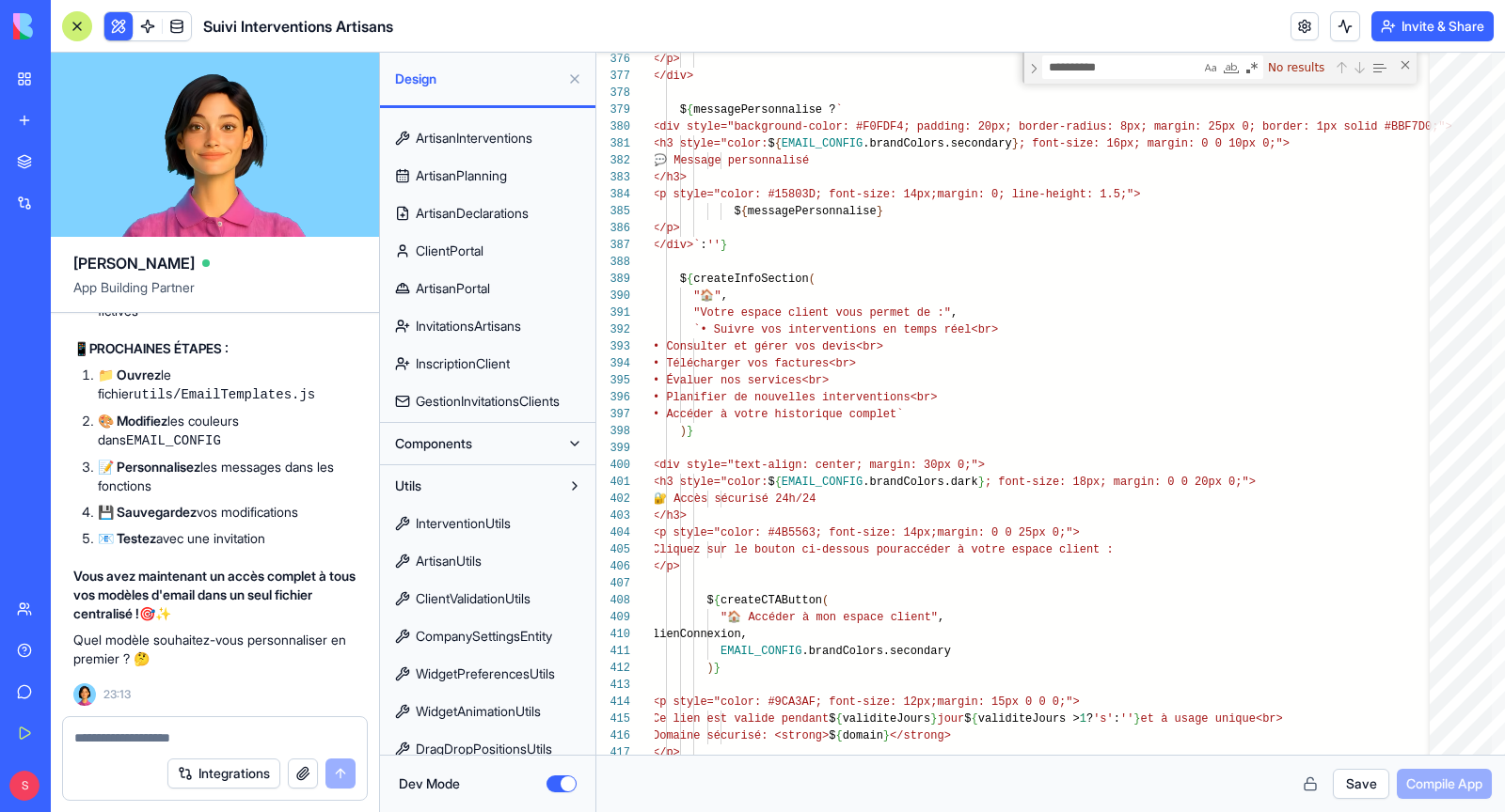
scroll to position [898, 0]
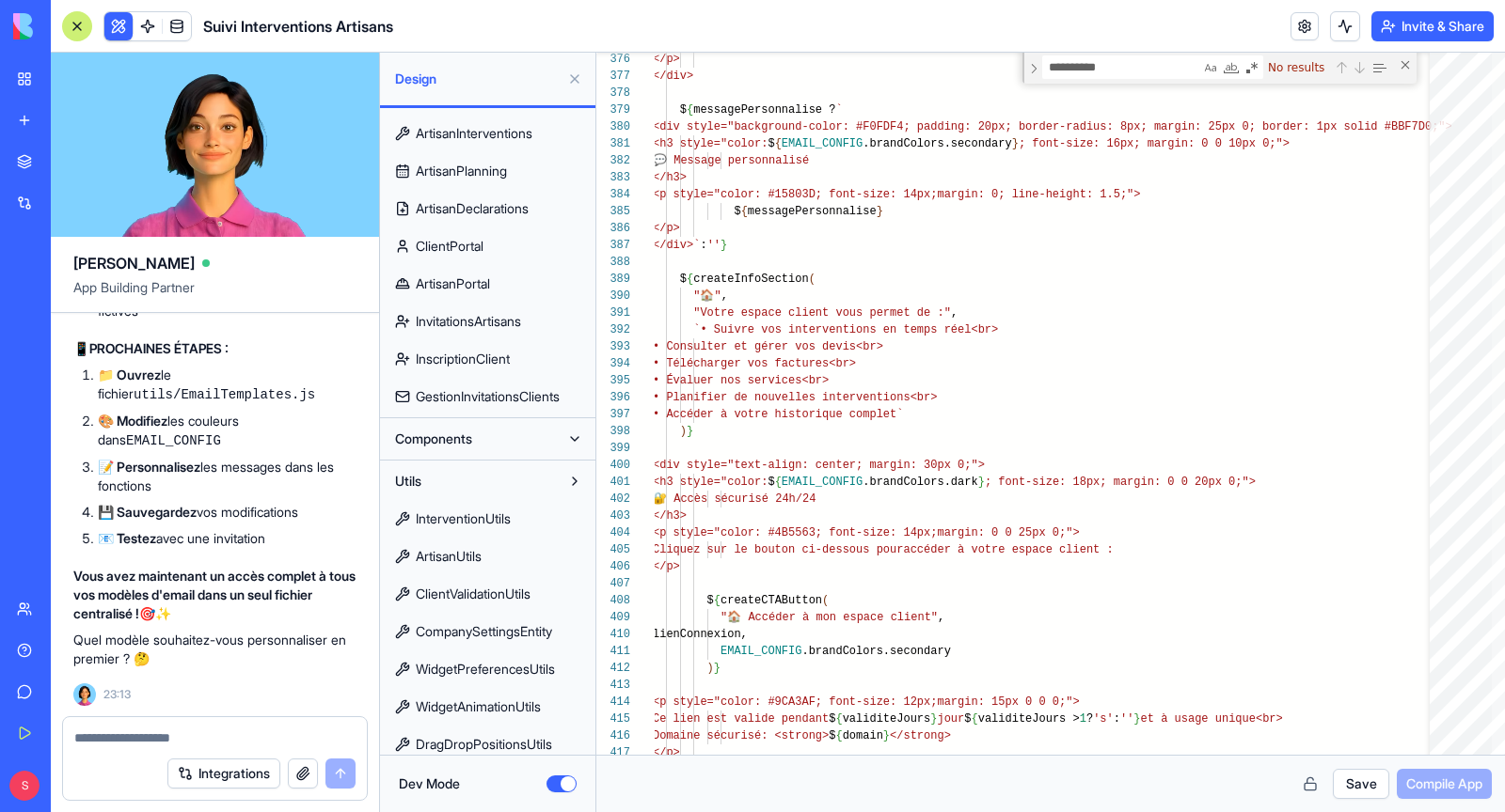
click at [507, 435] on button "Components" at bounding box center [473, 439] width 174 height 30
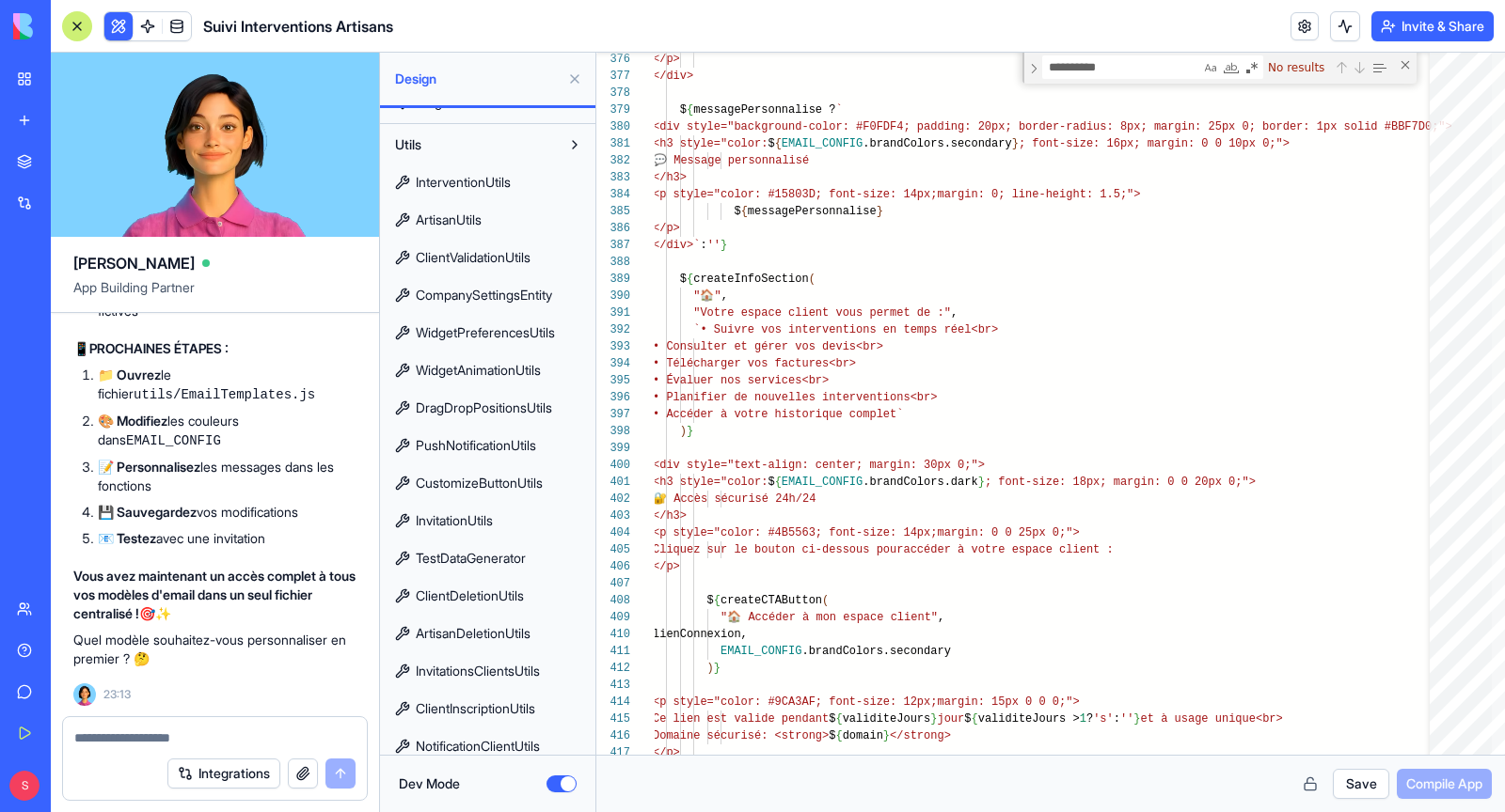
scroll to position [8089, 0]
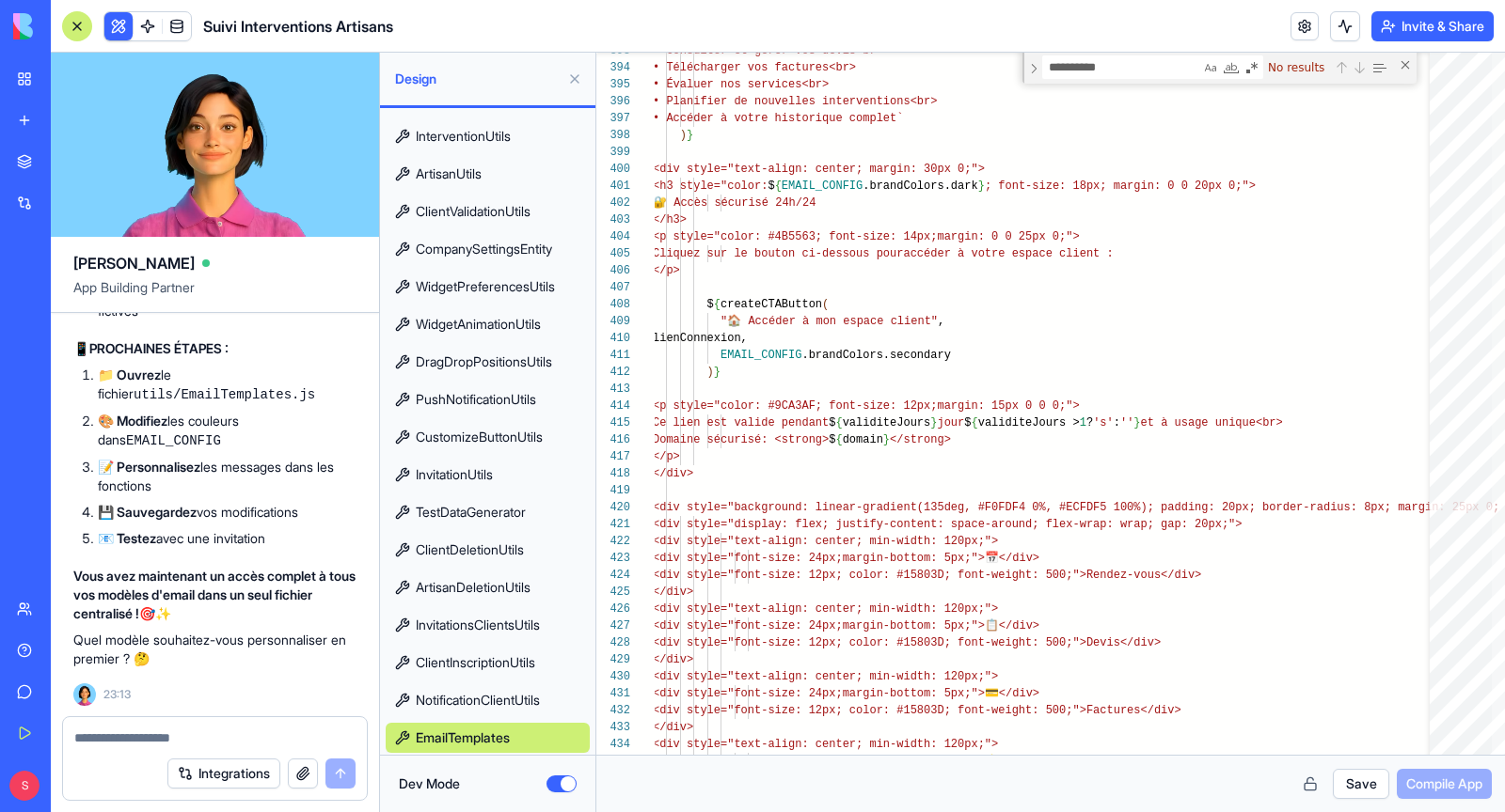
click at [572, 81] on button at bounding box center [575, 79] width 30 height 30
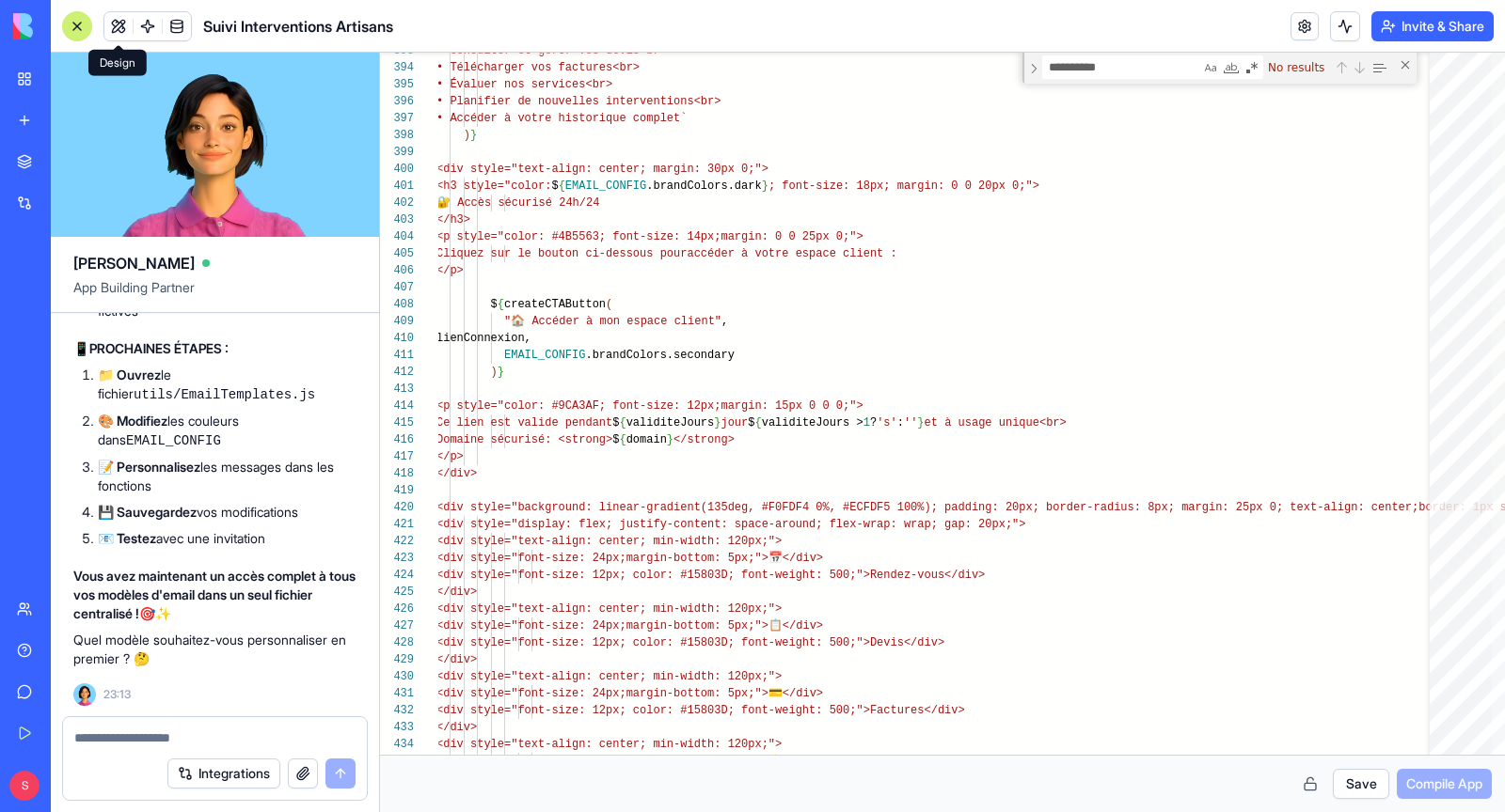
click at [129, 28] on button at bounding box center [118, 26] width 28 height 28
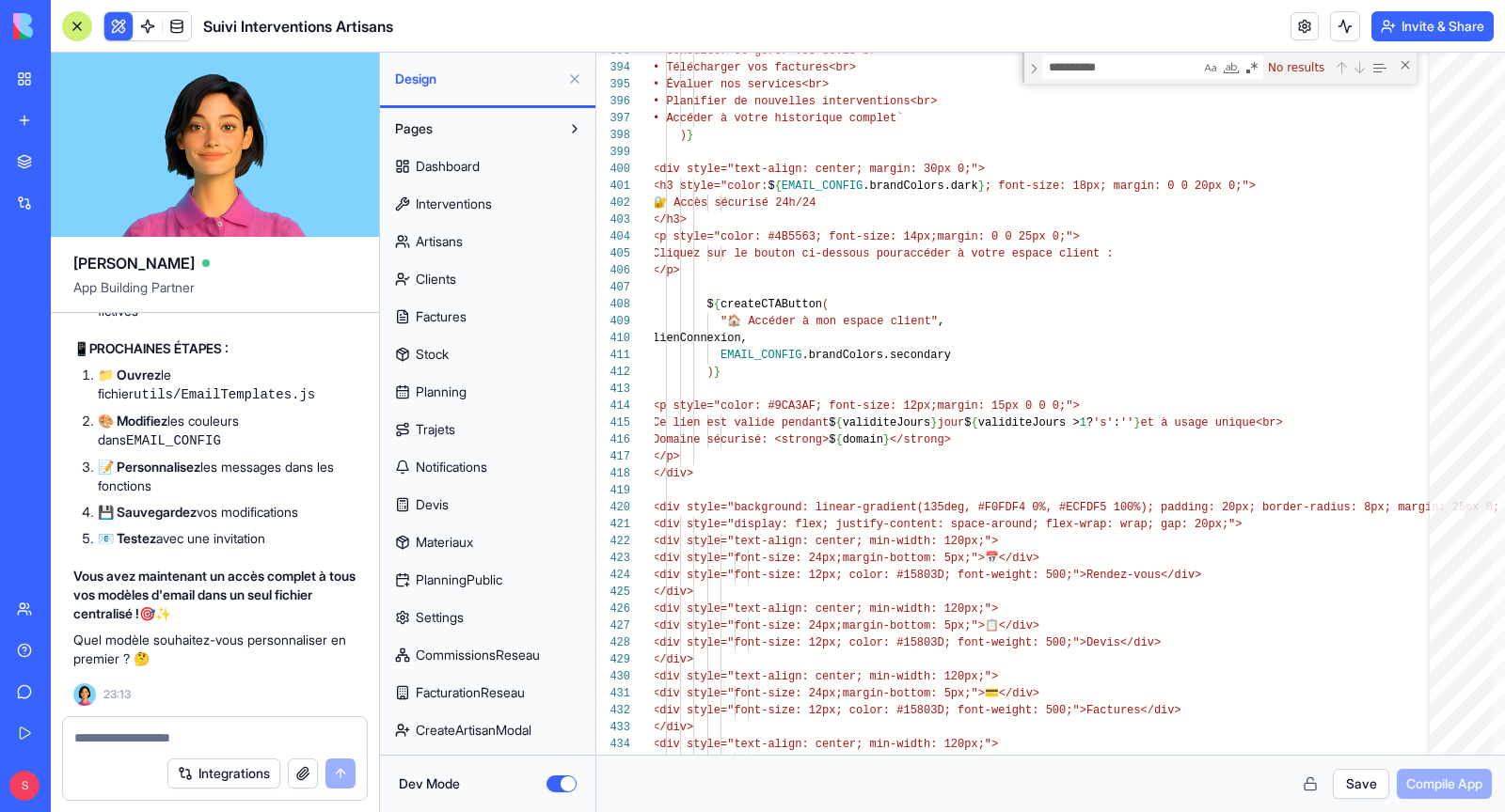
click at [129, 28] on button at bounding box center [118, 26] width 28 height 28
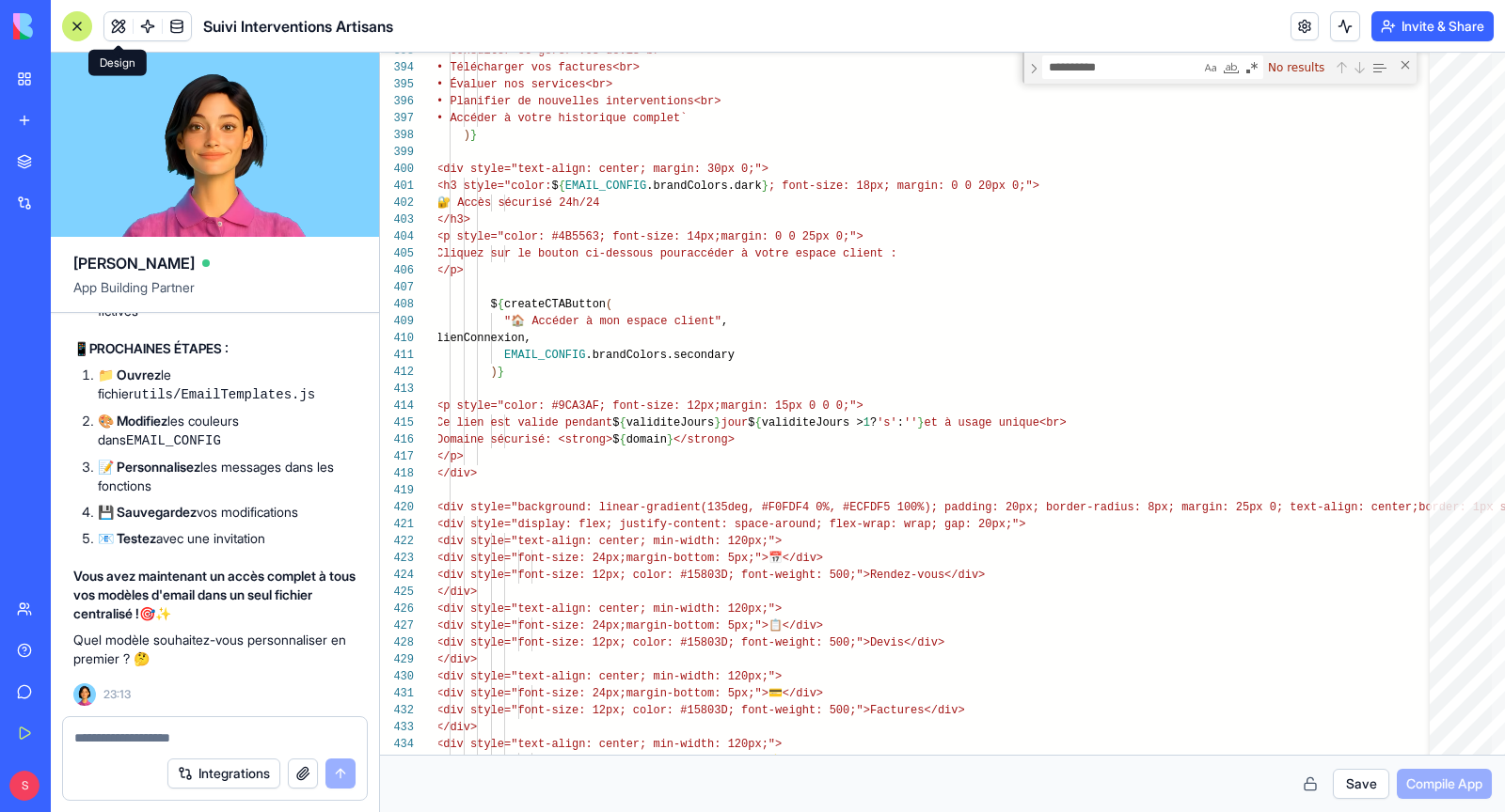
click at [126, 25] on button at bounding box center [118, 26] width 28 height 28
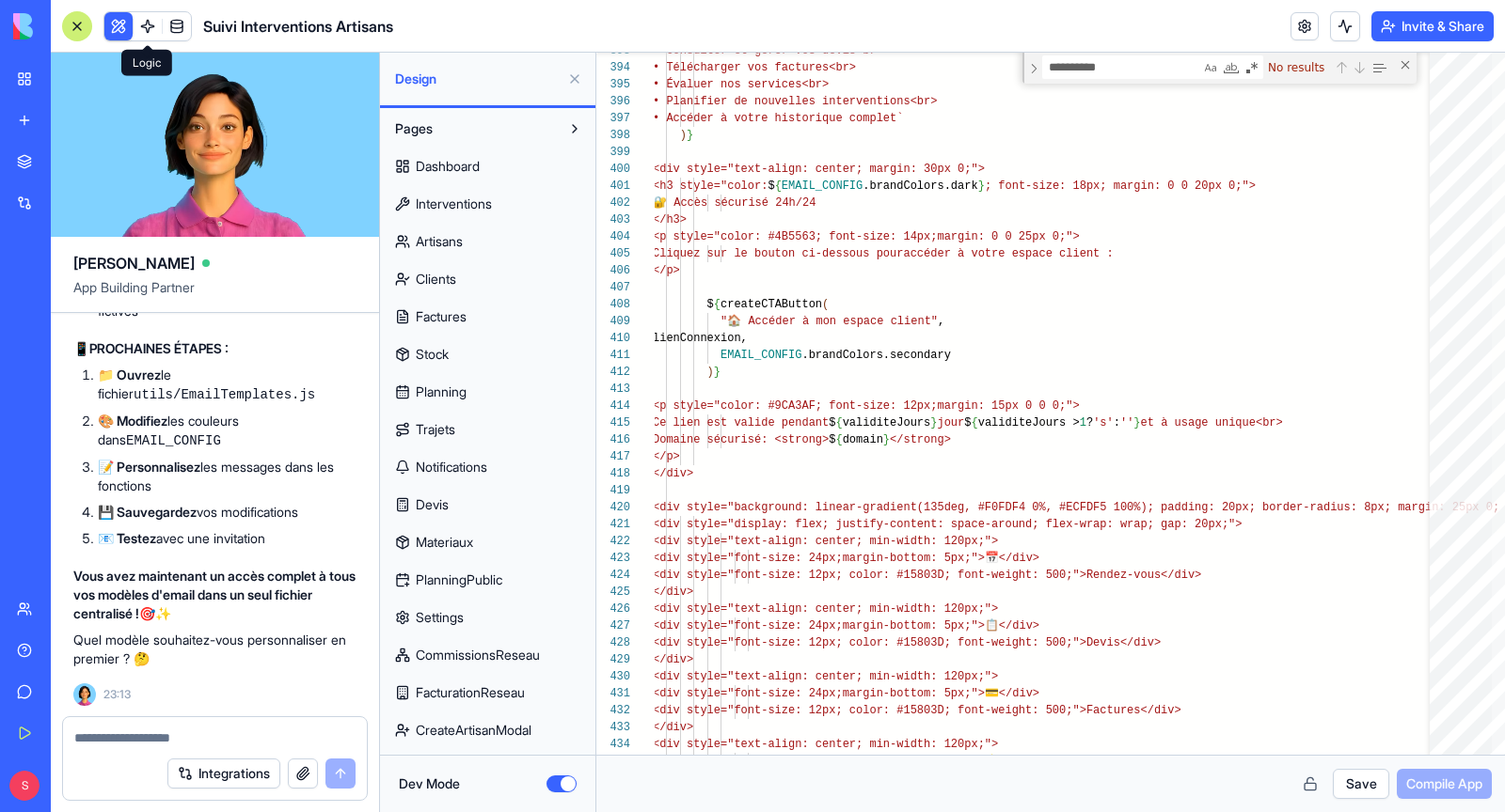
click at [572, 129] on button at bounding box center [575, 129] width 30 height 30
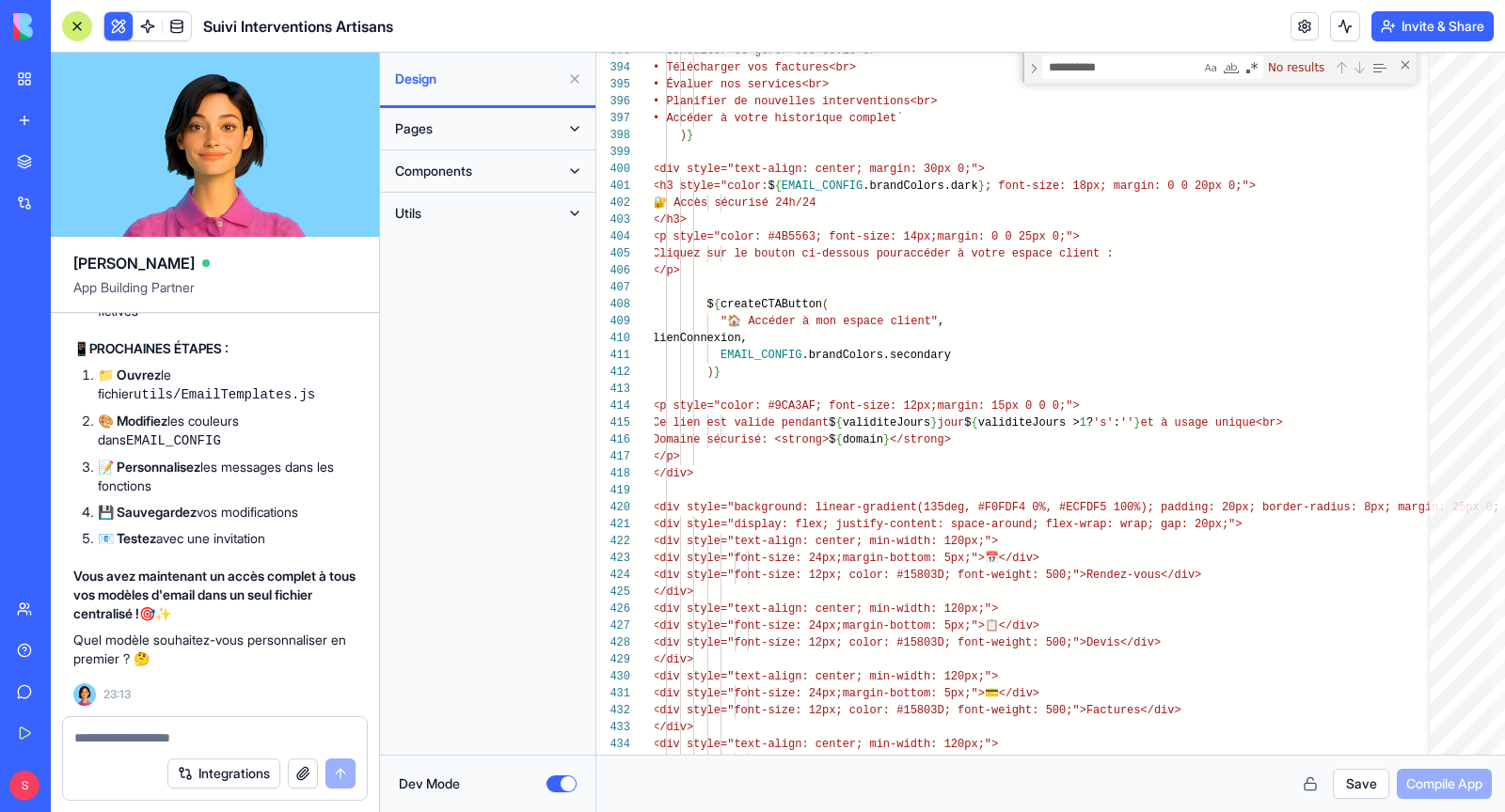
click at [469, 119] on button "Pages" at bounding box center [473, 129] width 174 height 30
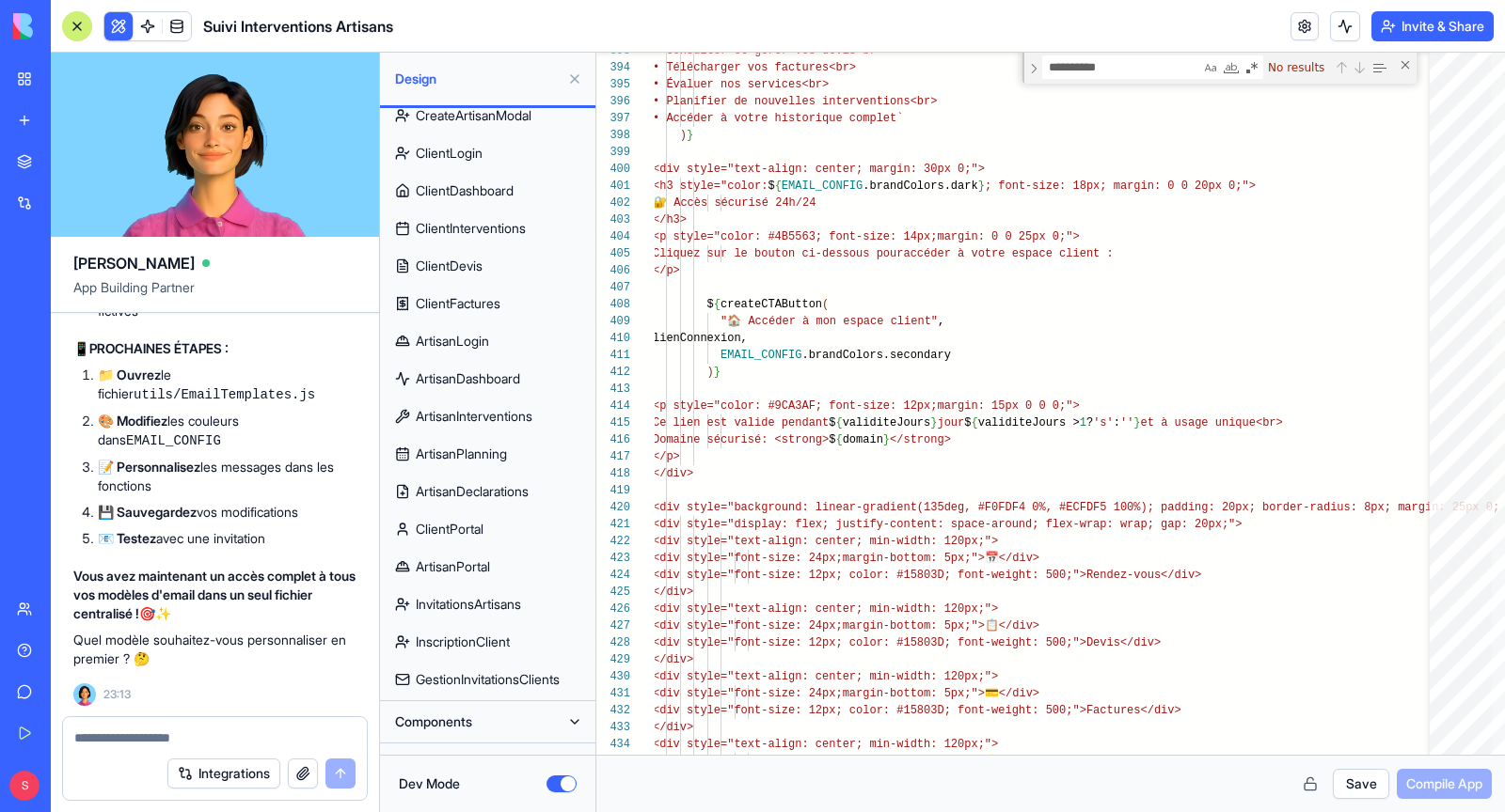
scroll to position [642, 0]
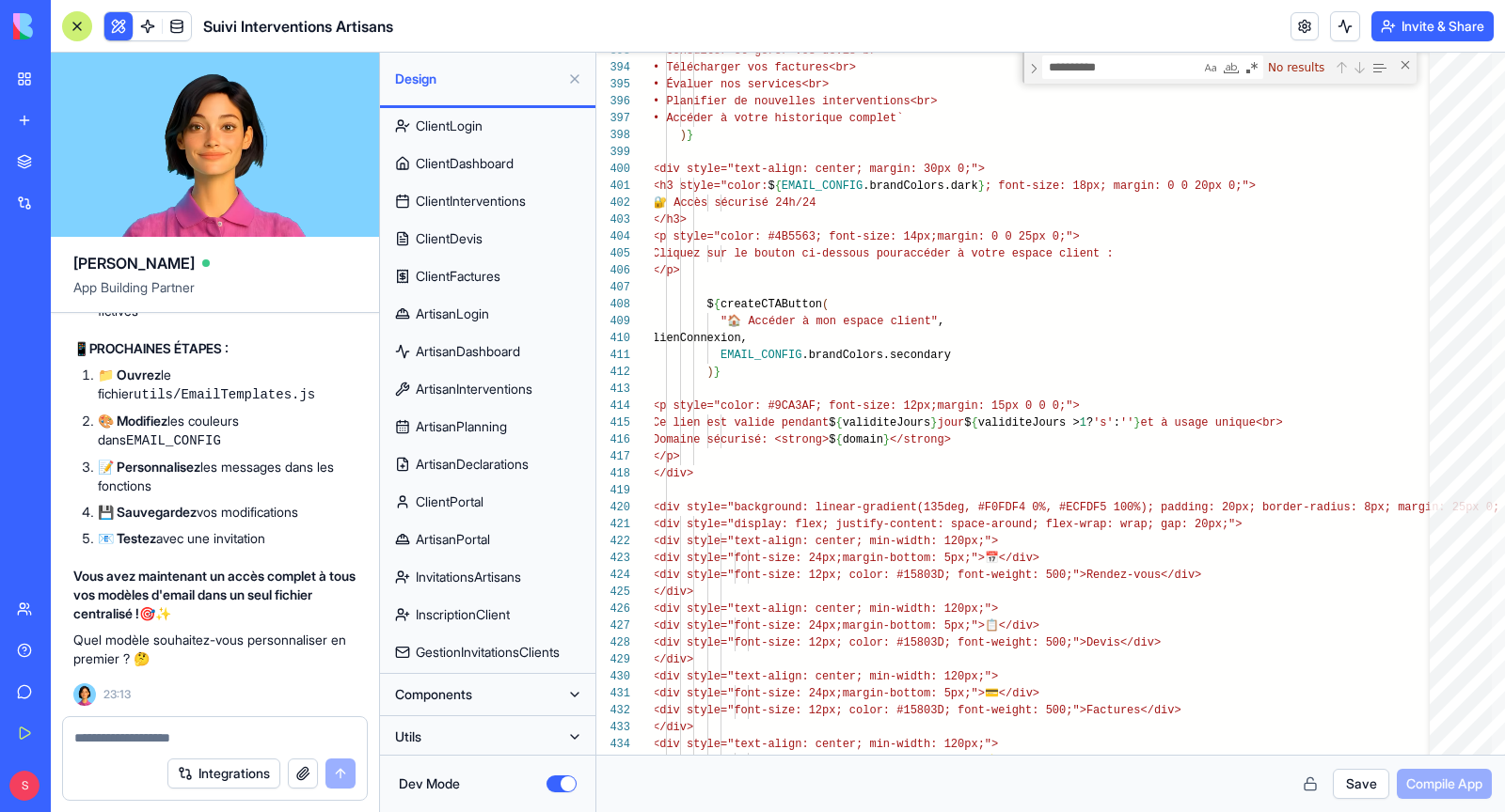
click at [490, 646] on span "GestionInvitationsClients" at bounding box center [488, 652] width 144 height 19
type textarea "**********"
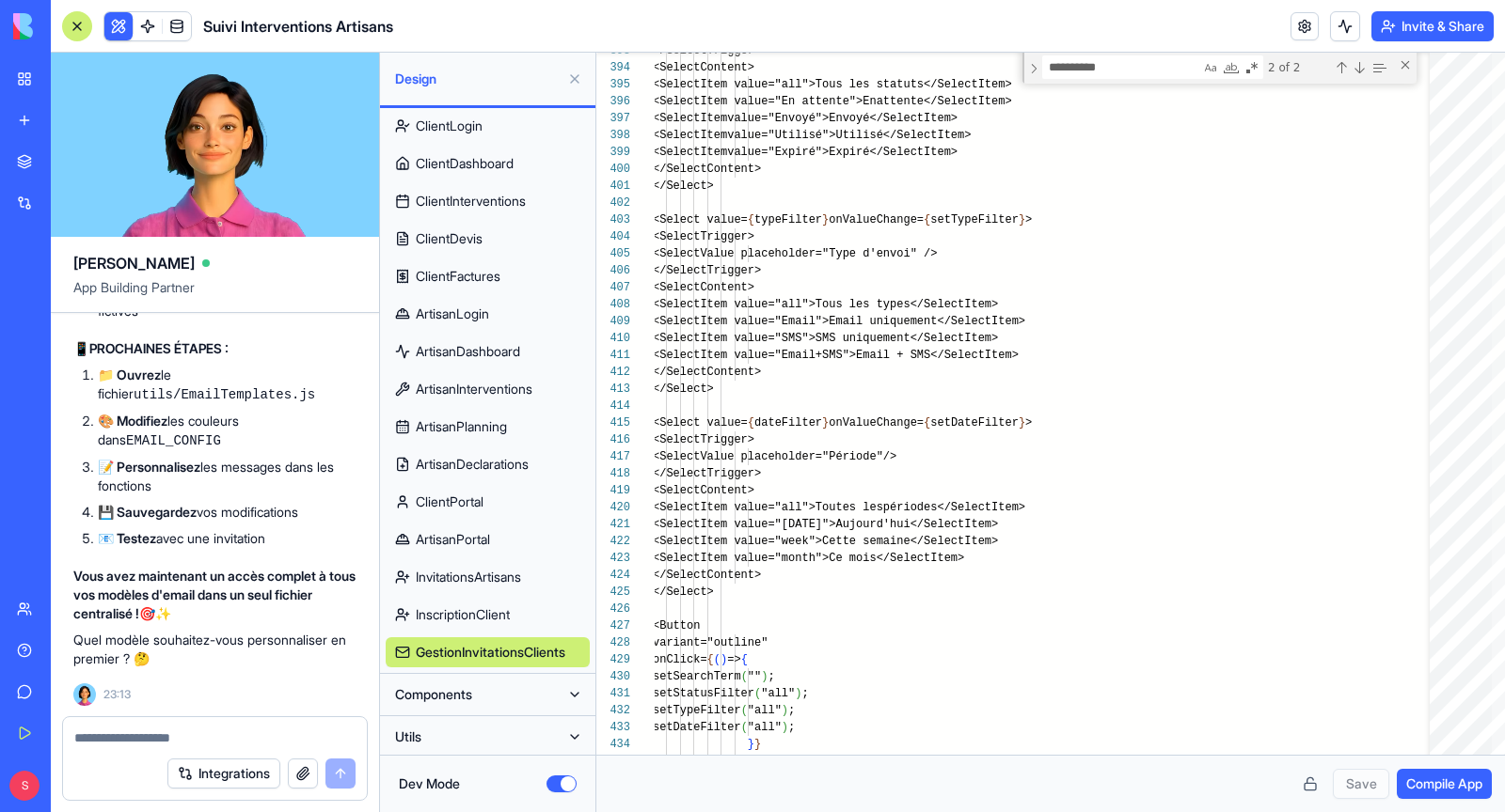
click at [562, 784] on button "Dev Mode" at bounding box center [561, 784] width 30 height 17
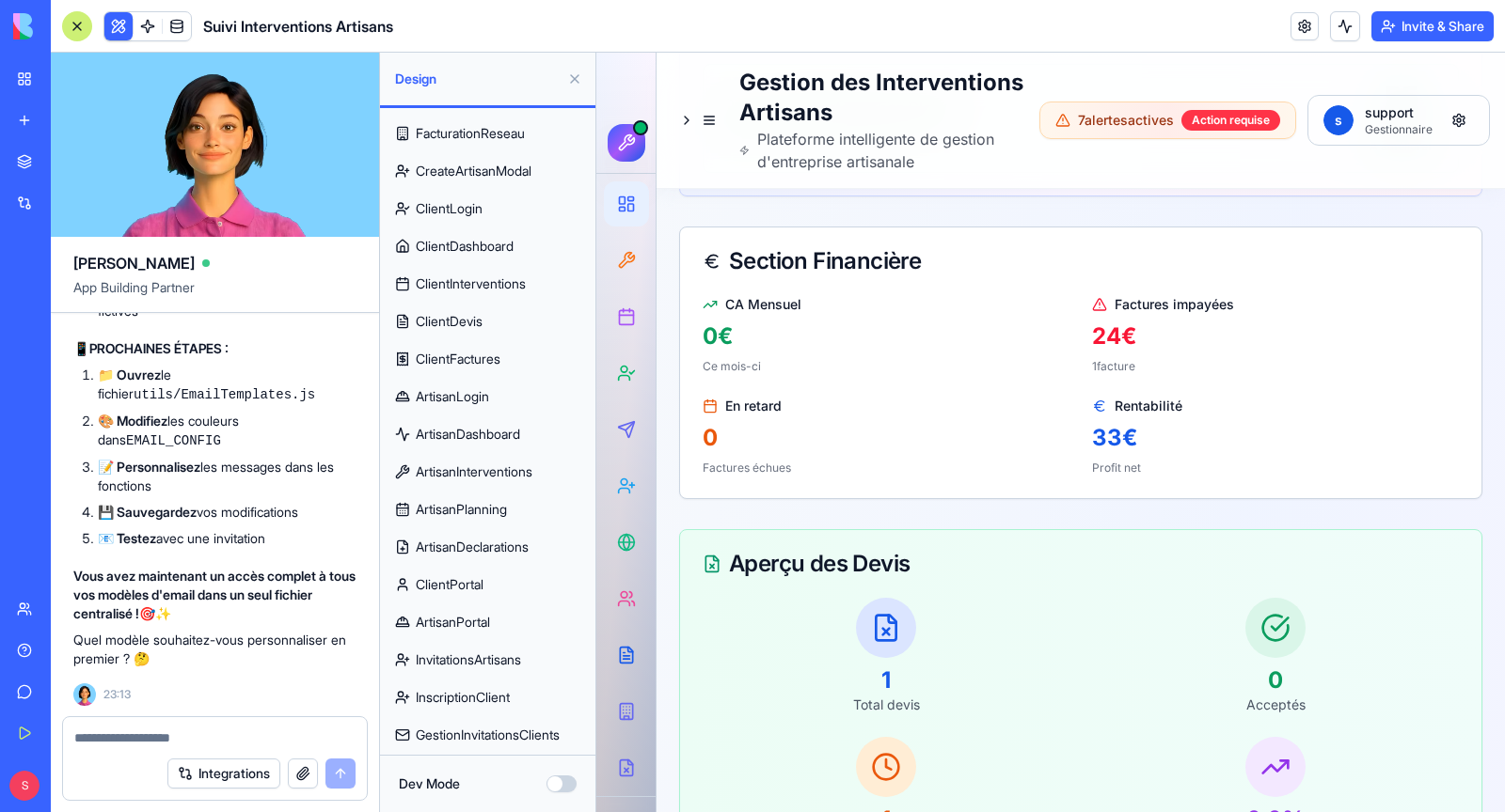
scroll to position [1854, 0]
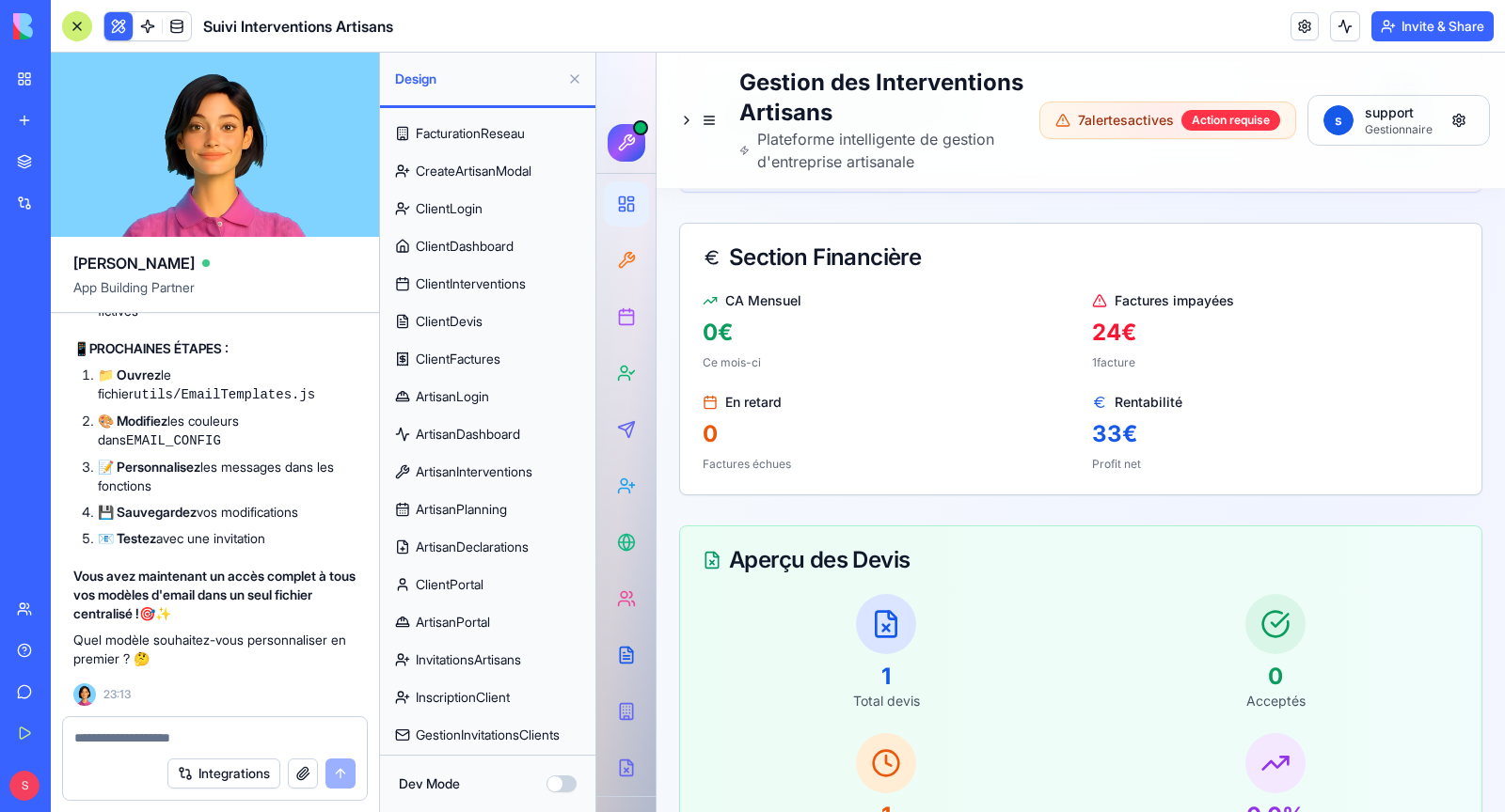
click at [526, 732] on span "GestionInvitationsClients" at bounding box center [488, 735] width 144 height 19
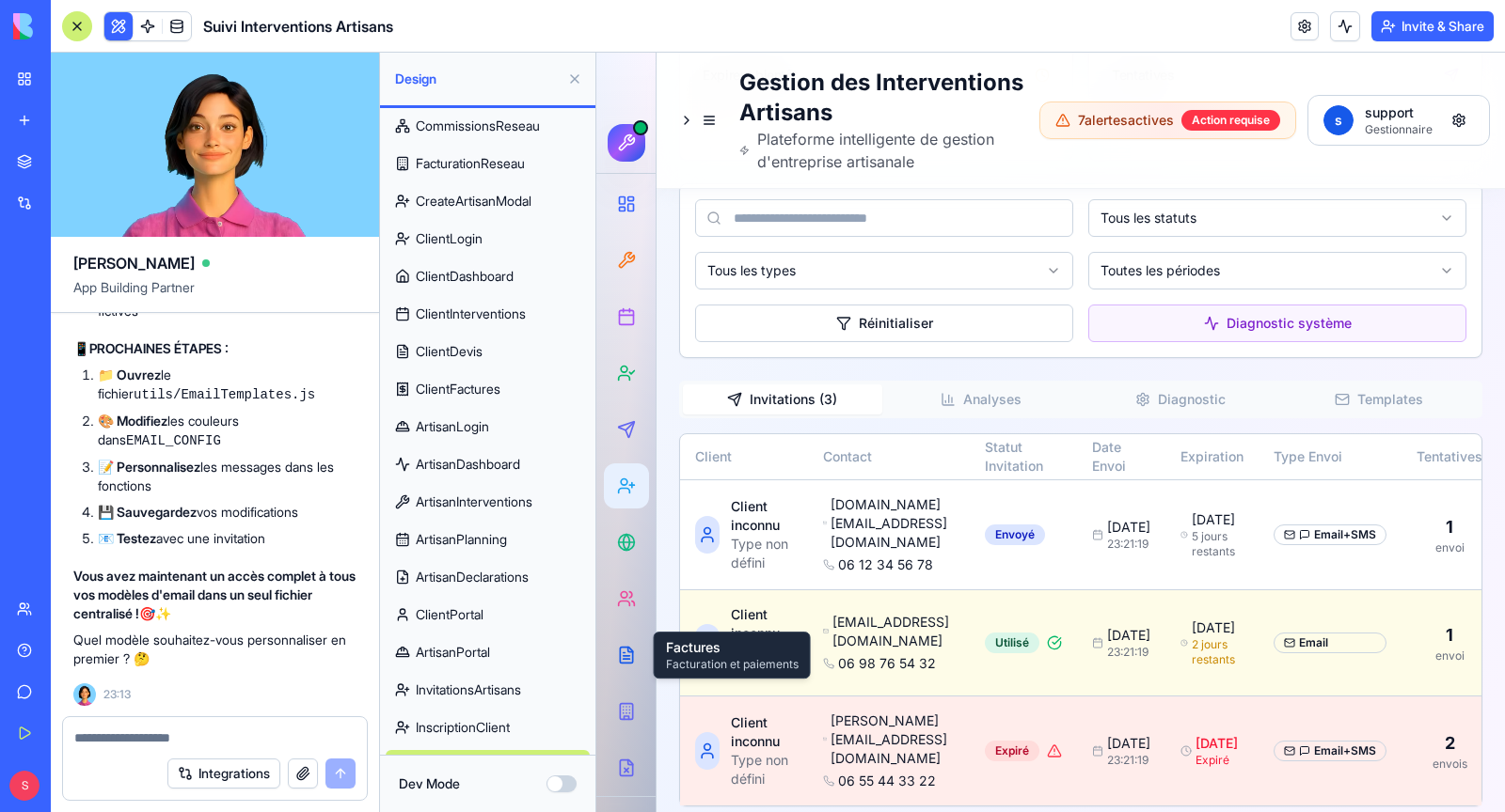
scroll to position [560, 0]
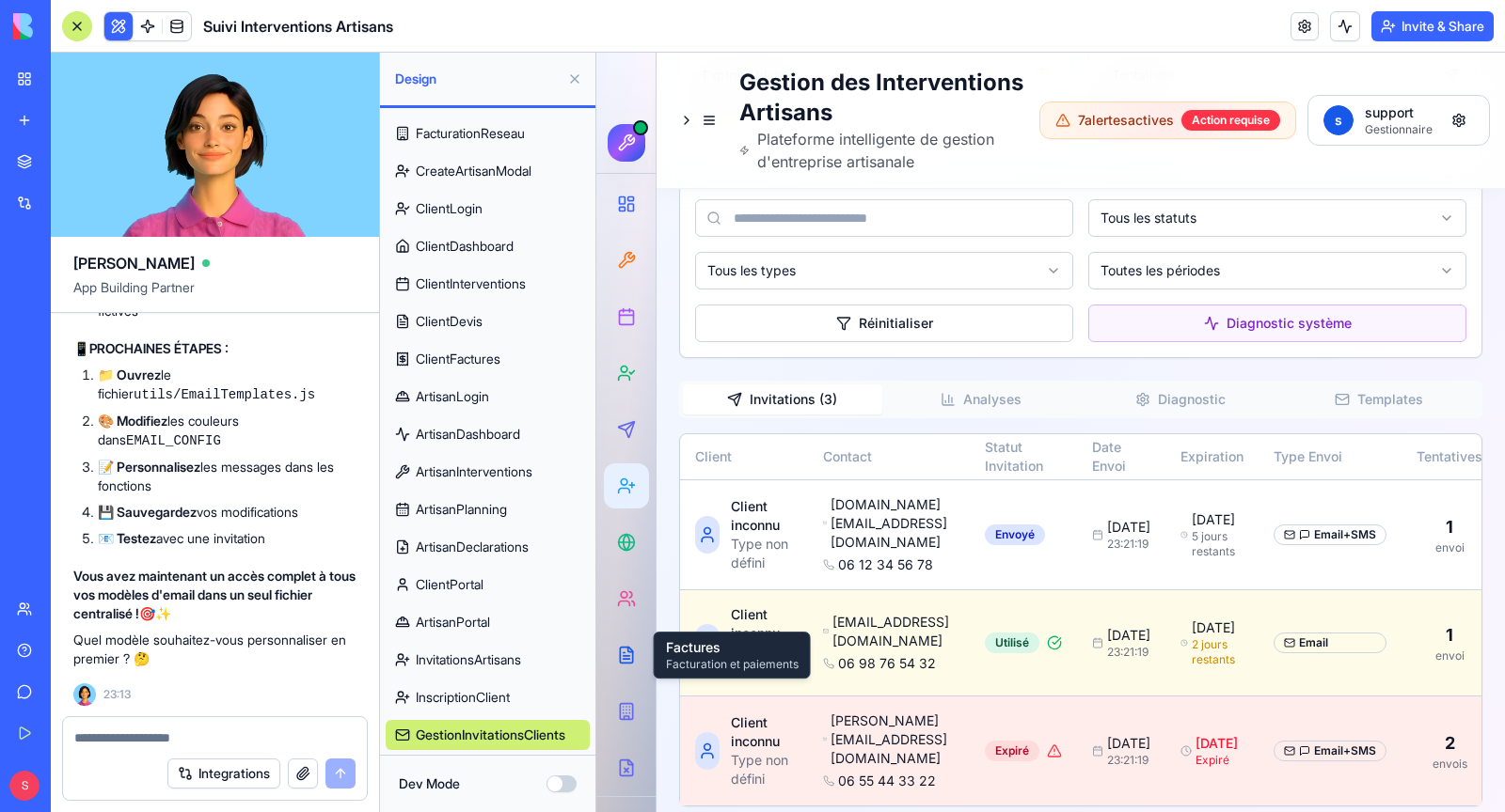
click at [497, 656] on span "InvitationsArtisans" at bounding box center [468, 660] width 105 height 19
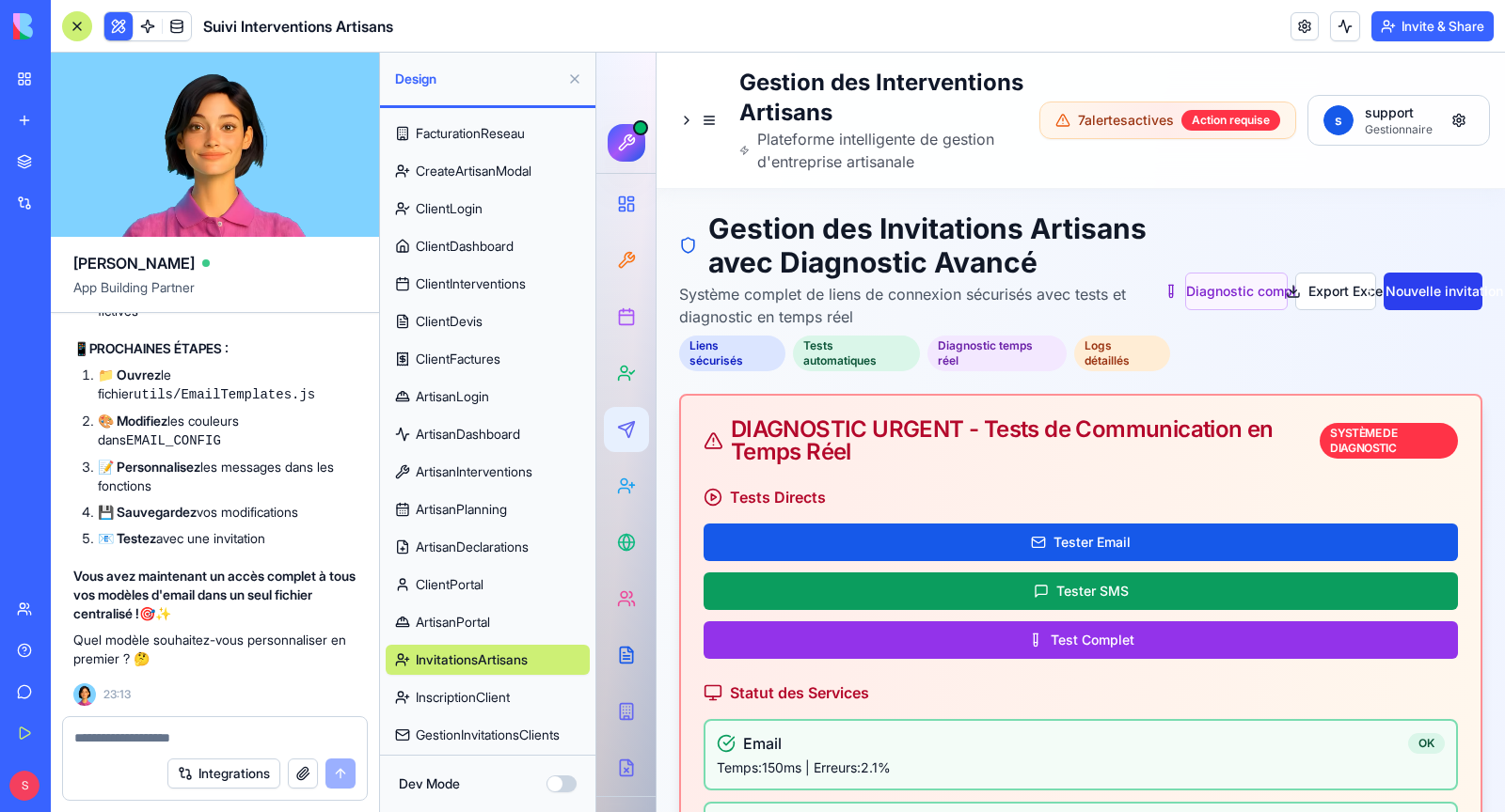
click at [1445, 276] on button "Nouvelle invitation" at bounding box center [1432, 292] width 99 height 38
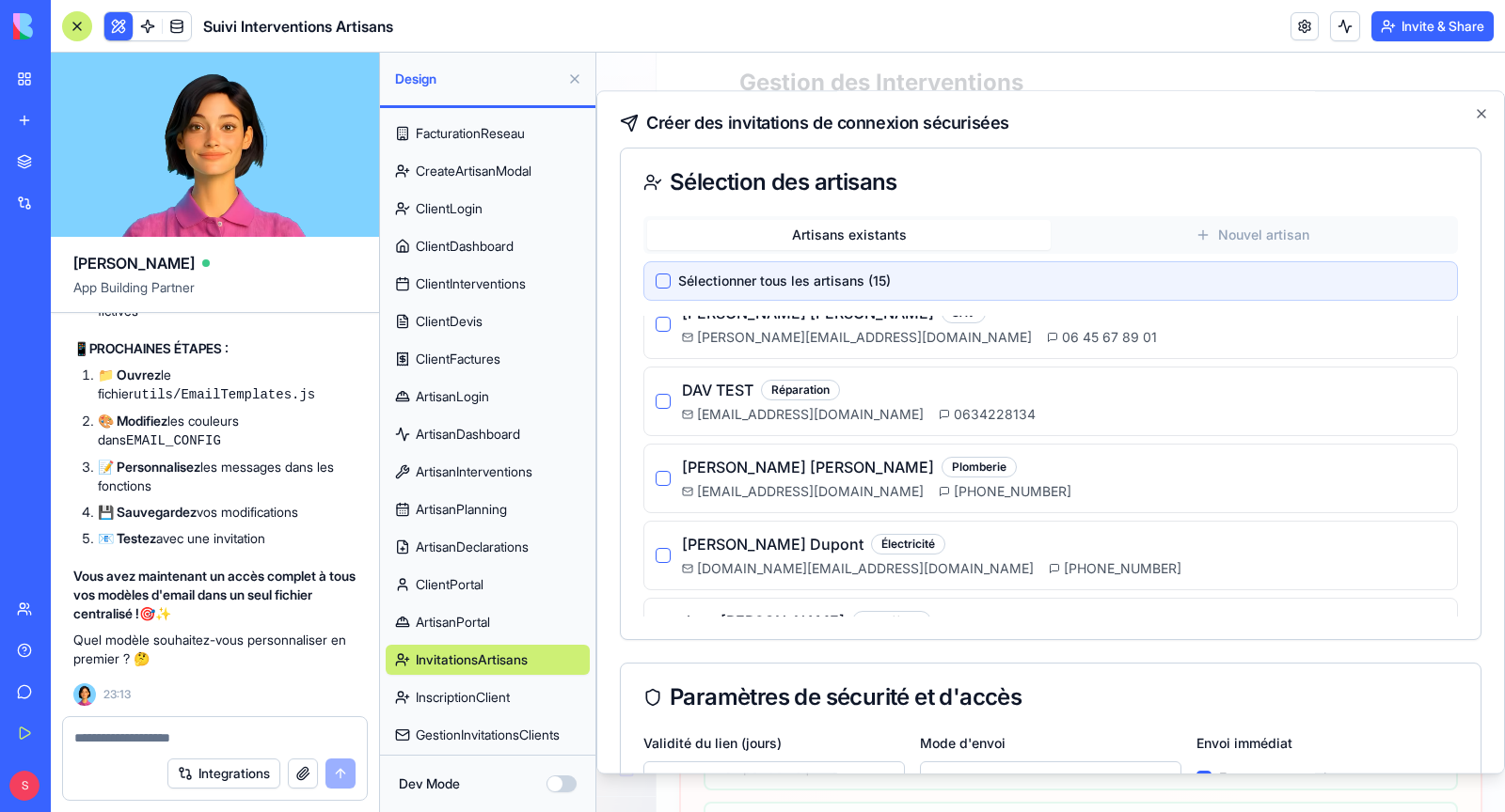
scroll to position [283, 0]
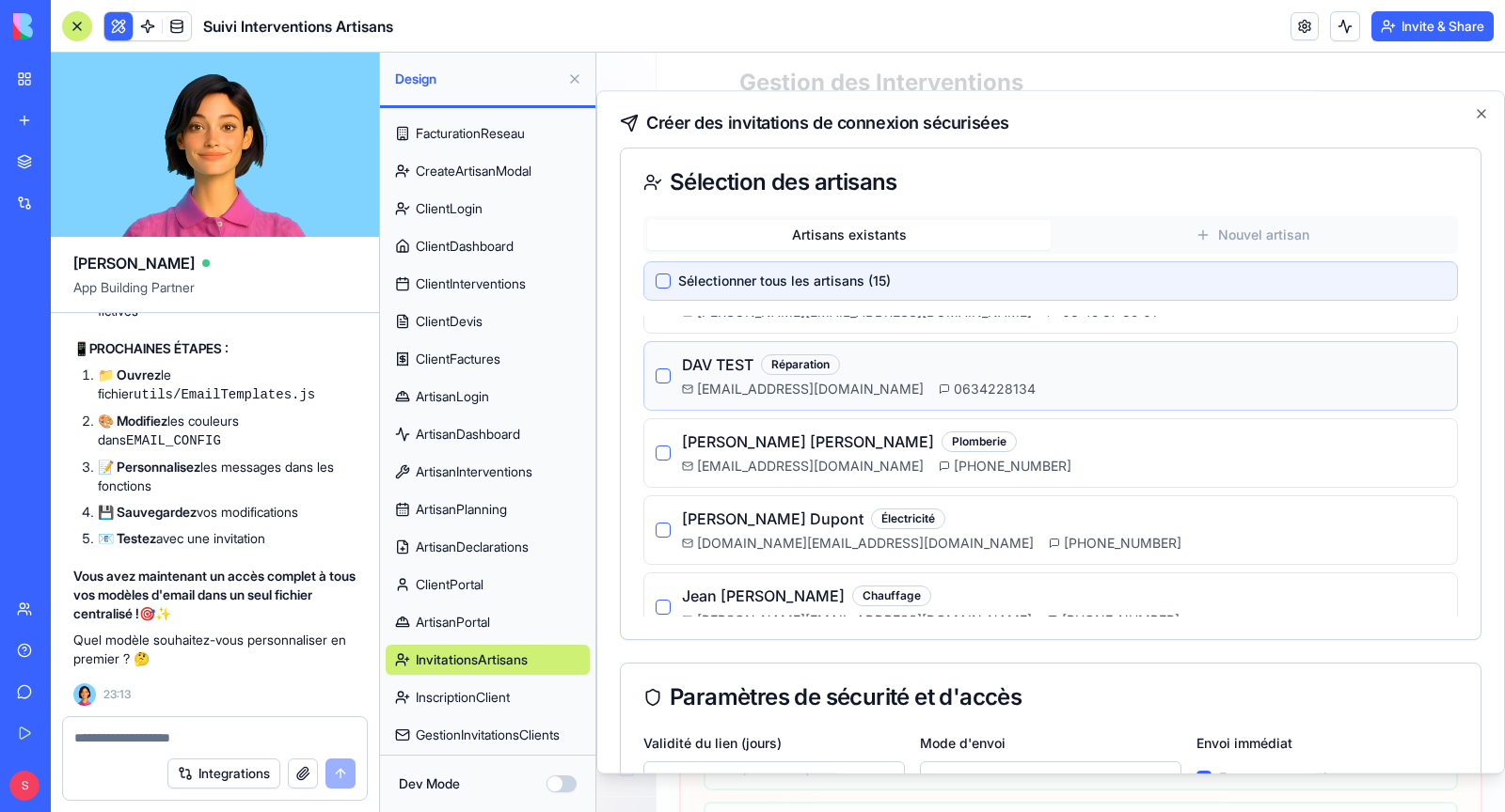
click at [664, 379] on div "DAV TEST Réparation eco.assist69@gmail.com 0634228134" at bounding box center [1050, 376] width 790 height 45
click at [663, 373] on button "button" at bounding box center [662, 376] width 15 height 15
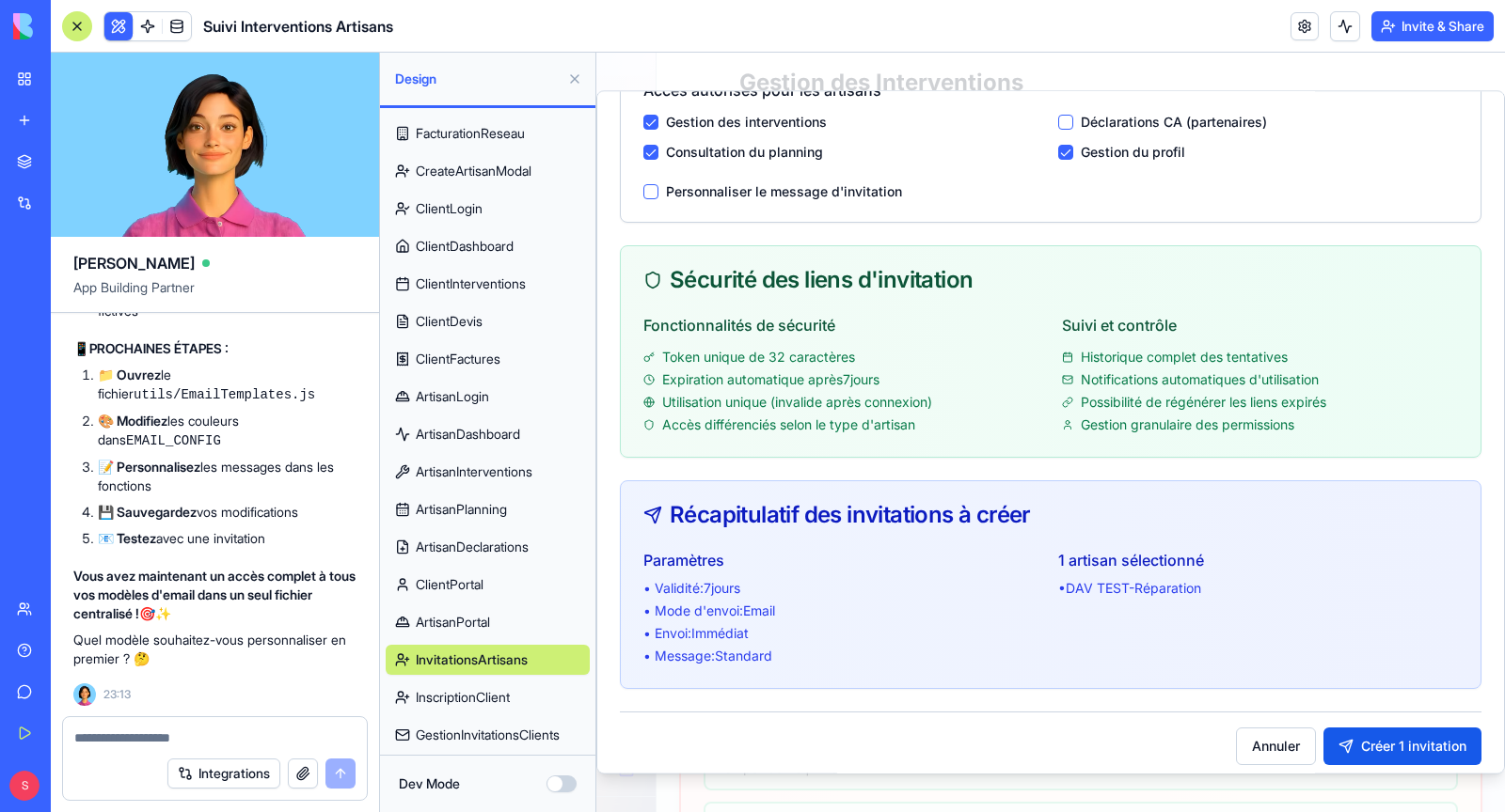
scroll to position [756, 0]
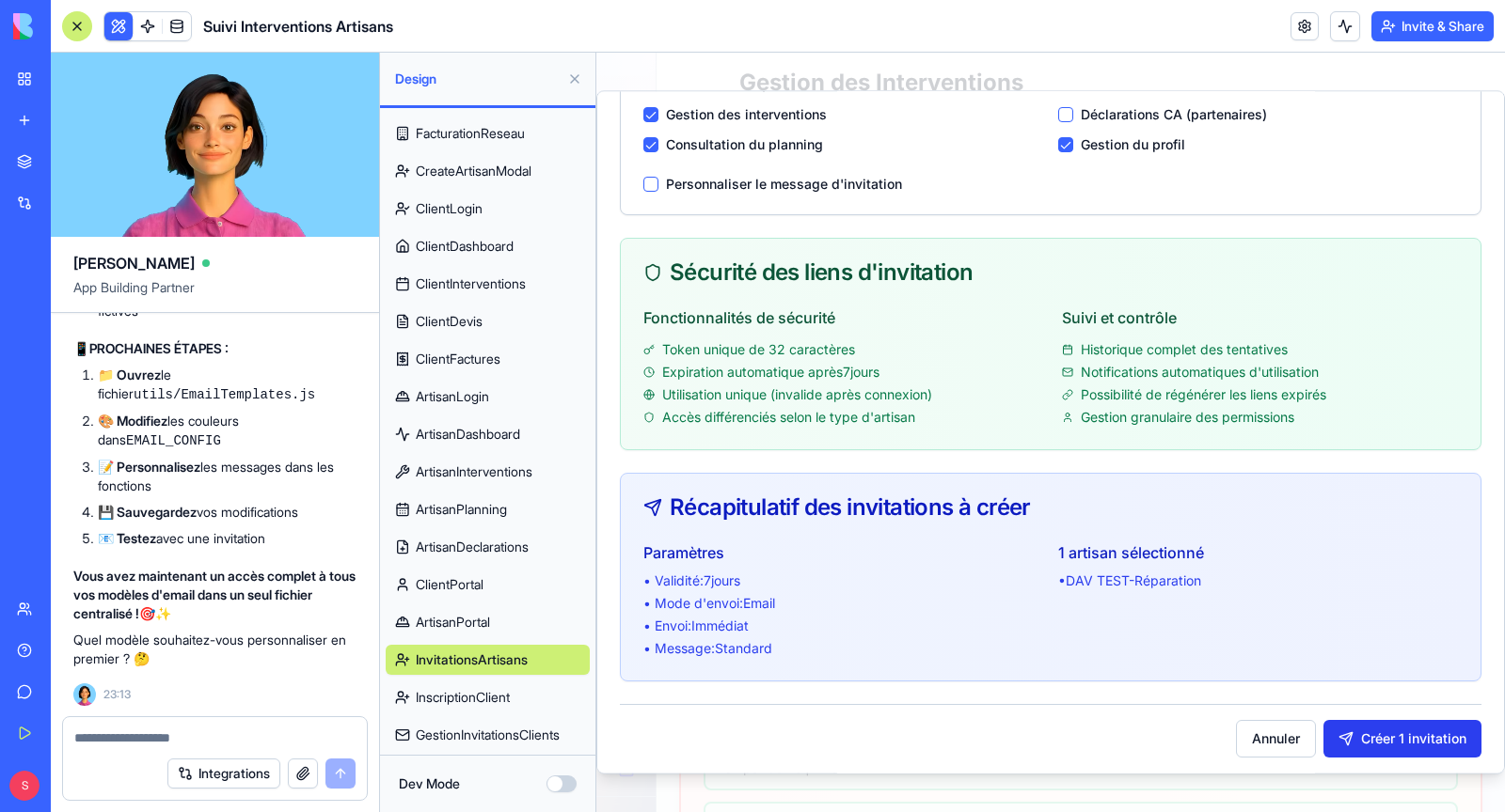
click at [1440, 731] on button "Créer 1 invitation" at bounding box center [1402, 739] width 158 height 38
click at [576, 78] on button at bounding box center [575, 79] width 30 height 30
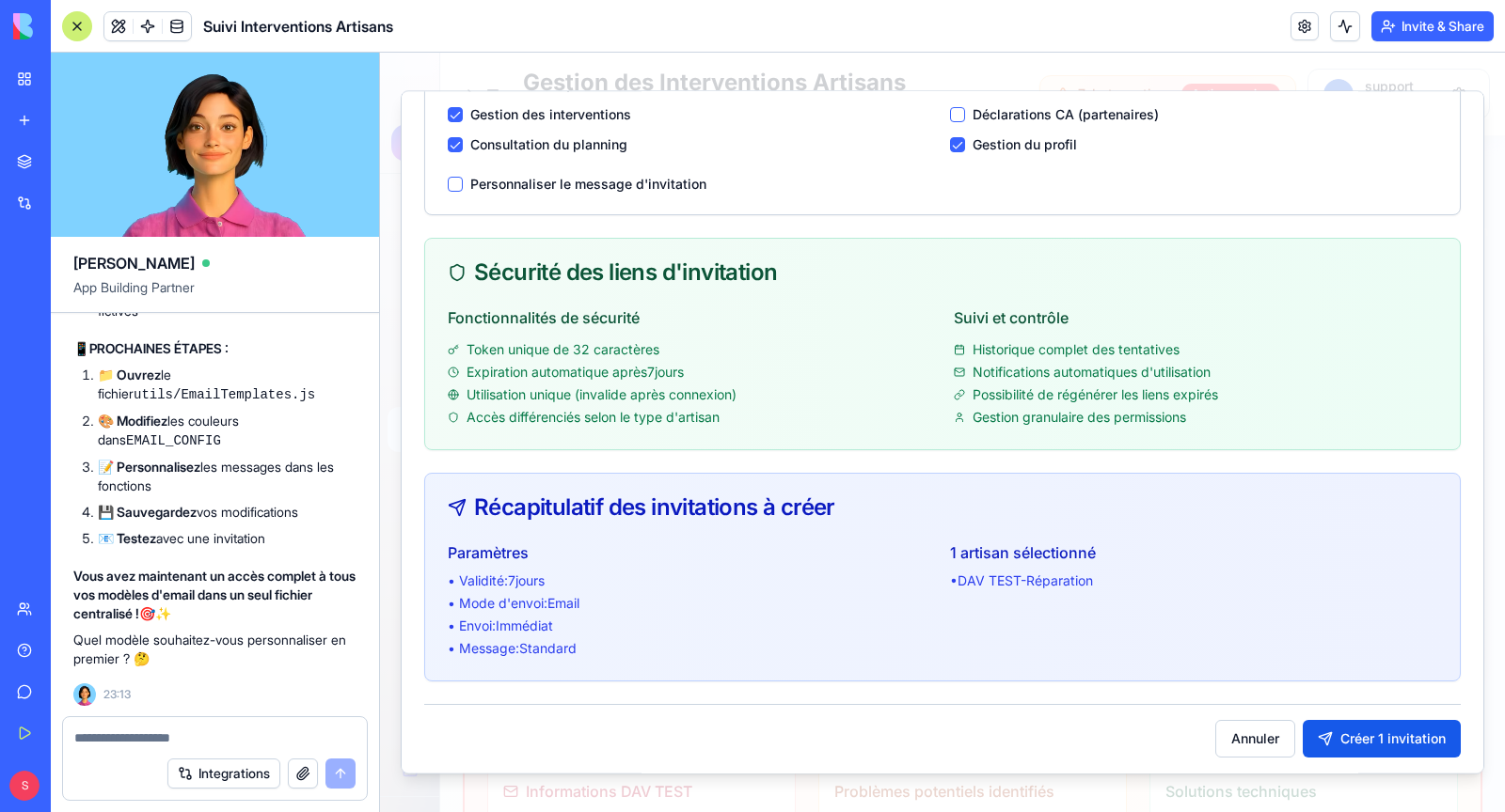
click at [910, 797] on div at bounding box center [942, 433] width 1125 height 760
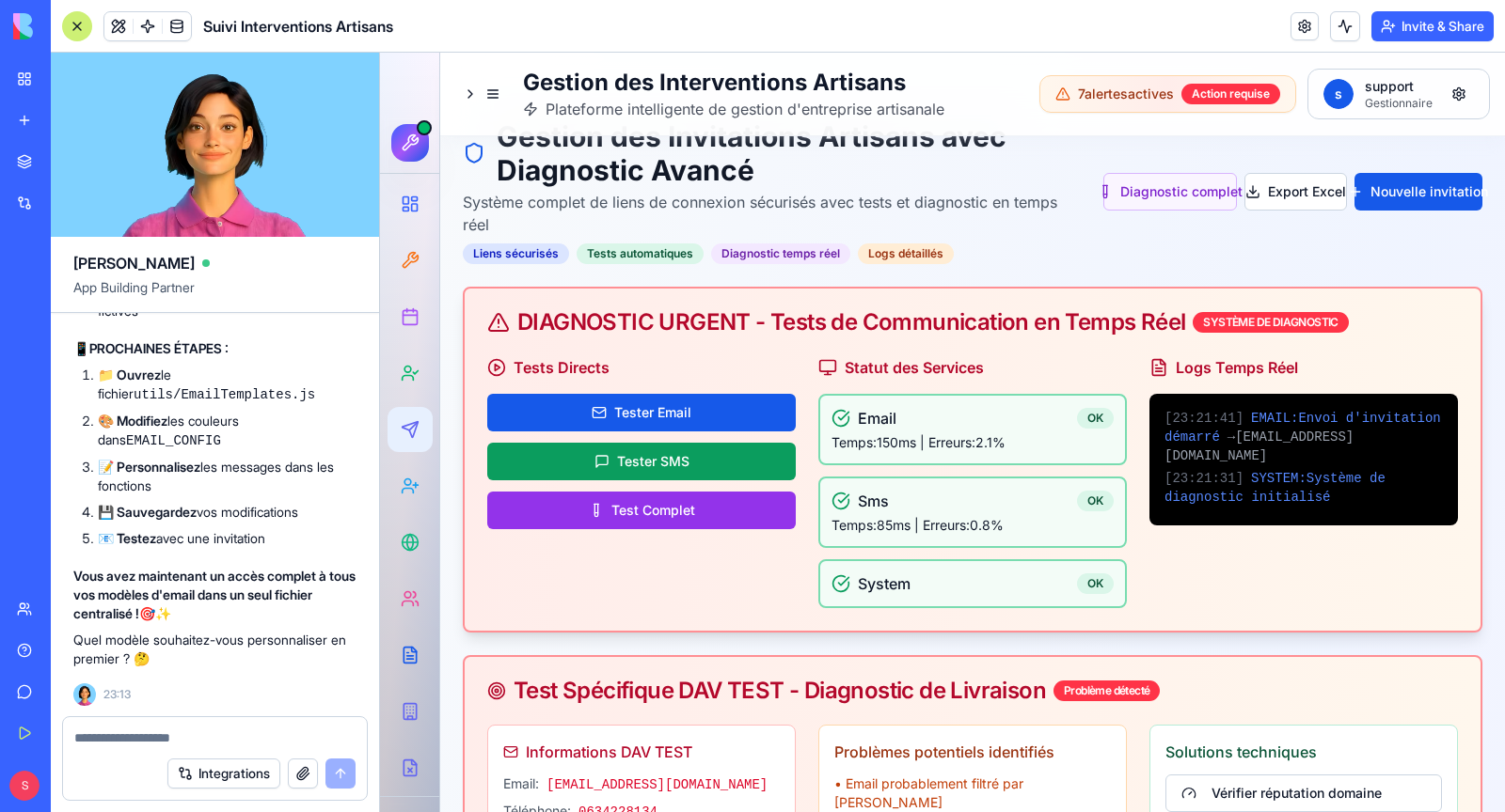
scroll to position [0, 0]
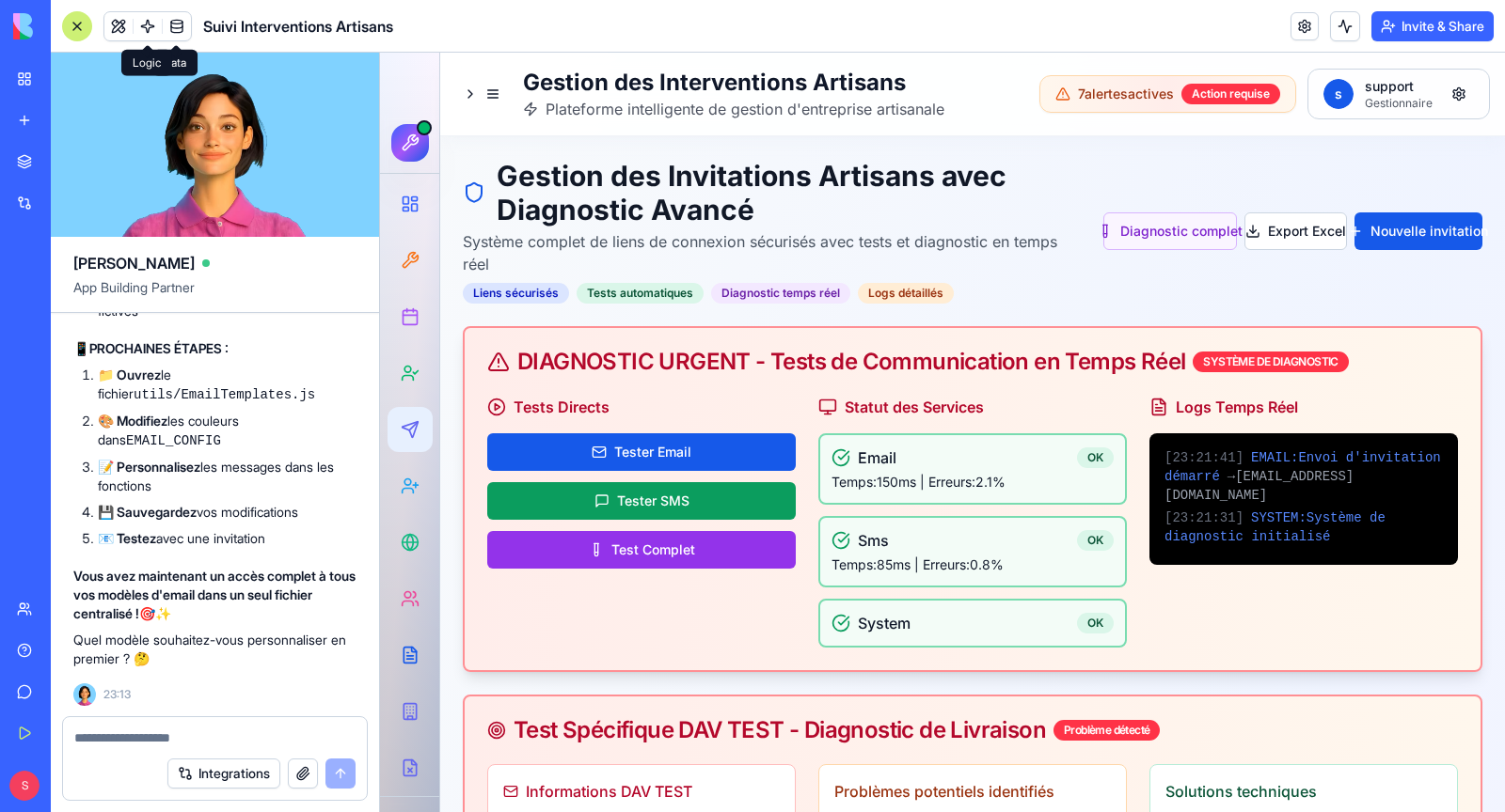
click at [130, 27] on button at bounding box center [118, 26] width 28 height 28
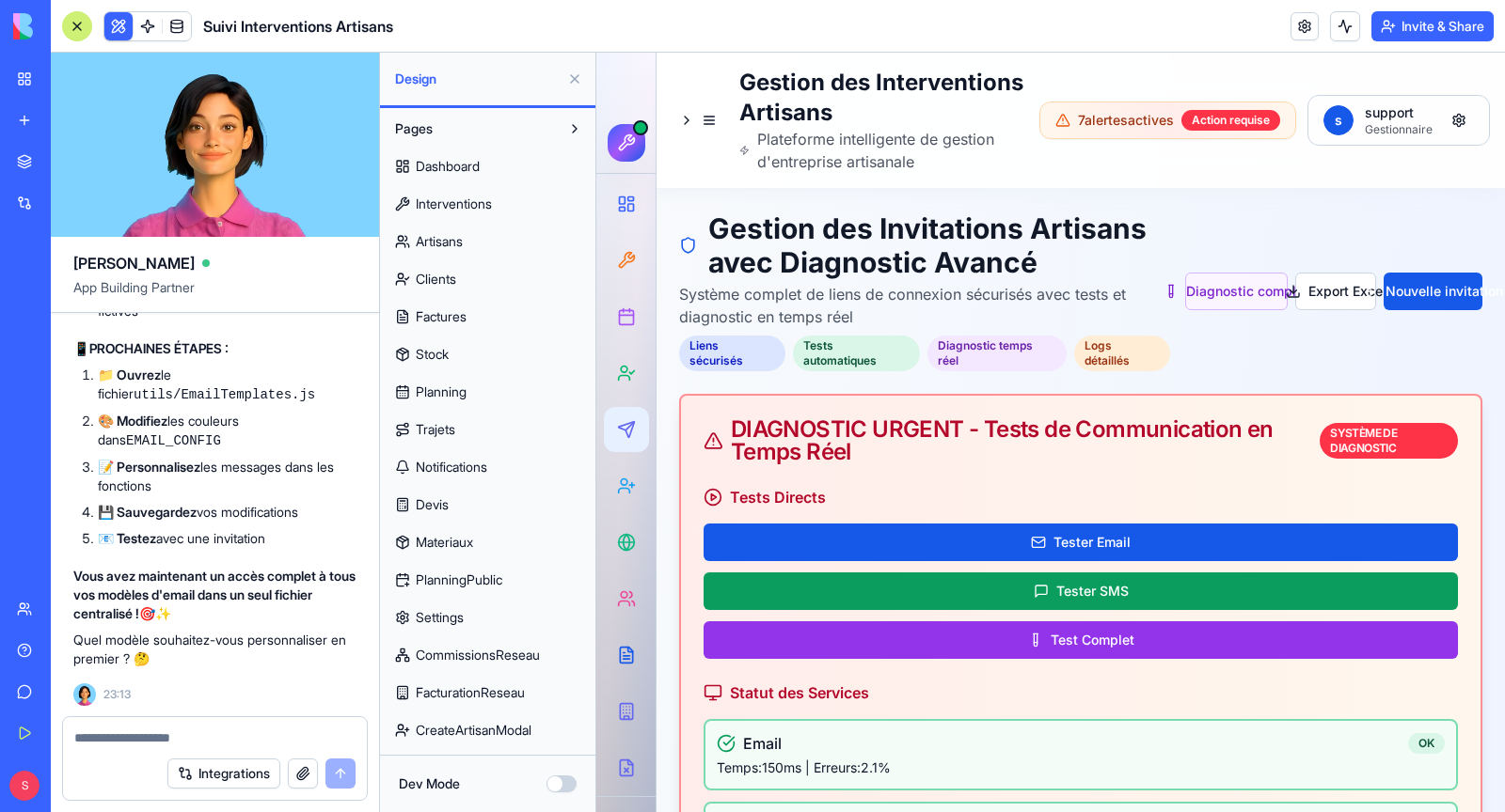
click at [426, 129] on span "Pages" at bounding box center [414, 128] width 38 height 19
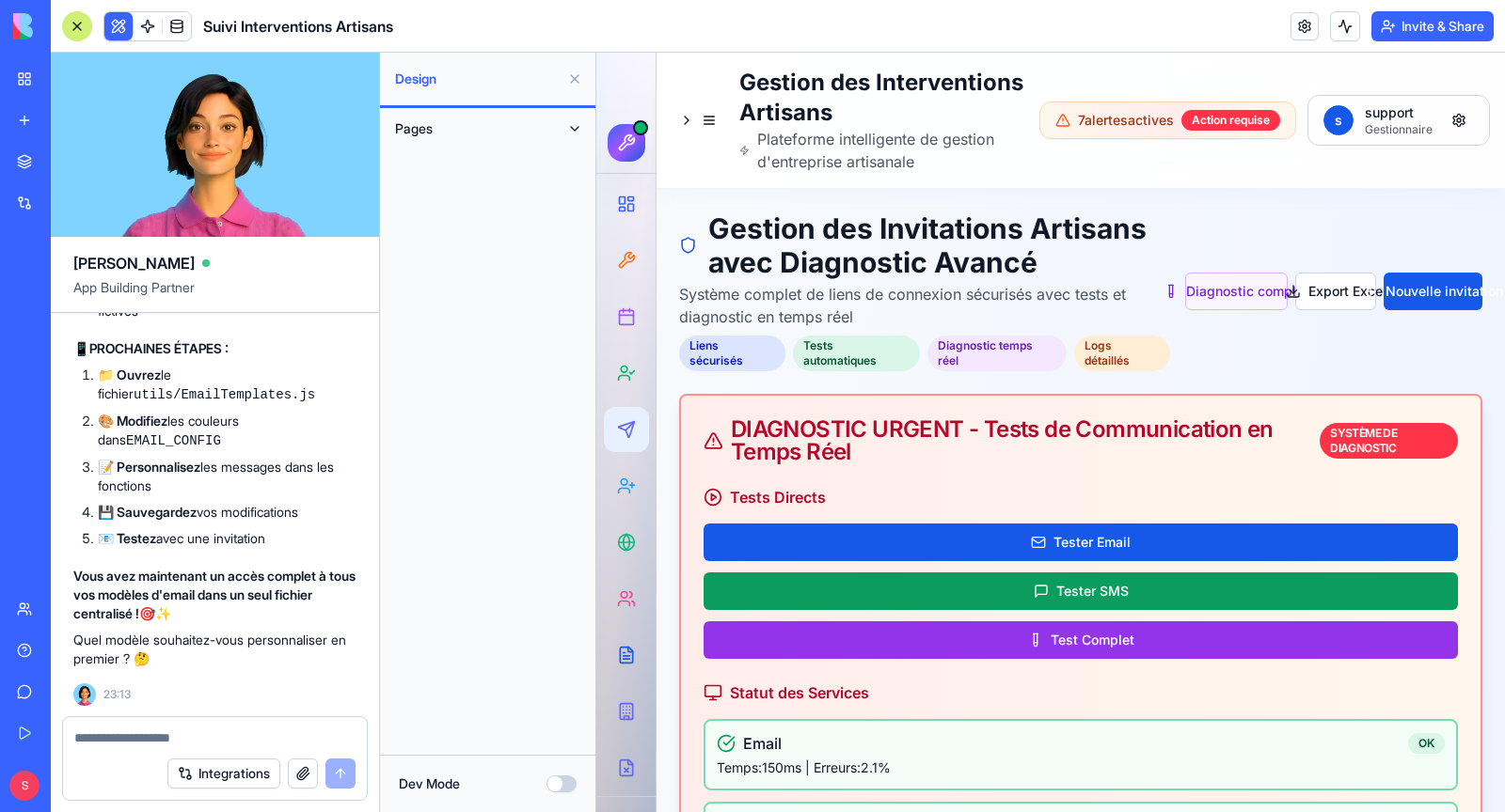
click at [426, 129] on span "Pages" at bounding box center [414, 128] width 38 height 19
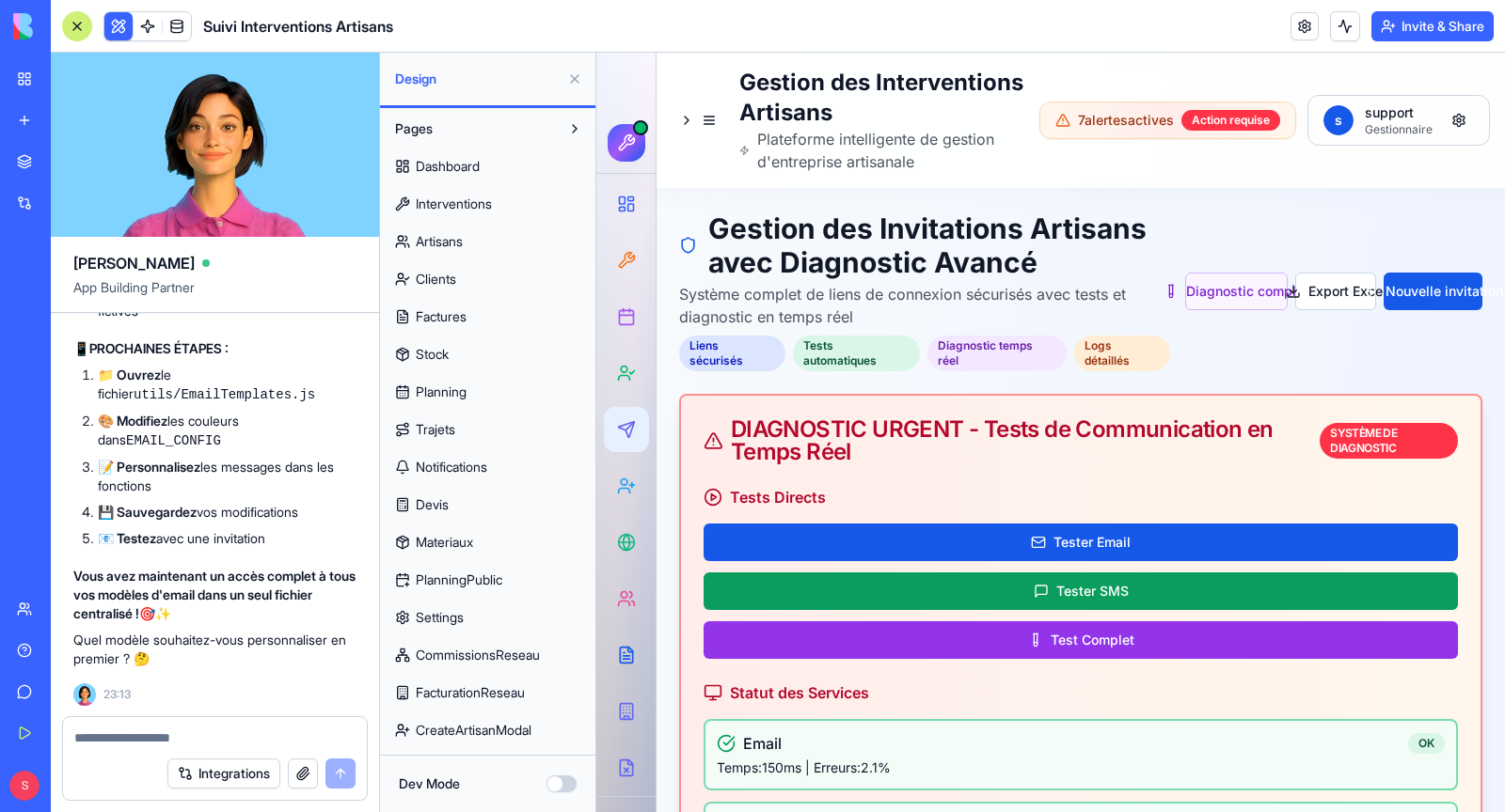
click at [569, 784] on button "Dev Mode" at bounding box center [561, 784] width 30 height 17
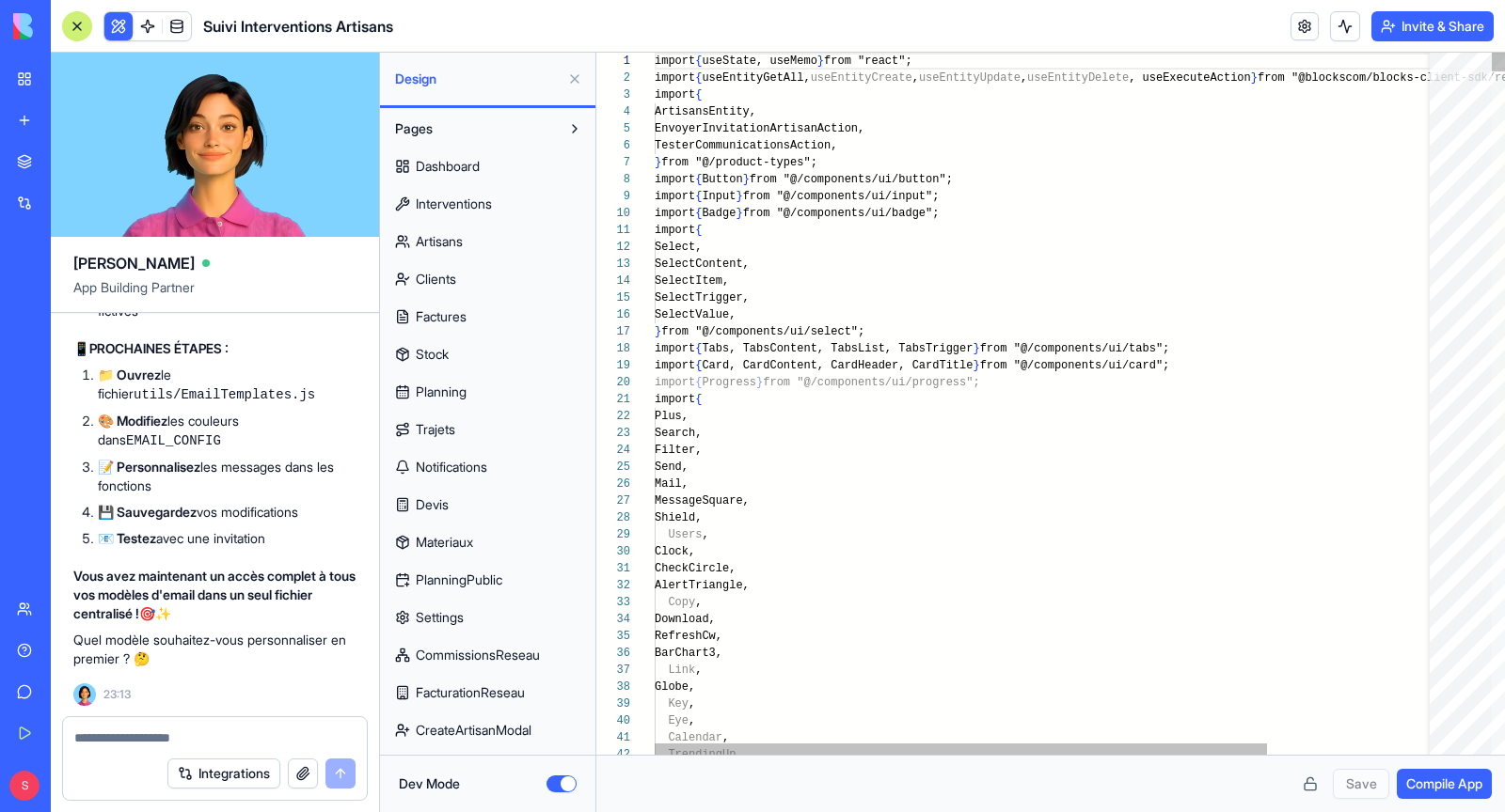
scroll to position [169, 0]
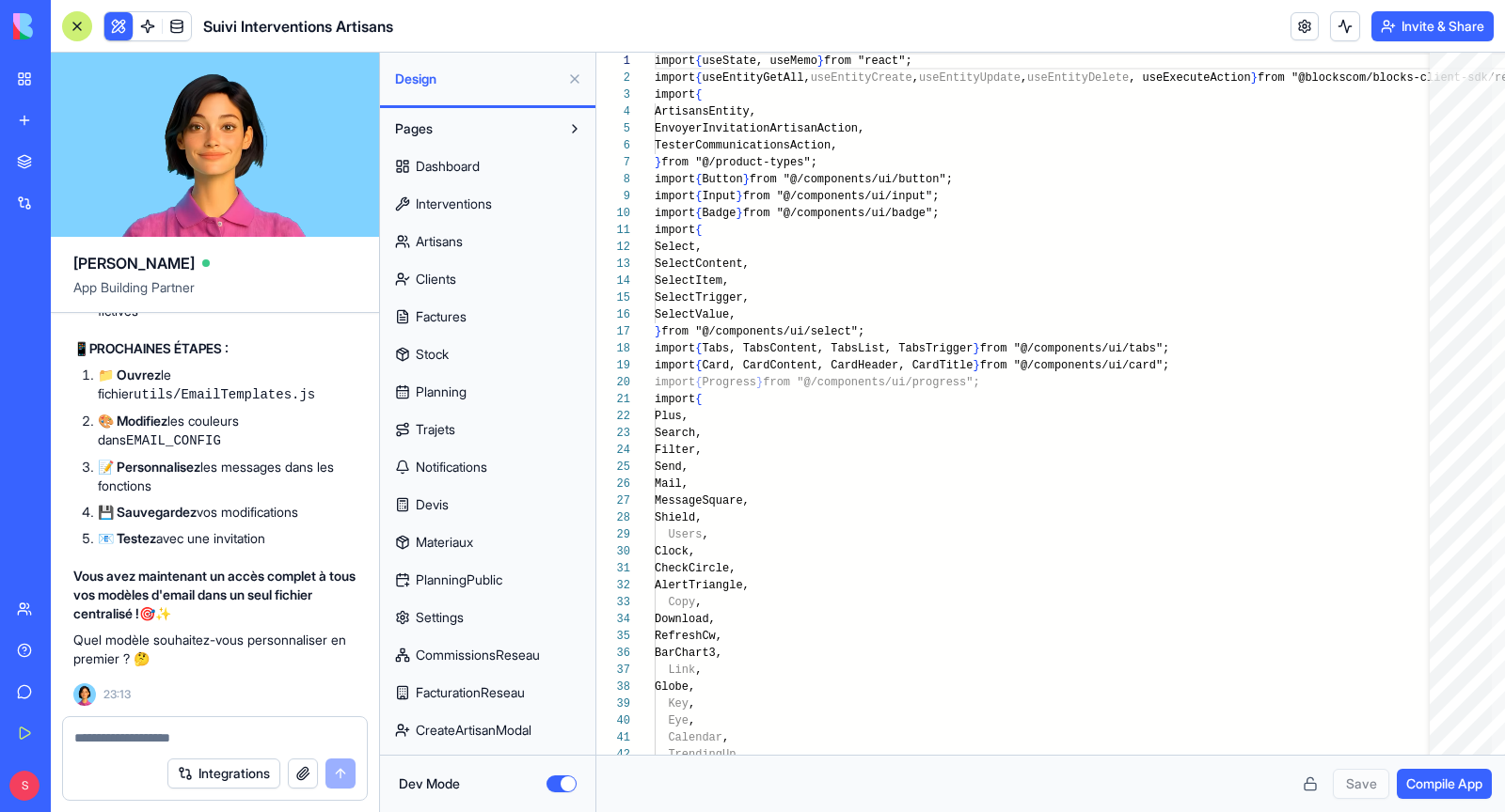
click at [440, 134] on button "Pages" at bounding box center [473, 129] width 174 height 30
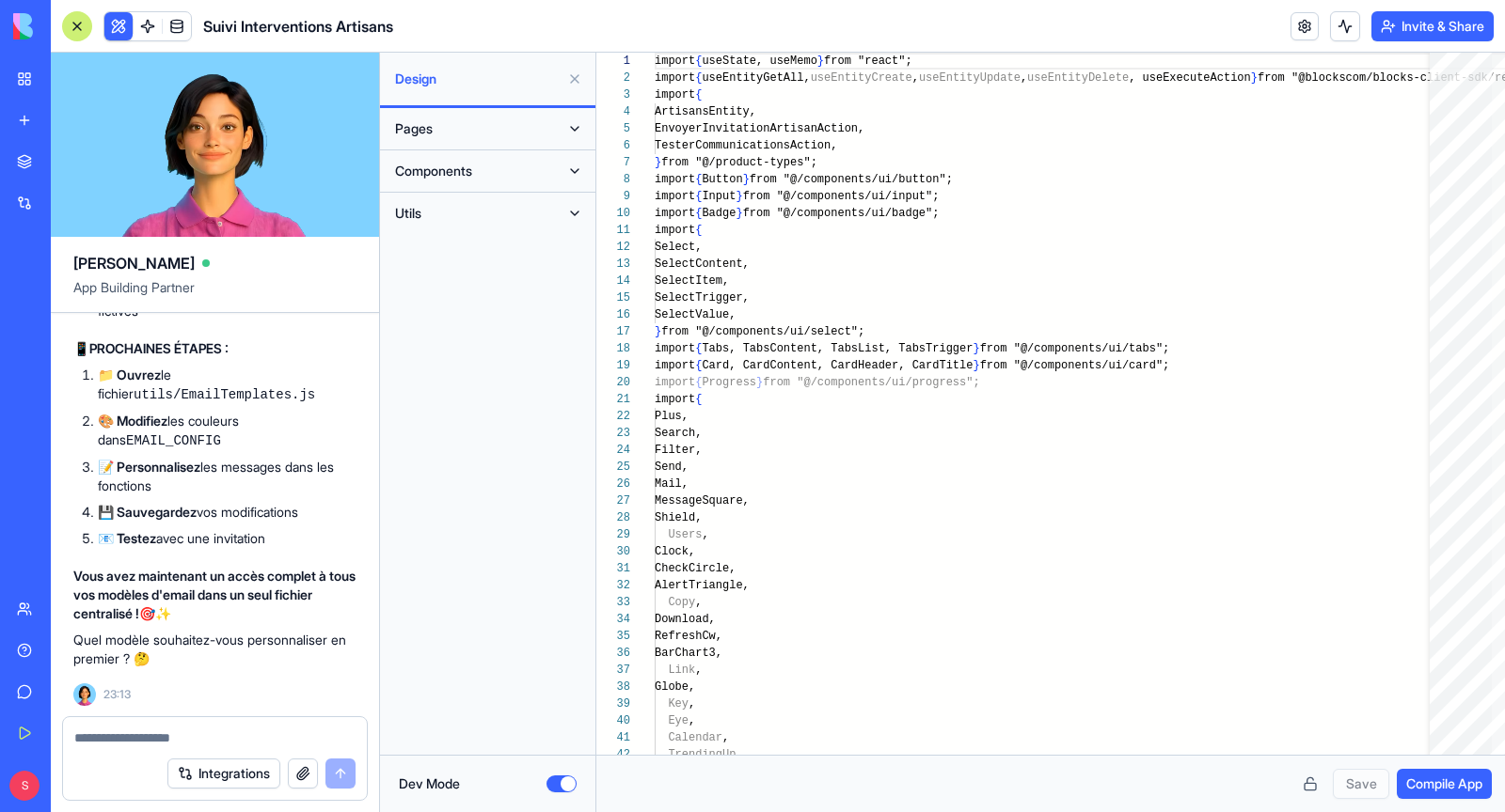
click at [438, 213] on button "Utils" at bounding box center [473, 213] width 174 height 30
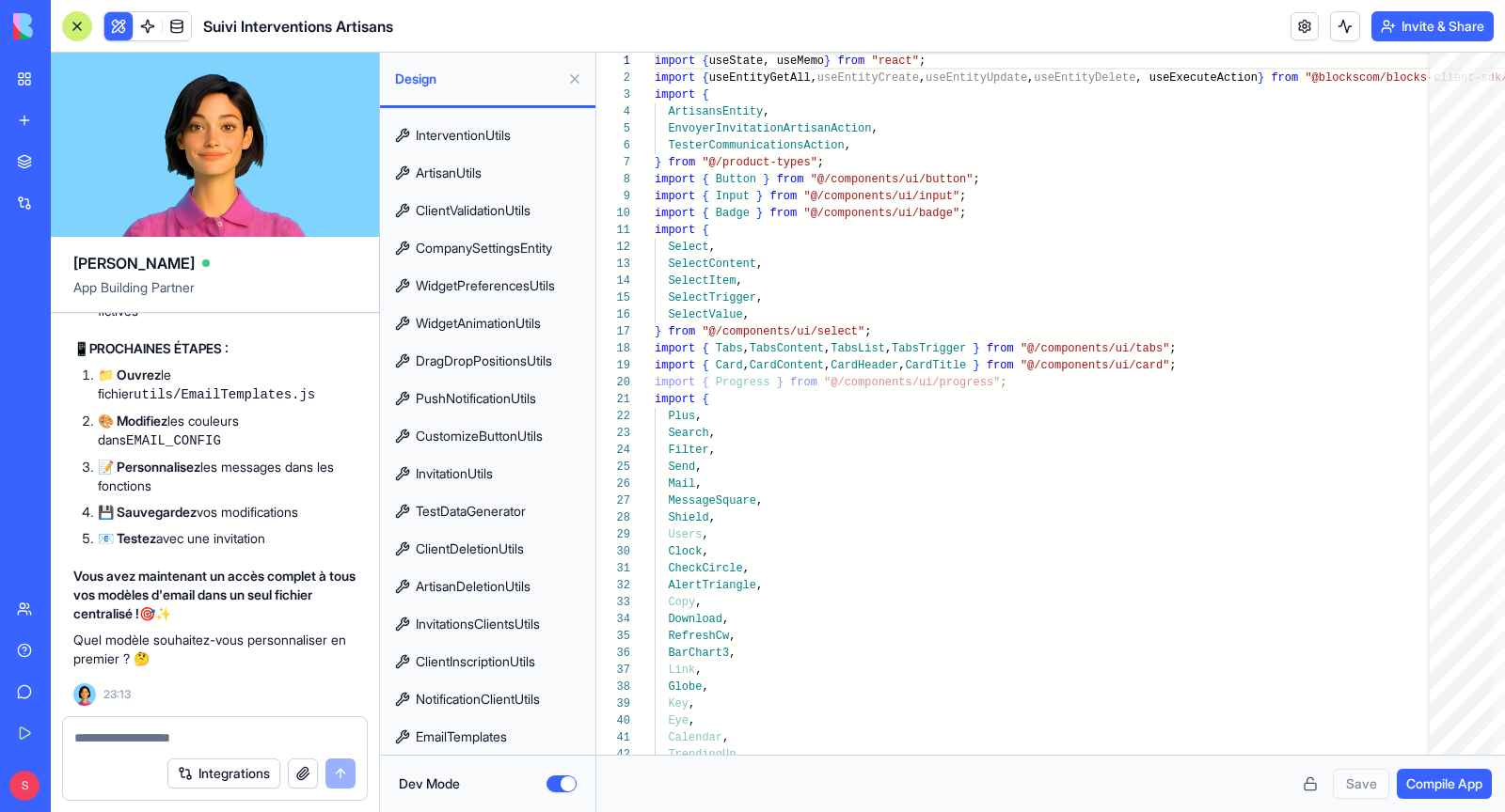
scroll to position [332847, 0]
click at [526, 726] on link "EmailTemplates" at bounding box center [488, 737] width 204 height 30
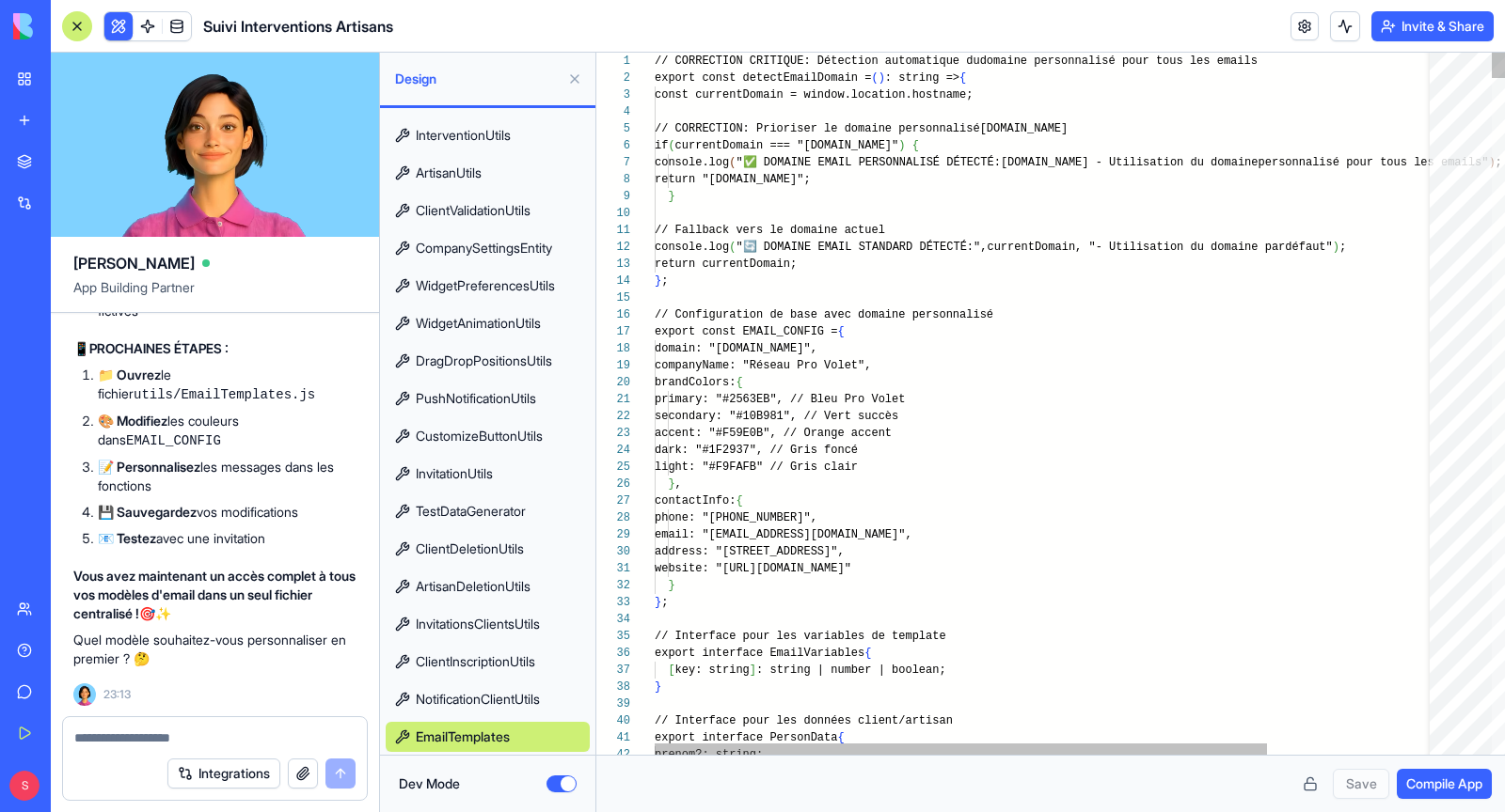
scroll to position [34, 0]
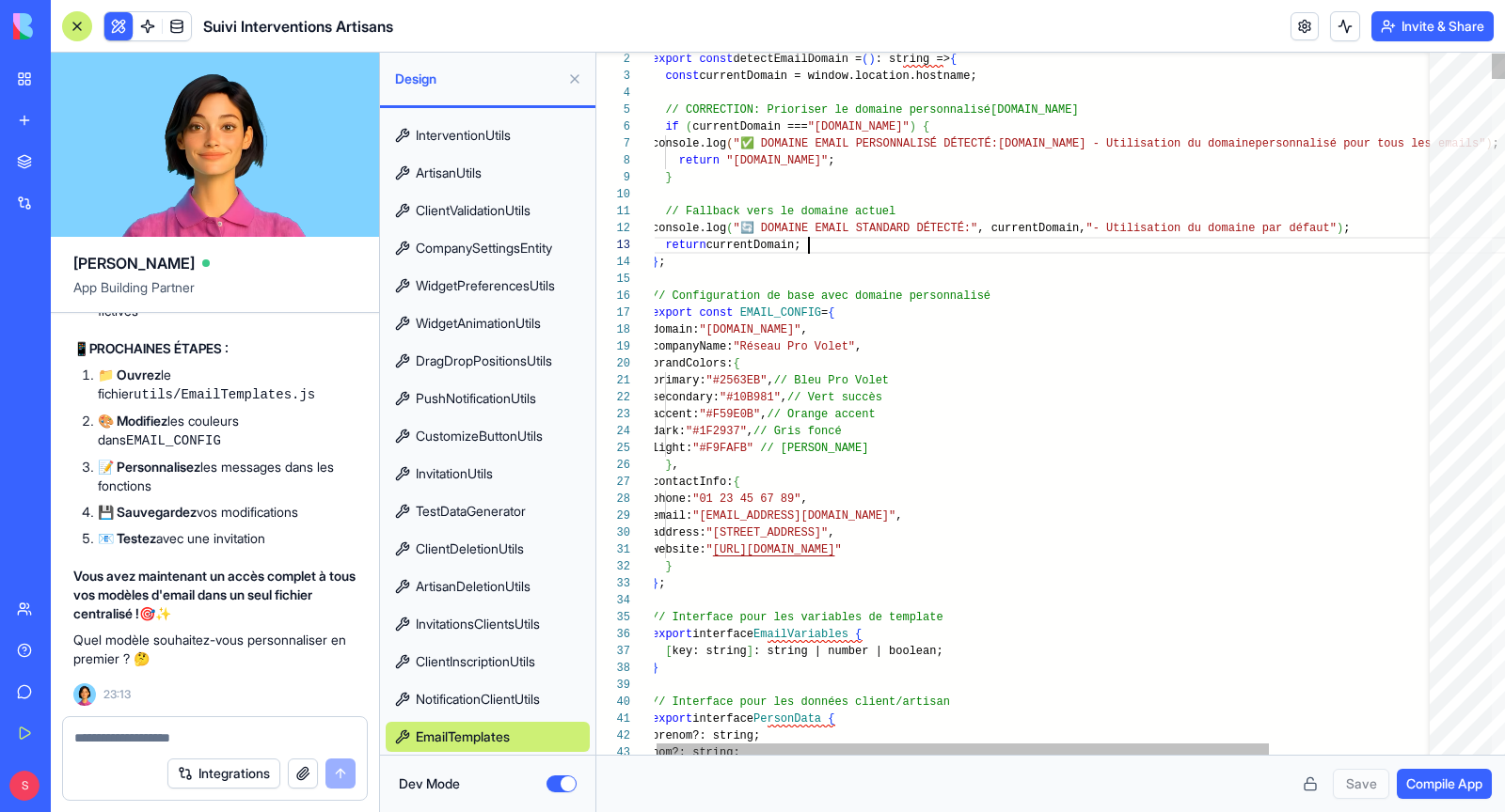
type textarea "**********"
click at [1126, 71] on textarea "**********" at bounding box center [1121, 67] width 157 height 22
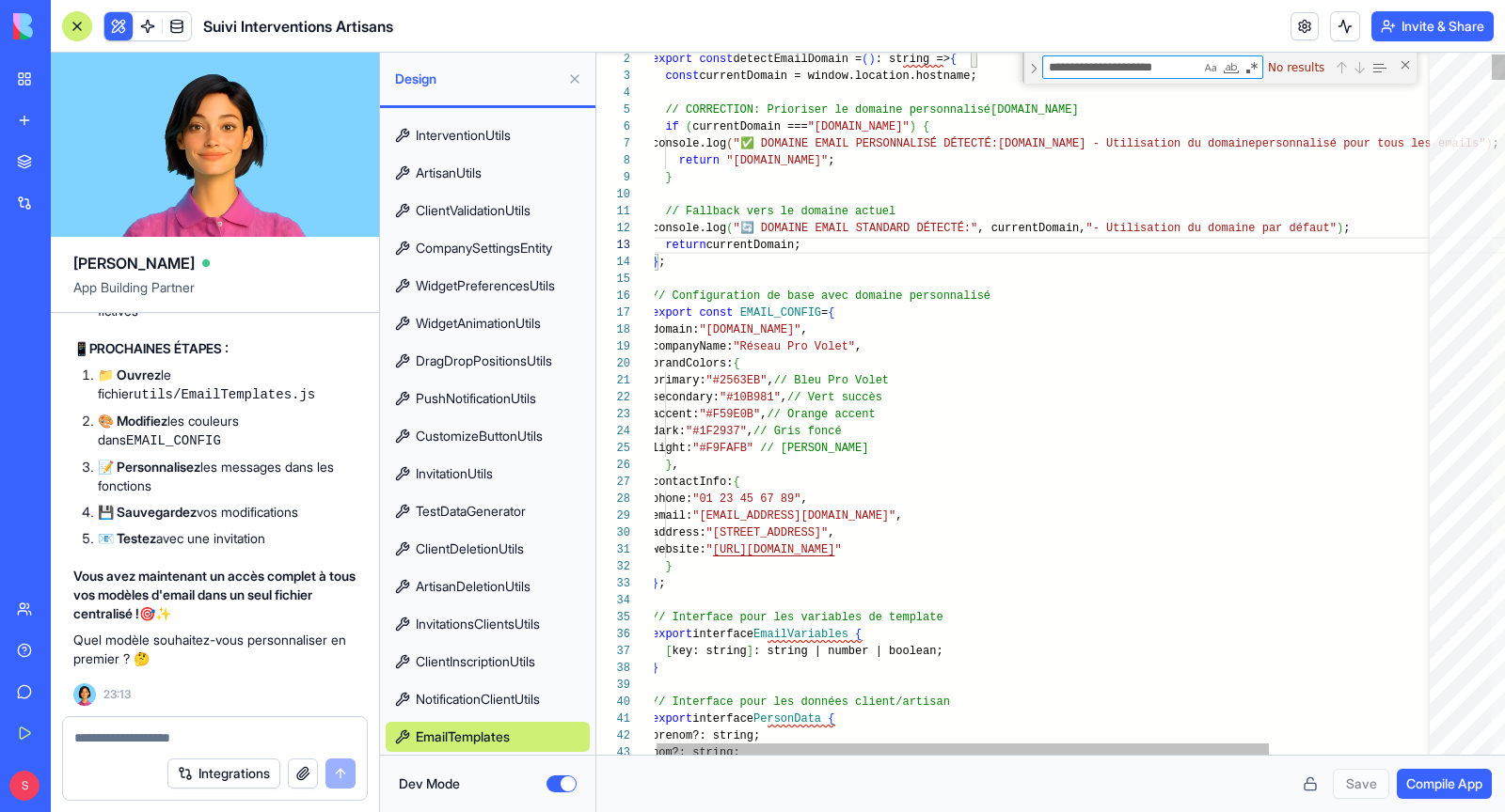
click at [1126, 71] on textarea "**********" at bounding box center [1121, 67] width 157 height 22
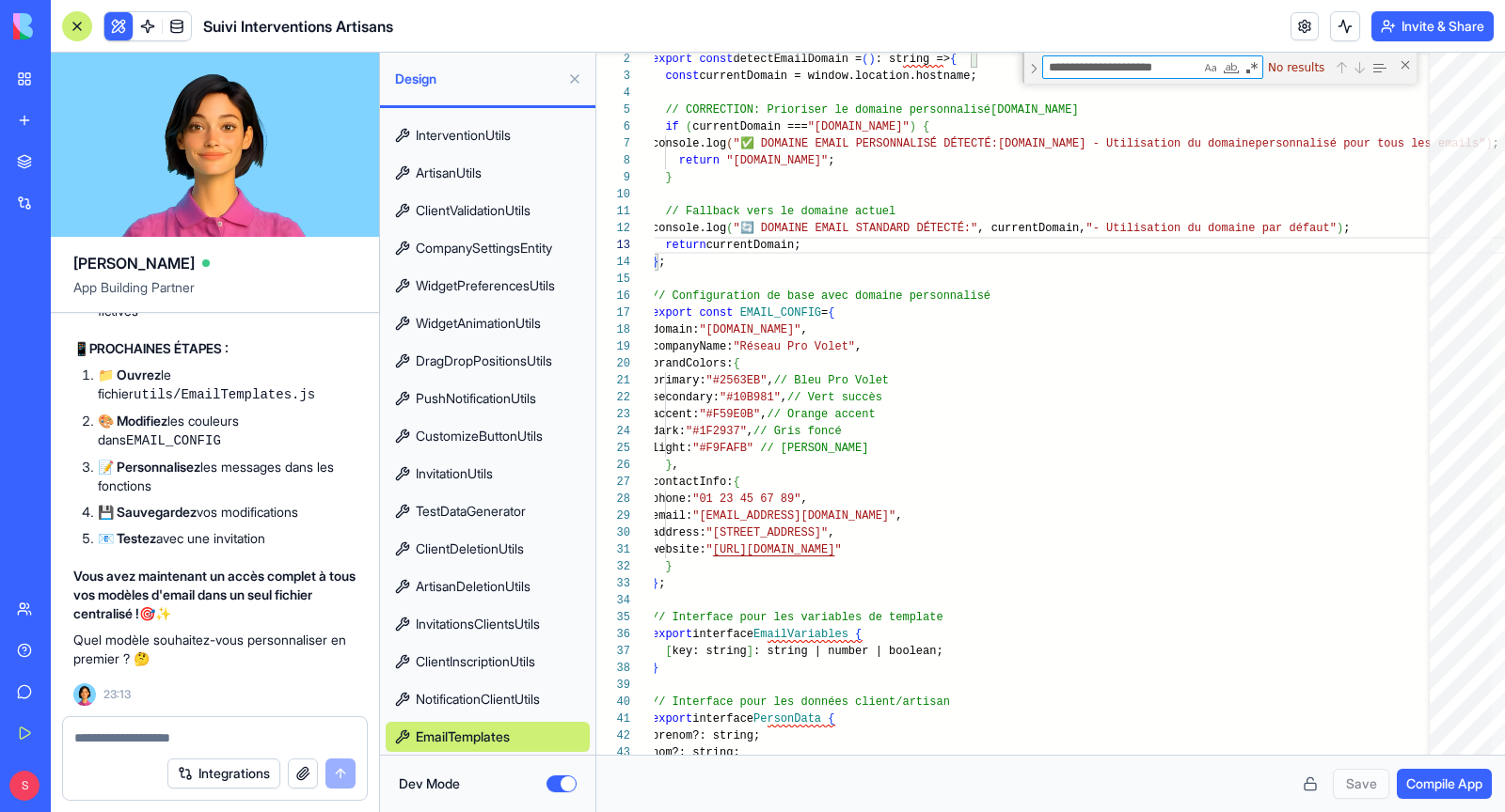
type textarea "**********"
click at [127, 730] on textarea at bounding box center [214, 738] width 281 height 19
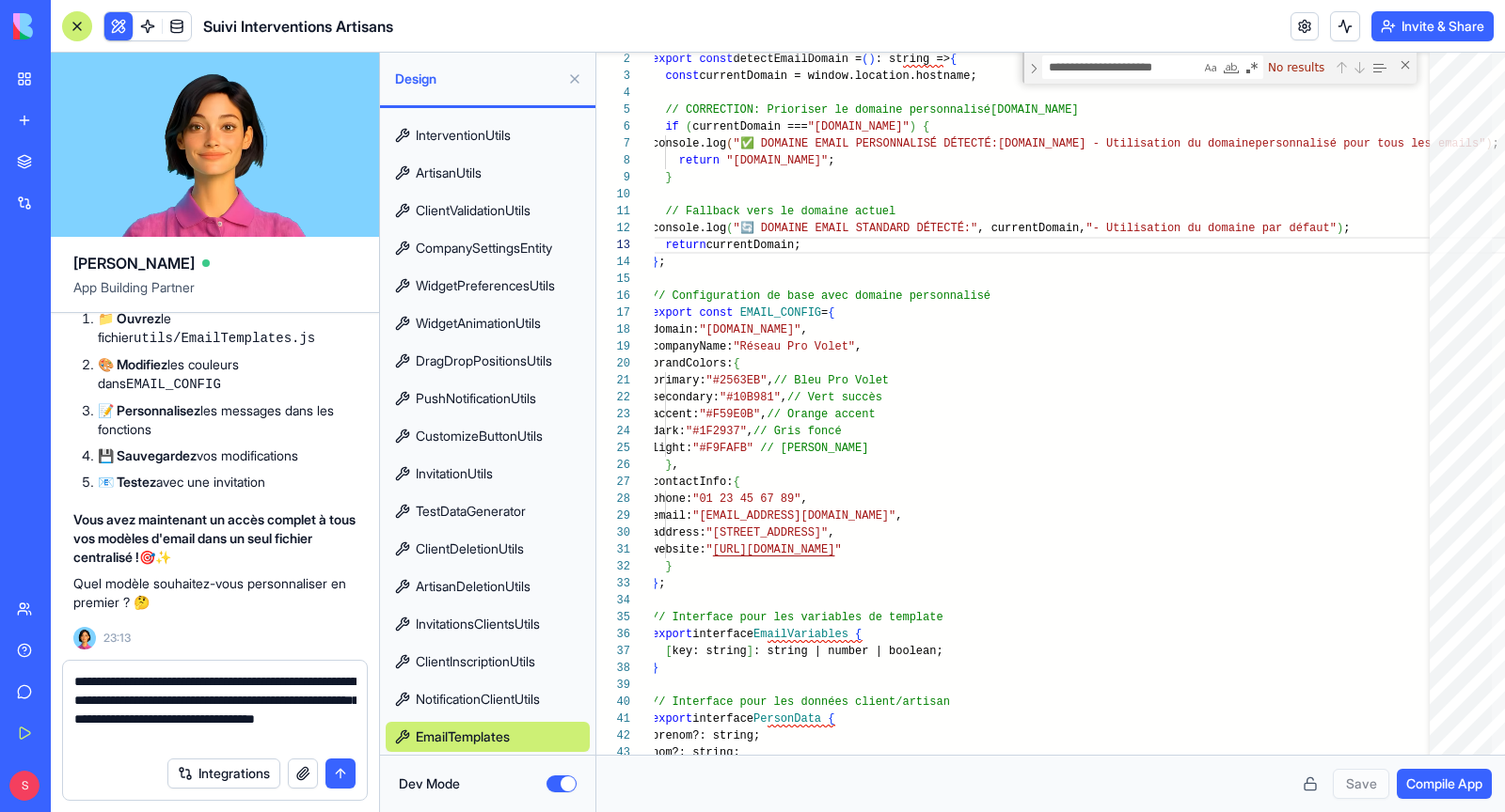
type textarea "**********"
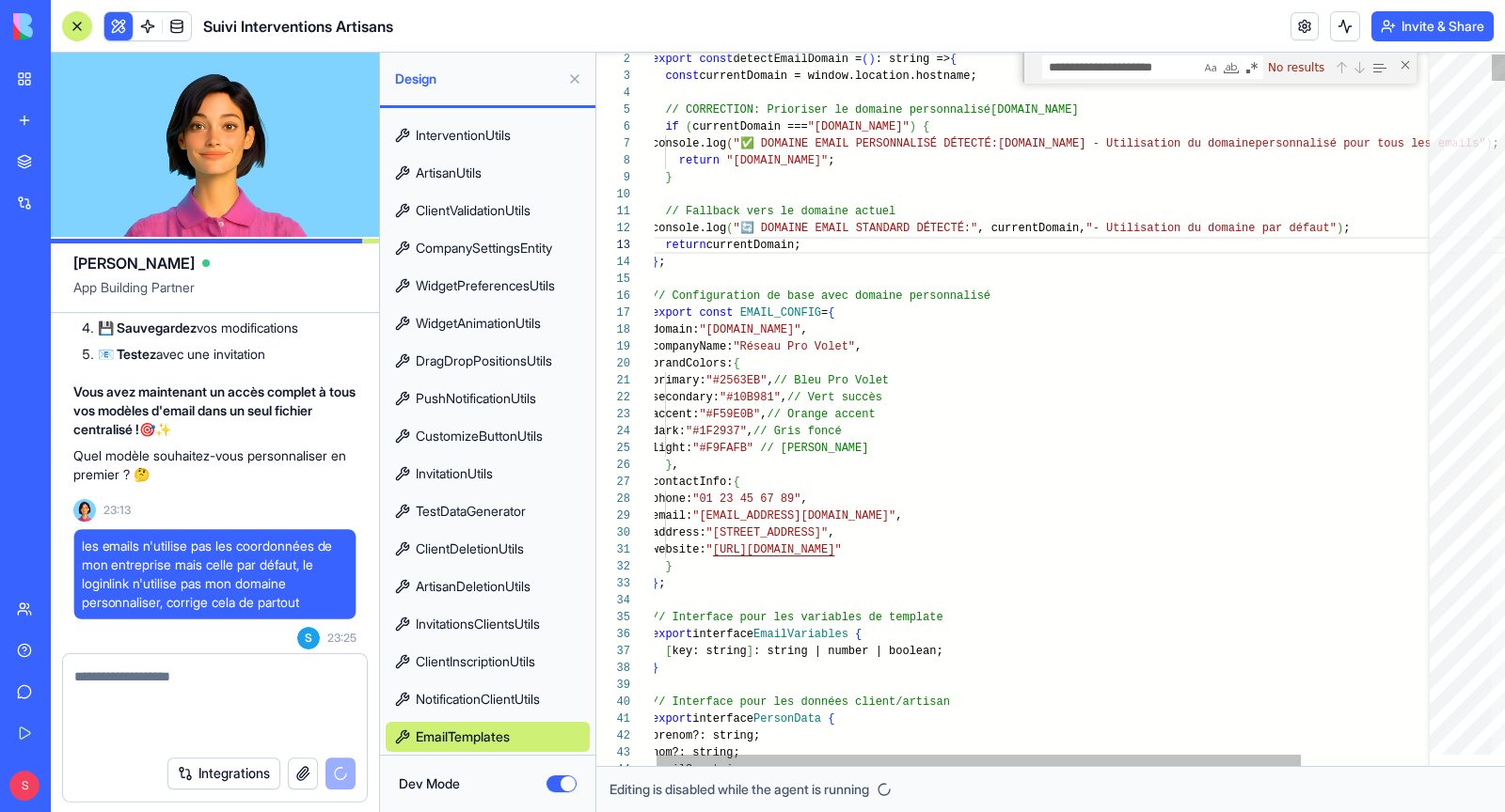
scroll to position [333308, 0]
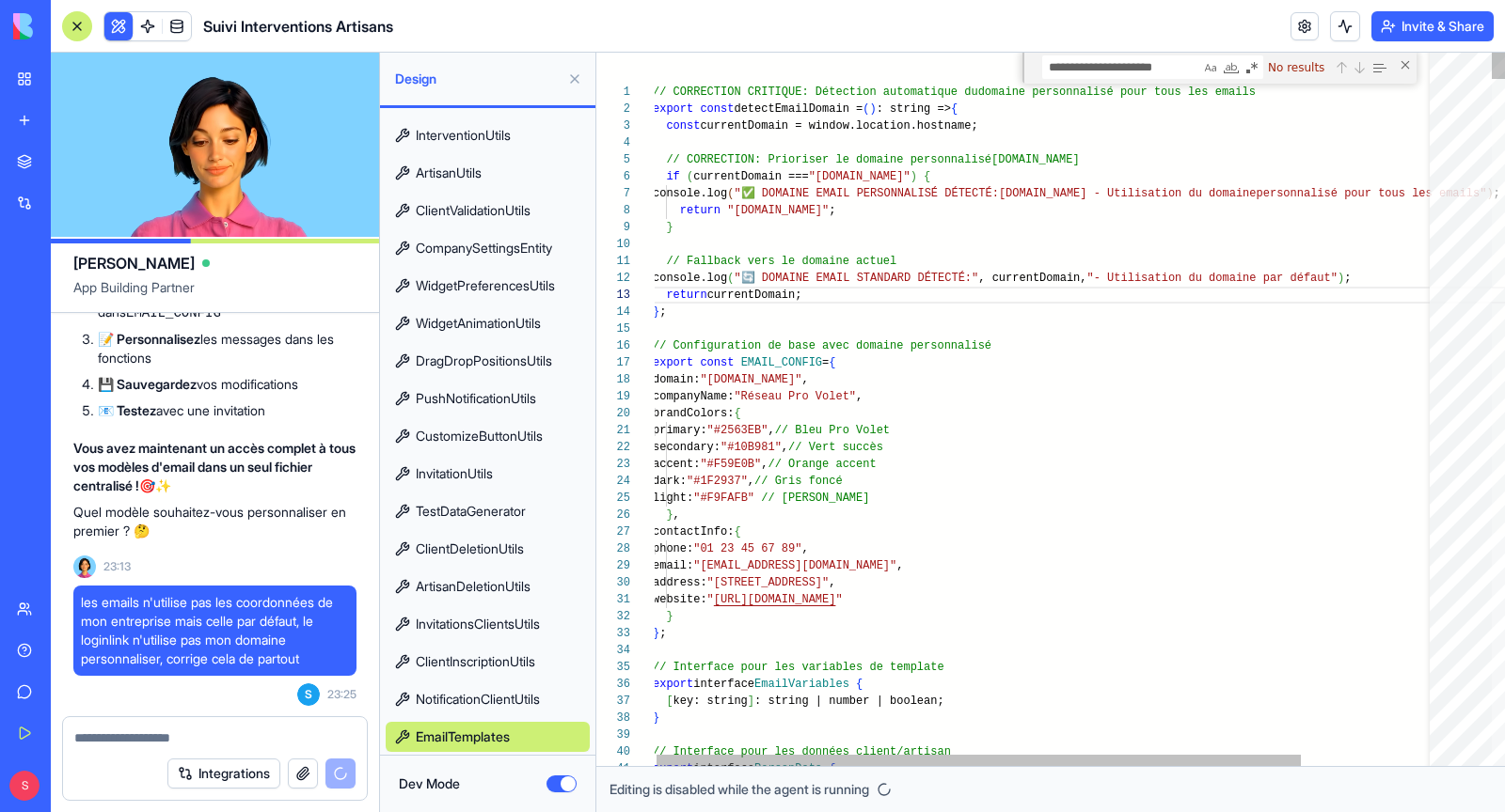
click at [1403, 69] on div "Close (Escape)" at bounding box center [1404, 64] width 15 height 15
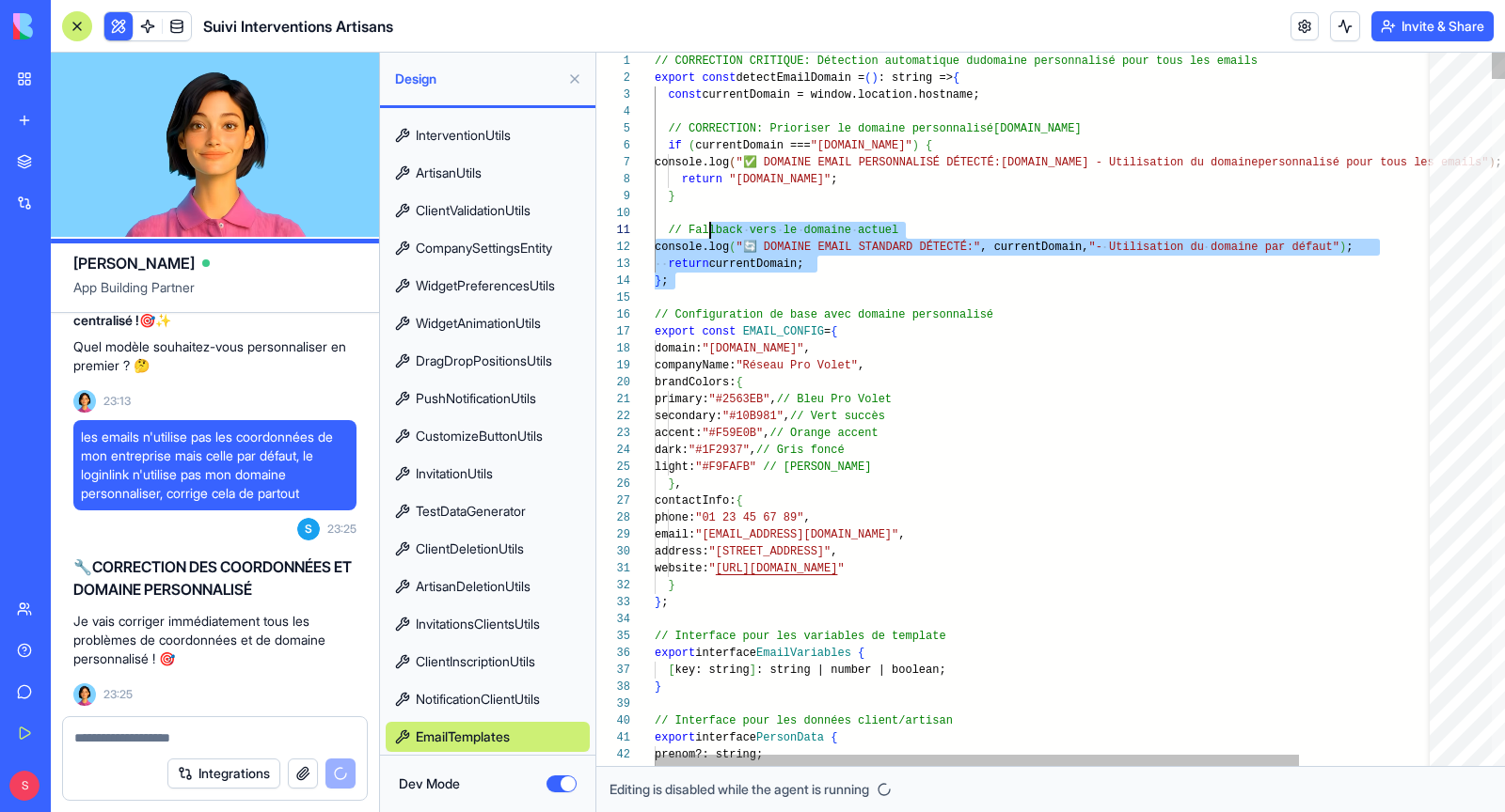
scroll to position [0, 54]
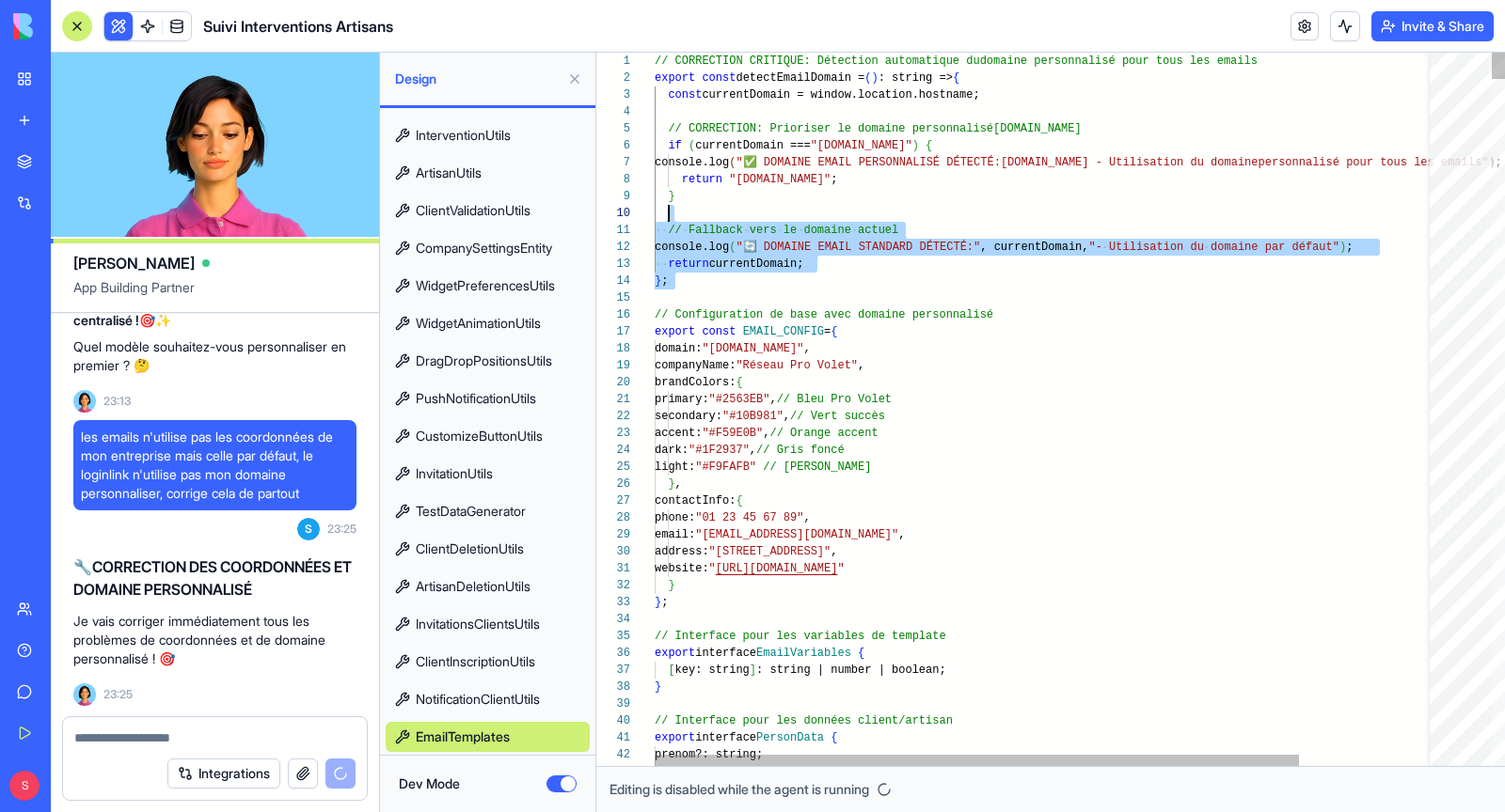
type textarea "**********"
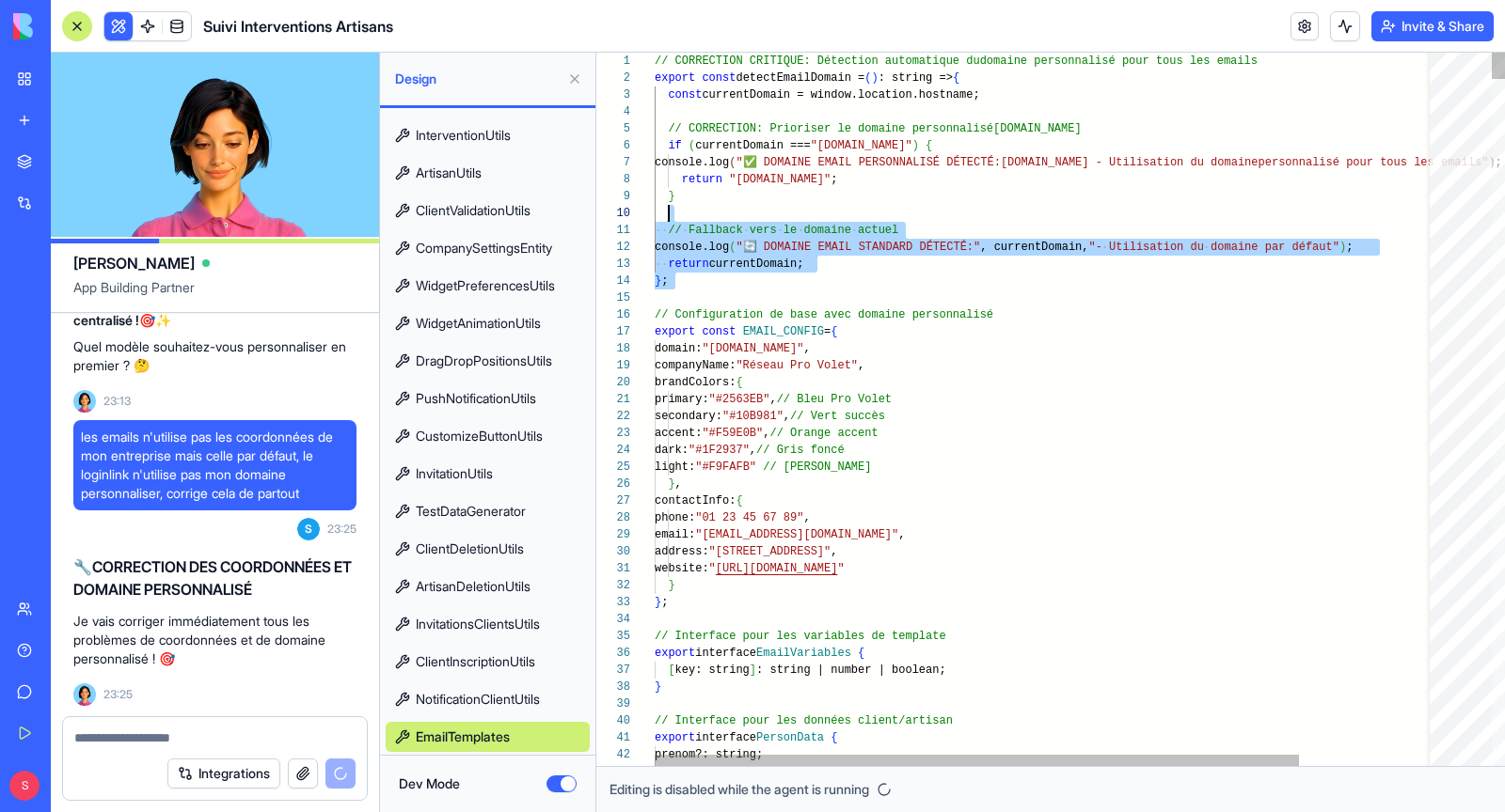
drag, startPoint x: 799, startPoint y: 299, endPoint x: 701, endPoint y: 222, distance: 125.3
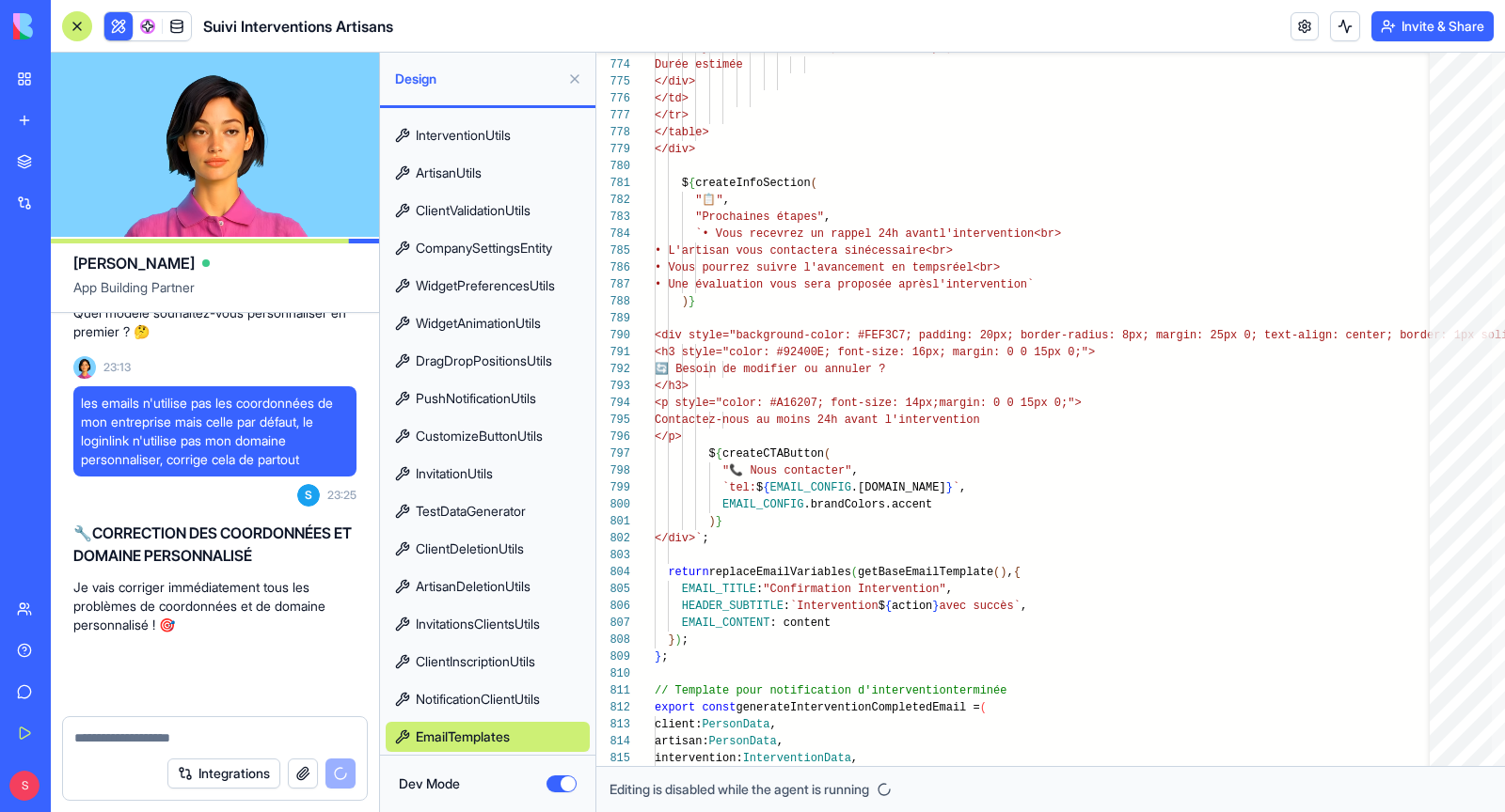
type textarea "**********"
